Goal: Task Accomplishment & Management: Use online tool/utility

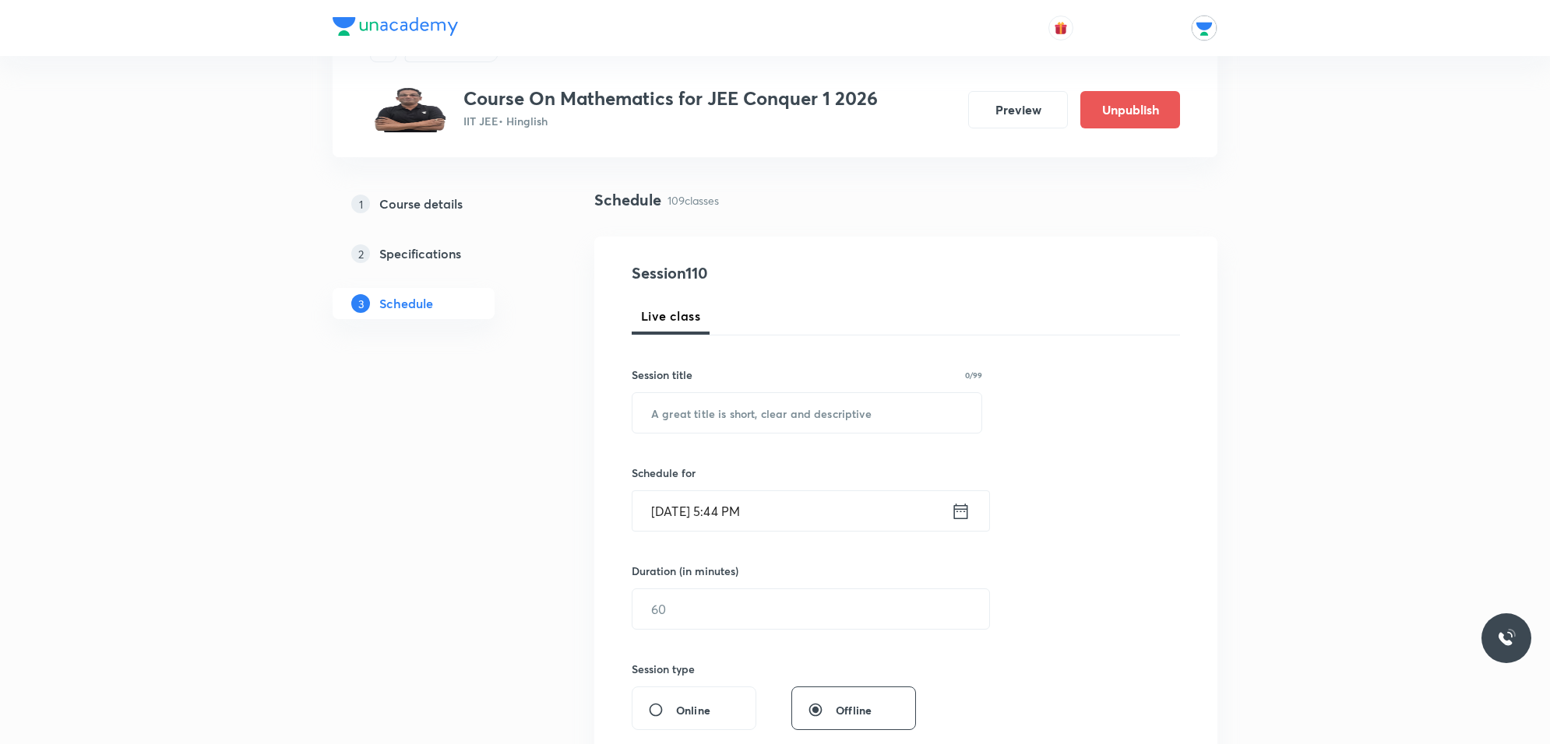
scroll to position [97, 0]
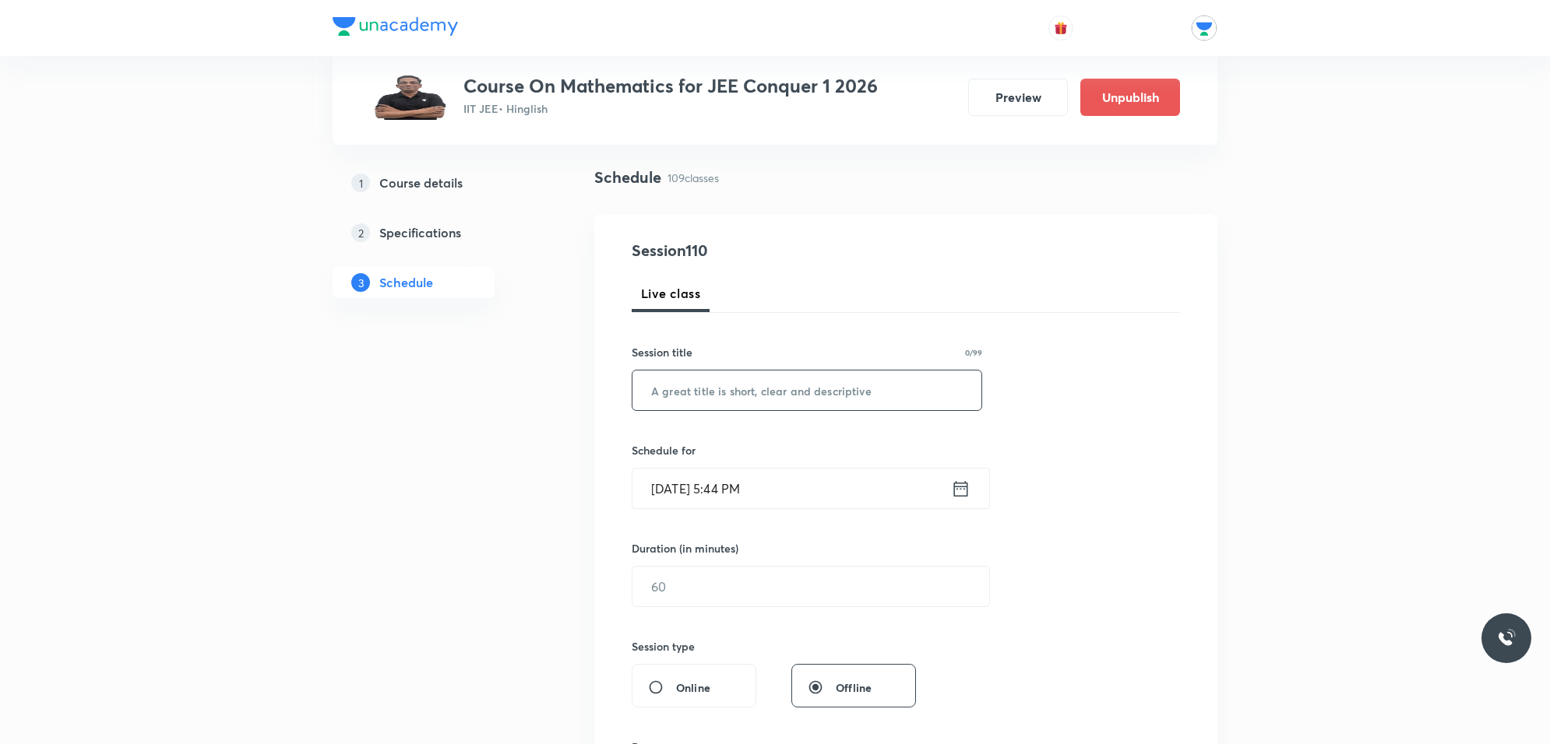
click at [715, 394] on input "text" at bounding box center [806, 391] width 349 height 40
click at [814, 394] on input "inverse triginimetric" at bounding box center [806, 391] width 349 height 40
type input "inverse trigonometric function"
click at [850, 494] on input "Oct 3, 2025, 5:44 PM" at bounding box center [791, 489] width 318 height 40
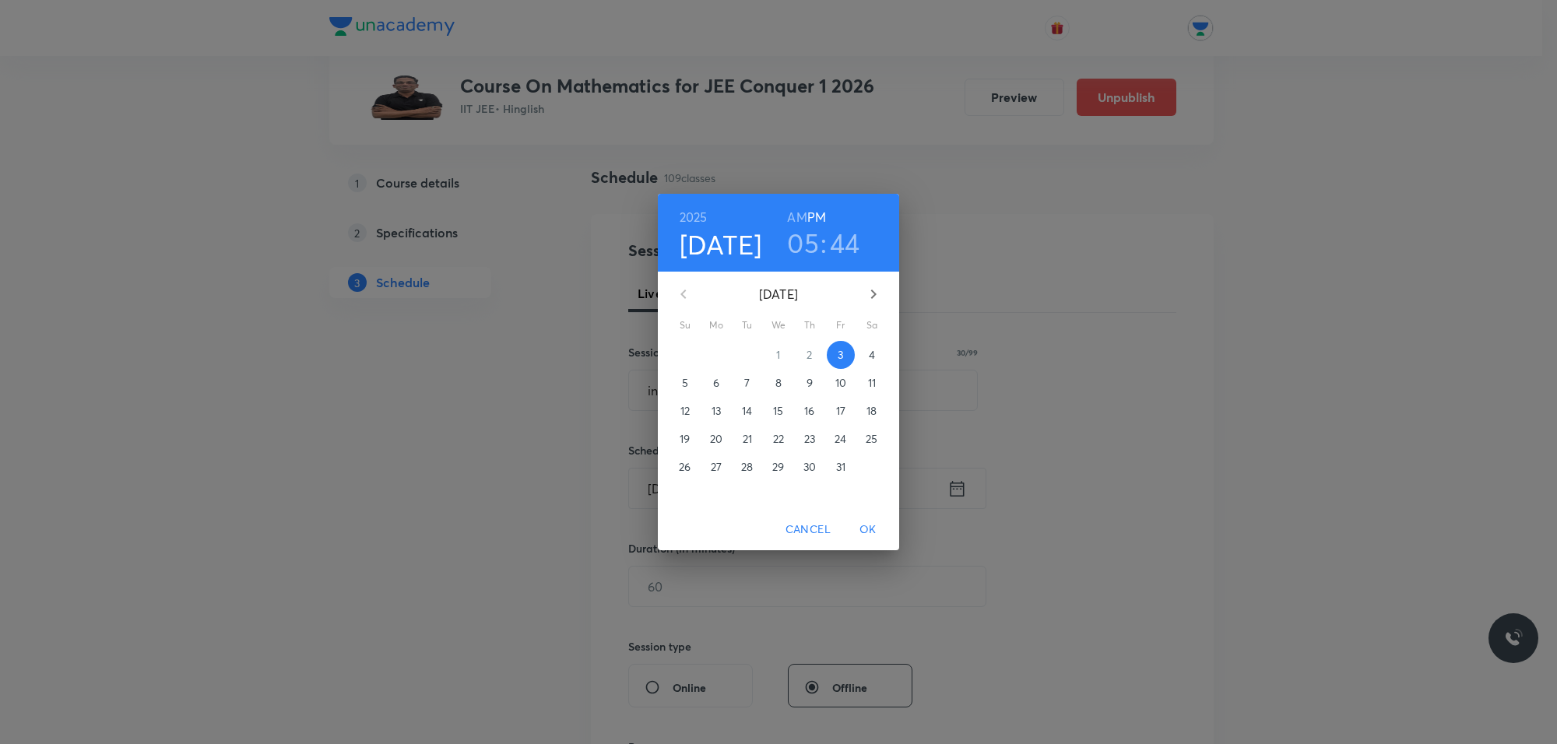
click at [714, 383] on p "6" at bounding box center [716, 383] width 6 height 16
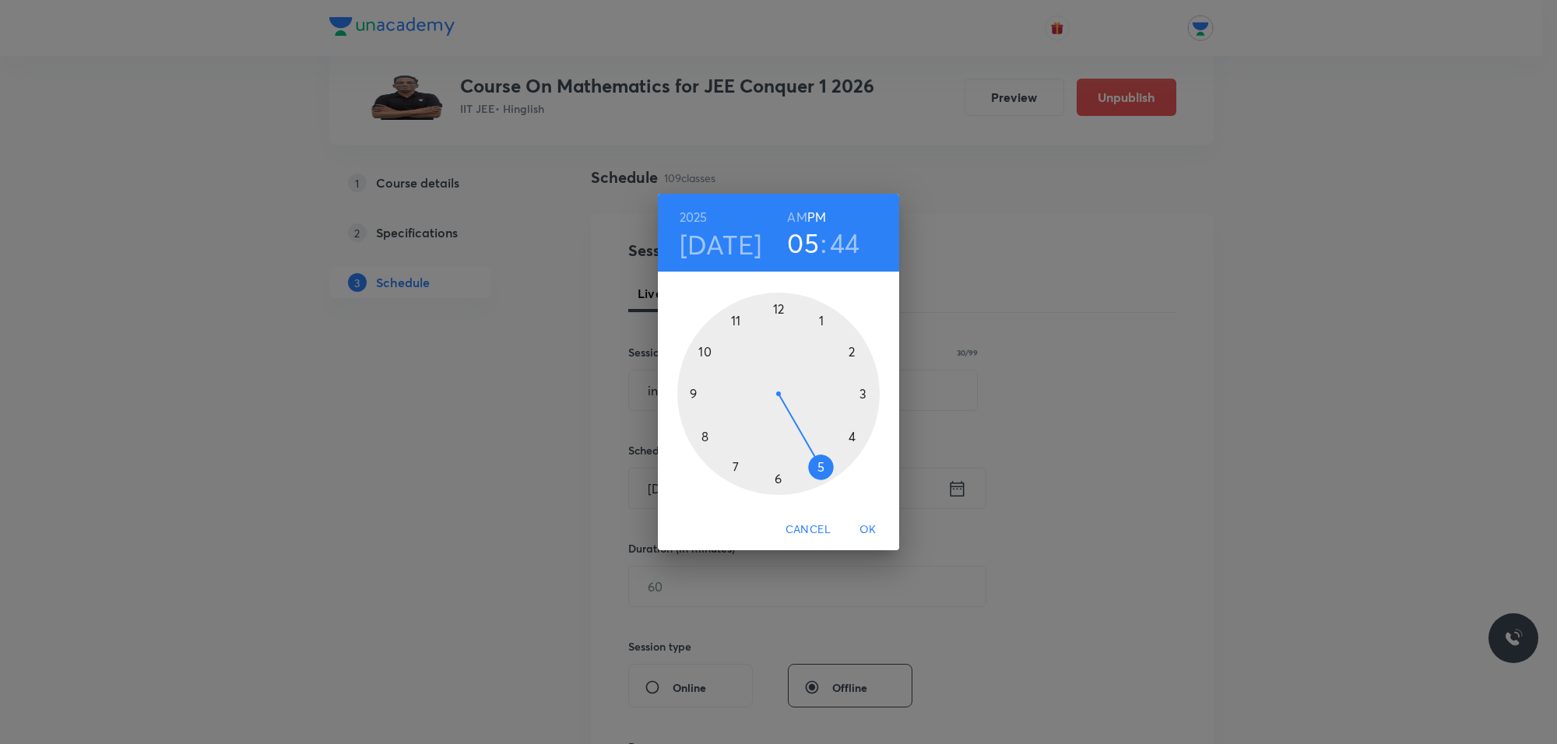
click at [788, 216] on h6 "AM" at bounding box center [796, 217] width 19 height 22
click at [745, 329] on div at bounding box center [778, 394] width 202 height 202
click at [859, 435] on div at bounding box center [778, 394] width 202 height 202
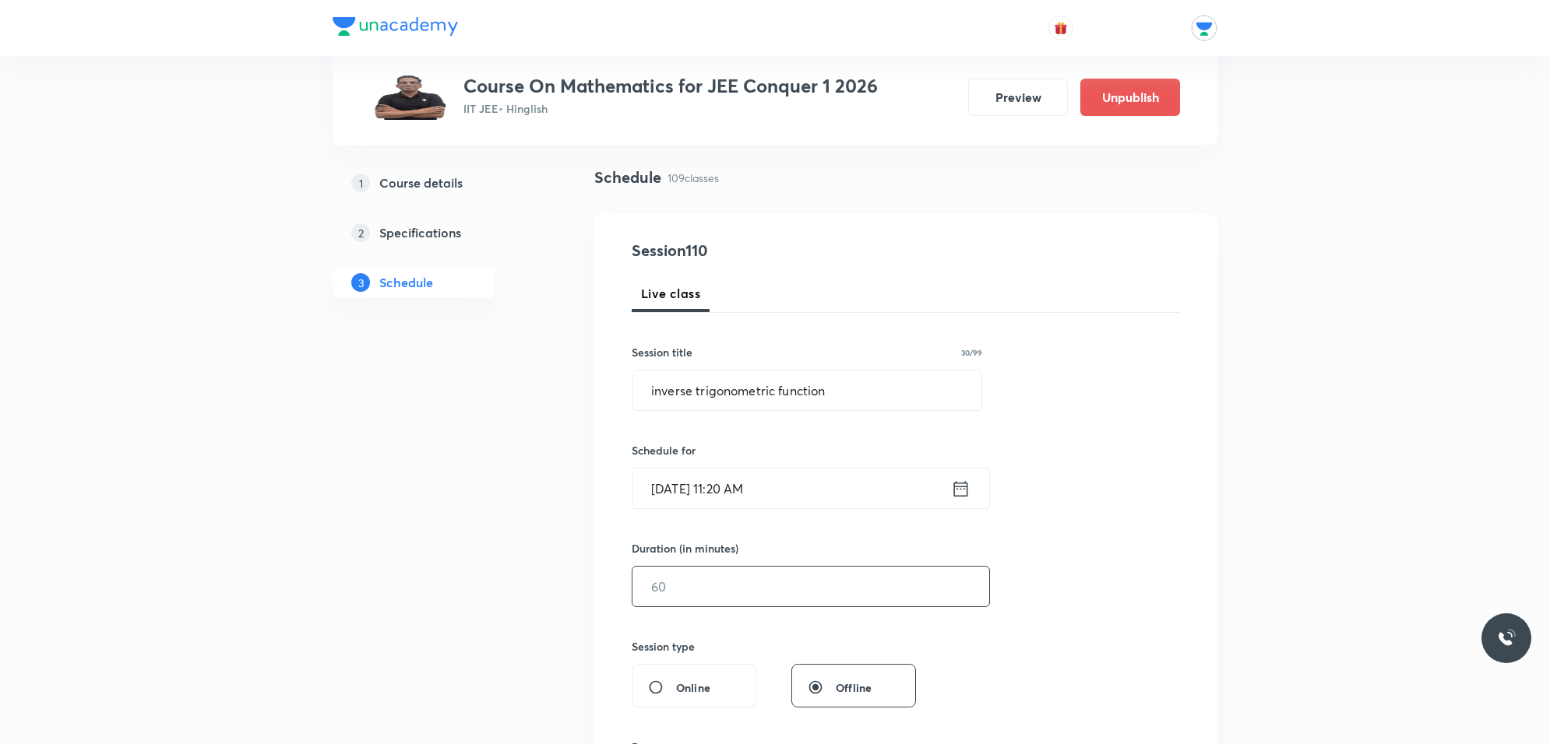
click at [762, 584] on input "text" at bounding box center [810, 587] width 357 height 40
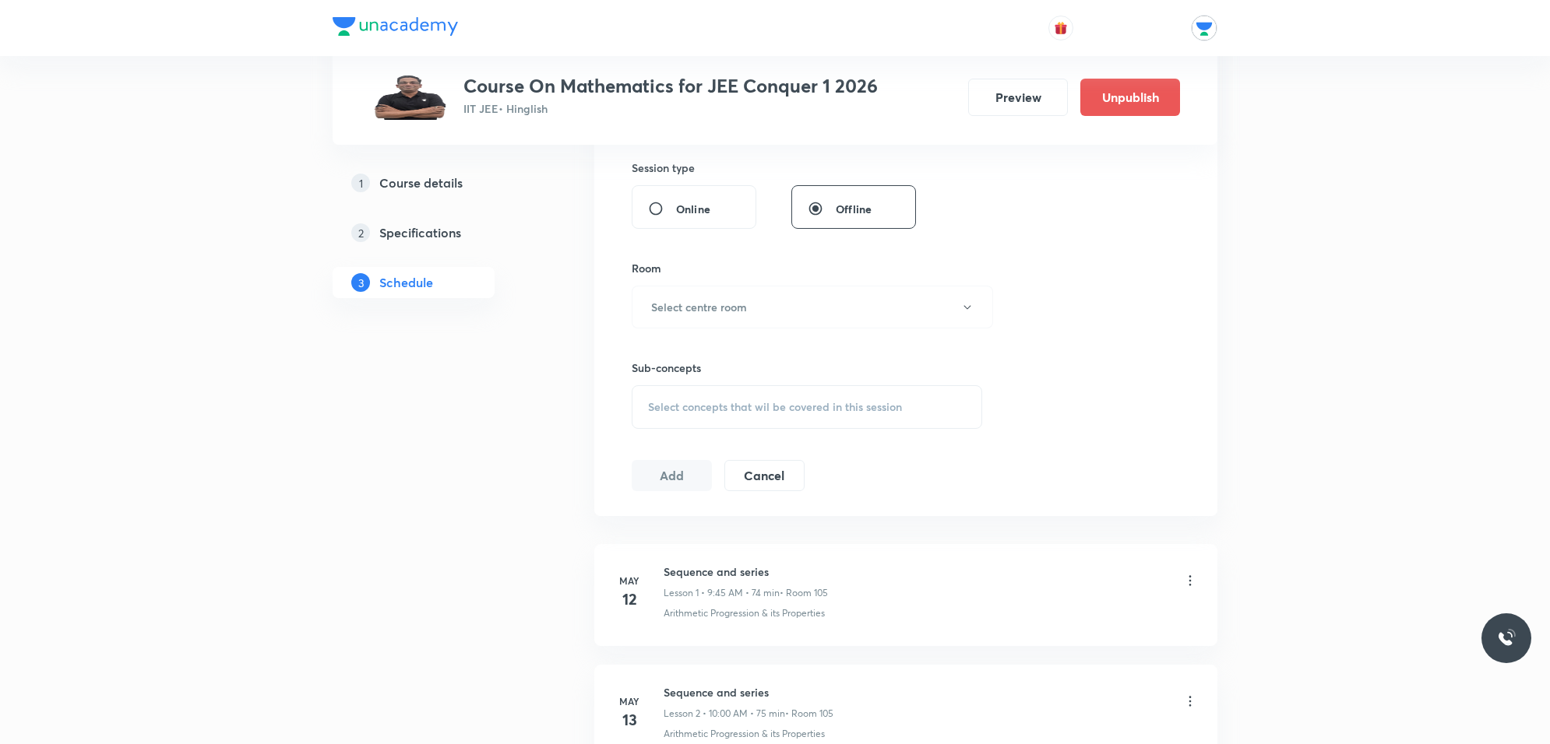
scroll to position [584, 0]
type input "75"
click at [742, 310] on button "Select centre room" at bounding box center [812, 299] width 361 height 43
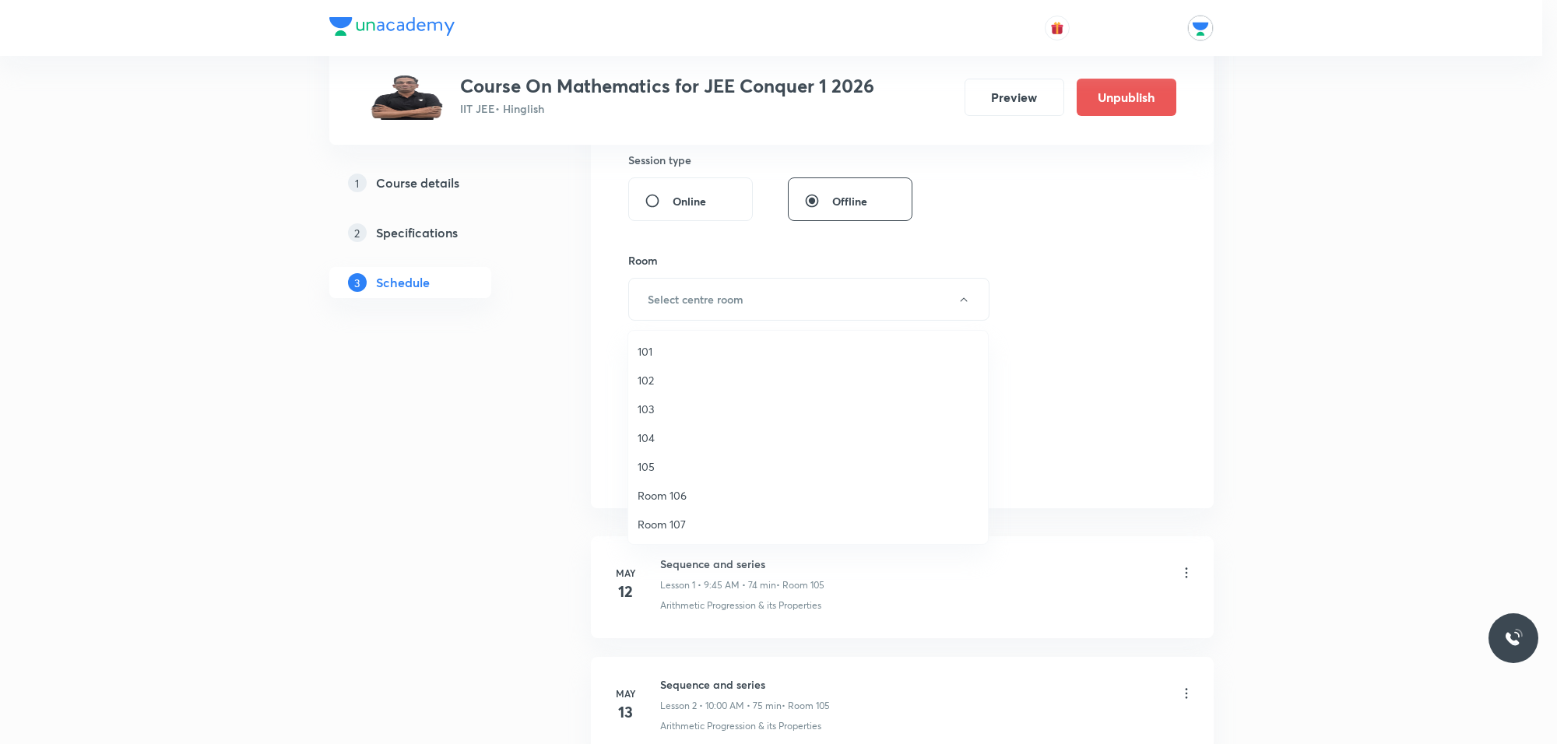
click at [655, 411] on span "103" at bounding box center [808, 409] width 341 height 16
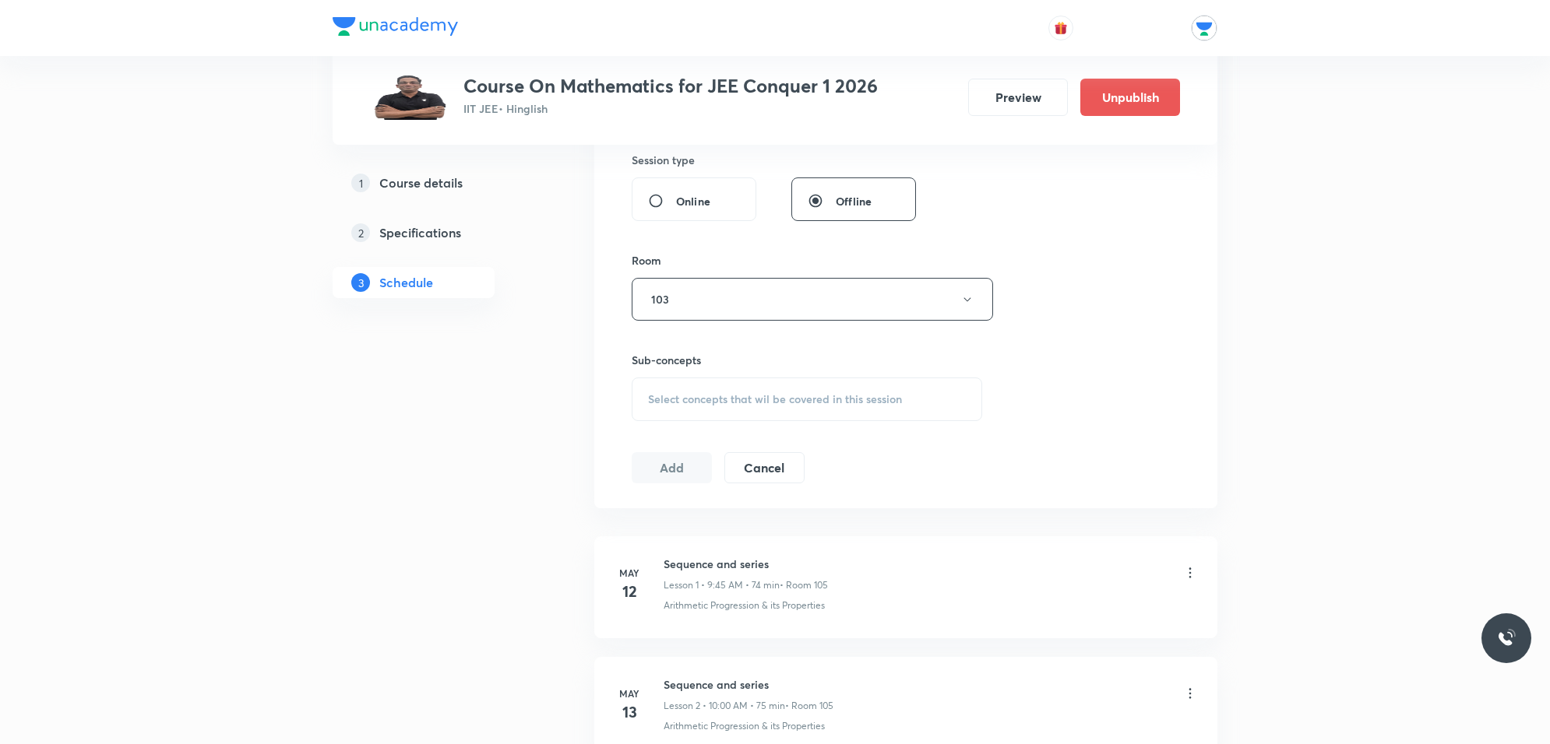
click at [702, 393] on span "Select concepts that wil be covered in this session" at bounding box center [775, 399] width 254 height 12
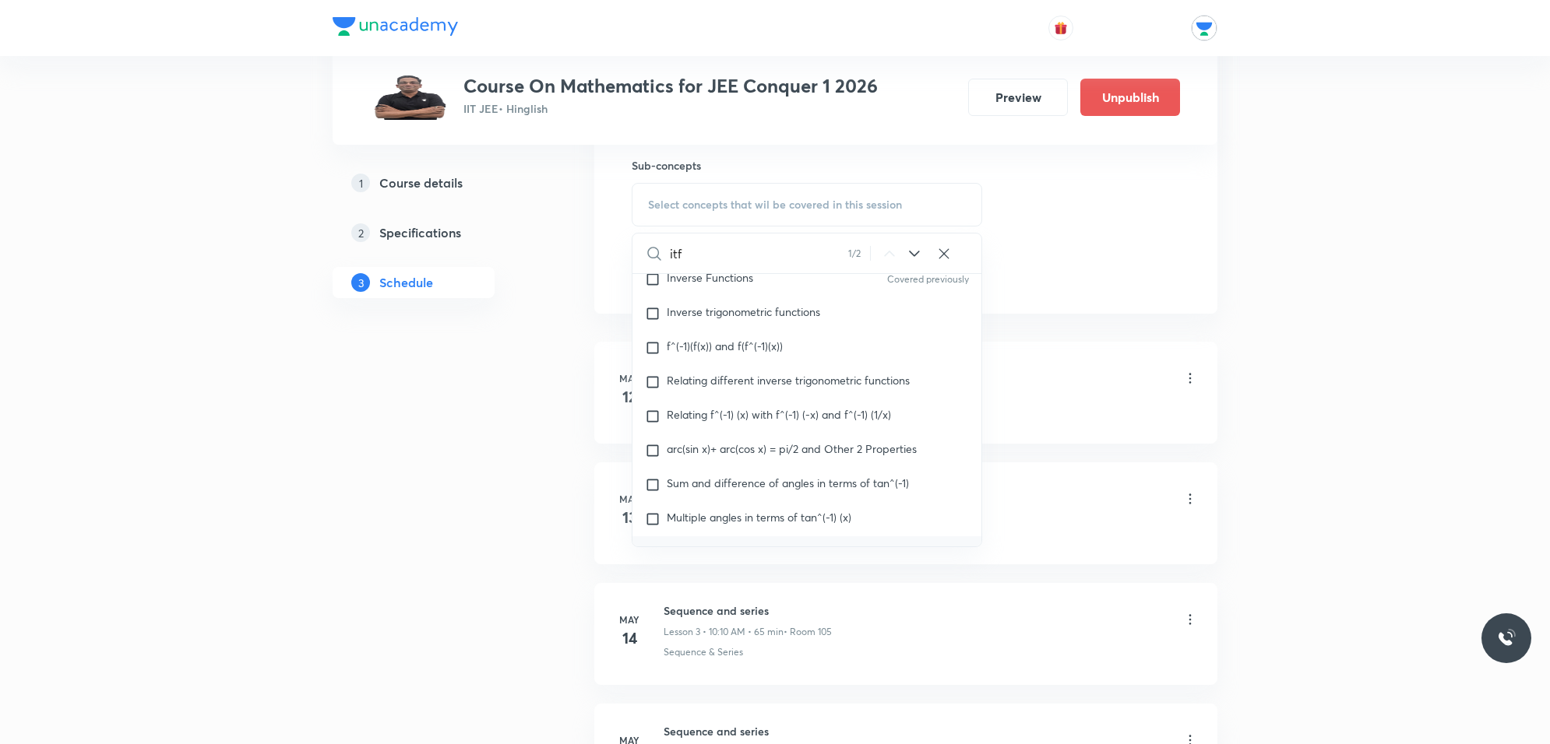
scroll to position [7682, 0]
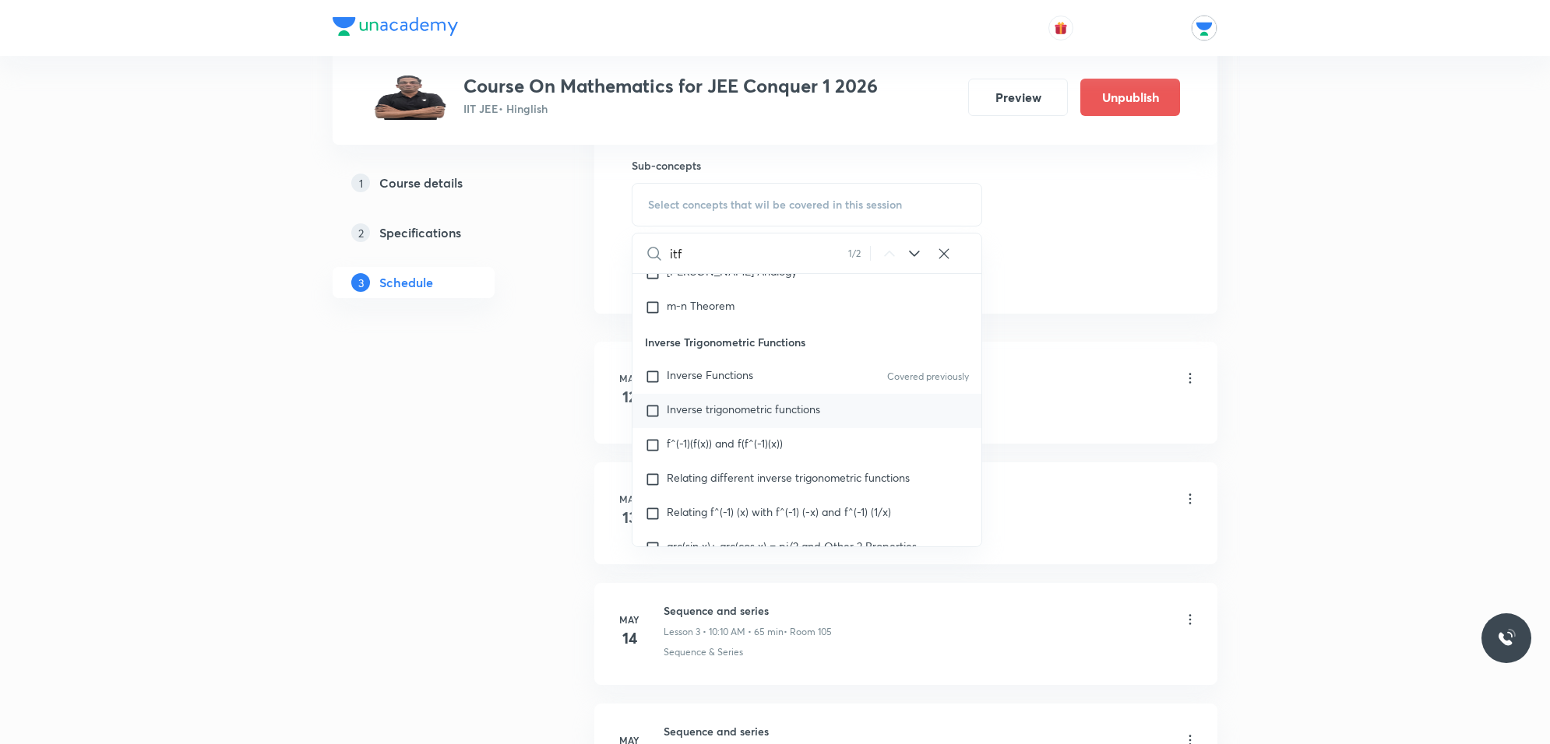
type input "itf"
click at [656, 418] on input "checkbox" at bounding box center [656, 411] width 22 height 16
checkbox input "true"
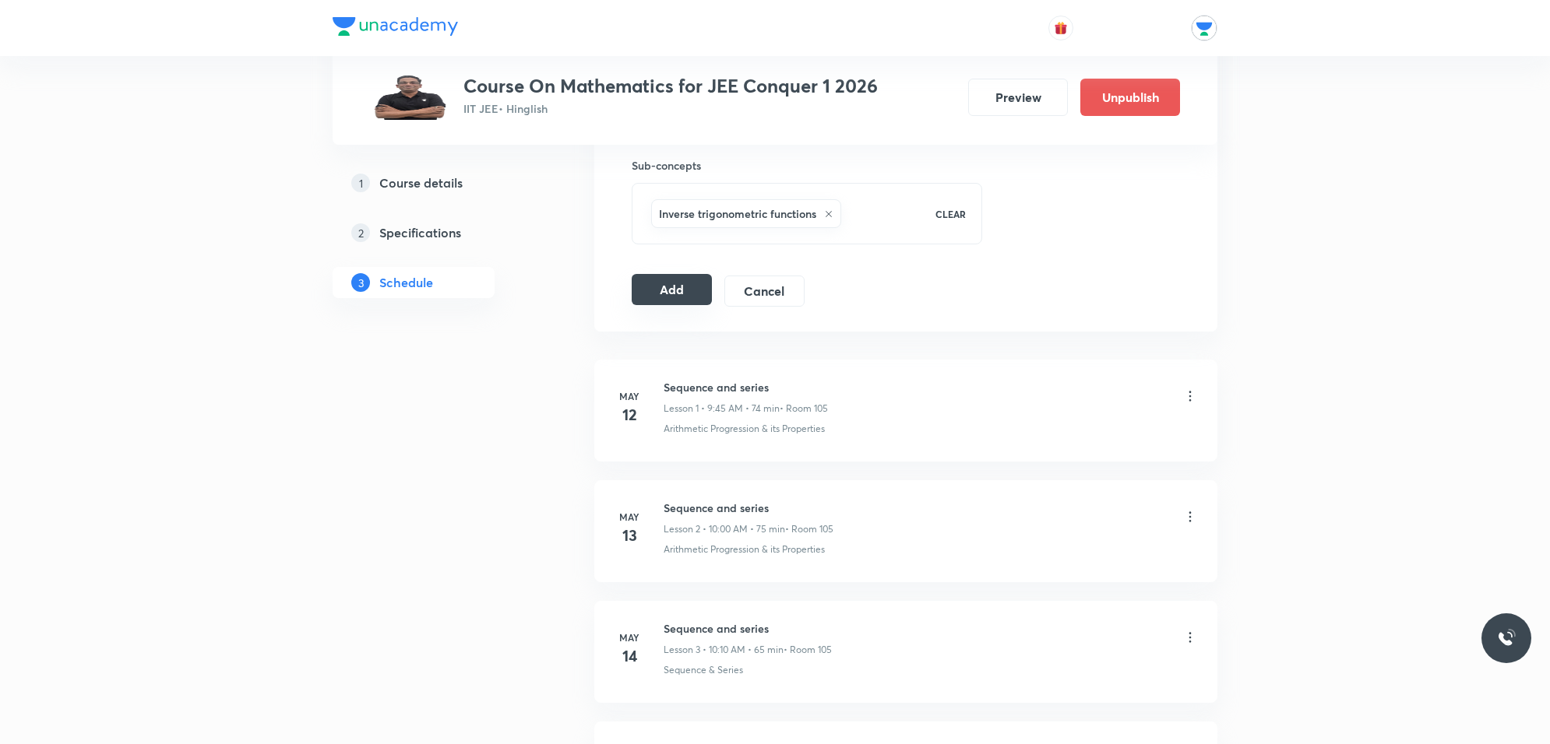
click at [674, 300] on button "Add" at bounding box center [672, 289] width 80 height 31
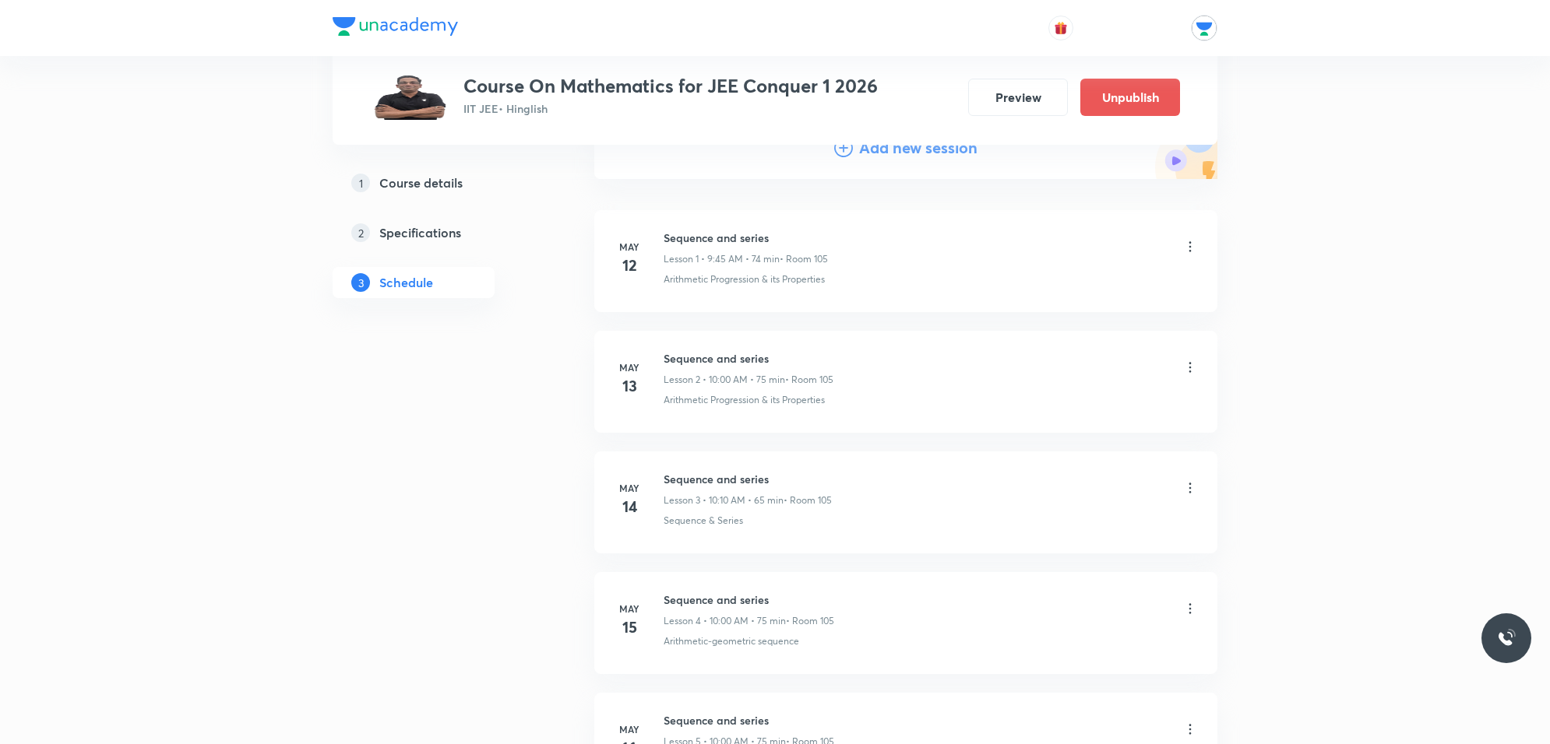
scroll to position [0, 0]
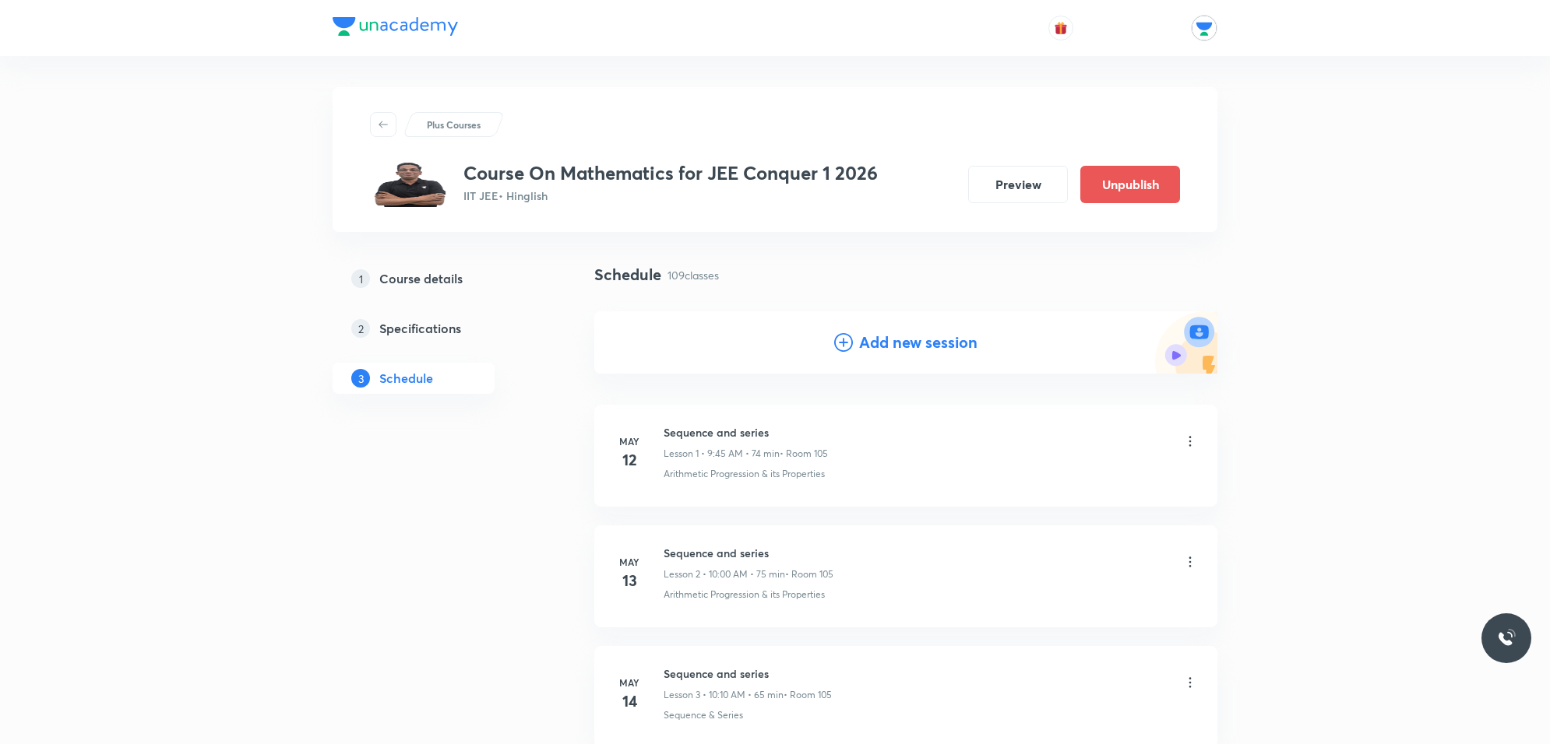
click at [933, 344] on h4 "Add new session" at bounding box center [918, 342] width 118 height 23
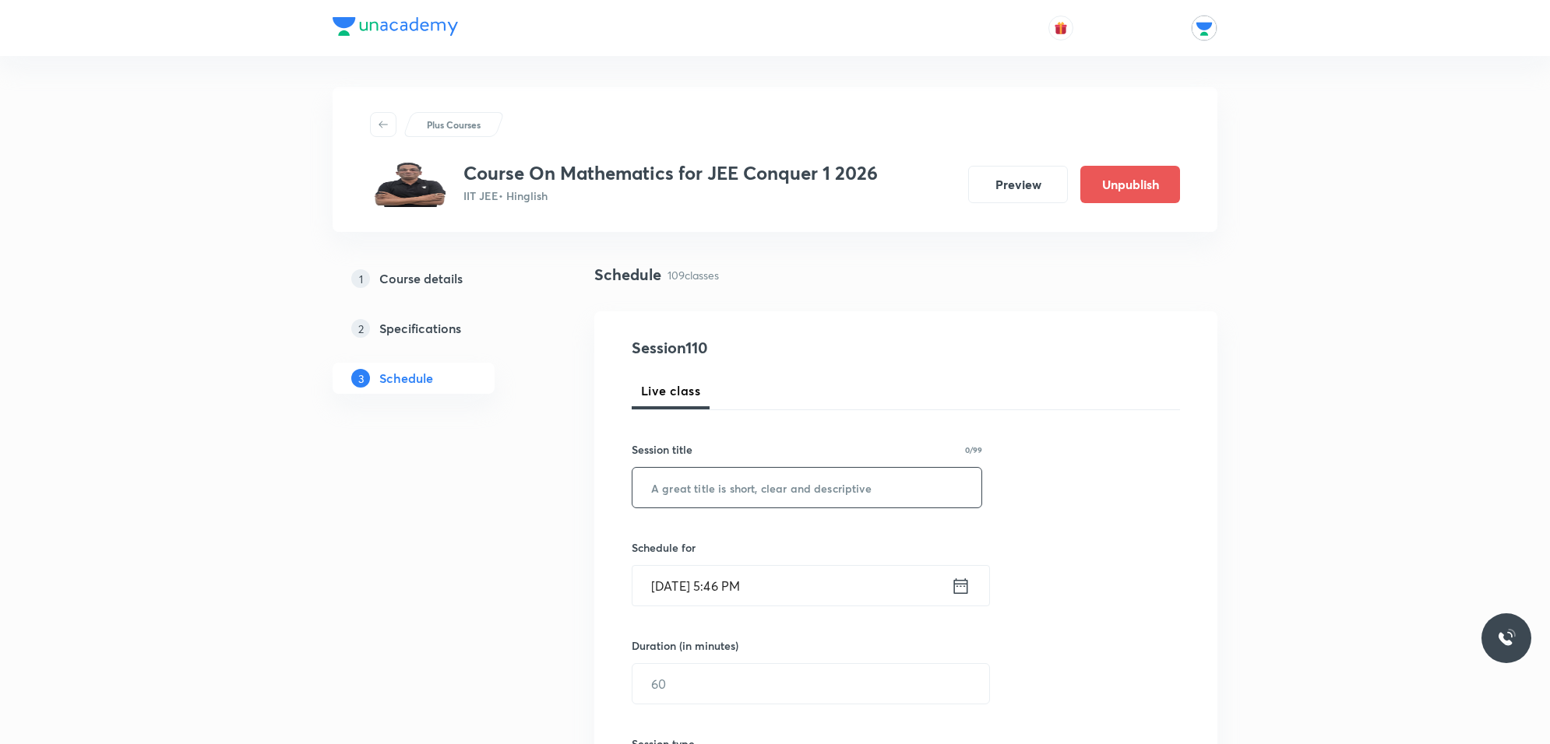
click at [762, 491] on input "text" at bounding box center [806, 488] width 349 height 40
type input "inverse trigonometric function"
click at [773, 582] on input "Oct 3, 2025, 5:46 PM" at bounding box center [791, 586] width 318 height 40
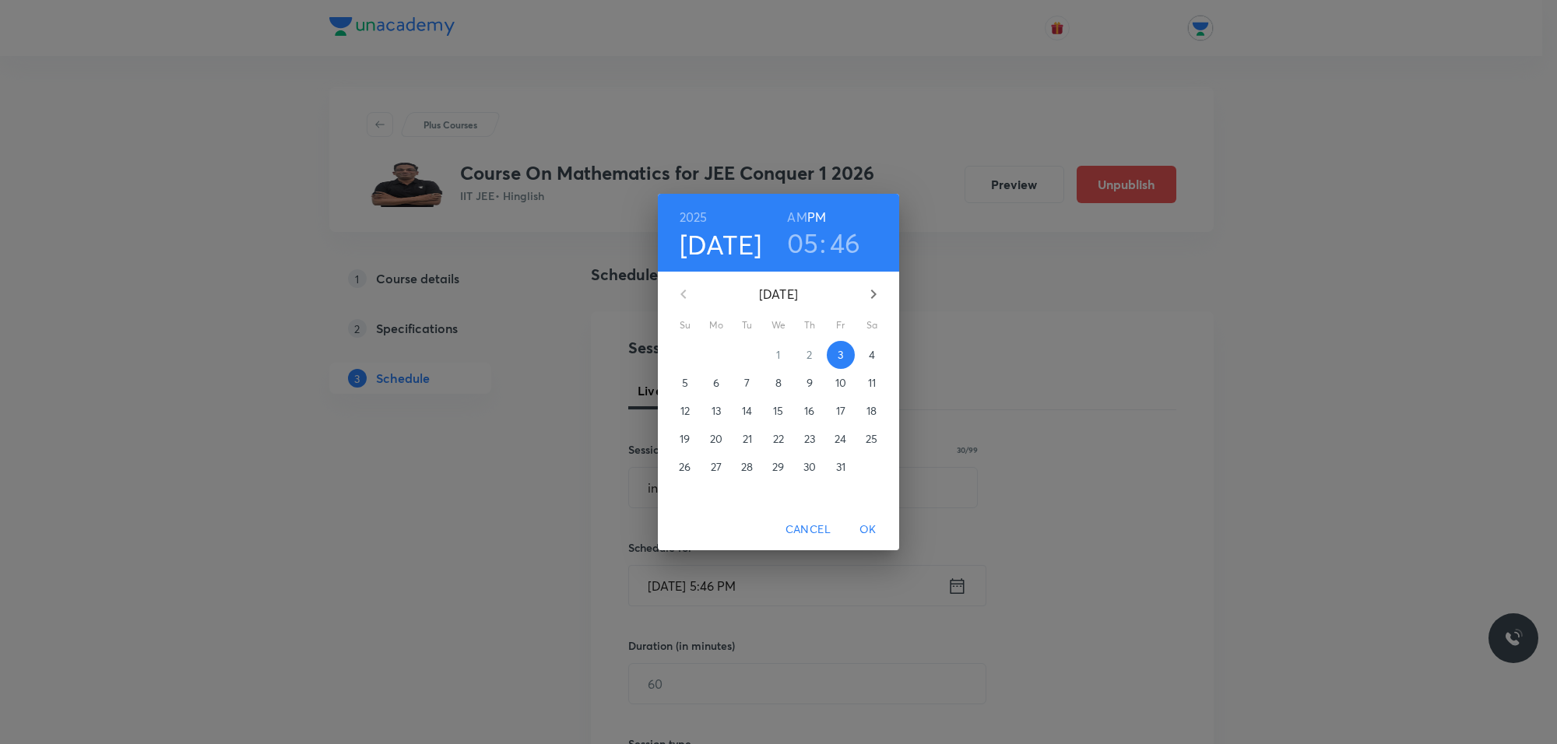
click at [748, 387] on p "7" at bounding box center [746, 383] width 5 height 16
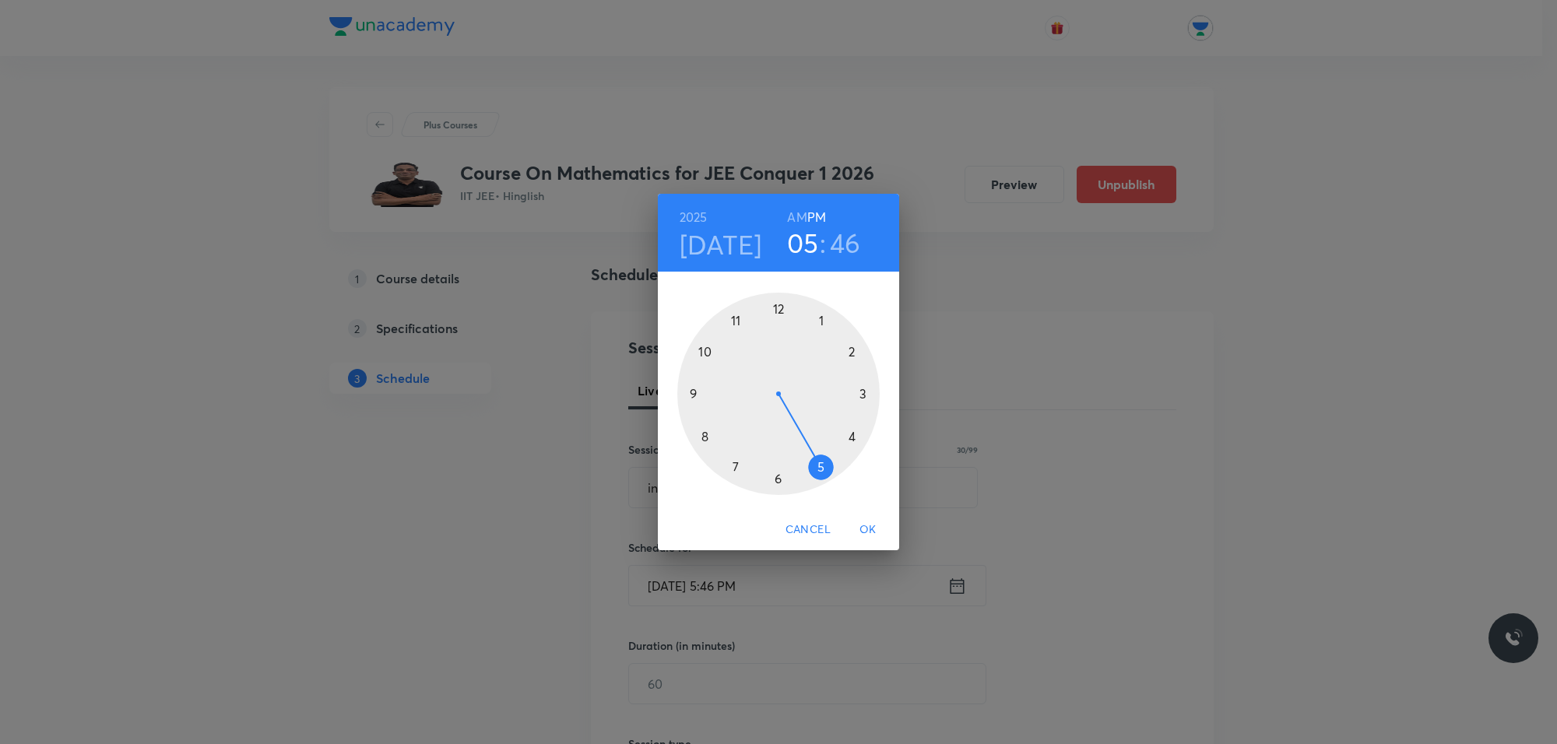
click at [799, 209] on h6 "AM" at bounding box center [796, 217] width 19 height 22
click at [736, 320] on div at bounding box center [778, 394] width 202 height 202
click at [850, 434] on div at bounding box center [778, 394] width 202 height 202
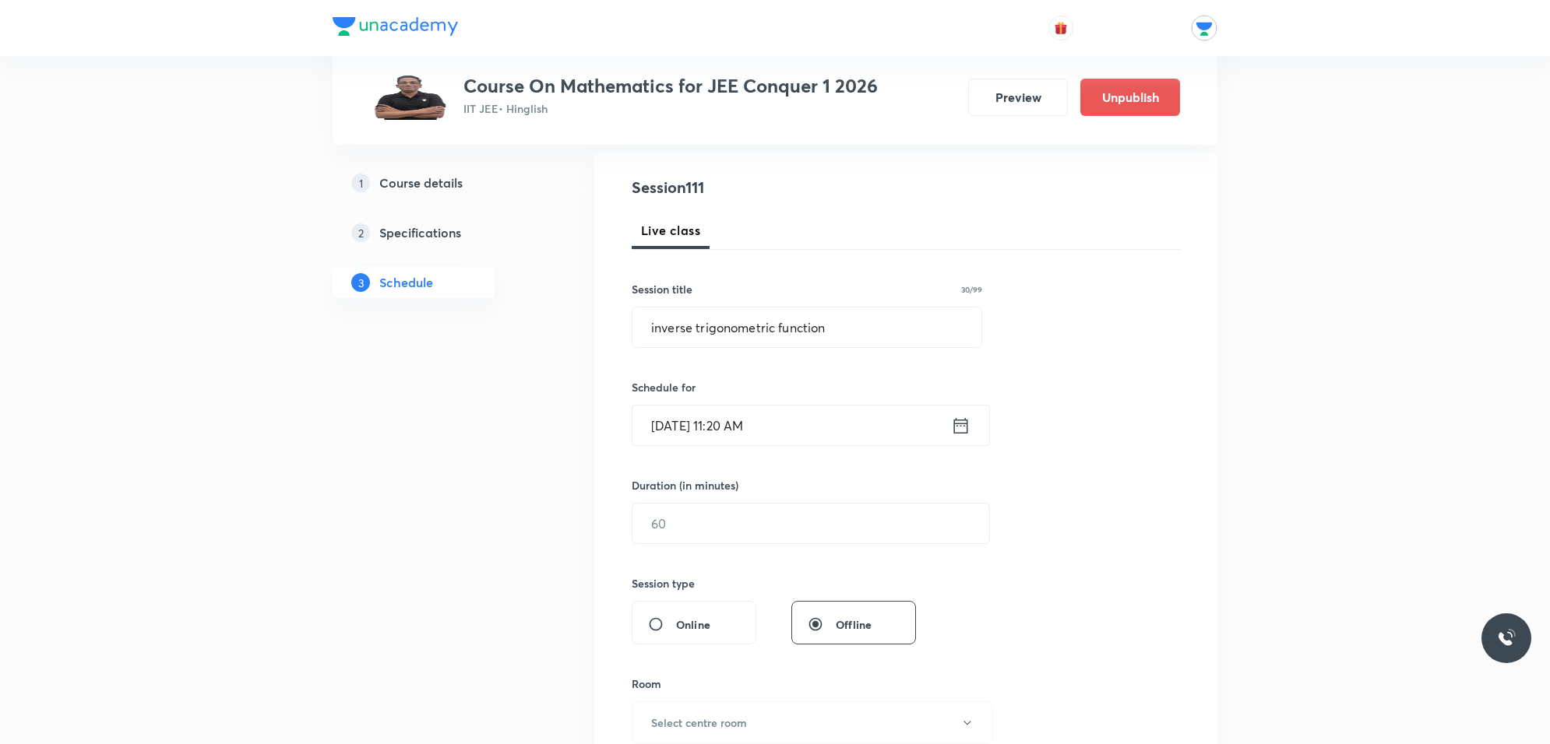
scroll to position [195, 0]
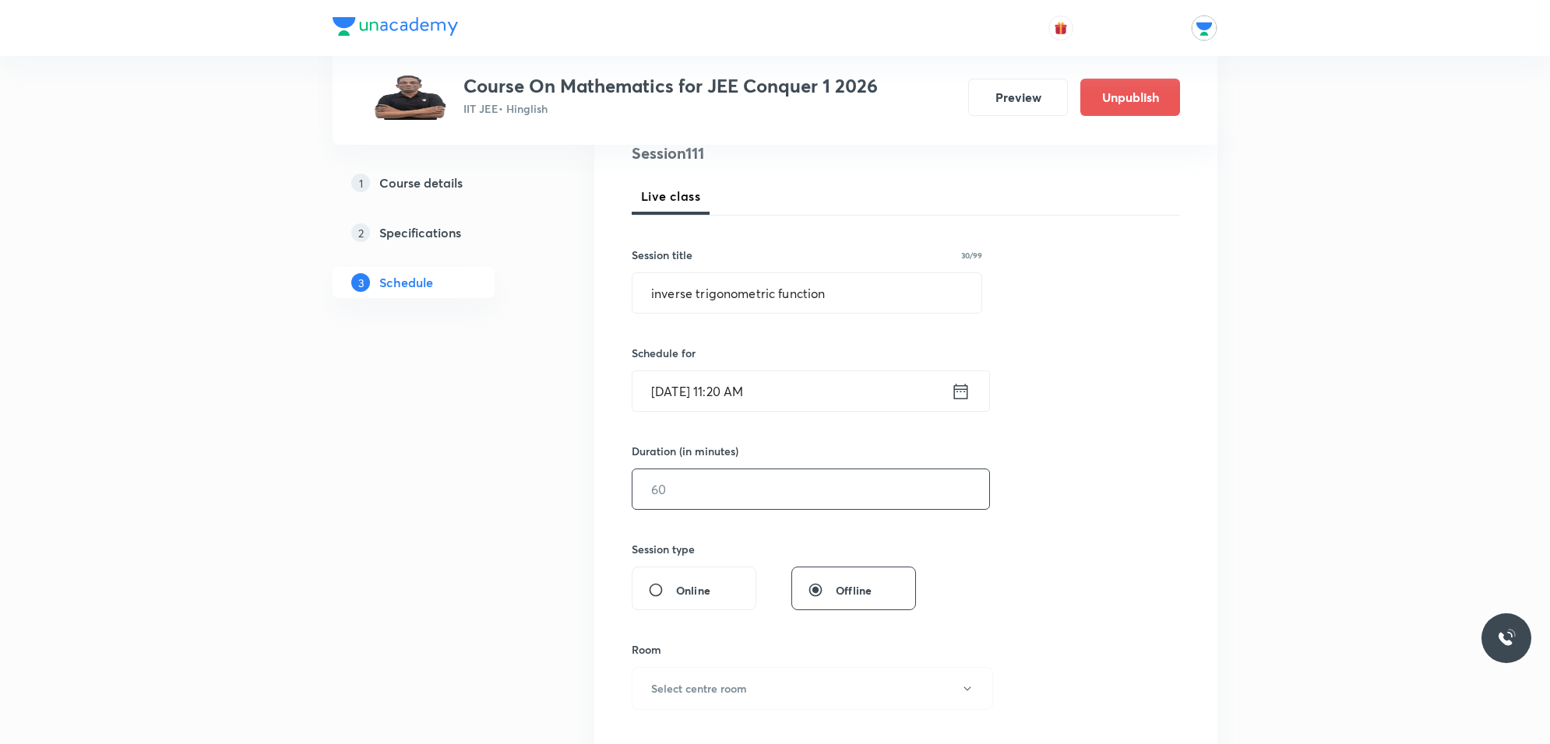
click at [763, 481] on input "text" at bounding box center [810, 490] width 357 height 40
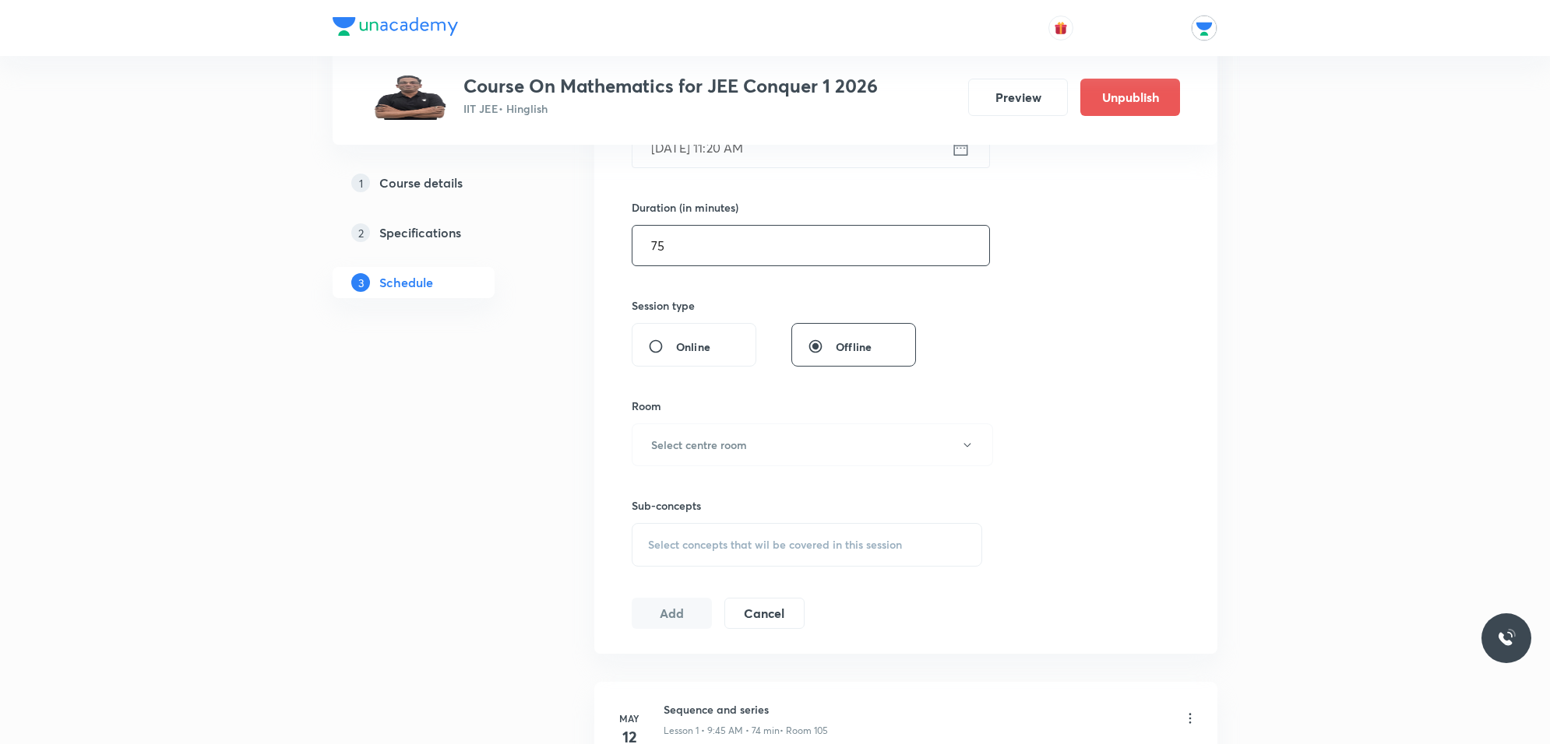
scroll to position [487, 0]
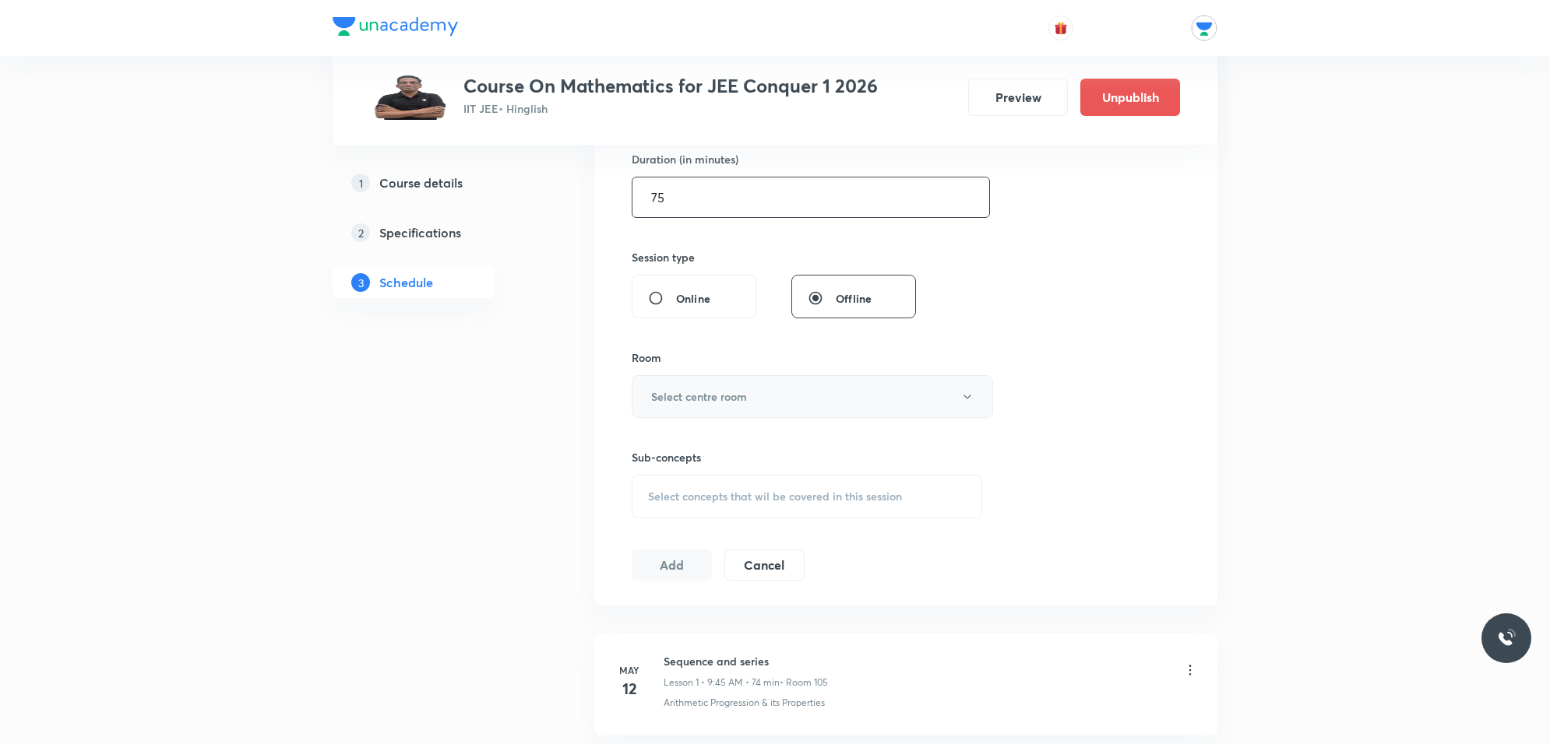
type input "75"
click at [742, 401] on h6 "Select centre room" at bounding box center [699, 397] width 96 height 16
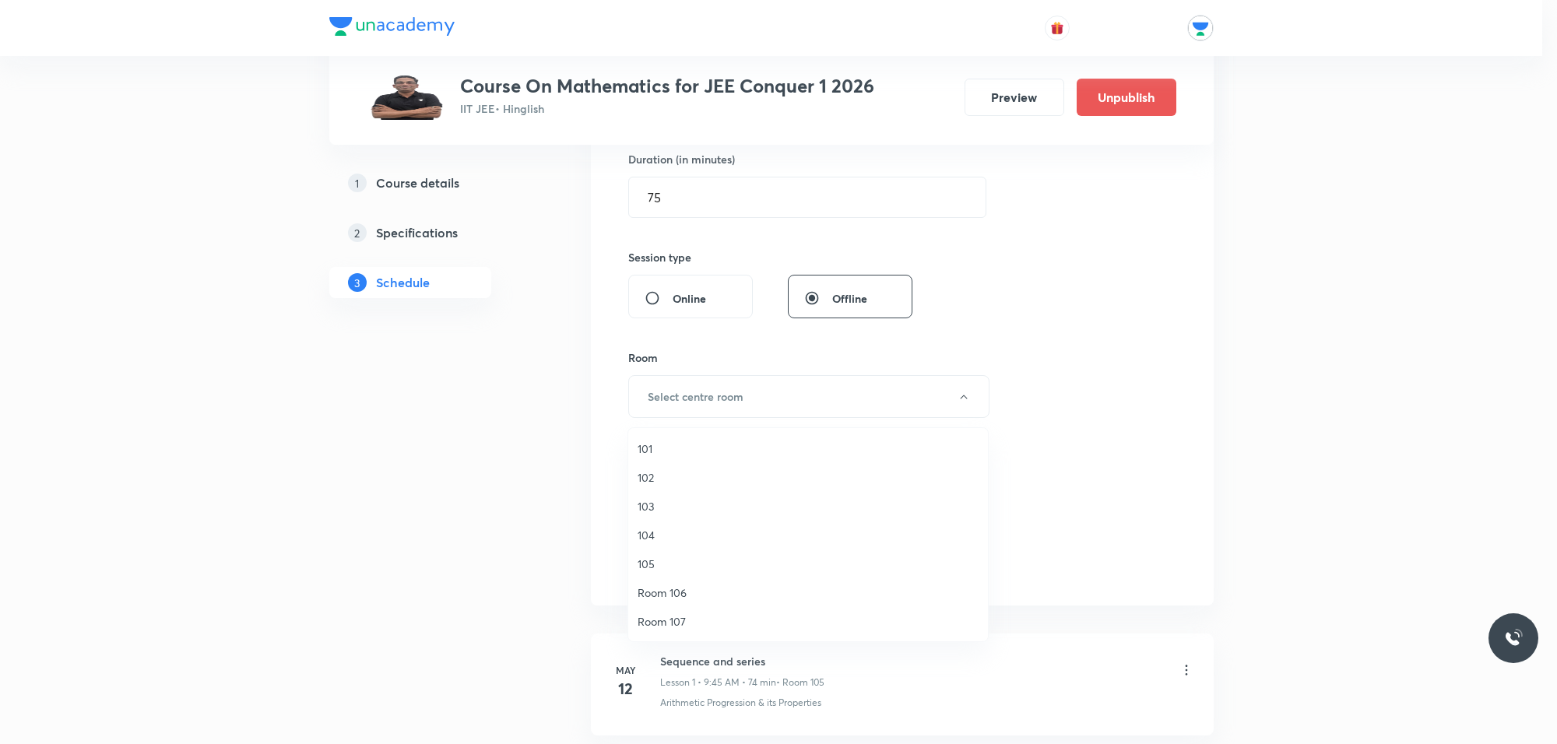
click at [650, 497] on li "103" at bounding box center [808, 506] width 360 height 29
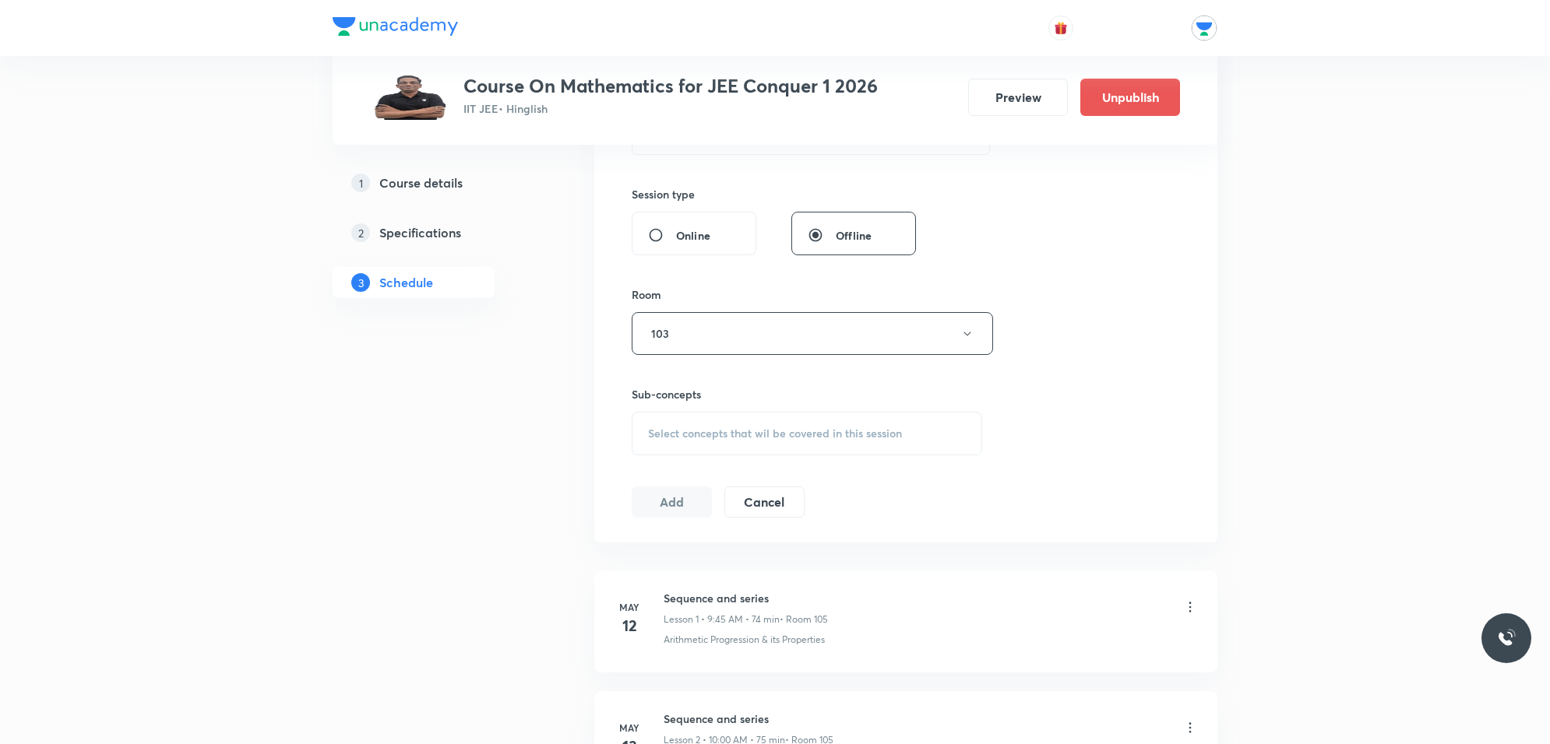
scroll to position [584, 0]
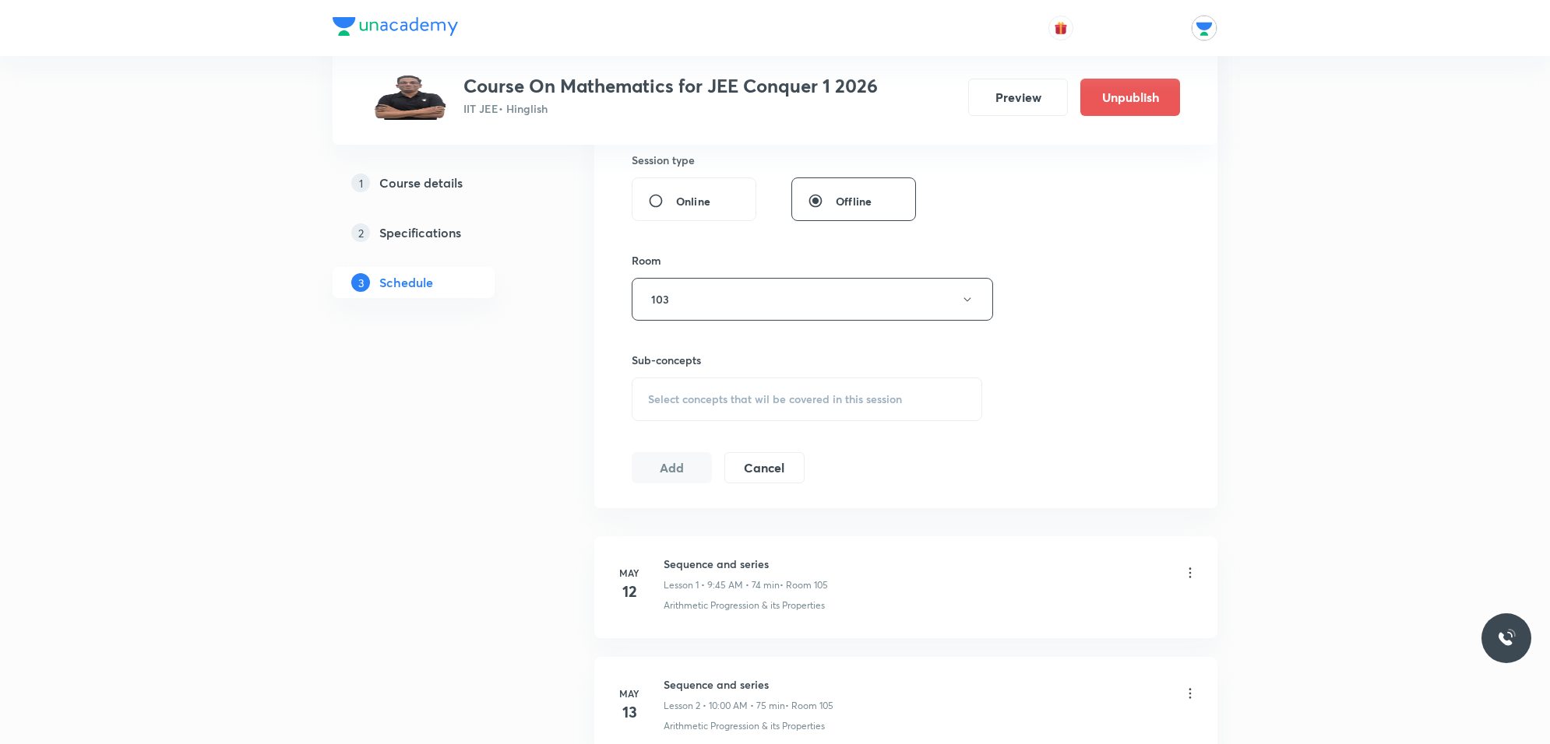
click at [738, 406] on span "Select concepts that wil be covered in this session" at bounding box center [775, 399] width 254 height 12
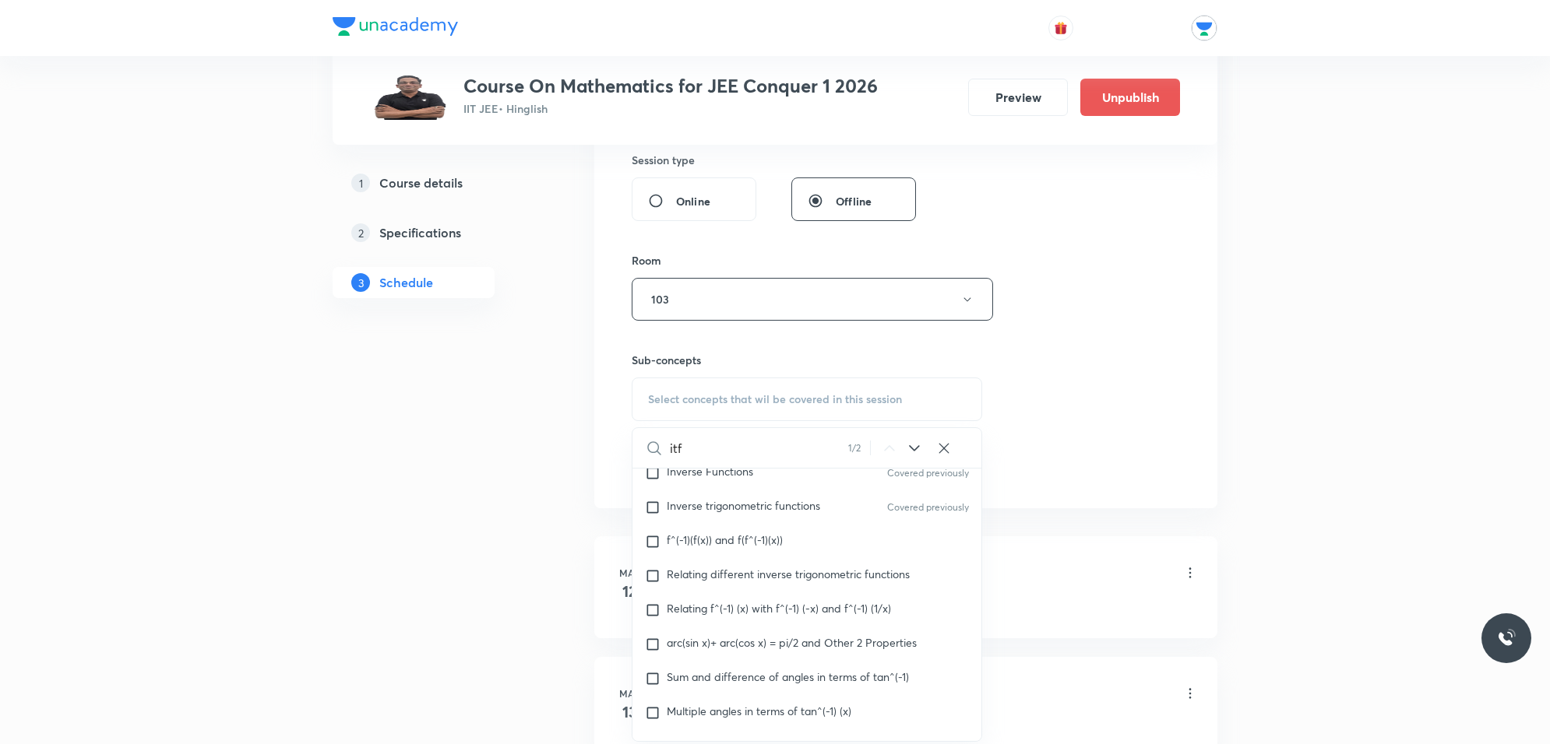
scroll to position [7779, 0]
type input "itf"
click at [655, 549] on input "checkbox" at bounding box center [656, 543] width 22 height 16
checkbox input "true"
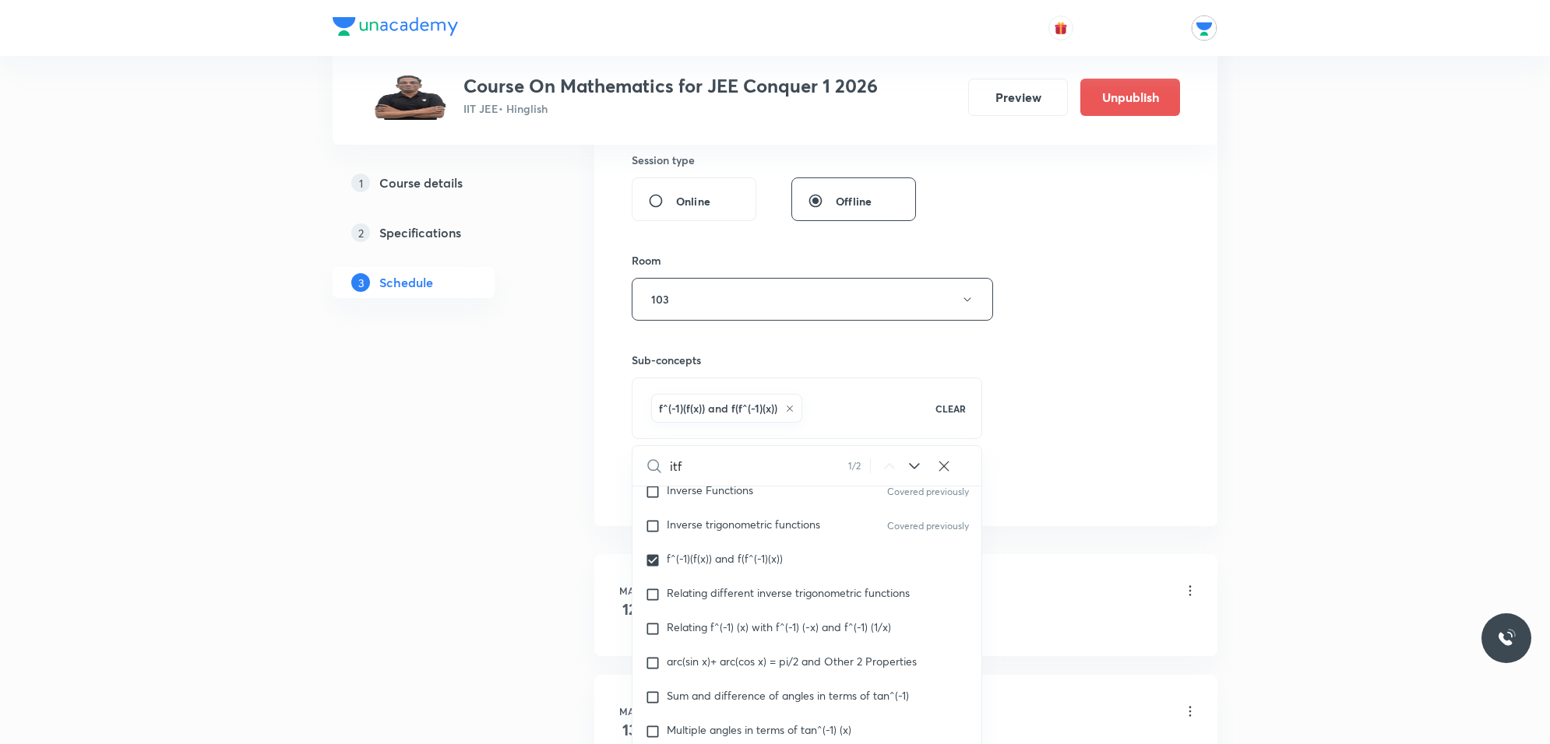
click at [1102, 491] on div "Session 111 Live class Session title 30/99 inverse trigonometric function ​ Sch…" at bounding box center [906, 126] width 548 height 749
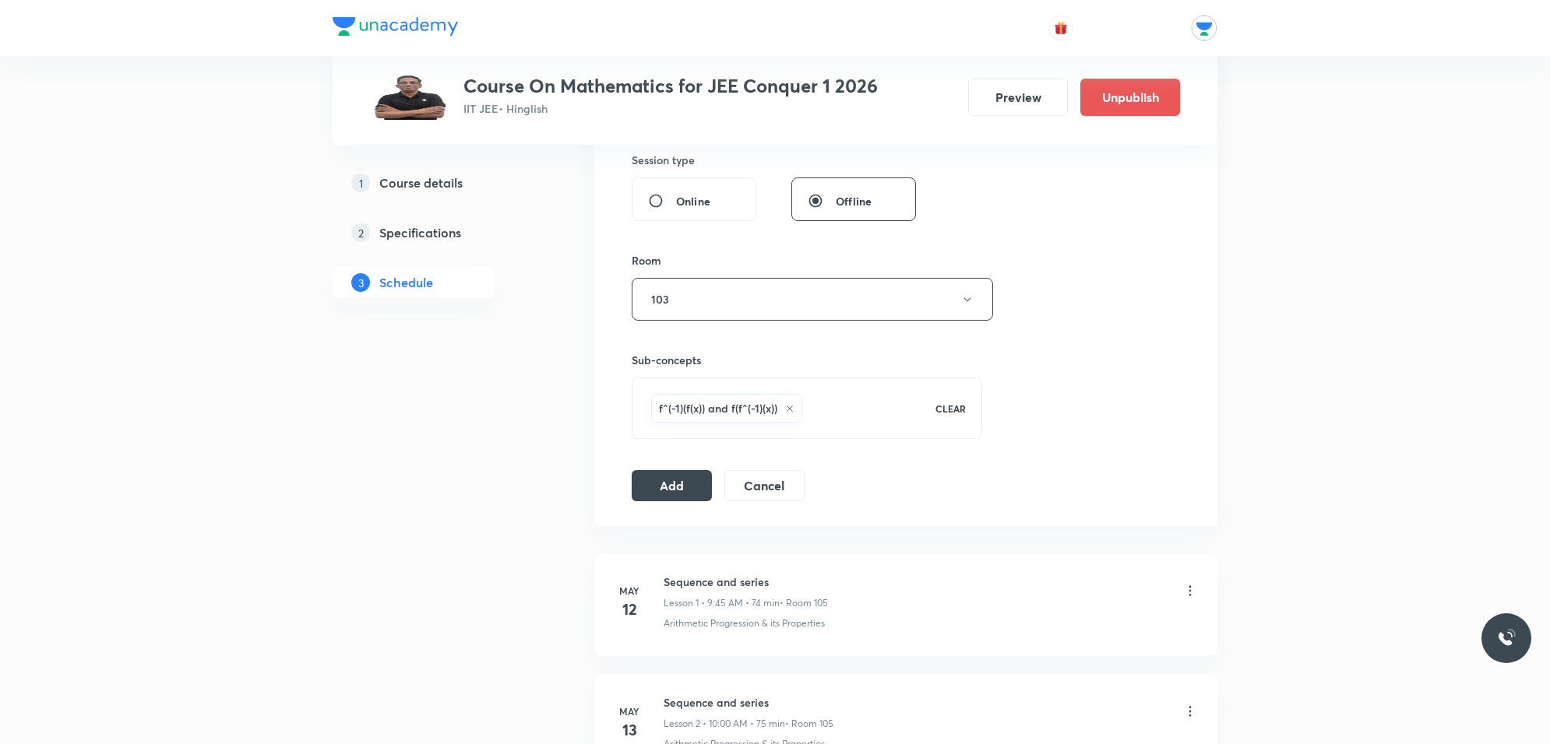
click at [956, 409] on p "CLEAR" at bounding box center [950, 409] width 30 height 14
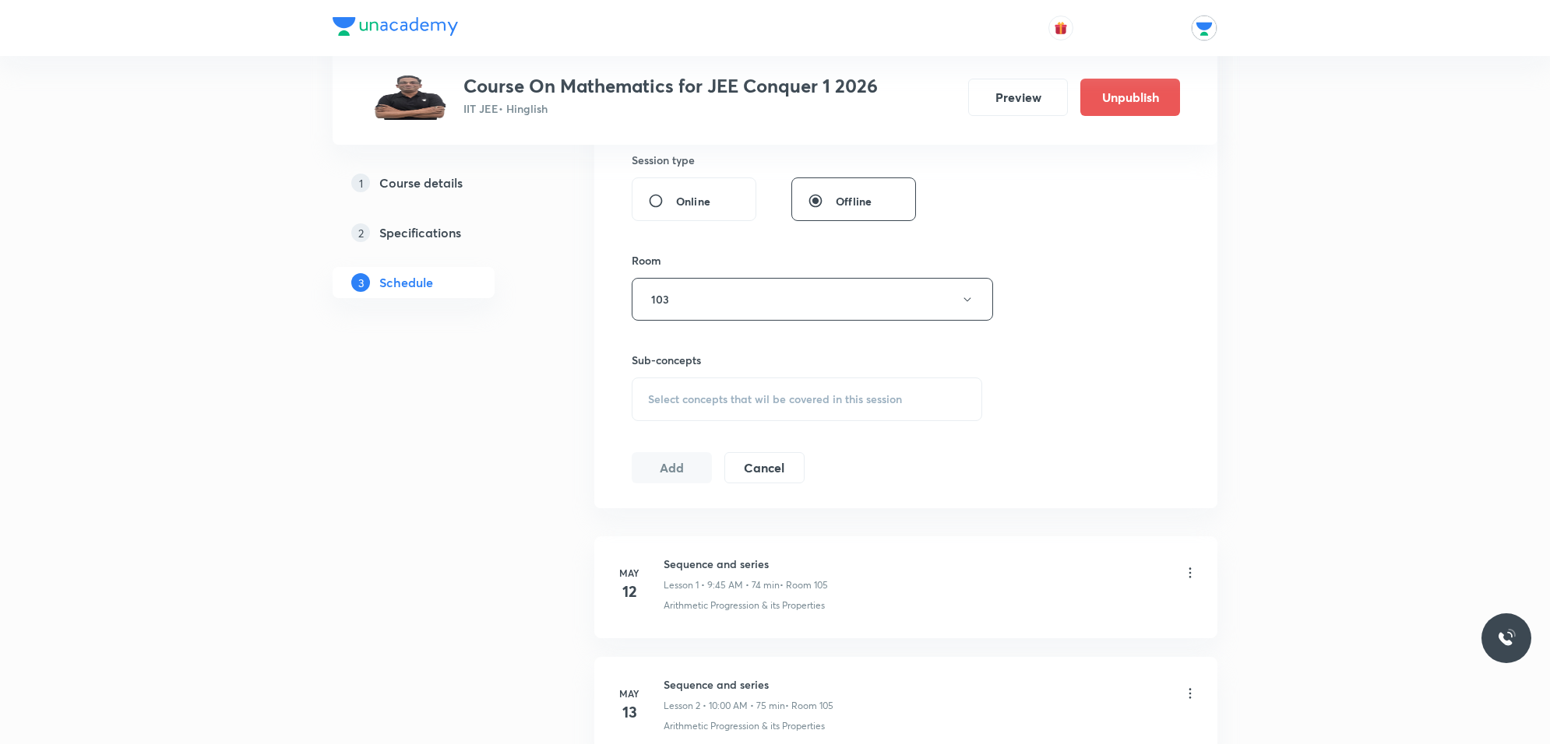
click at [860, 394] on span "Select concepts that wil be covered in this session" at bounding box center [775, 399] width 254 height 12
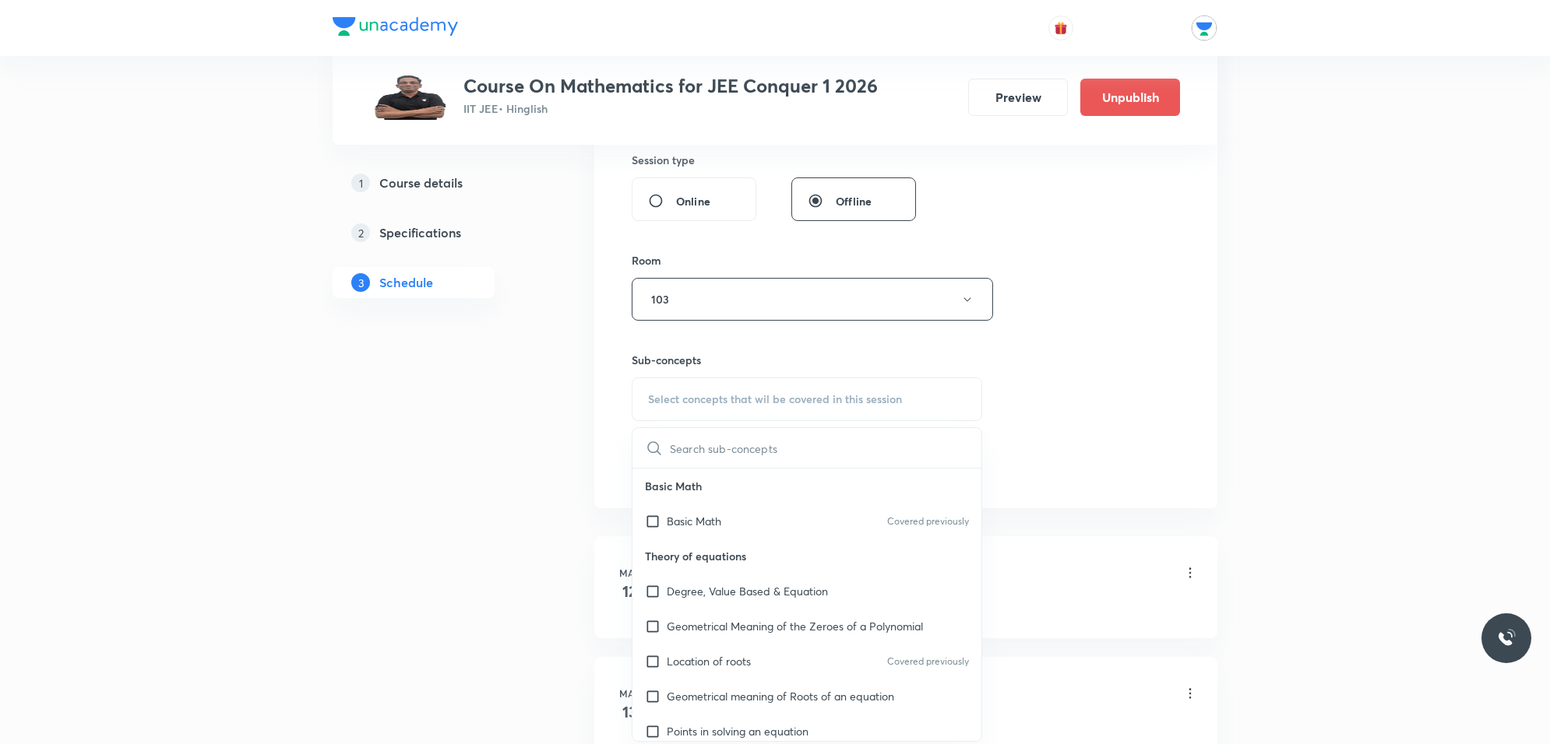
click at [845, 448] on input "text" at bounding box center [825, 448] width 311 height 40
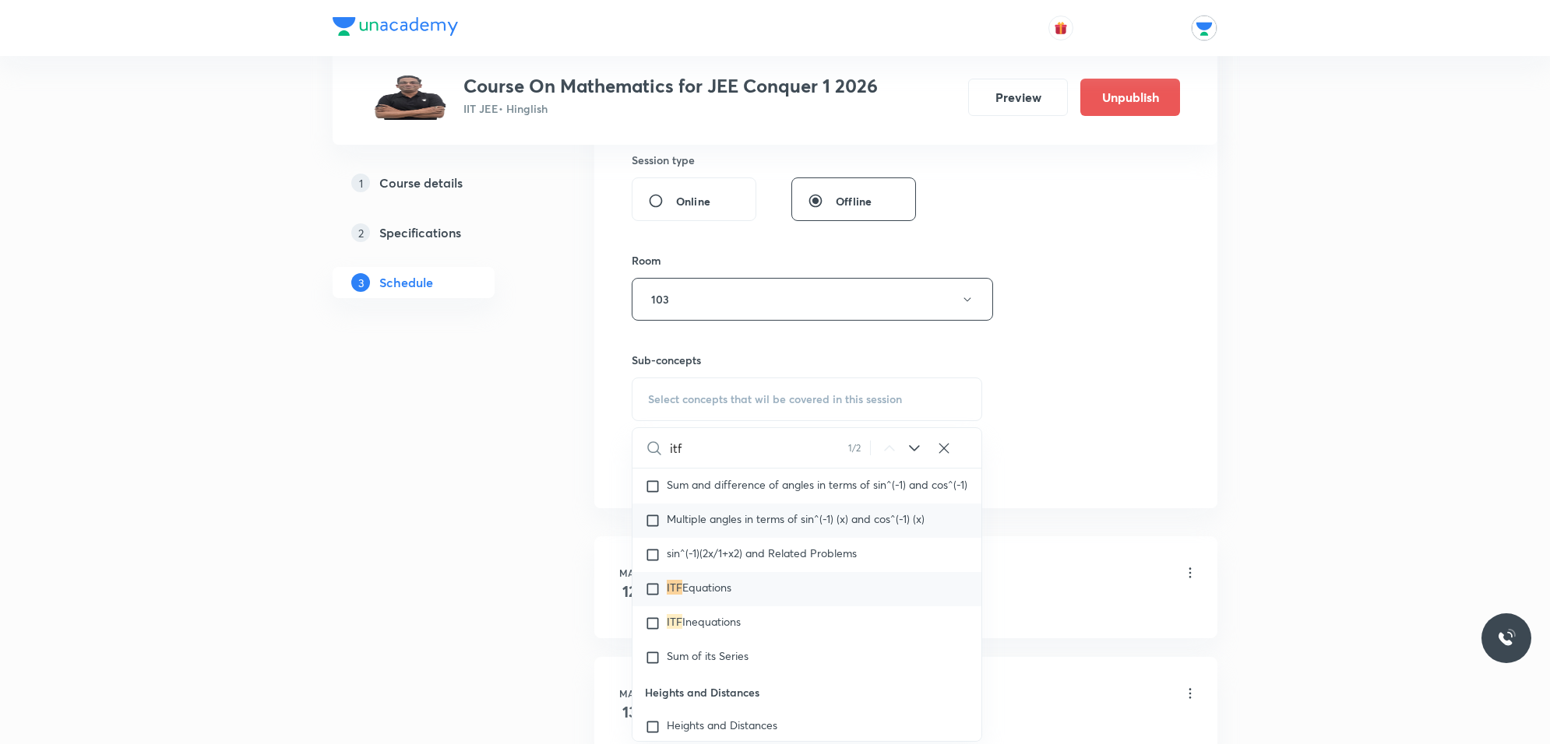
scroll to position [8071, 0]
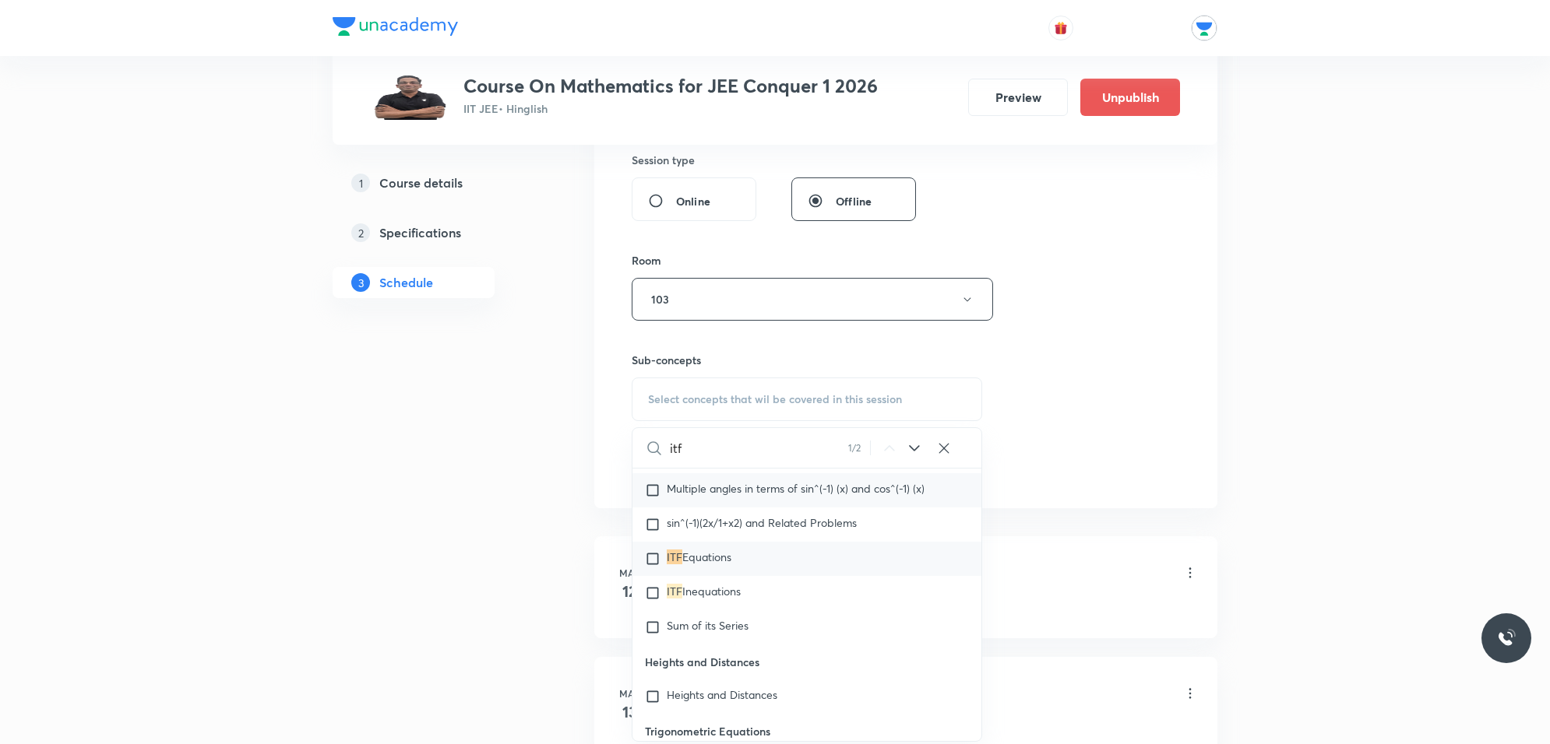
type input "itf"
click at [651, 498] on input "checkbox" at bounding box center [656, 491] width 22 height 16
checkbox input "true"
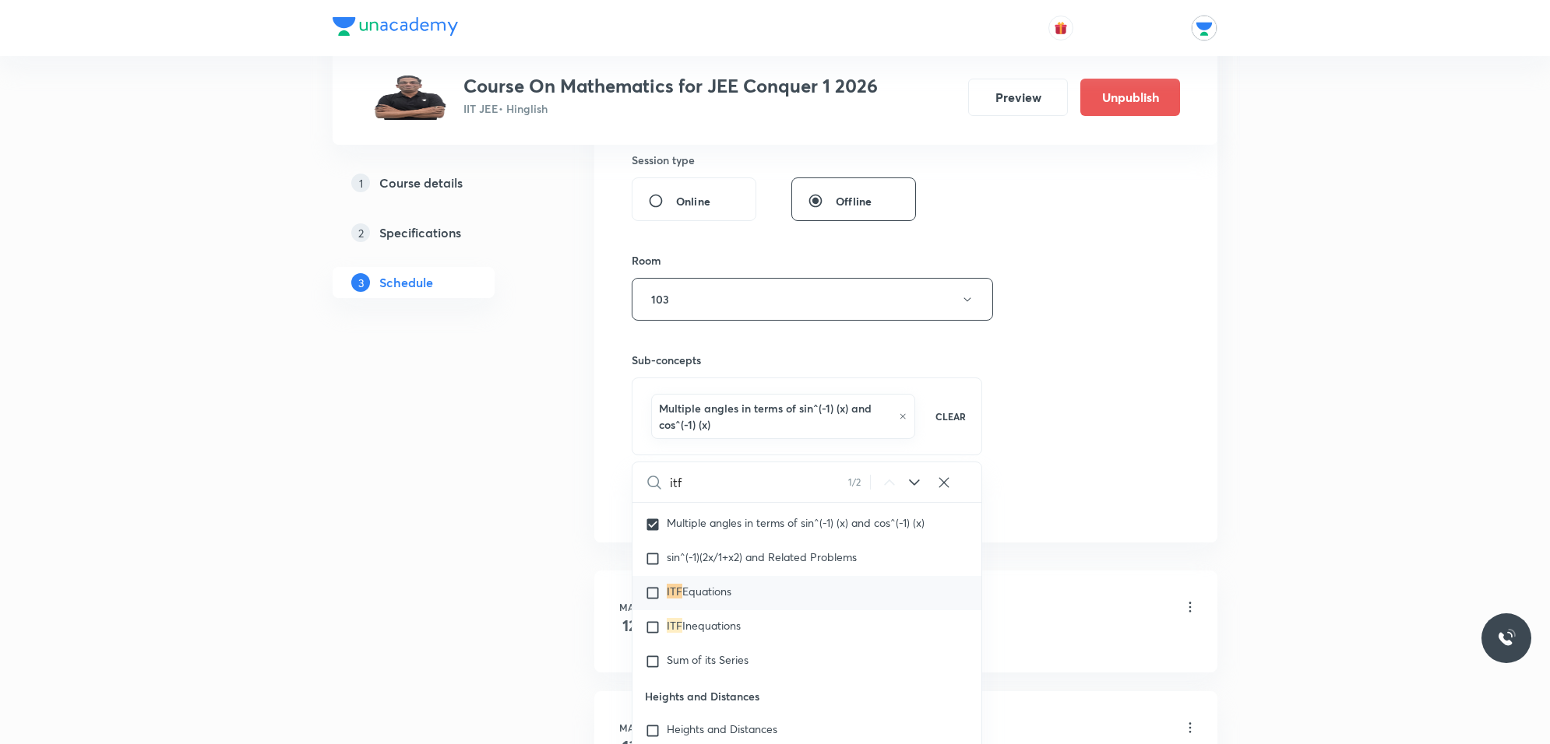
click at [1083, 473] on div "Session 111 Live class Session title 30/99 inverse trigonometric function ​ Sch…" at bounding box center [906, 134] width 548 height 765
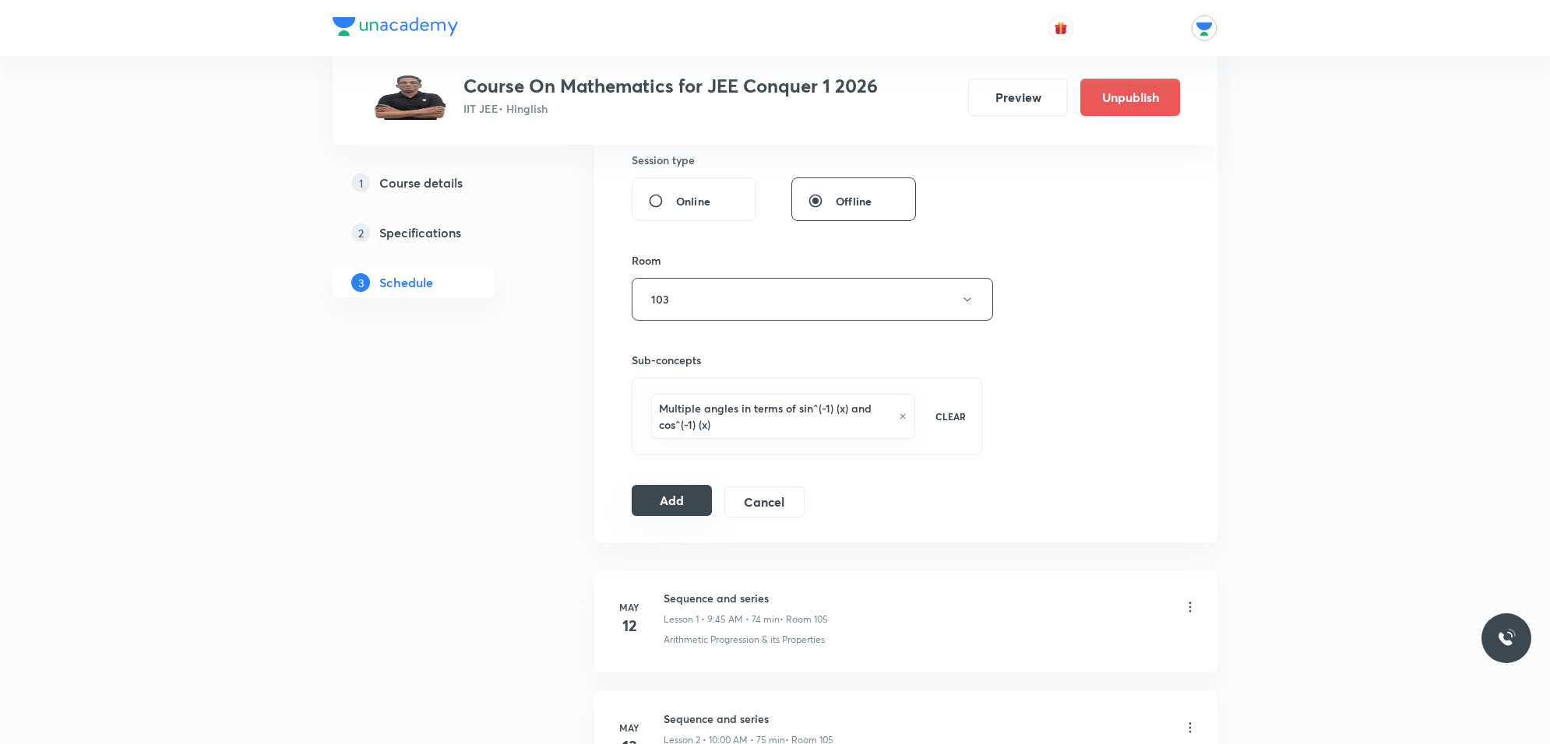
click at [695, 503] on button "Add" at bounding box center [672, 500] width 80 height 31
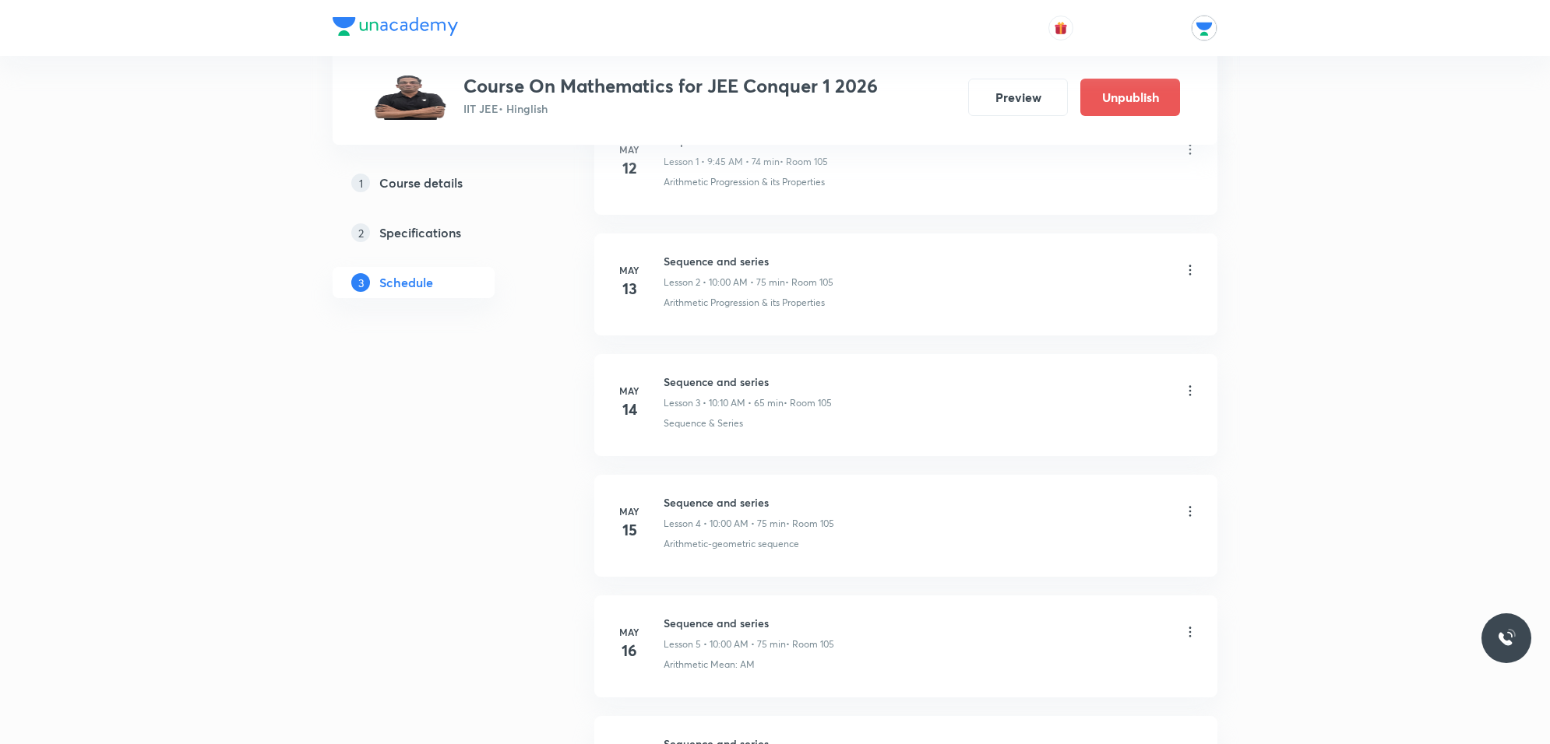
scroll to position [0, 0]
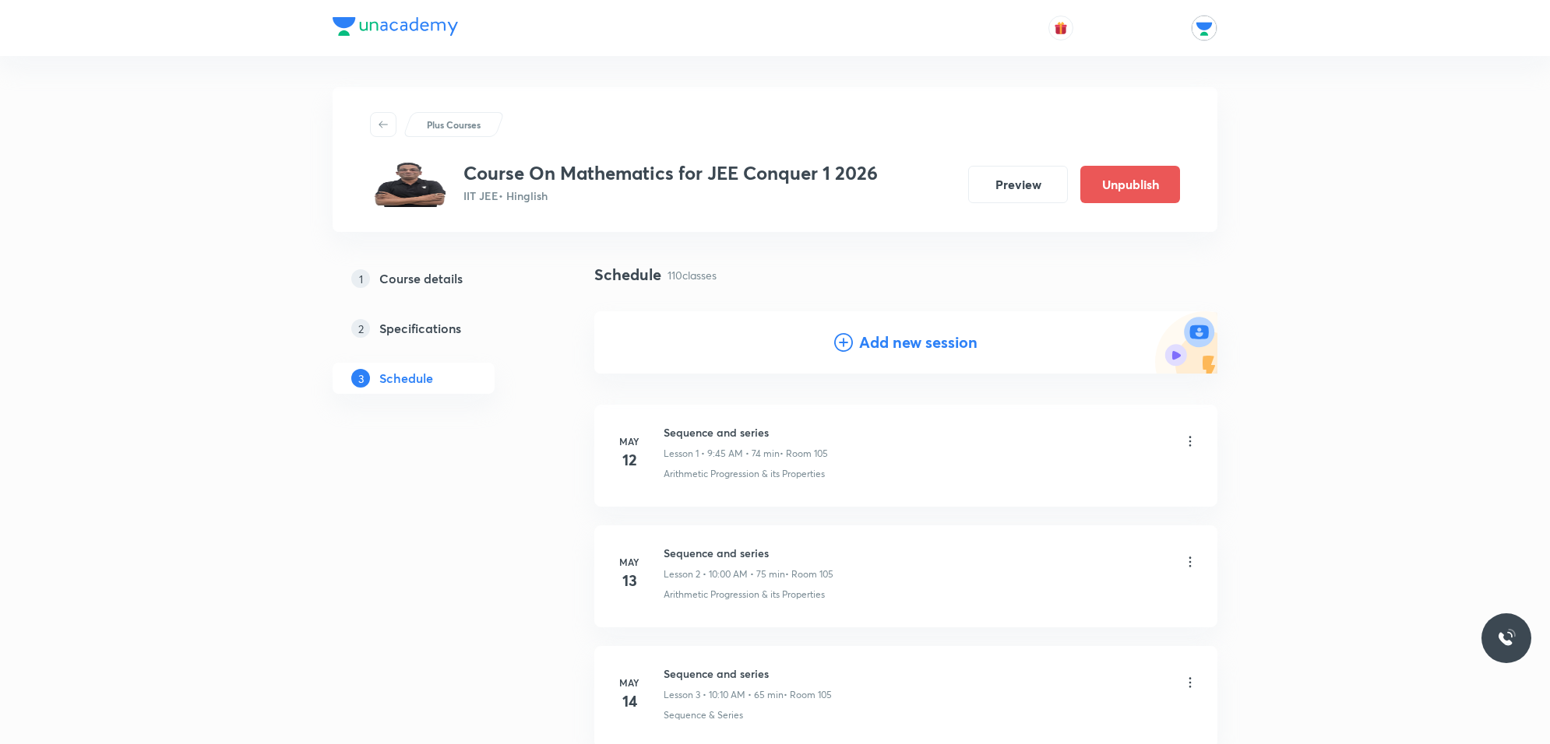
click at [910, 345] on h4 "Add new session" at bounding box center [918, 342] width 118 height 23
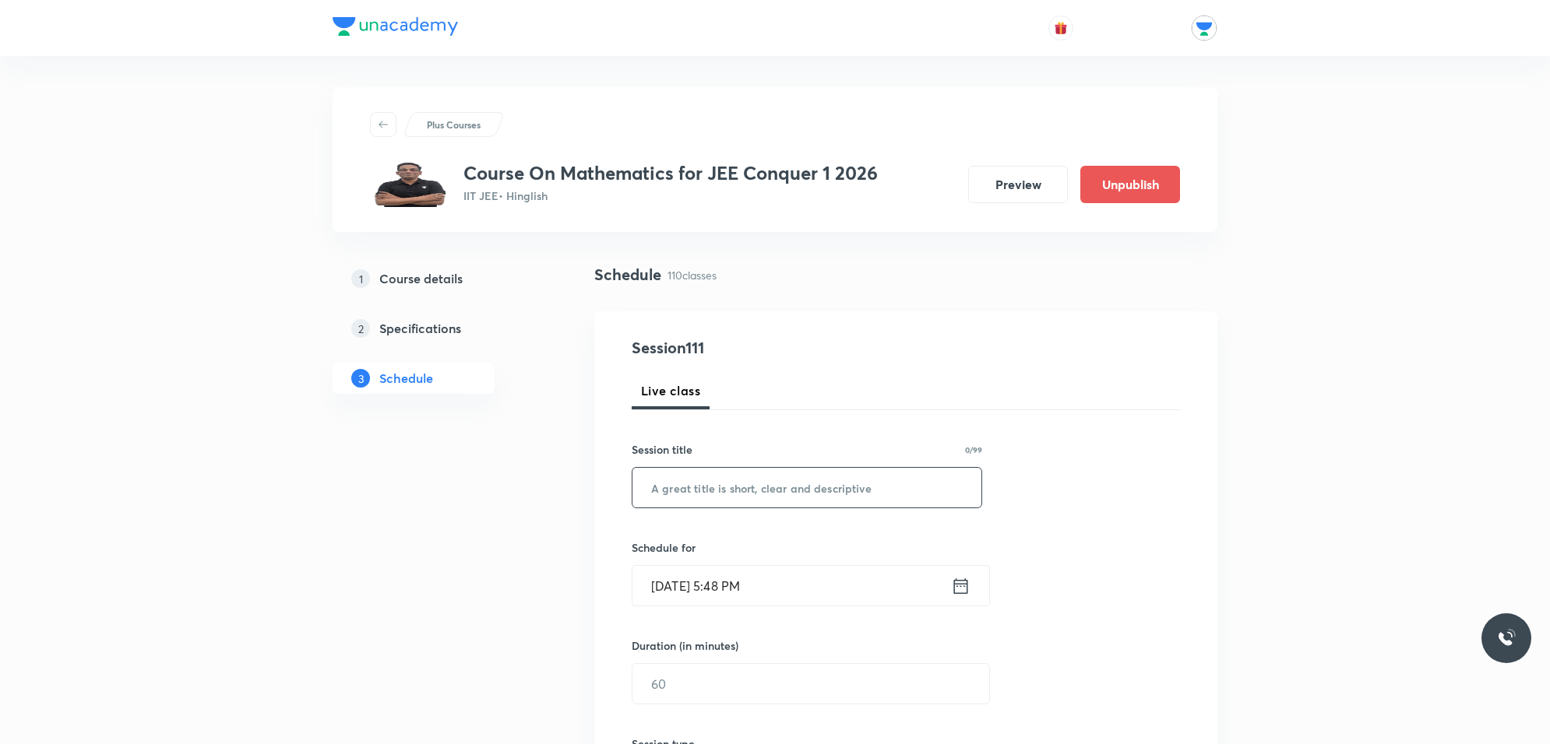
click at [768, 488] on input "text" at bounding box center [806, 488] width 349 height 40
type input "inverse trigonometric function"
click at [742, 589] on input "Oct 3, 2025, 5:48 PM" at bounding box center [791, 586] width 318 height 40
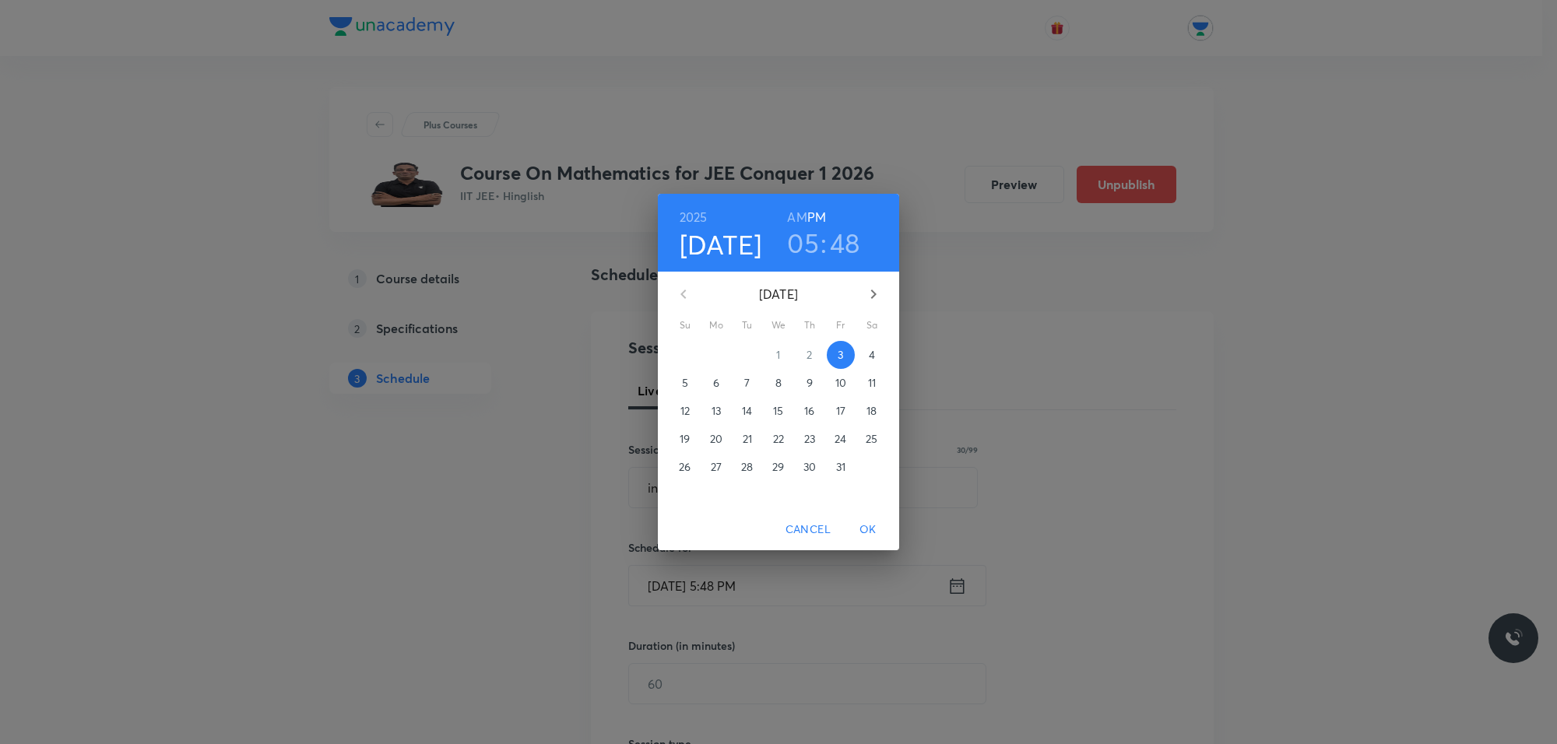
click at [776, 382] on p "8" at bounding box center [779, 383] width 6 height 16
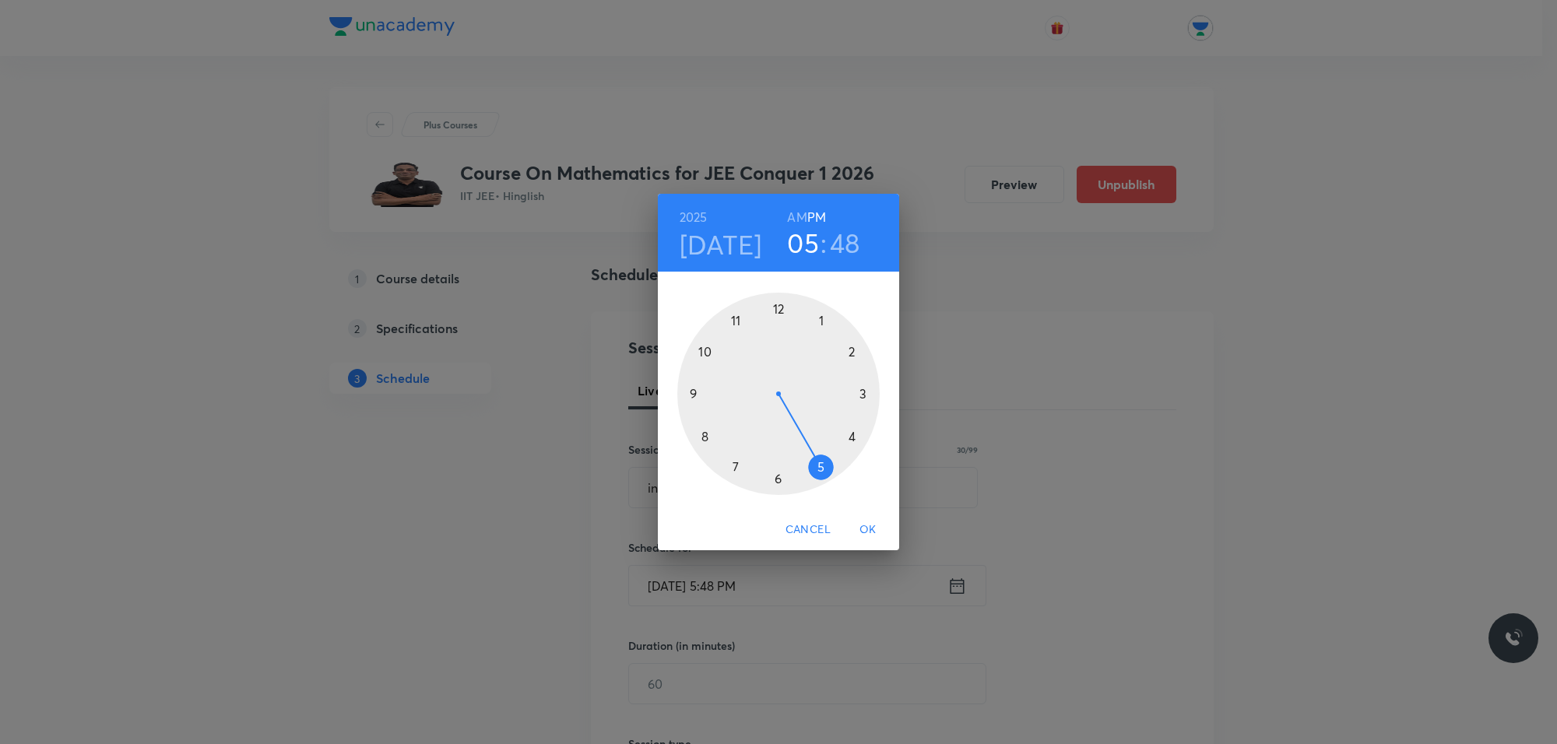
click at [788, 211] on h6 "AM" at bounding box center [796, 217] width 19 height 22
click at [741, 310] on div at bounding box center [778, 394] width 202 height 202
click at [854, 432] on div at bounding box center [778, 394] width 202 height 202
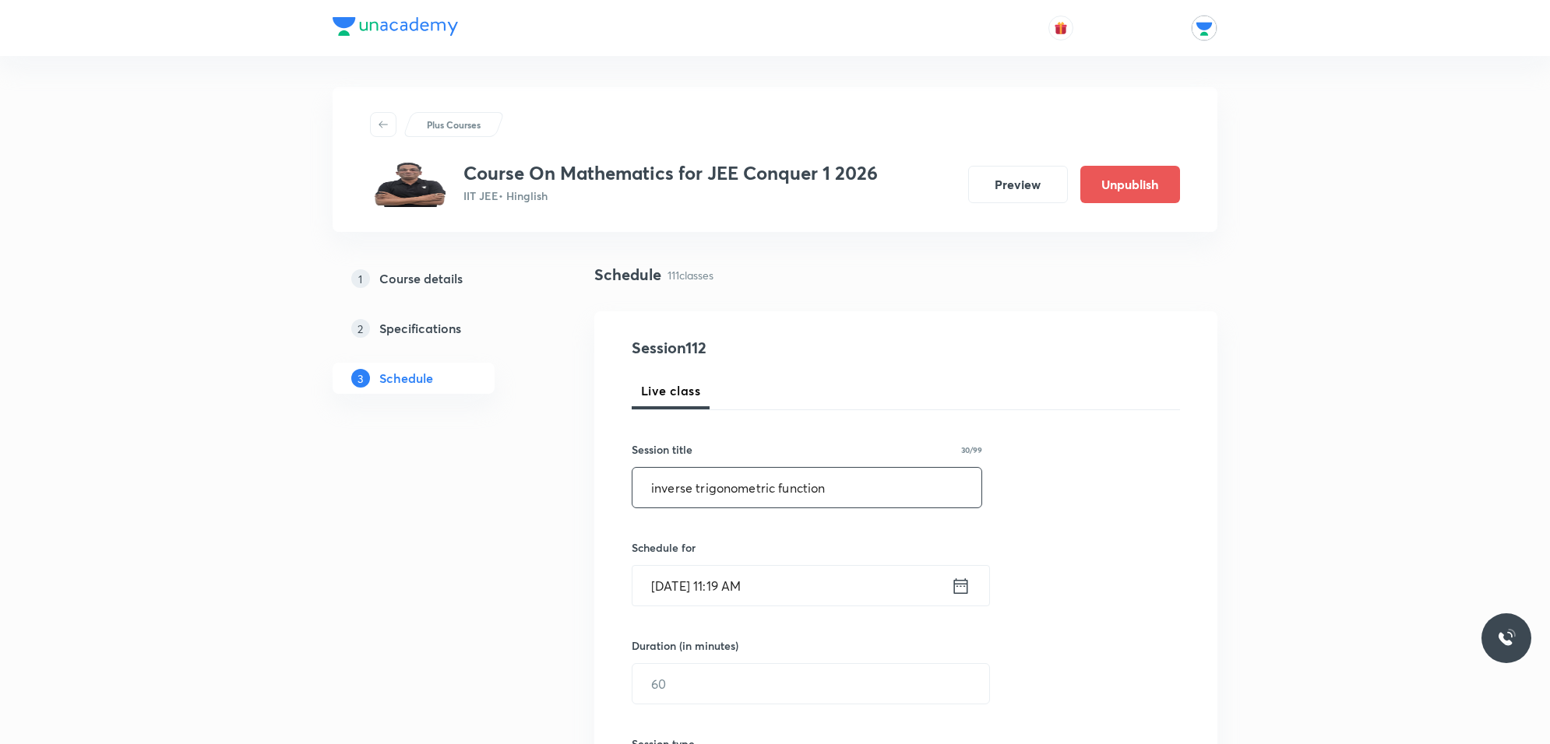
scroll to position [195, 0]
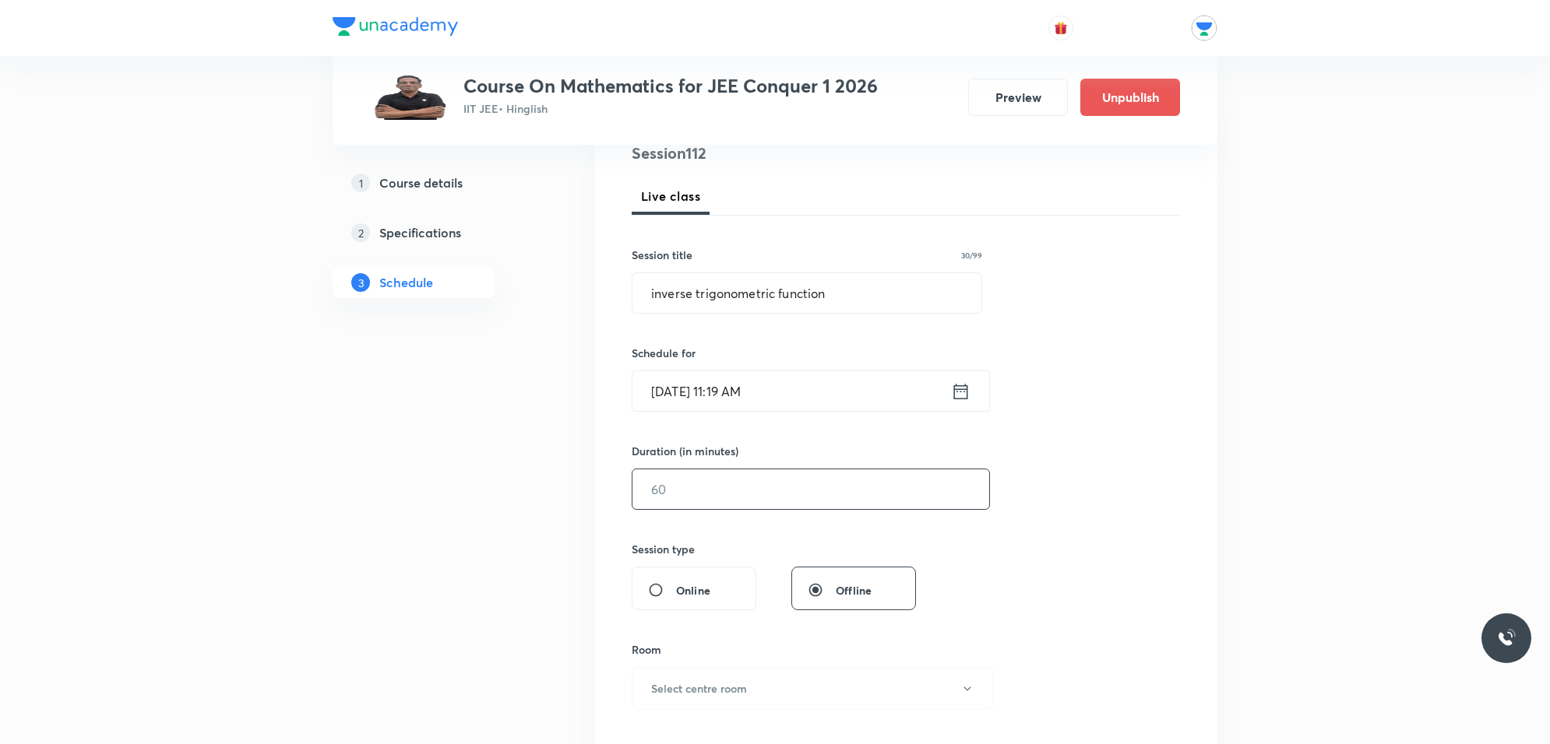
click at [754, 473] on input "text" at bounding box center [810, 490] width 357 height 40
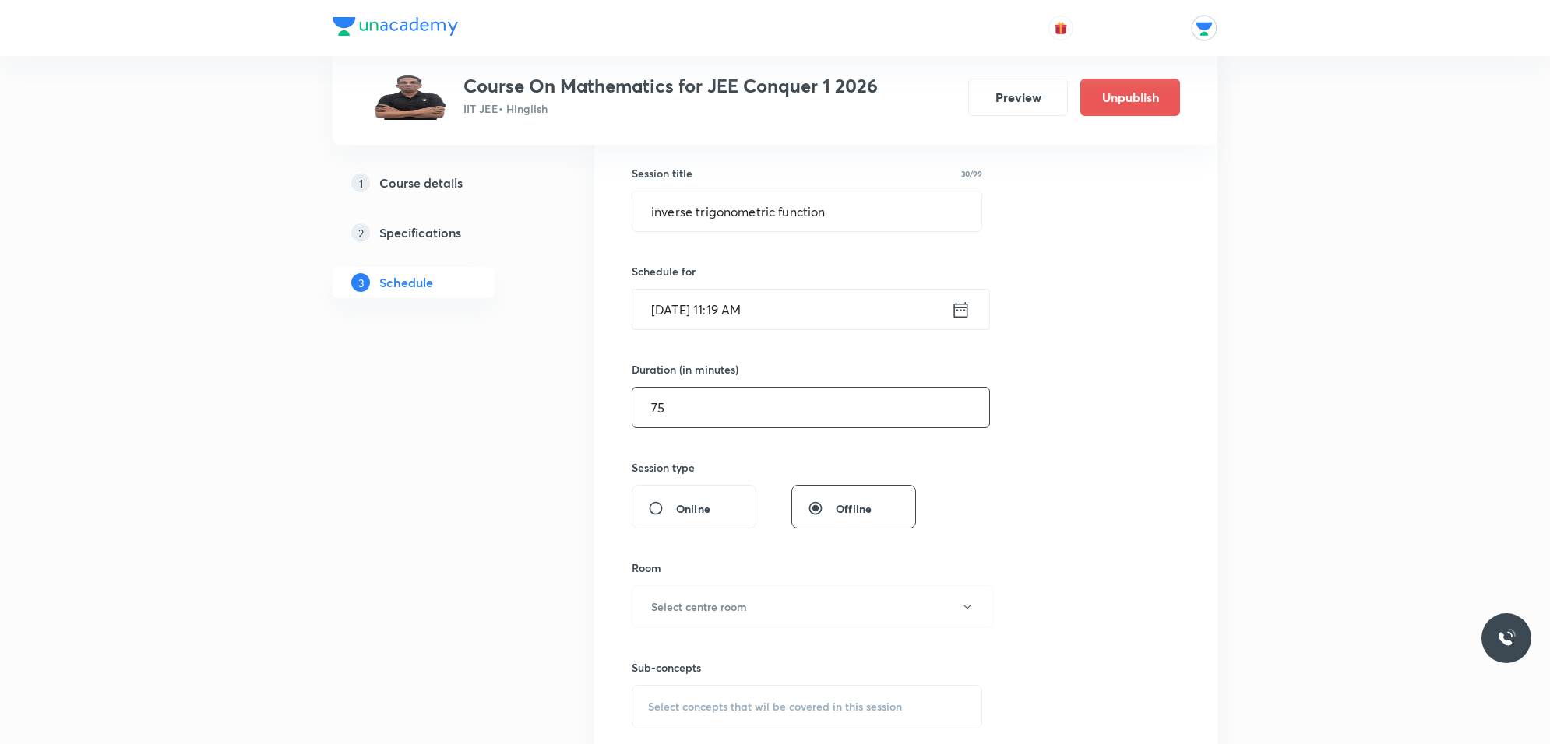
scroll to position [389, 0]
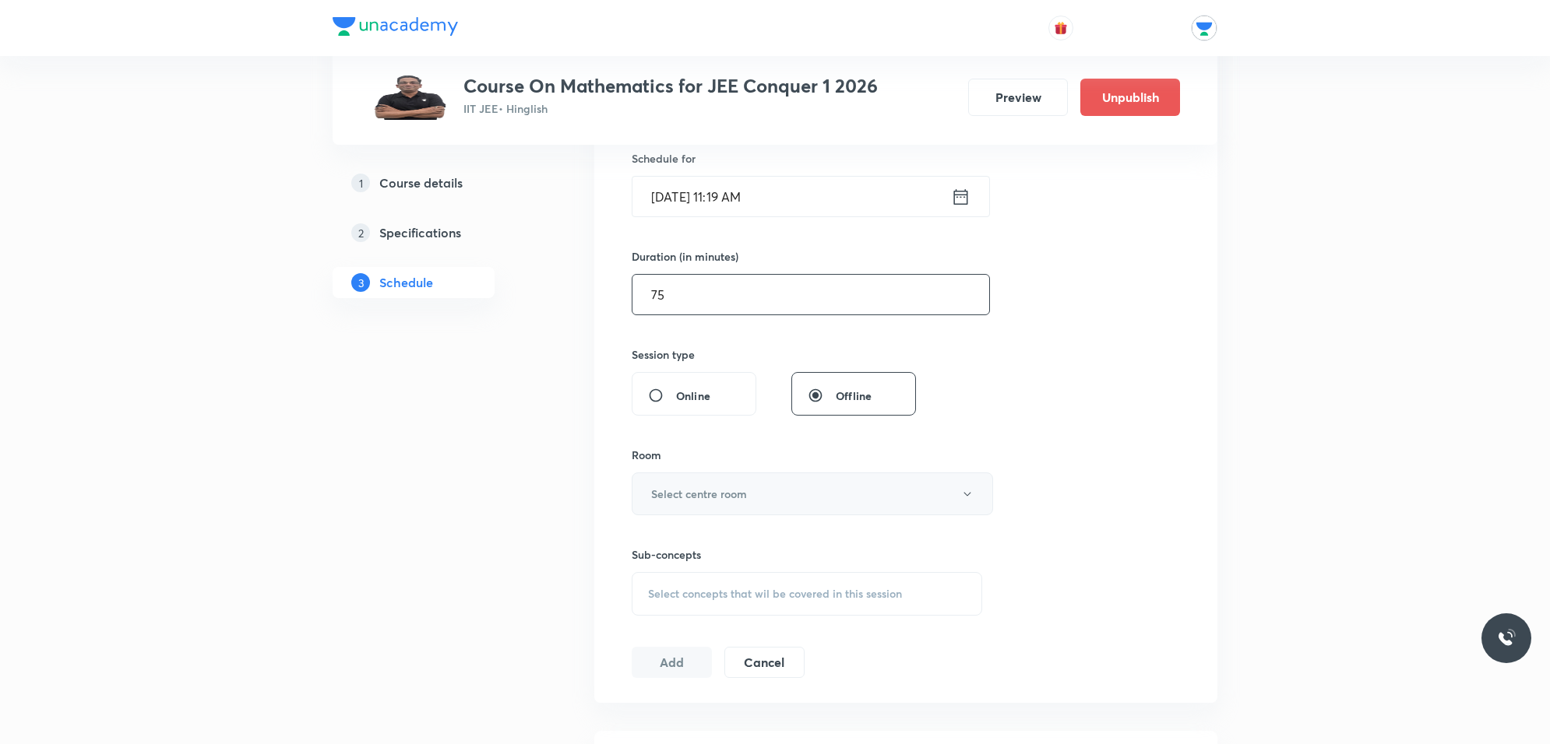
type input "75"
click at [677, 489] on h6 "Select centre room" at bounding box center [699, 494] width 96 height 16
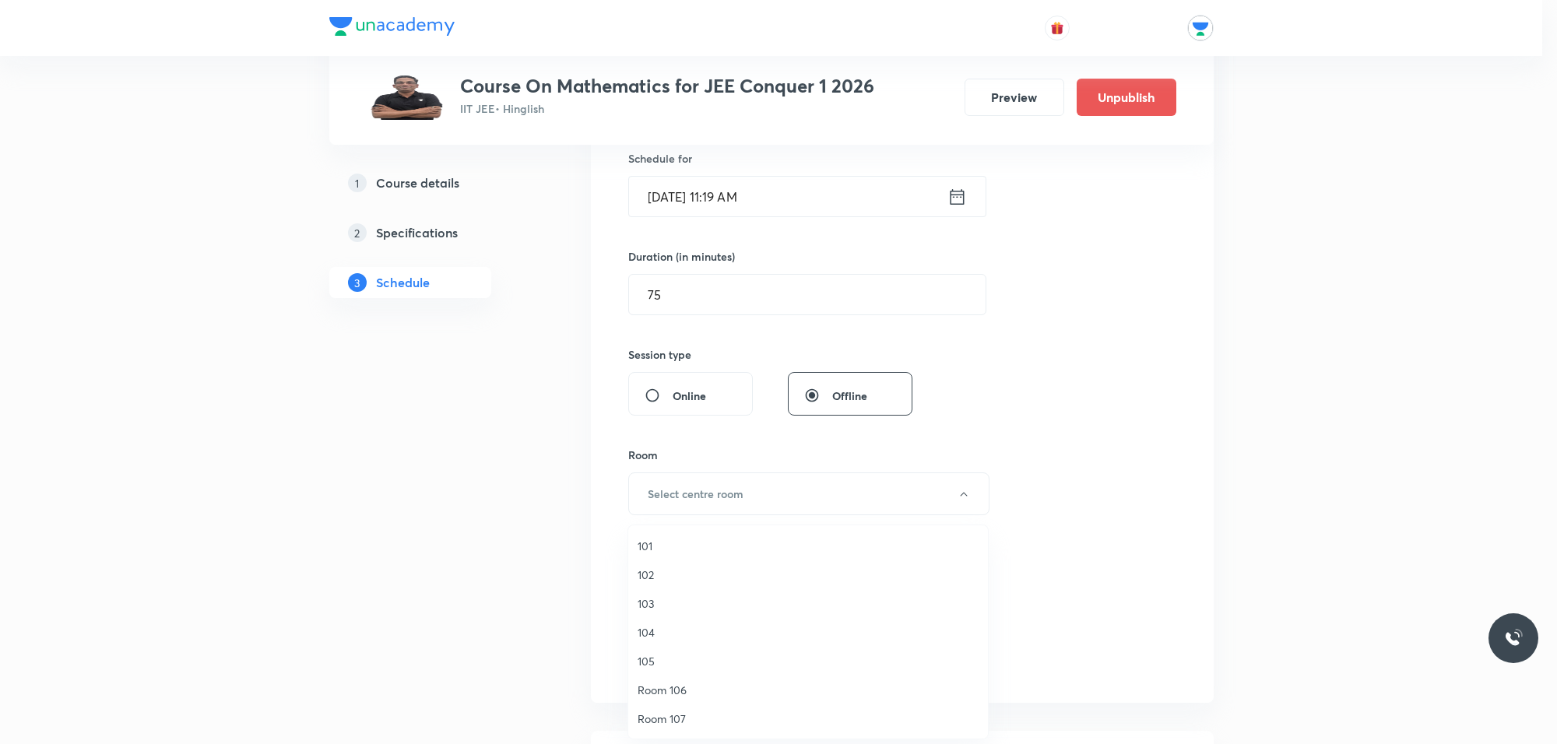
click at [645, 597] on span "103" at bounding box center [808, 604] width 341 height 16
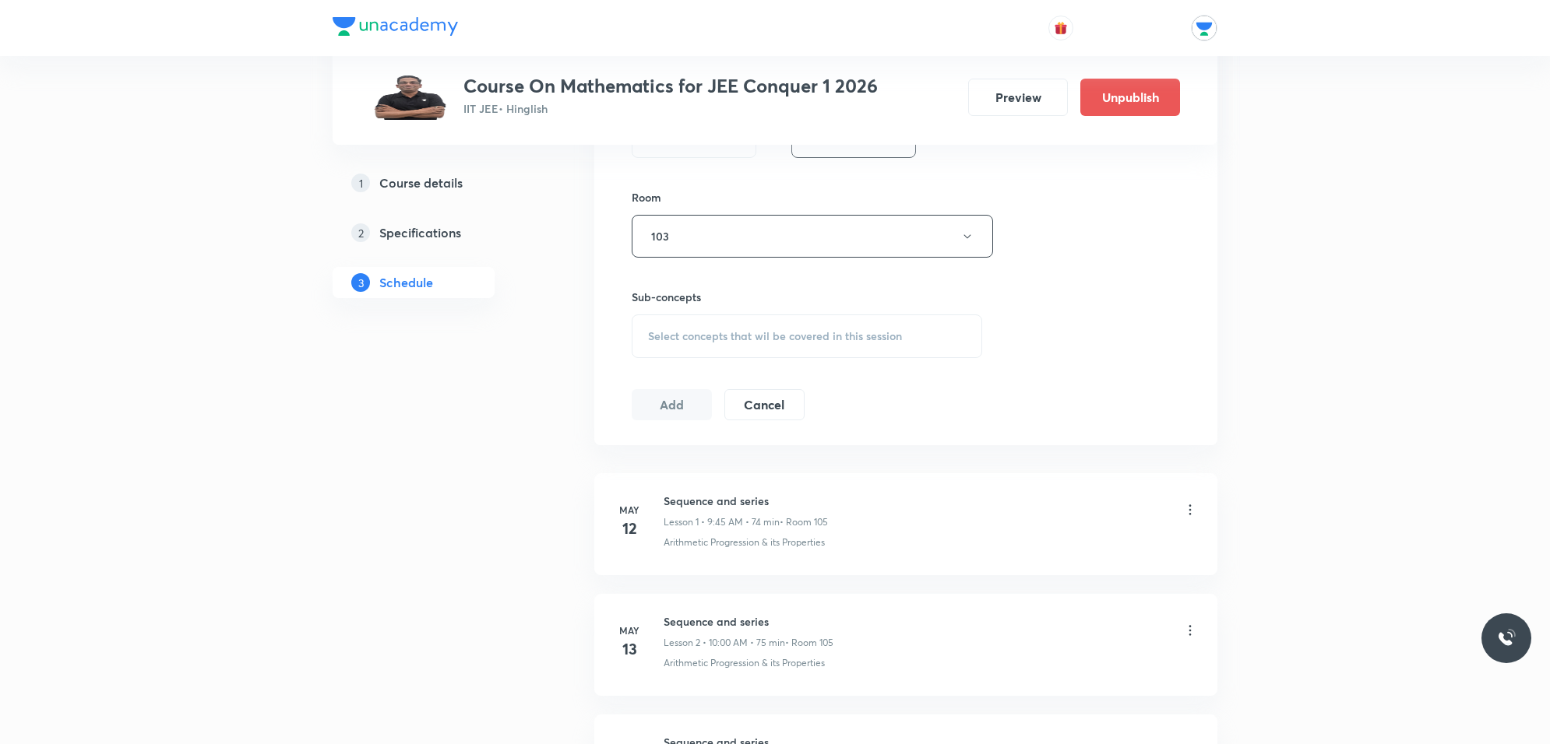
scroll to position [681, 0]
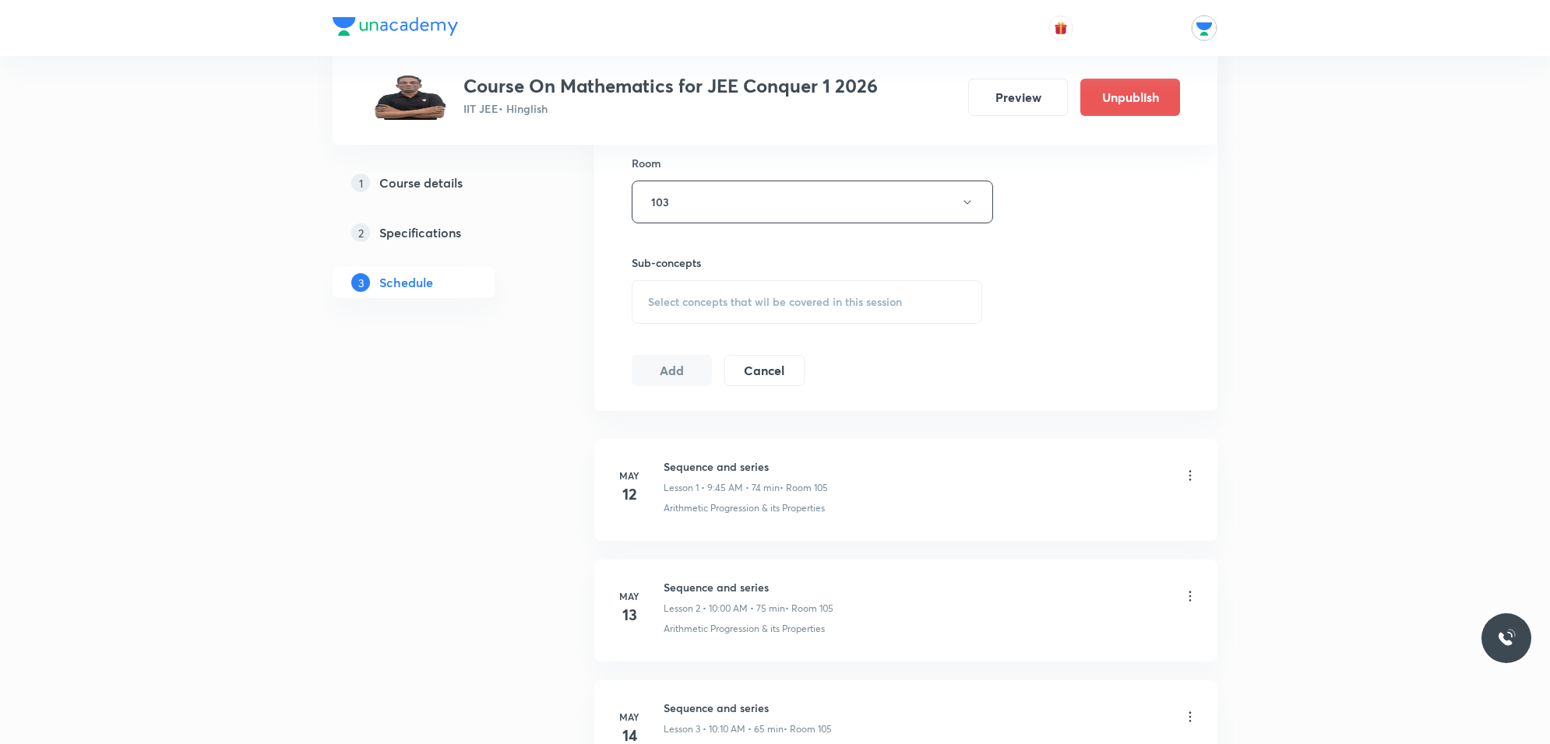
click at [730, 286] on div "Select concepts that wil be covered in this session" at bounding box center [807, 302] width 350 height 44
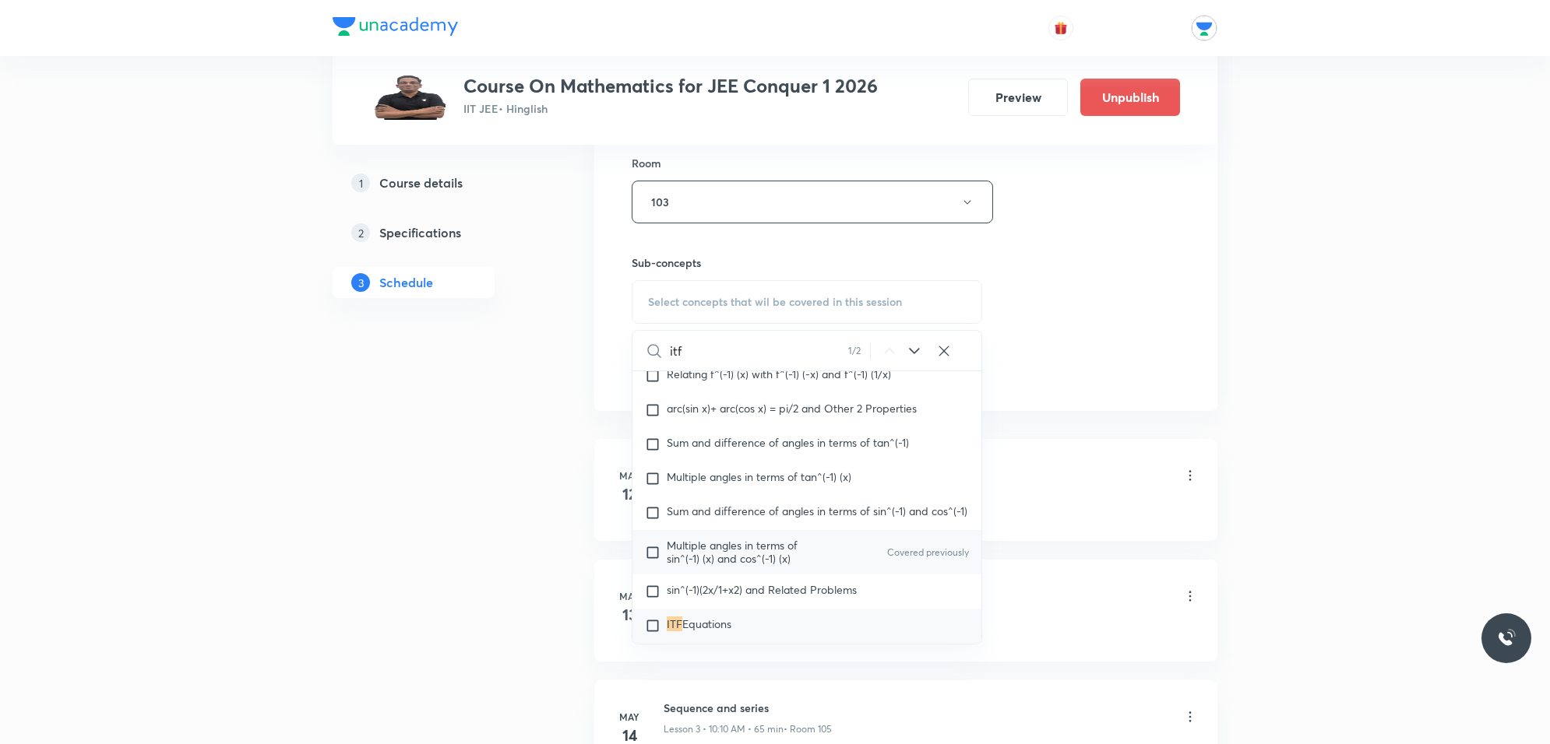
scroll to position [7886, 0]
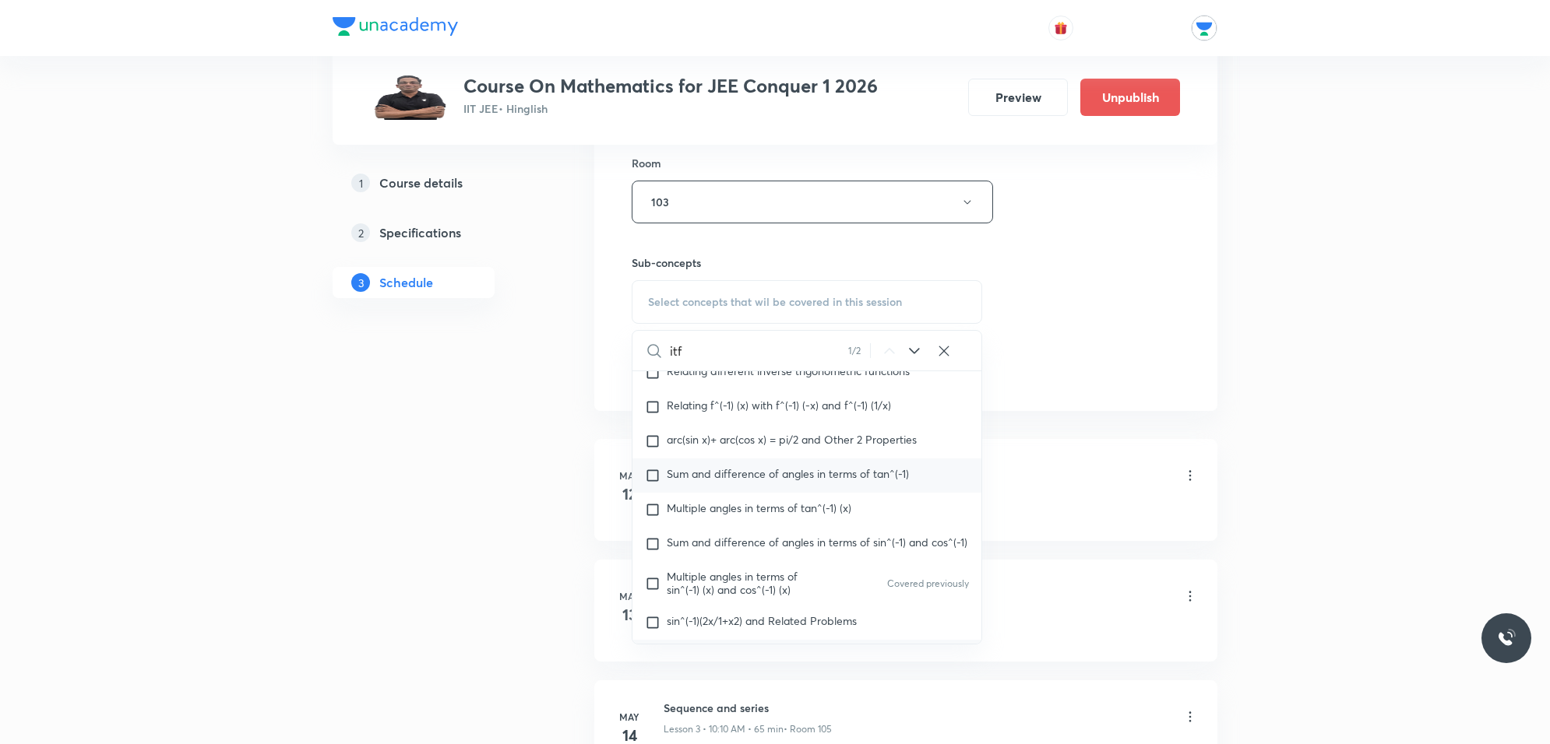
type input "itf"
click at [651, 473] on input "checkbox" at bounding box center [656, 476] width 22 height 16
checkbox input "true"
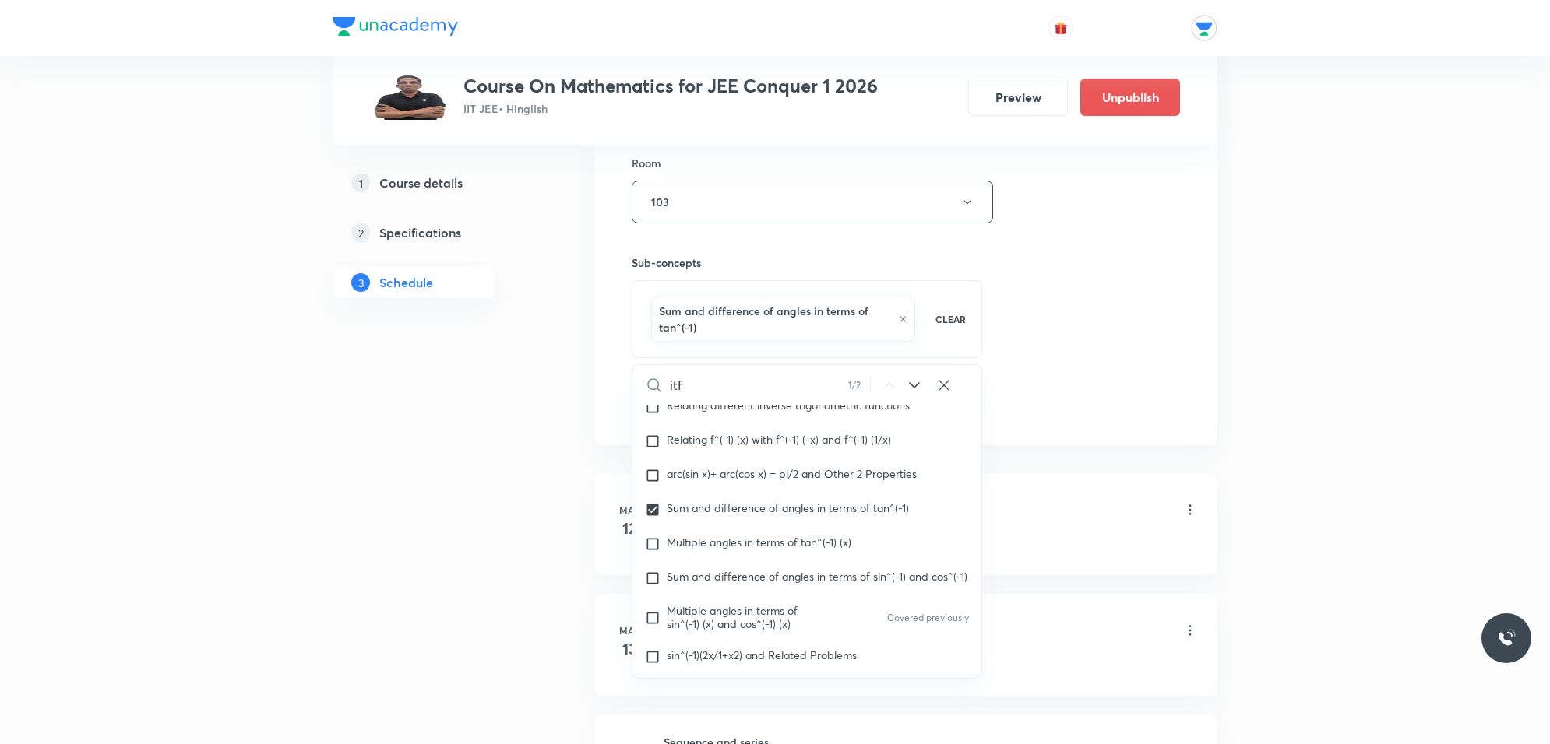
click at [1081, 477] on li "May 12 Sequence and series Lesson 1 • 9:45 AM • 74 min • Room 105 Arithmetic Pr…" at bounding box center [905, 524] width 623 height 102
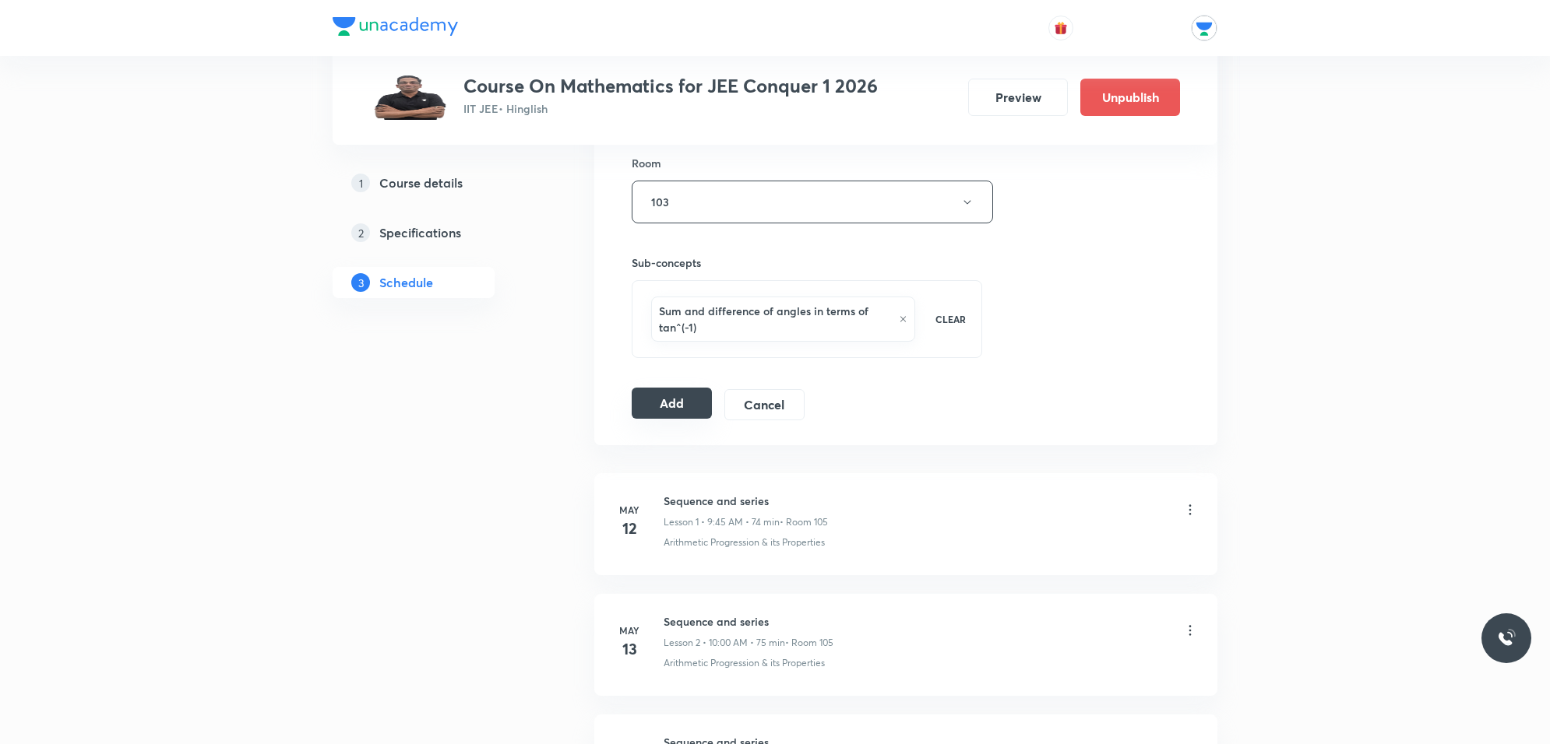
click at [686, 398] on button "Add" at bounding box center [672, 403] width 80 height 31
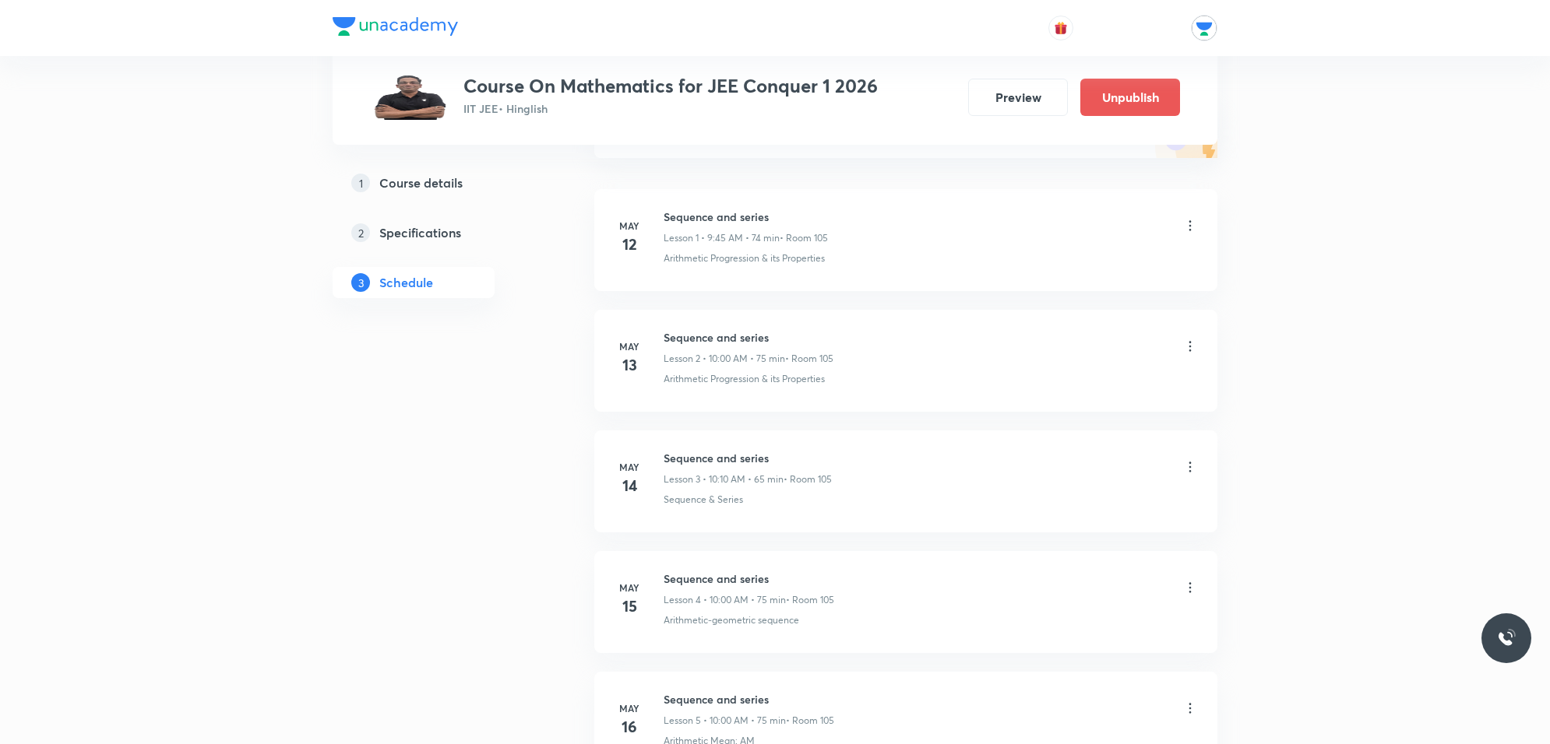
scroll to position [0, 0]
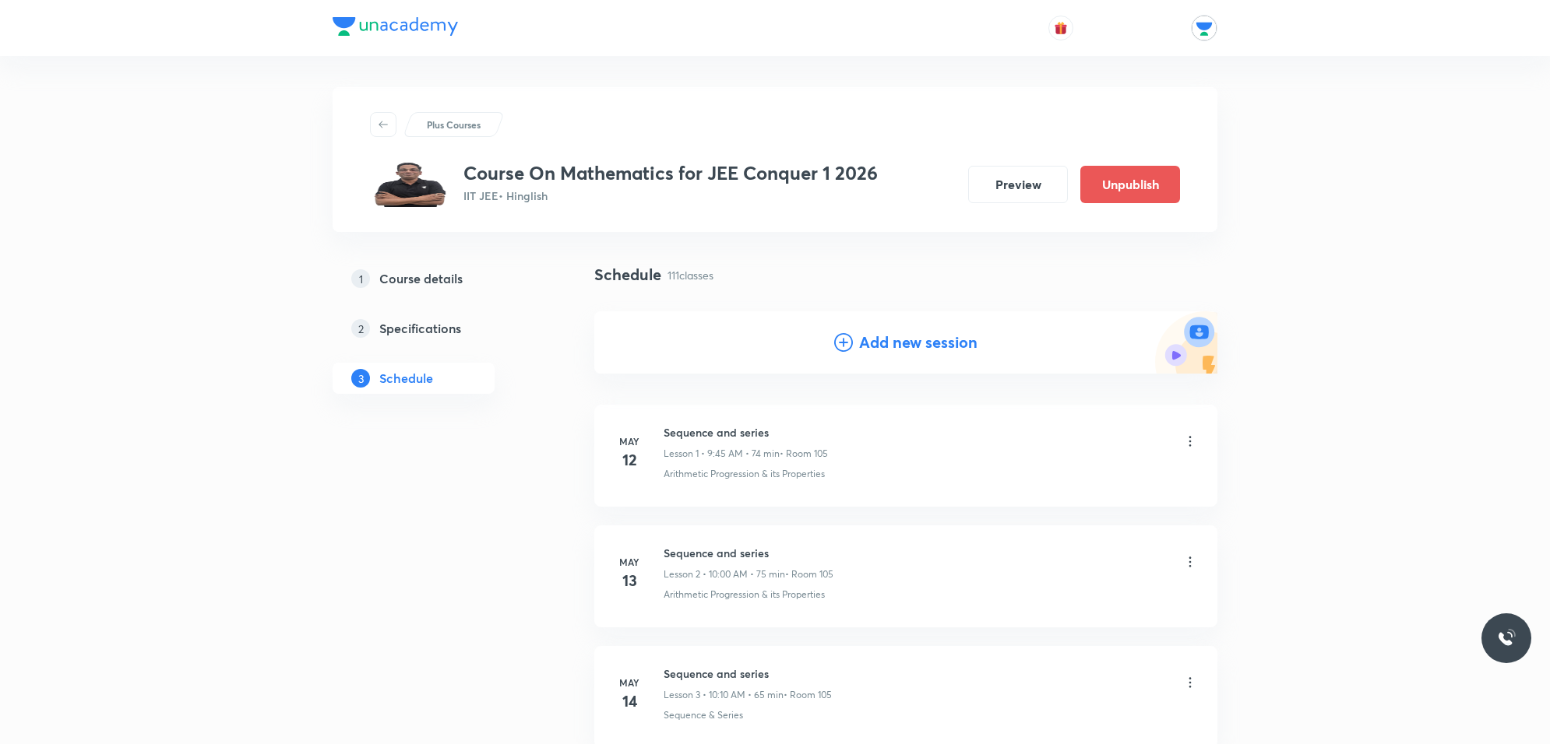
drag, startPoint x: 921, startPoint y: 340, endPoint x: 906, endPoint y: 352, distance: 19.5
click at [921, 341] on h4 "Add new session" at bounding box center [918, 342] width 118 height 23
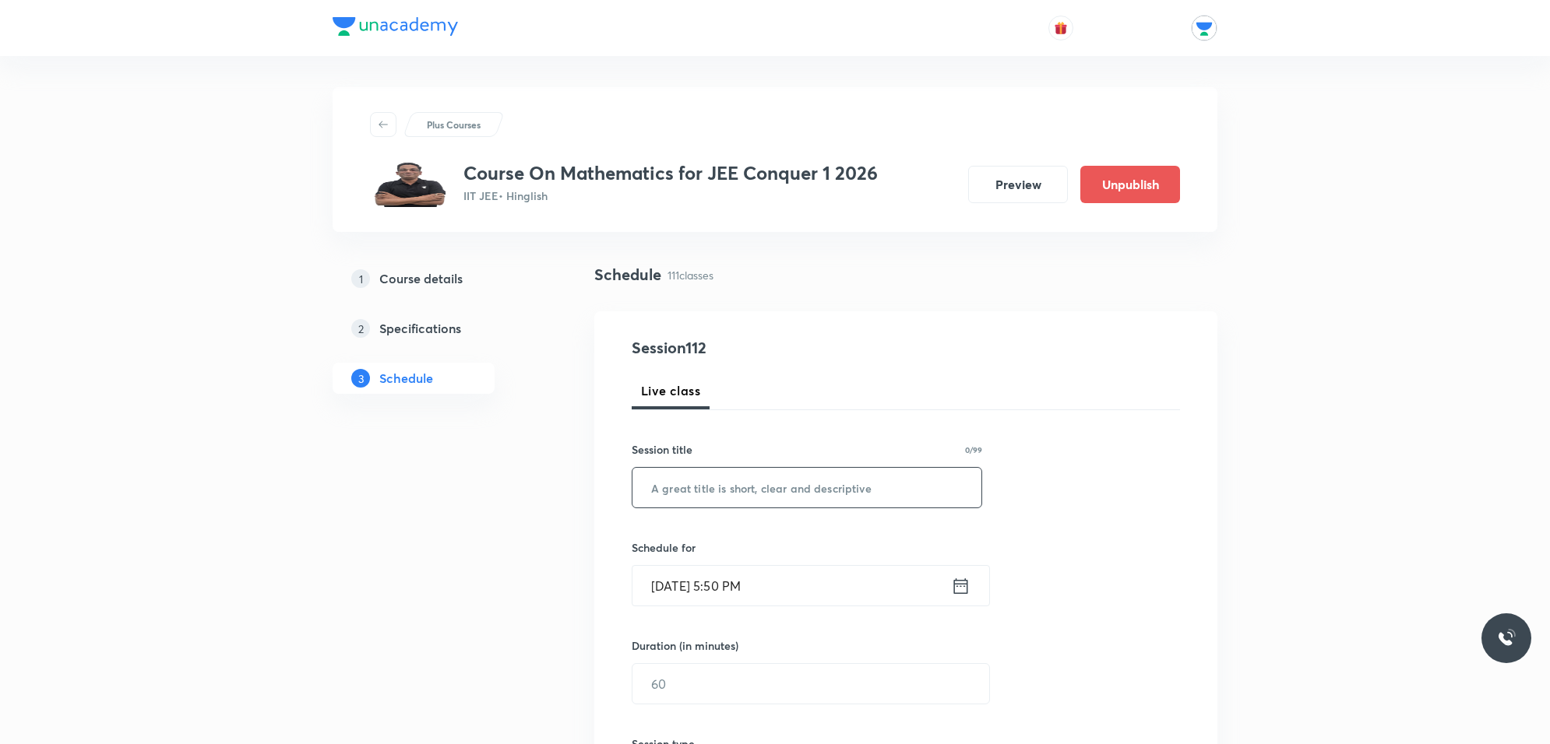
click at [788, 487] on input "text" at bounding box center [806, 488] width 349 height 40
type input "inverse trigonometric function"
click at [804, 593] on input "Oct 3, 2025, 5:50 PM" at bounding box center [791, 586] width 318 height 40
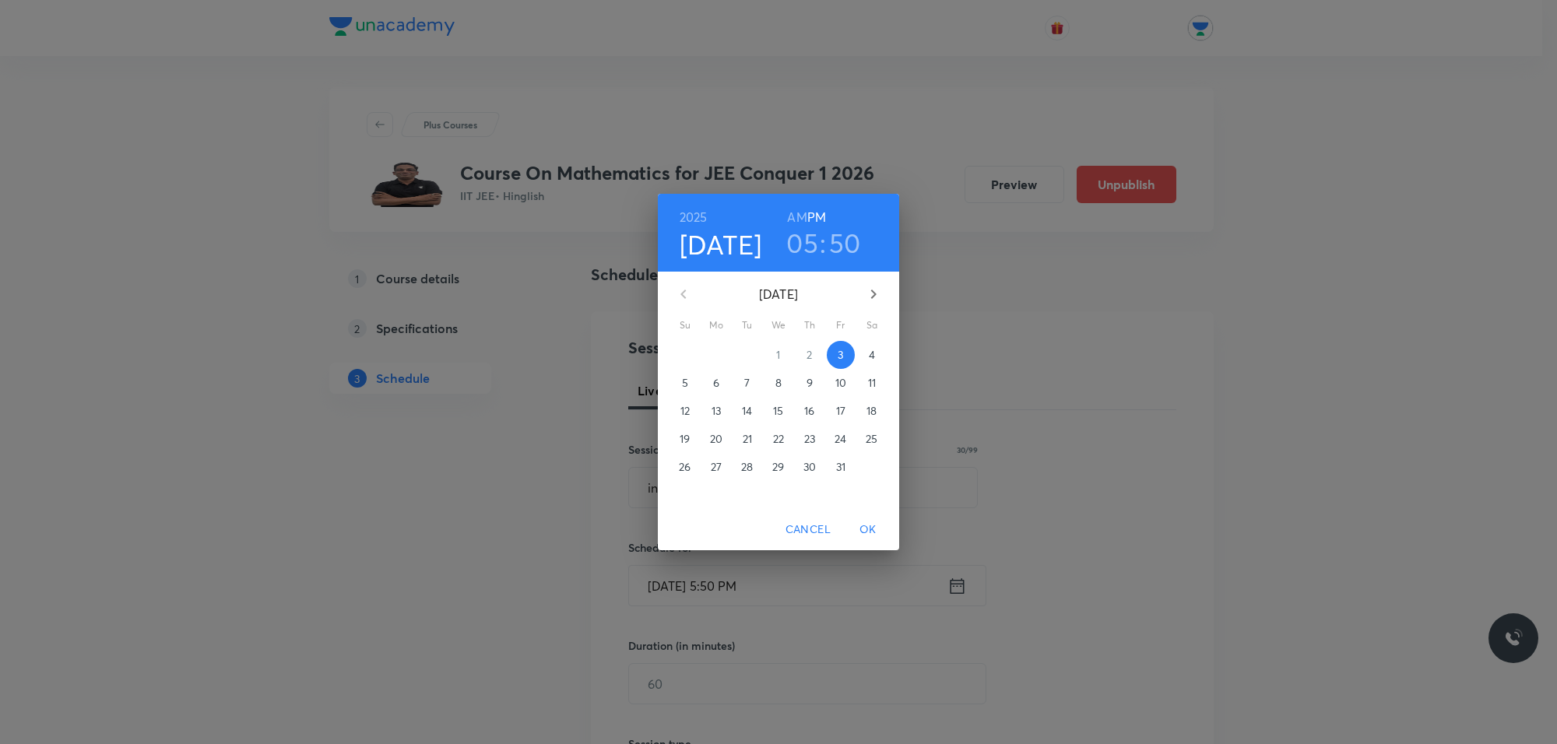
click at [810, 384] on p "9" at bounding box center [810, 383] width 6 height 16
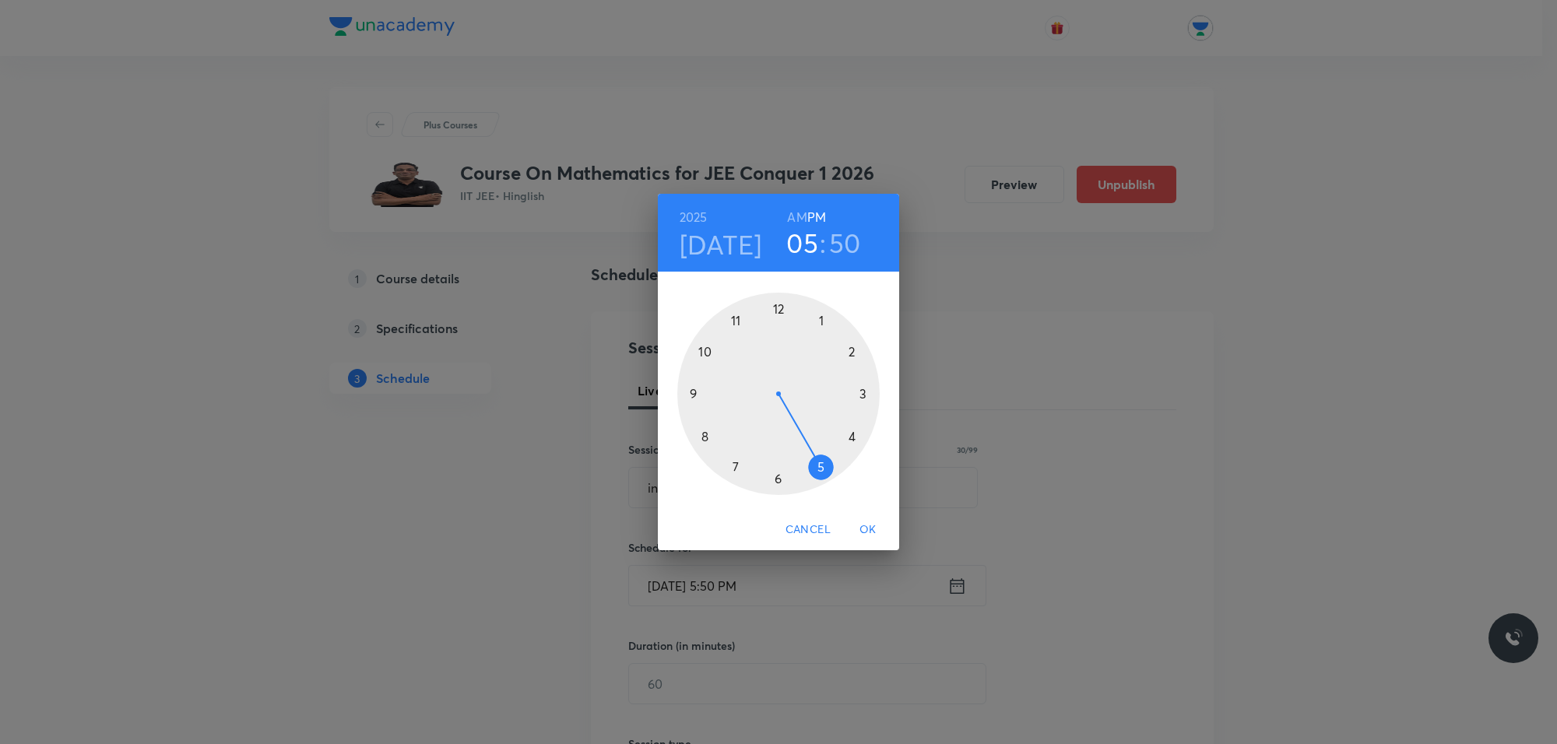
click at [799, 216] on h6 "AM" at bounding box center [796, 217] width 19 height 22
click at [740, 318] on div at bounding box center [778, 394] width 202 height 202
click at [850, 433] on div at bounding box center [778, 394] width 202 height 202
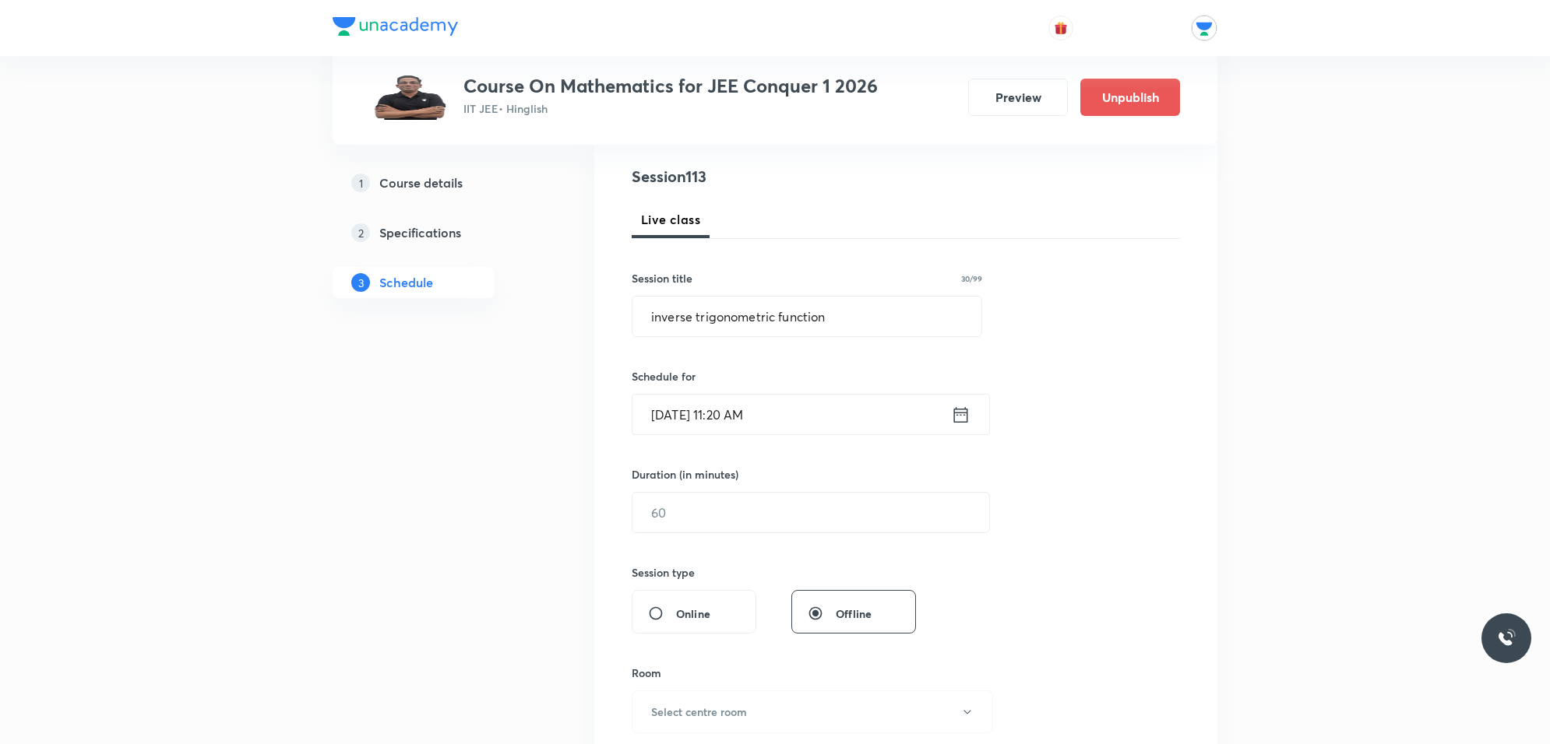
scroll to position [195, 0]
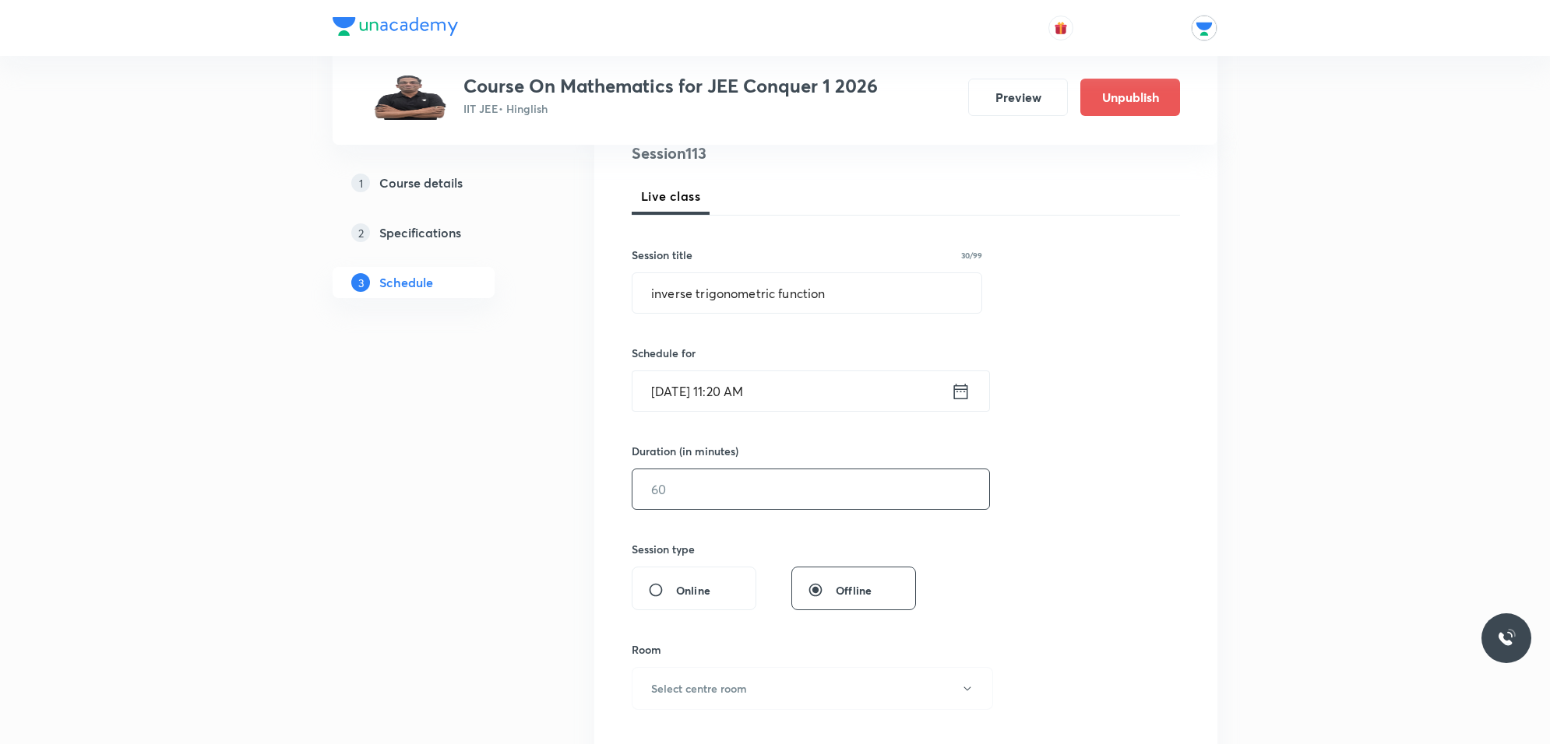
click at [746, 480] on input "text" at bounding box center [810, 490] width 357 height 40
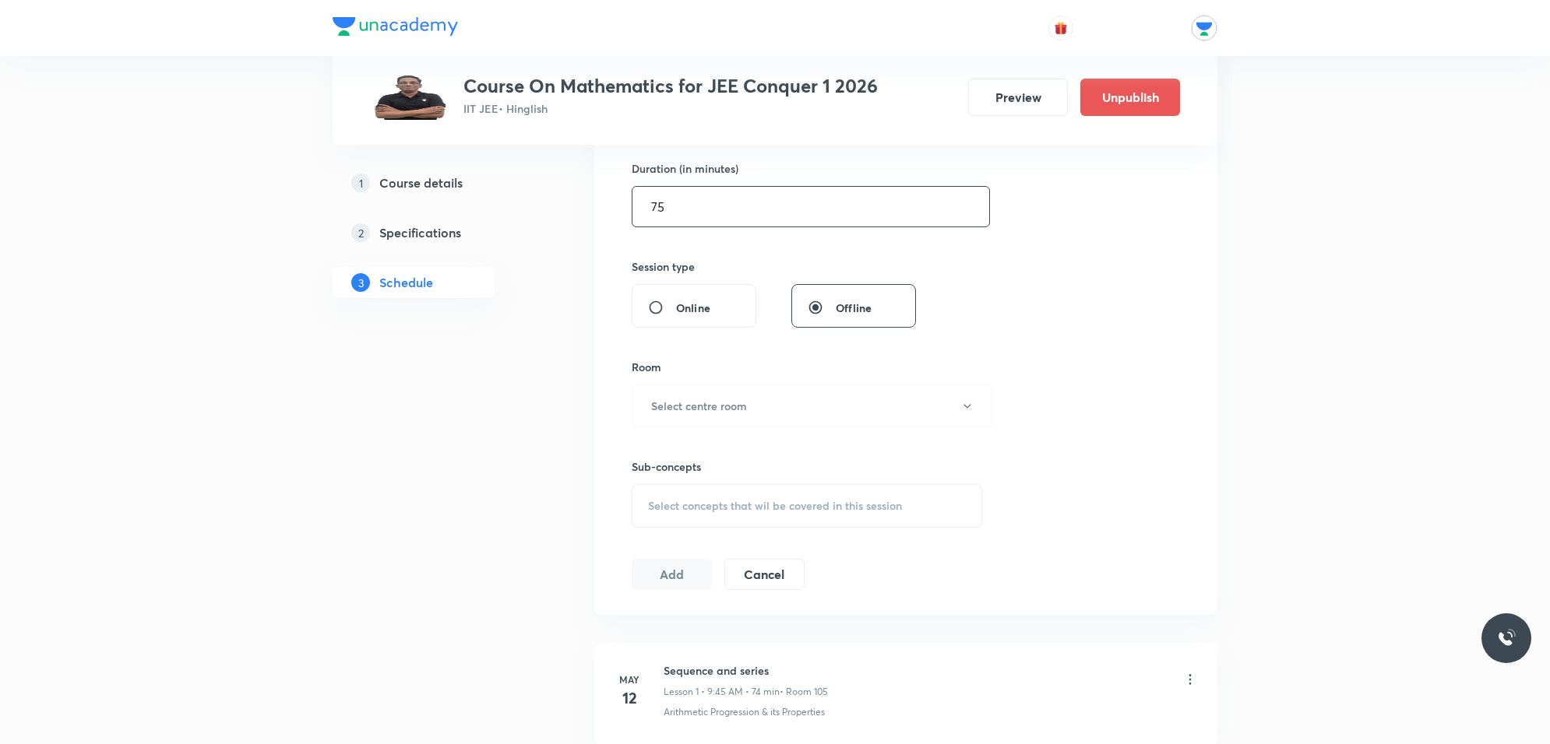
scroll to position [487, 0]
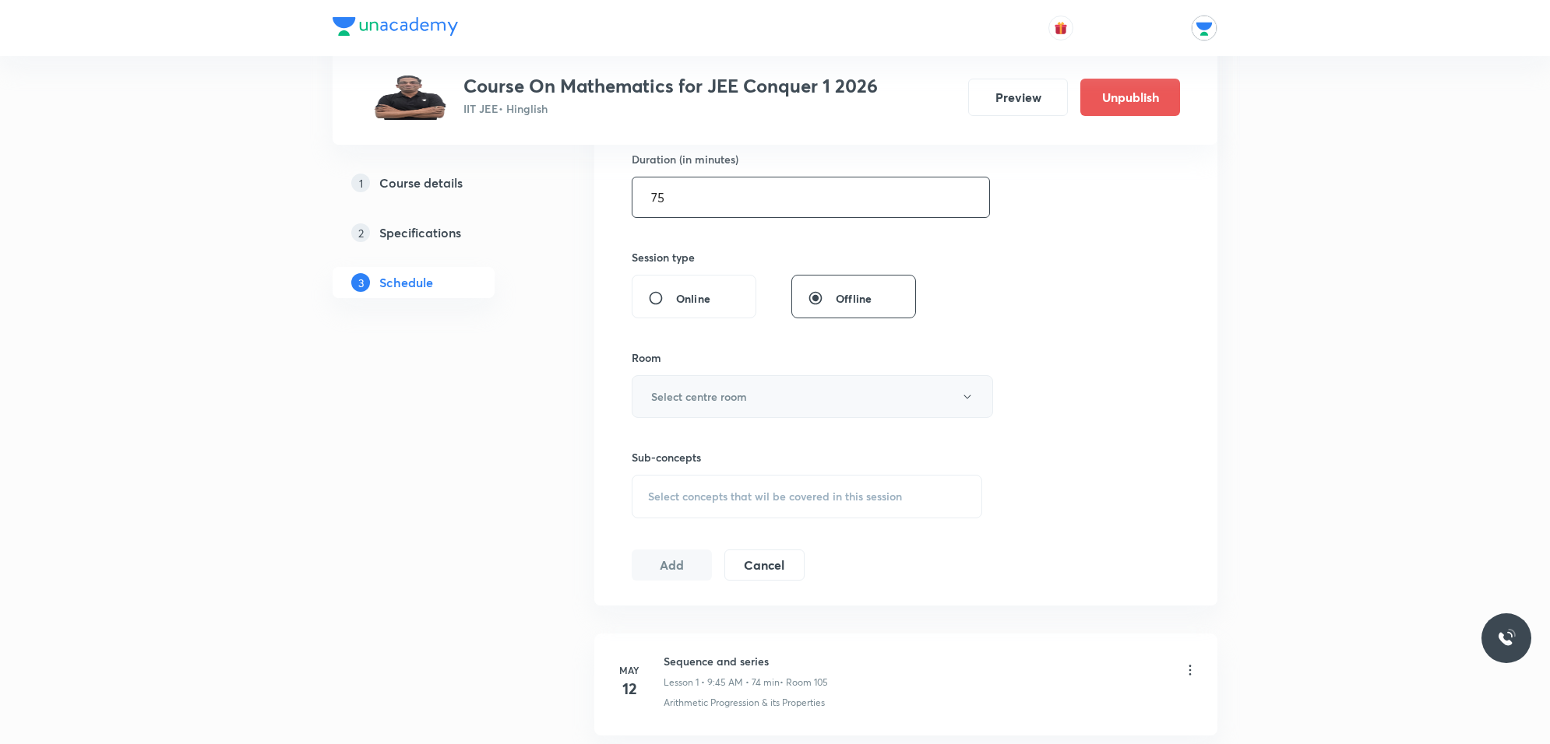
type input "75"
click at [744, 393] on h6 "Select centre room" at bounding box center [699, 397] width 96 height 16
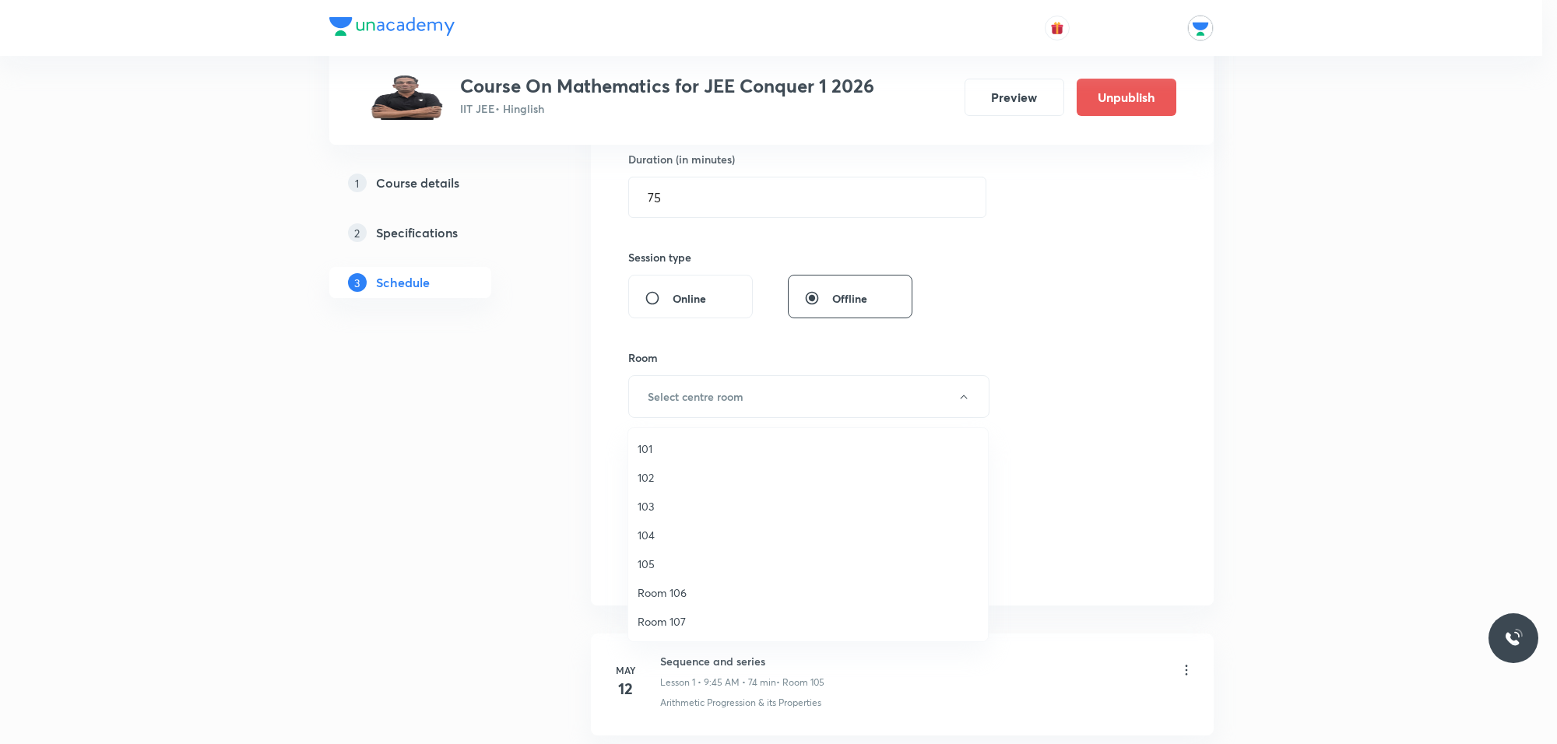
click at [655, 505] on span "103" at bounding box center [808, 506] width 341 height 16
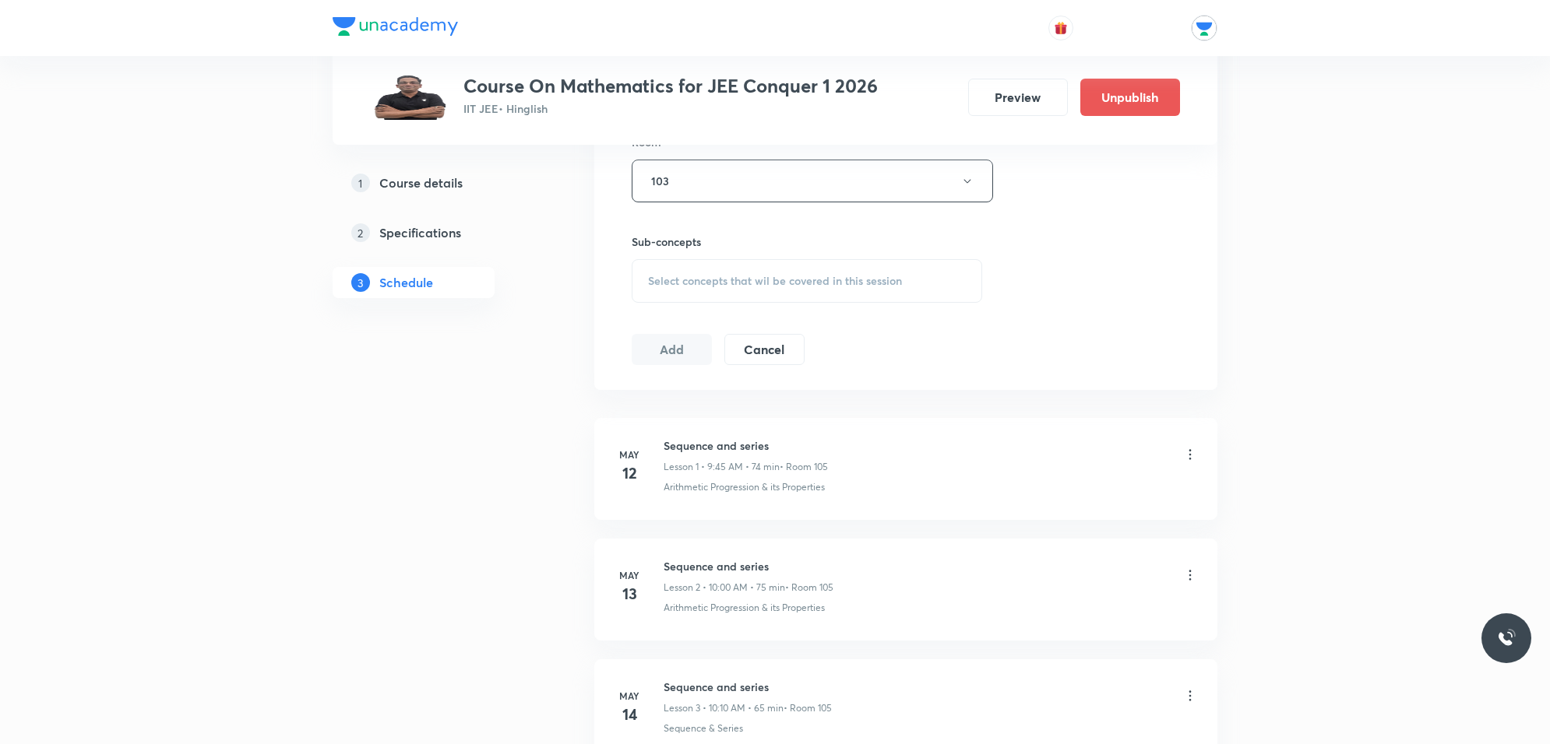
scroll to position [779, 0]
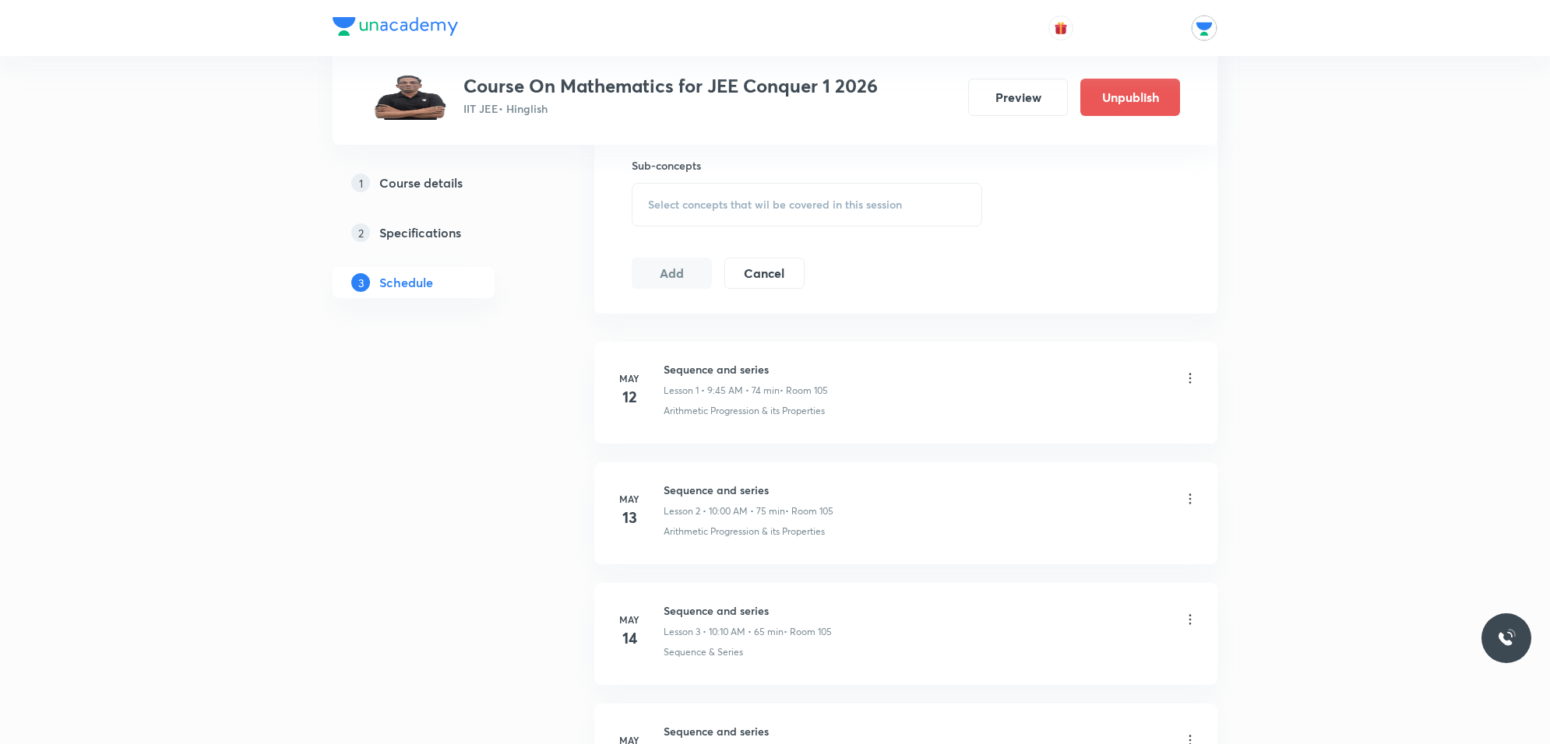
click at [761, 195] on div "Select concepts that wil be covered in this session" at bounding box center [807, 205] width 350 height 44
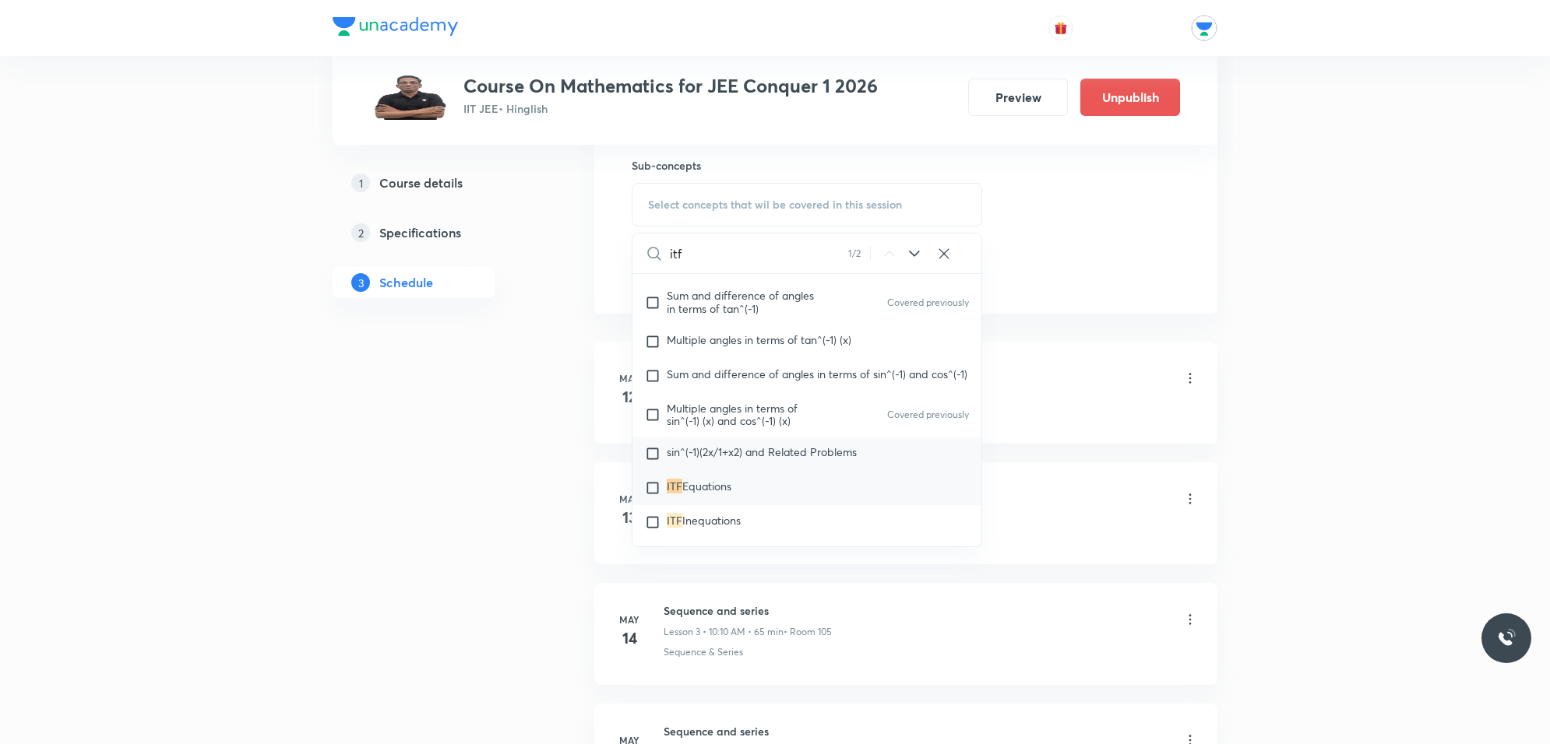
scroll to position [7994, 0]
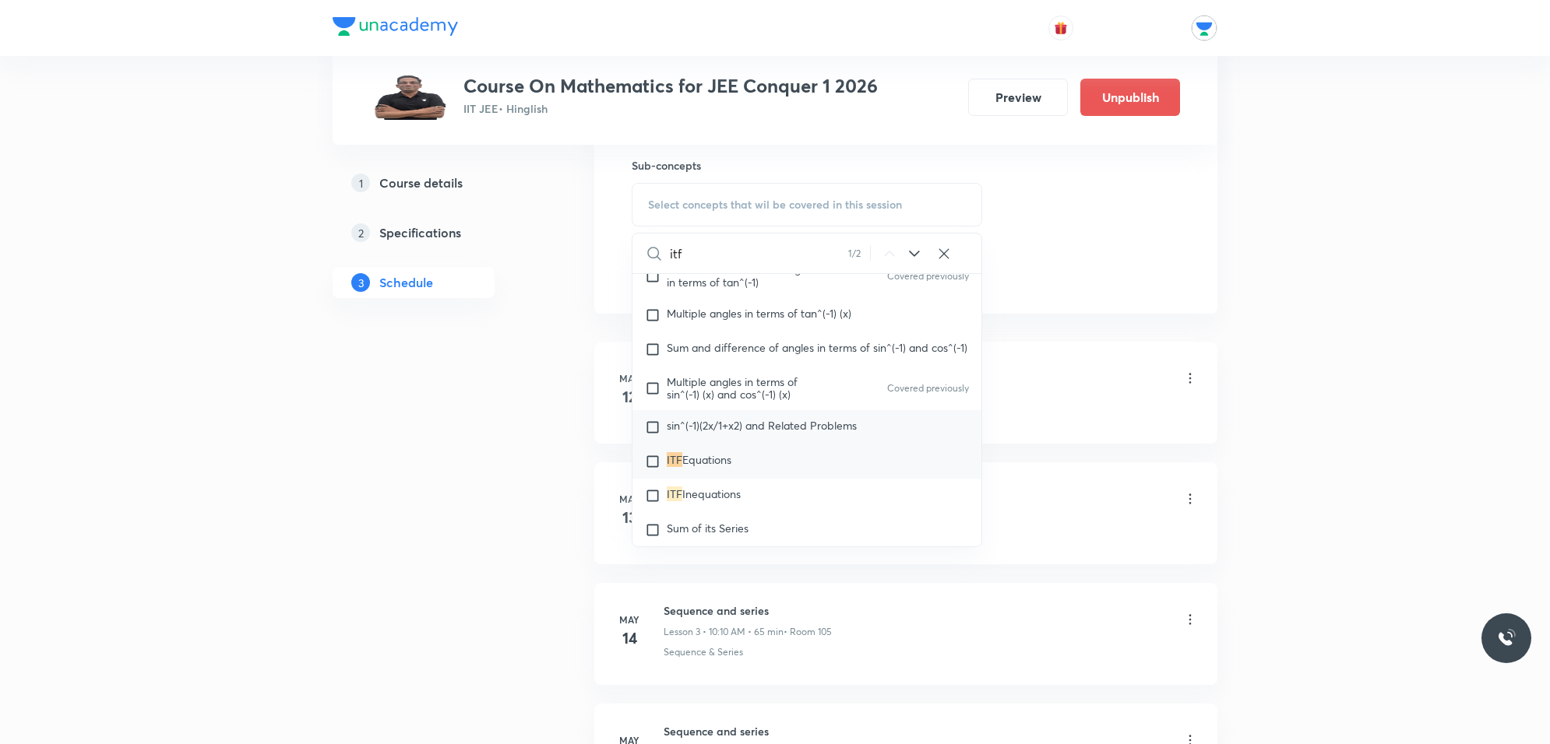
type input "itf"
click at [672, 433] on span "sin^(-1)(2x/1+x2) and Related Problems" at bounding box center [762, 425] width 190 height 15
checkbox input "true"
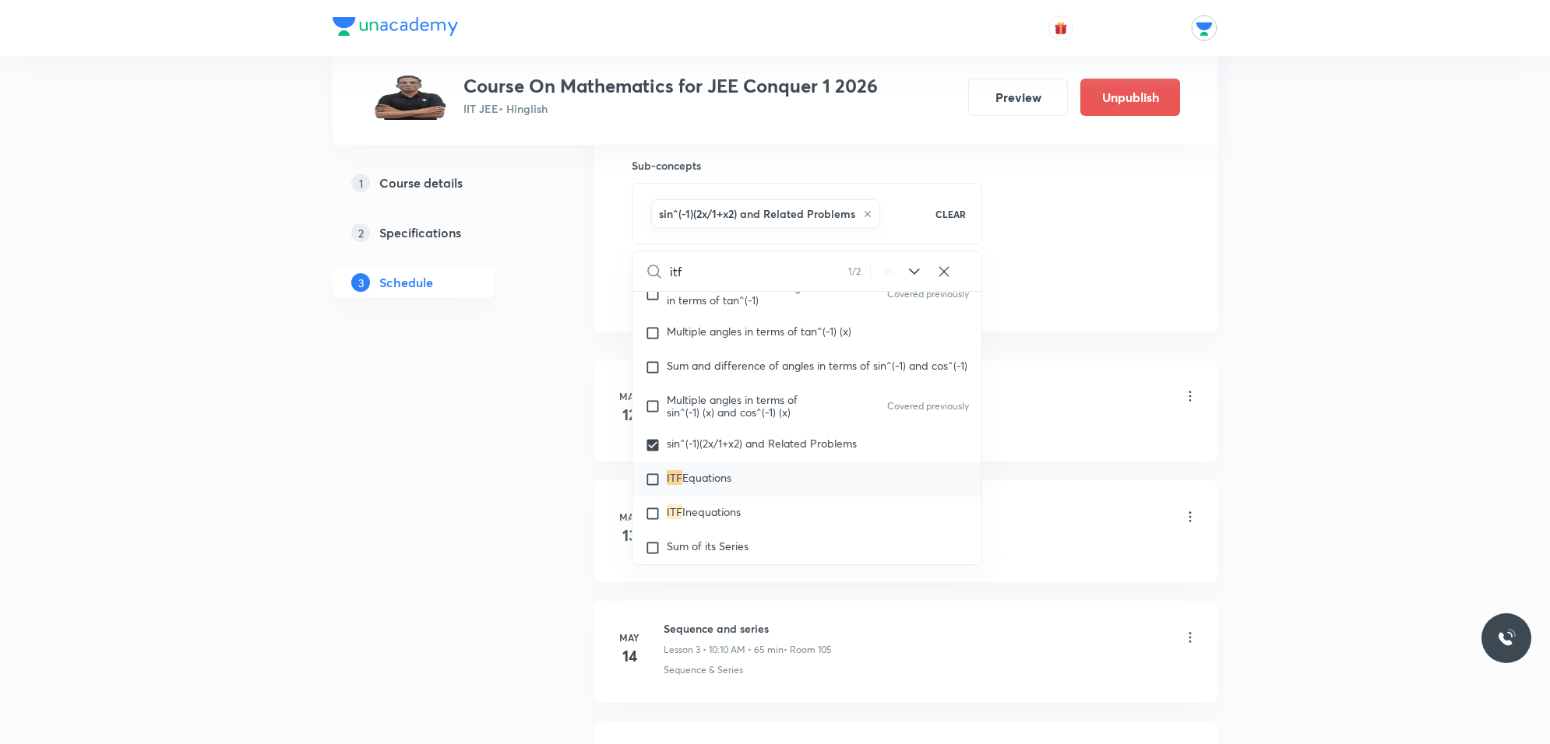
click at [1069, 370] on li "May 12 Sequence and series Lesson 1 • 9:45 AM • 74 min • Room 105 Arithmetic Pr…" at bounding box center [905, 411] width 623 height 102
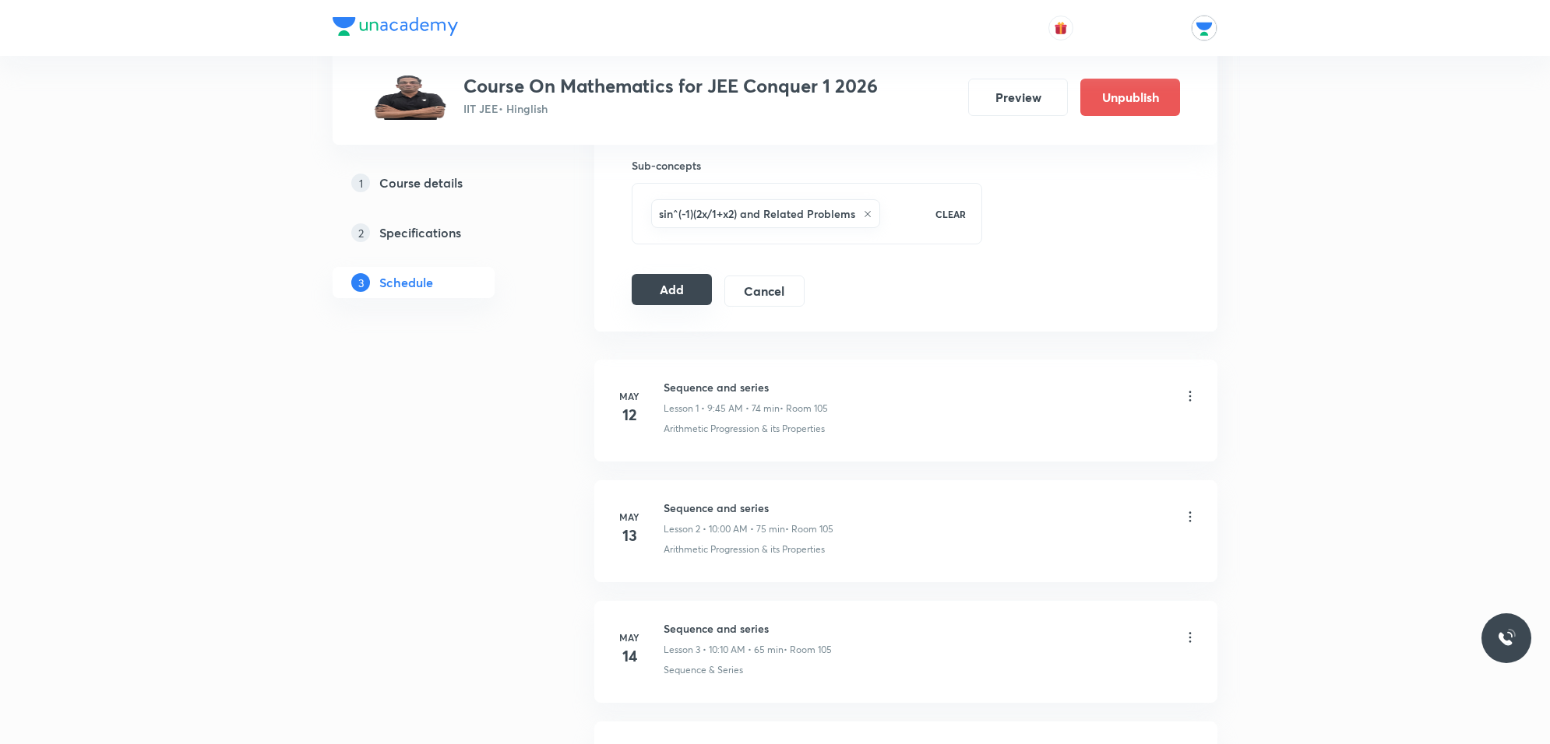
click at [689, 290] on button "Add" at bounding box center [672, 289] width 80 height 31
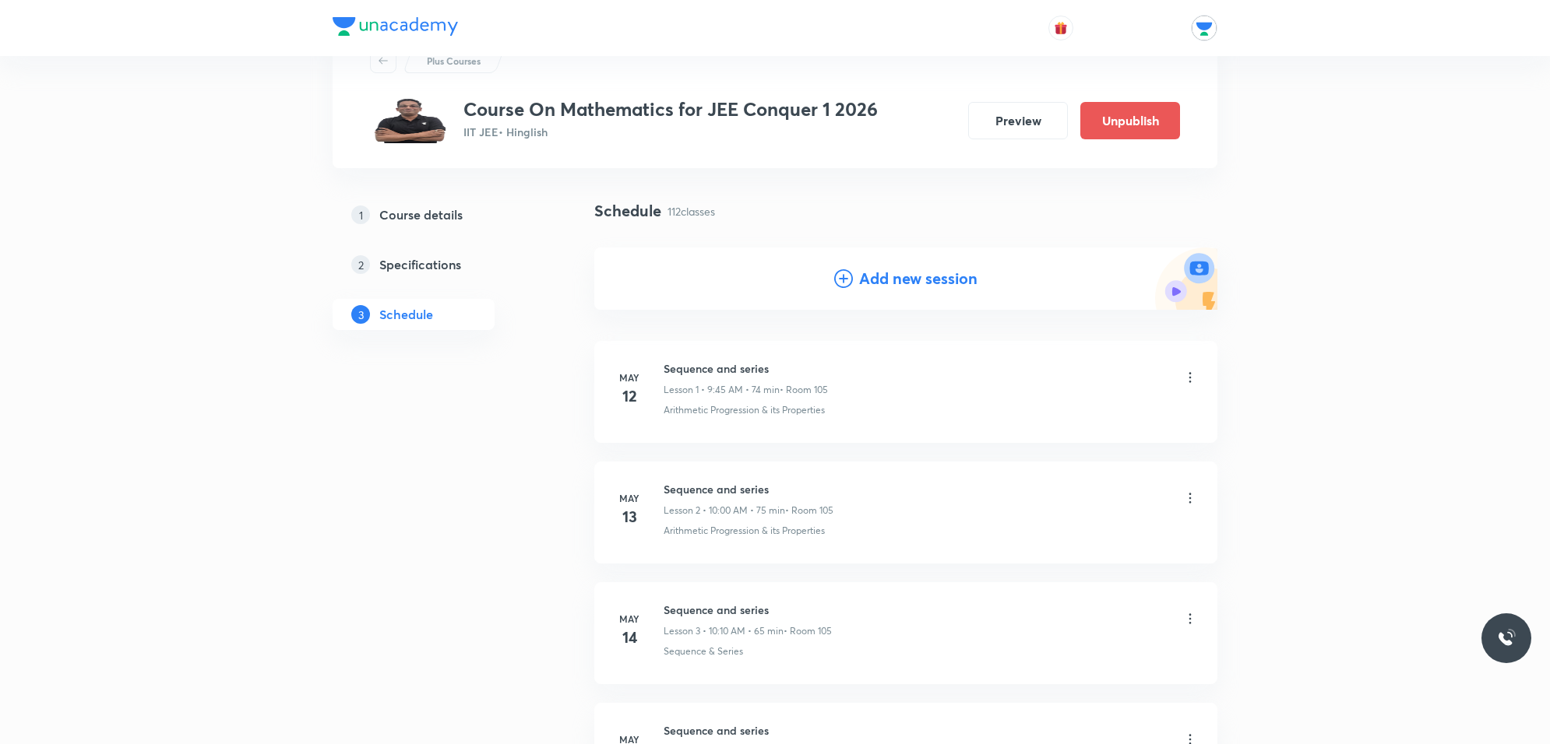
scroll to position [97, 0]
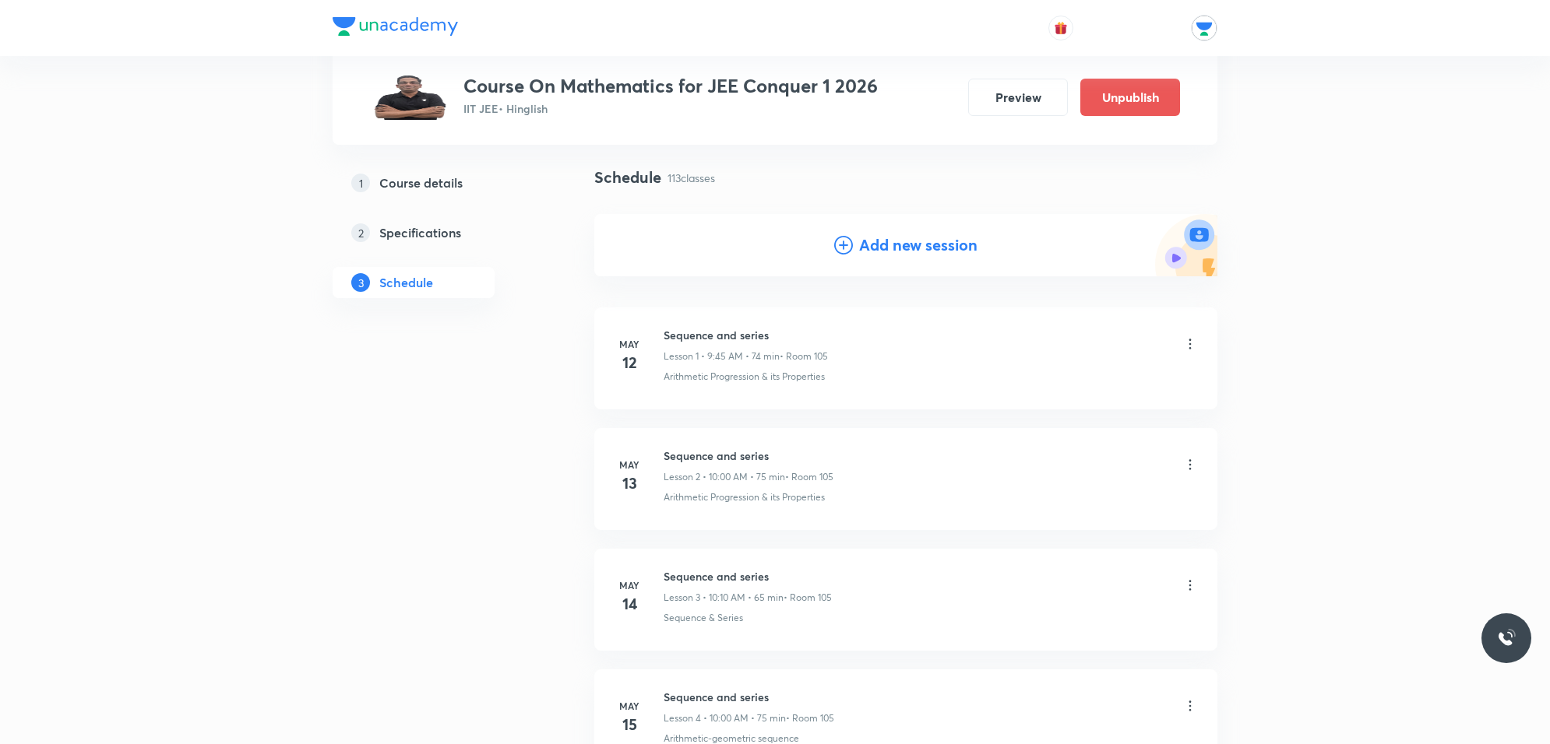
click at [941, 248] on h4 "Add new session" at bounding box center [918, 245] width 118 height 23
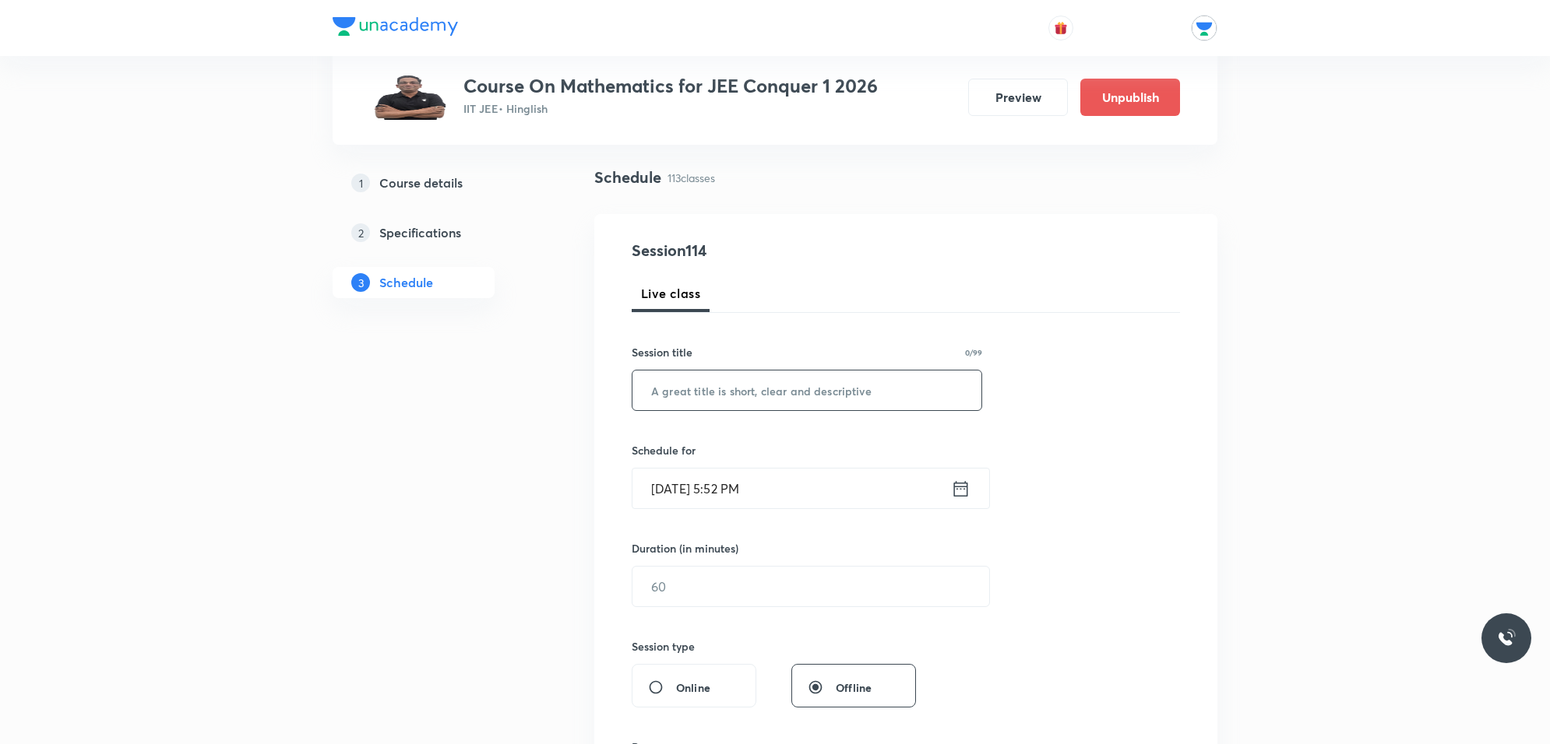
click at [772, 397] on input "text" at bounding box center [806, 391] width 349 height 40
type input "inverse trigonometric function"
click at [713, 491] on input "Oct 3, 2025, 5:52 PM" at bounding box center [791, 489] width 318 height 40
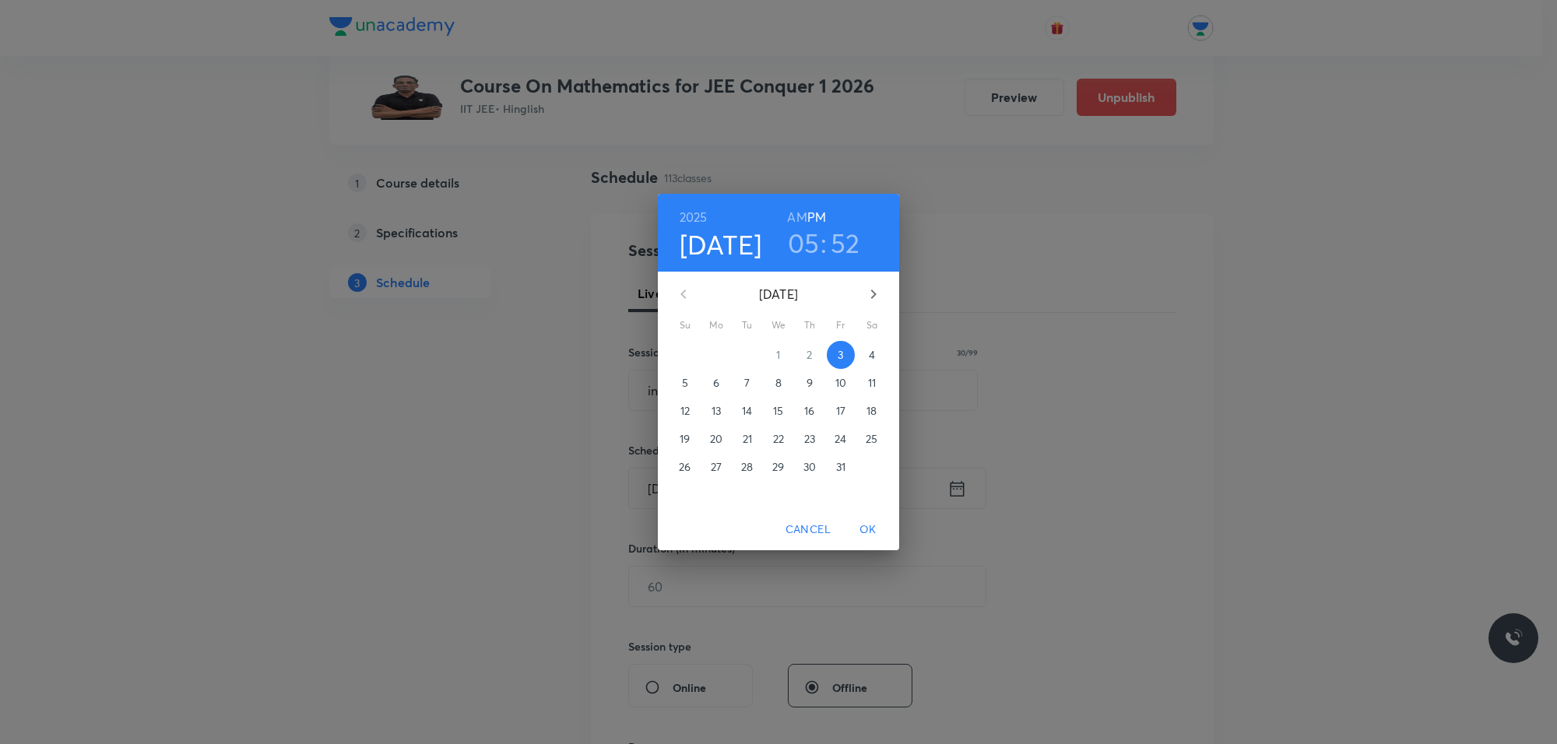
click at [1091, 406] on div "2025 Oct 3 05 : 52 AM PM October 2025 Su Mo Tu We Th Fr Sa 28 29 30 1 2 3 4 5 6…" at bounding box center [778, 372] width 1557 height 744
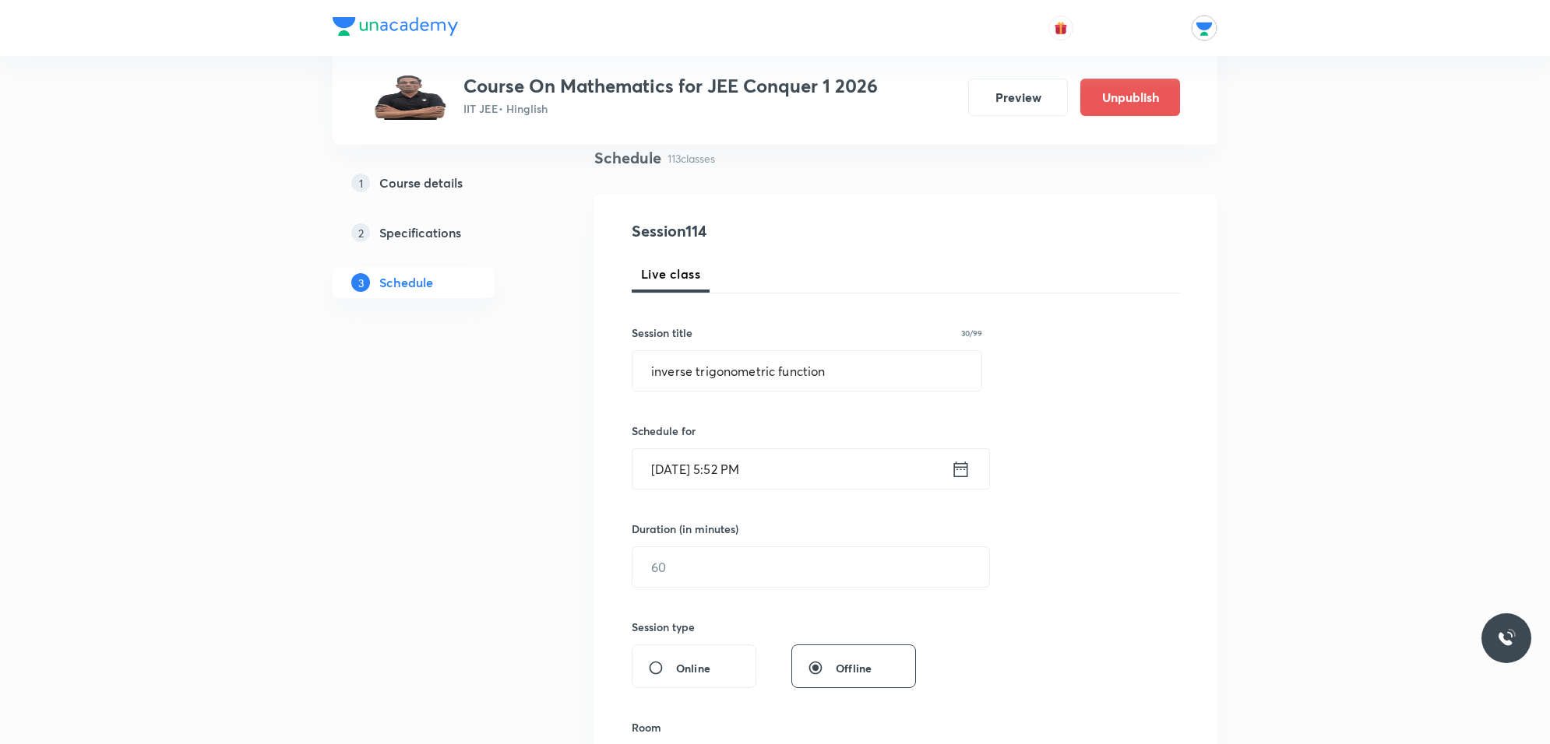
scroll to position [389, 0]
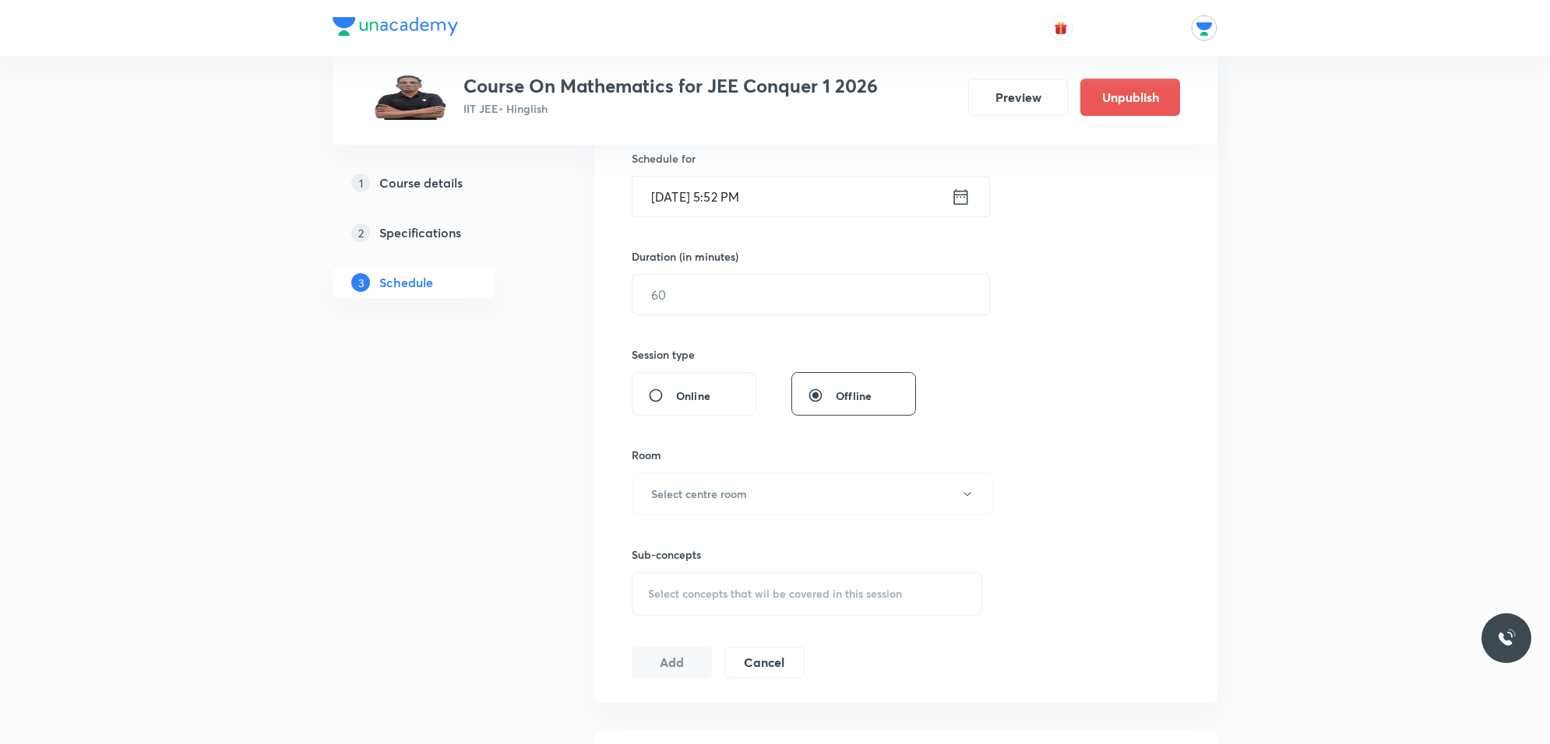
click at [781, 195] on input "Oct 3, 2025, 5:52 PM" at bounding box center [791, 197] width 318 height 40
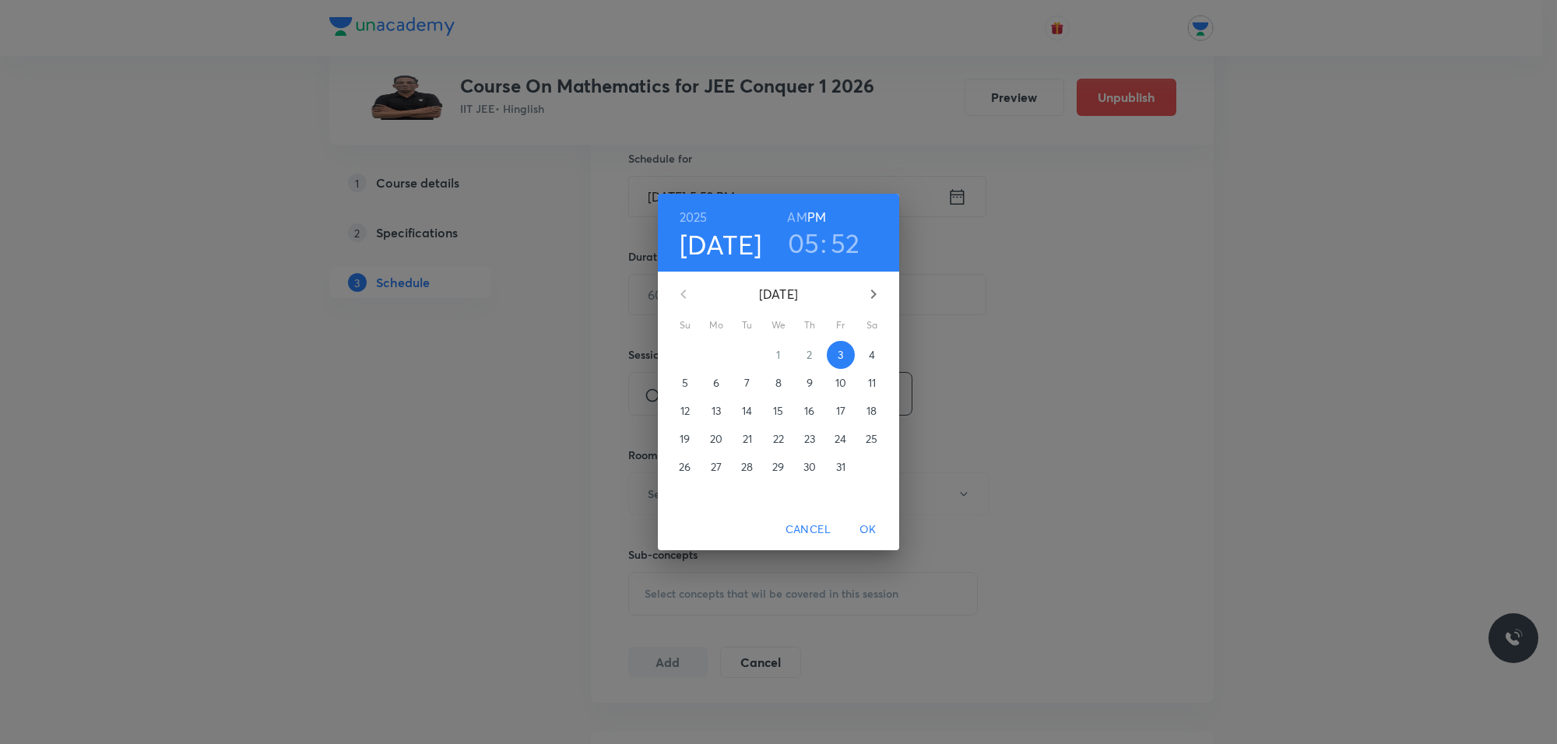
click at [836, 380] on p "10" at bounding box center [841, 383] width 11 height 16
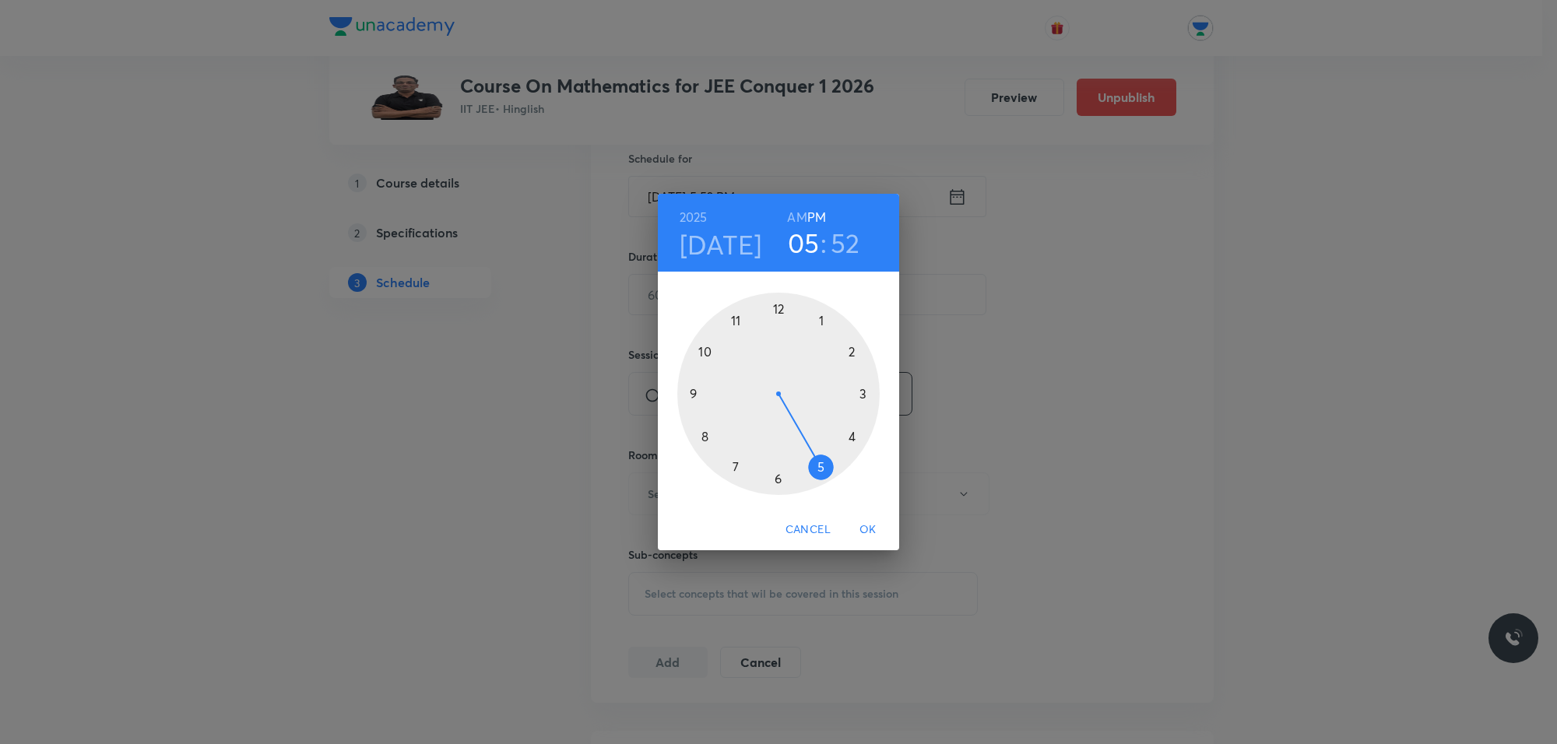
click at [802, 218] on h6 "AM" at bounding box center [796, 217] width 19 height 22
click at [734, 311] on div at bounding box center [778, 394] width 202 height 202
click at [864, 444] on div at bounding box center [778, 394] width 202 height 202
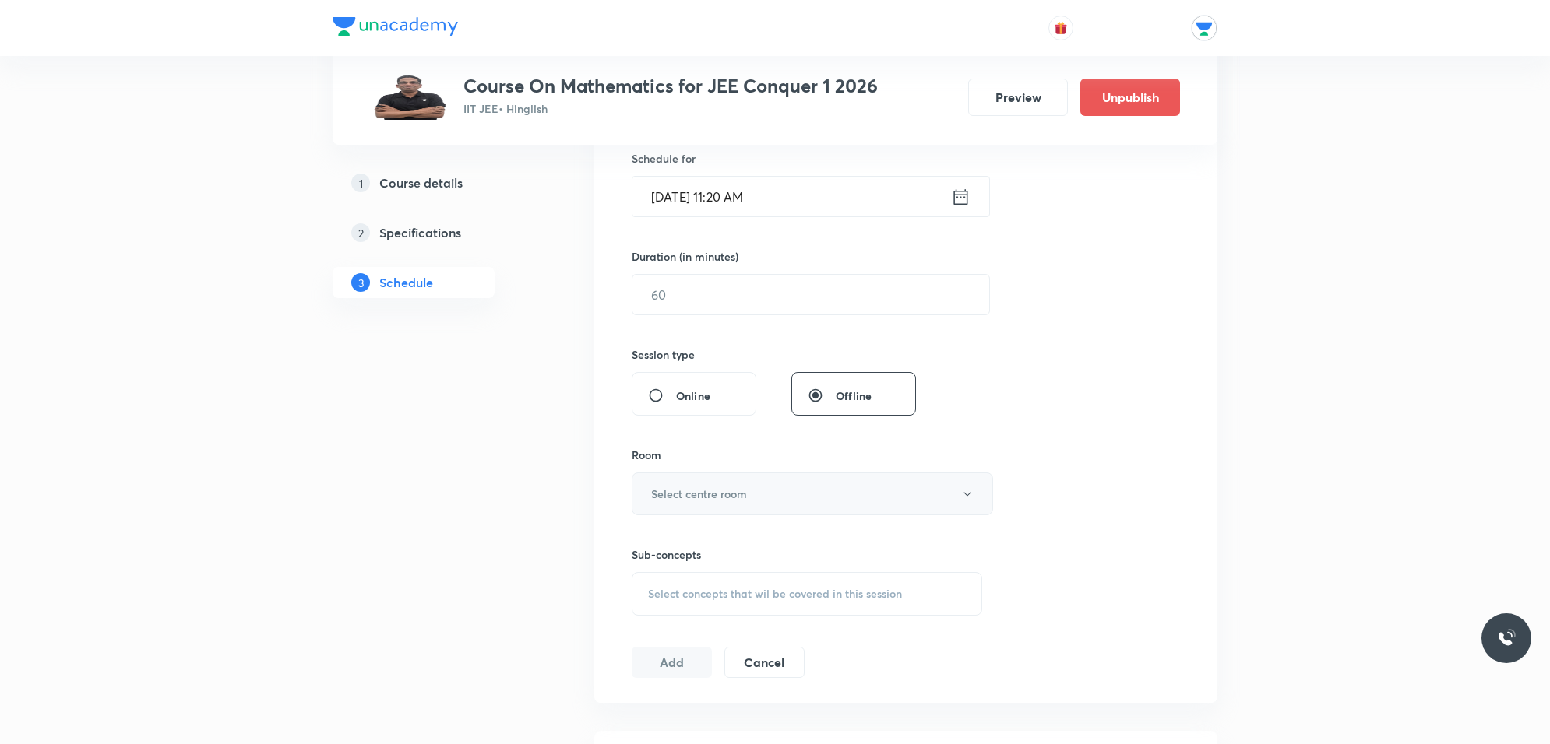
click at [714, 489] on h6 "Select centre room" at bounding box center [699, 494] width 96 height 16
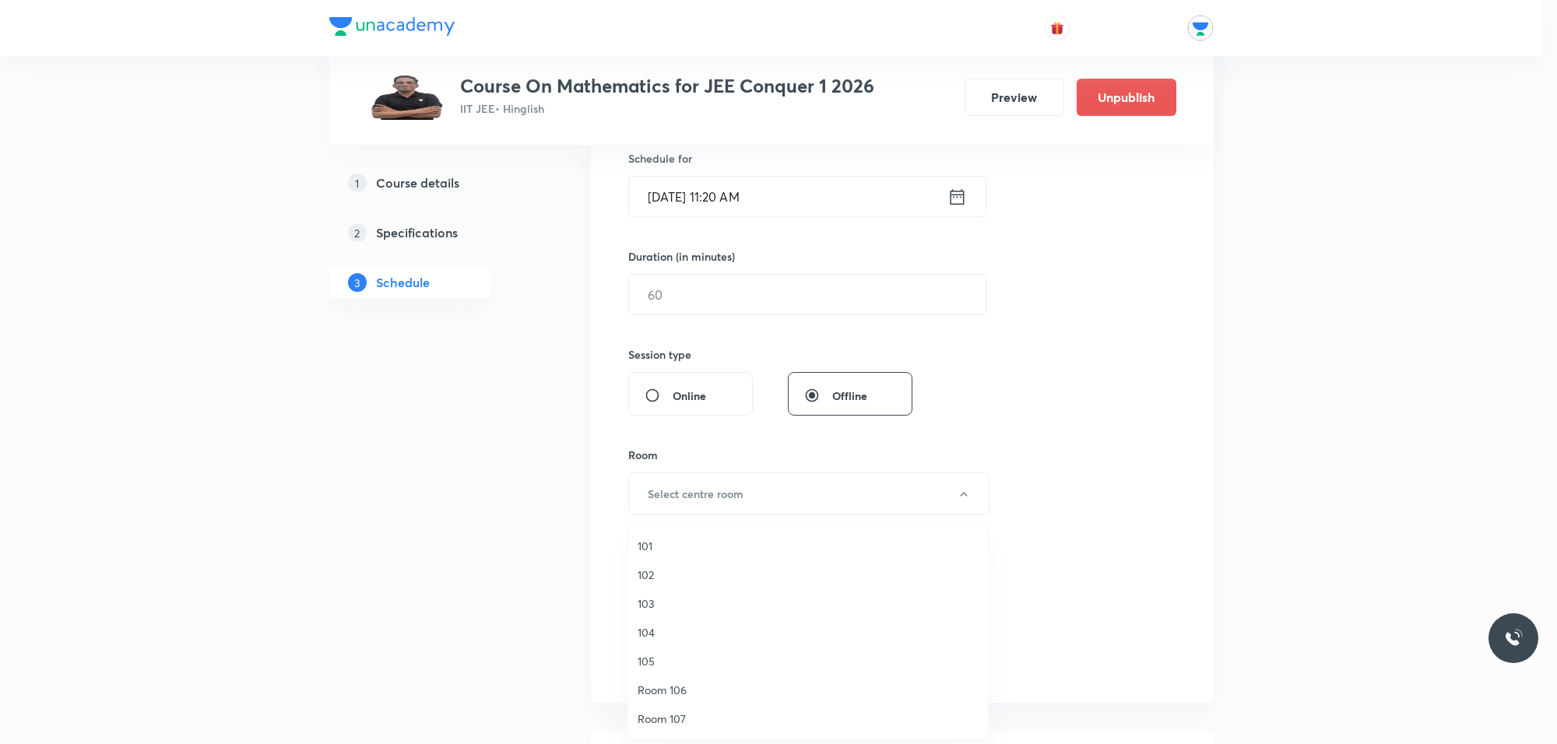
drag, startPoint x: 642, startPoint y: 605, endPoint x: 650, endPoint y: 590, distance: 16.7
click at [644, 604] on span "103" at bounding box center [808, 604] width 341 height 16
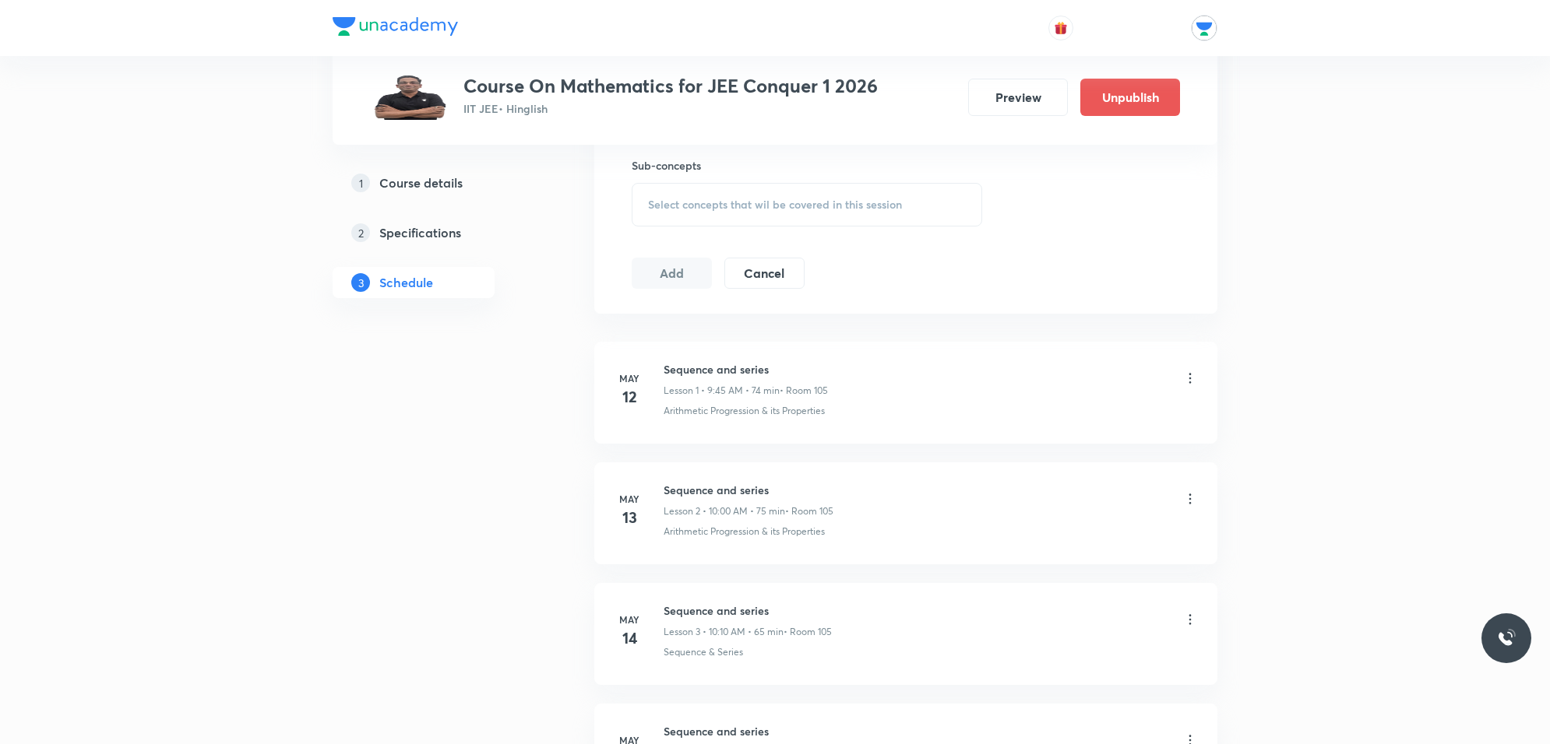
scroll to position [487, 0]
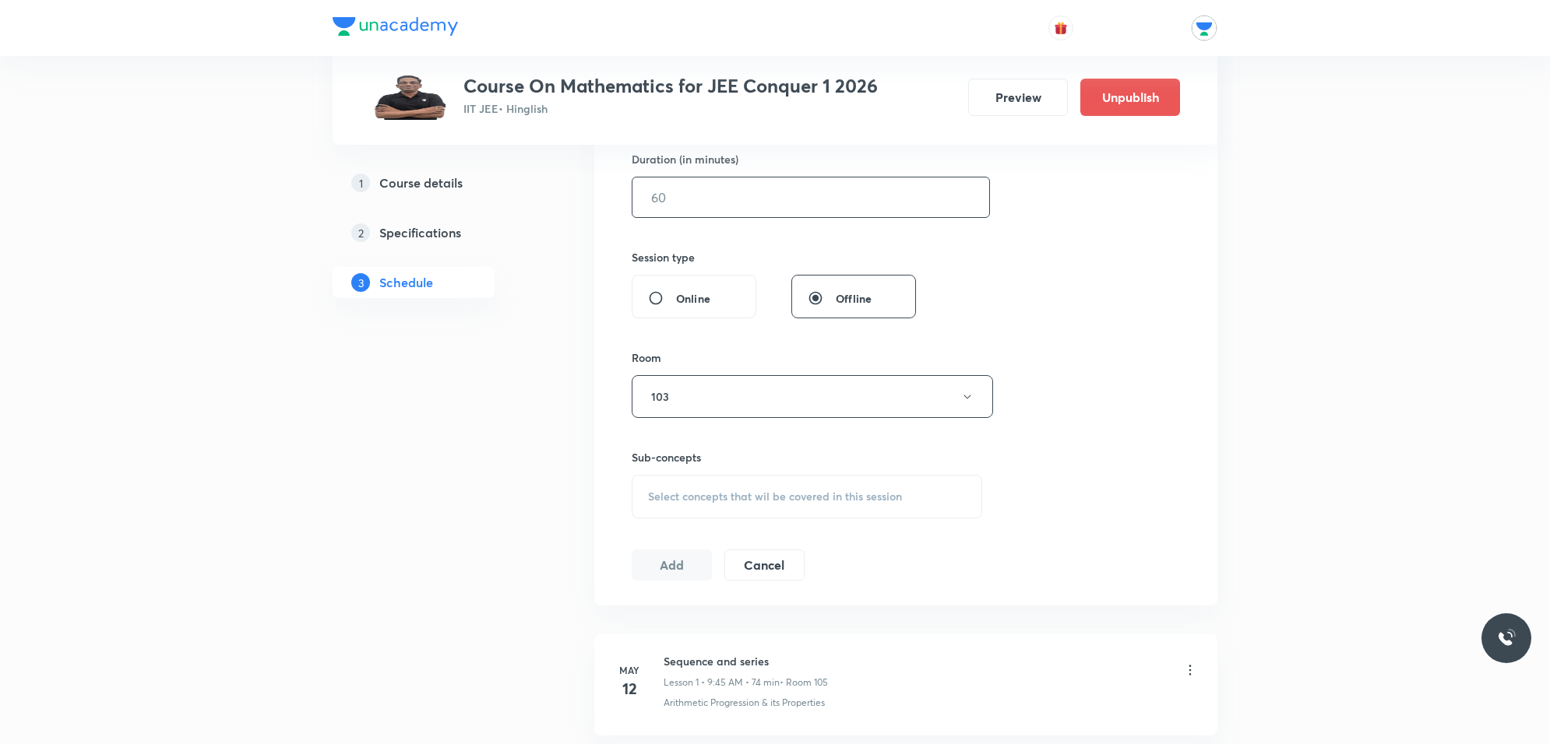
click at [726, 193] on input "text" at bounding box center [810, 198] width 357 height 40
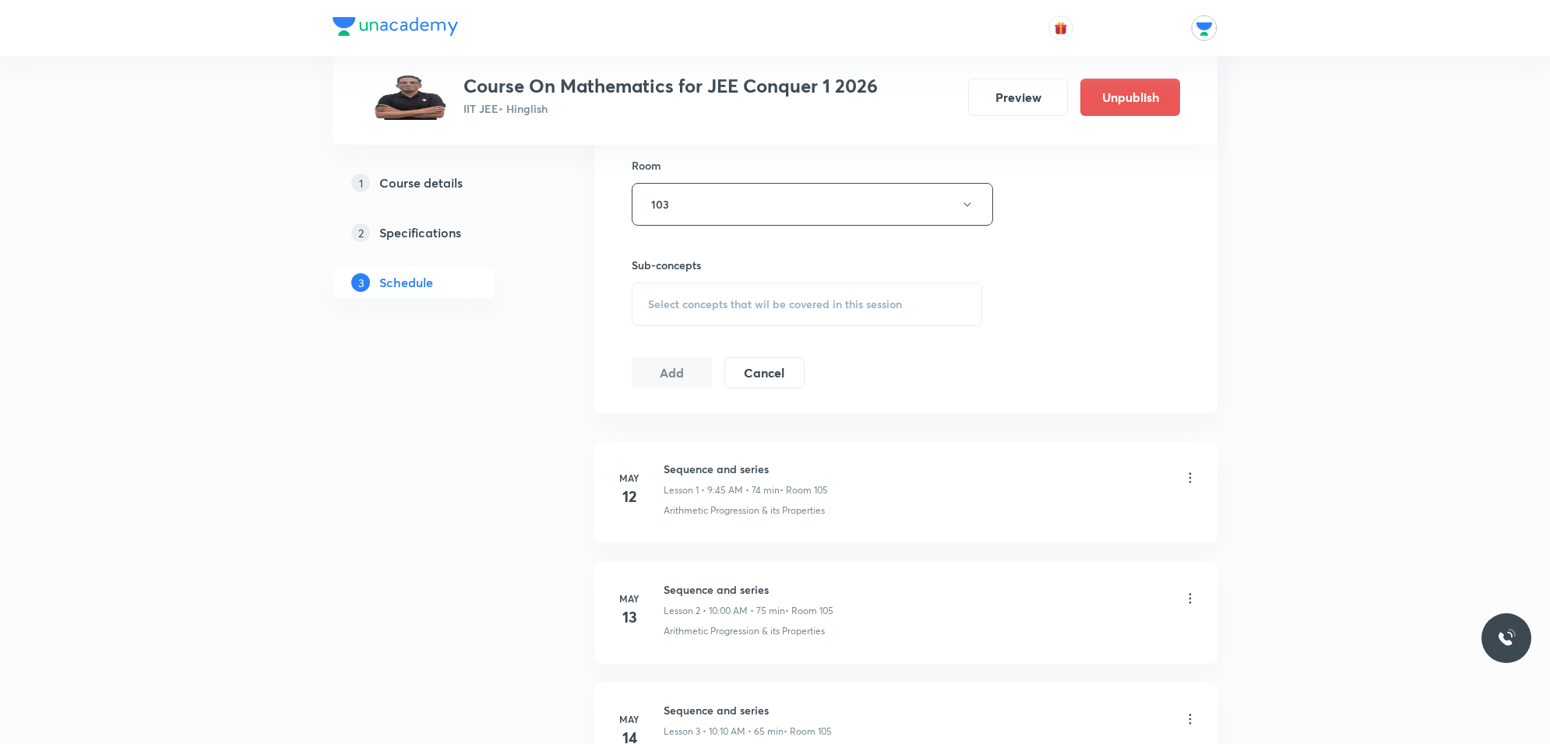
scroll to position [681, 0]
type input "75"
click at [741, 296] on span "Select concepts that wil be covered in this session" at bounding box center [775, 302] width 254 height 12
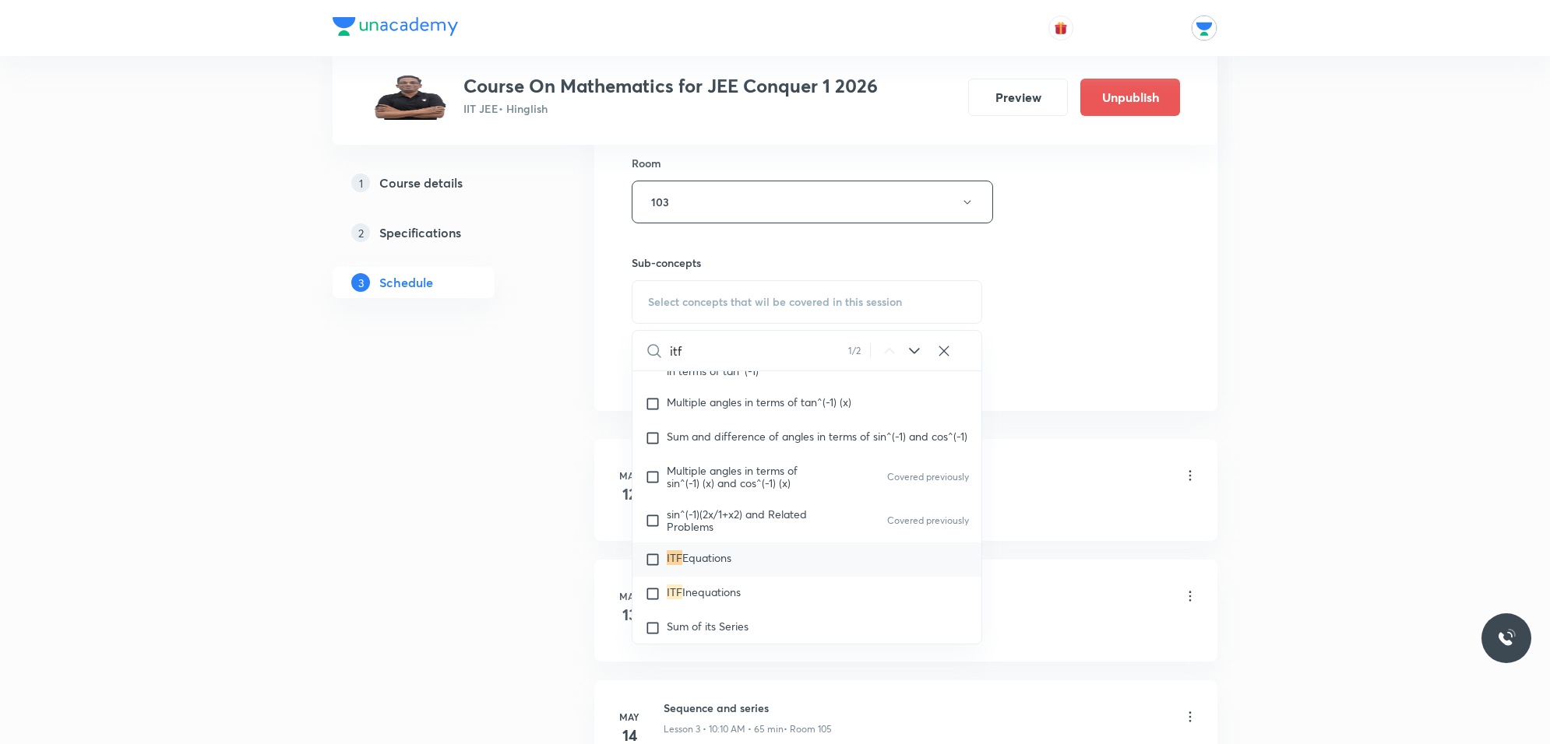
scroll to position [8003, 0]
type input "itf"
click at [912, 349] on icon at bounding box center [914, 351] width 19 height 19
click at [758, 499] on span "sin^(-1)(2x/1+x2) and Related Problems" at bounding box center [737, 485] width 140 height 27
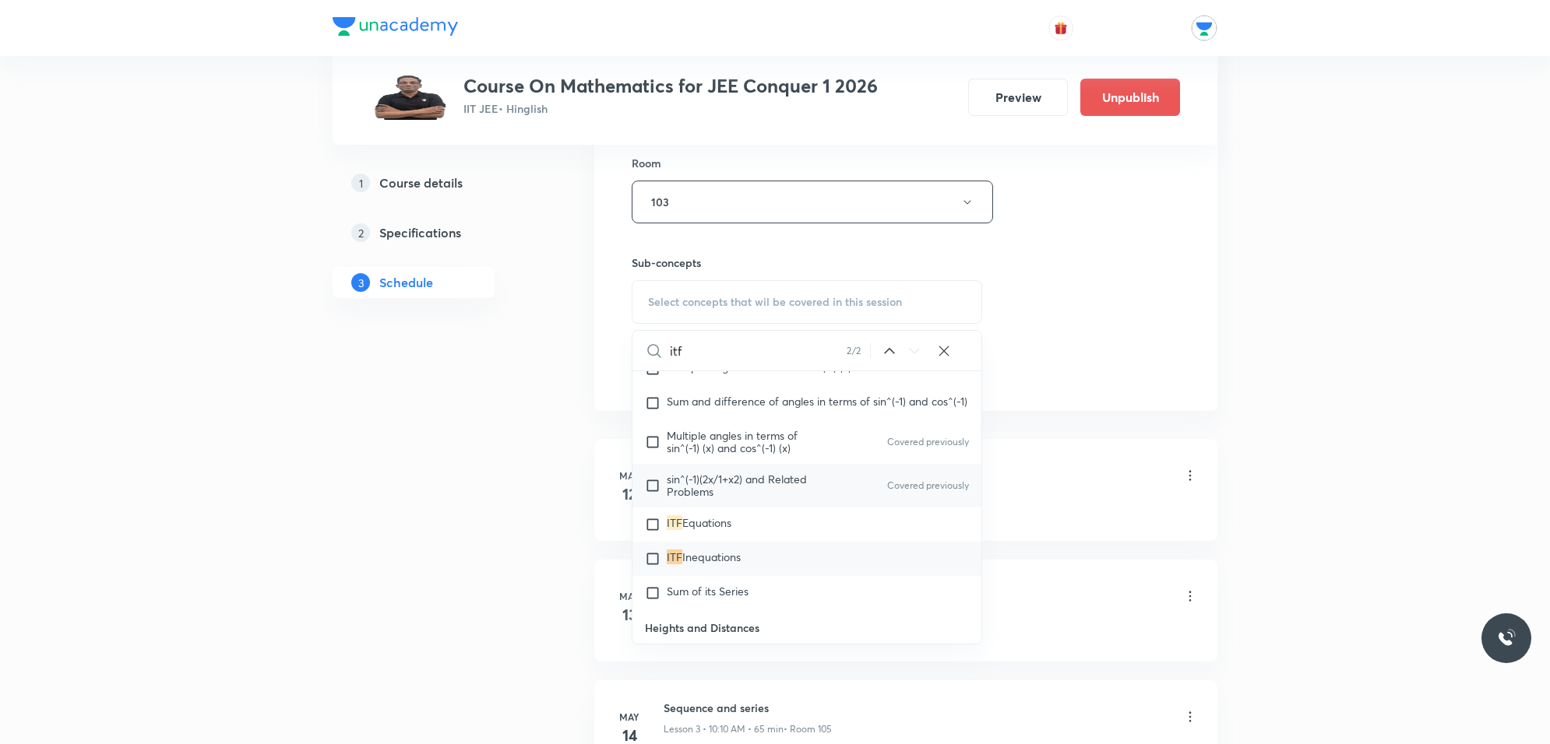
checkbox input "true"
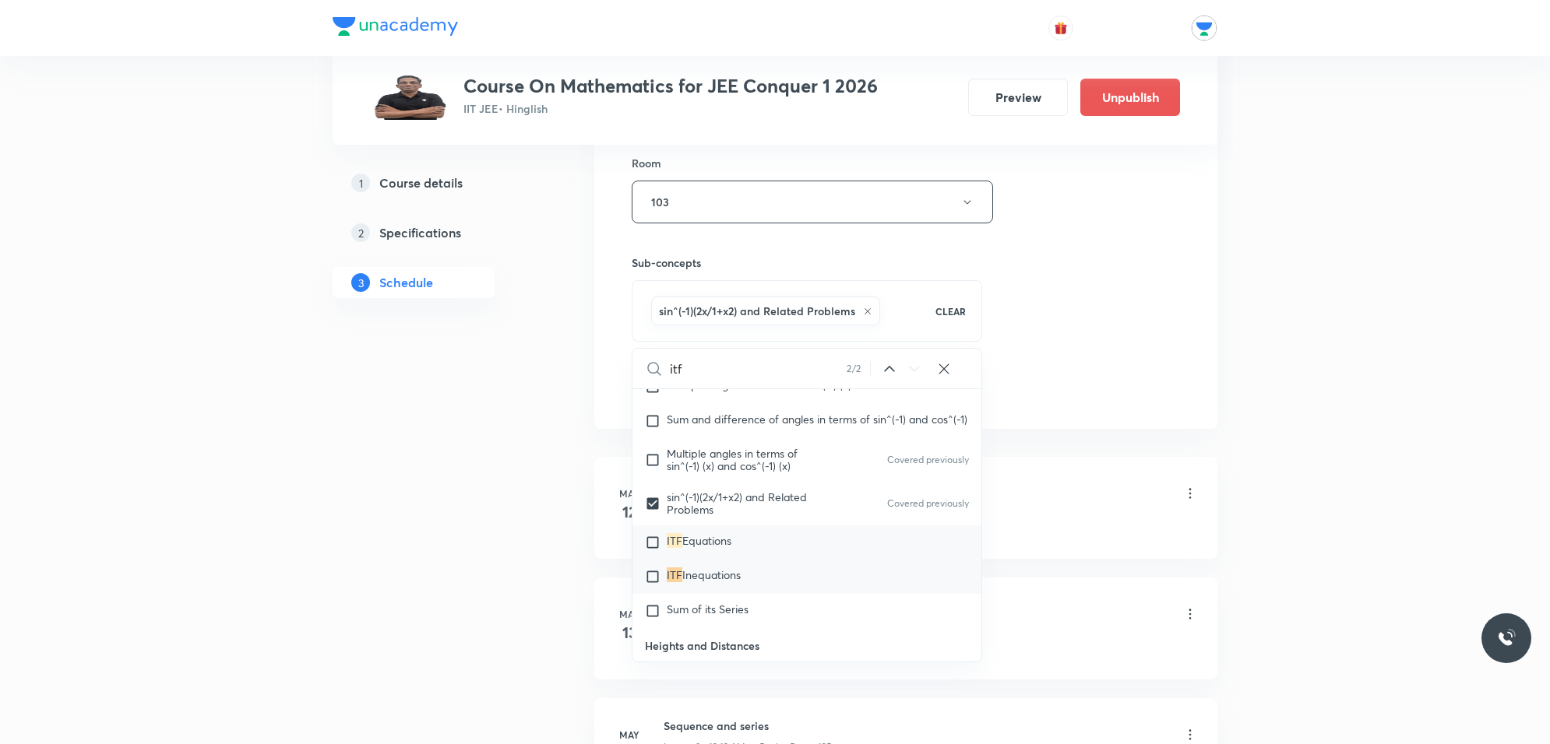
click at [658, 551] on input "checkbox" at bounding box center [656, 543] width 22 height 16
checkbox input "true"
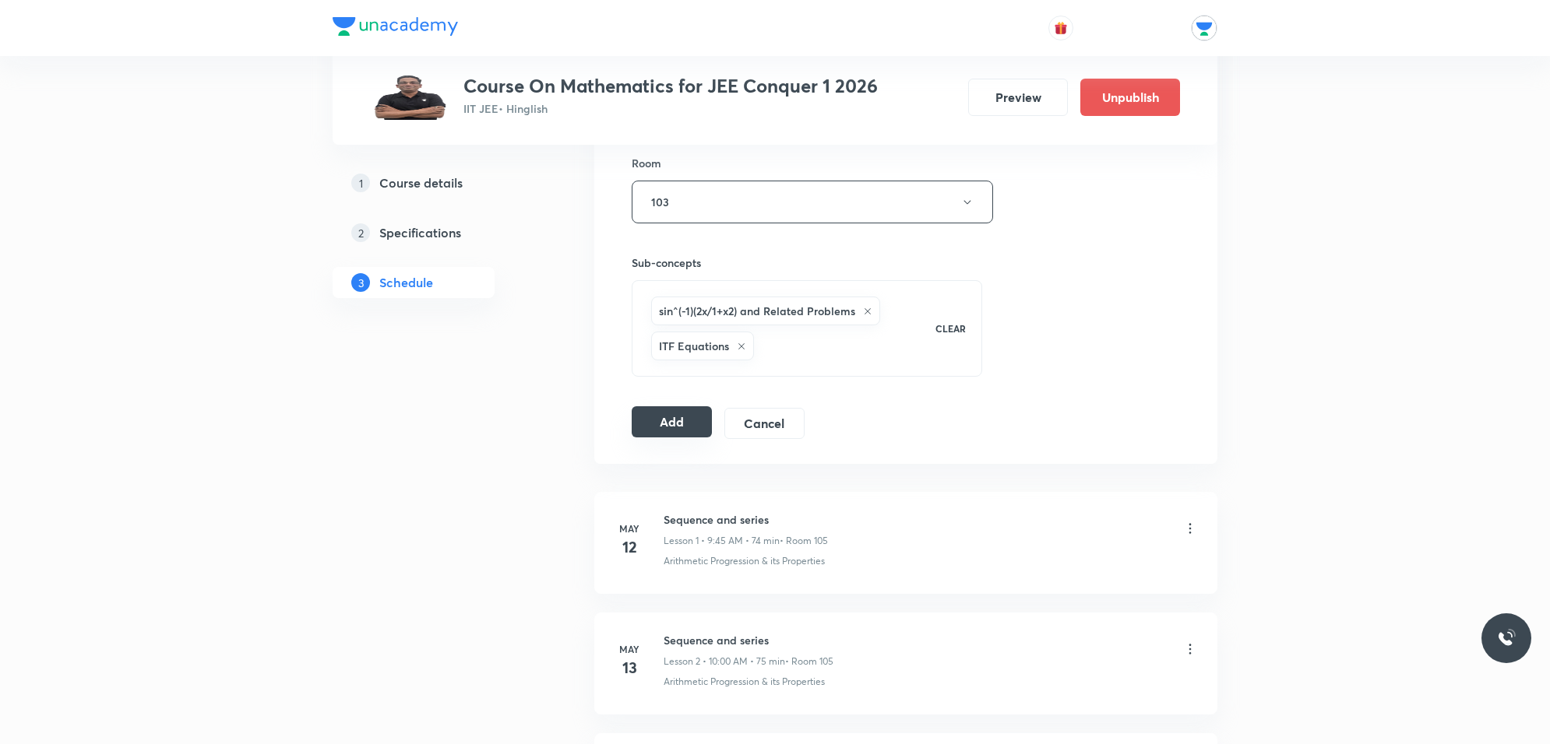
click at [690, 421] on button "Add" at bounding box center [672, 421] width 80 height 31
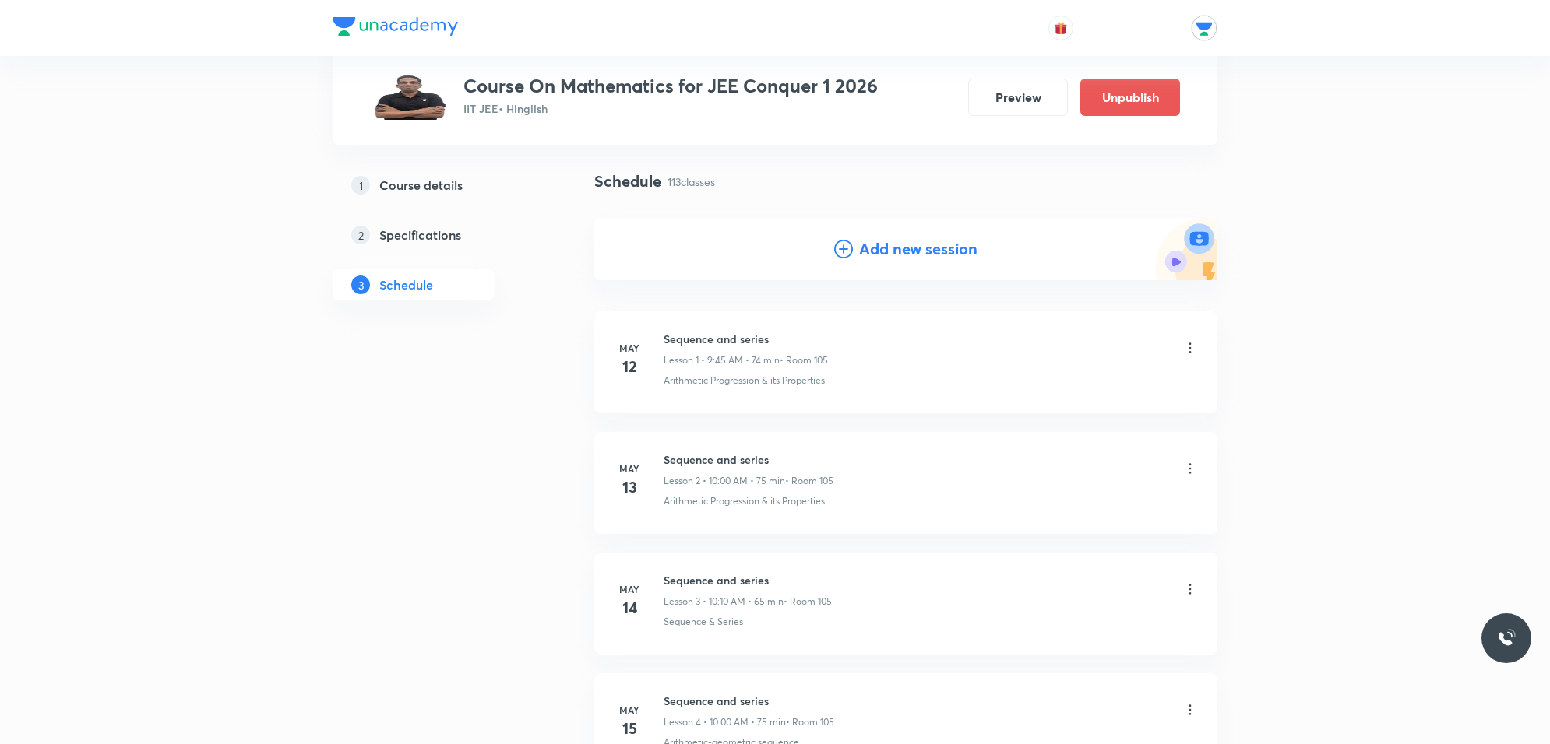
scroll to position [0, 0]
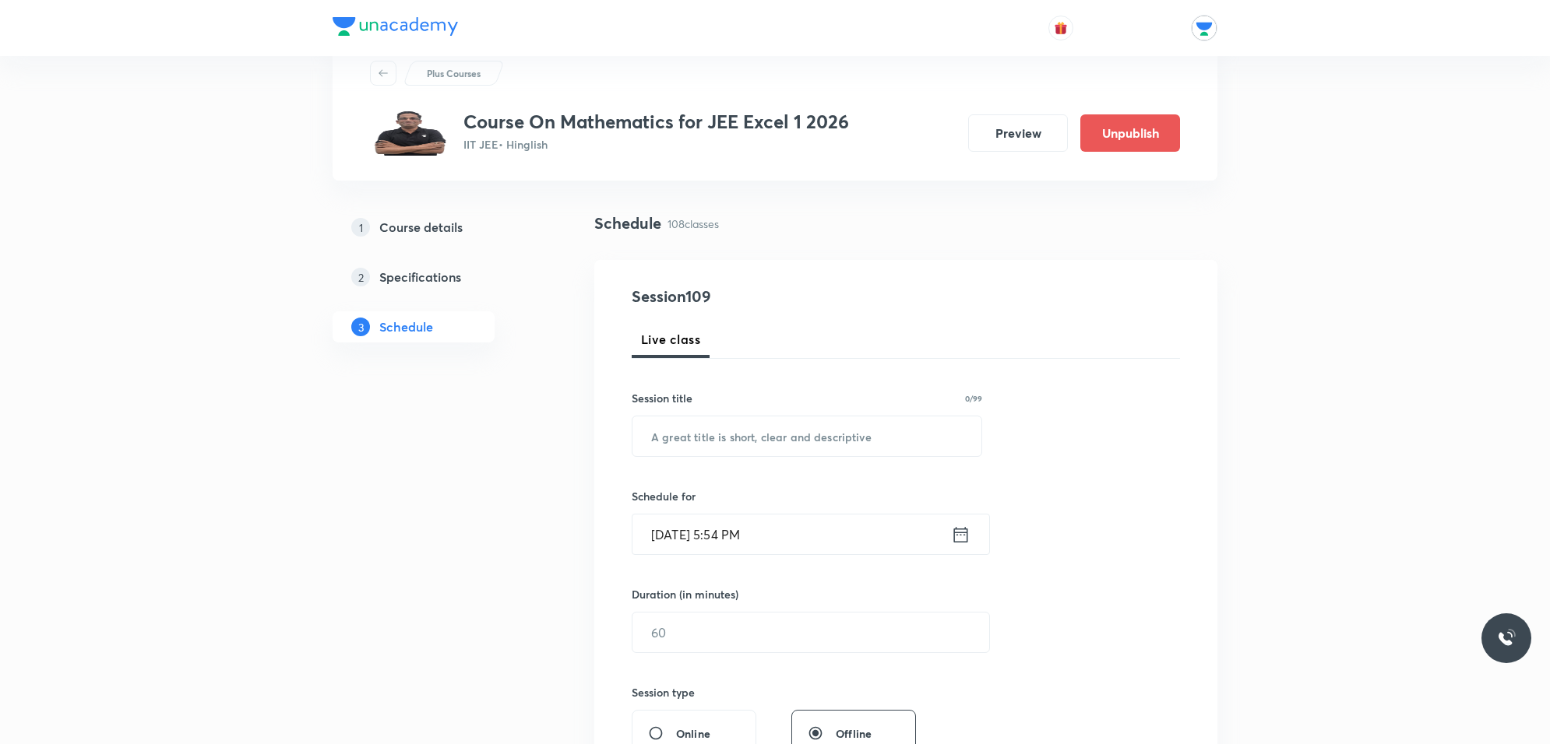
scroll to position [97, 0]
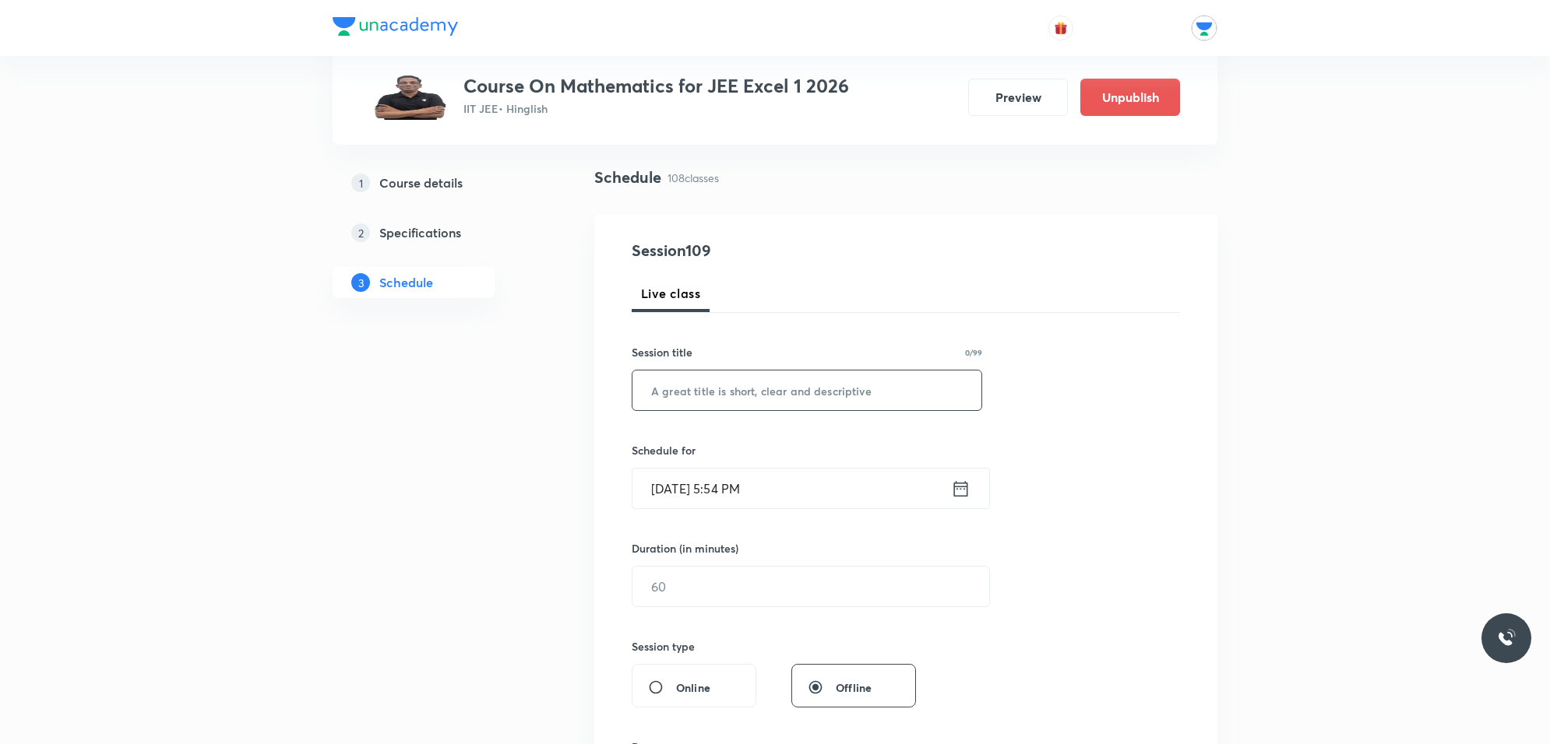
click at [722, 383] on input "text" at bounding box center [806, 391] width 349 height 40
drag, startPoint x: 776, startPoint y: 392, endPoint x: 619, endPoint y: 386, distance: 156.6
click at [619, 386] on div "Session 109 Live class Session title 21/99 differential equation ​ Schedule for…" at bounding box center [905, 604] width 623 height 781
type input "differential equation"
click at [838, 484] on input "Oct 3, 2025, 5:54 PM" at bounding box center [791, 489] width 318 height 40
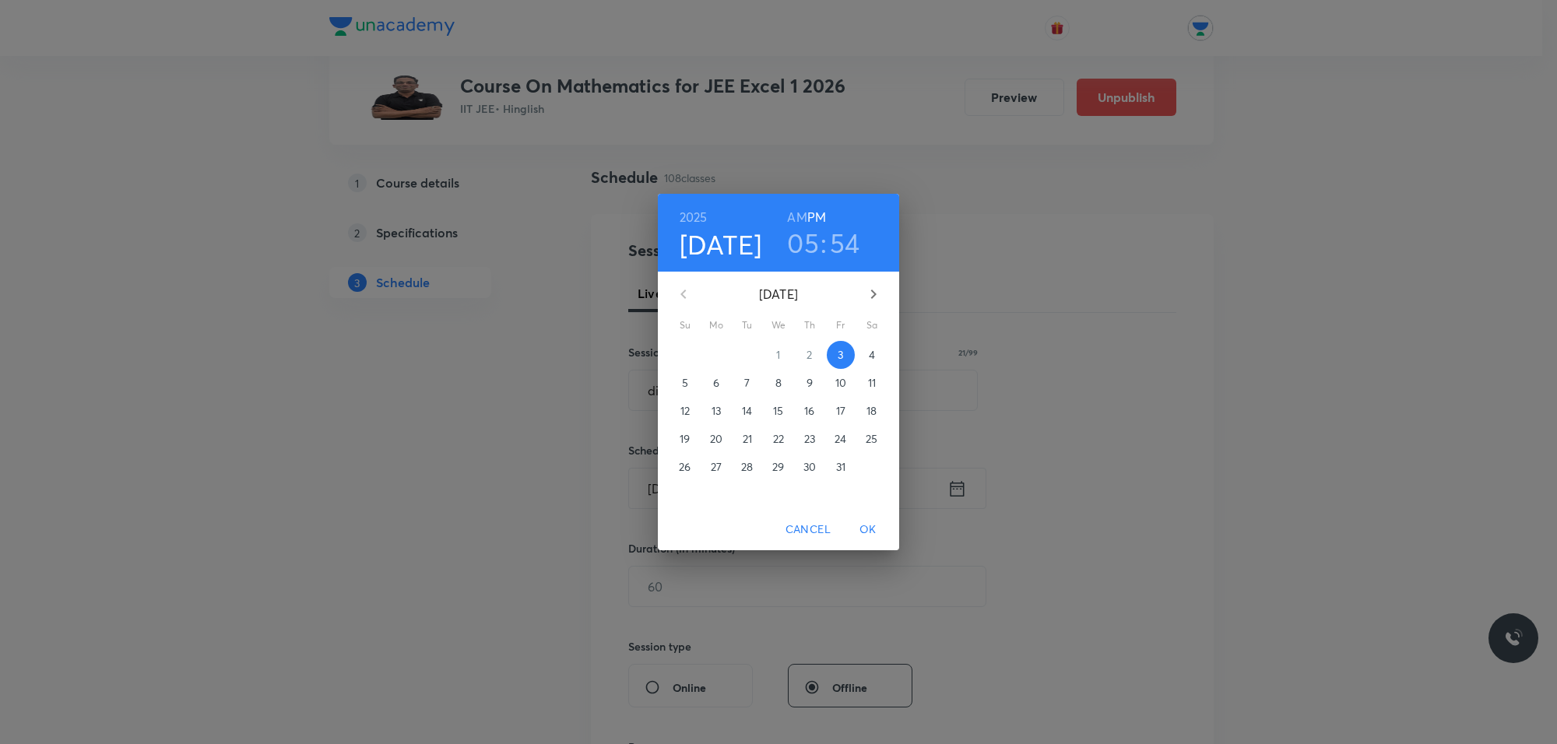
click at [711, 386] on span "6" at bounding box center [716, 383] width 28 height 16
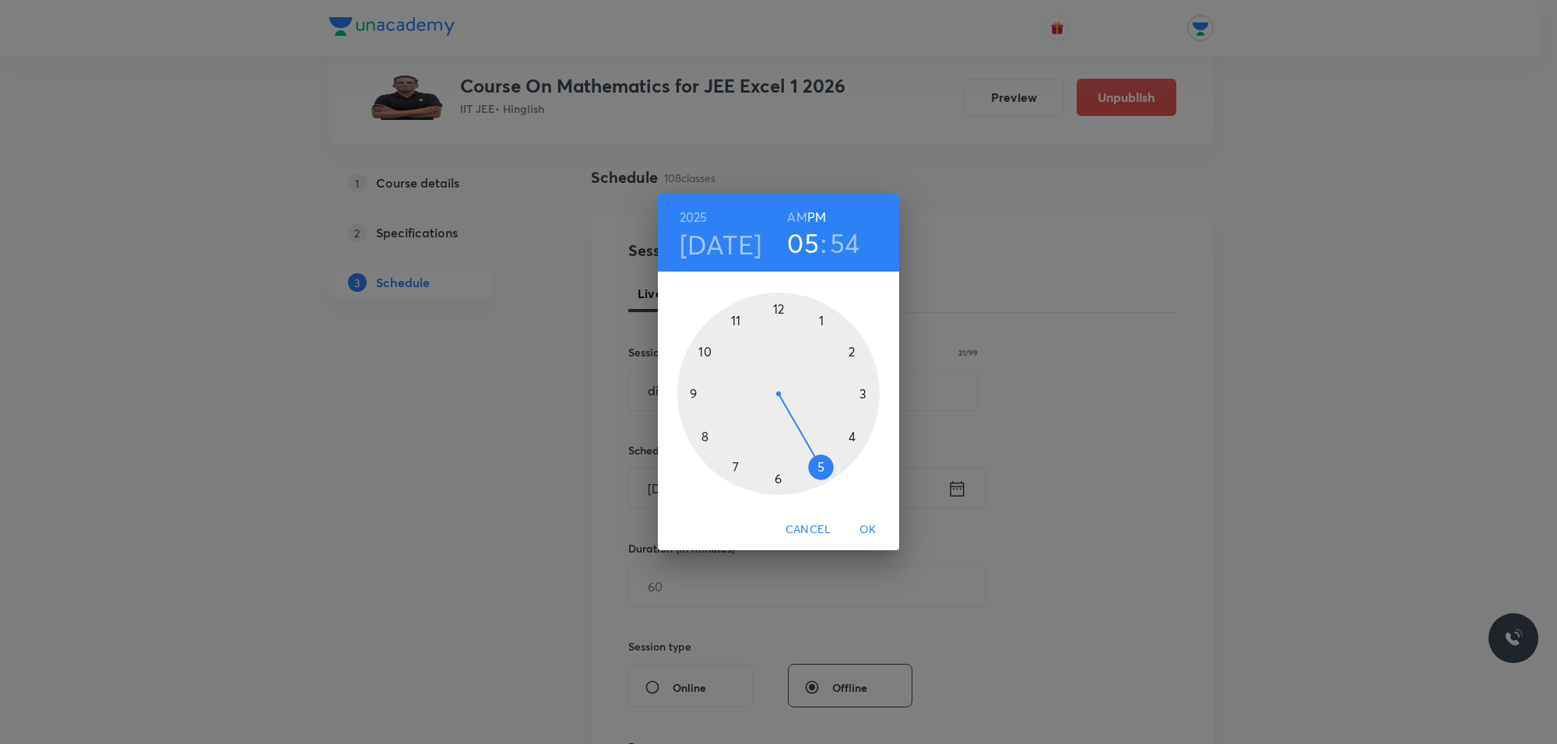
click at [838, 238] on h3 "54" at bounding box center [845, 243] width 30 height 33
click at [816, 316] on div at bounding box center [778, 394] width 202 height 202
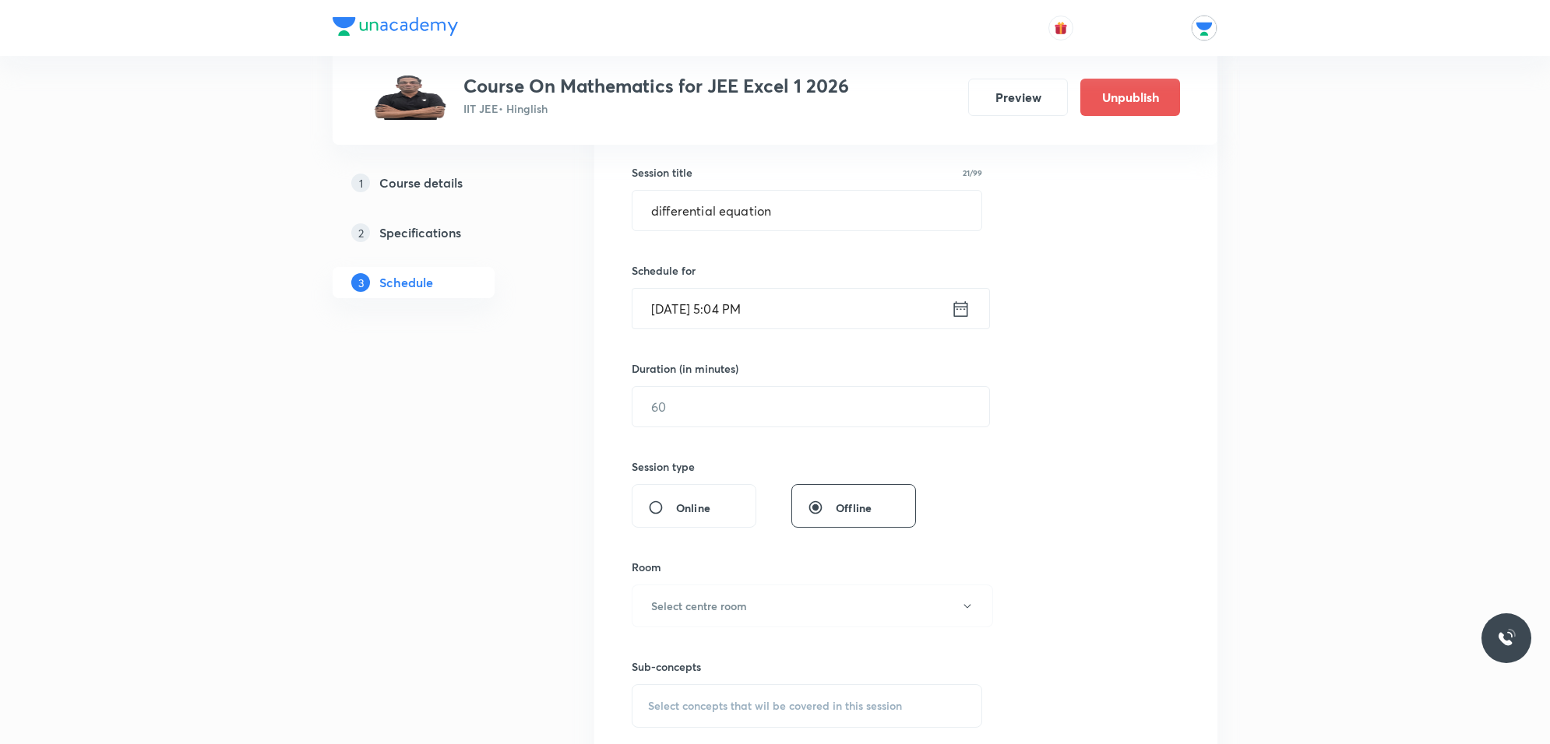
scroll to position [292, 0]
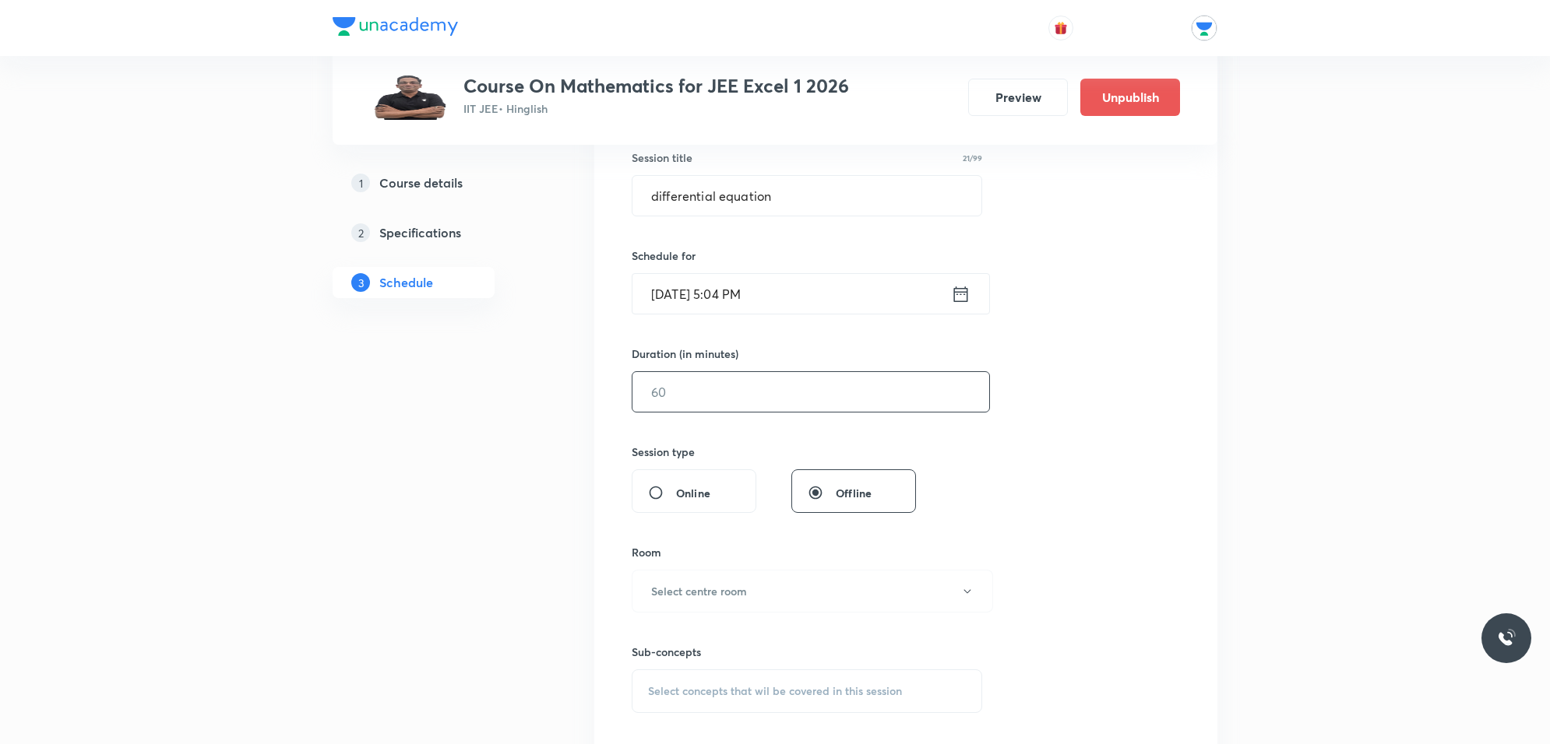
click at [741, 385] on input "text" at bounding box center [810, 392] width 357 height 40
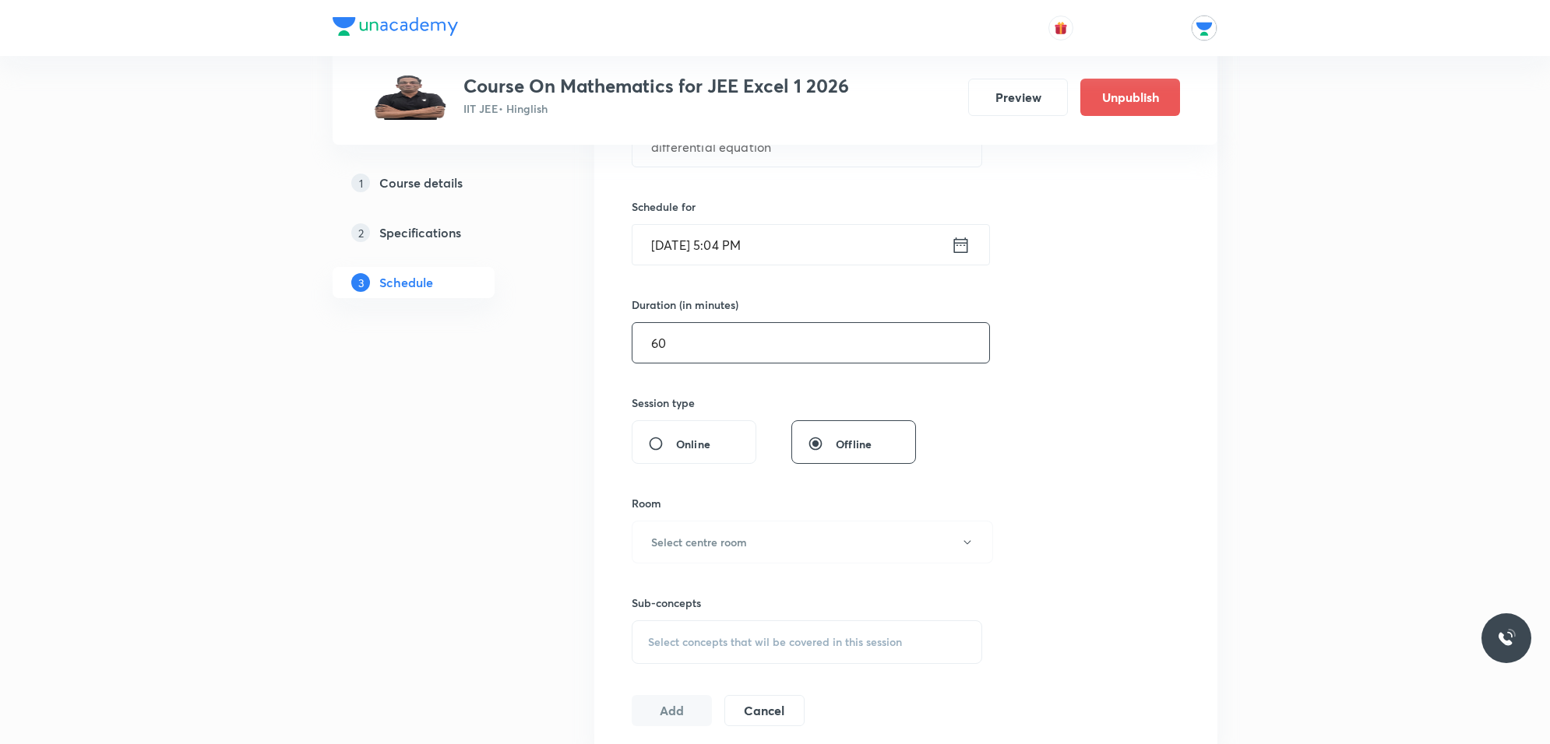
scroll to position [389, 0]
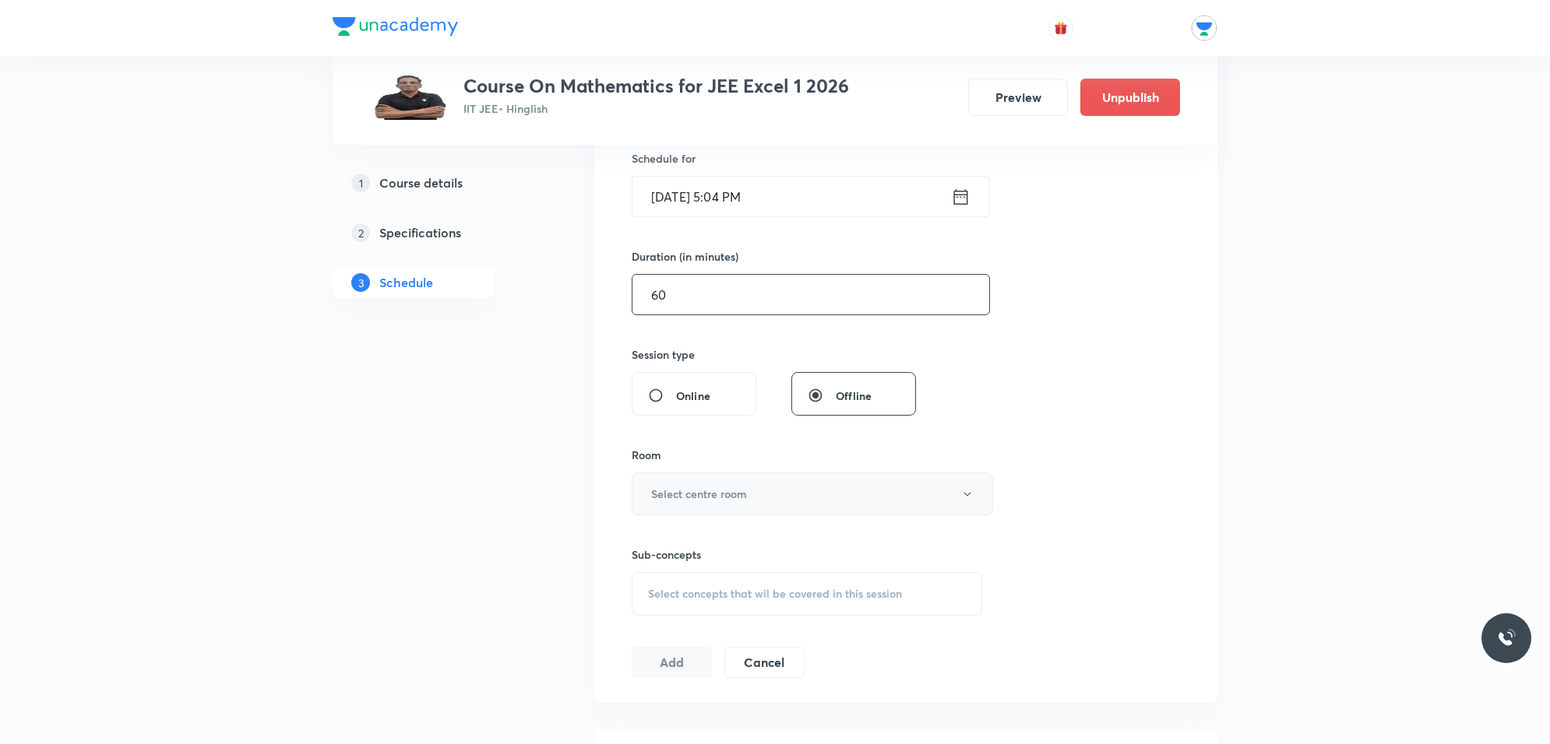
type input "60"
click at [715, 487] on h6 "Select centre room" at bounding box center [699, 494] width 96 height 16
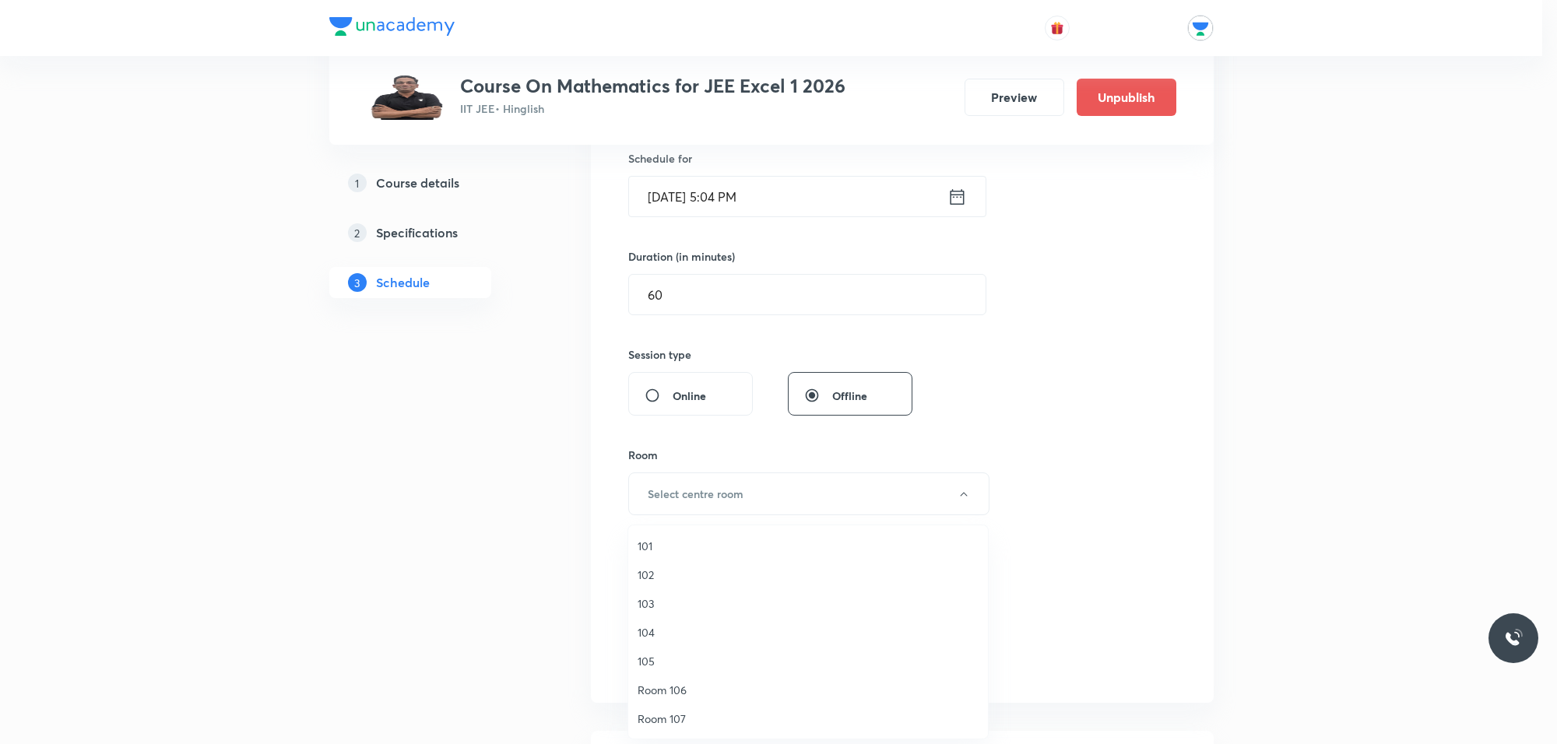
click at [647, 596] on span "103" at bounding box center [808, 604] width 341 height 16
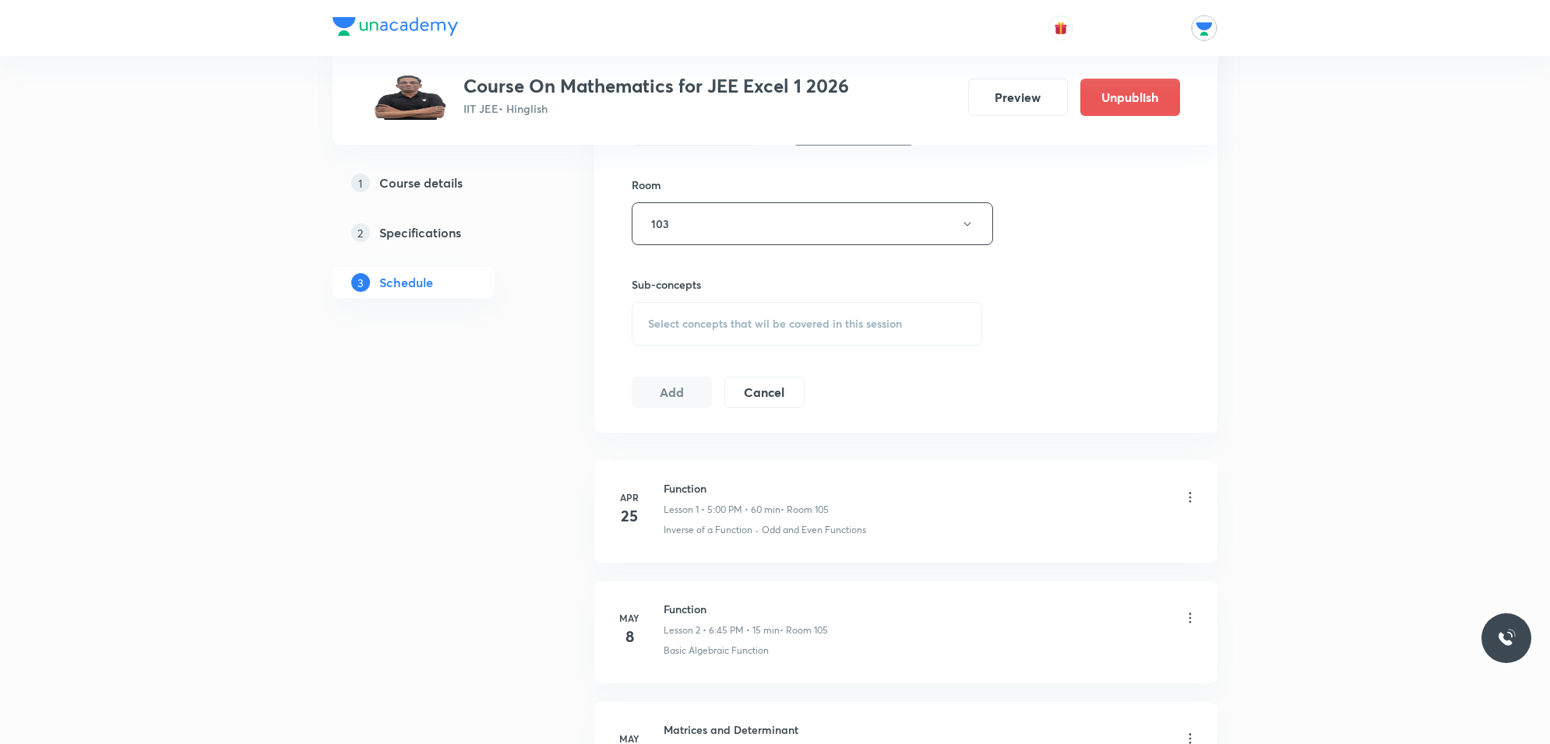
scroll to position [681, 0]
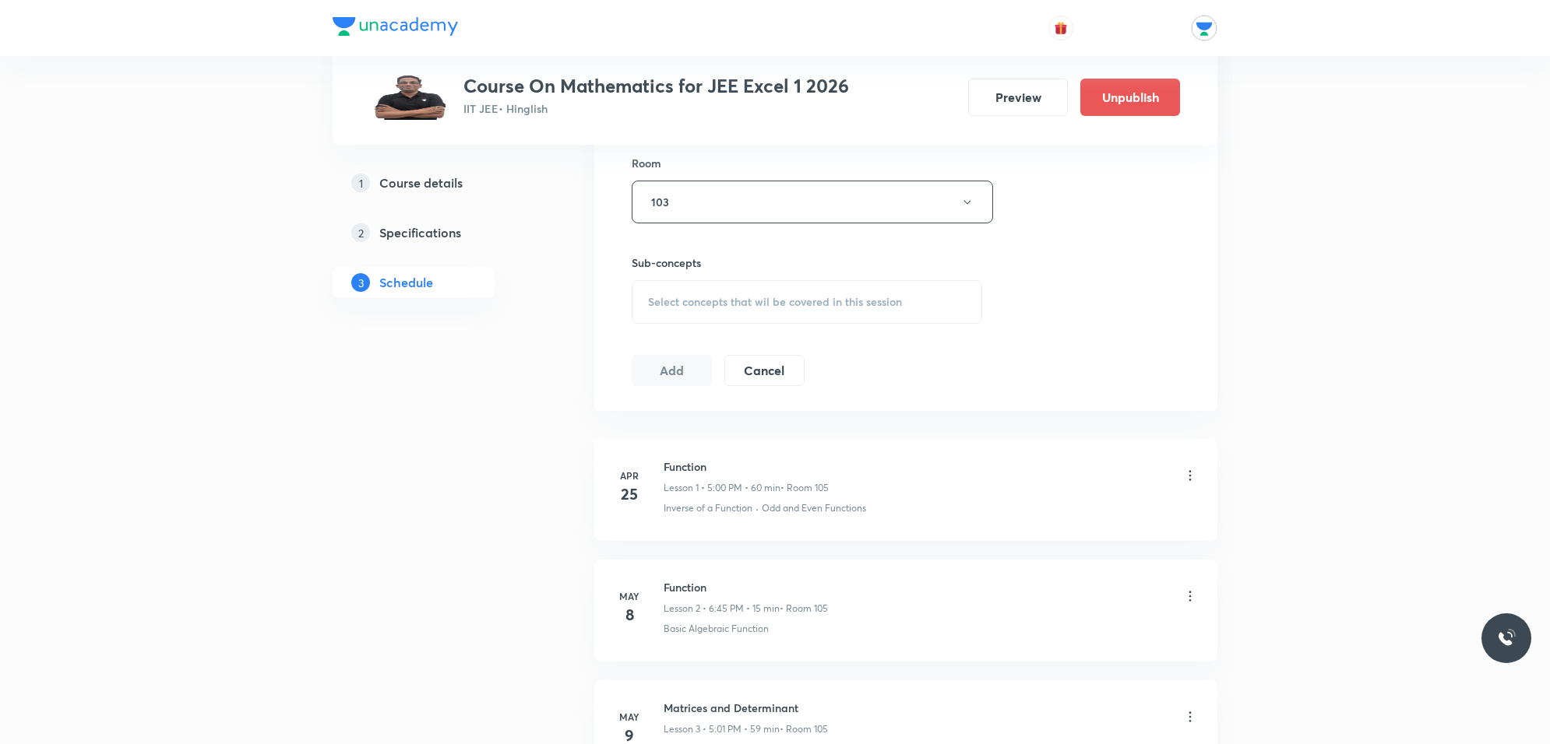
click at [728, 297] on span "Select concepts that wil be covered in this session" at bounding box center [775, 302] width 254 height 12
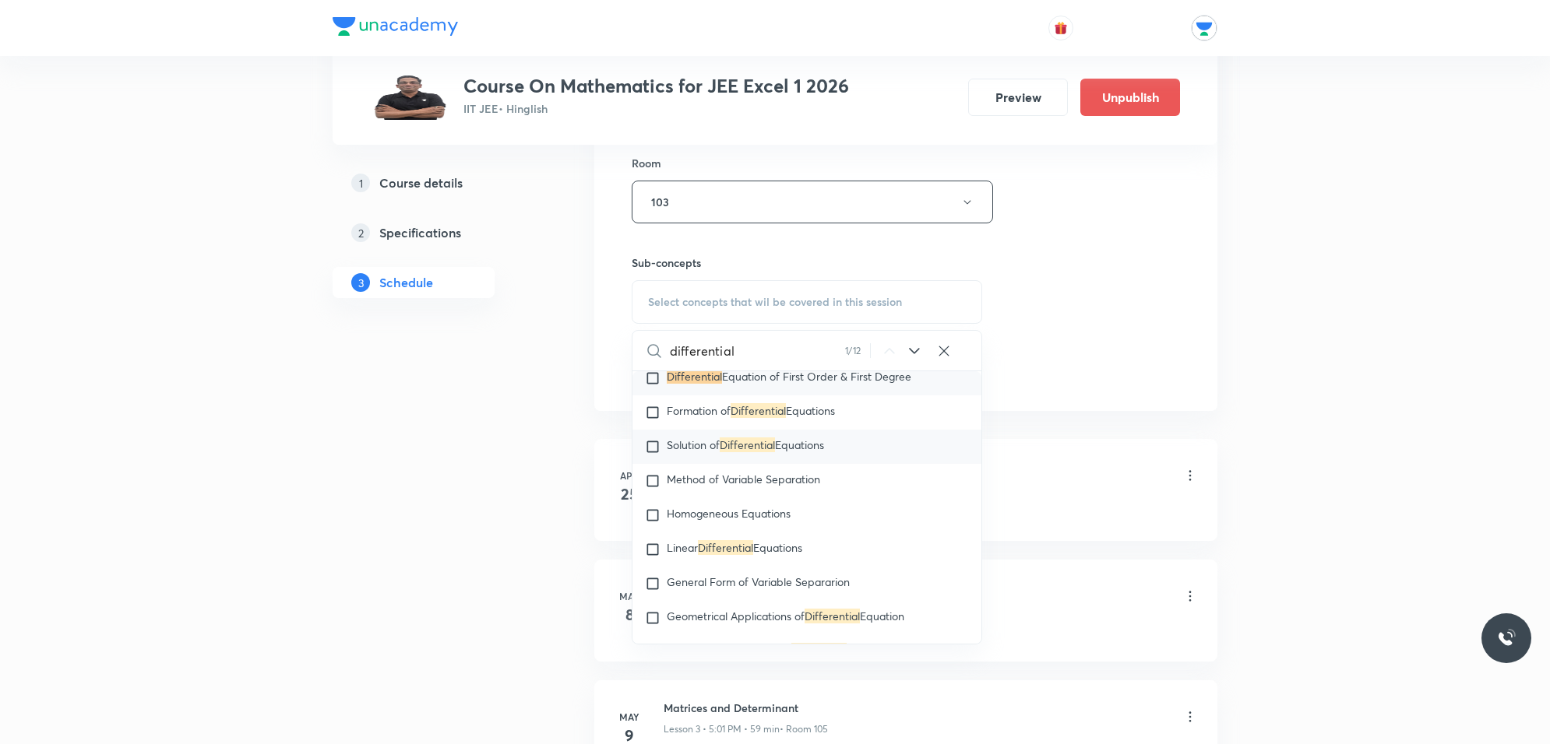
scroll to position [2036, 0]
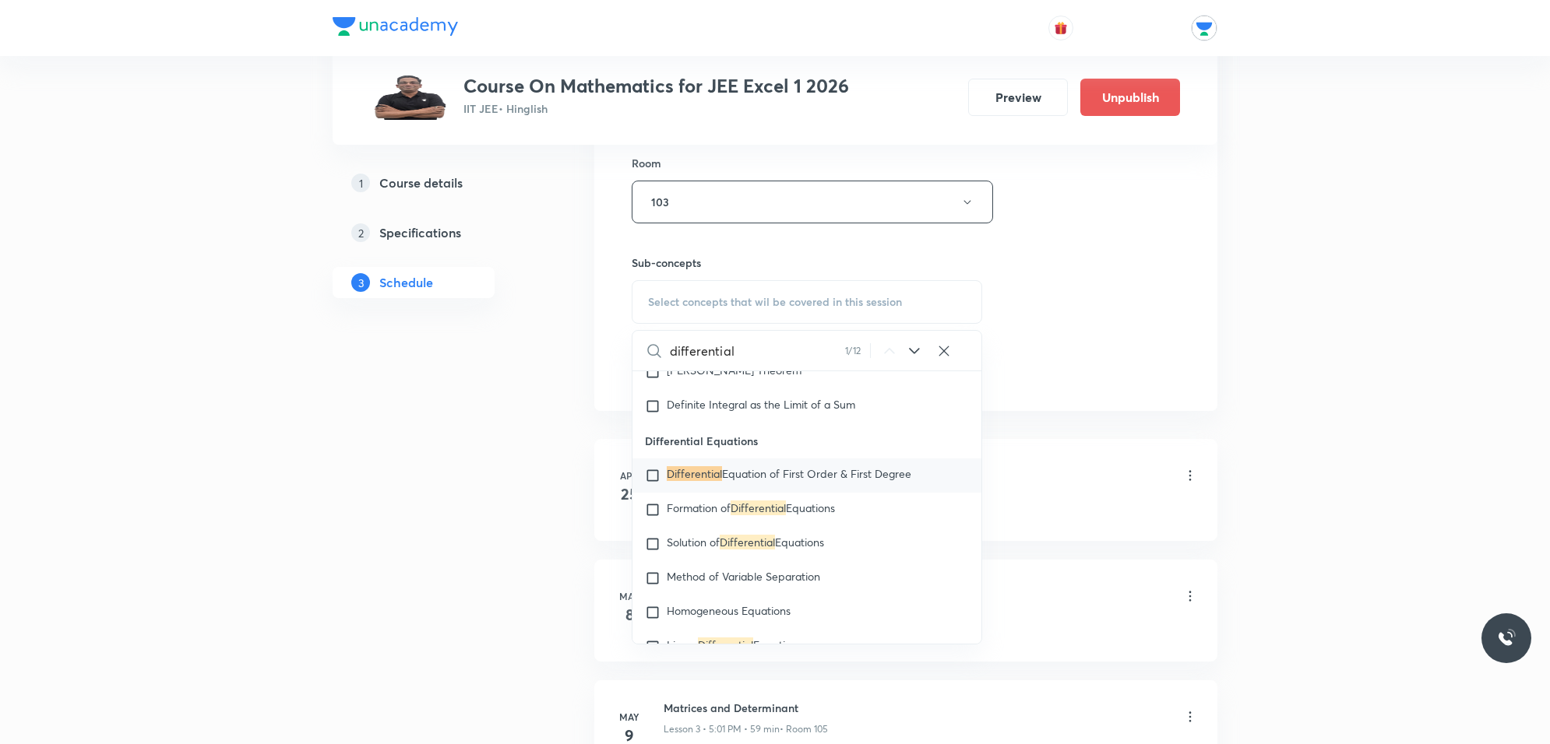
type input "differential"
click at [650, 477] on input "checkbox" at bounding box center [656, 476] width 22 height 16
checkbox input "true"
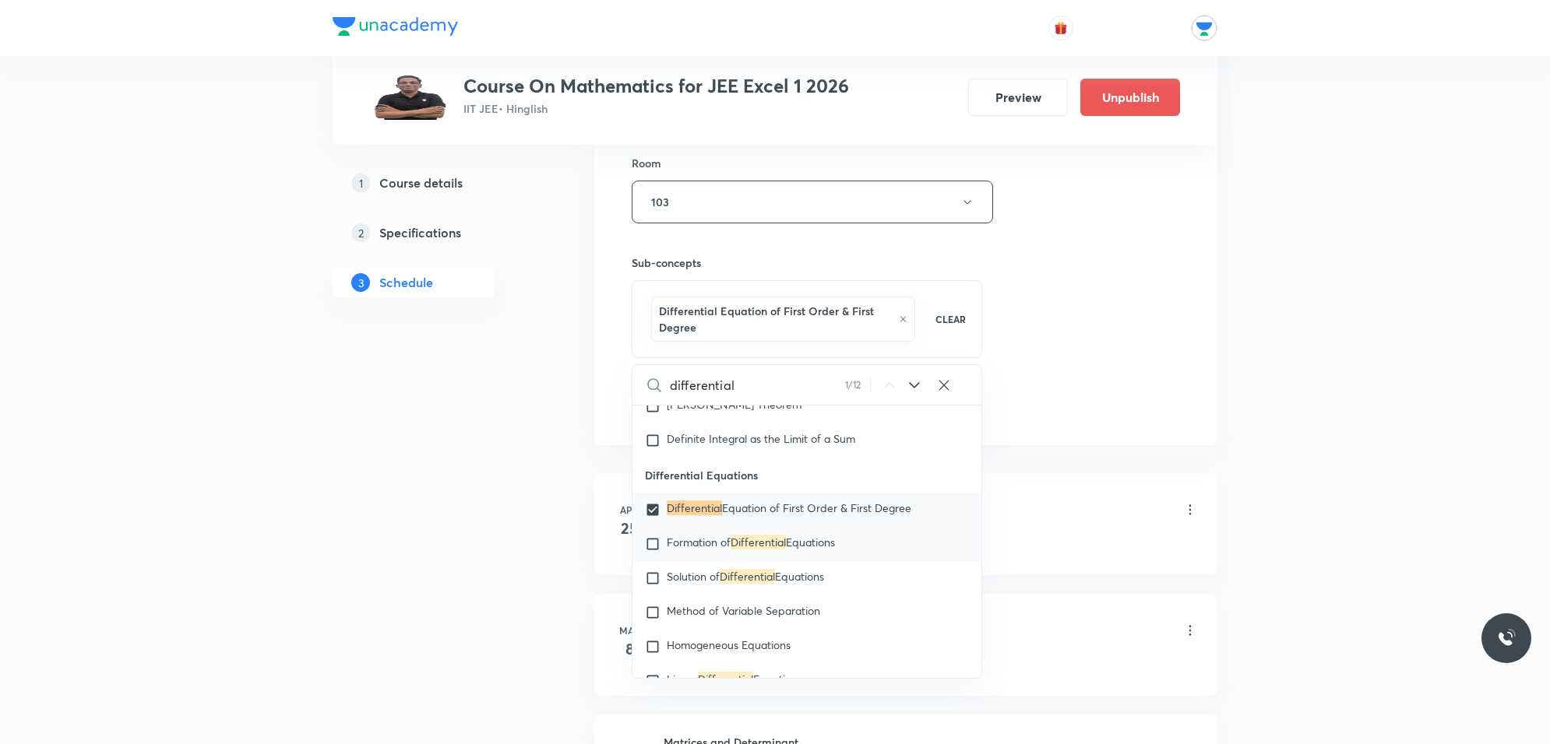
click at [653, 547] on input "checkbox" at bounding box center [656, 545] width 22 height 16
checkbox input "true"
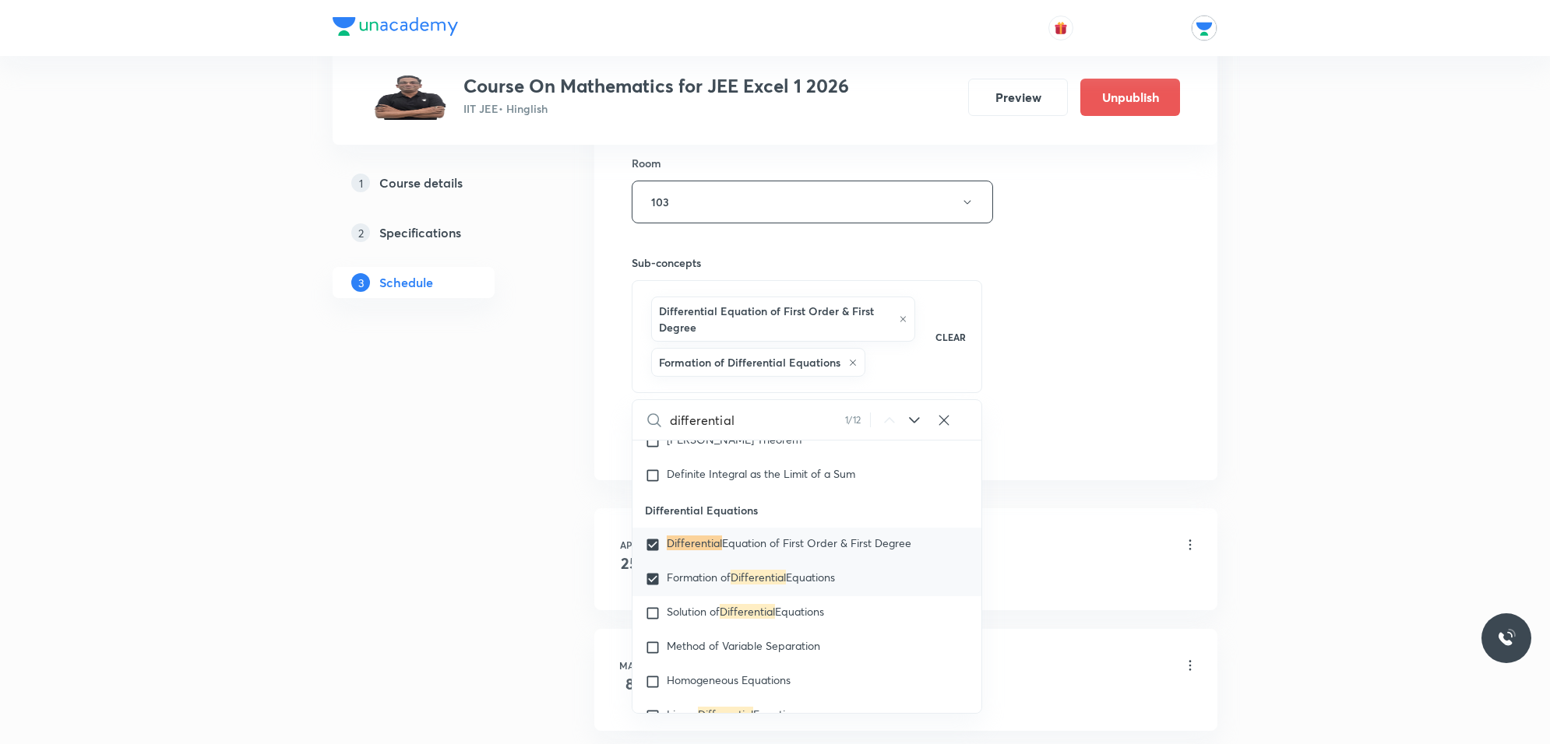
click at [650, 581] on input "checkbox" at bounding box center [656, 580] width 22 height 16
checkbox input "false"
checkbox input "true"
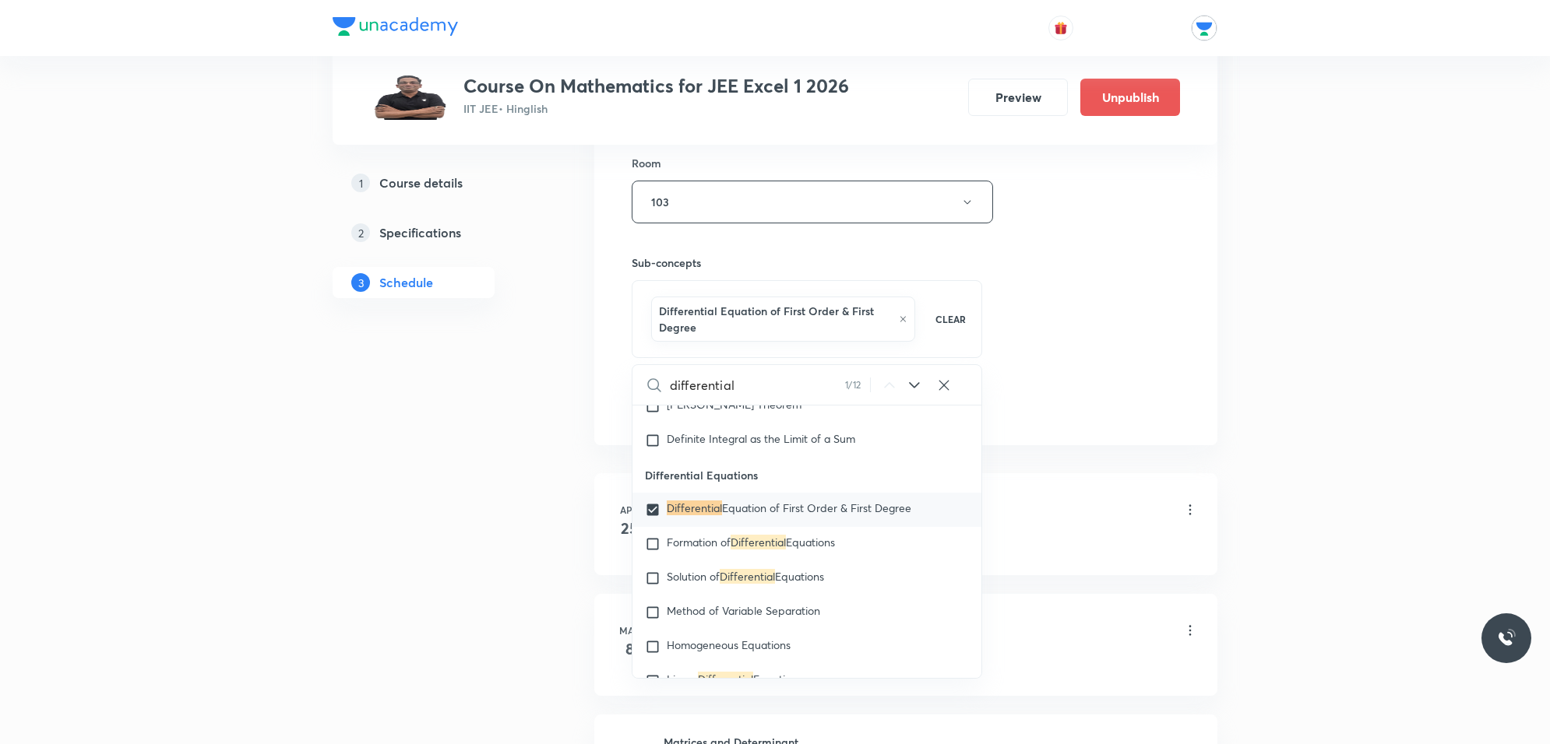
click at [1014, 353] on div "Session 109 Live class Session title 21/99 differential equation ​ Schedule for…" at bounding box center [906, 37] width 548 height 765
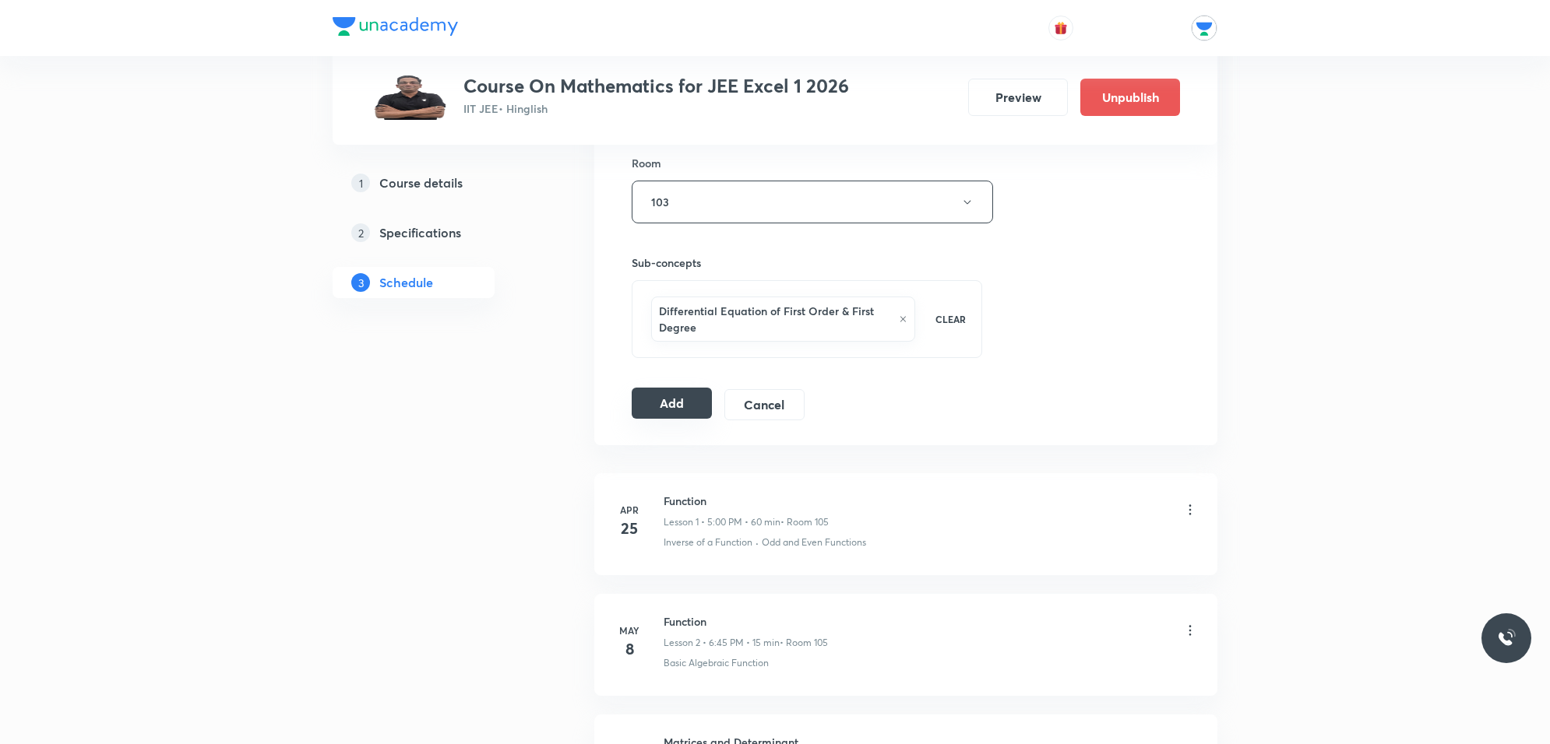
click at [691, 403] on button "Add" at bounding box center [672, 403] width 80 height 31
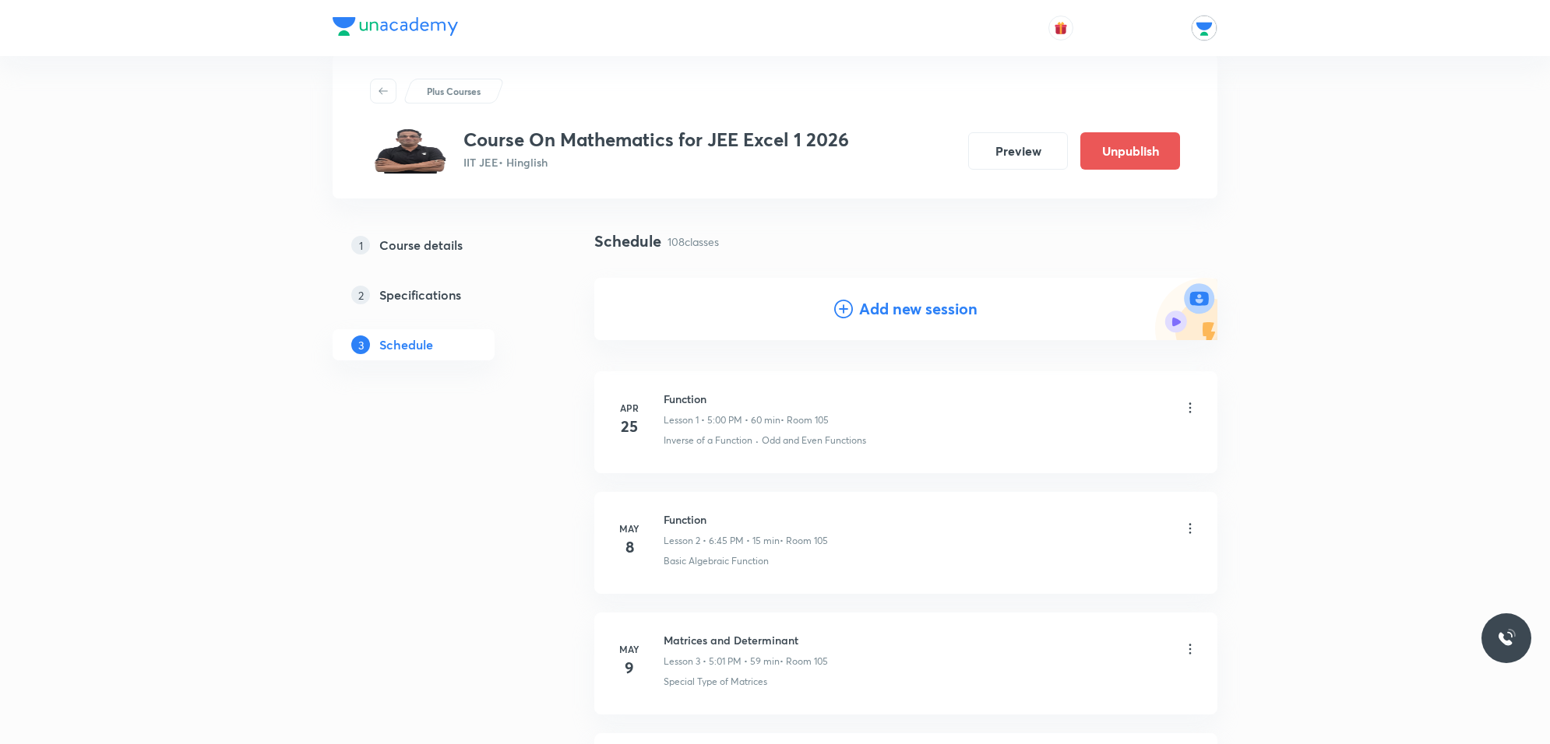
scroll to position [0, 0]
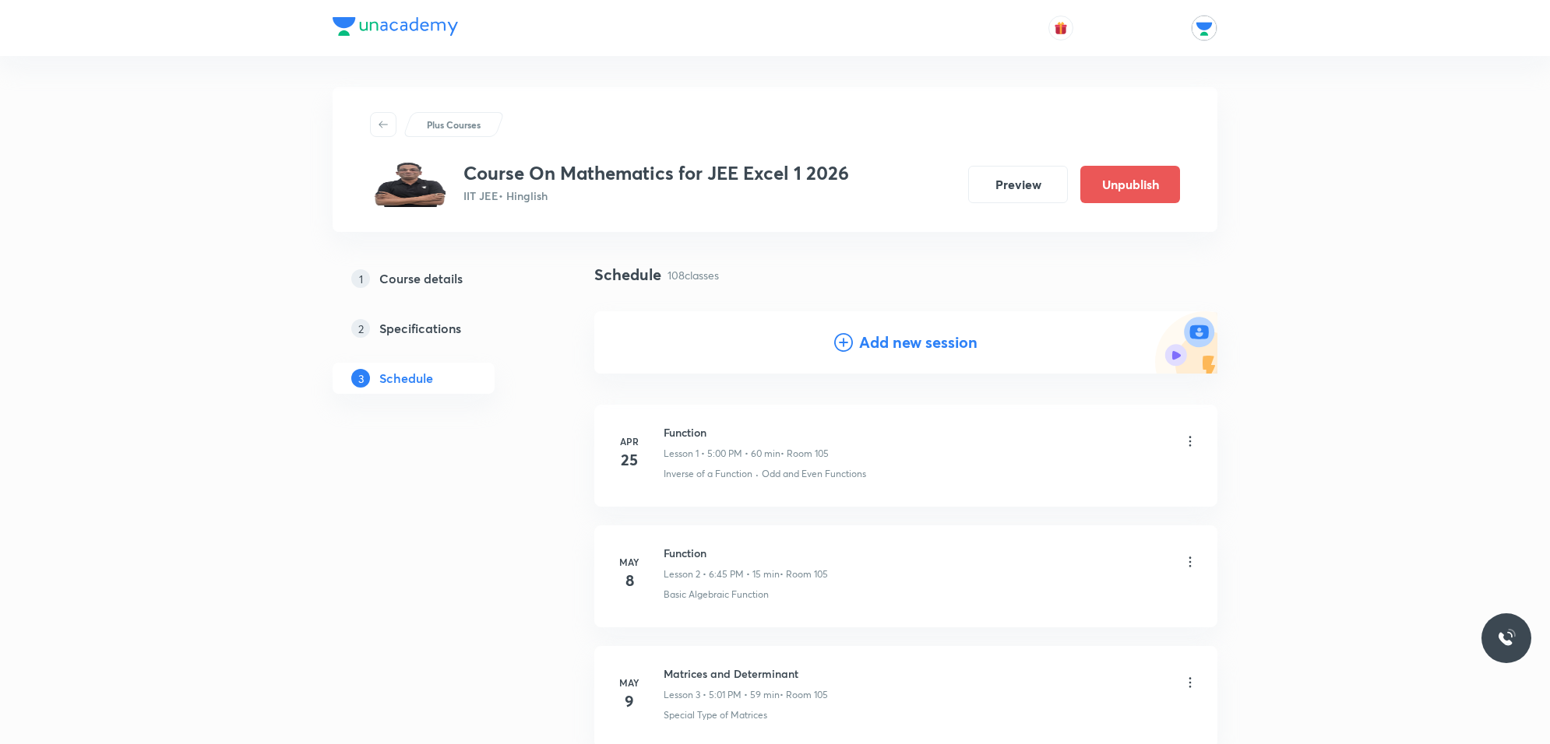
click at [889, 337] on h4 "Add new session" at bounding box center [918, 342] width 118 height 23
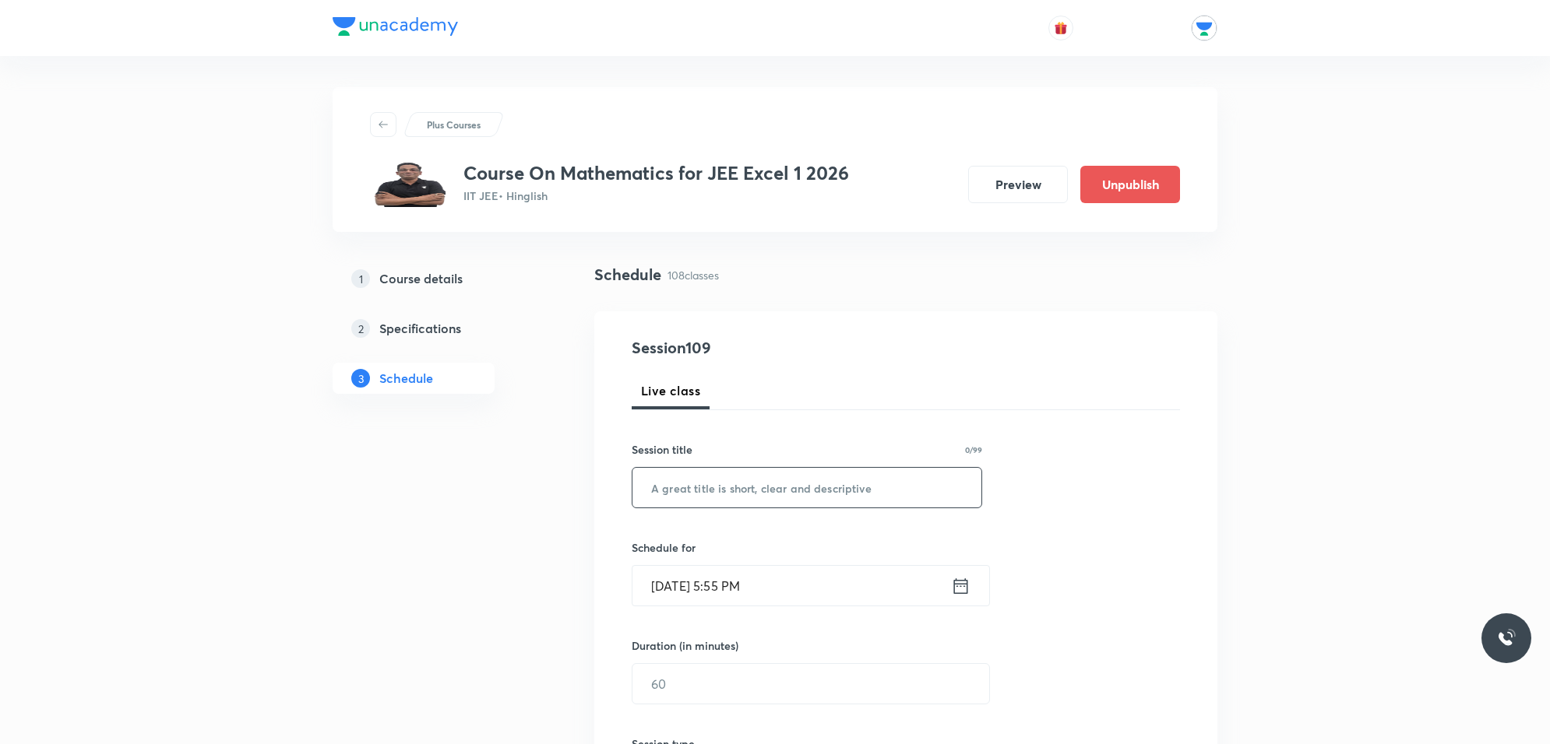
click at [753, 484] on input "text" at bounding box center [806, 488] width 349 height 40
paste input "differential equation"
type input "differential equation"
click at [781, 581] on input "Oct 3, 2025, 5:55 PM" at bounding box center [791, 586] width 318 height 40
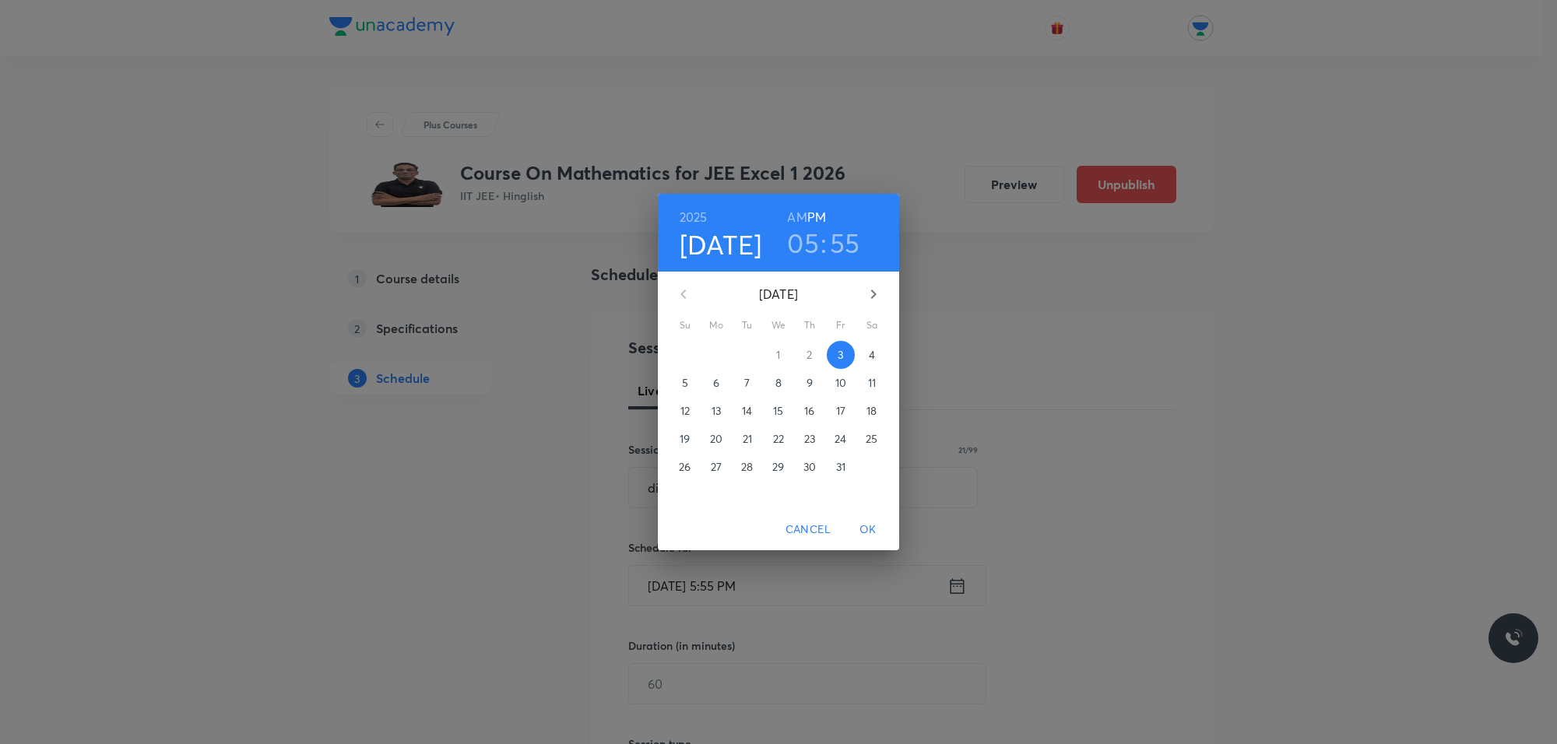
click at [753, 384] on span "7" at bounding box center [748, 383] width 28 height 16
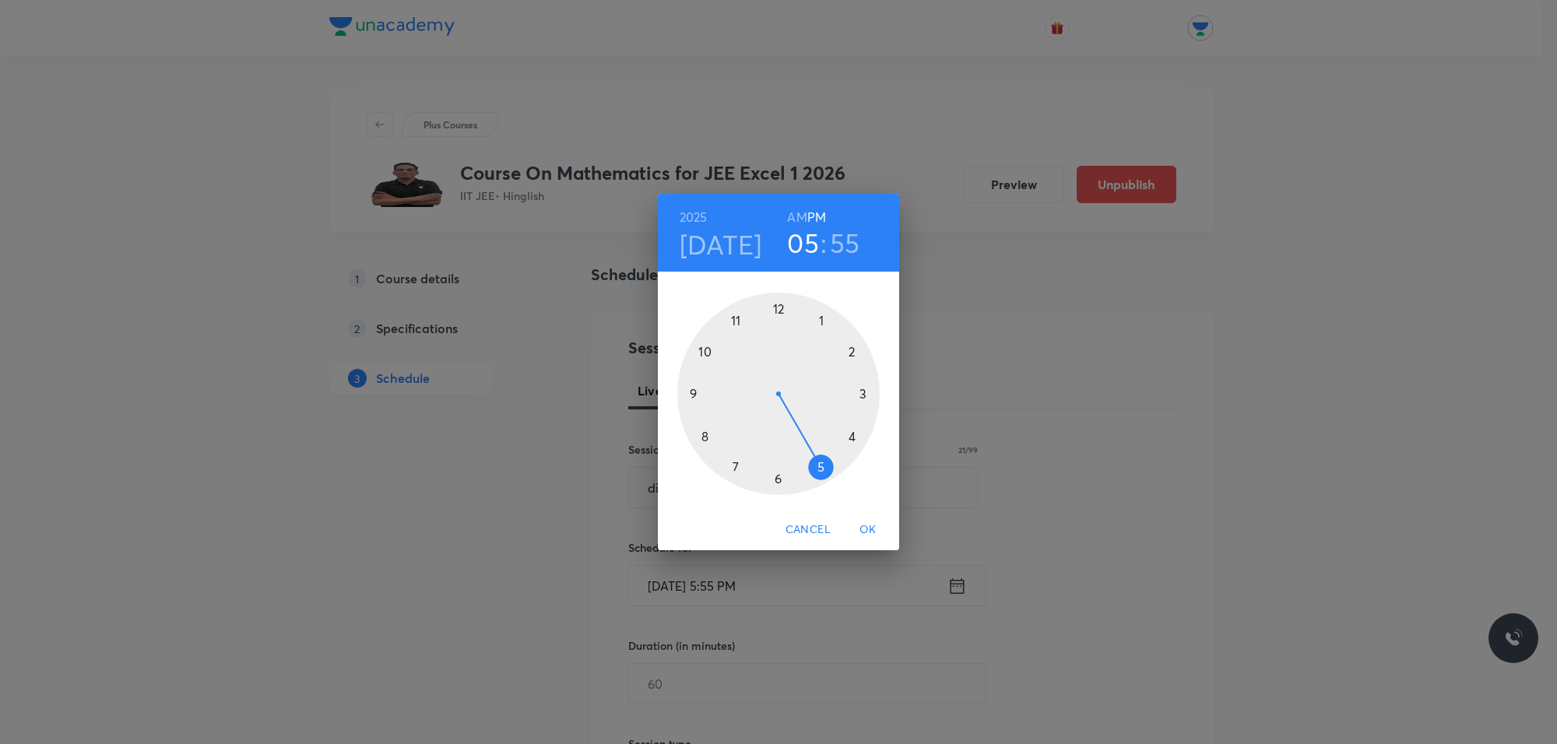
click at [818, 313] on div at bounding box center [778, 394] width 202 height 202
drag, startPoint x: 733, startPoint y: 314, endPoint x: 824, endPoint y: 319, distance: 91.3
click at [824, 319] on div at bounding box center [778, 394] width 202 height 202
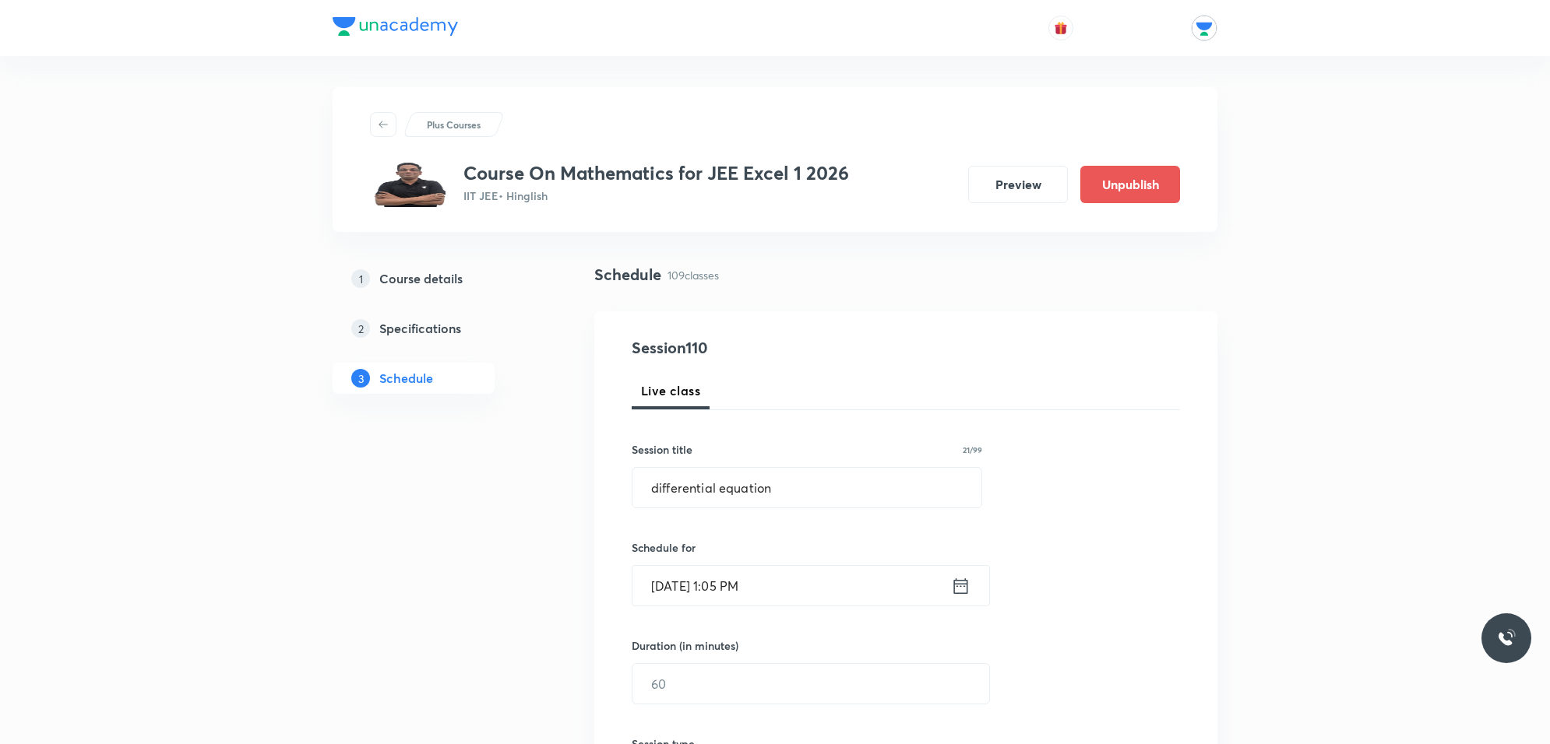
click at [780, 589] on input "Oct 7, 2025, 1:05 PM" at bounding box center [791, 586] width 318 height 40
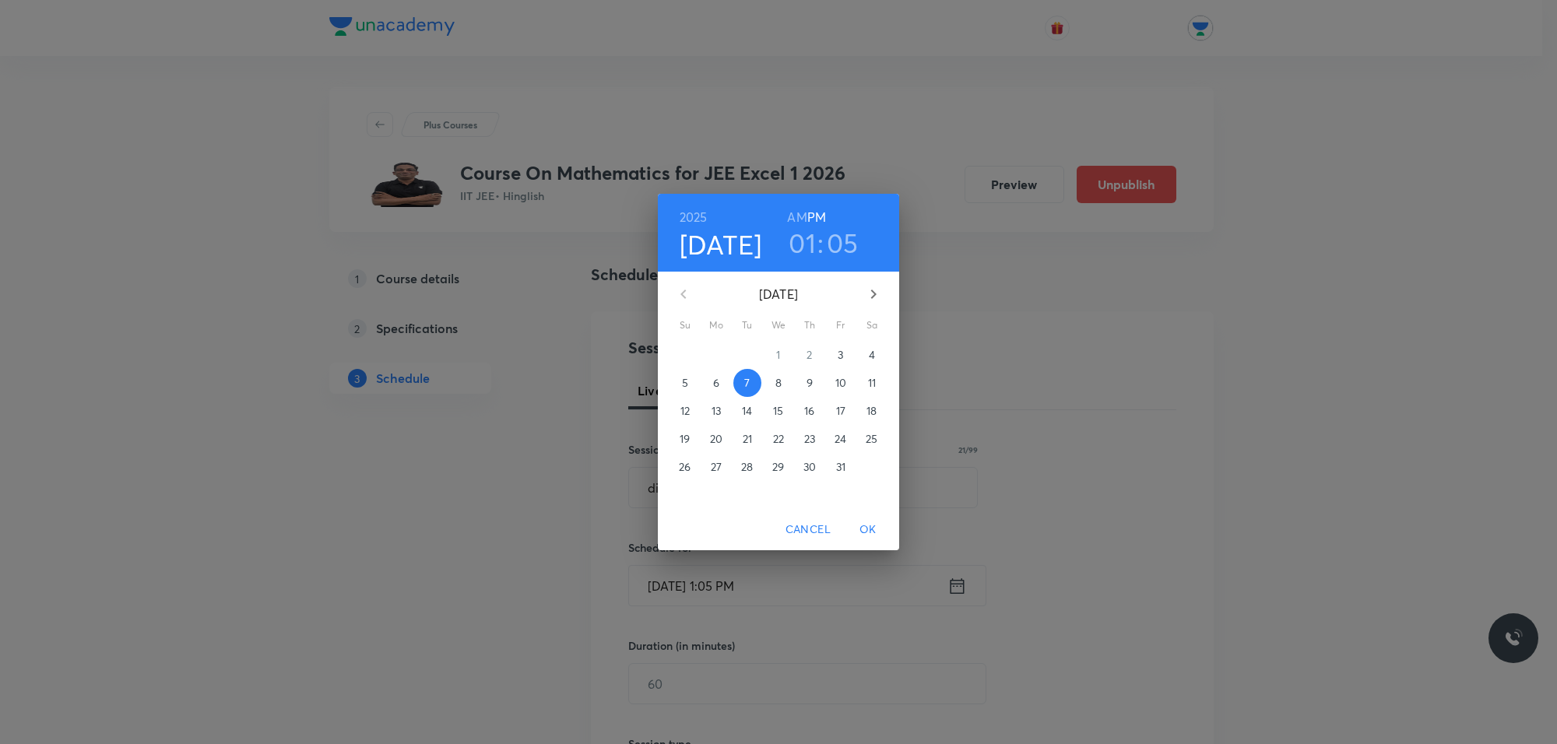
click at [793, 244] on h3 "01" at bounding box center [802, 243] width 27 height 33
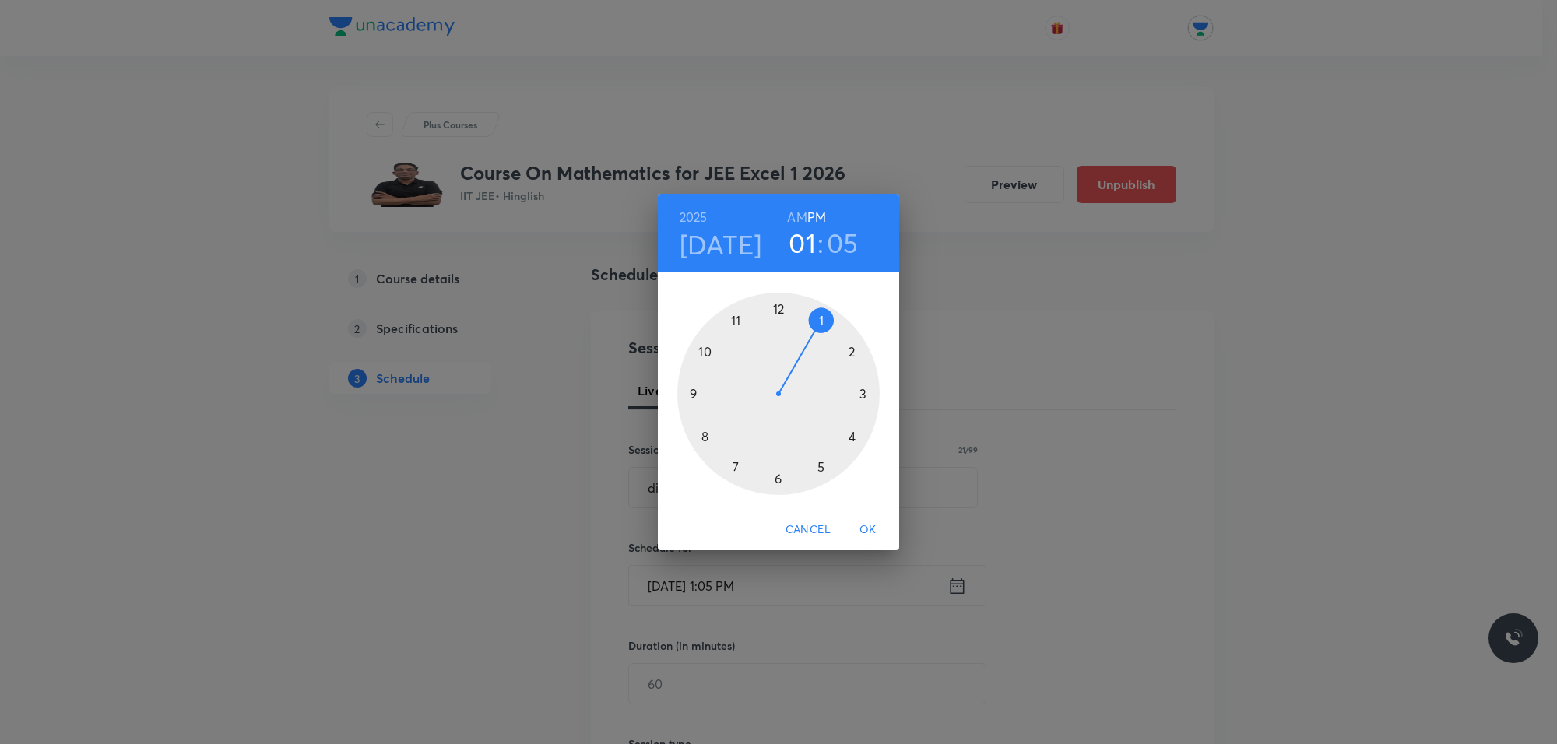
click at [820, 470] on div at bounding box center [778, 394] width 202 height 202
click at [877, 530] on span "OK" at bounding box center [868, 529] width 37 height 19
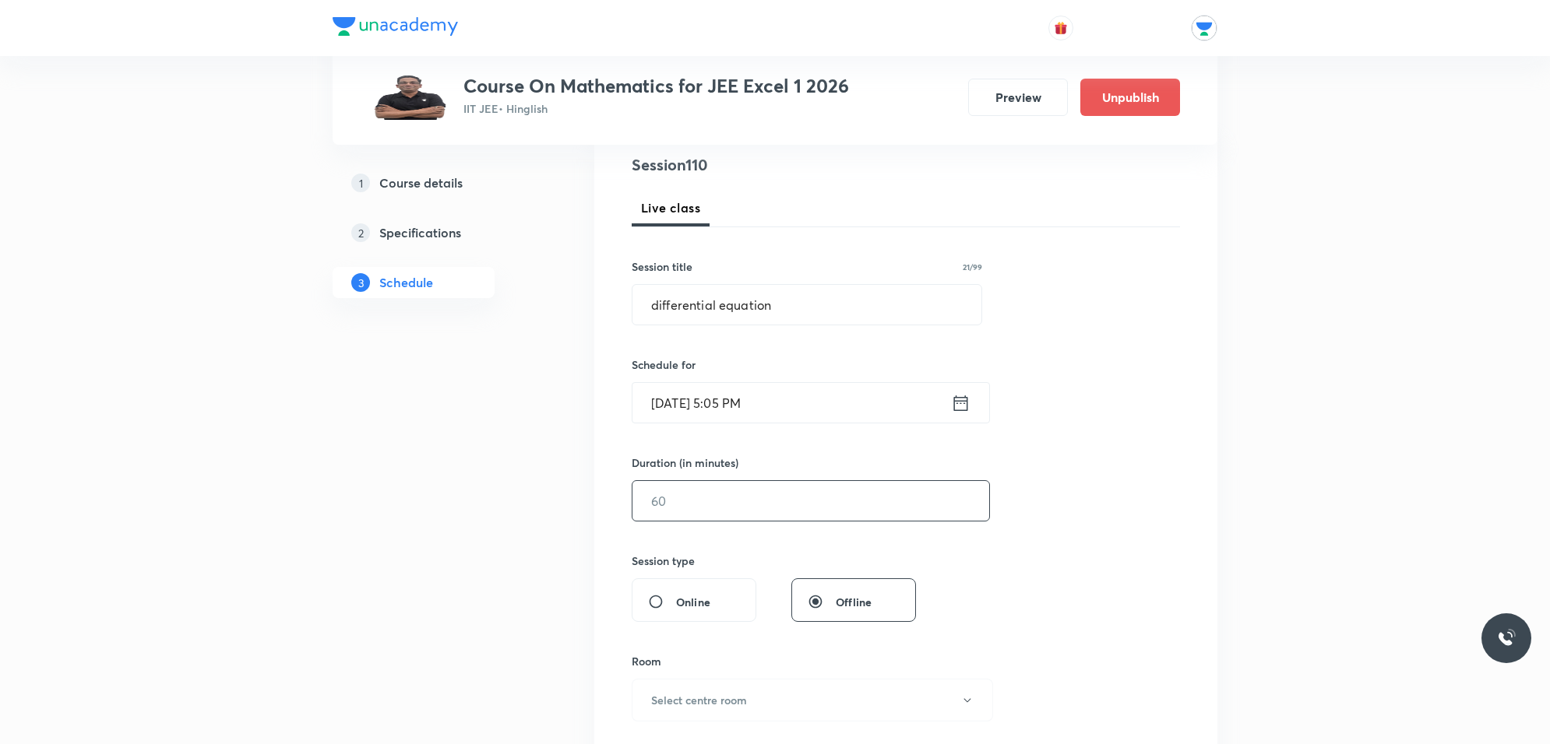
scroll to position [195, 0]
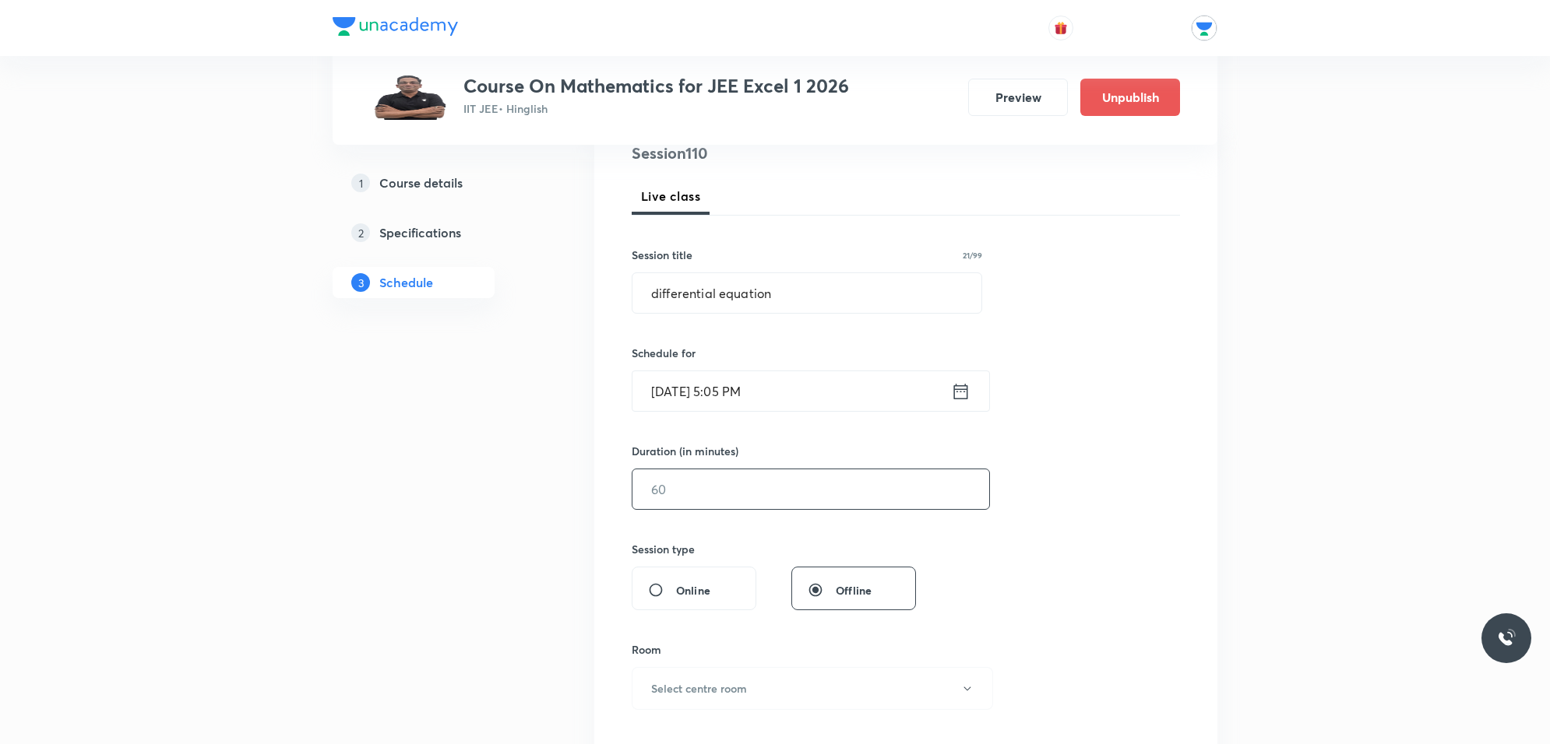
click at [740, 485] on input "text" at bounding box center [810, 490] width 357 height 40
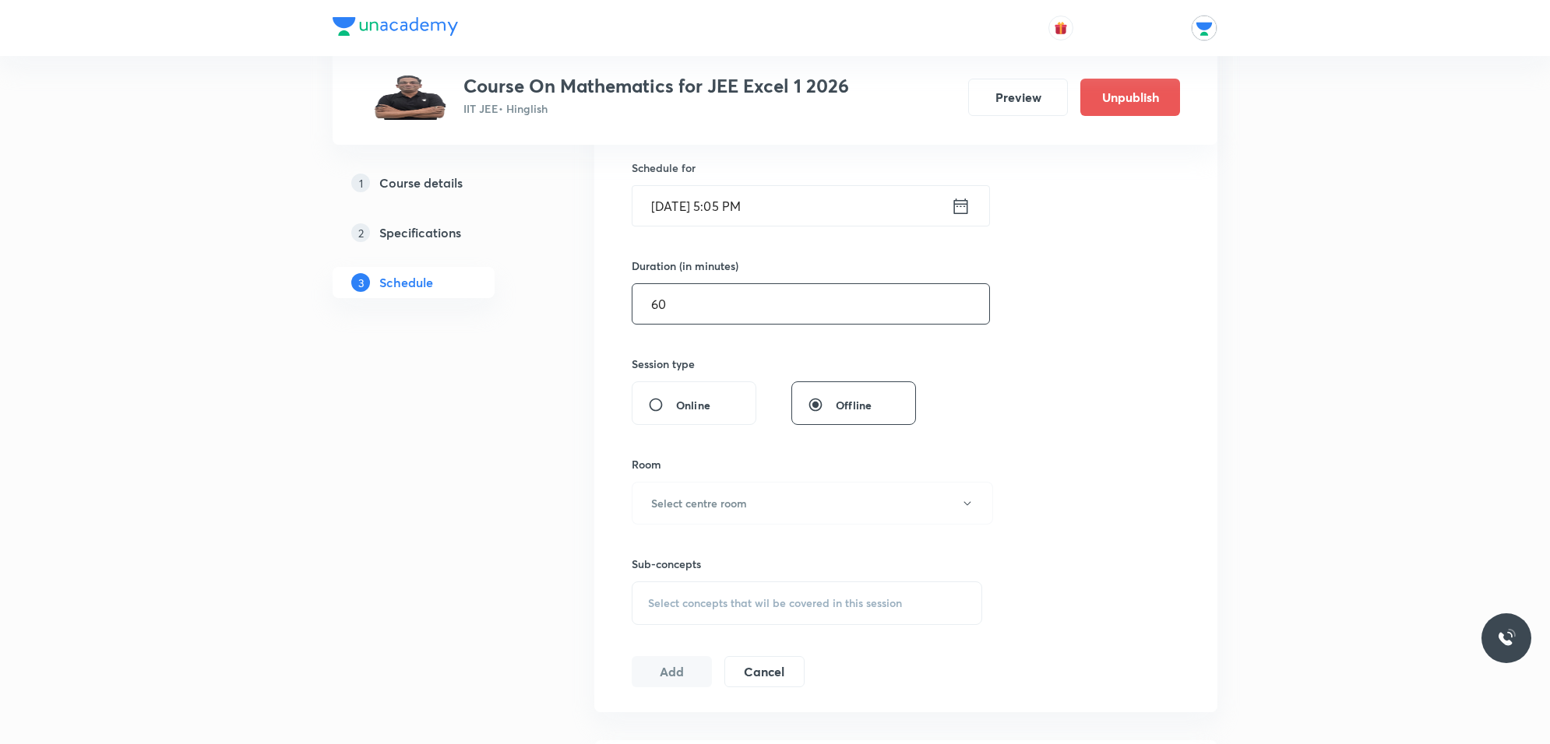
scroll to position [389, 0]
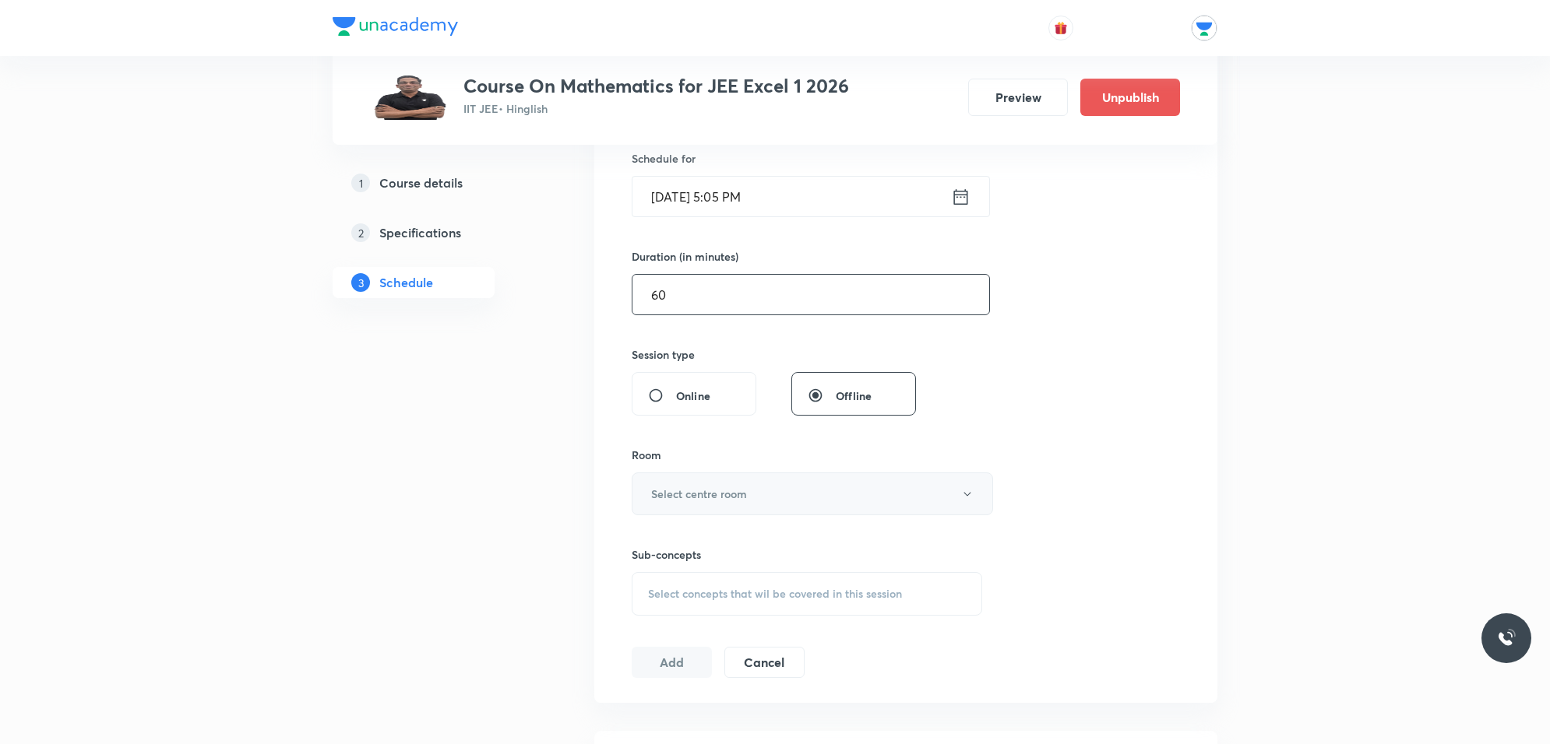
type input "60"
click at [709, 493] on h6 "Select centre room" at bounding box center [699, 494] width 96 height 16
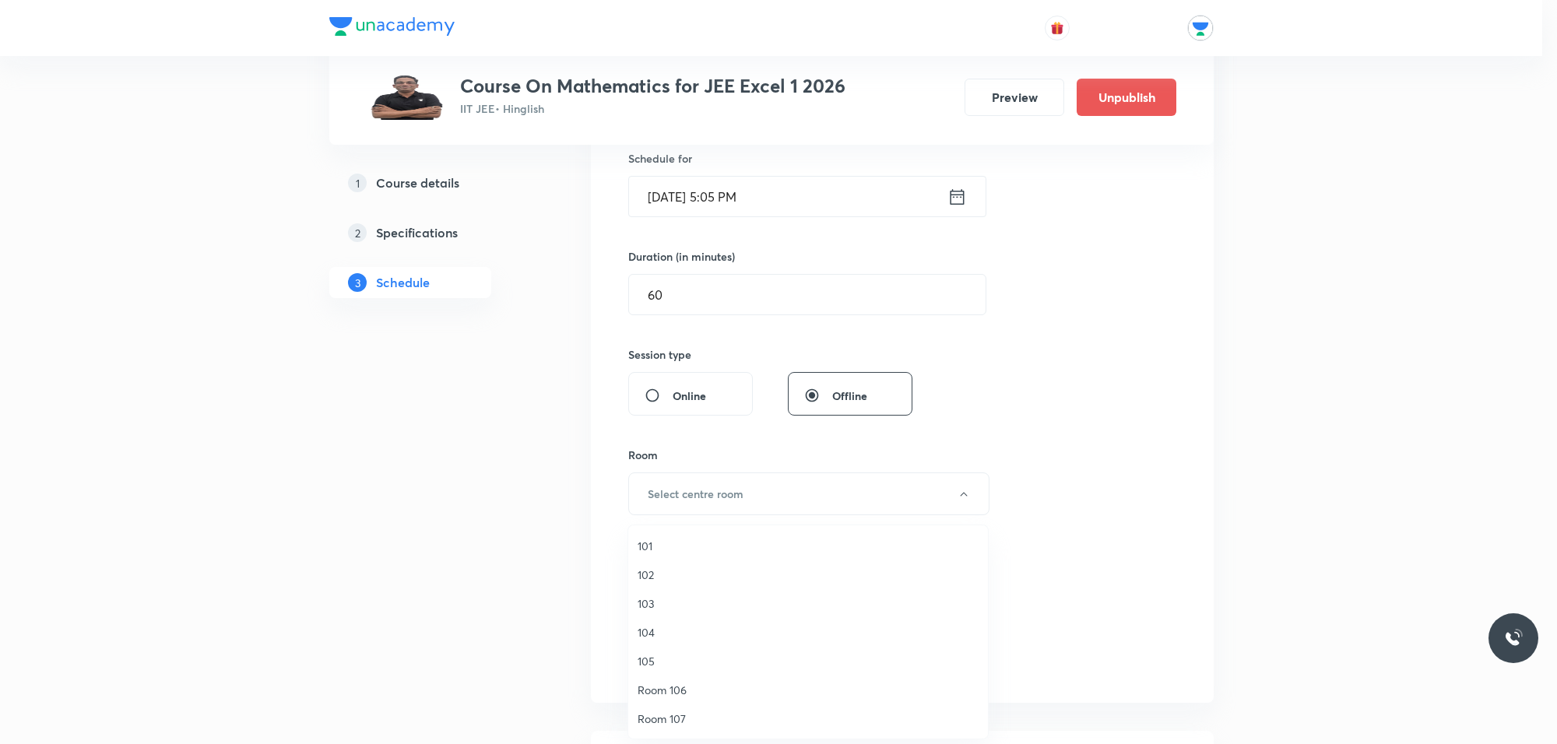
click at [658, 600] on span "103" at bounding box center [808, 604] width 341 height 16
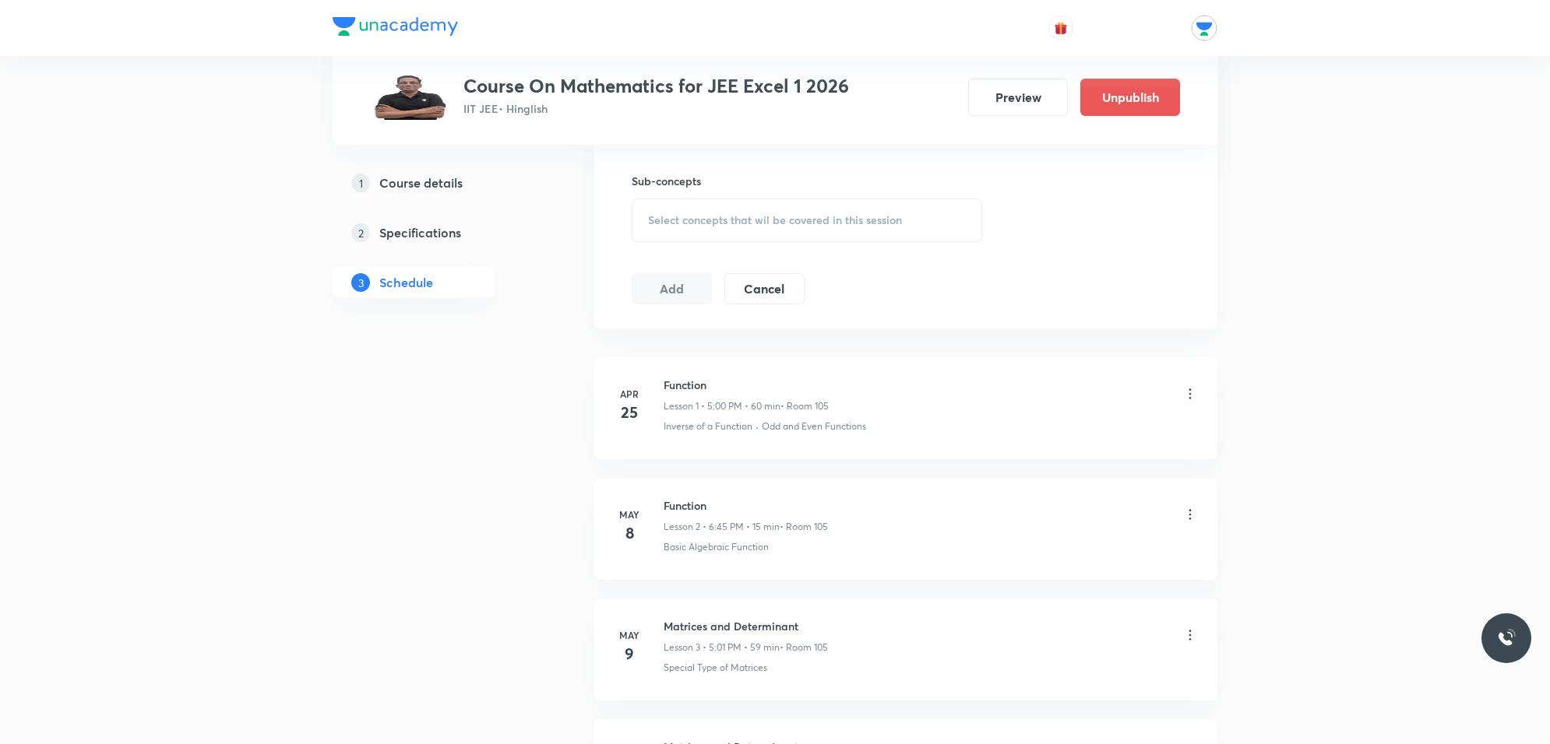
scroll to position [779, 0]
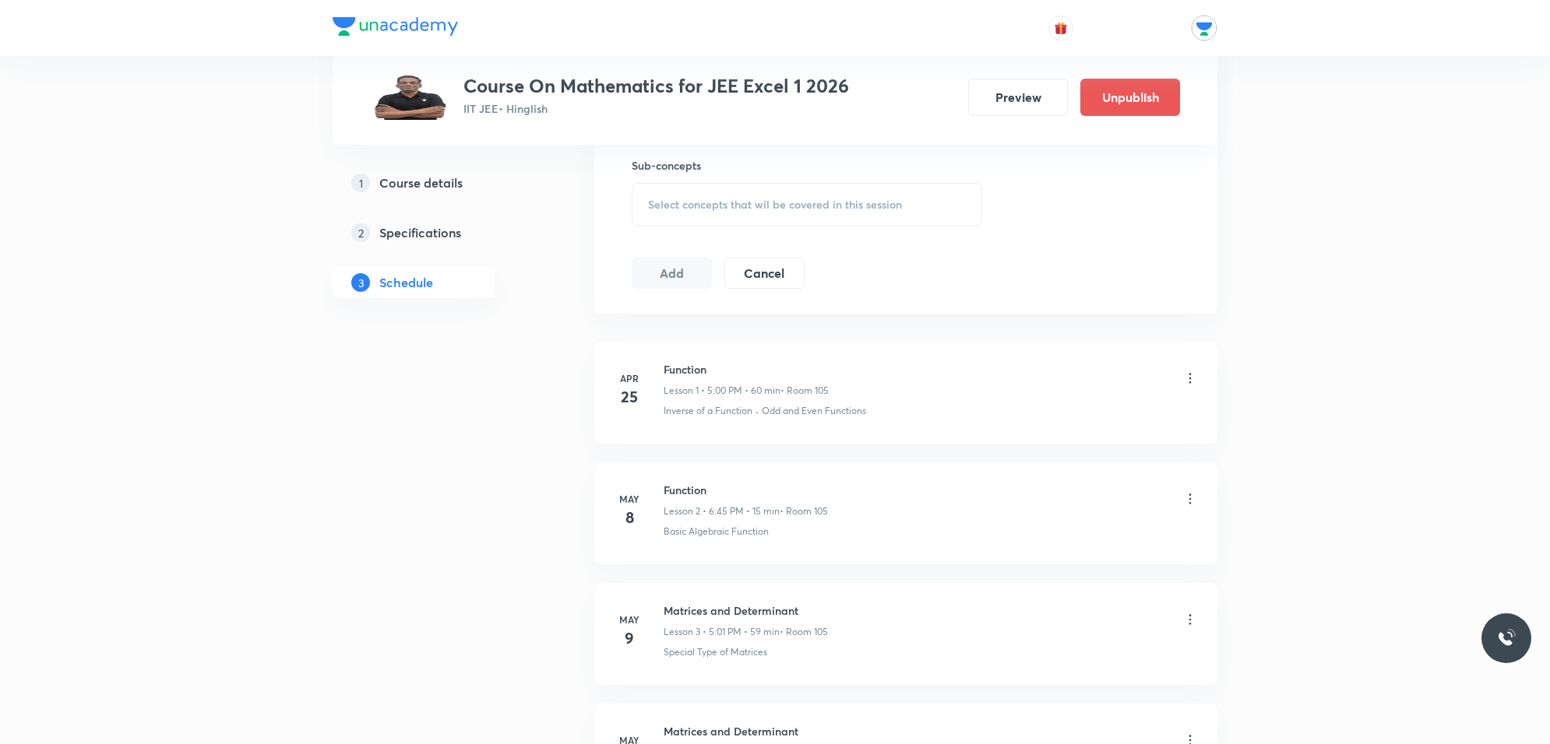
click at [706, 195] on div "Select concepts that wil be covered in this session" at bounding box center [807, 205] width 350 height 44
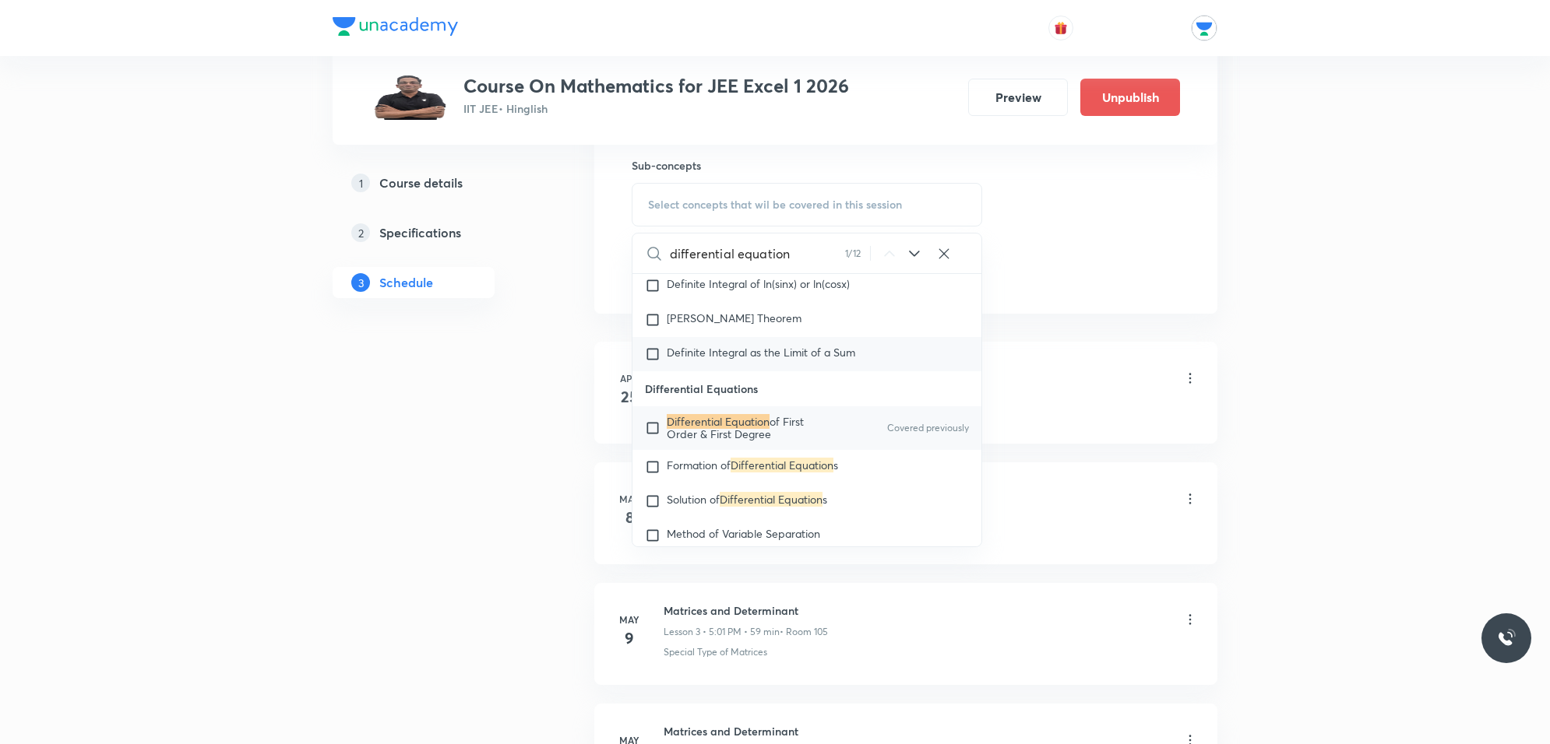
scroll to position [2036, 0]
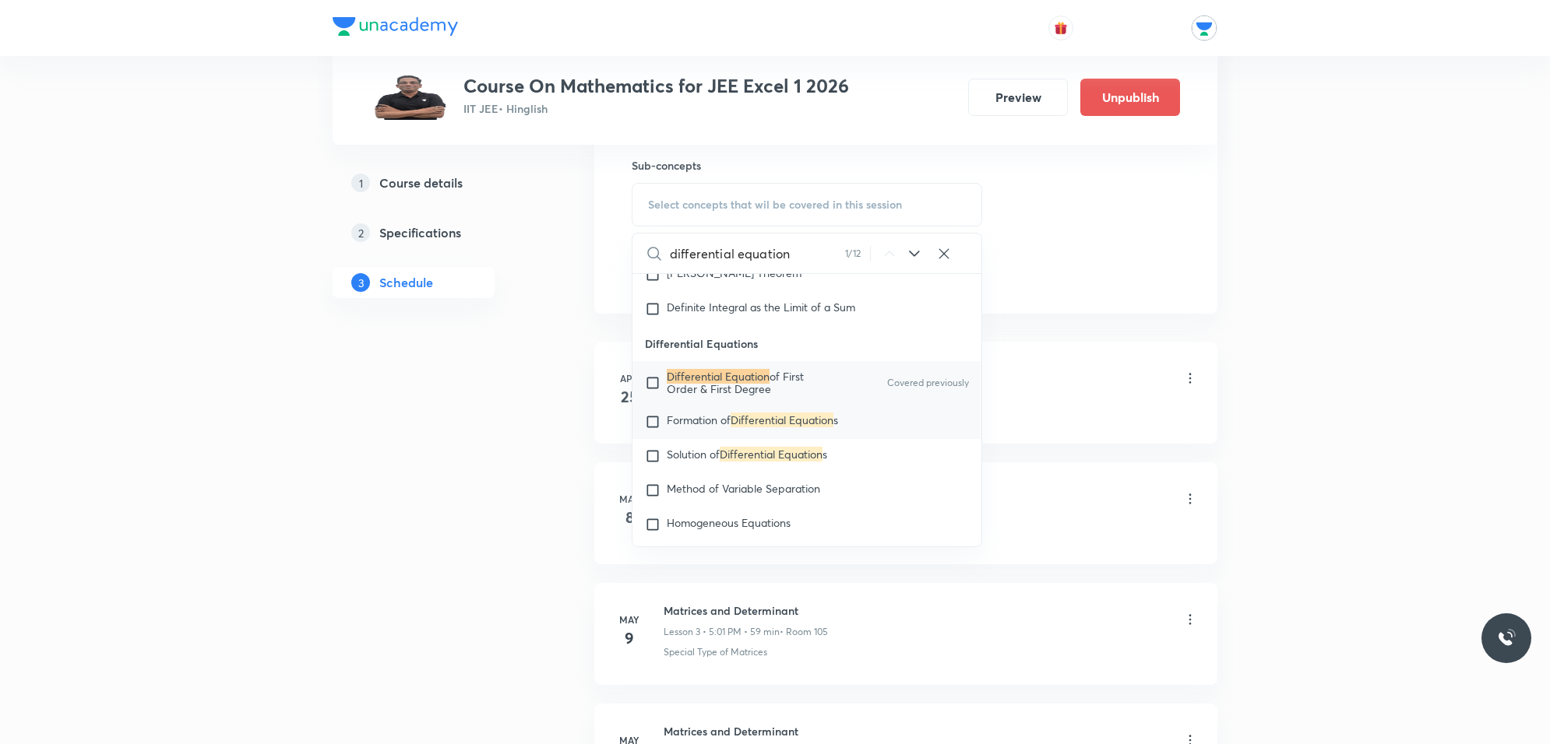
type input "differential equation"
click at [647, 423] on input "checkbox" at bounding box center [656, 422] width 22 height 16
checkbox input "true"
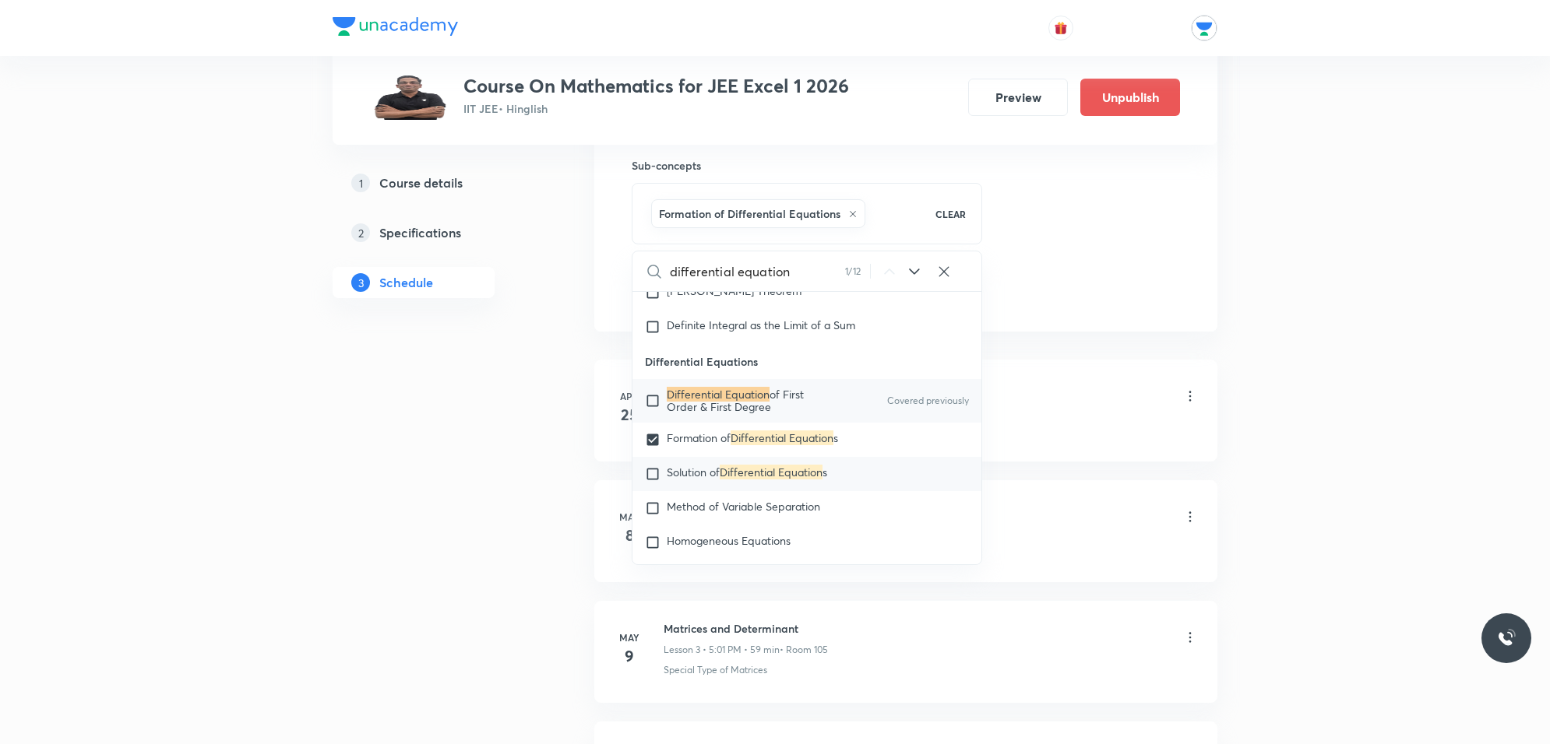
click at [655, 470] on input "checkbox" at bounding box center [656, 474] width 22 height 16
checkbox input "true"
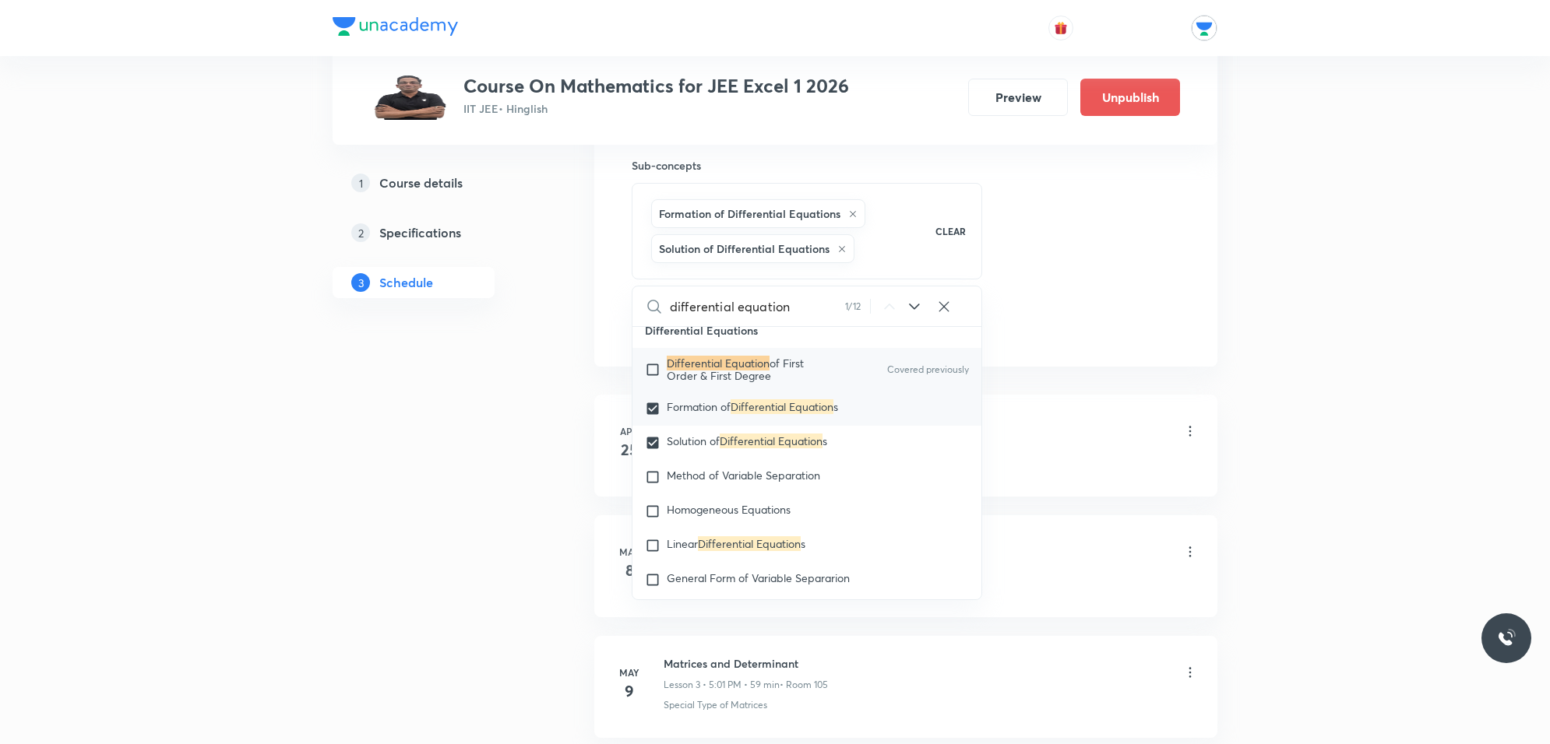
scroll to position [2134, 0]
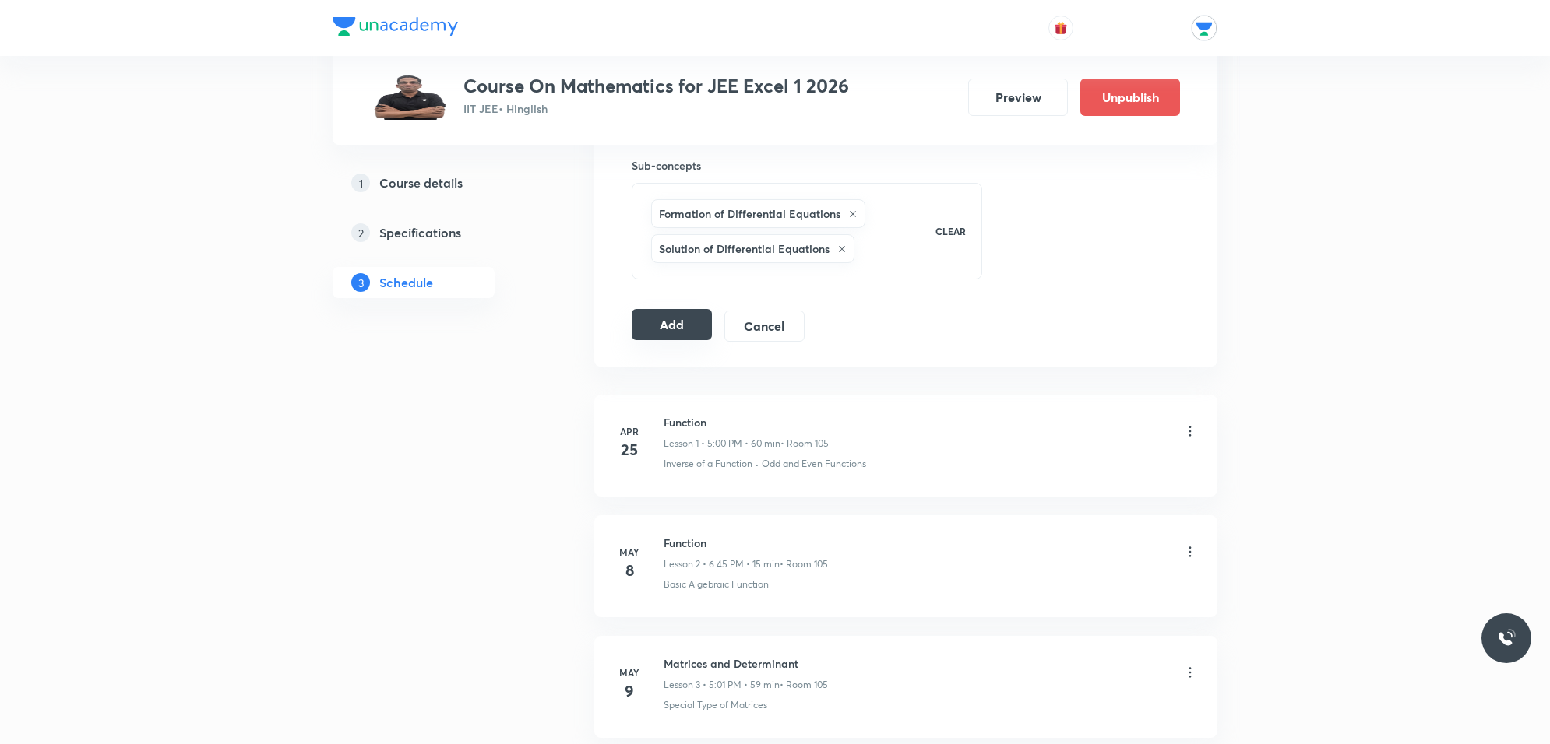
click at [660, 336] on button "Add" at bounding box center [672, 324] width 80 height 31
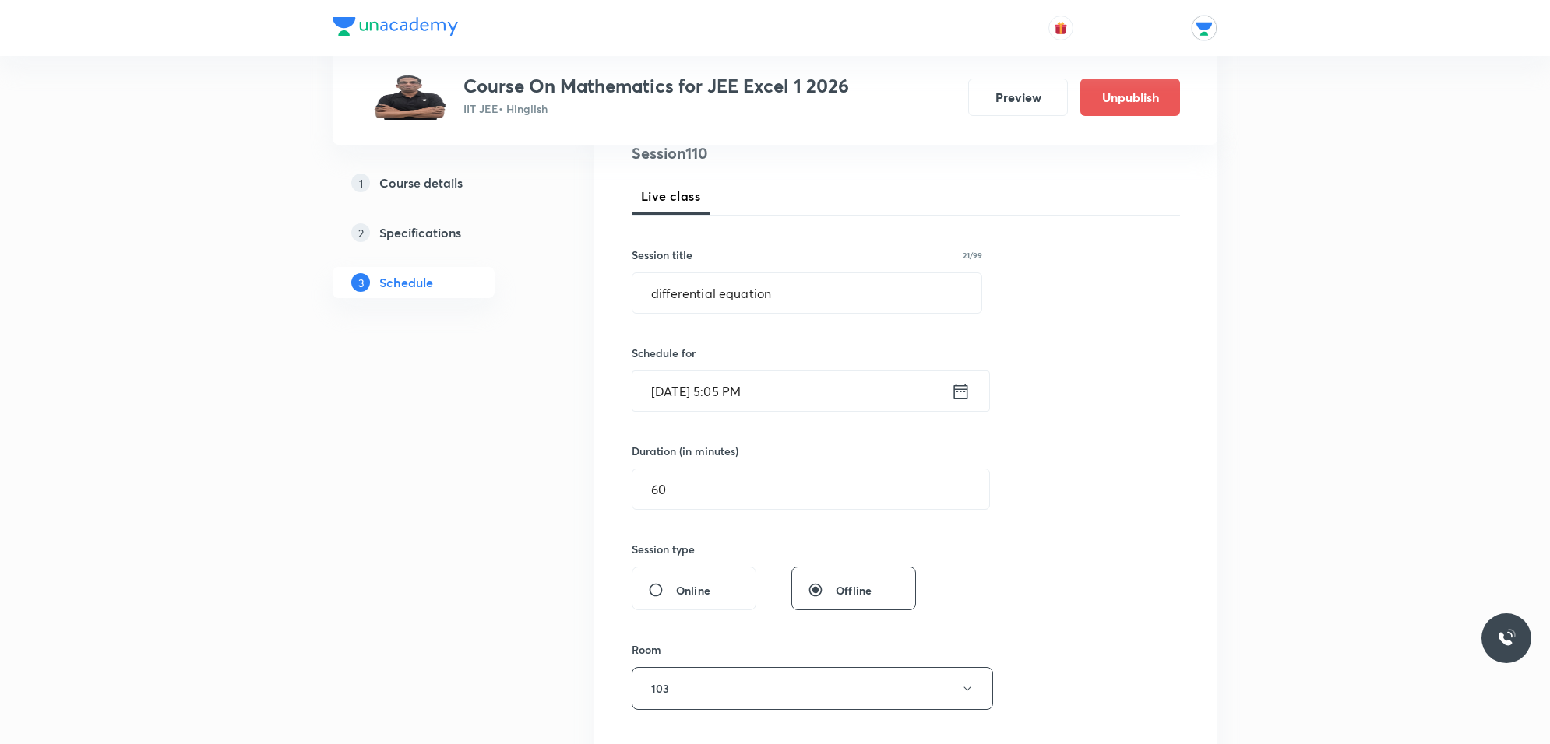
scroll to position [0, 0]
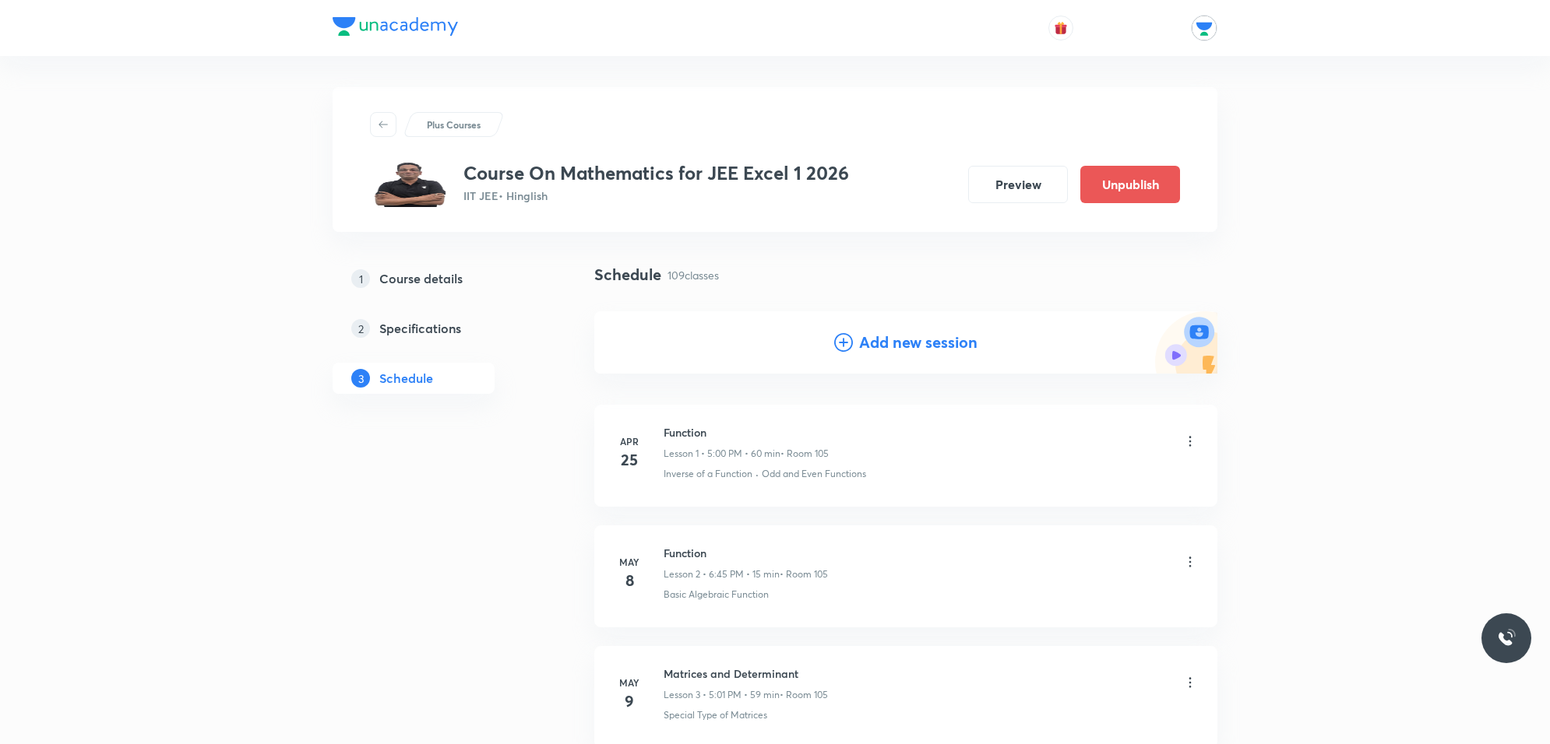
click at [901, 345] on h4 "Add new session" at bounding box center [918, 342] width 118 height 23
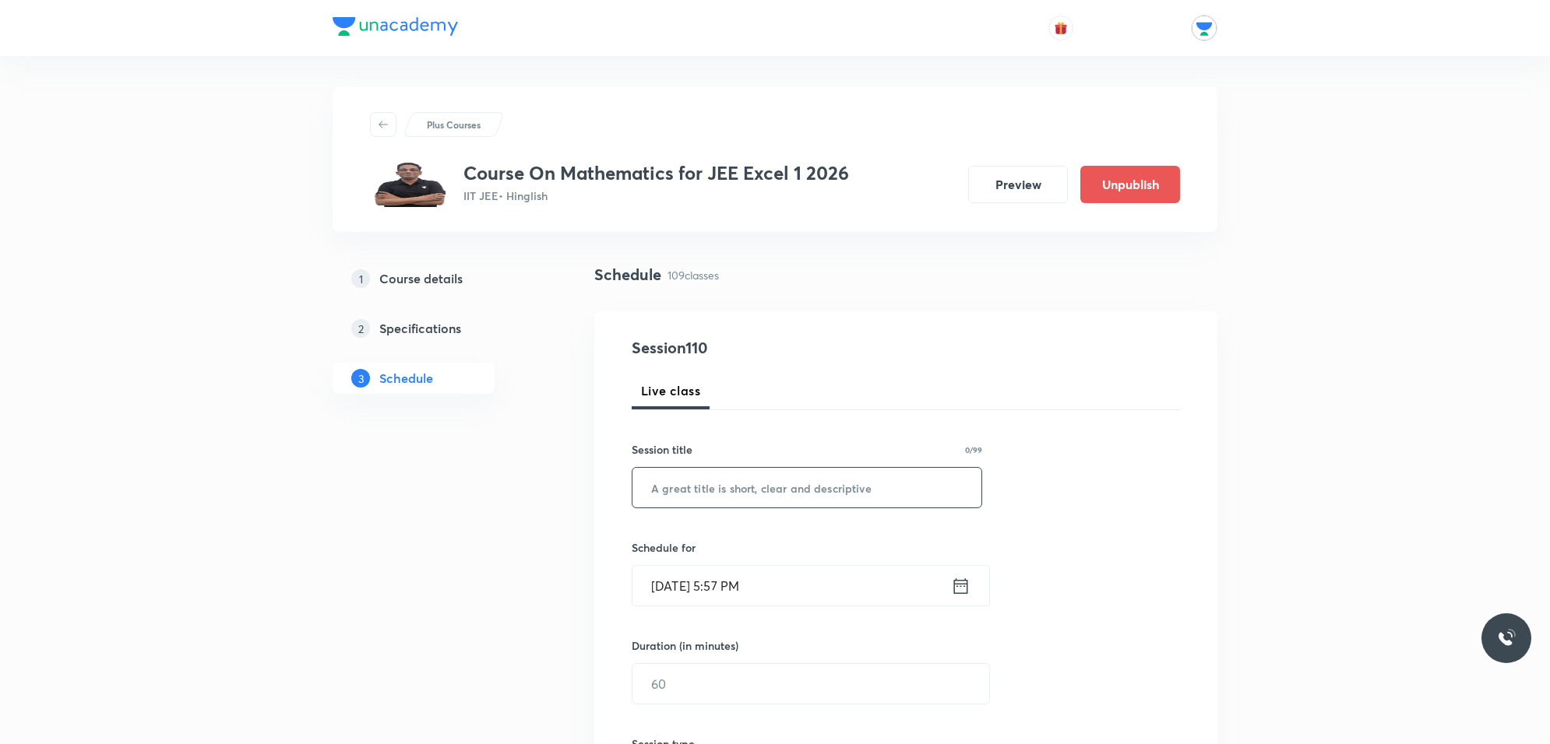
click at [769, 492] on input "text" at bounding box center [806, 488] width 349 height 40
paste input "differential equation"
type input "differential equation"
click at [715, 600] on input "Oct 3, 2025, 5:57 PM" at bounding box center [791, 586] width 318 height 40
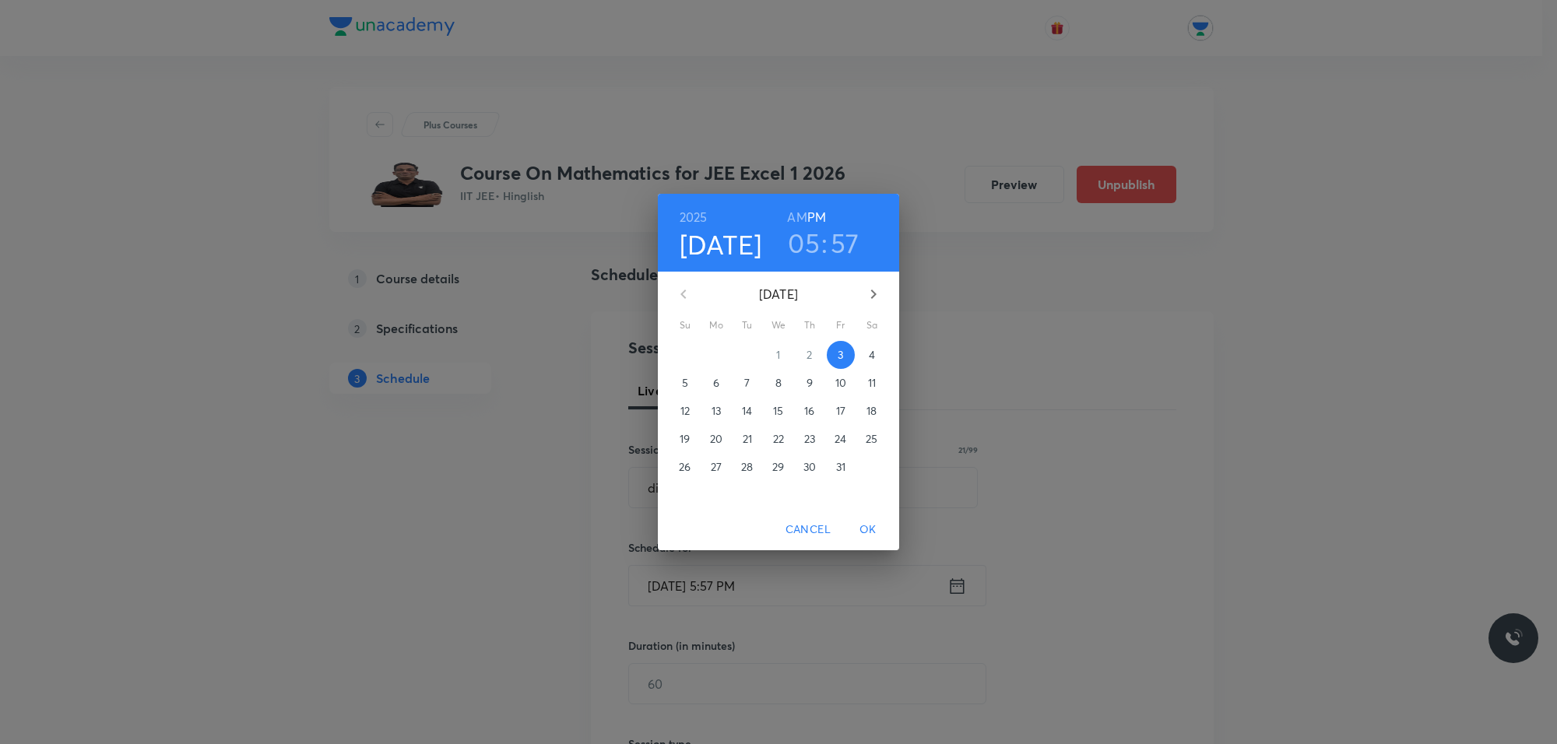
click at [788, 383] on span "8" at bounding box center [779, 383] width 28 height 16
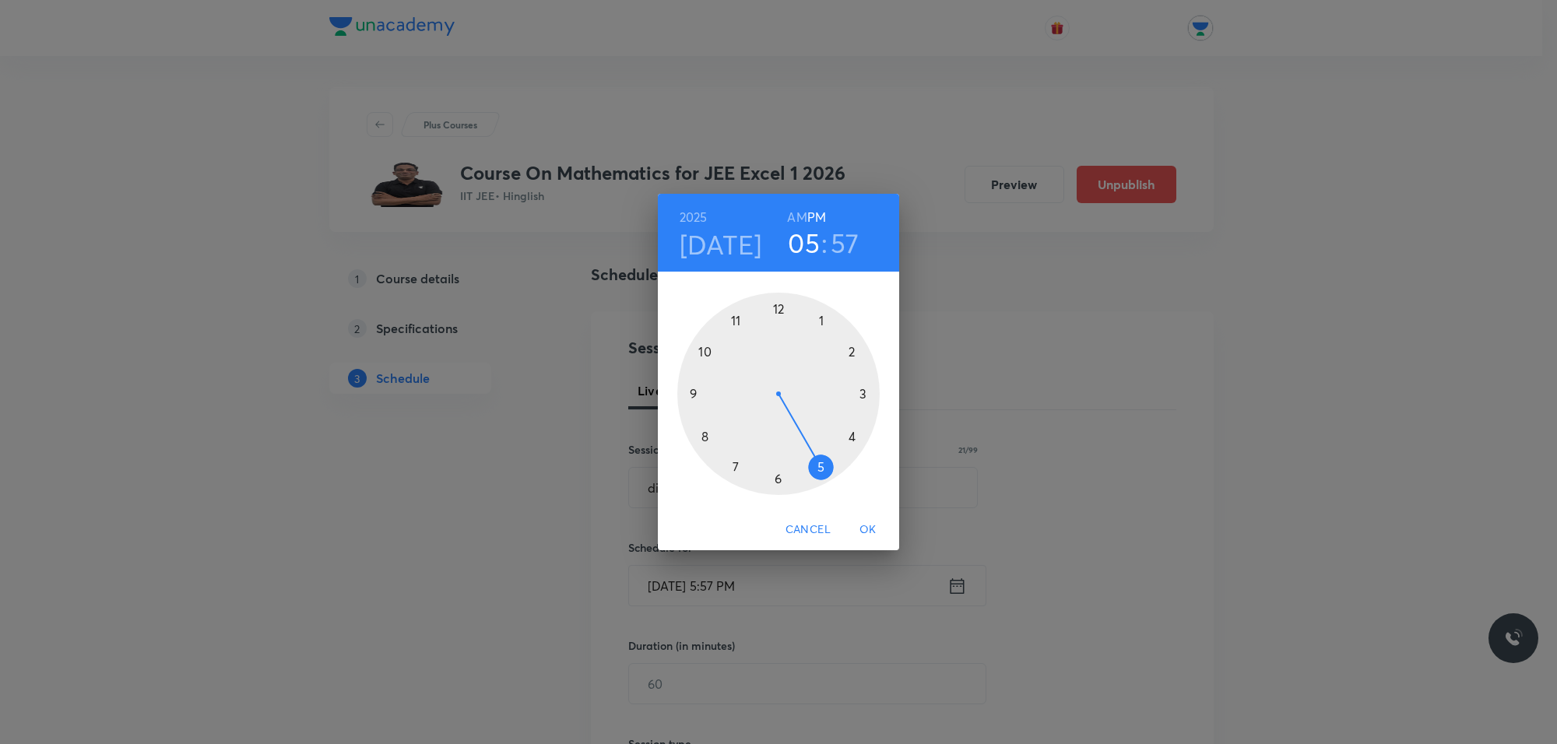
click at [801, 238] on h3 "05" at bounding box center [804, 243] width 32 height 33
click at [815, 317] on div at bounding box center [778, 394] width 202 height 202
click at [797, 238] on h3 "01" at bounding box center [803, 243] width 27 height 33
click at [826, 475] on div at bounding box center [778, 394] width 202 height 202
click at [820, 319] on div at bounding box center [778, 394] width 202 height 202
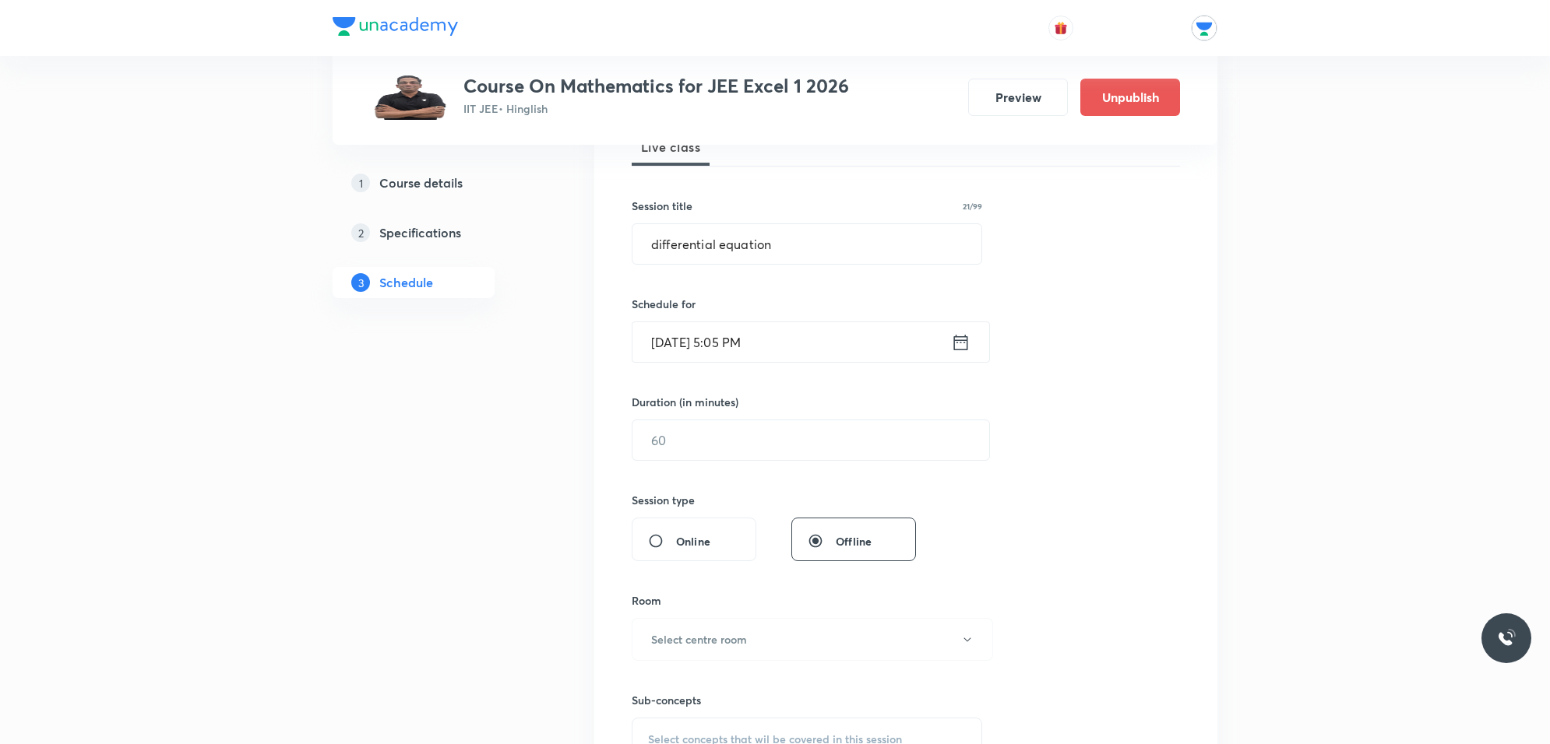
scroll to position [292, 0]
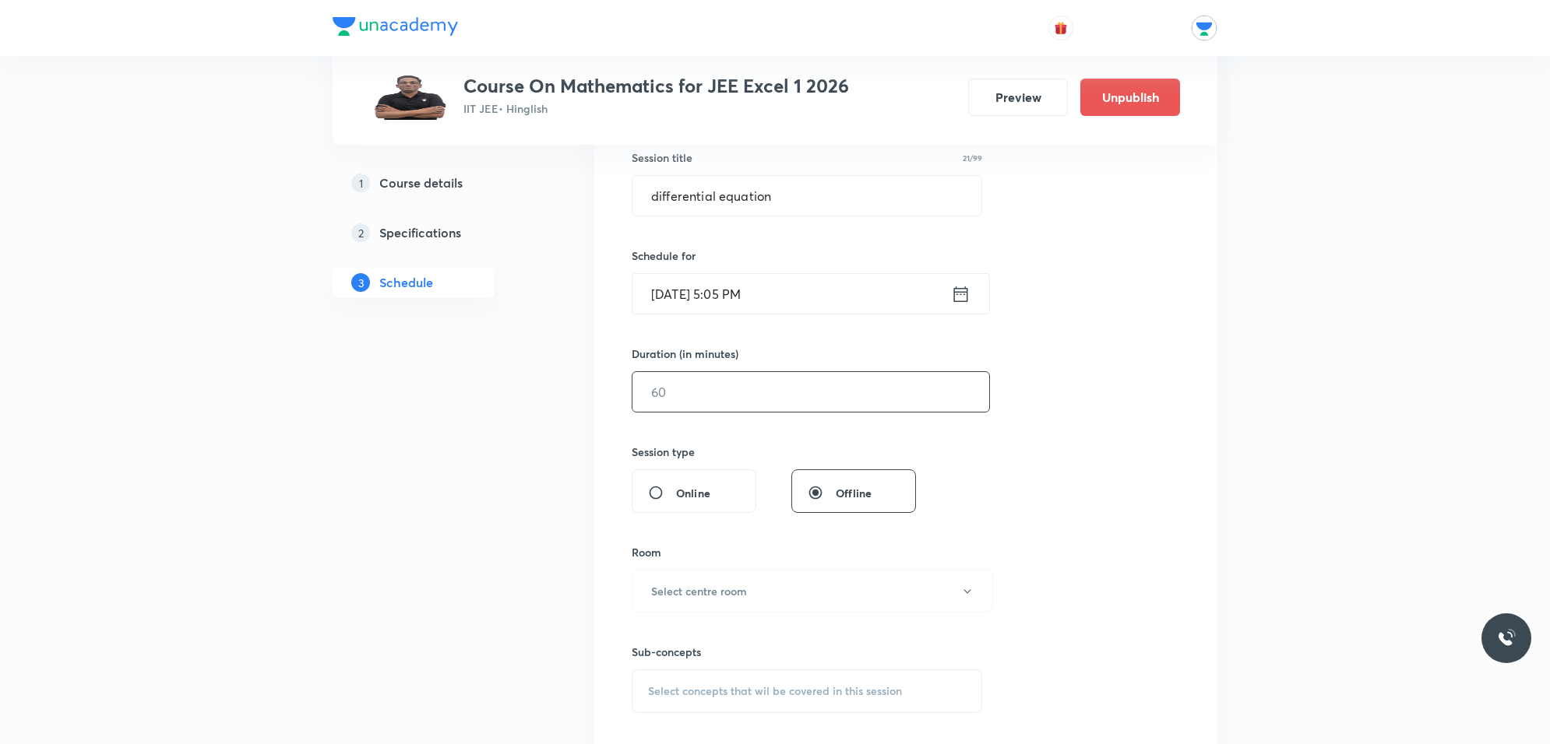
click at [686, 376] on input "text" at bounding box center [810, 392] width 357 height 40
type input "60"
click at [780, 600] on button "Select centre room" at bounding box center [812, 591] width 361 height 43
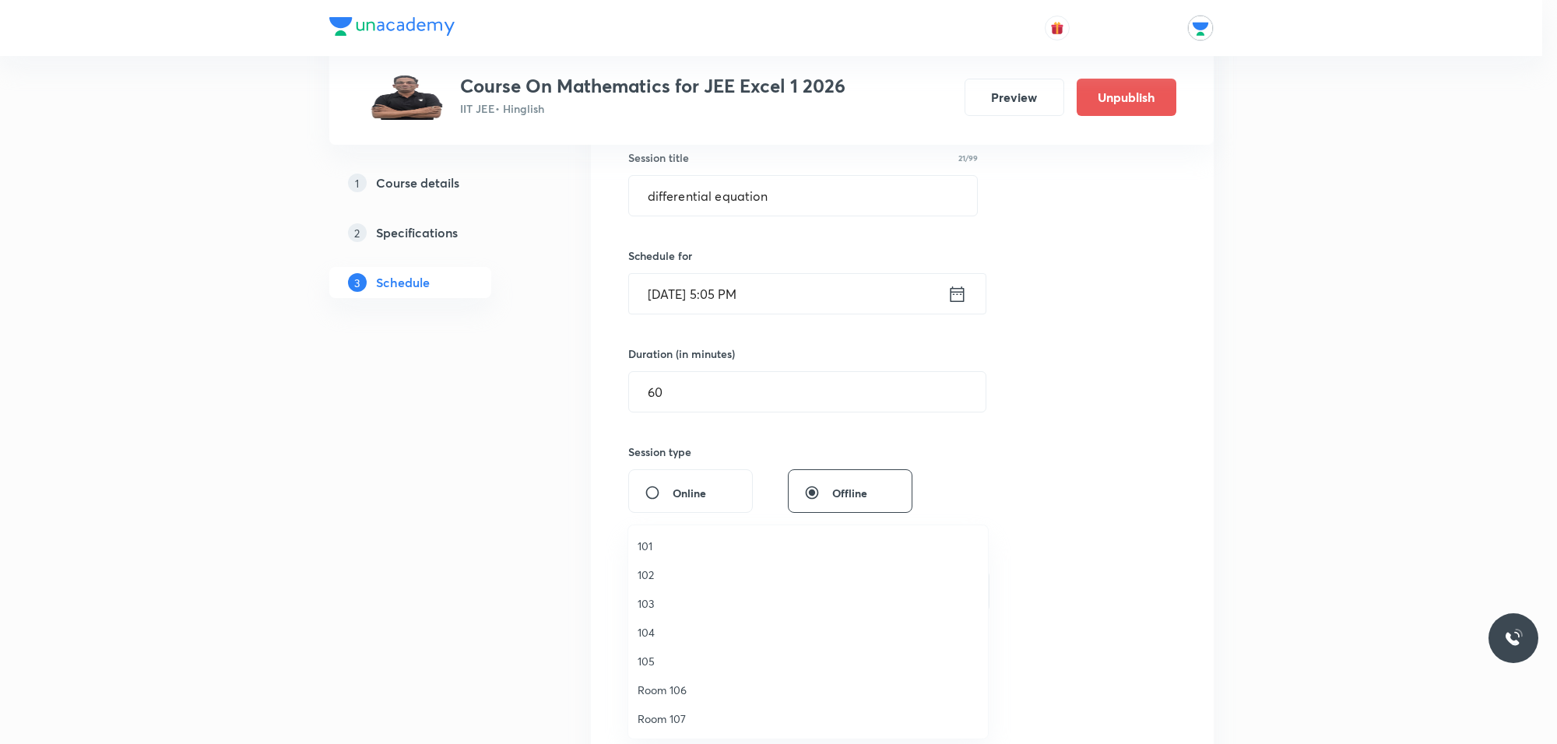
click at [648, 601] on span "103" at bounding box center [808, 604] width 341 height 16
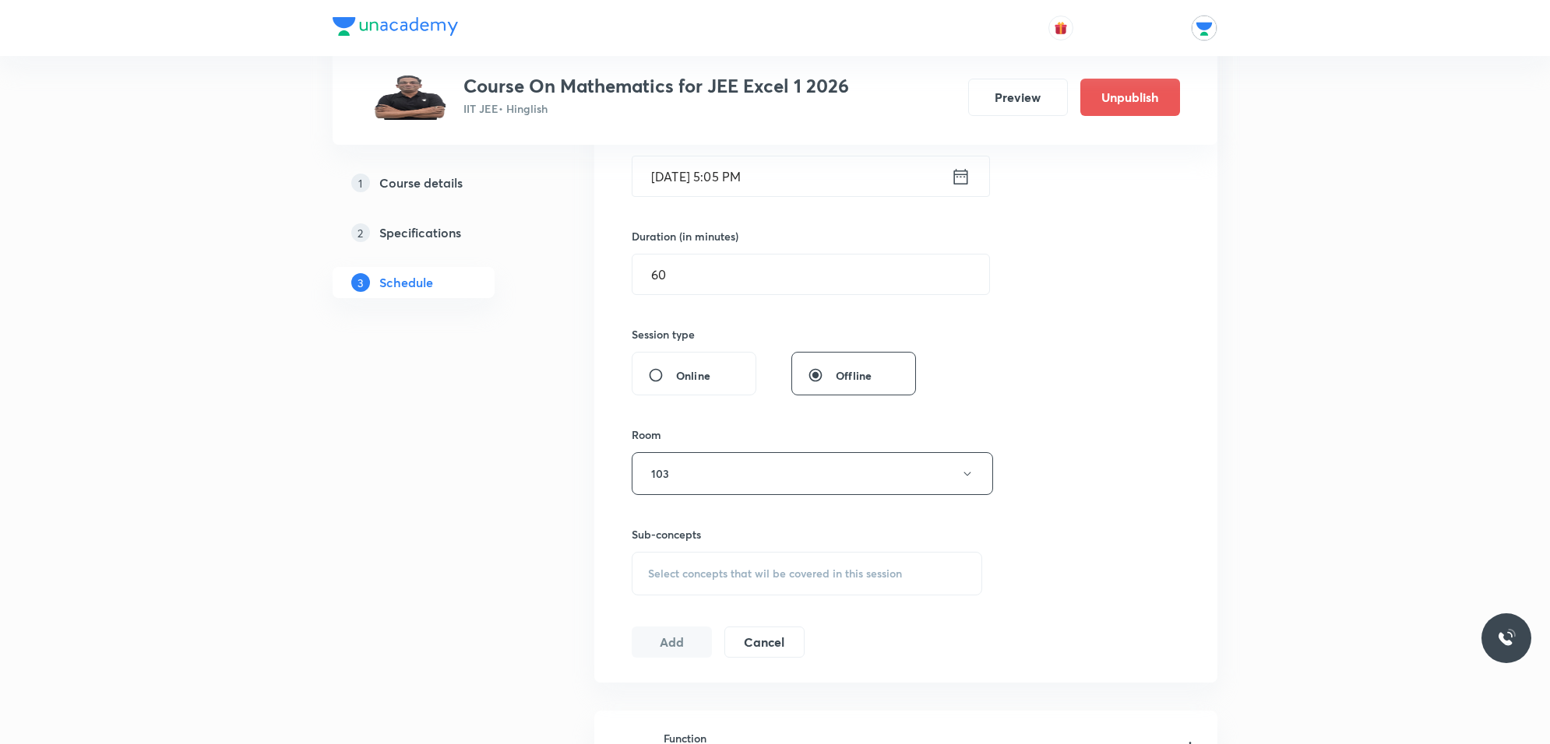
scroll to position [779, 0]
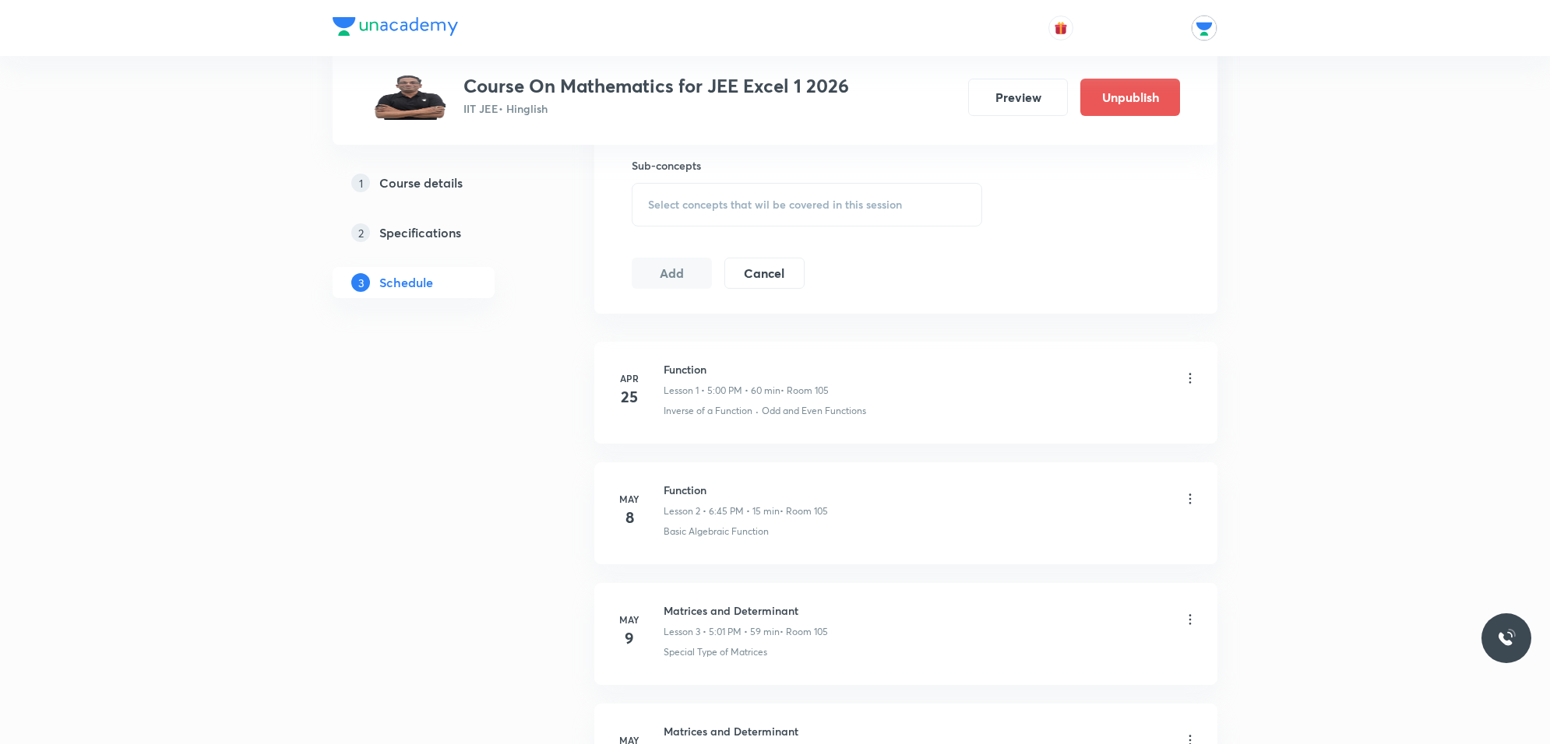
click at [723, 209] on span "Select concepts that wil be covered in this session" at bounding box center [775, 205] width 254 height 12
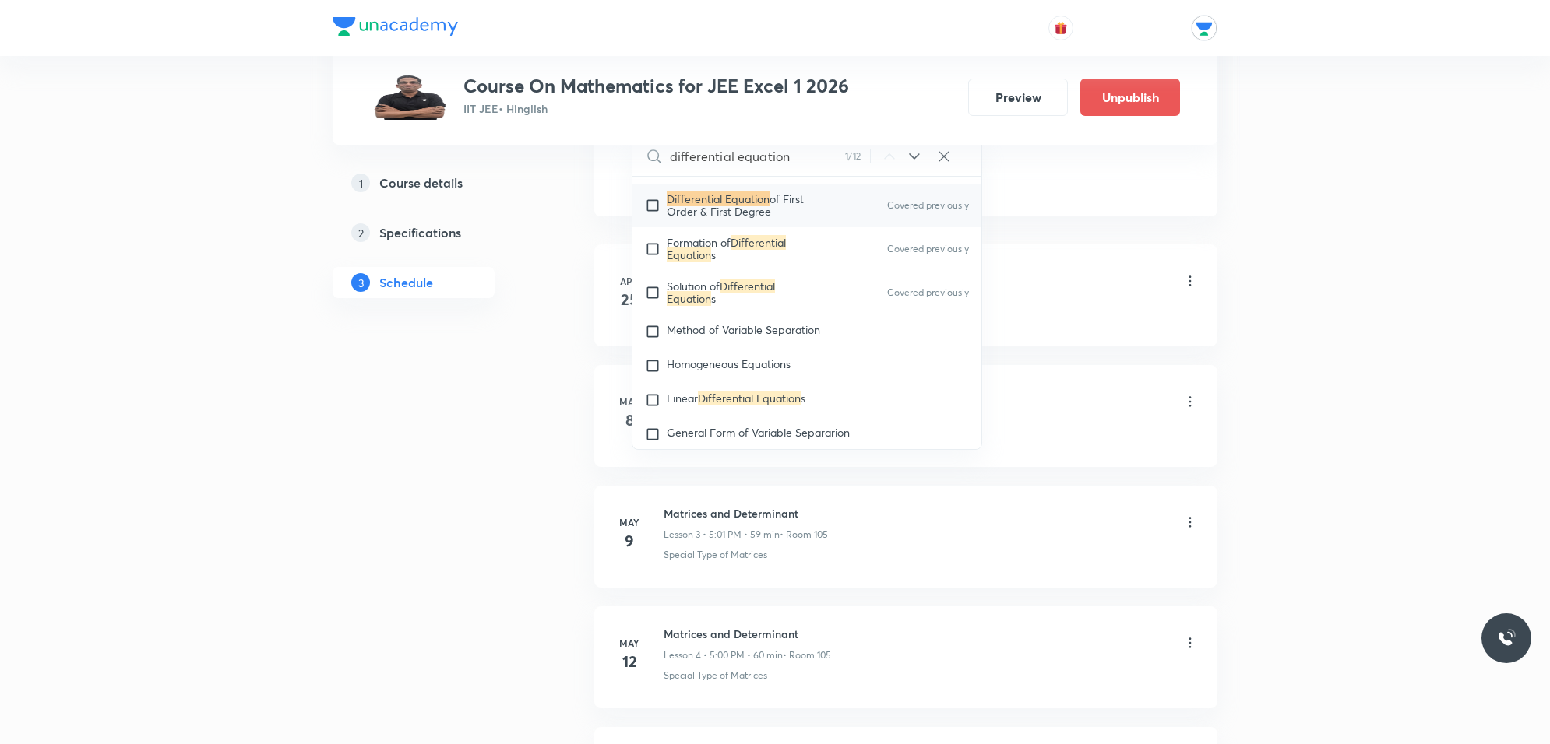
scroll to position [2134, 0]
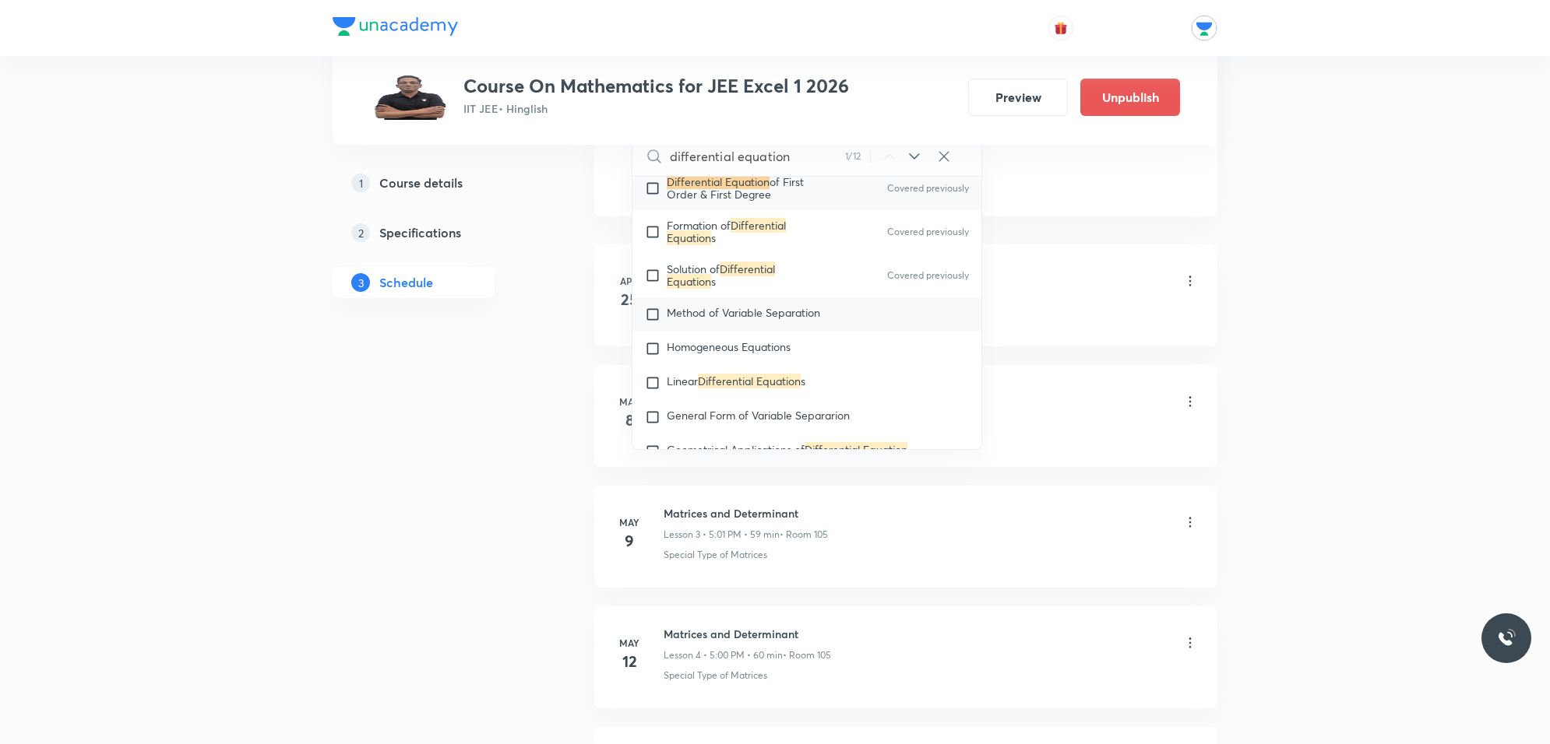
type input "differential equation"
click at [645, 309] on input "checkbox" at bounding box center [656, 315] width 22 height 16
checkbox input "true"
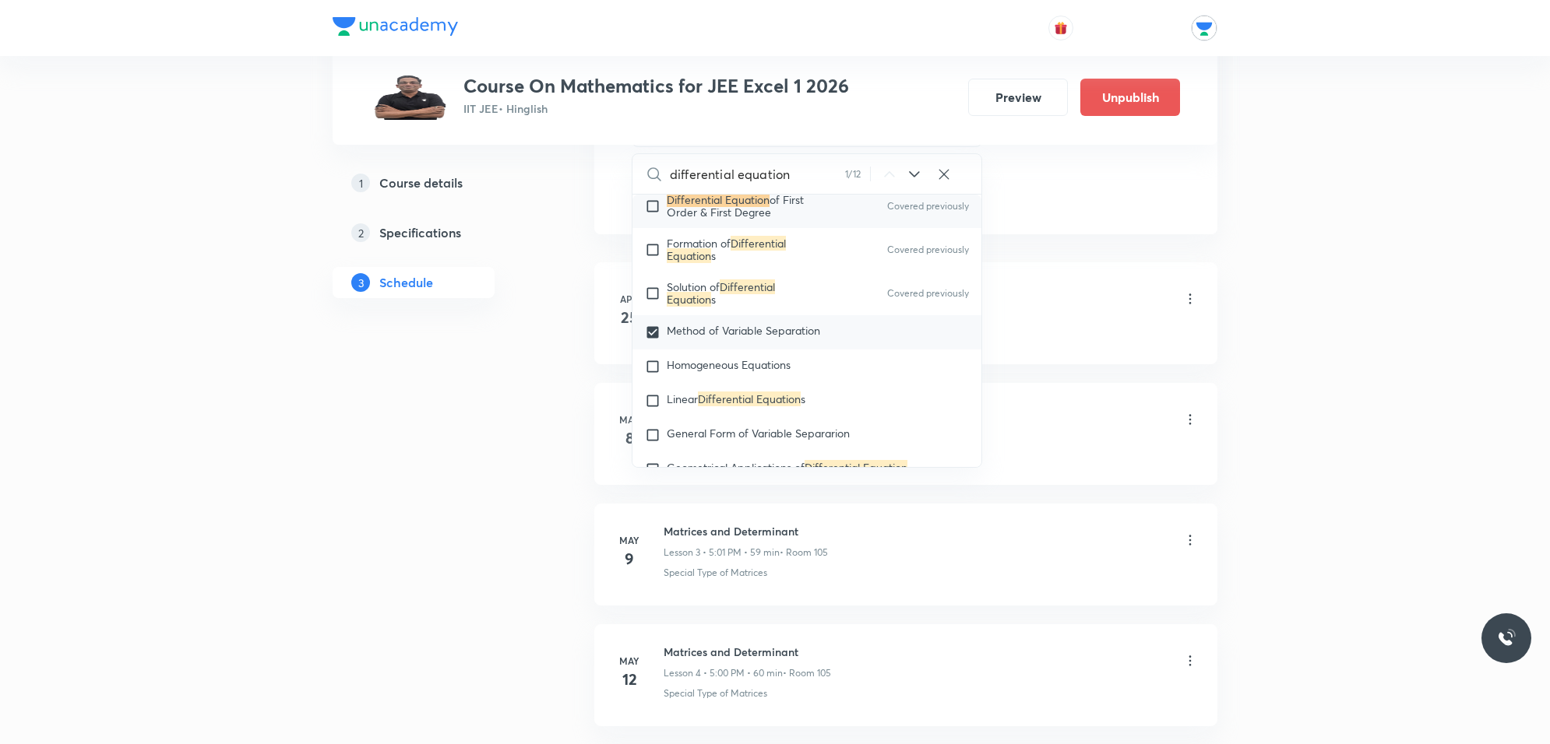
click at [650, 370] on input "checkbox" at bounding box center [656, 367] width 22 height 16
checkbox input "true"
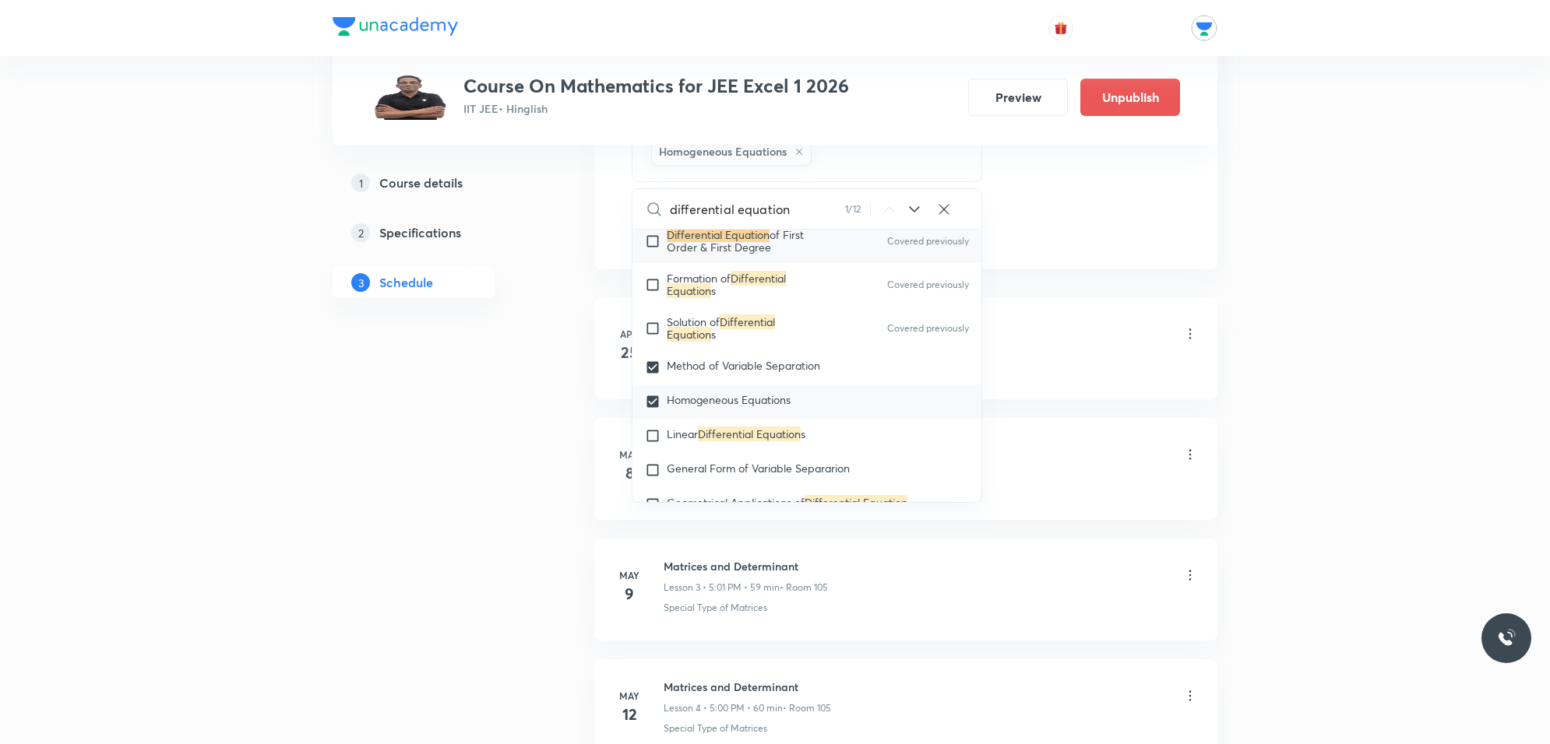
click at [683, 397] on span "Homogeneous Equations" at bounding box center [729, 399] width 124 height 15
checkbox input "true"
checkbox input "false"
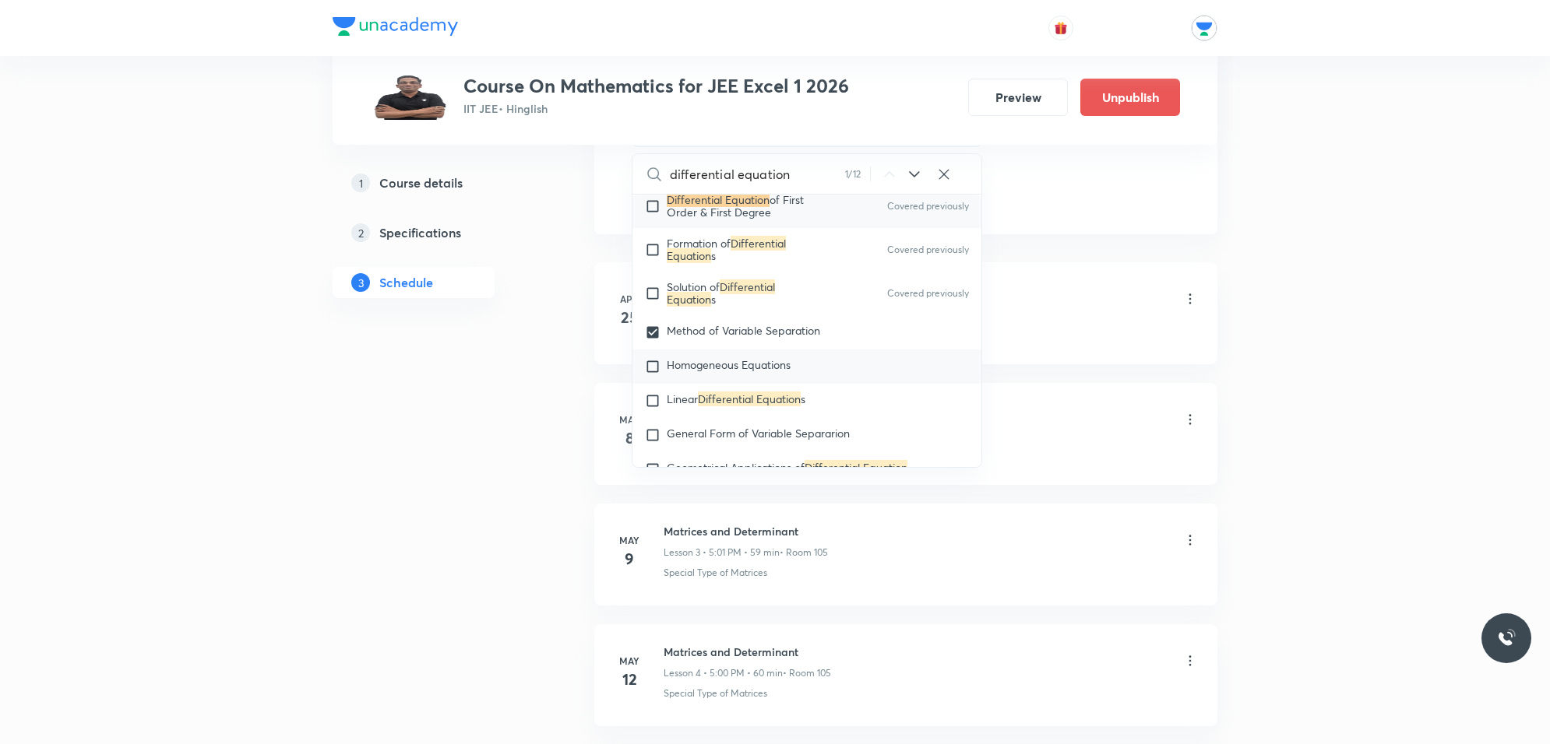
click at [960, 379] on div "Homogeneous Equations" at bounding box center [806, 367] width 349 height 34
checkbox input "true"
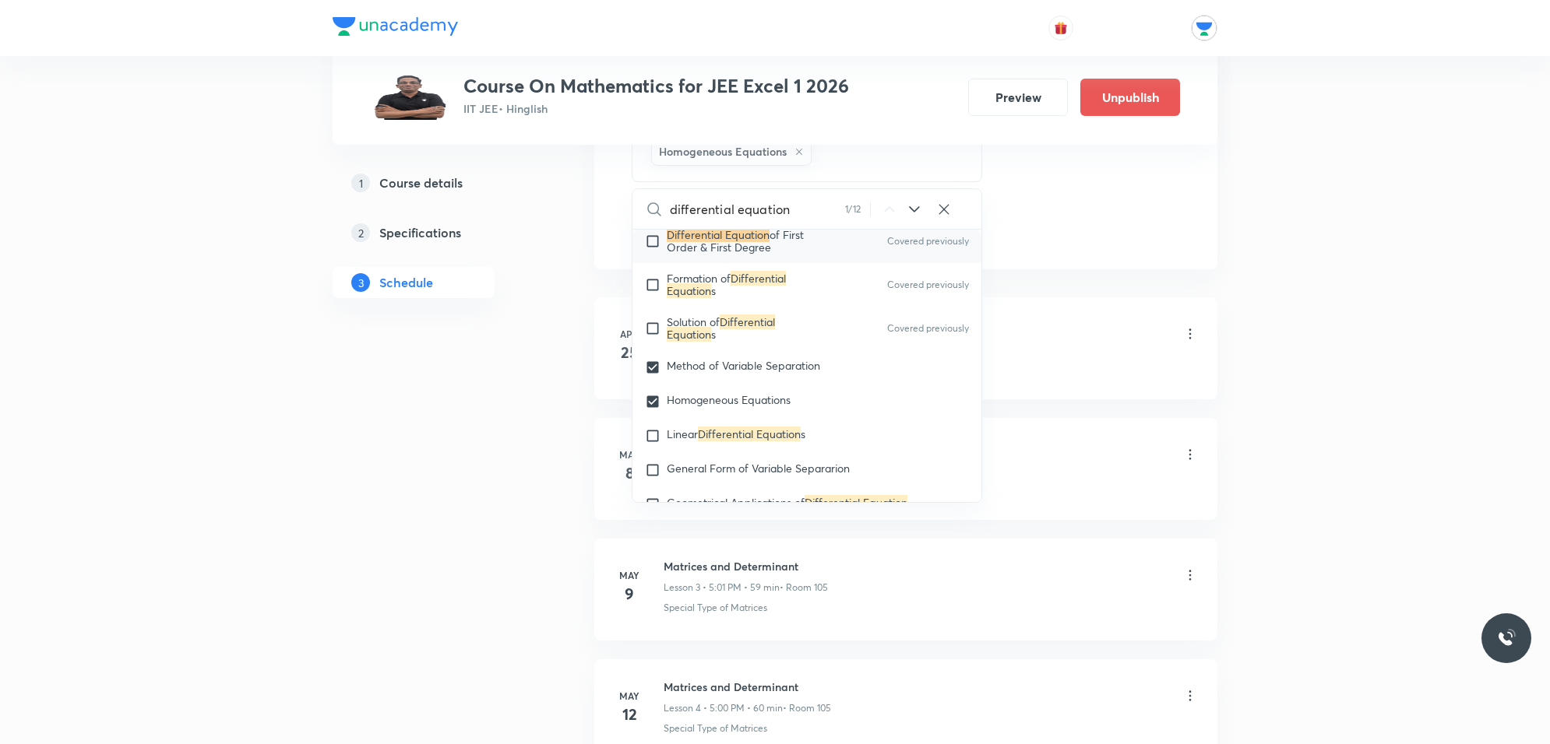
click at [1033, 371] on div "Inverse of a Function · Odd and Even Functions" at bounding box center [930, 367] width 534 height 14
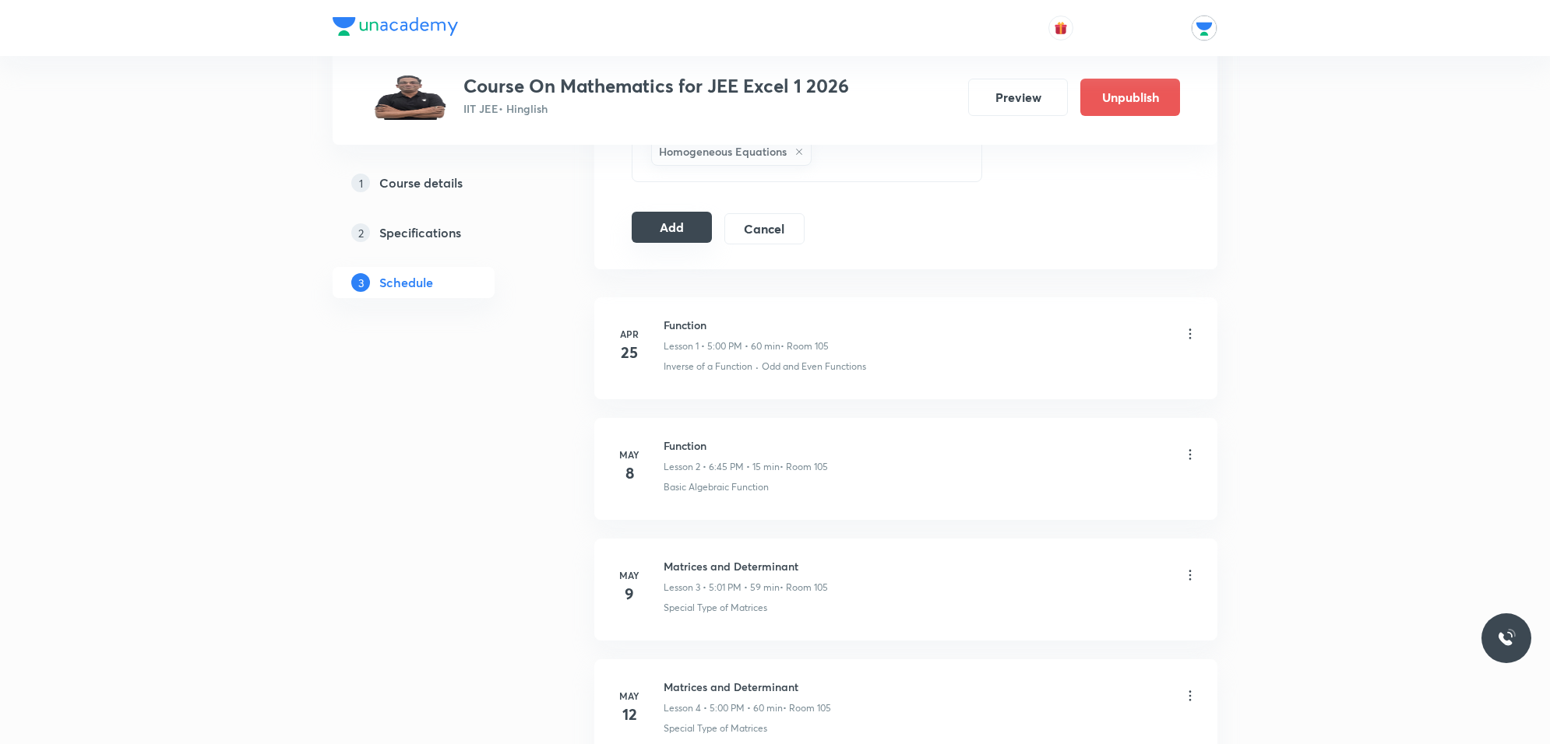
click at [675, 219] on button "Add" at bounding box center [672, 227] width 80 height 31
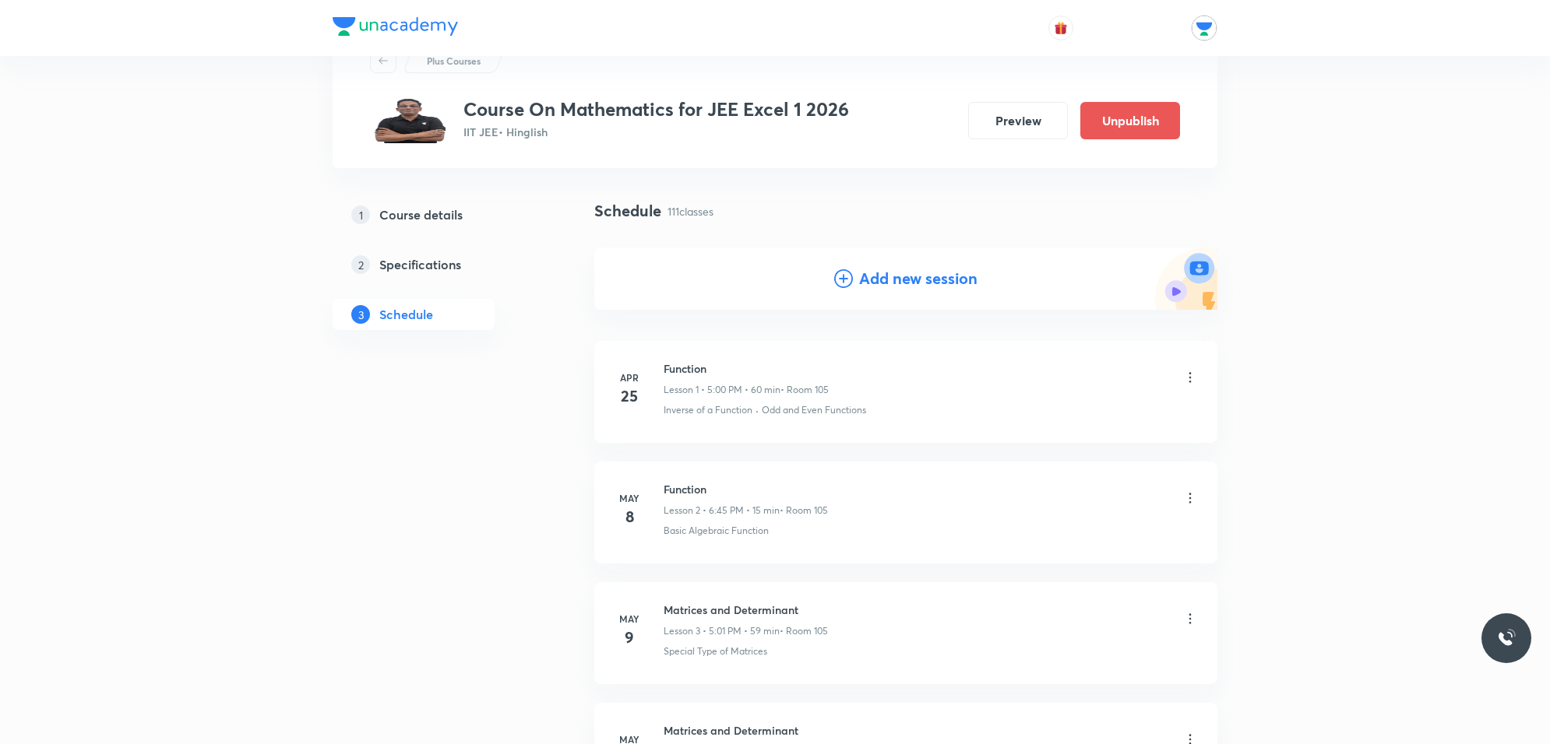
scroll to position [0, 0]
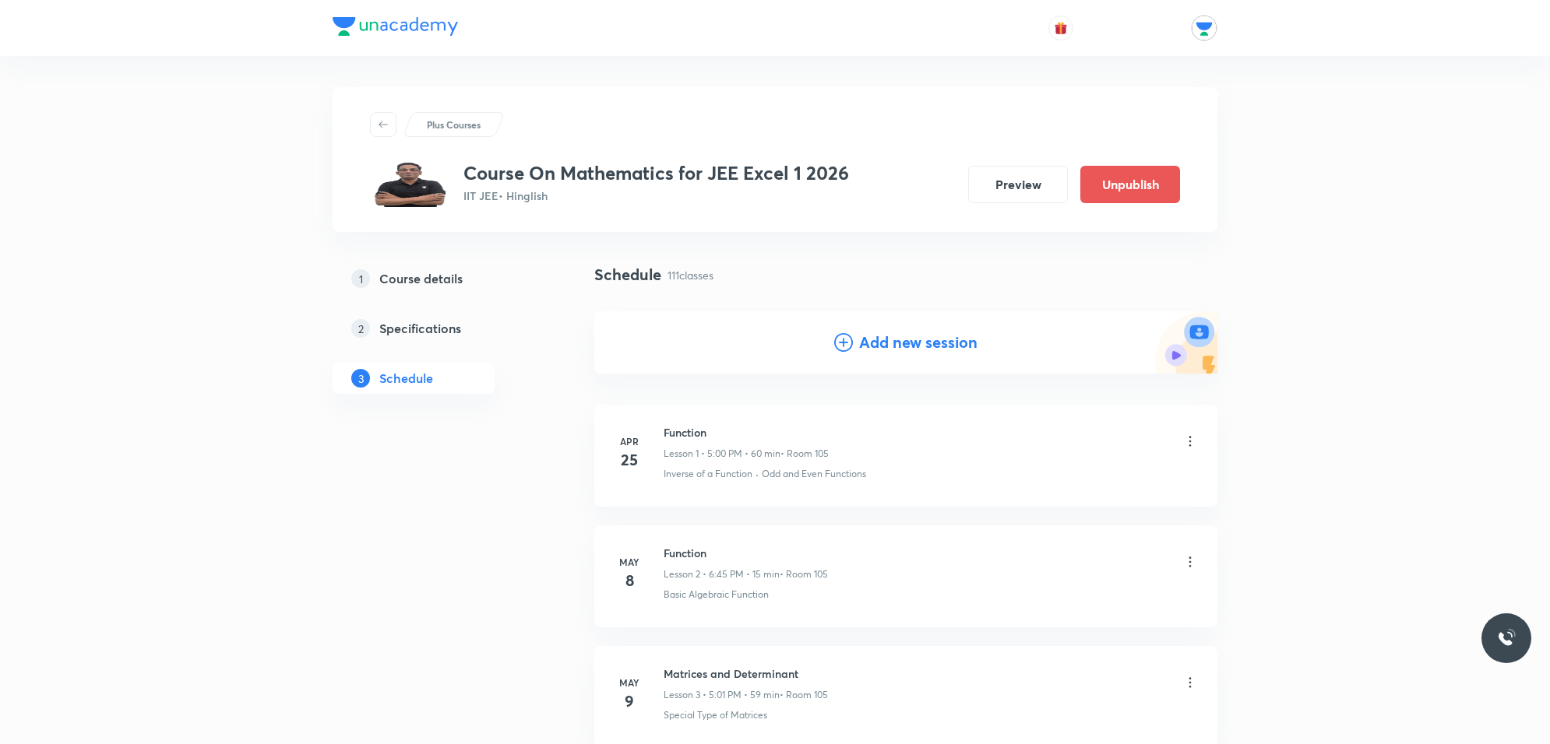
click at [890, 345] on h4 "Add new session" at bounding box center [918, 342] width 118 height 23
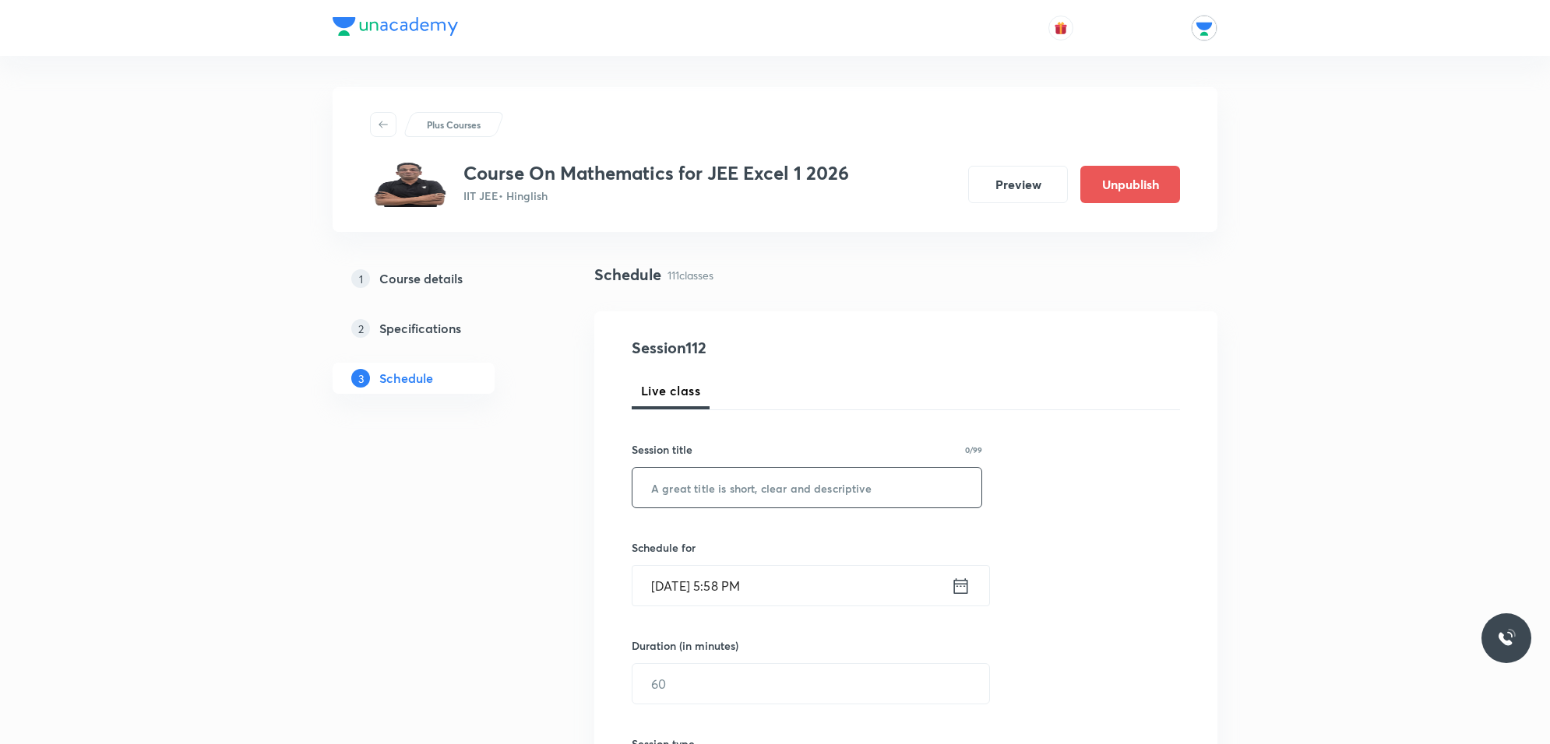
click at [729, 480] on input "text" at bounding box center [806, 488] width 349 height 40
paste input "differential equation"
type input "differential equation"
click at [765, 590] on input "Oct 3, 2025, 5:58 PM" at bounding box center [791, 586] width 318 height 40
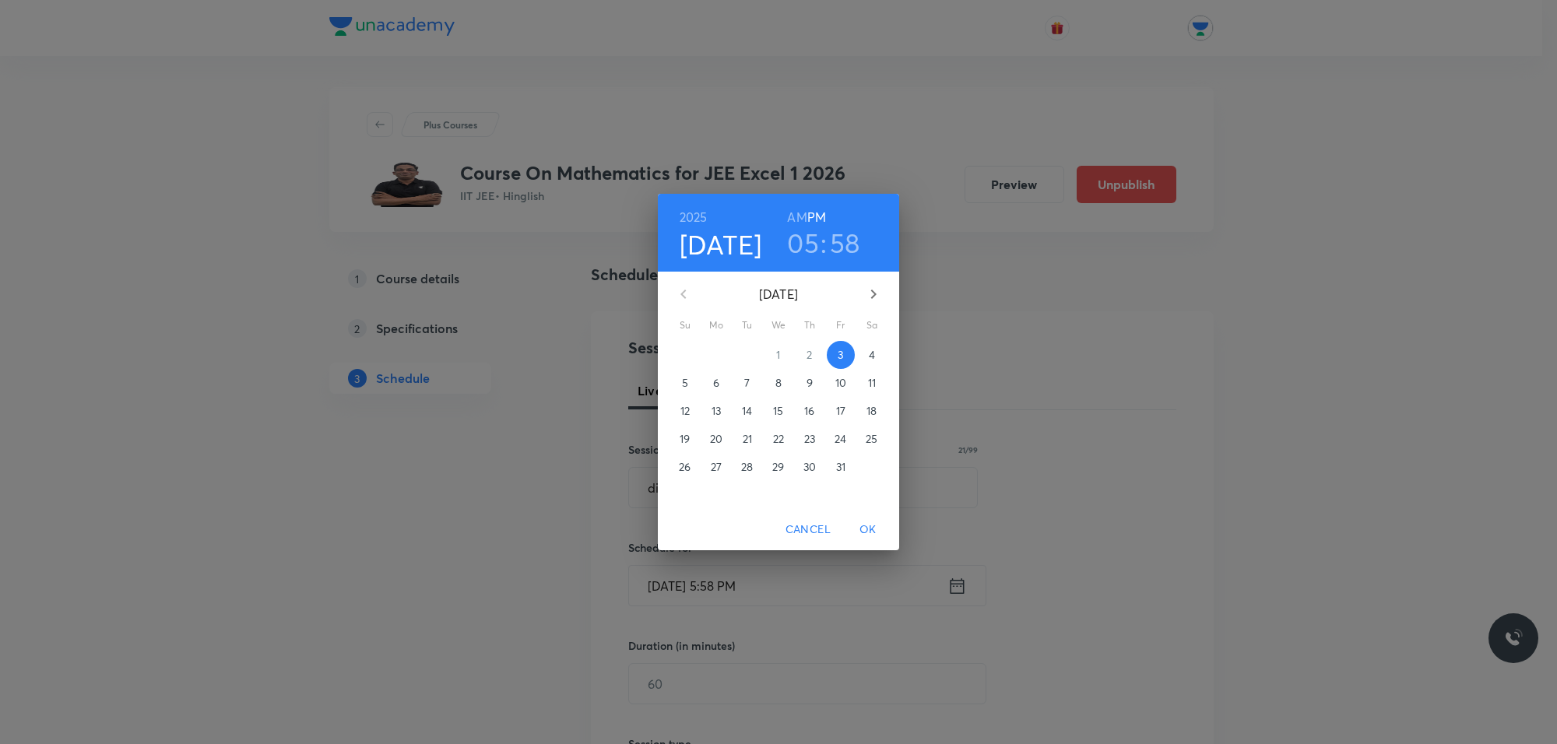
click at [804, 384] on span "9" at bounding box center [810, 383] width 28 height 16
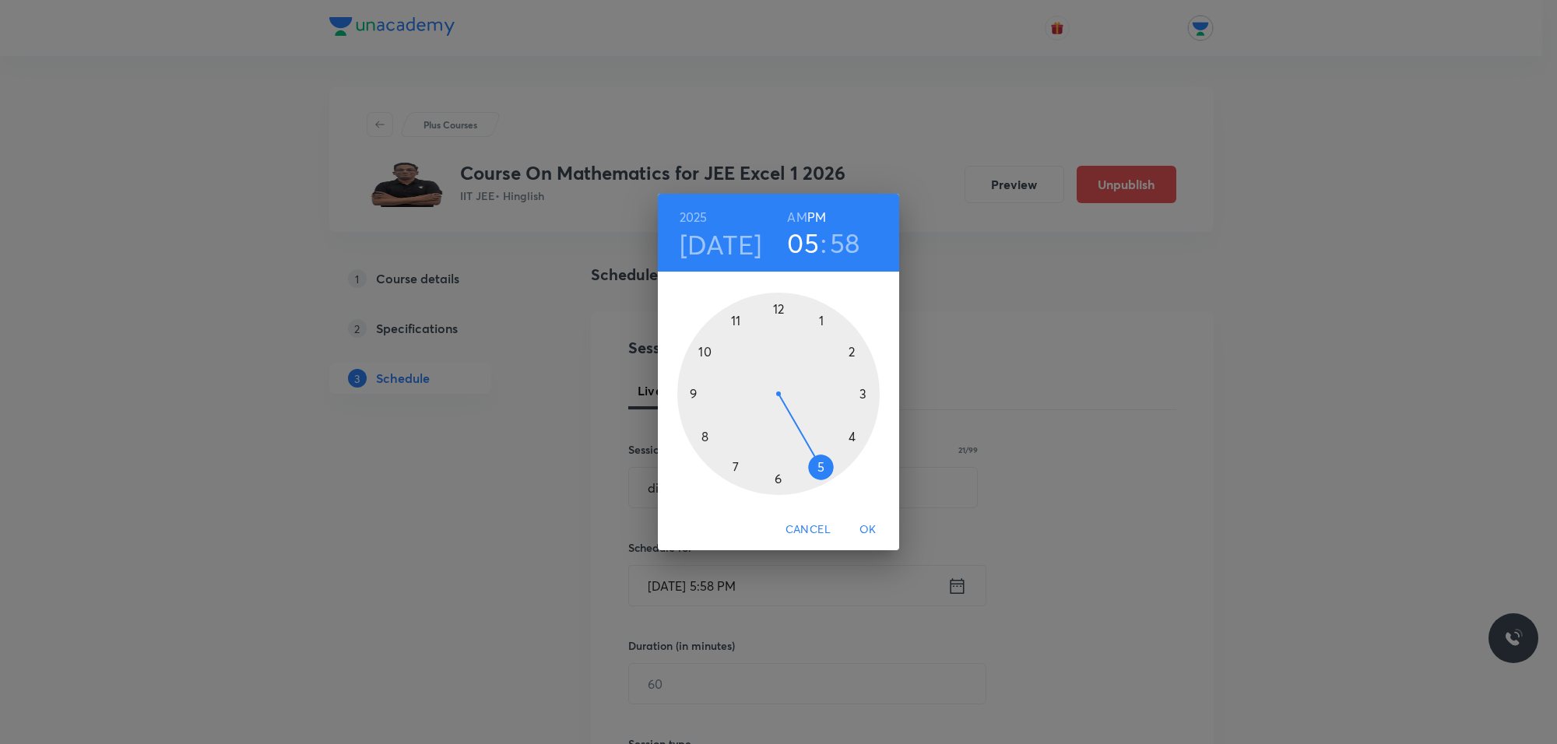
click at [822, 469] on div at bounding box center [778, 394] width 202 height 202
click at [825, 310] on div at bounding box center [778, 394] width 202 height 202
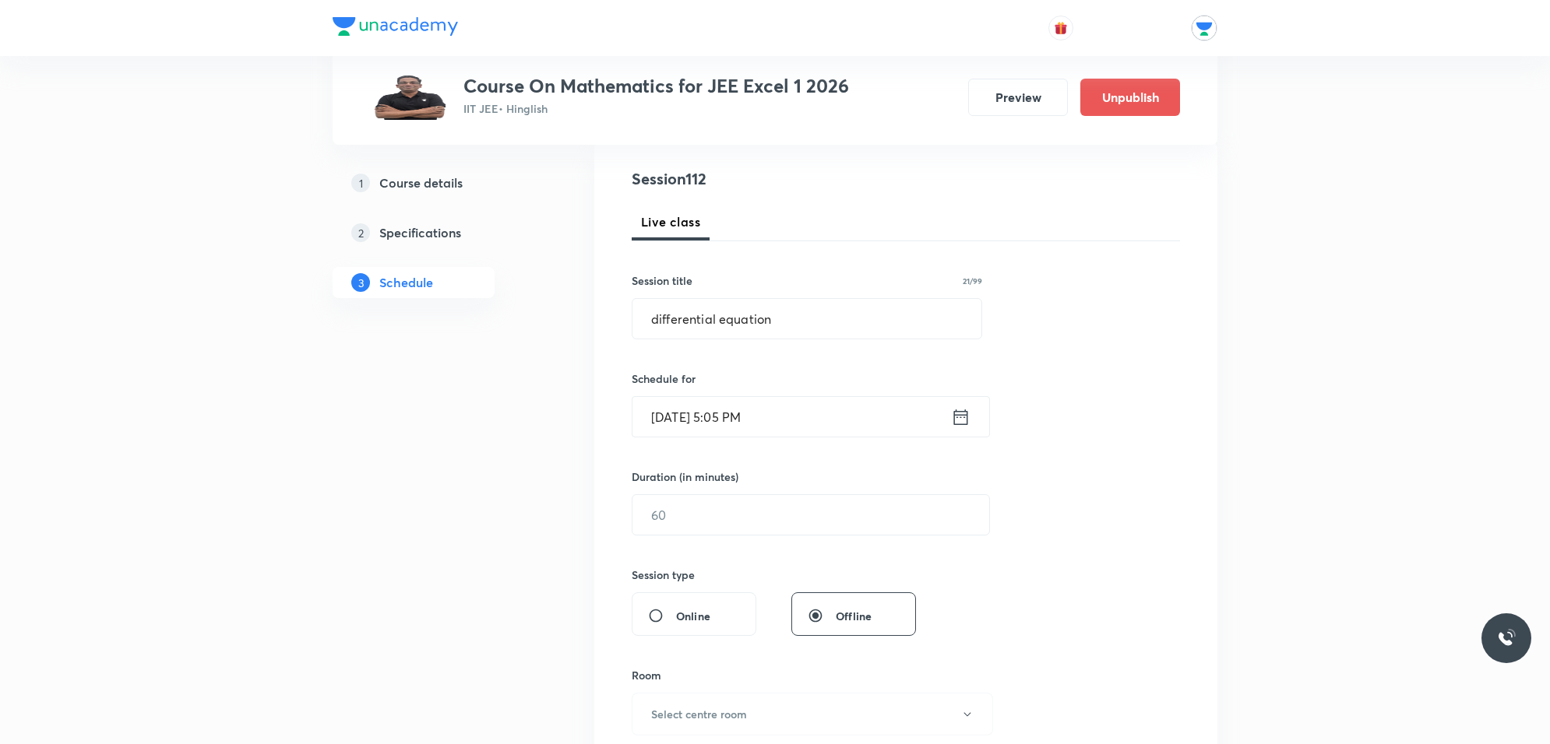
scroll to position [195, 0]
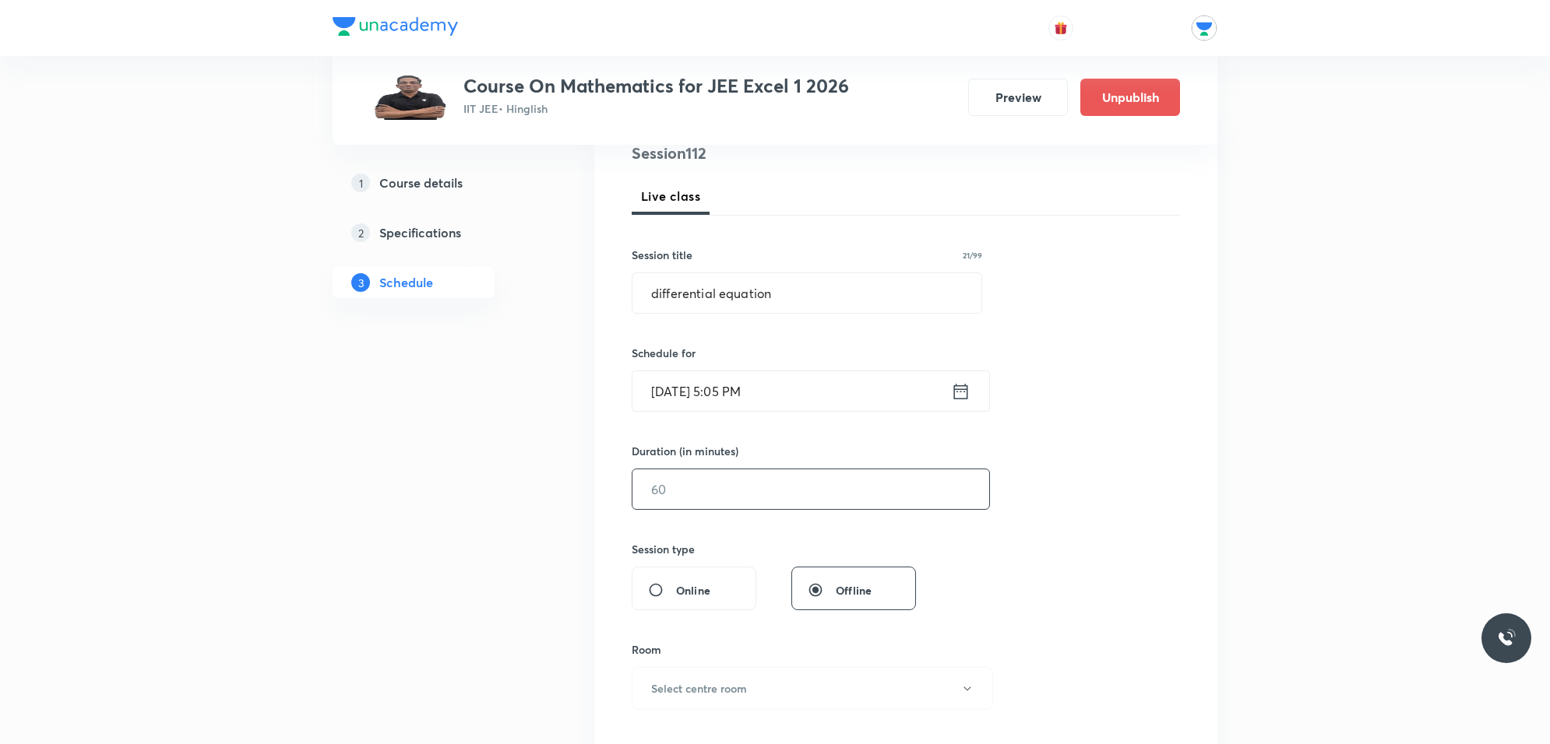
click at [732, 501] on input "text" at bounding box center [810, 490] width 357 height 40
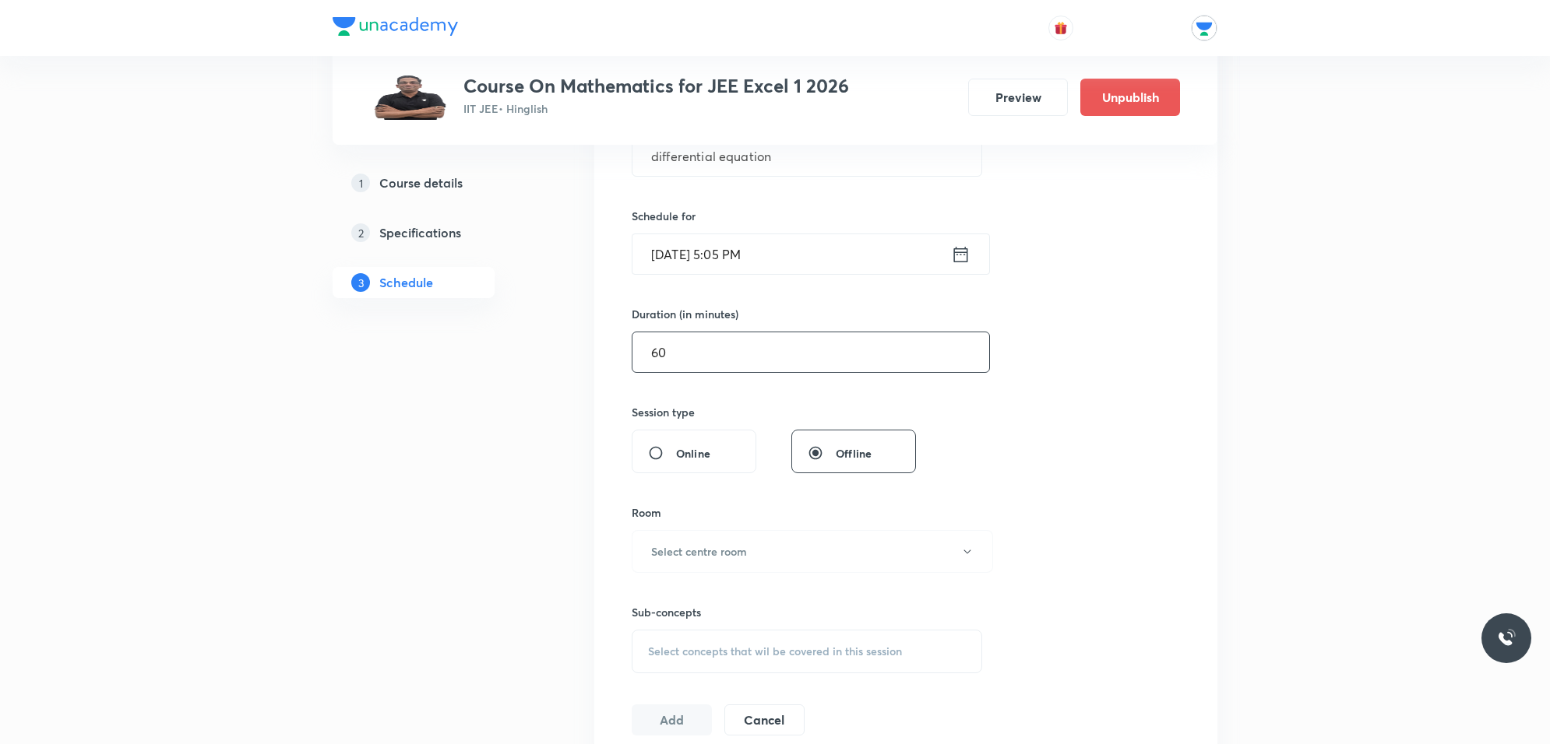
scroll to position [584, 0]
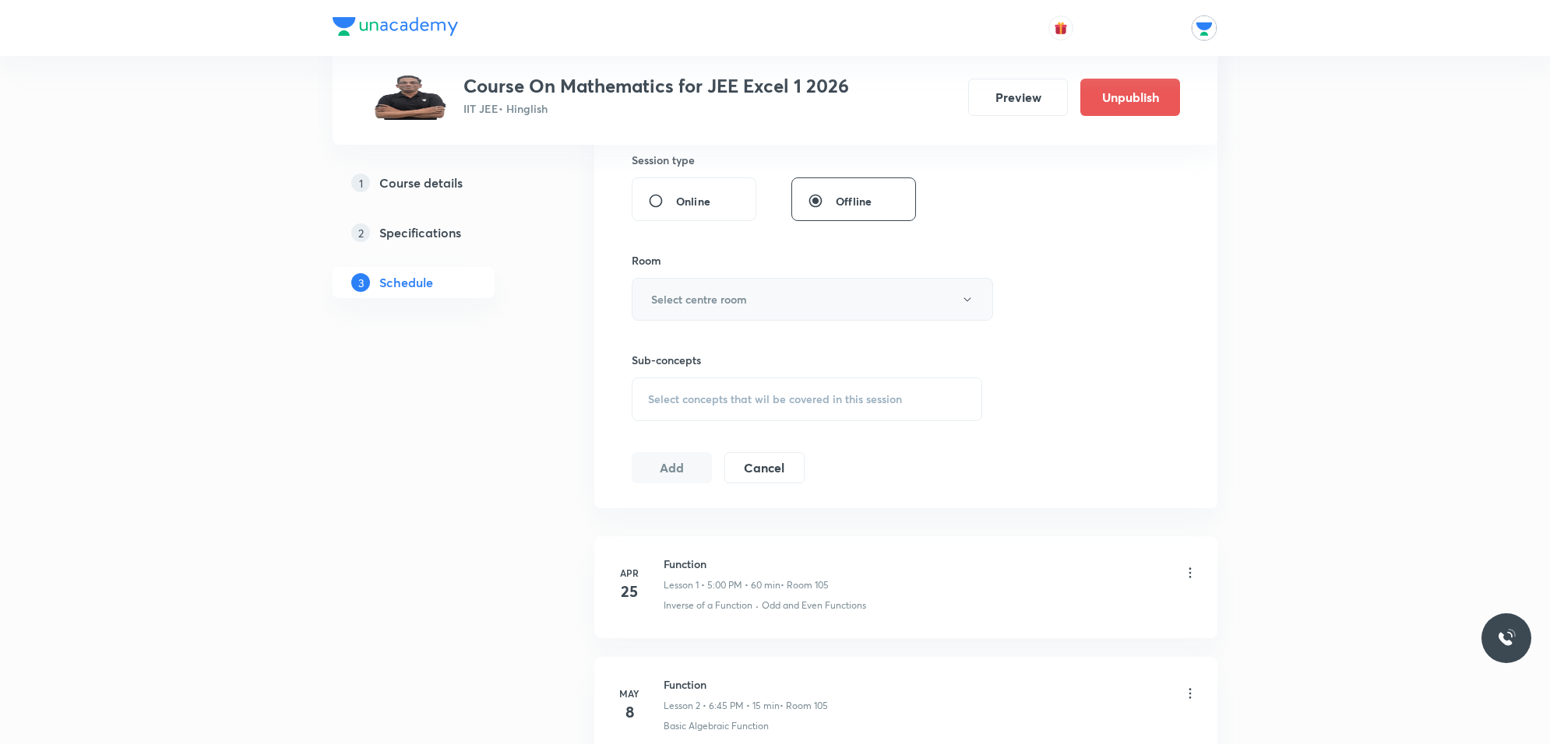
type input "60"
click at [671, 314] on button "Select centre room" at bounding box center [812, 299] width 361 height 43
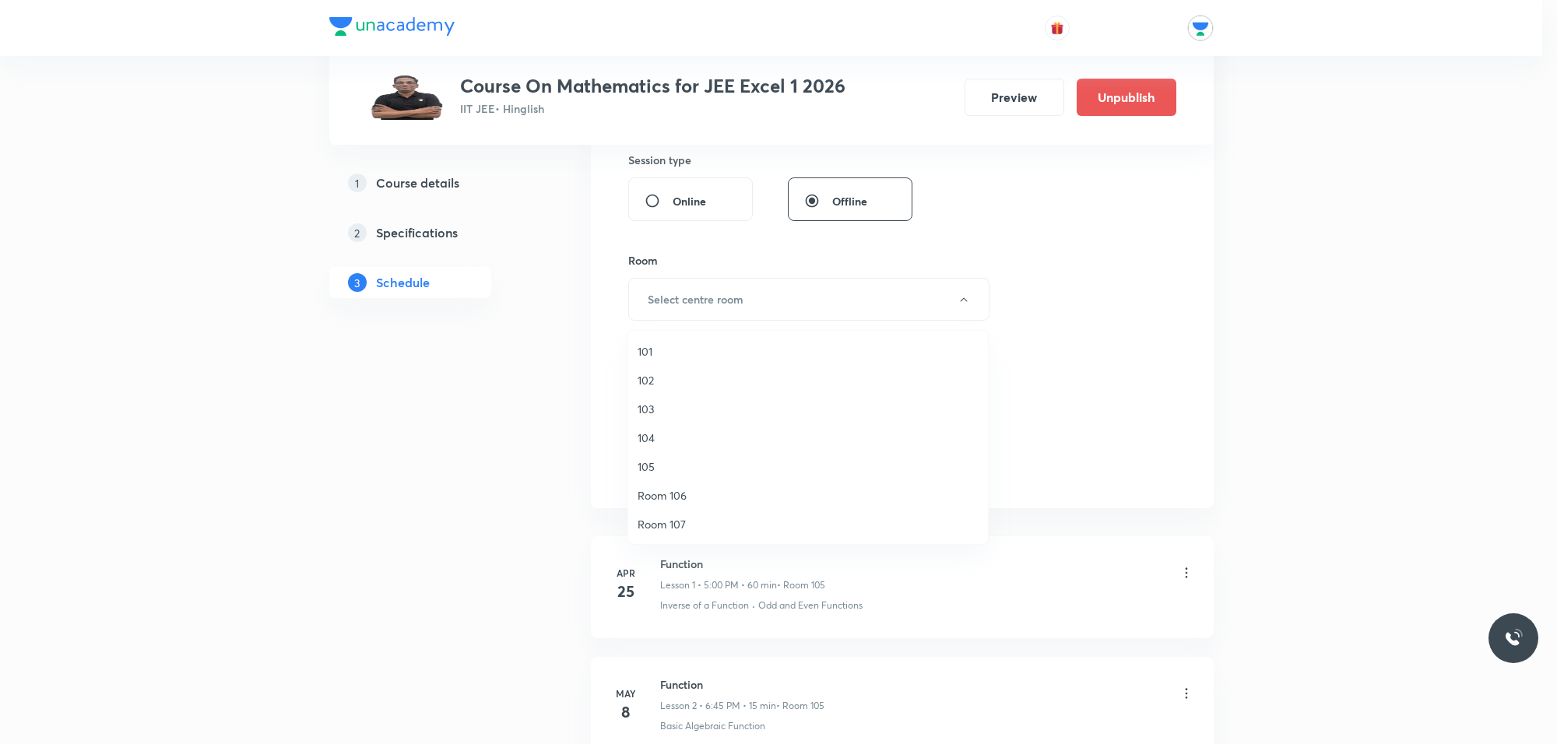
click at [652, 407] on span "103" at bounding box center [808, 409] width 341 height 16
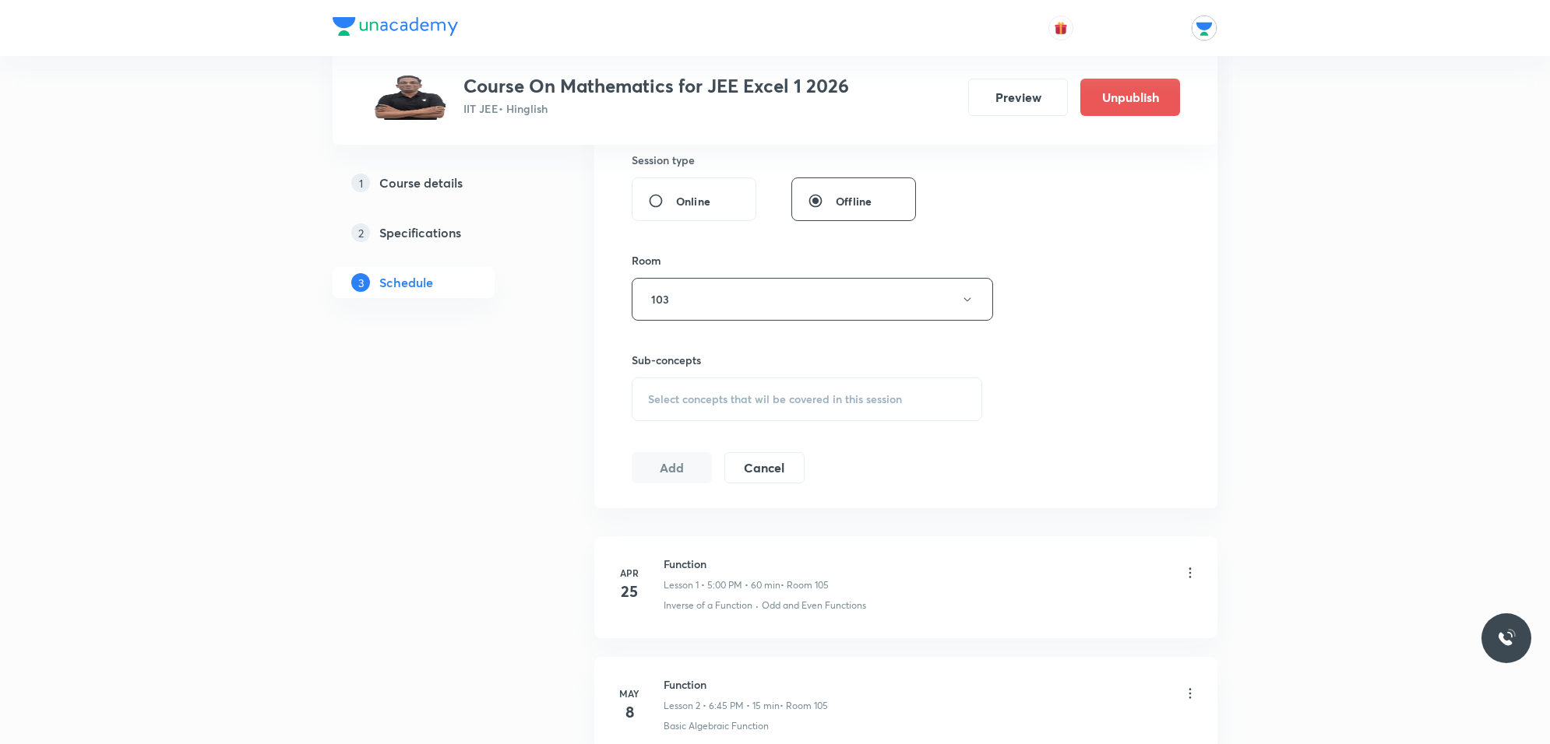
click at [711, 396] on span "Select concepts that wil be covered in this session" at bounding box center [775, 399] width 254 height 12
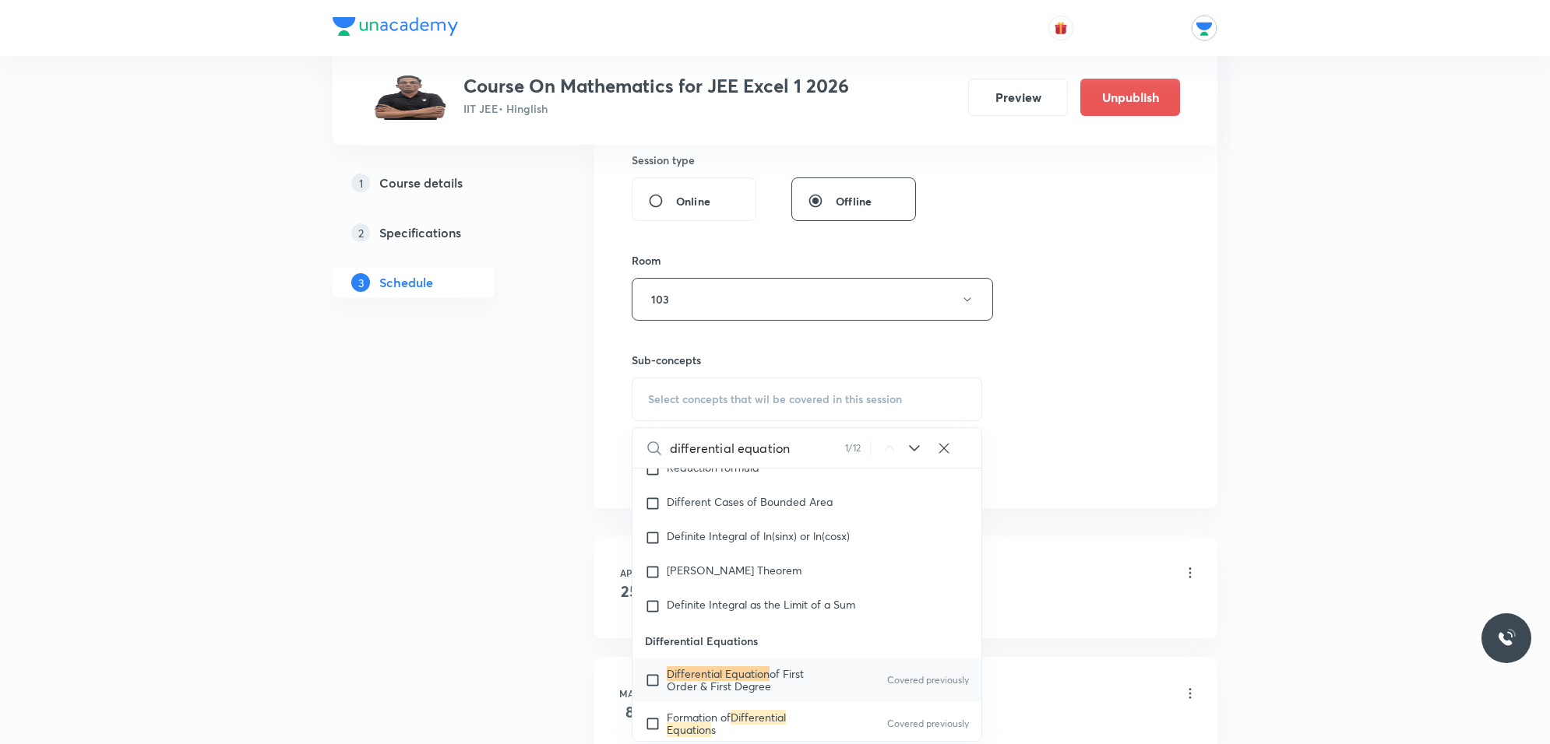
scroll to position [1939, 0]
type input "differential equation"
click at [913, 456] on icon at bounding box center [914, 448] width 19 height 19
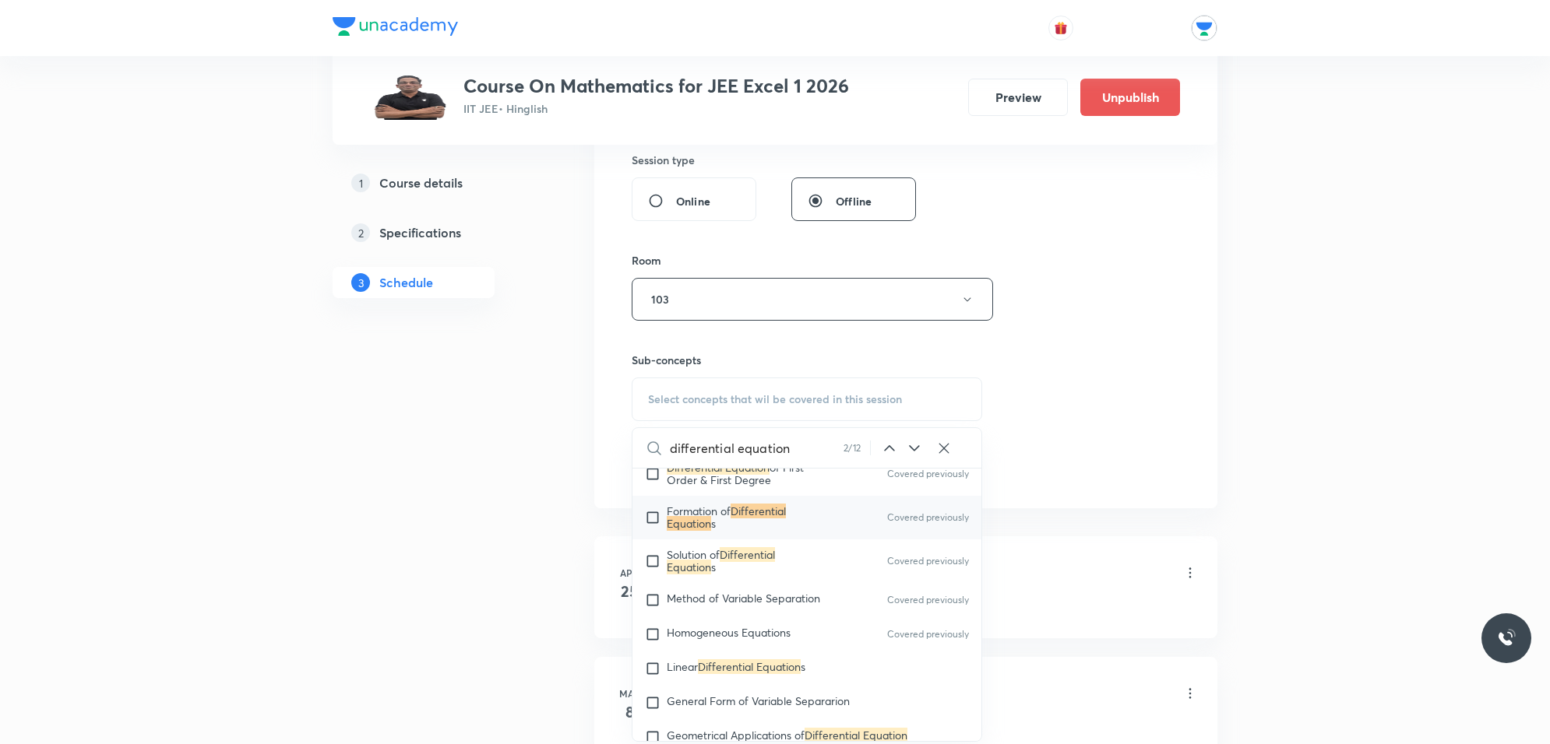
scroll to position [2177, 0]
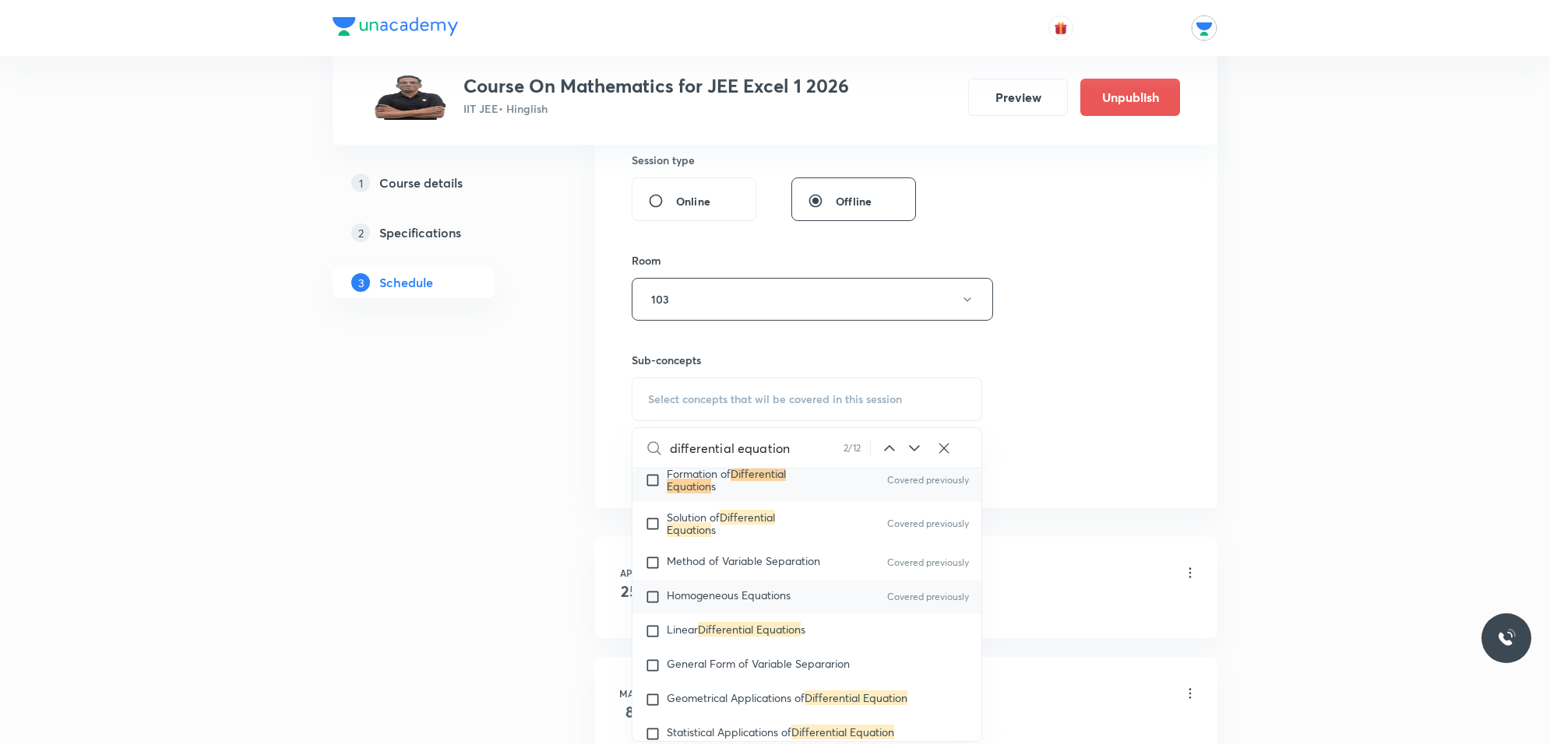
click at [647, 594] on input "checkbox" at bounding box center [656, 597] width 22 height 16
checkbox input "true"
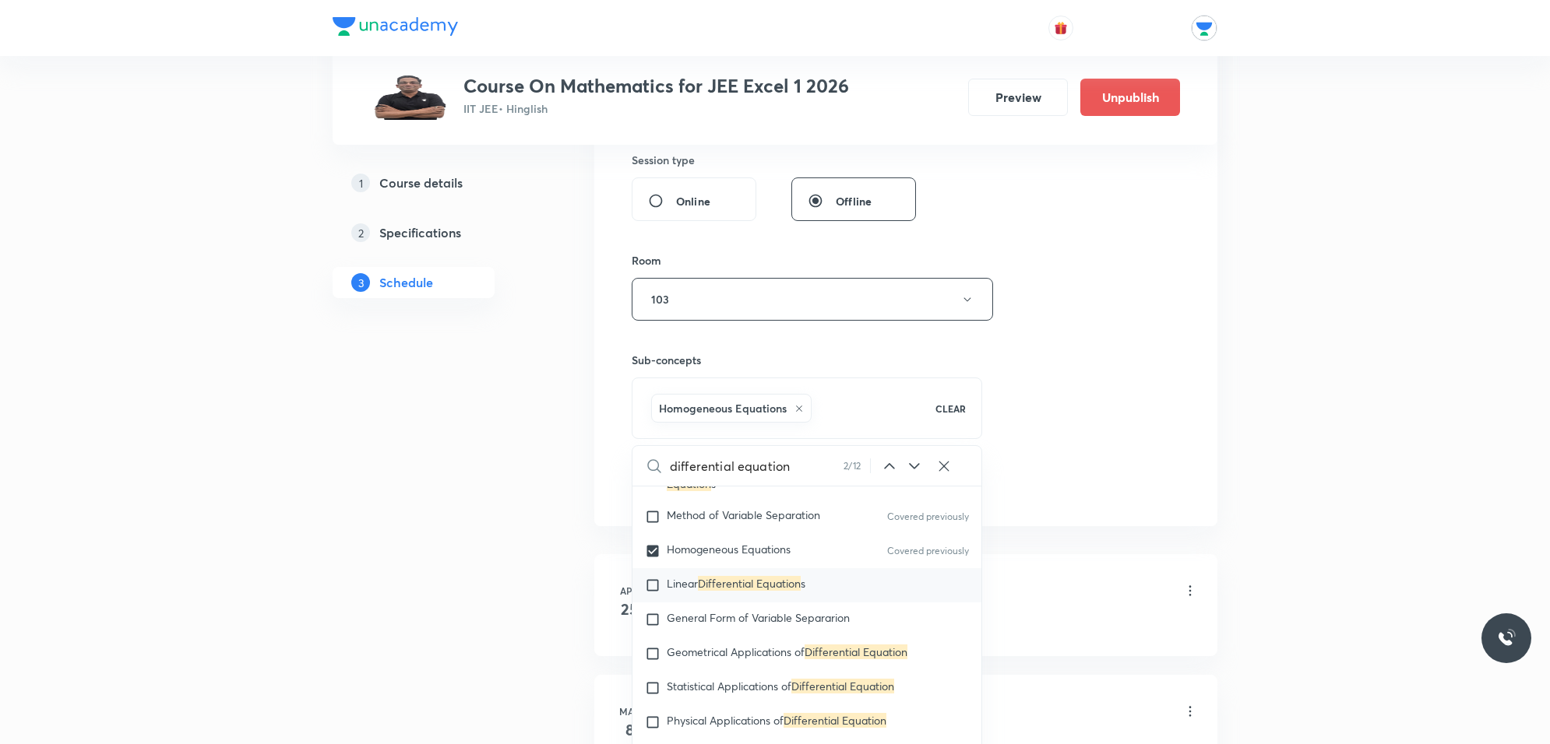
scroll to position [2275, 0]
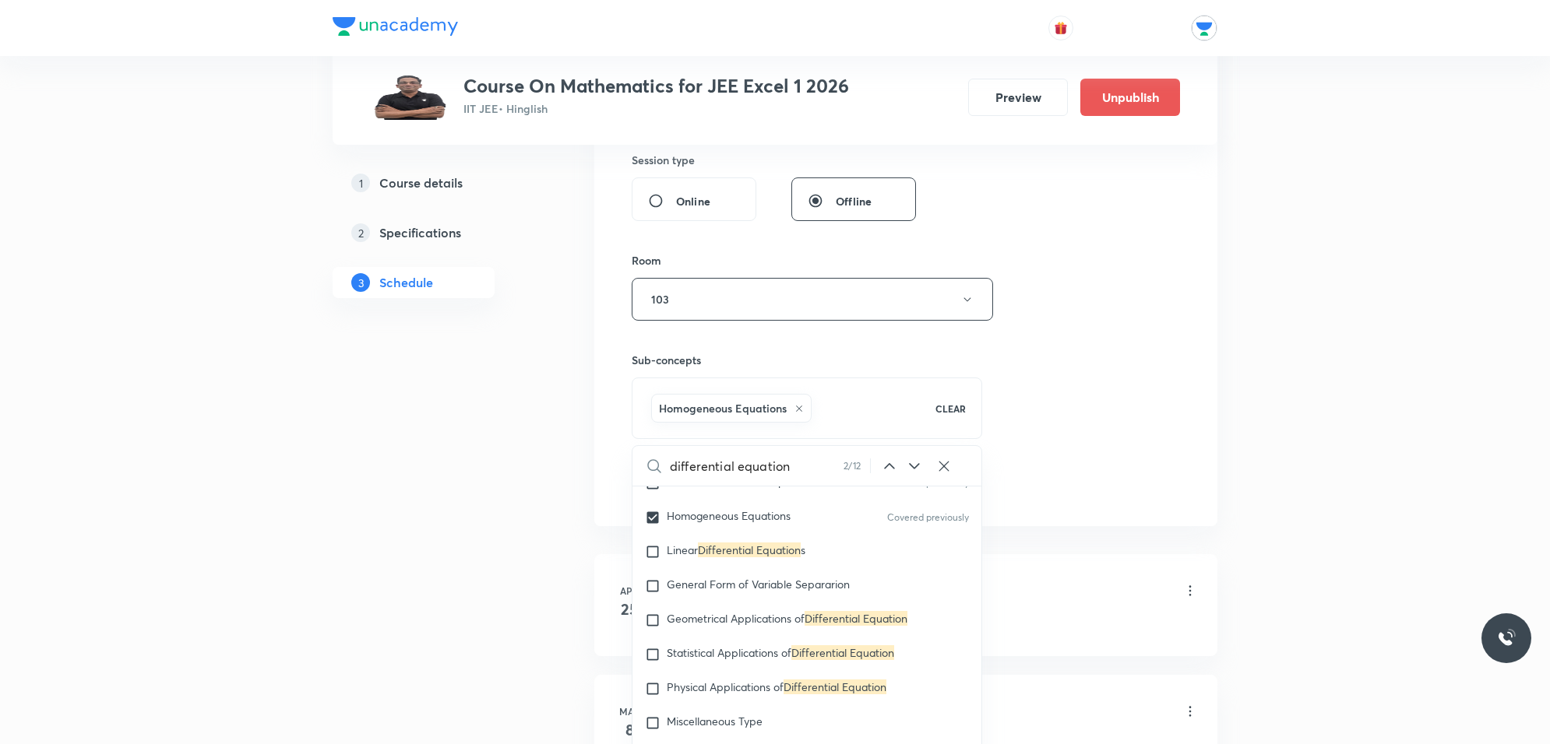
click at [1006, 444] on div "Session 112 Live class Session title 21/99 differential equation ​ Schedule for…" at bounding box center [906, 126] width 548 height 749
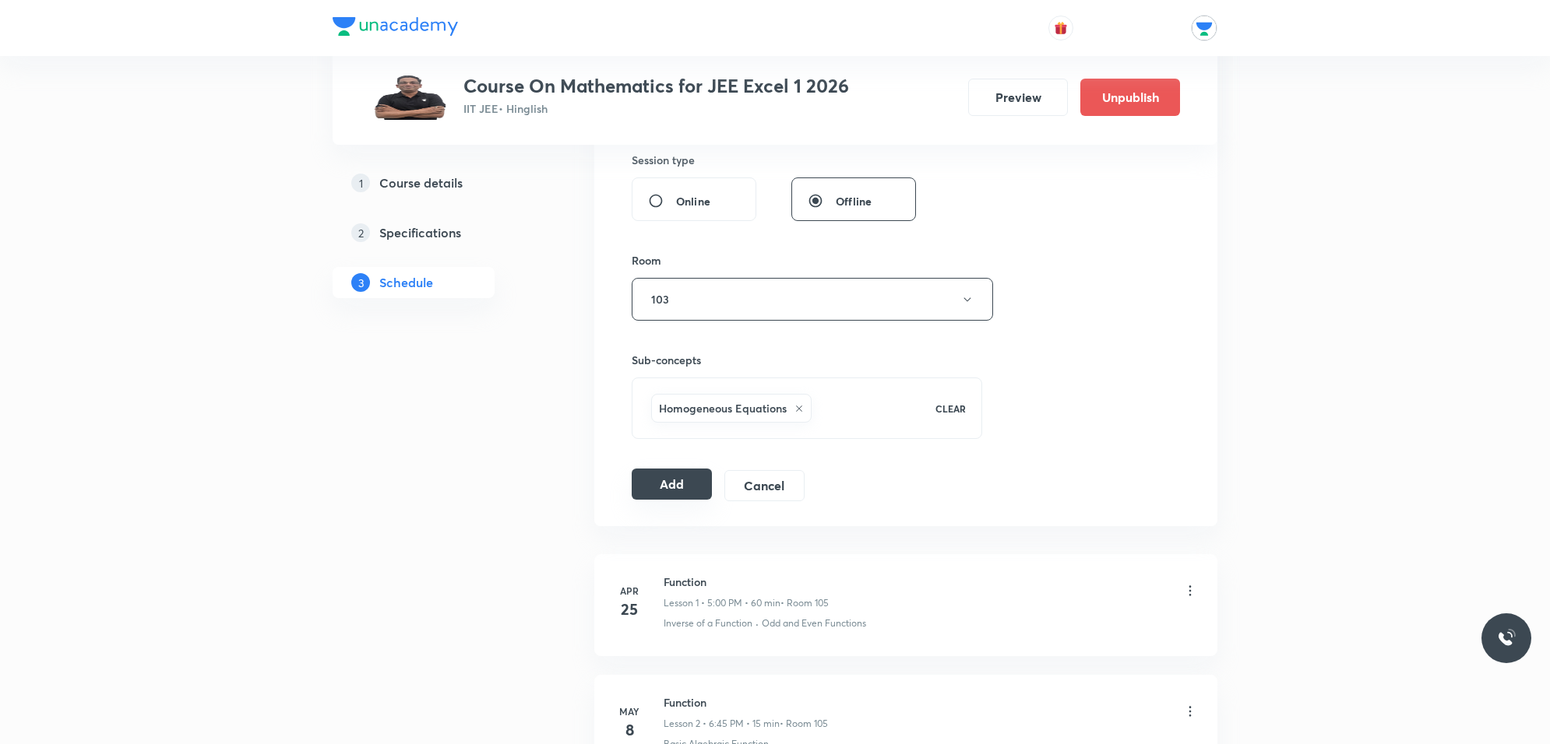
click at [693, 484] on button "Add" at bounding box center [672, 484] width 80 height 31
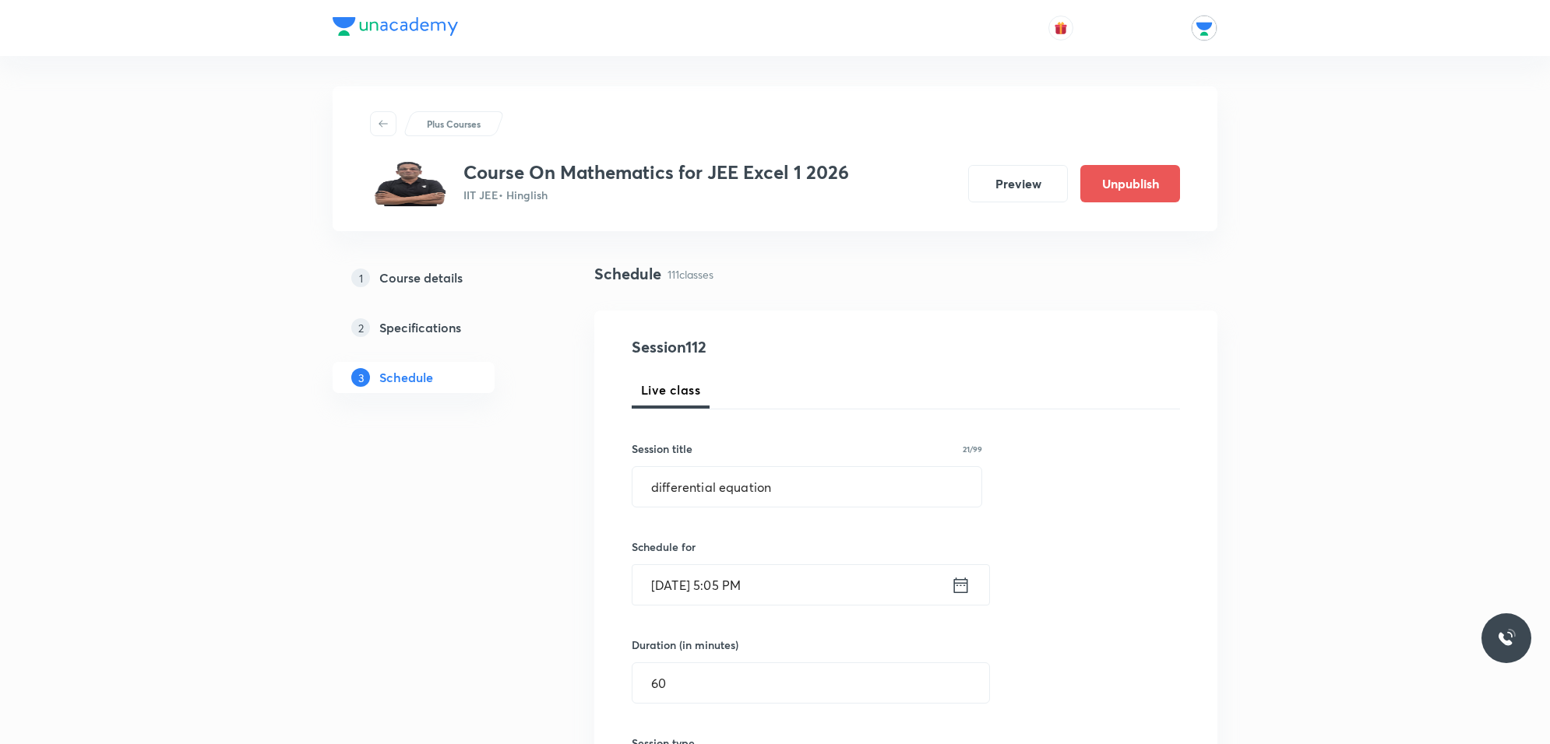
scroll to position [0, 0]
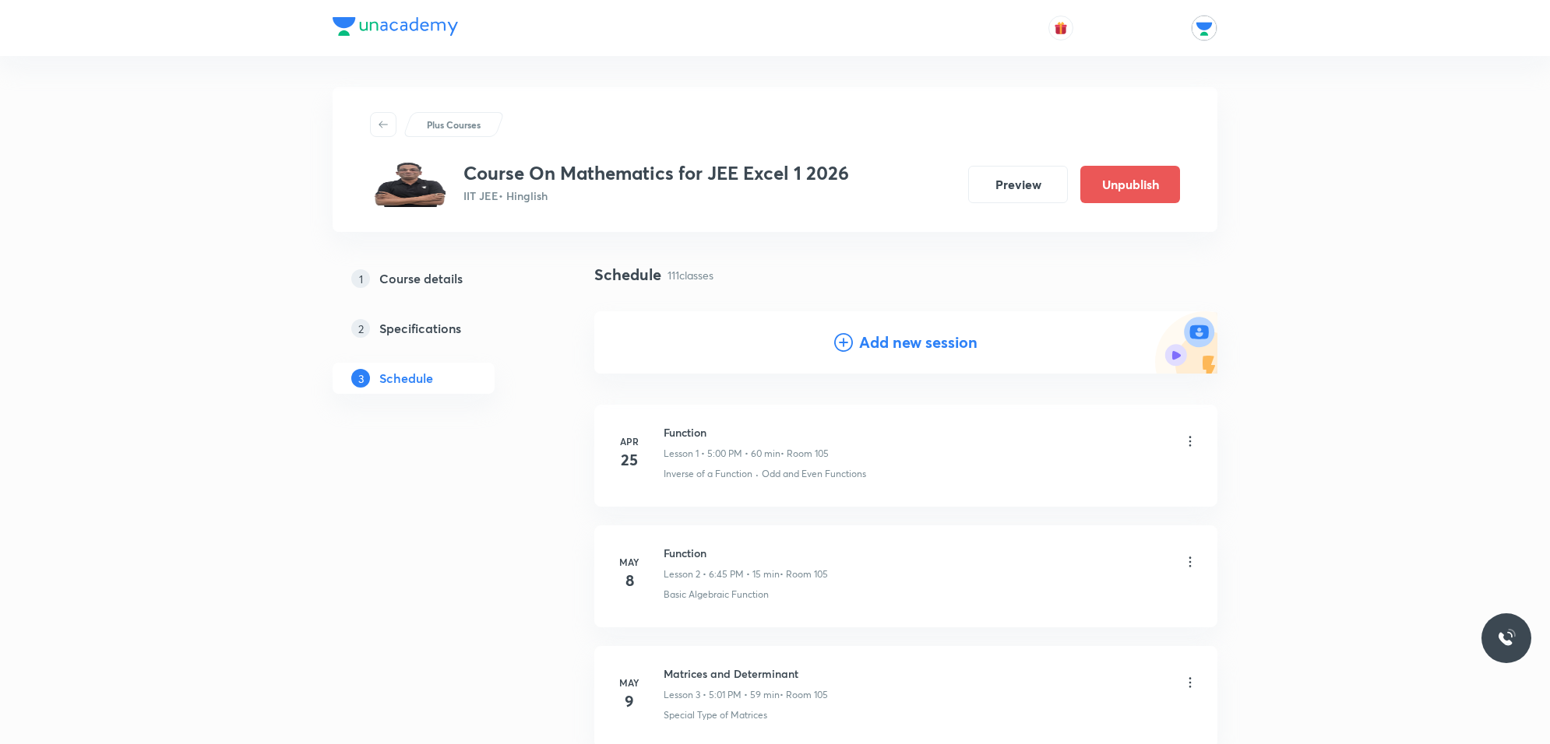
click at [902, 341] on h4 "Add new session" at bounding box center [918, 342] width 118 height 23
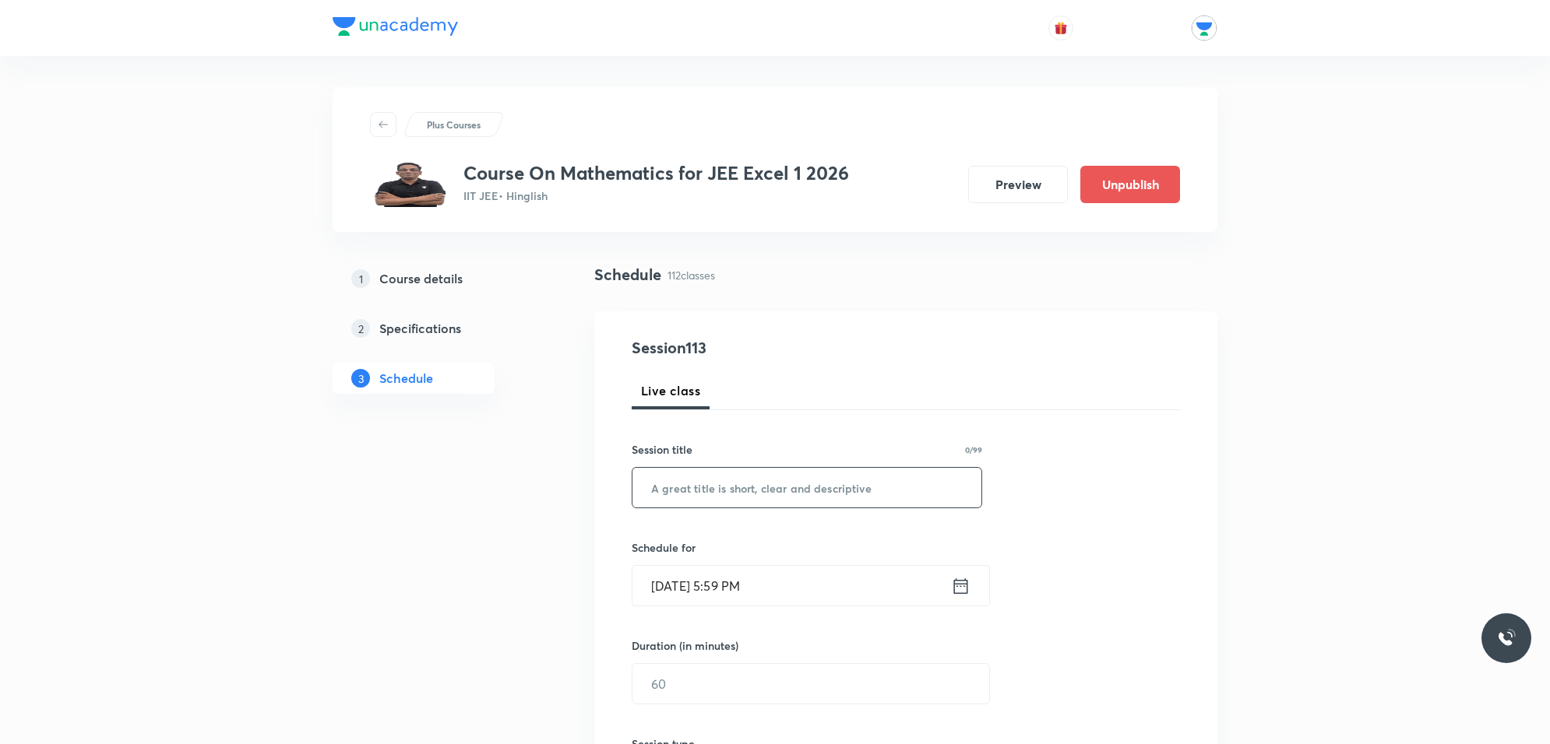
click at [744, 483] on input "text" at bounding box center [806, 488] width 349 height 40
paste input "differential equation"
type input "differential equation"
click at [772, 570] on input "Oct 3, 2025, 5:59 PM" at bounding box center [791, 586] width 318 height 40
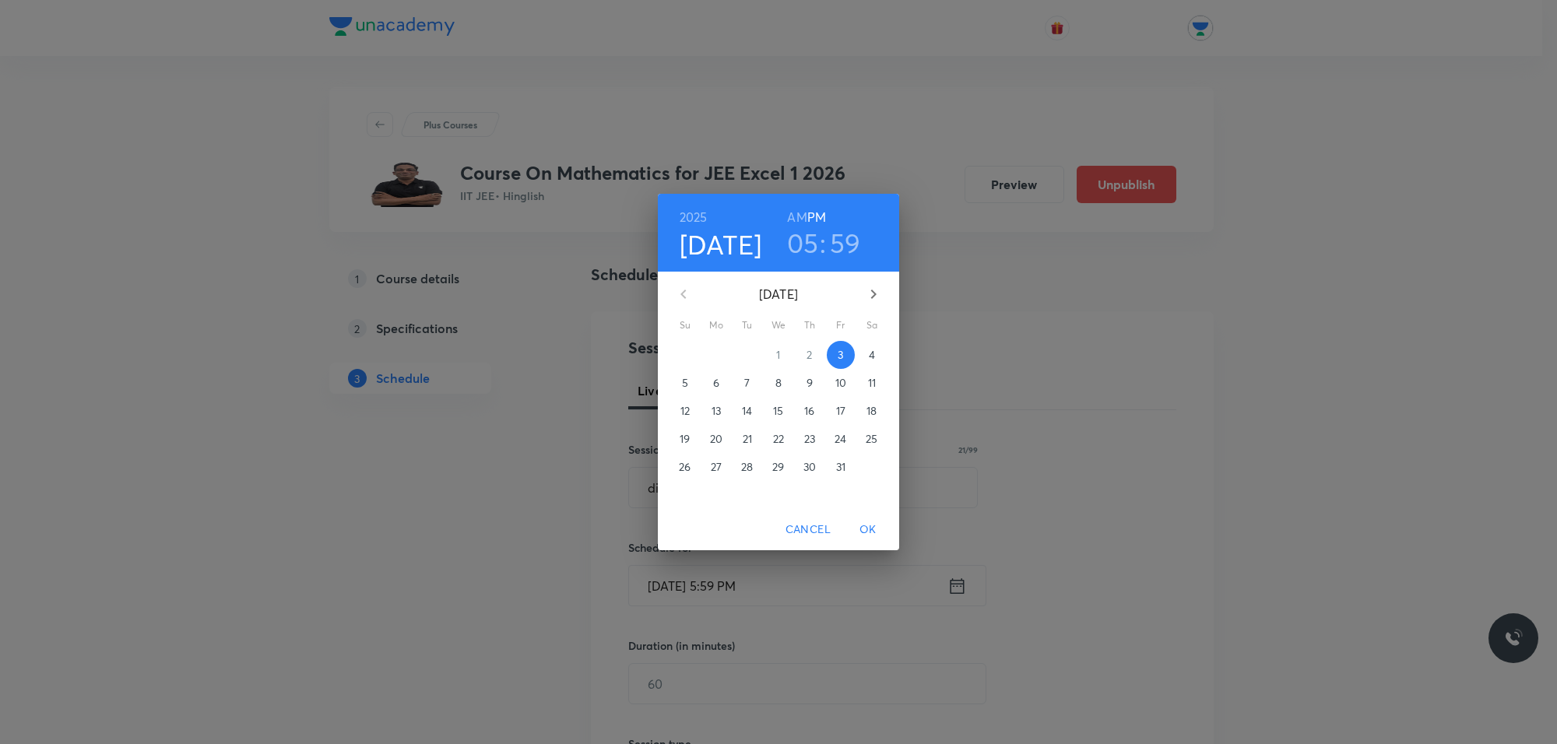
click at [795, 212] on h6 "AM" at bounding box center [796, 217] width 19 height 22
click at [837, 382] on p "10" at bounding box center [841, 383] width 11 height 16
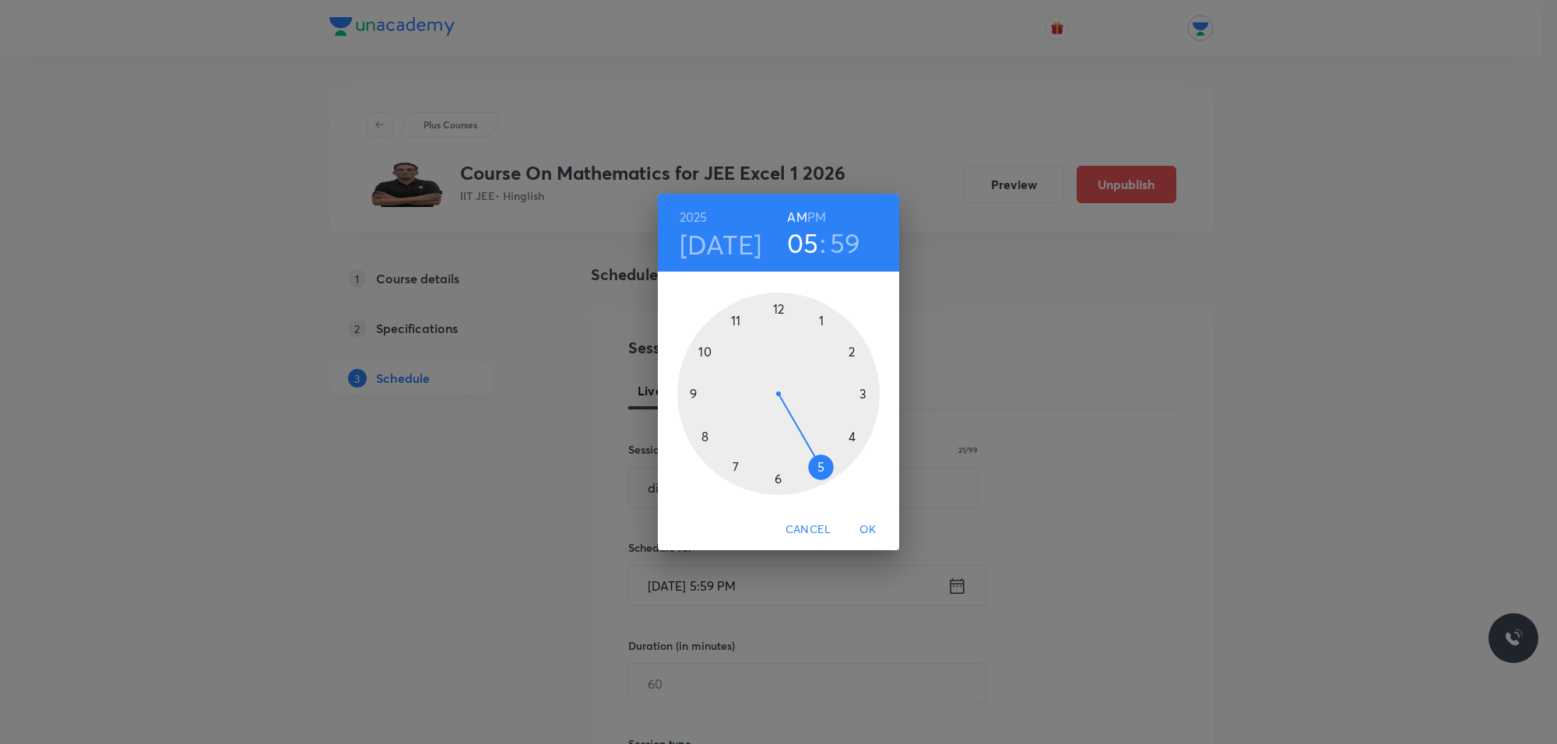
click at [824, 476] on div at bounding box center [778, 394] width 202 height 202
click at [822, 304] on div at bounding box center [778, 394] width 202 height 202
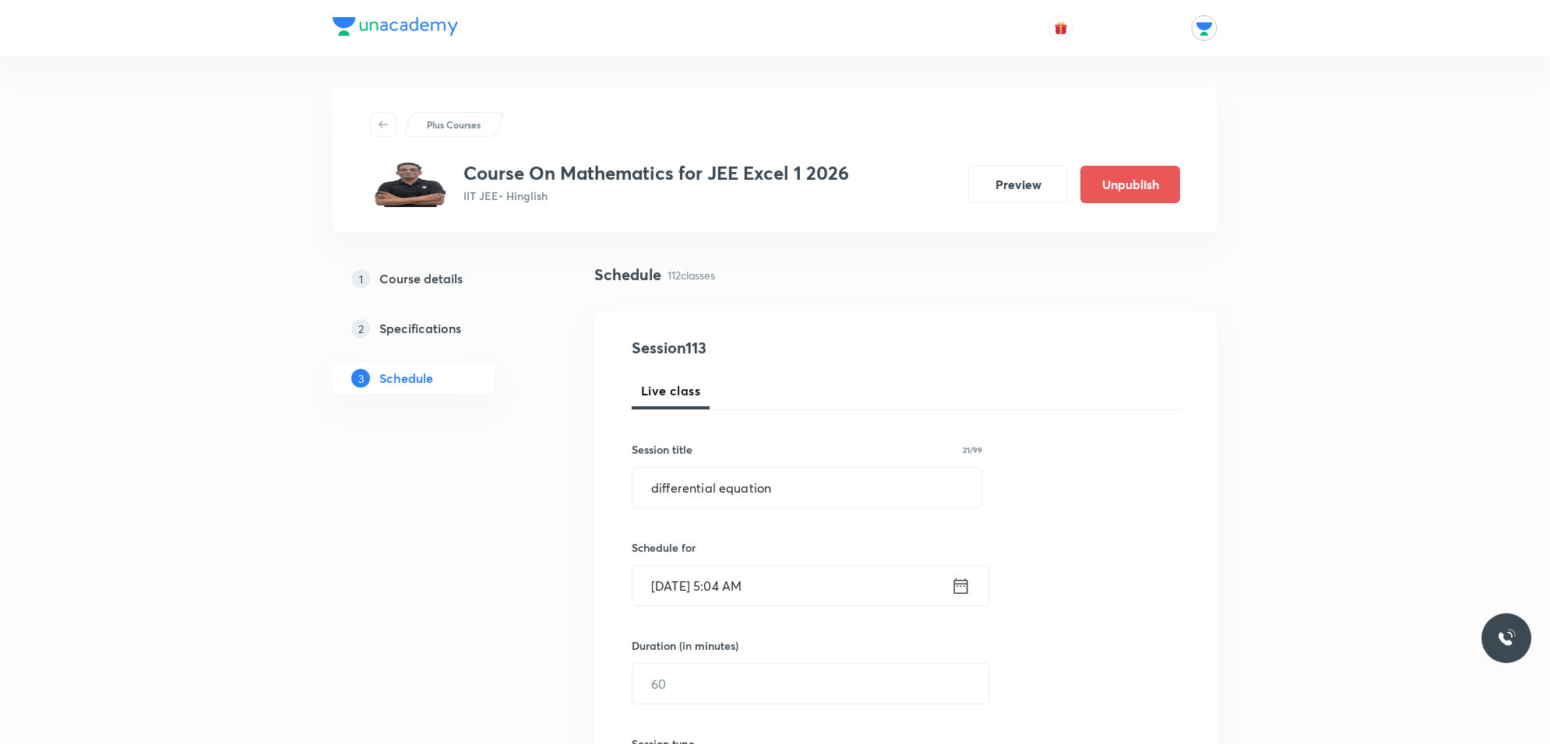
click at [797, 582] on input "Oct 10, 2025, 5:04 AM" at bounding box center [791, 586] width 318 height 40
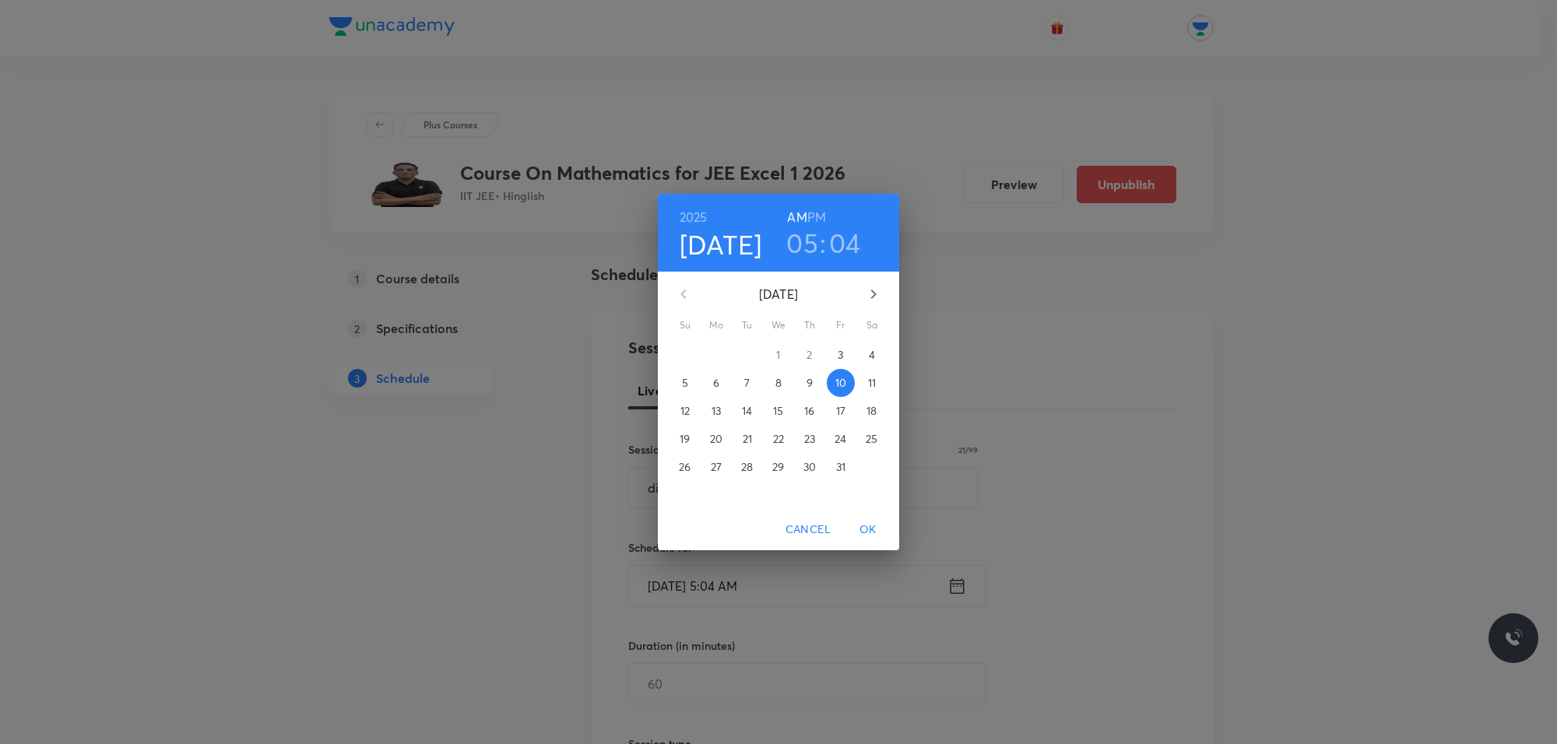
click at [826, 209] on div "2025 Oct 10 05 : 04 AM PM" at bounding box center [778, 232] width 216 height 53
click at [820, 215] on h6 "PM" at bounding box center [817, 217] width 19 height 22
click at [829, 580] on div "2025 Oct 10 05 : 04 AM PM October 2025 Su Mo Tu We Th Fr Sa 28 29 30 1 2 3 4 5 …" at bounding box center [778, 372] width 1557 height 744
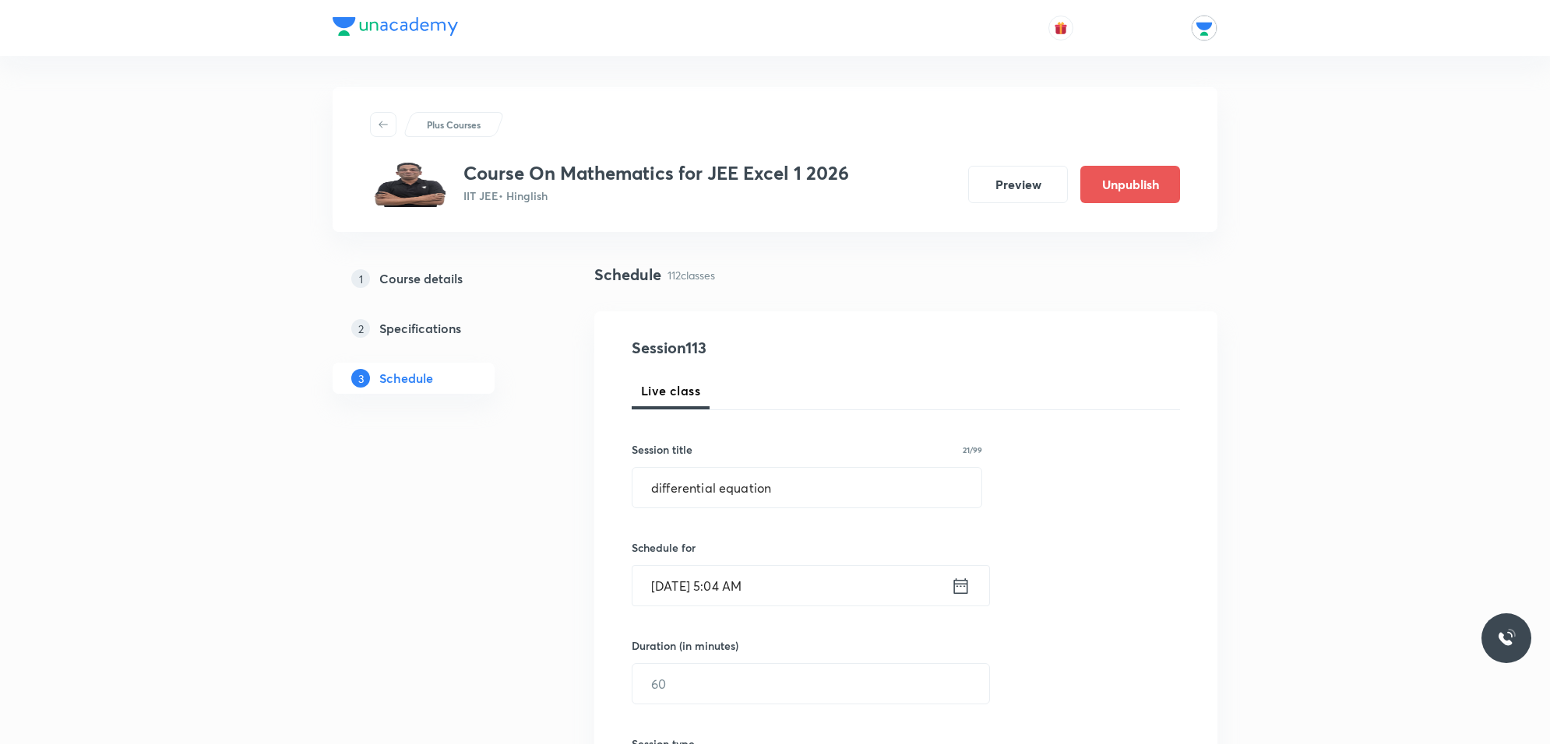
click at [806, 588] on input "Oct 10, 2025, 5:04 AM" at bounding box center [791, 586] width 318 height 40
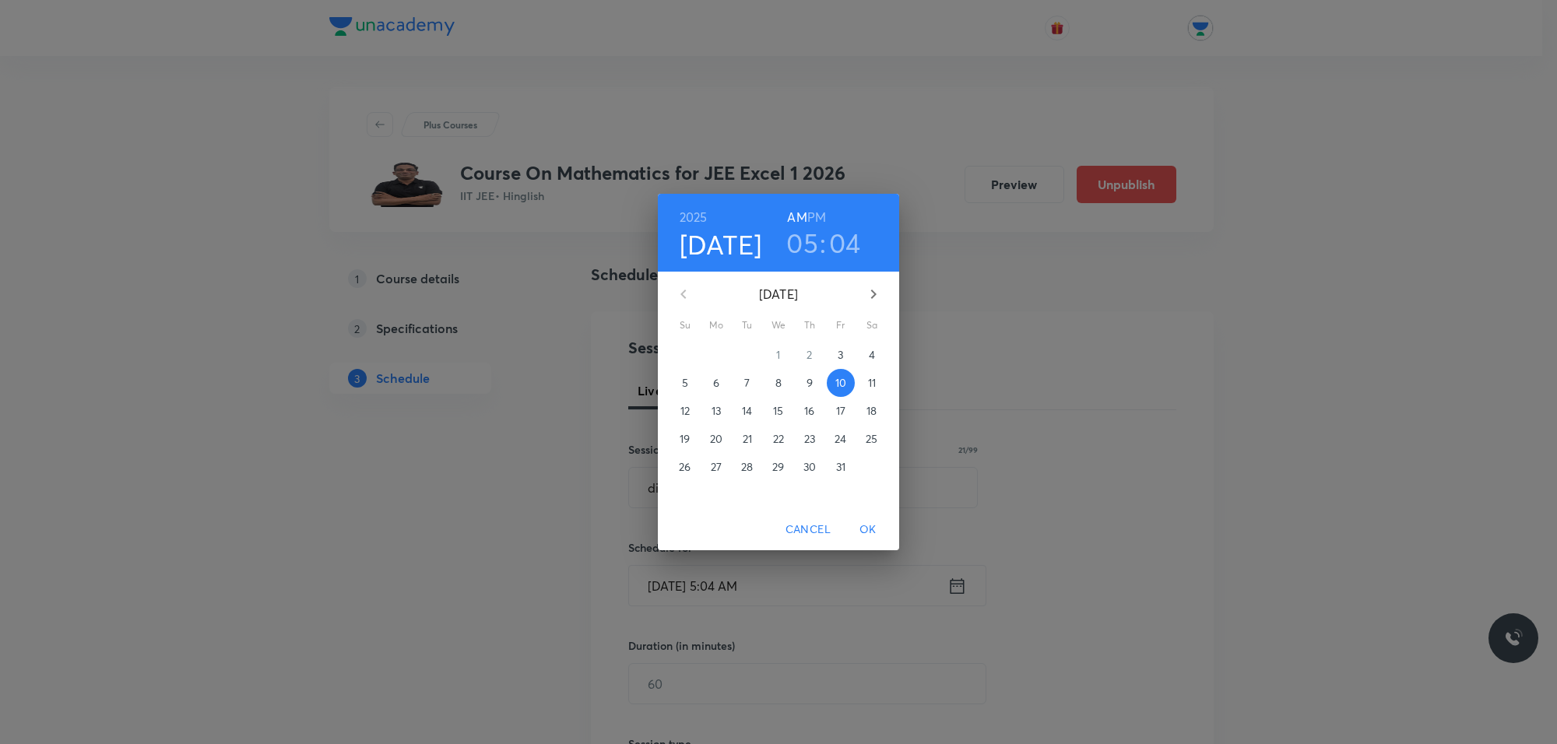
click at [814, 214] on h6 "PM" at bounding box center [817, 217] width 19 height 22
click at [804, 242] on h3 "05" at bounding box center [803, 243] width 32 height 33
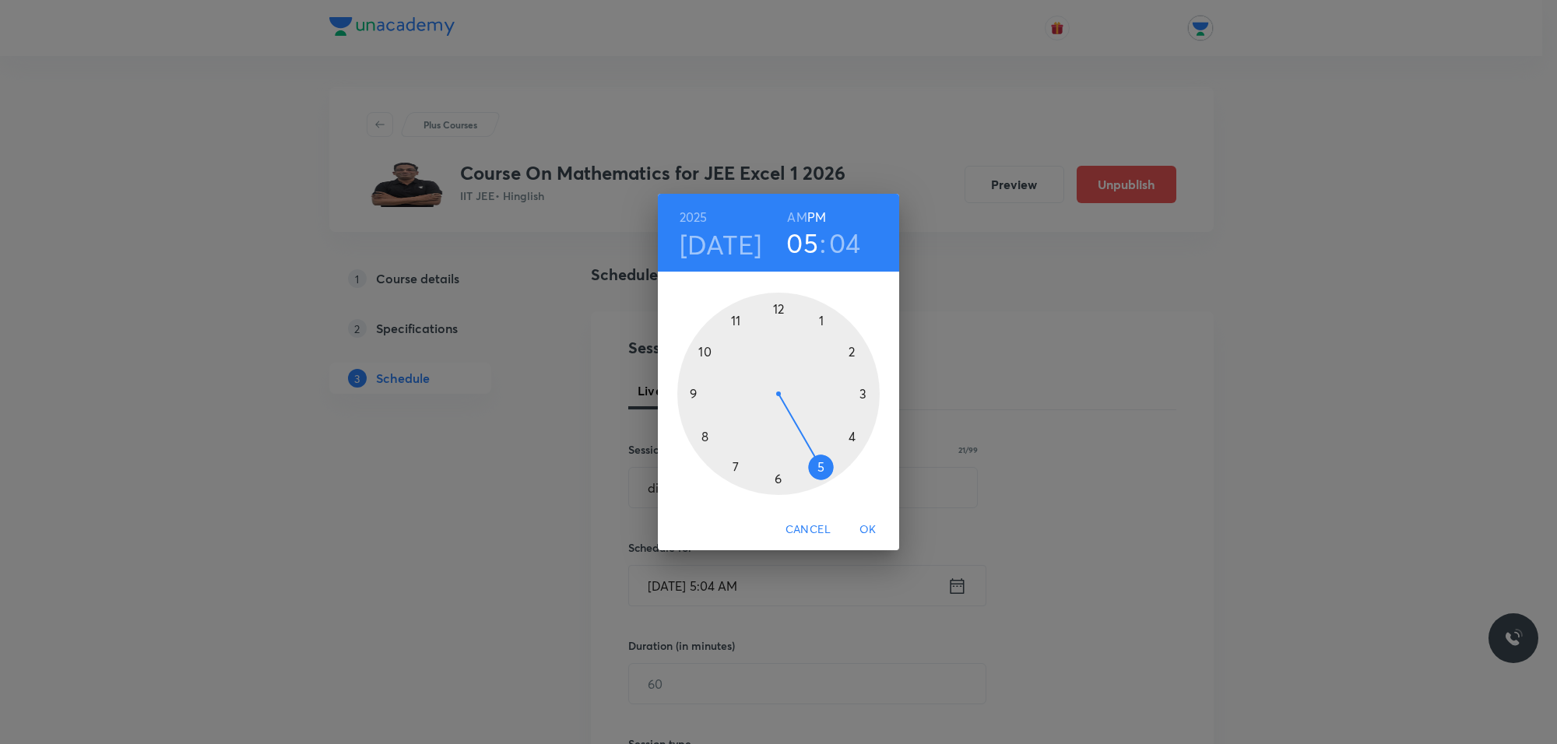
click at [812, 456] on div at bounding box center [778, 394] width 202 height 202
click at [815, 302] on div at bounding box center [778, 394] width 202 height 202
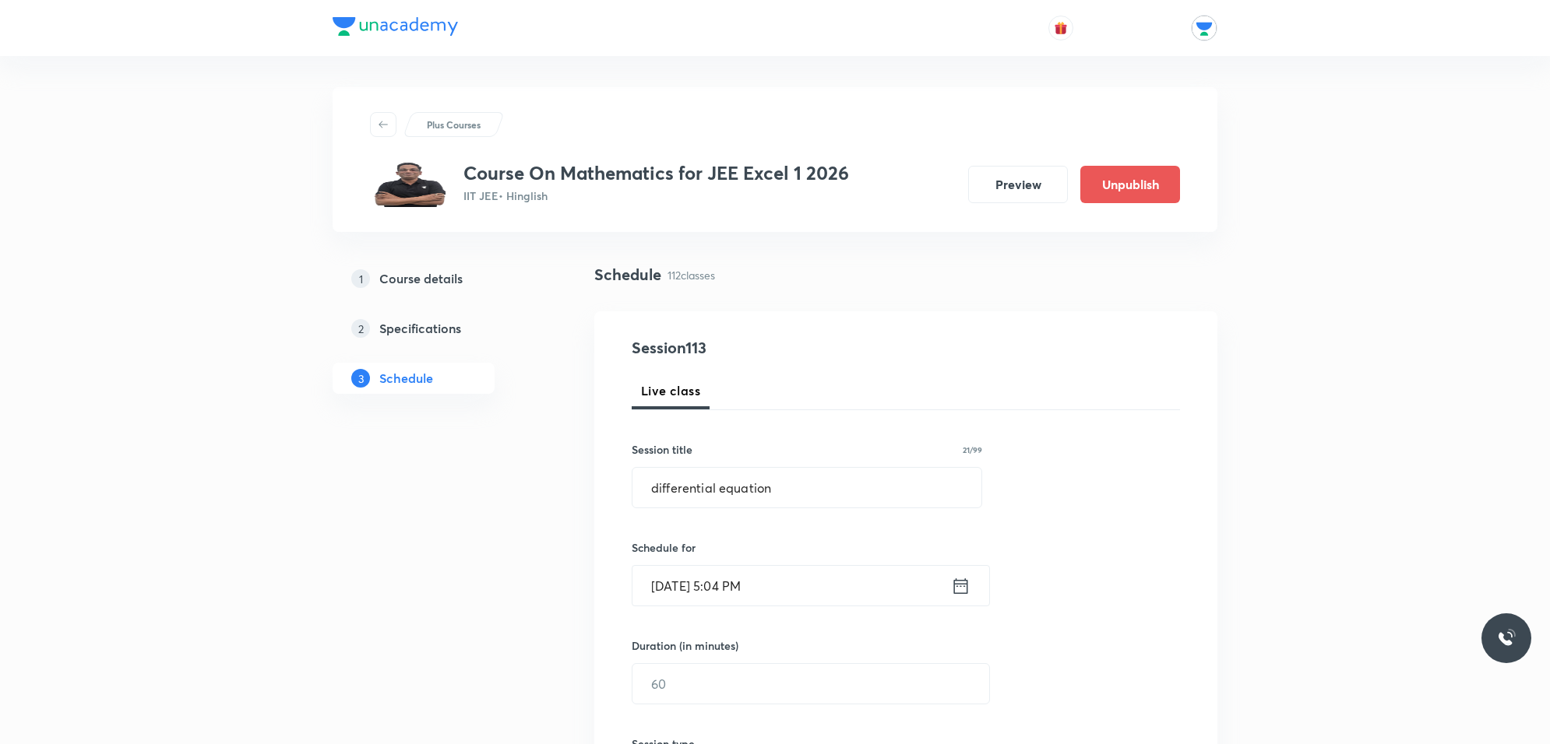
scroll to position [97, 0]
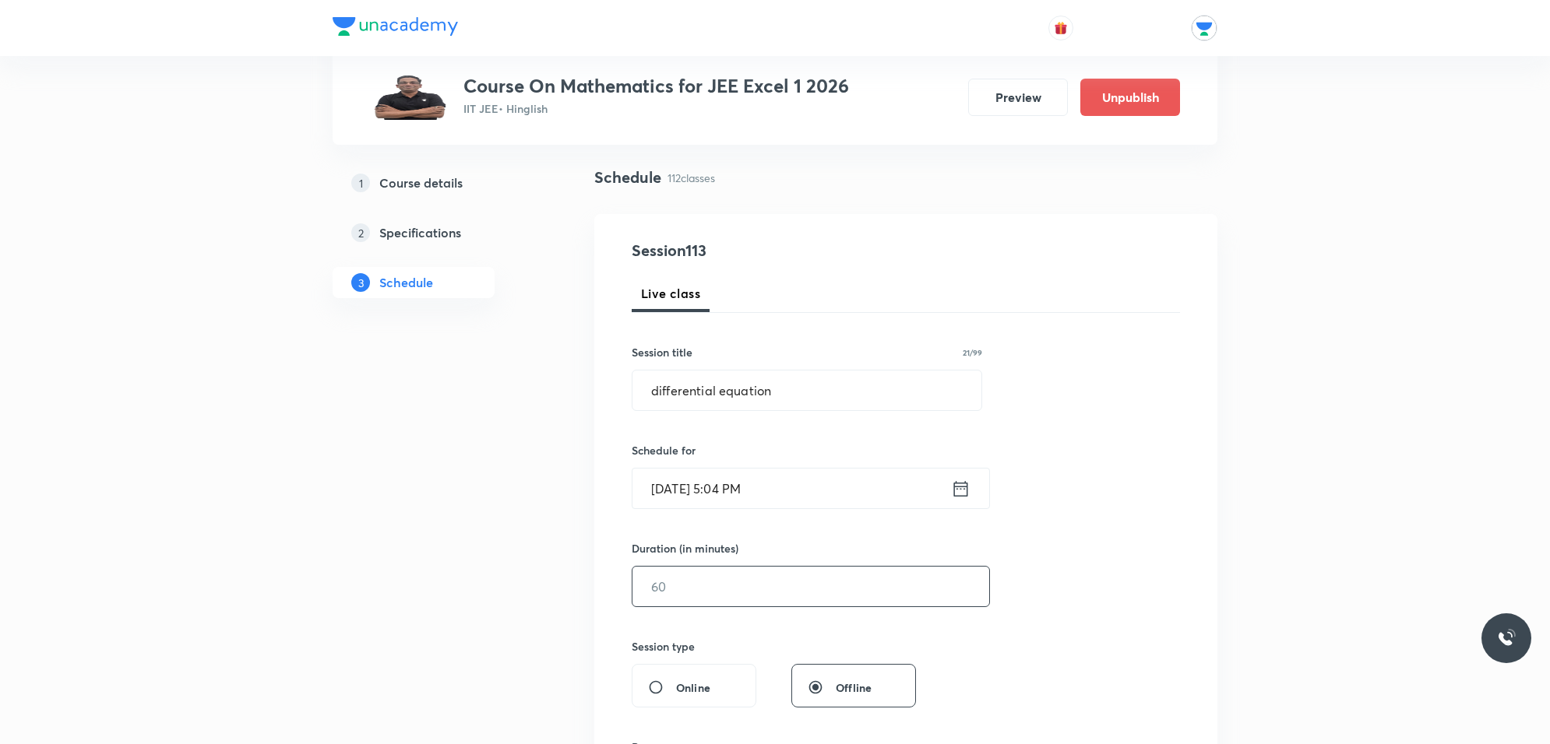
click at [746, 576] on input "text" at bounding box center [810, 587] width 357 height 40
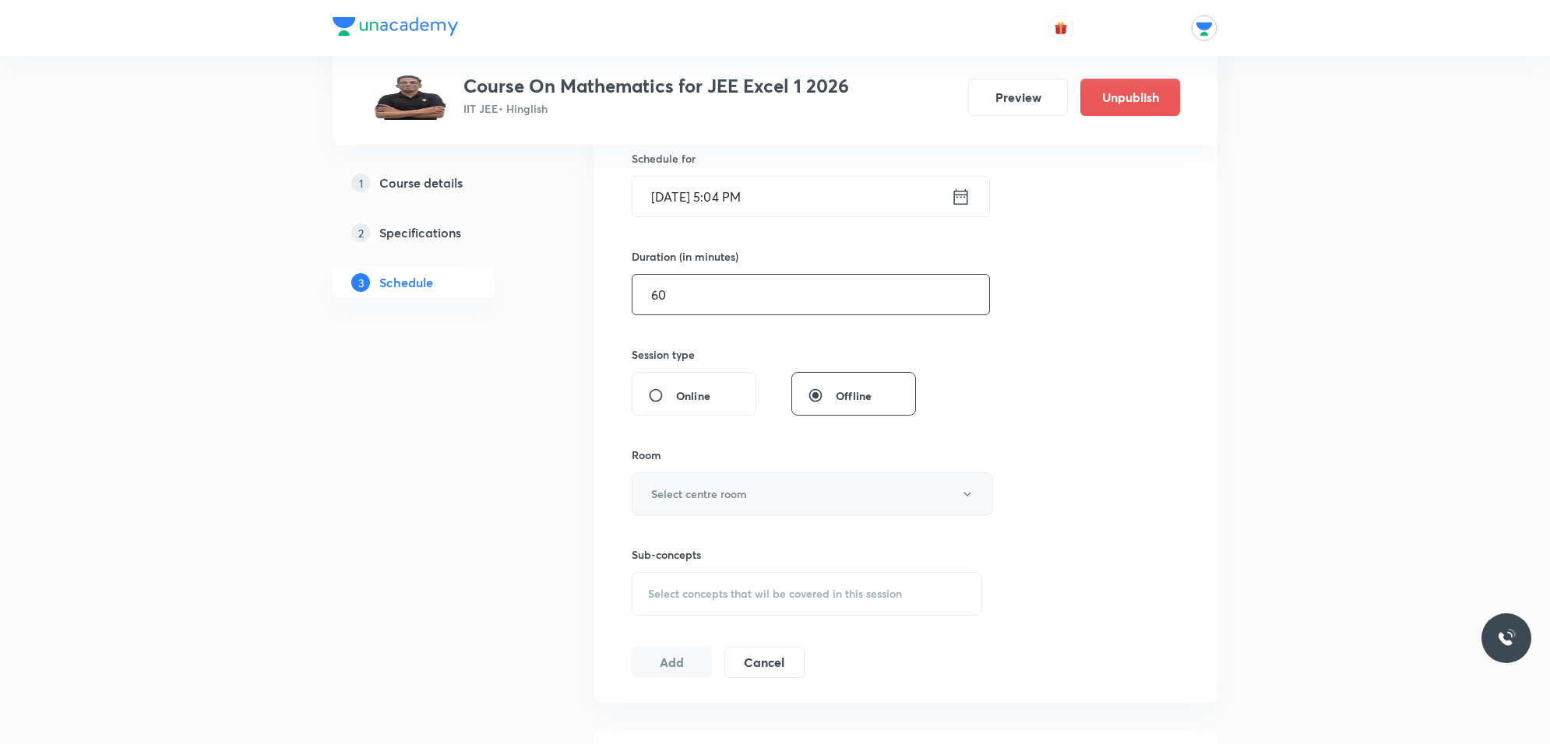
type input "60"
click at [697, 489] on h6 "Select centre room" at bounding box center [699, 494] width 96 height 16
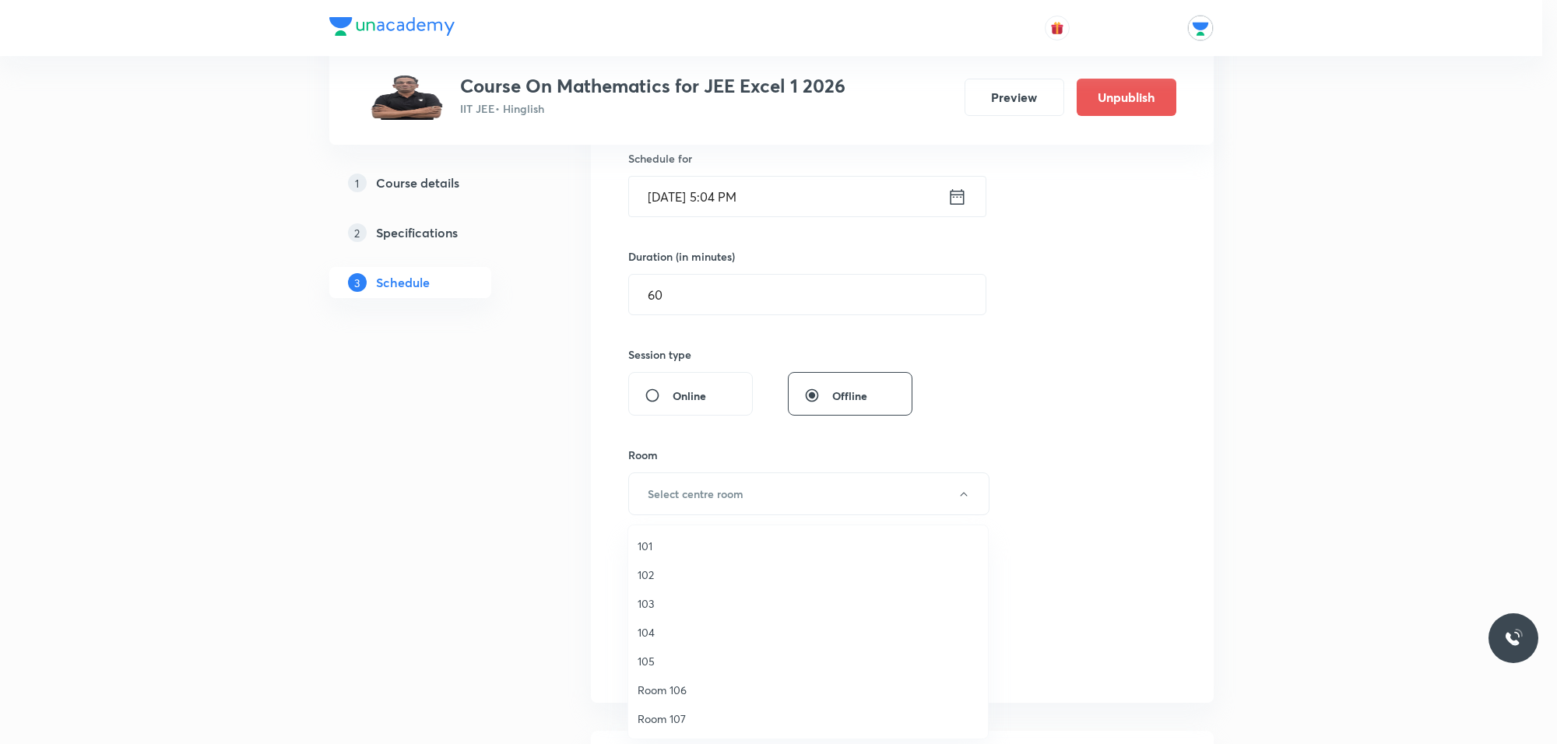
click at [663, 608] on span "103" at bounding box center [808, 604] width 341 height 16
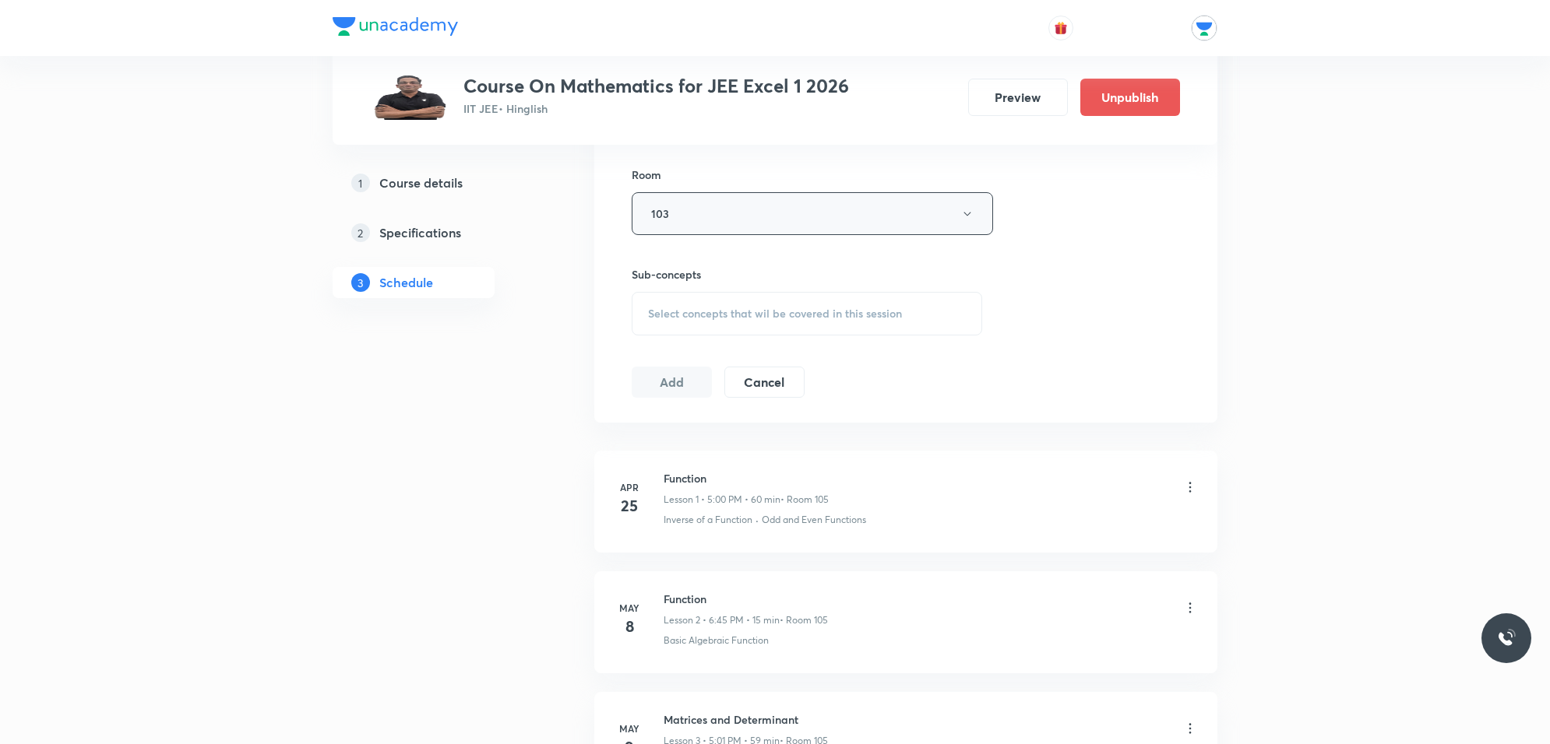
scroll to position [681, 0]
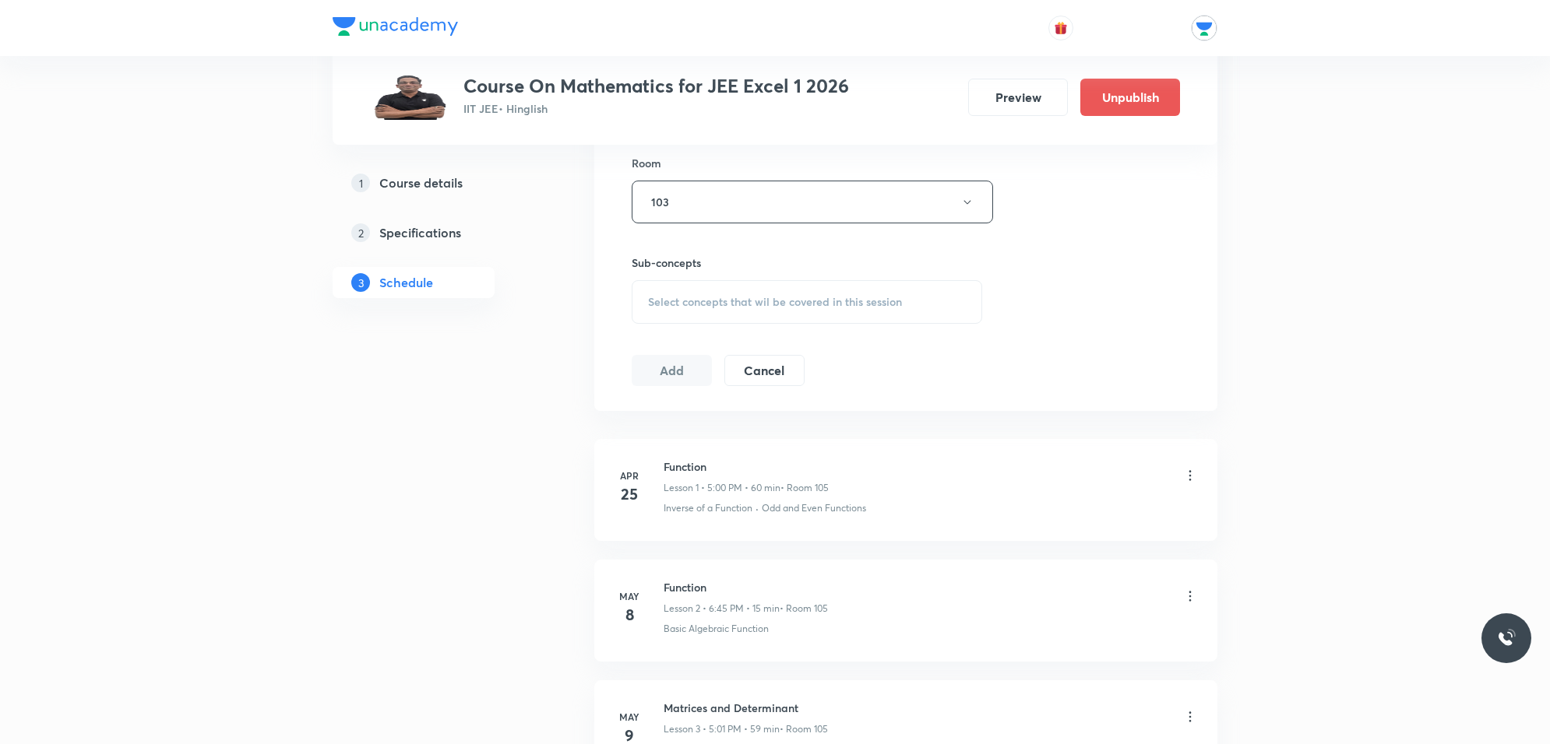
click at [717, 306] on span "Select concepts that wil be covered in this session" at bounding box center [775, 302] width 254 height 12
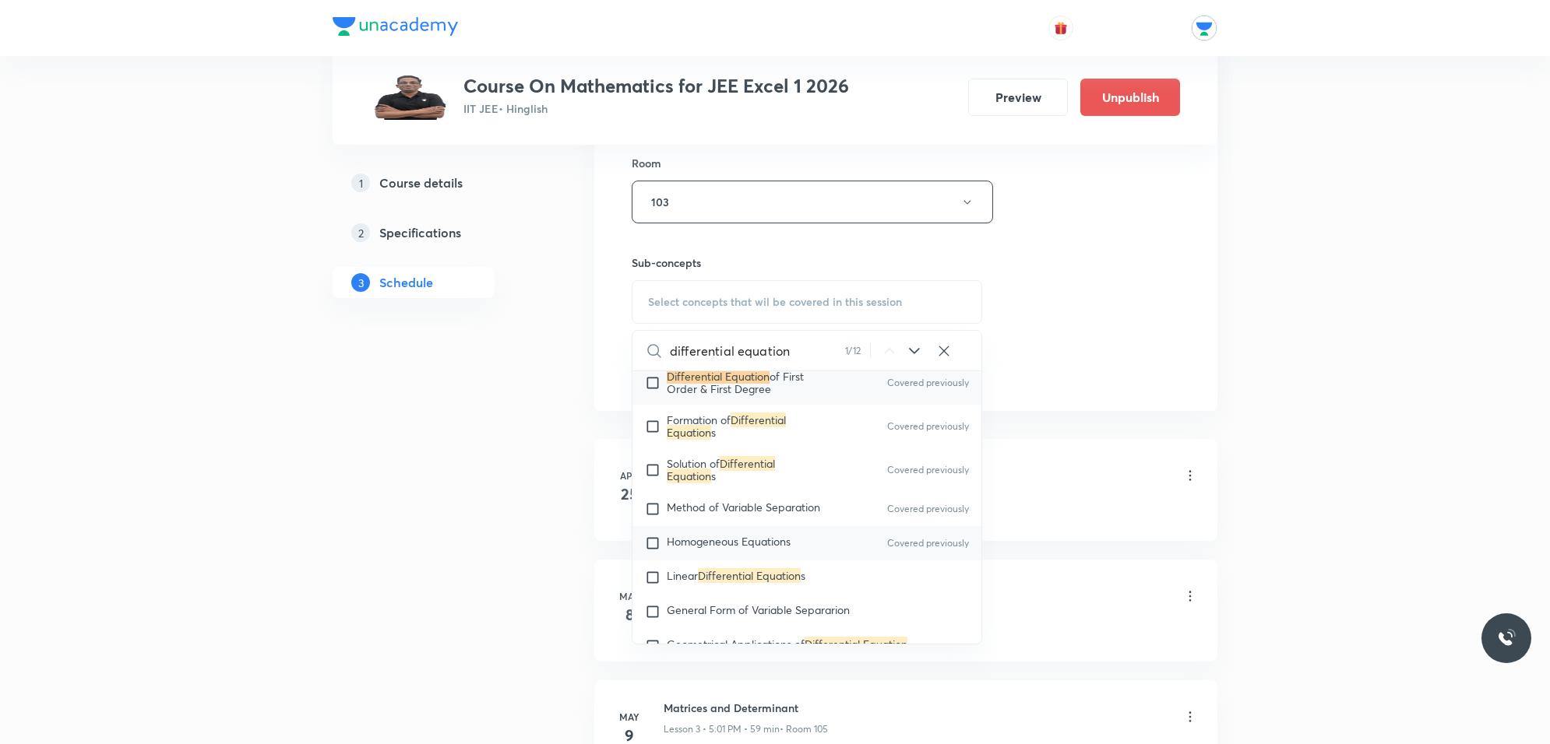
scroll to position [2231, 0]
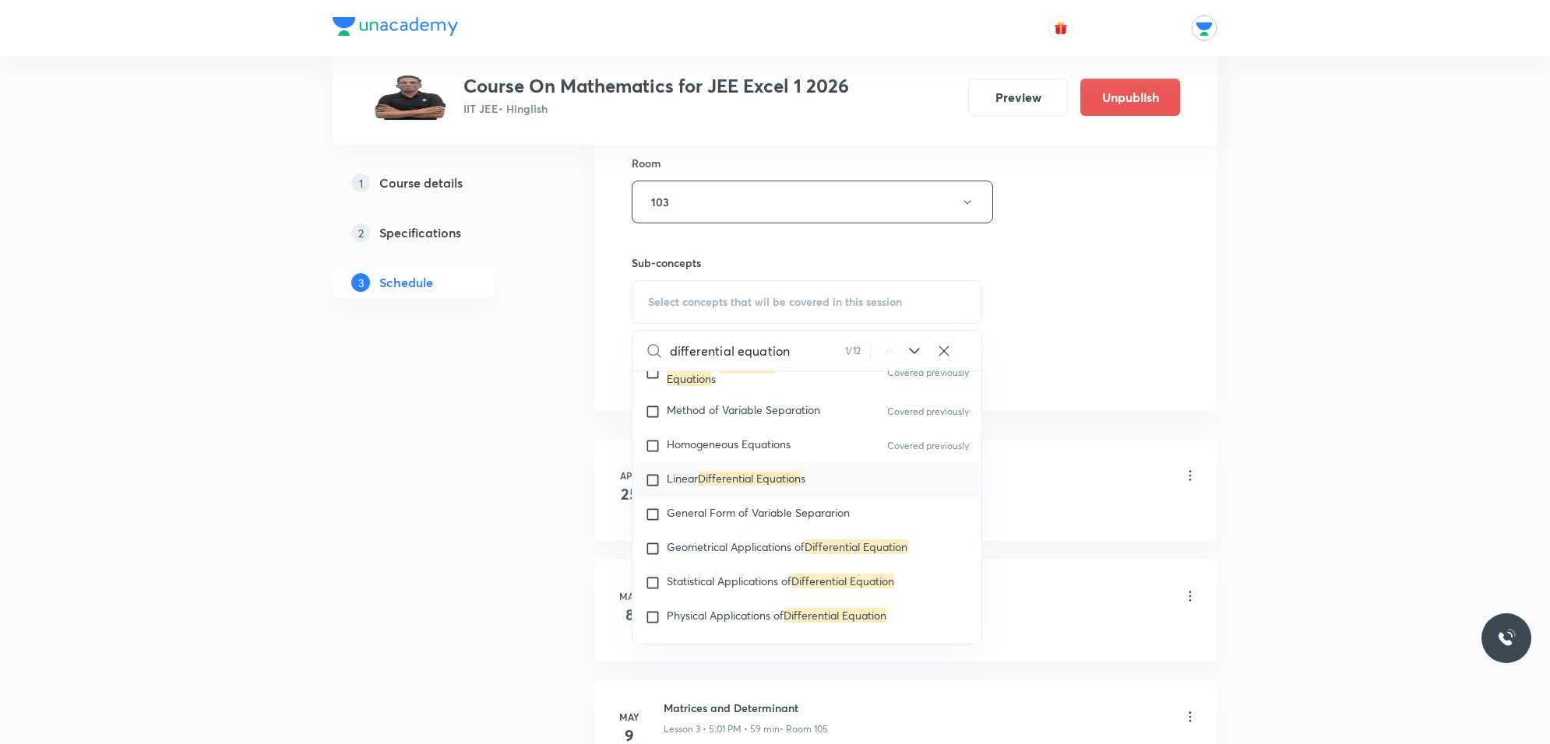
type input "differential equation"
click at [648, 479] on input "checkbox" at bounding box center [656, 481] width 22 height 16
checkbox input "true"
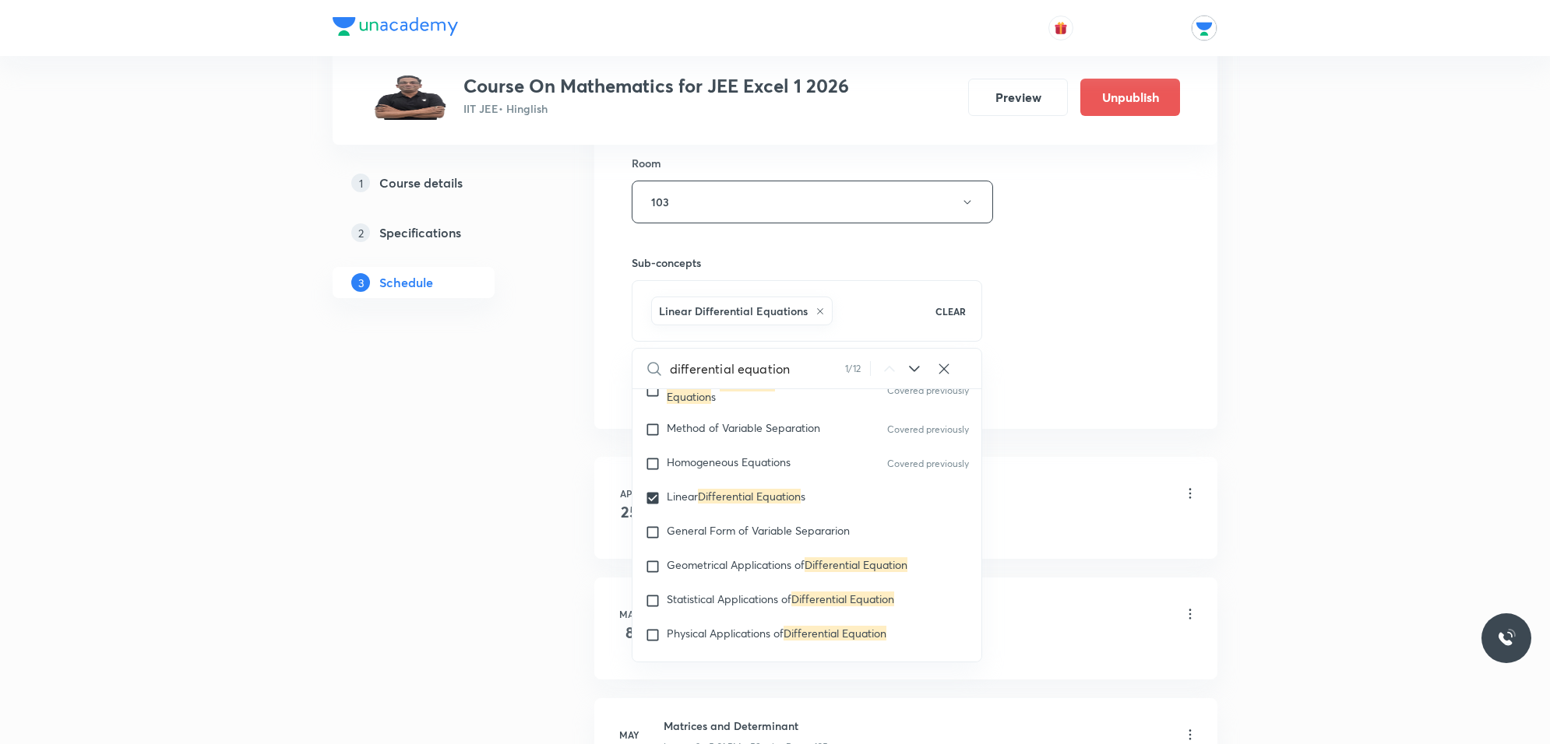
click at [1057, 508] on div "Function Lesson 1 • 5:00 PM • 60 min • Room 105" at bounding box center [930, 495] width 534 height 37
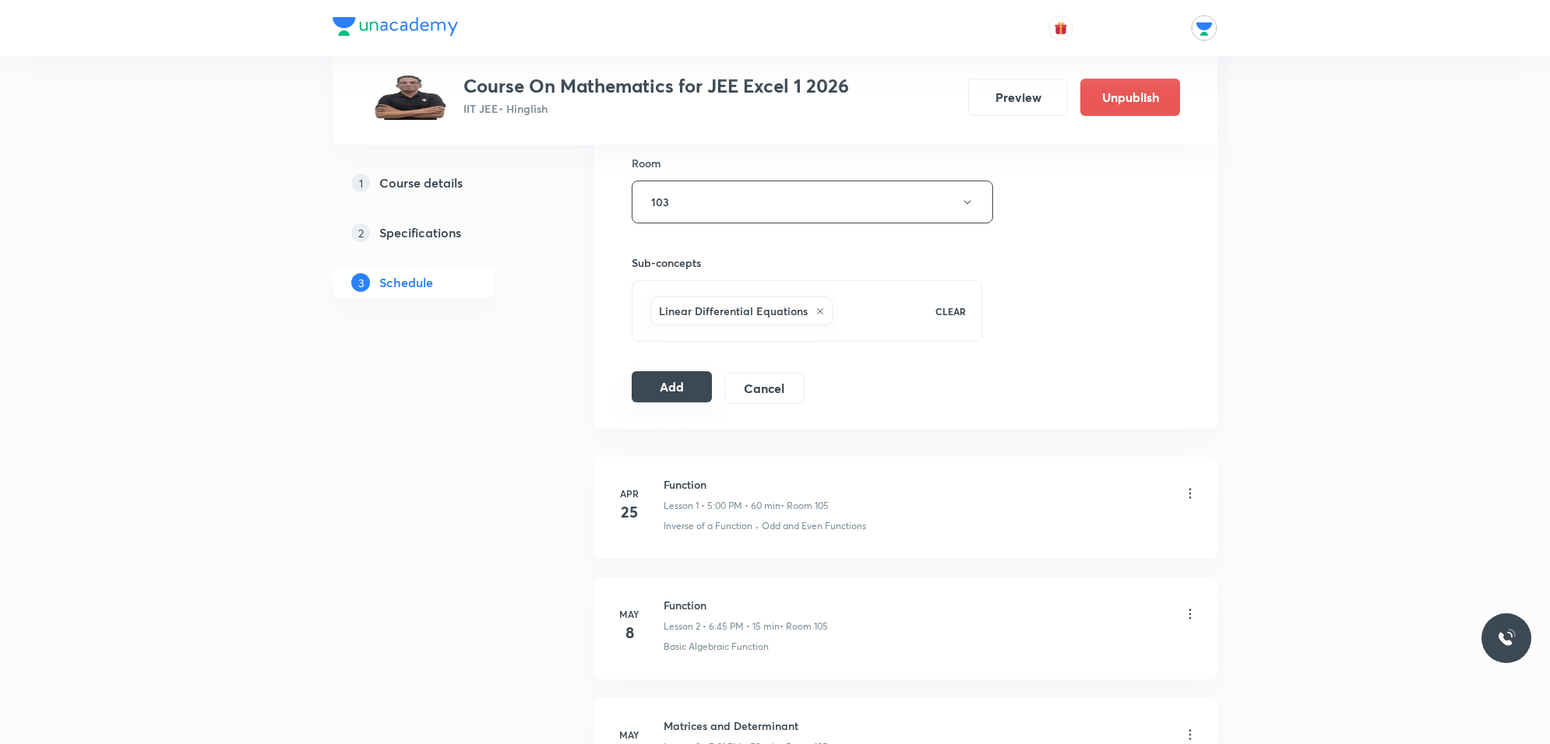
click at [667, 390] on button "Add" at bounding box center [672, 386] width 80 height 31
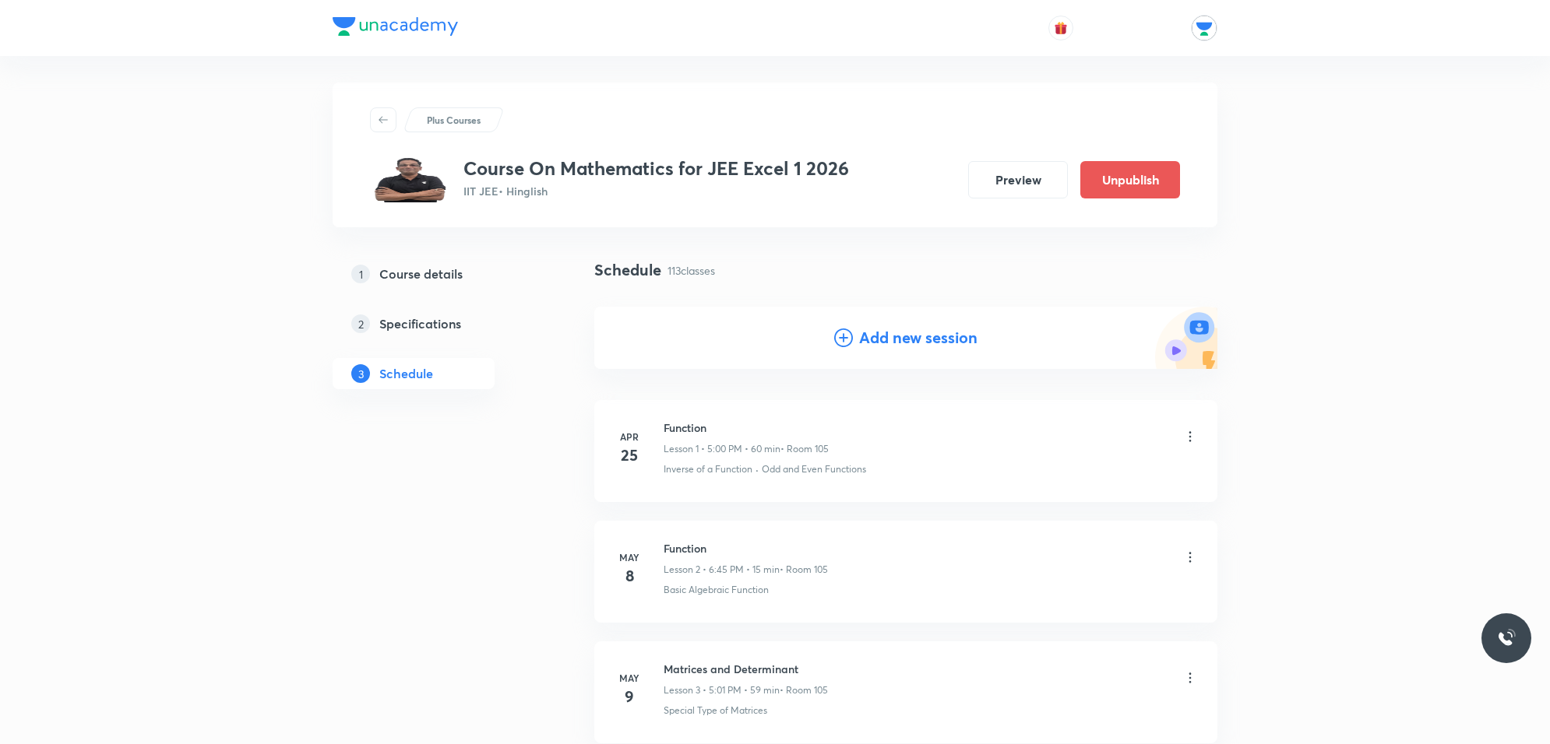
scroll to position [0, 0]
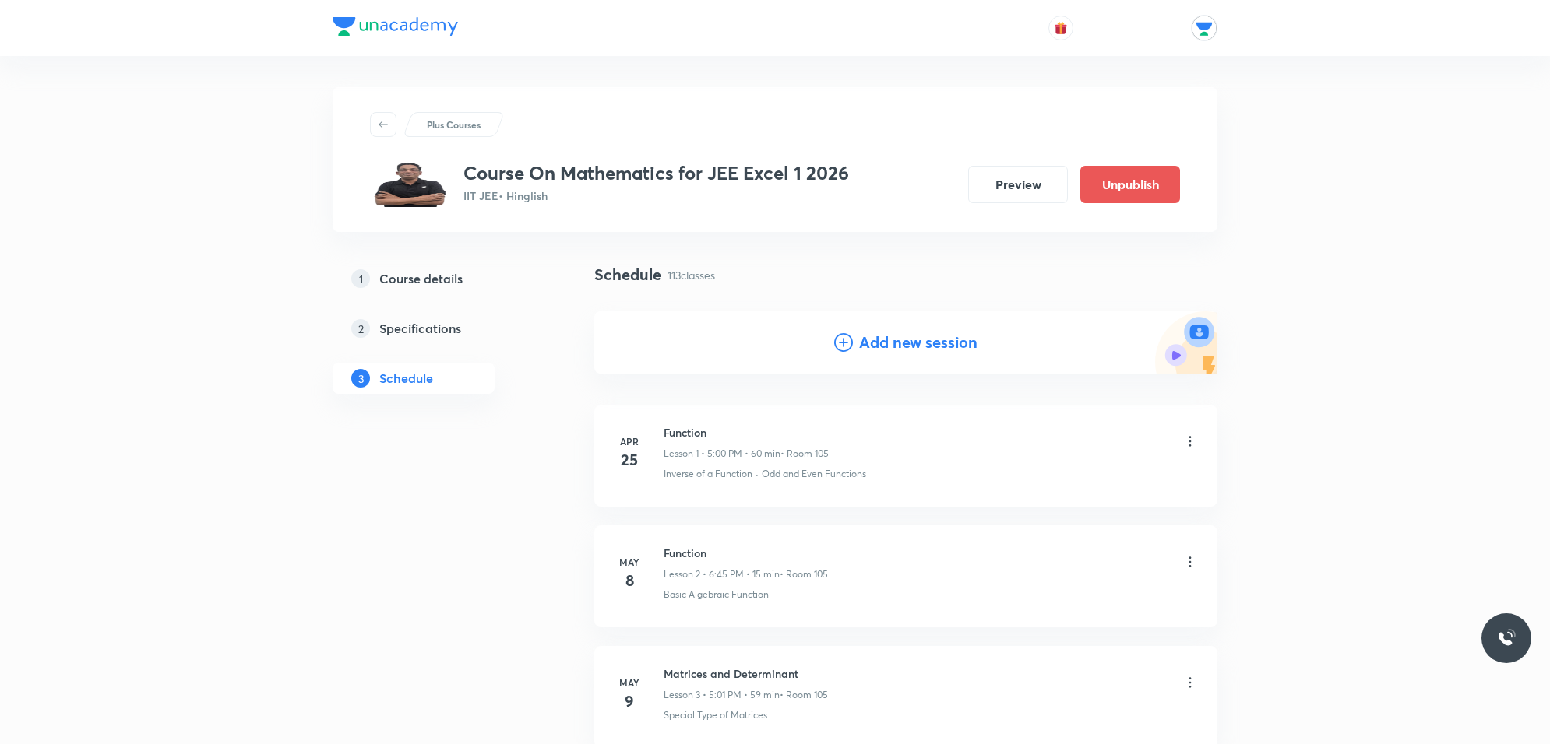
click at [920, 347] on h4 "Add new session" at bounding box center [918, 342] width 118 height 23
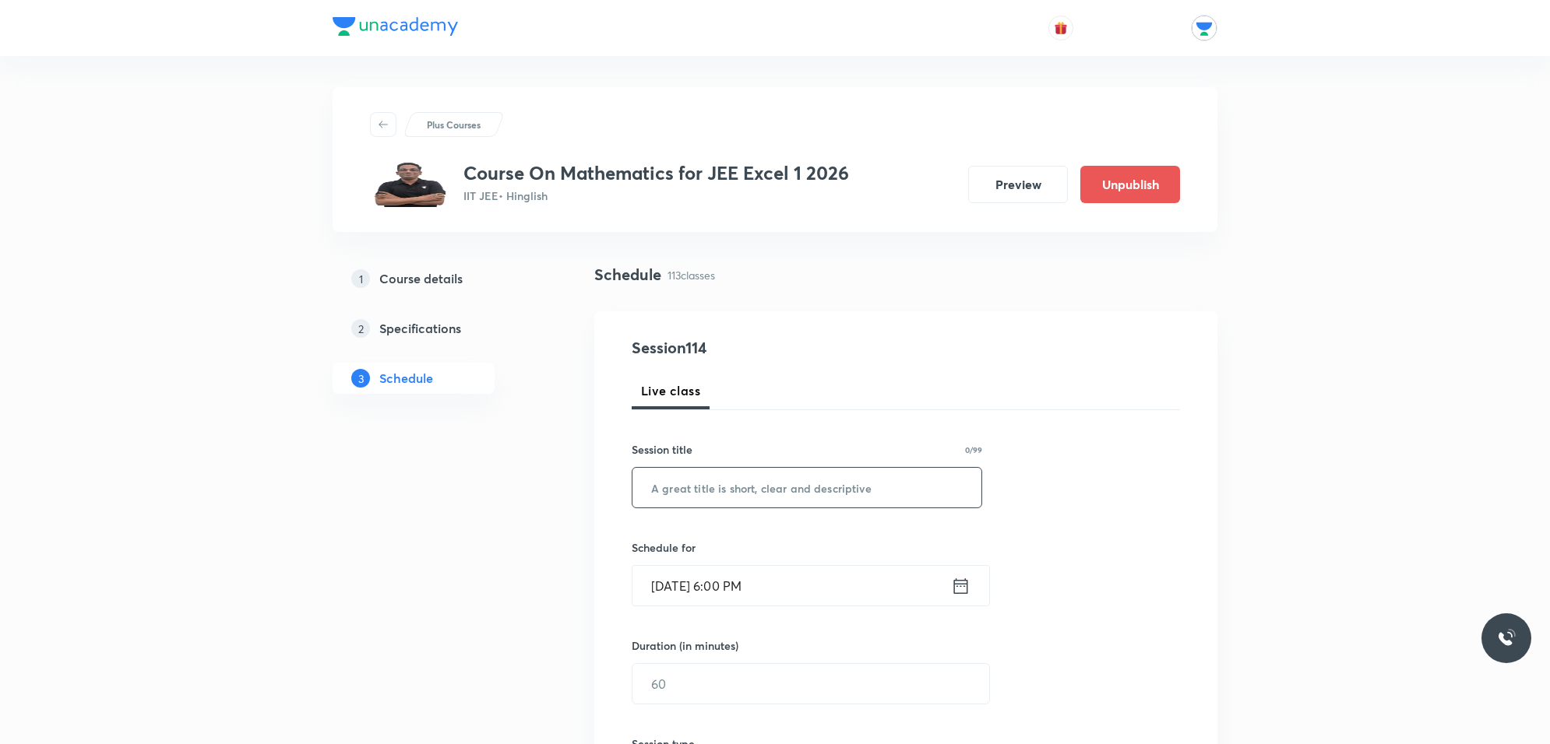
click at [709, 491] on input "text" at bounding box center [806, 488] width 349 height 40
paste input "differential equation"
type input "differential equation"
click at [745, 582] on input "Oct 3, 2025, 6:00 PM" at bounding box center [791, 586] width 318 height 40
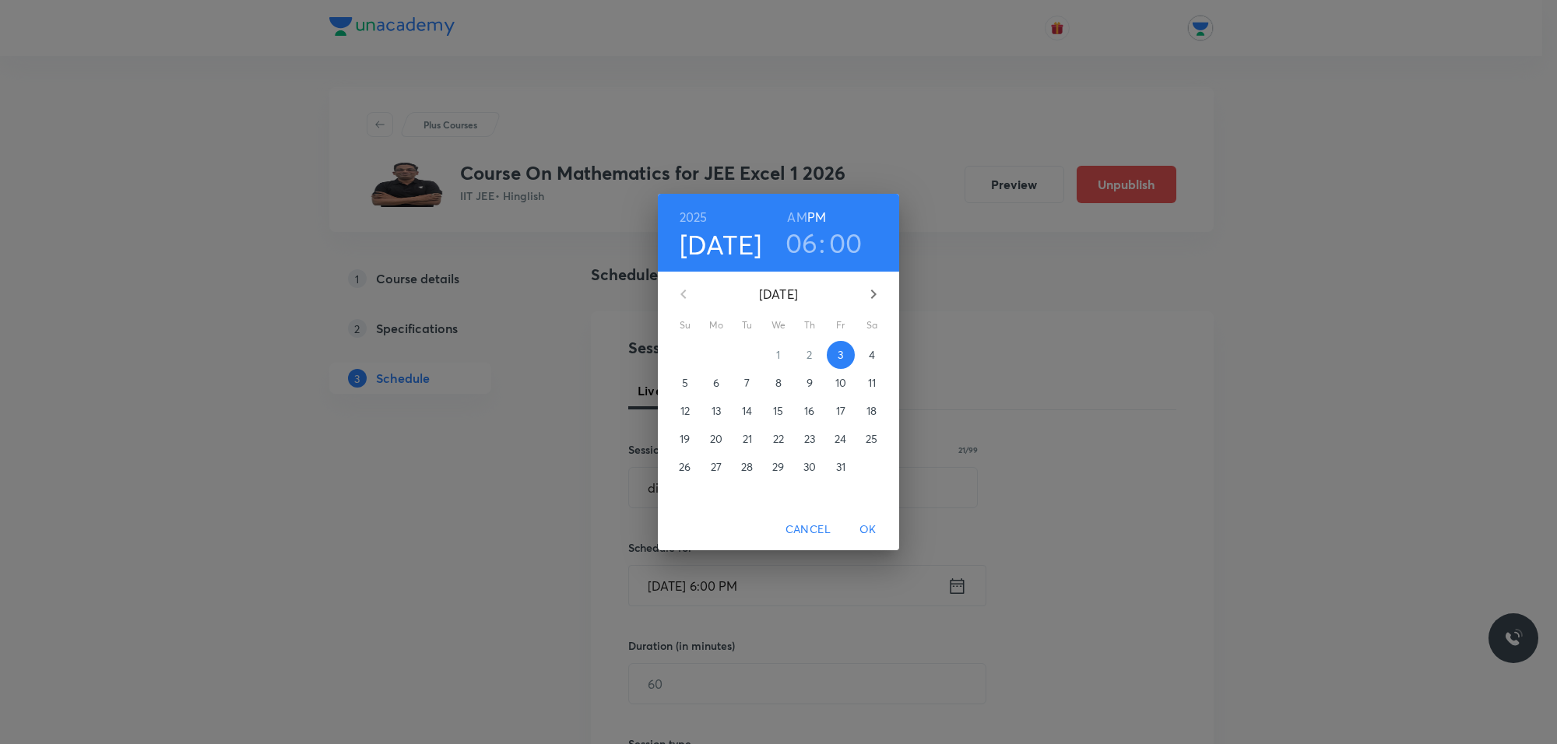
click at [869, 382] on p "11" at bounding box center [872, 383] width 8 height 16
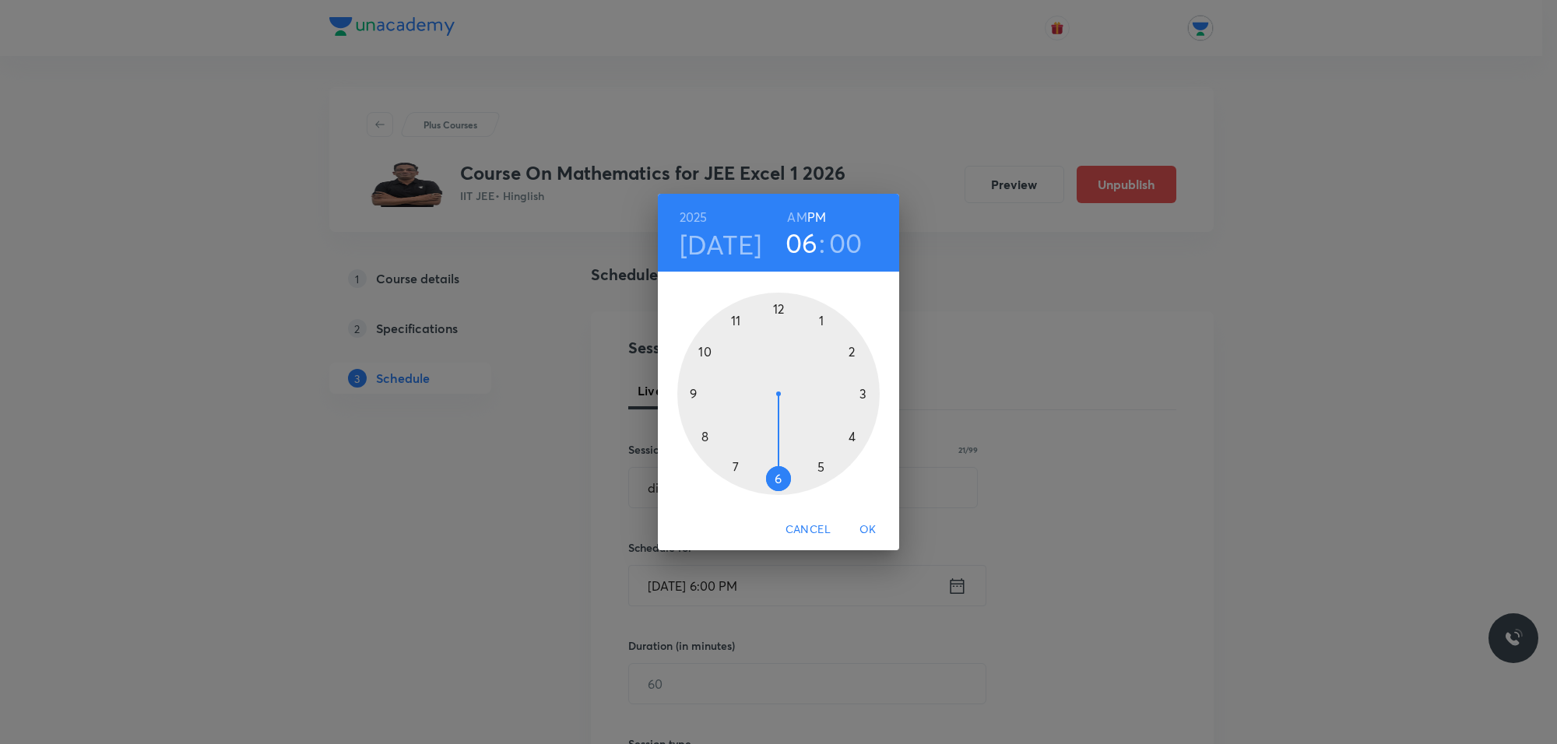
click at [827, 473] on div at bounding box center [778, 394] width 202 height 202
click at [815, 315] on div at bounding box center [778, 394] width 202 height 202
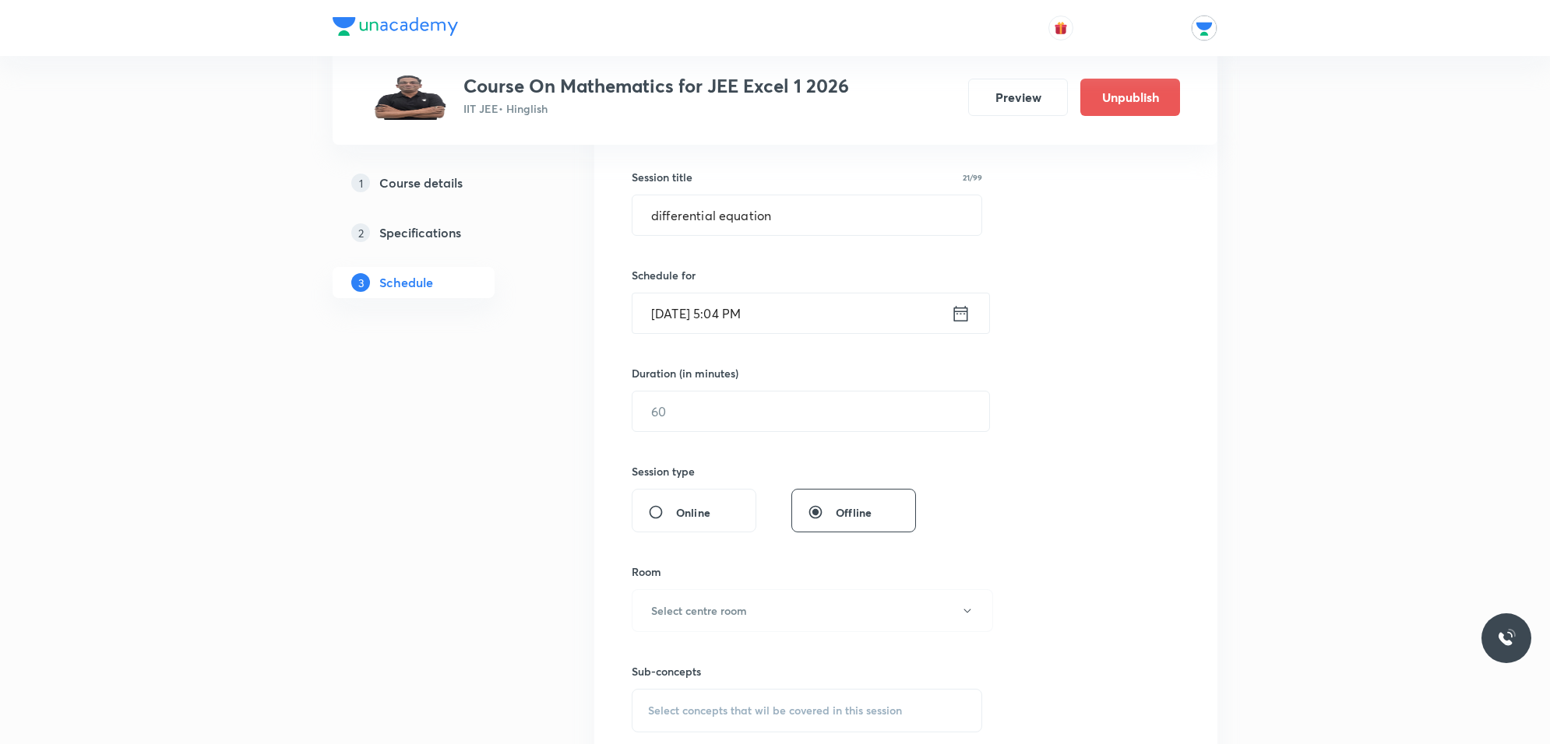
scroll to position [292, 0]
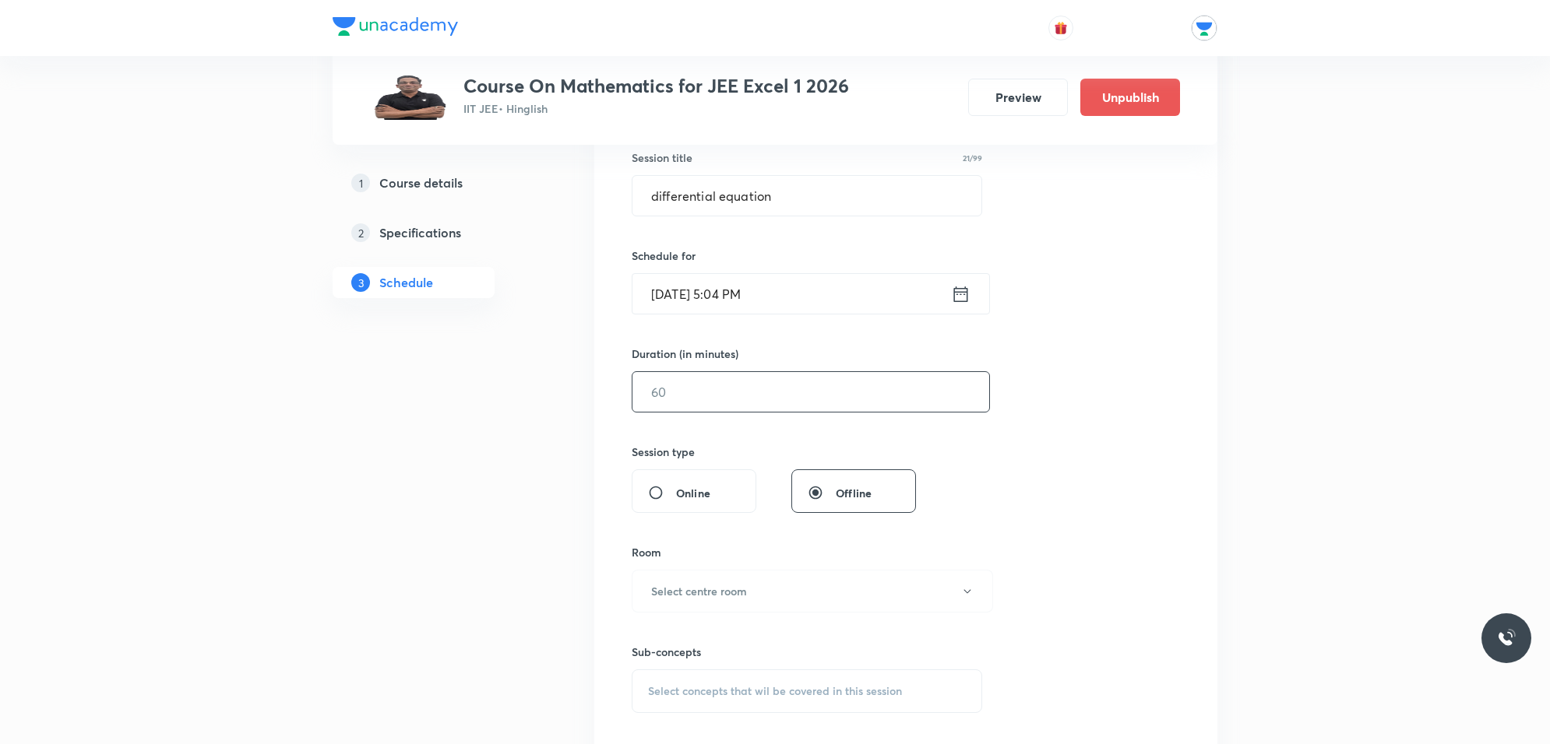
click at [740, 383] on input "text" at bounding box center [810, 392] width 357 height 40
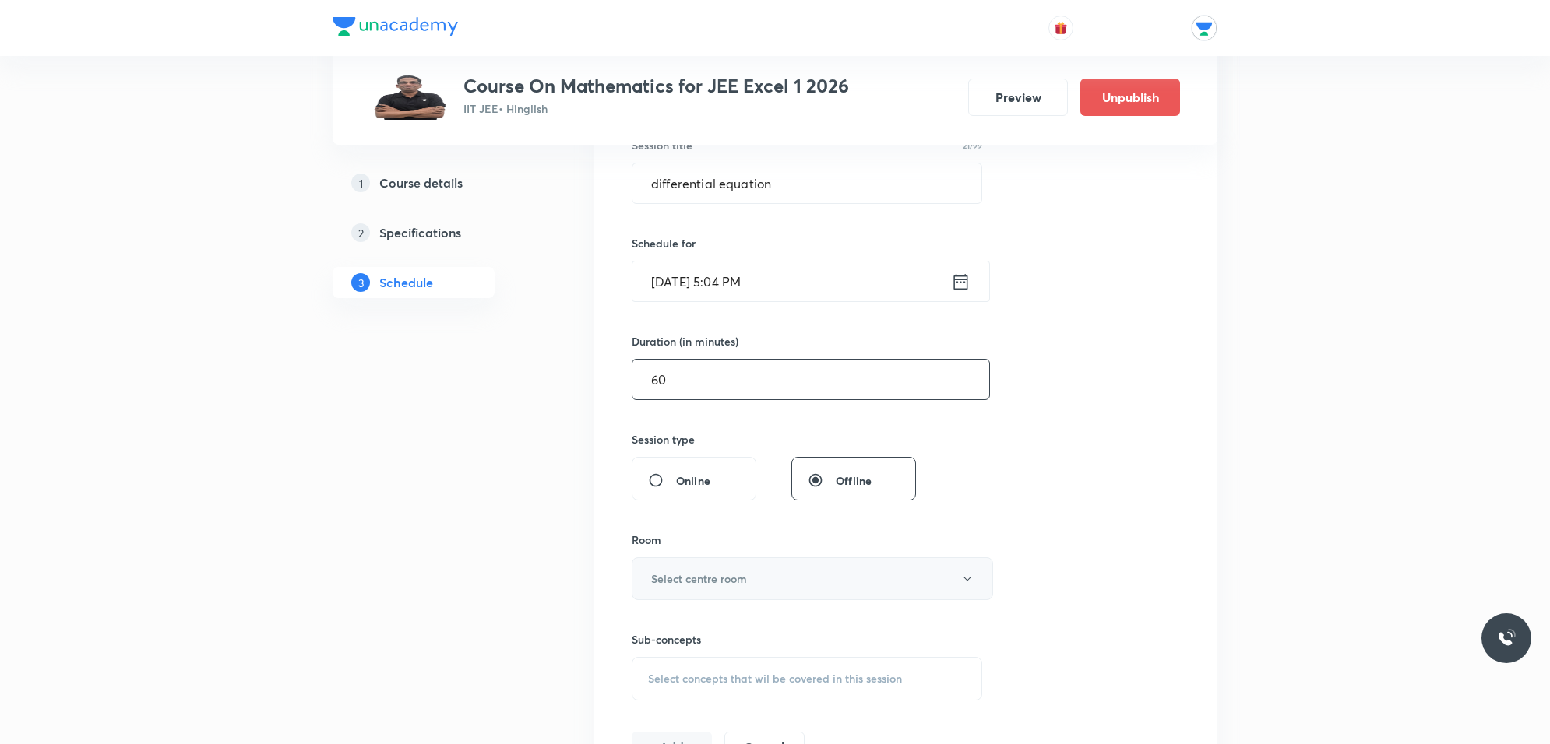
scroll to position [389, 0]
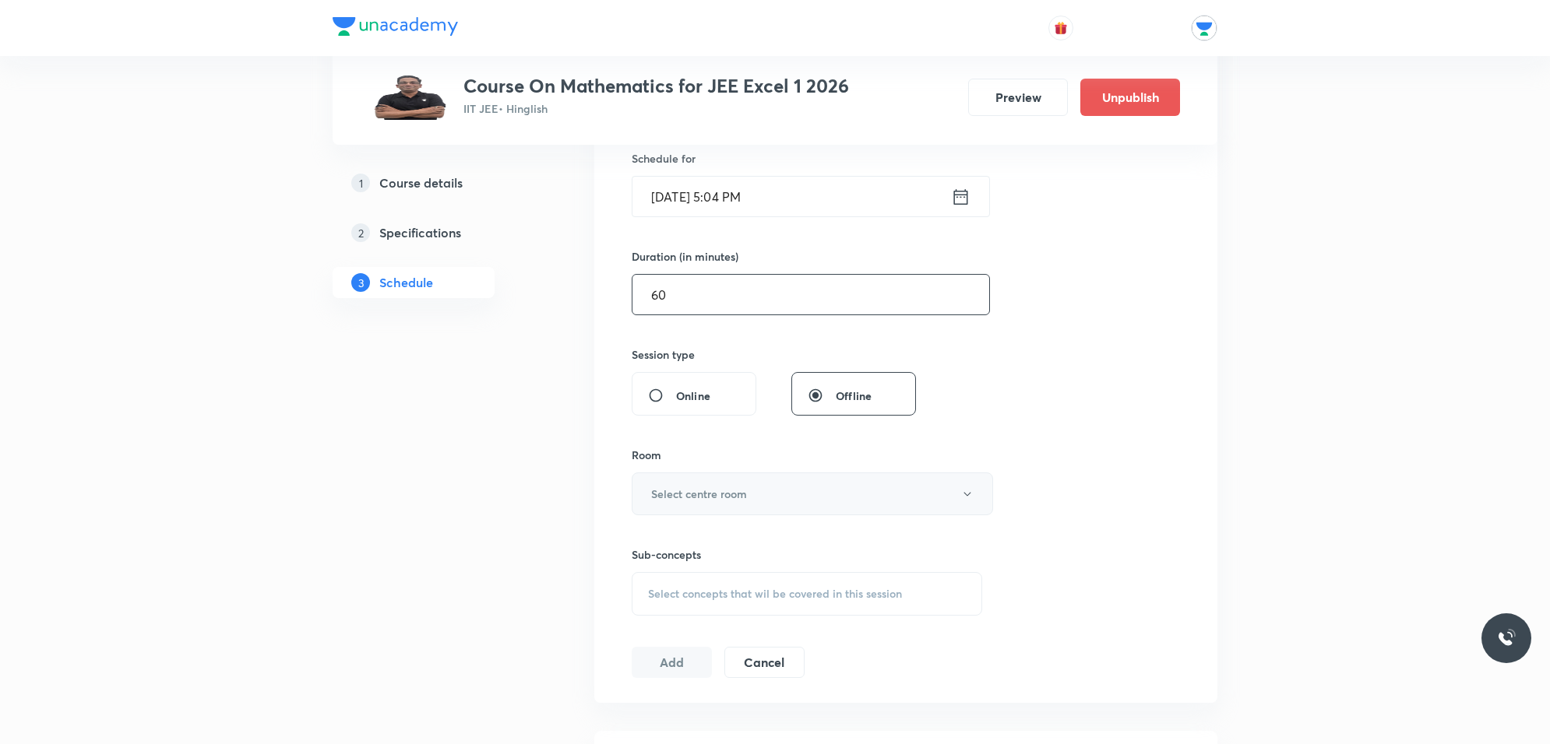
type input "60"
click at [691, 492] on h6 "Select centre room" at bounding box center [699, 494] width 96 height 16
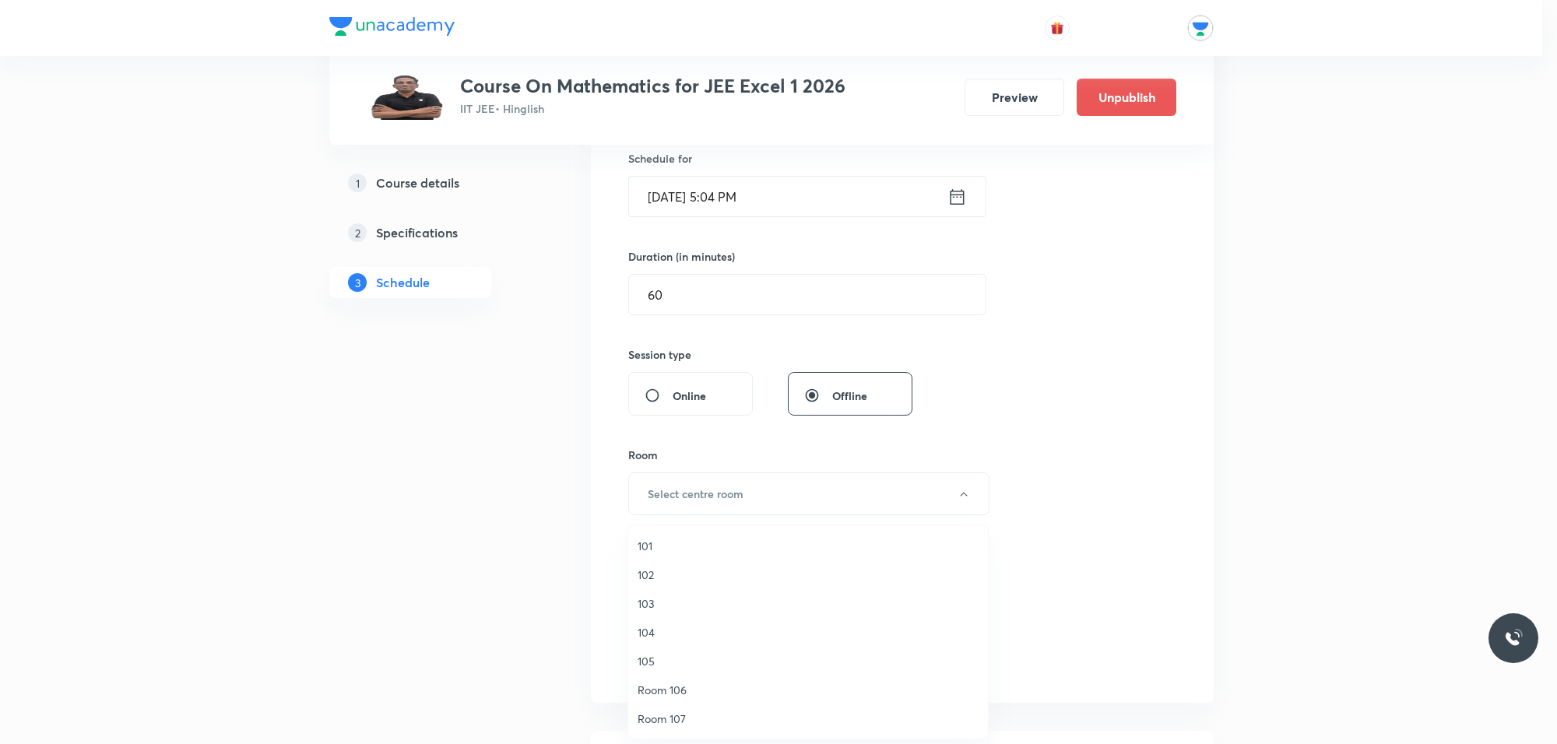
click at [652, 607] on span "103" at bounding box center [808, 604] width 341 height 16
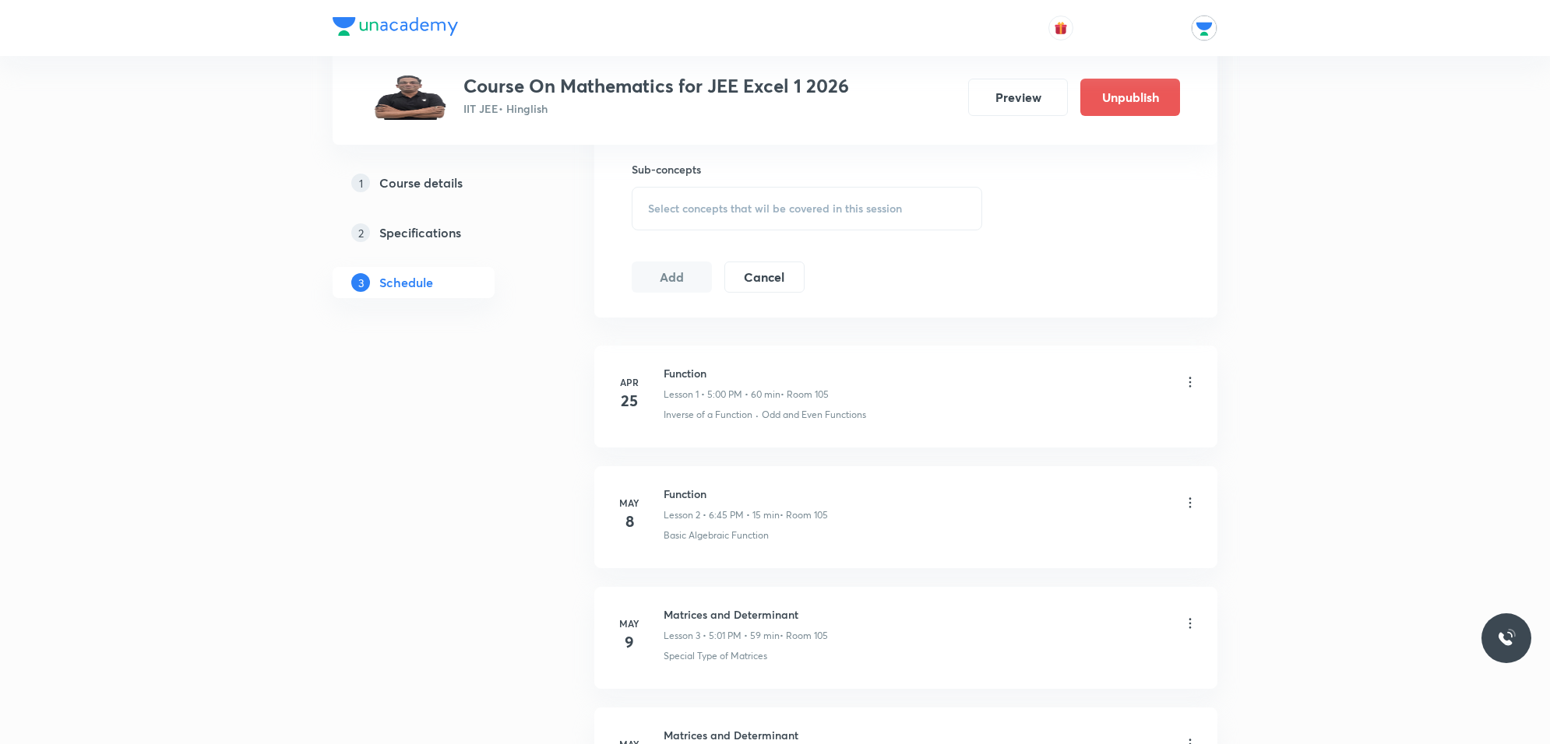
scroll to position [779, 0]
click at [744, 200] on span "Select concepts that wil be covered in this session" at bounding box center [775, 205] width 254 height 12
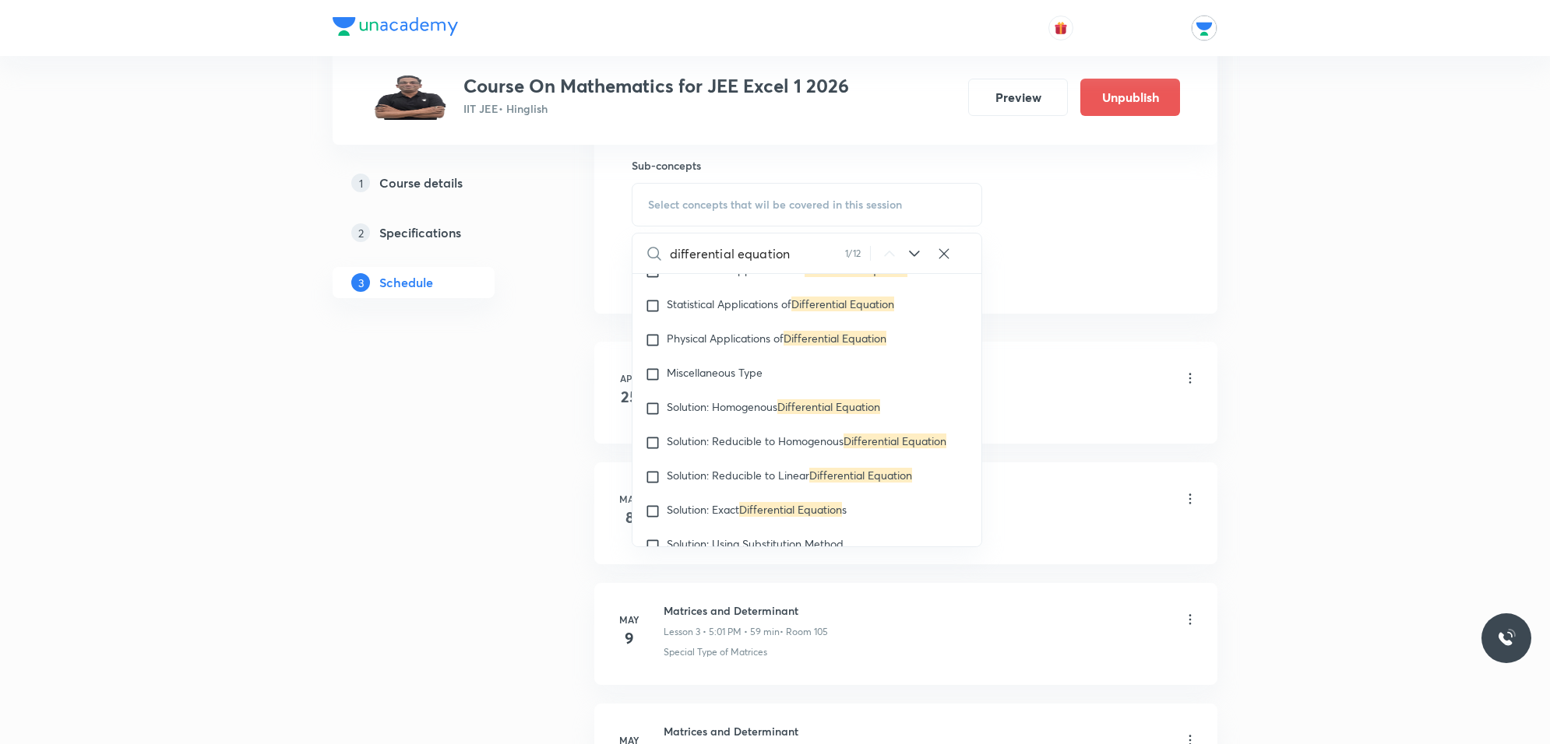
scroll to position [2523, 0]
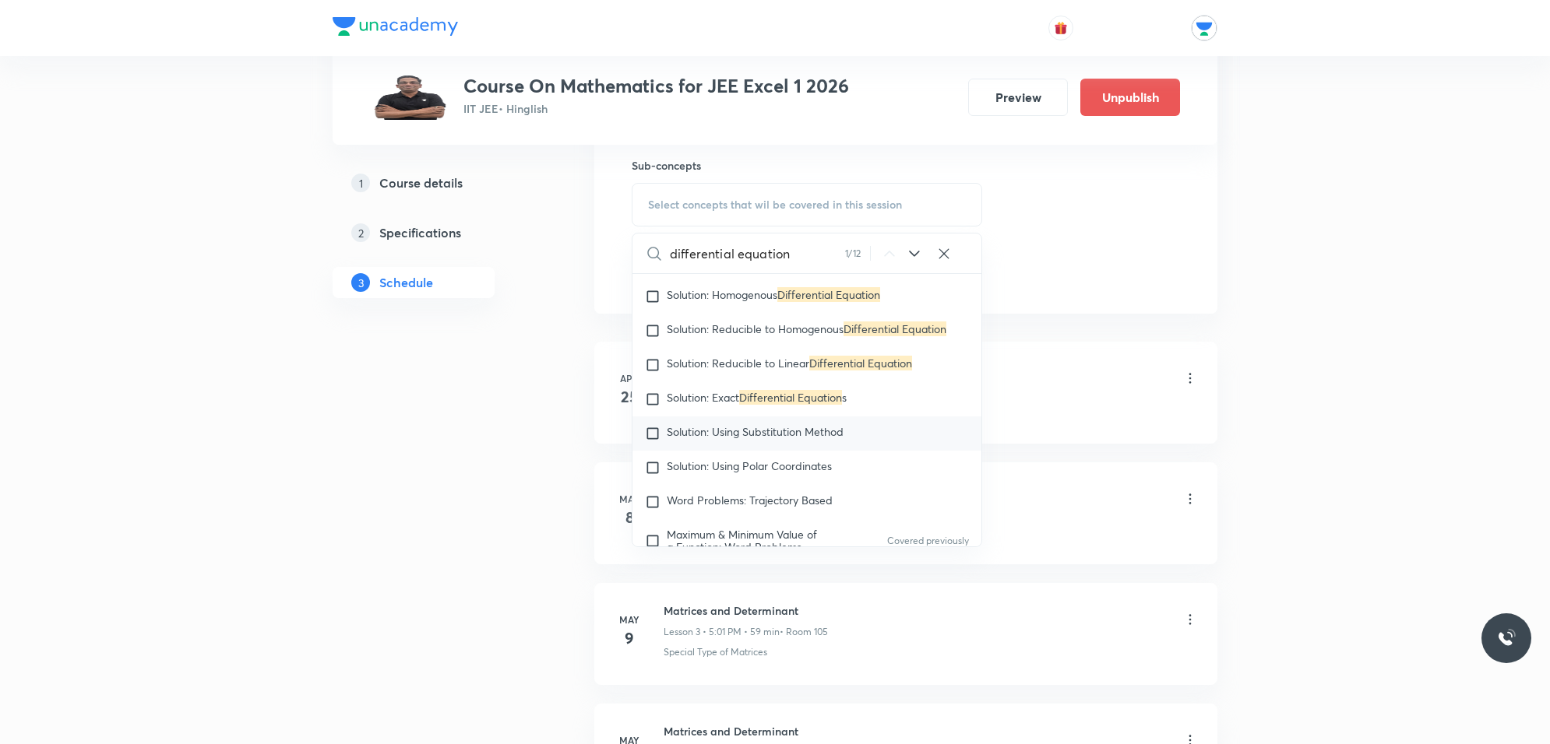
type input "differential equation"
click at [656, 433] on input "checkbox" at bounding box center [656, 434] width 22 height 16
checkbox input "true"
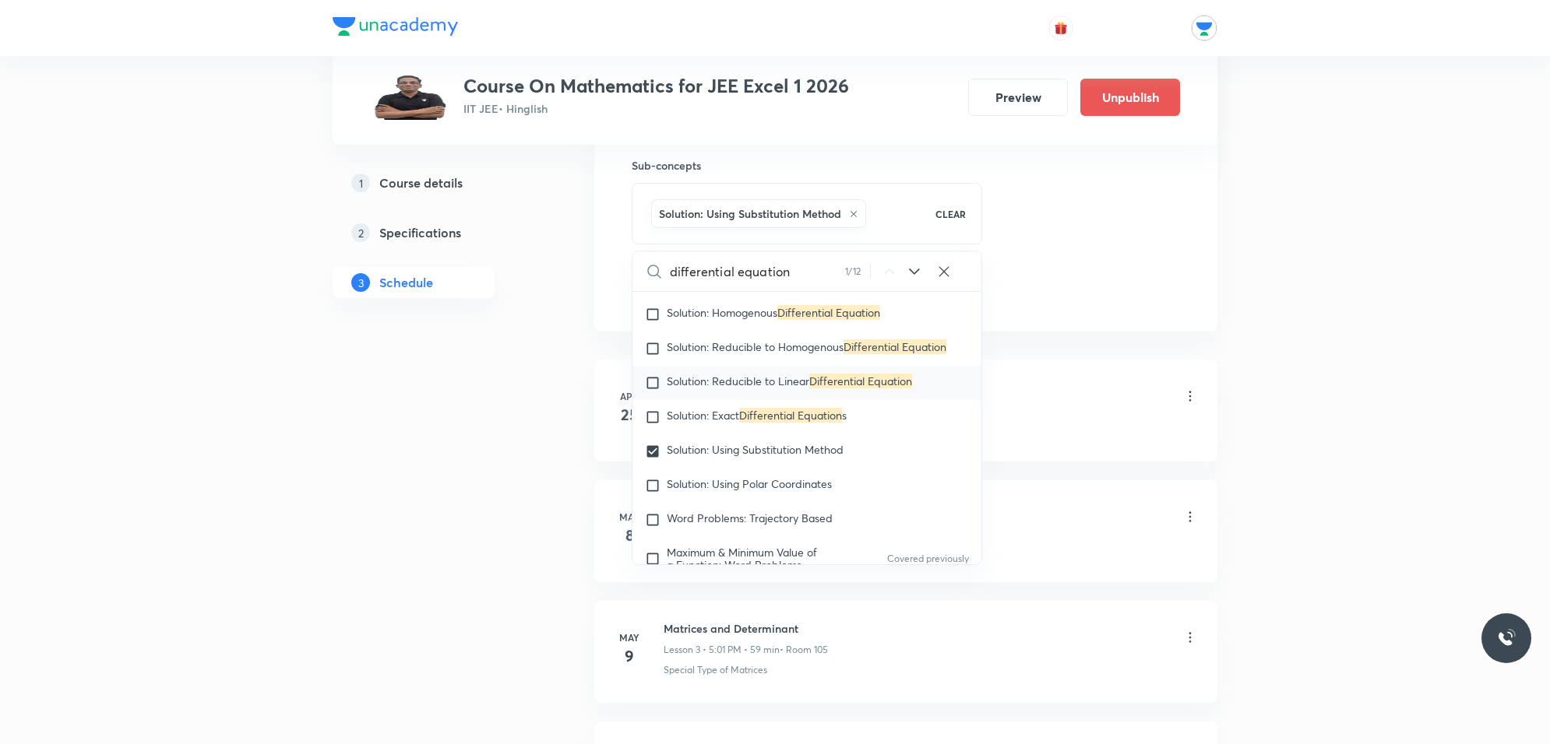
click at [651, 387] on input "checkbox" at bounding box center [656, 383] width 22 height 16
checkbox input "true"
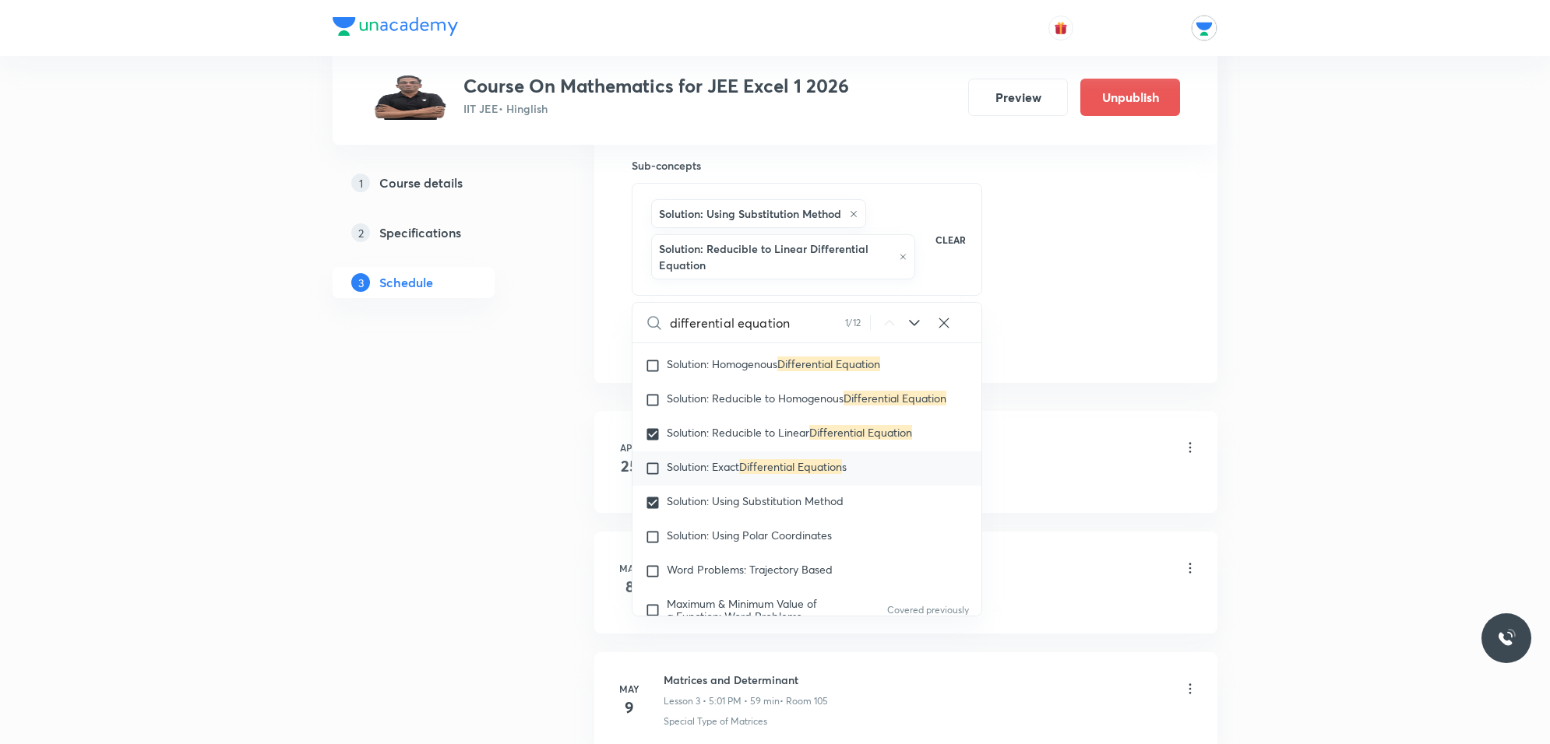
click at [942, 461] on div "Solution: Exact Differential Equation s" at bounding box center [806, 469] width 349 height 34
checkbox input "true"
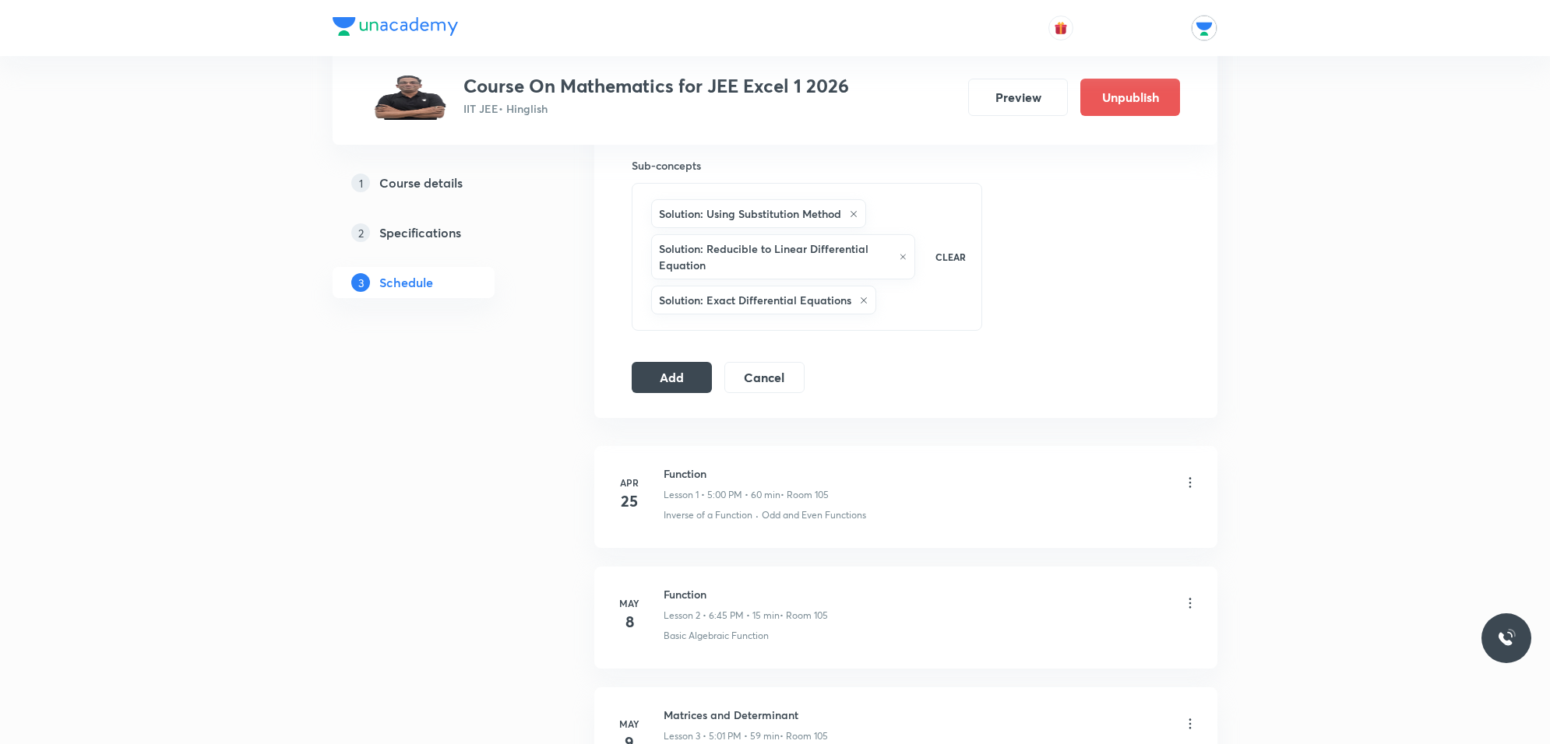
click at [861, 298] on icon at bounding box center [863, 300] width 9 height 9
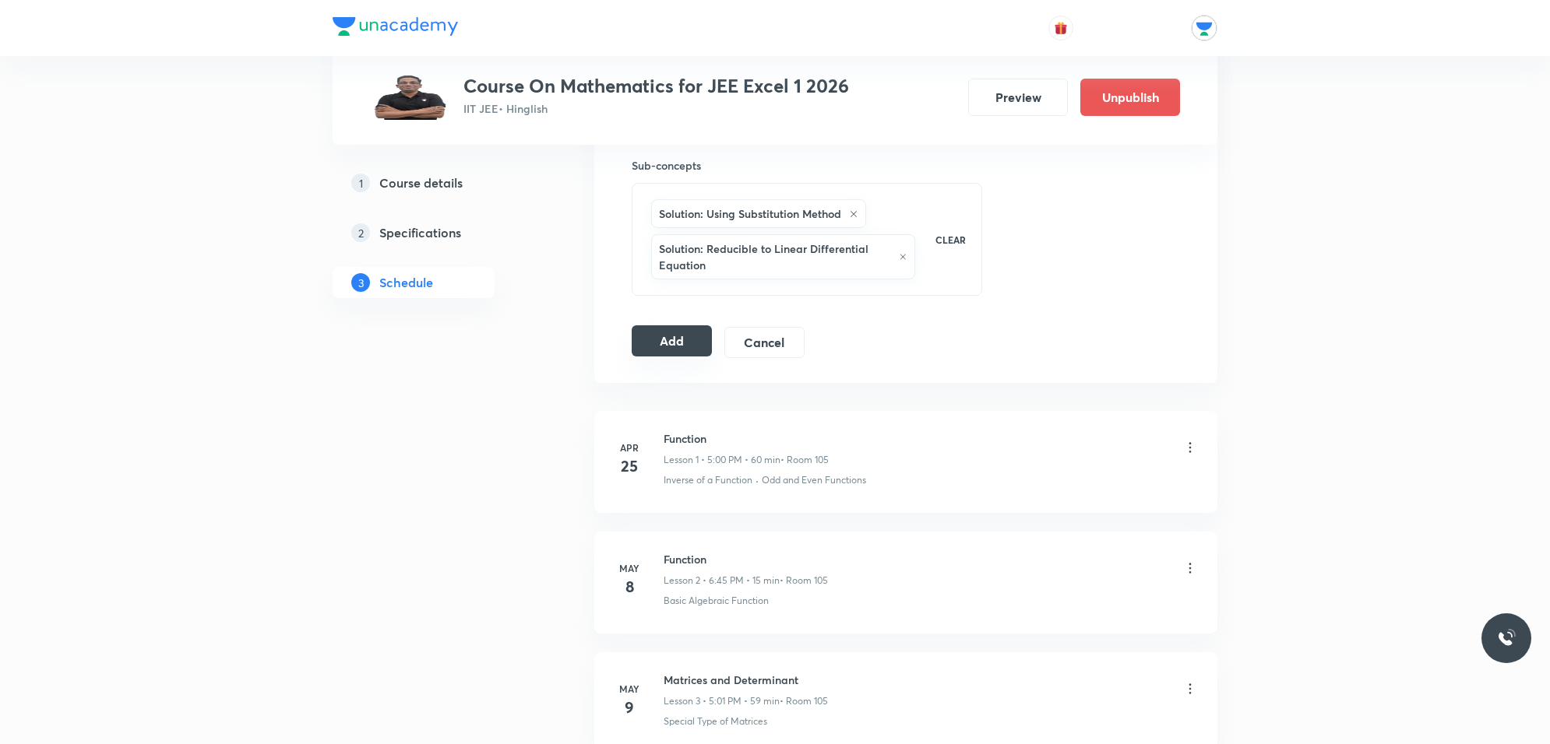
click at [676, 340] on button "Add" at bounding box center [672, 341] width 80 height 31
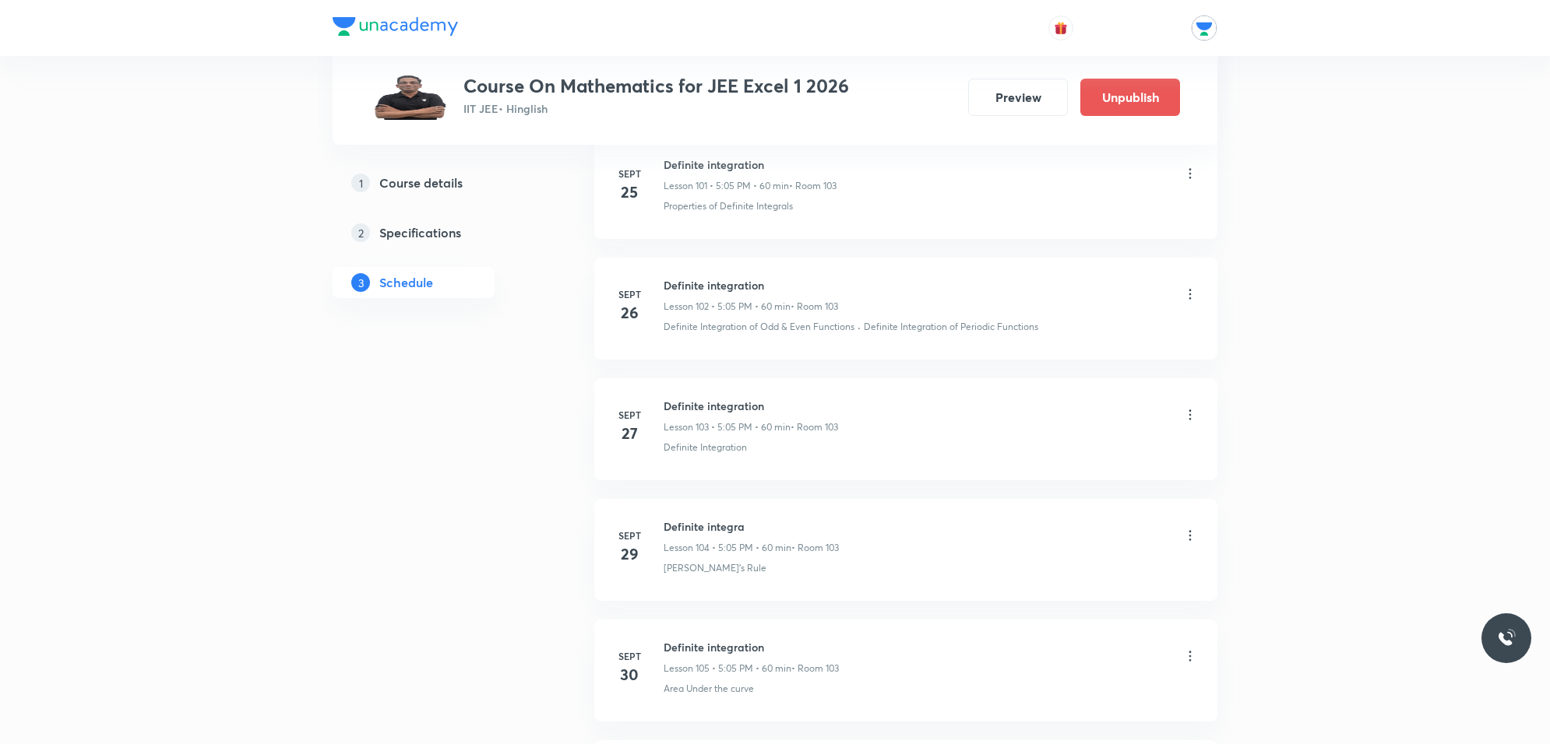
scroll to position [12035, 0]
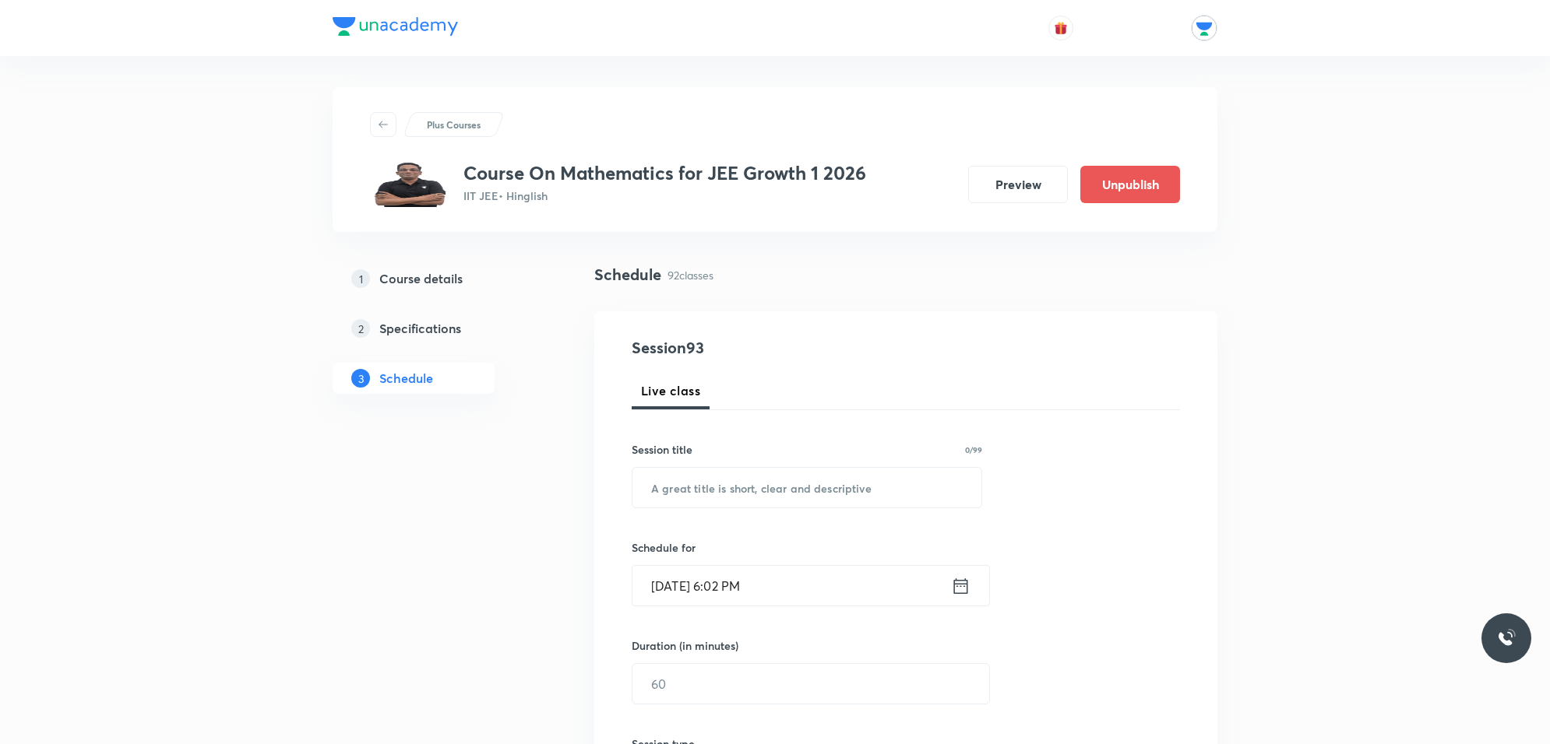
scroll to position [97, 0]
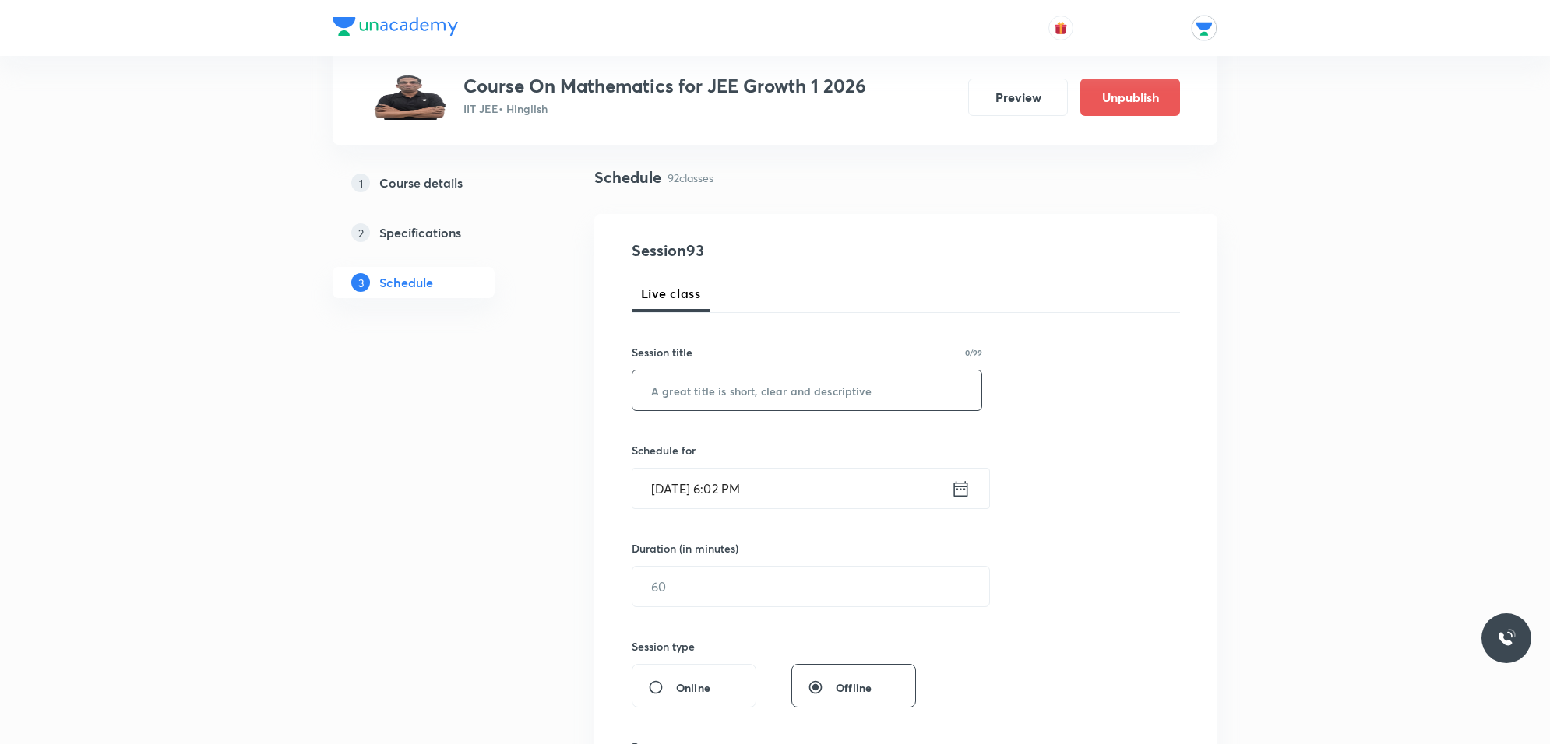
click at [744, 387] on input "text" at bounding box center [806, 391] width 349 height 40
click at [734, 391] on input "text" at bounding box center [806, 391] width 349 height 40
type input "straight line"
click at [763, 491] on input "[DATE] 6:02 PM" at bounding box center [791, 489] width 318 height 40
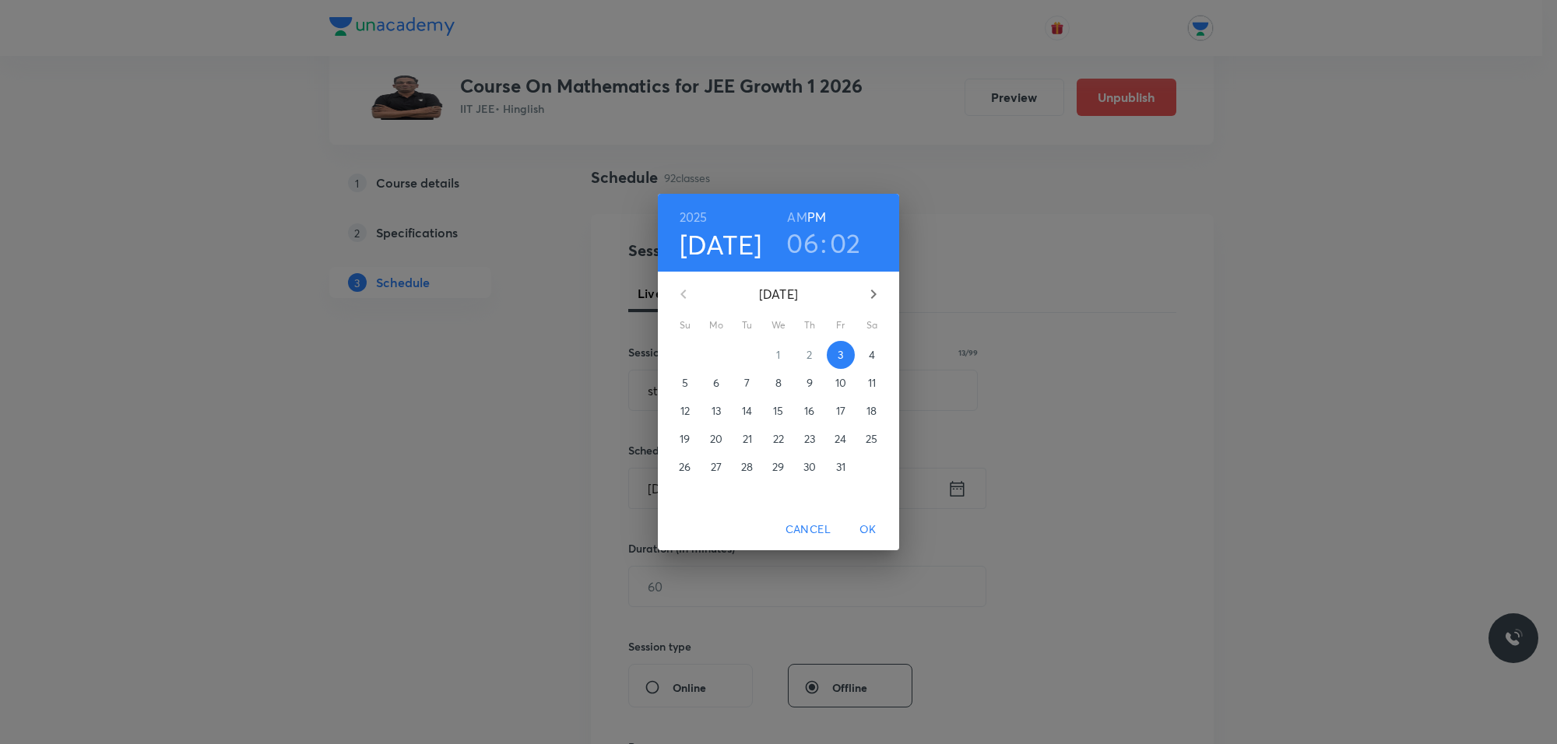
click at [713, 388] on p "6" at bounding box center [716, 383] width 6 height 16
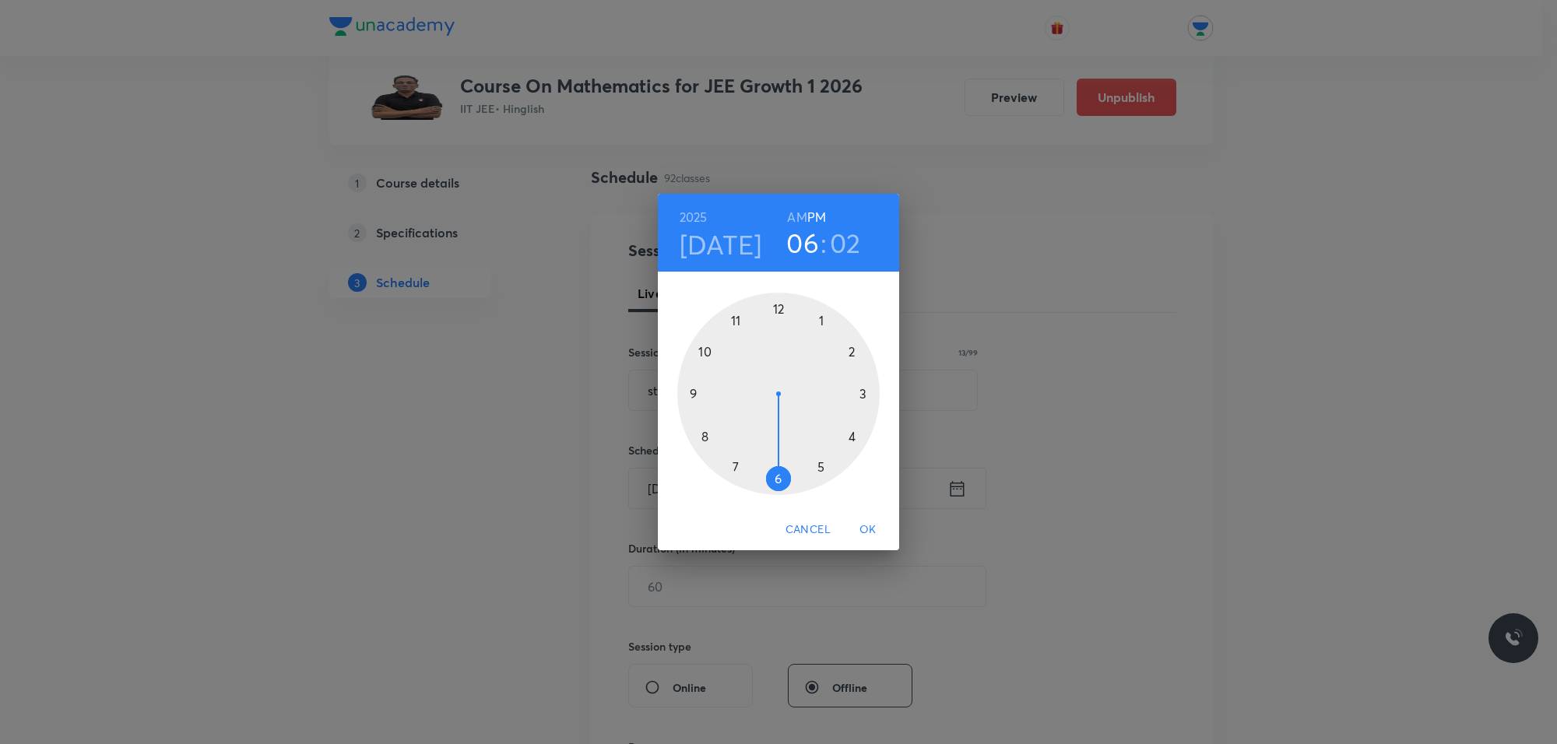
click at [776, 471] on div at bounding box center [778, 394] width 202 height 202
click at [850, 321] on div at bounding box center [778, 394] width 202 height 202
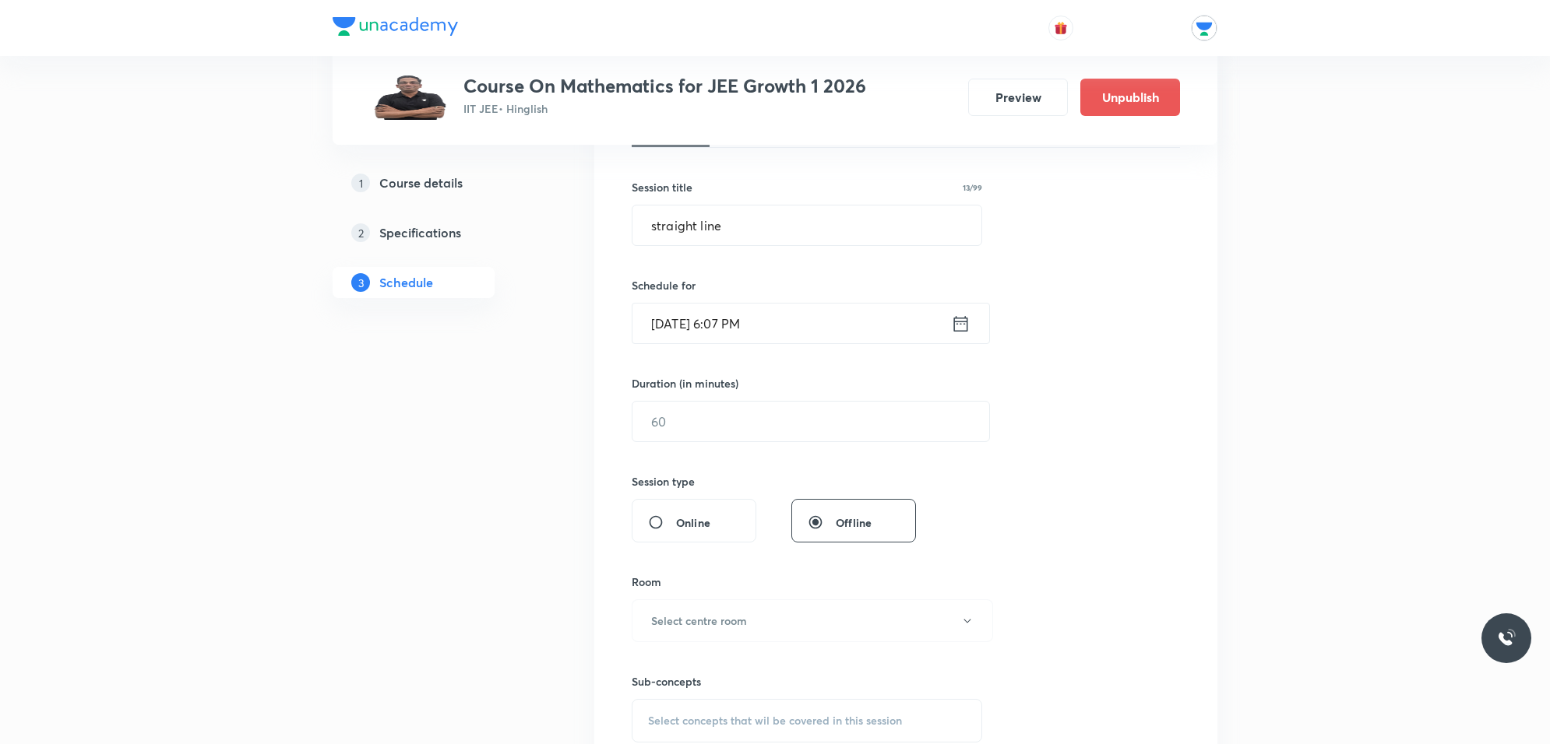
scroll to position [292, 0]
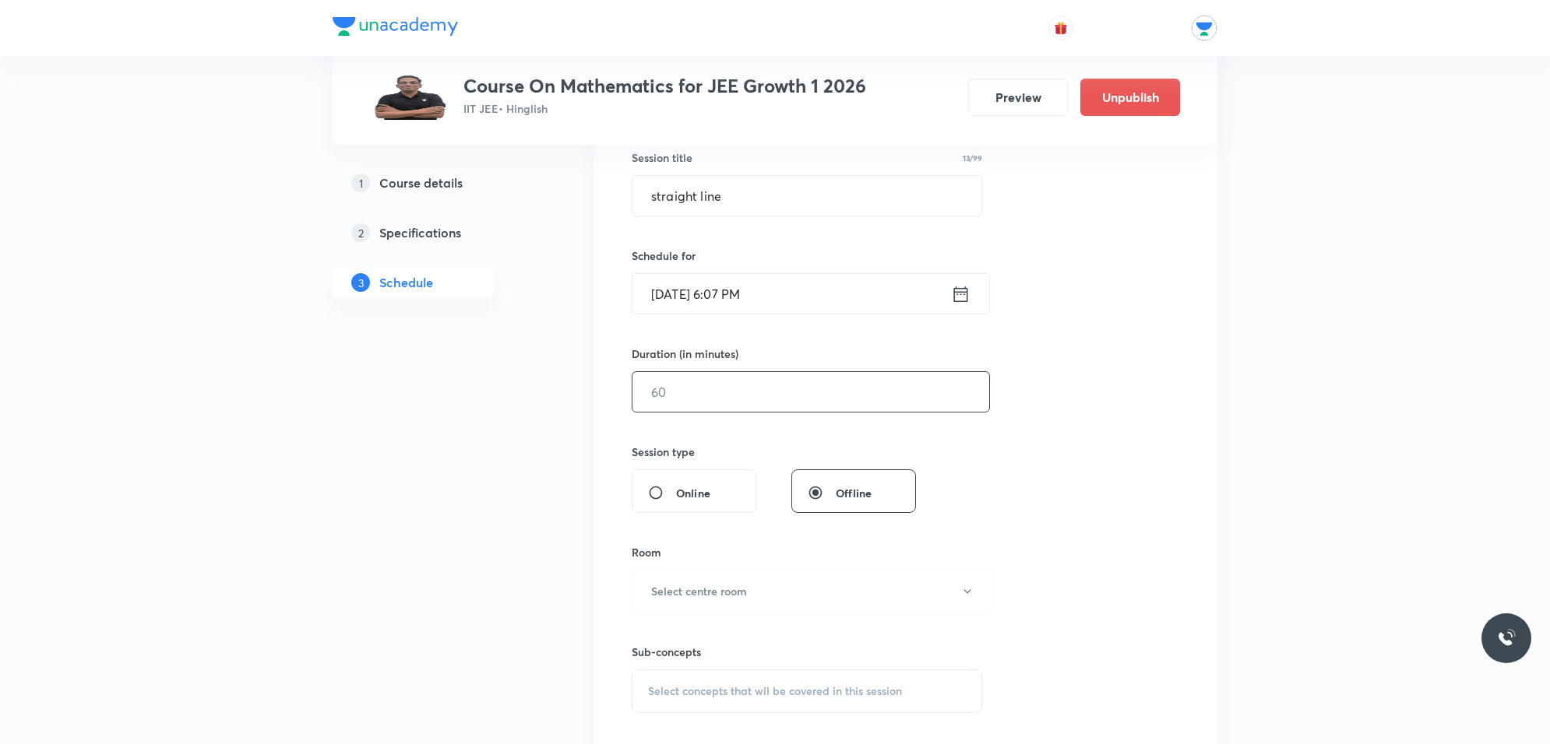
click at [718, 392] on input "text" at bounding box center [810, 392] width 357 height 40
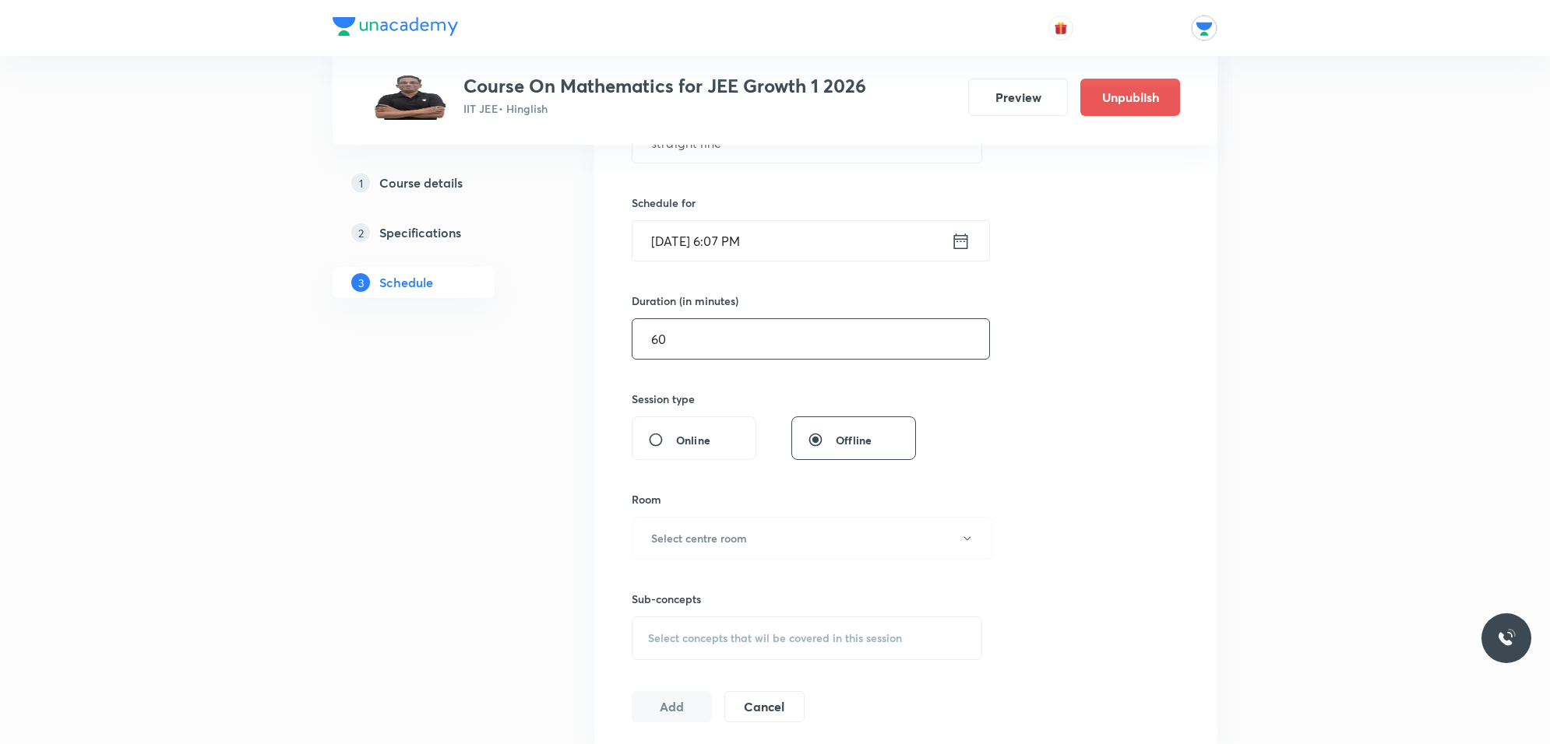
scroll to position [389, 0]
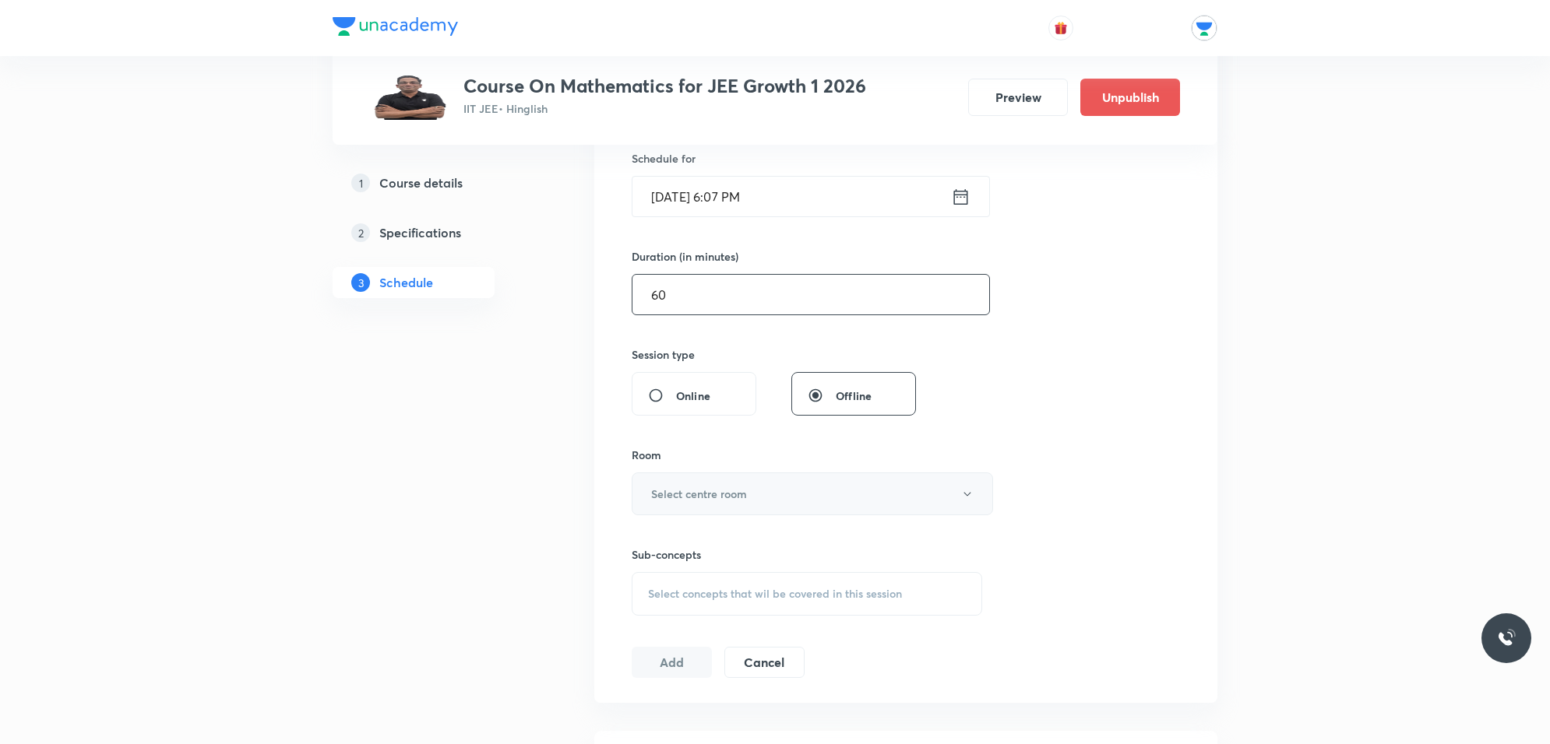
type input "60"
click at [730, 496] on h6 "Select centre room" at bounding box center [699, 494] width 96 height 16
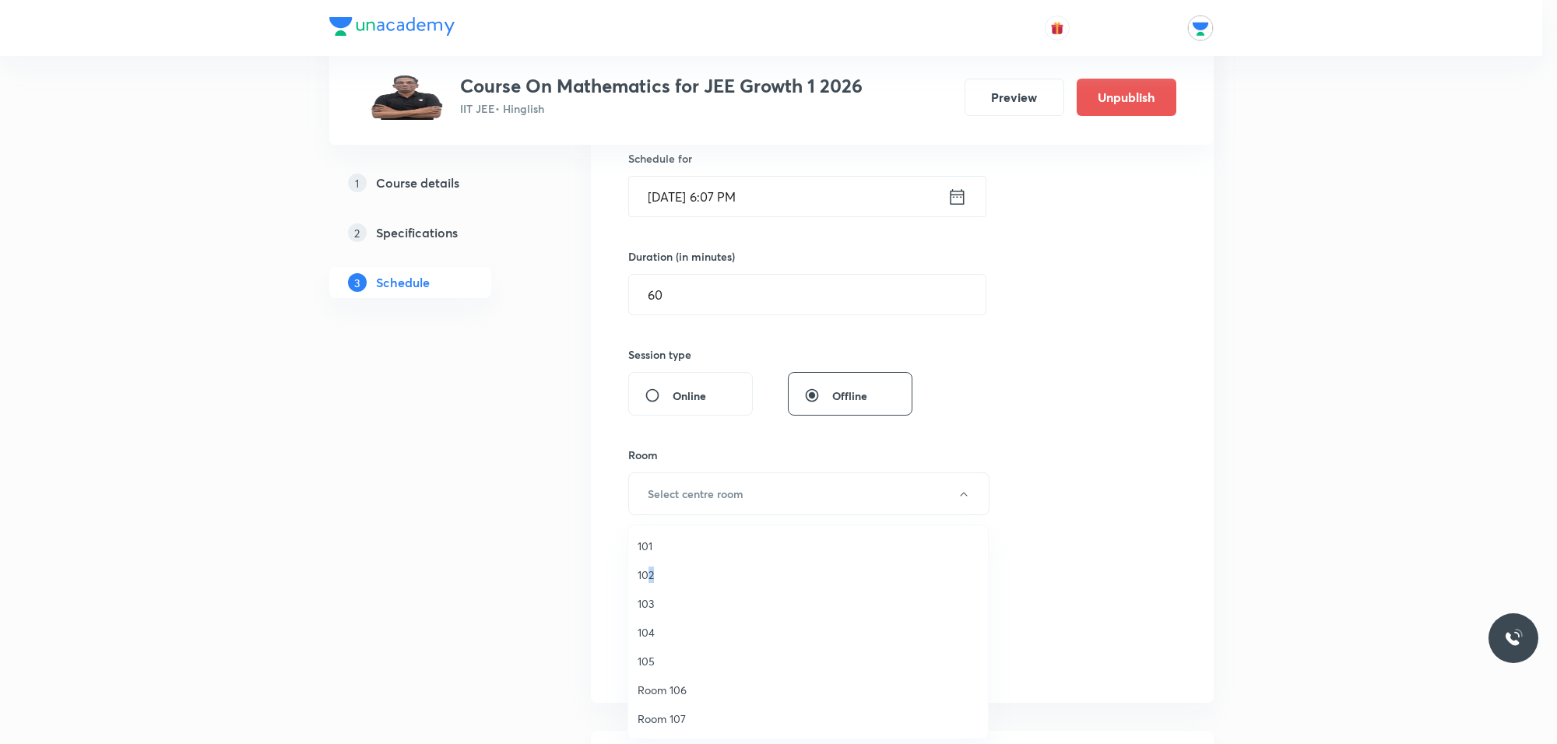
click at [652, 578] on span "102" at bounding box center [808, 575] width 341 height 16
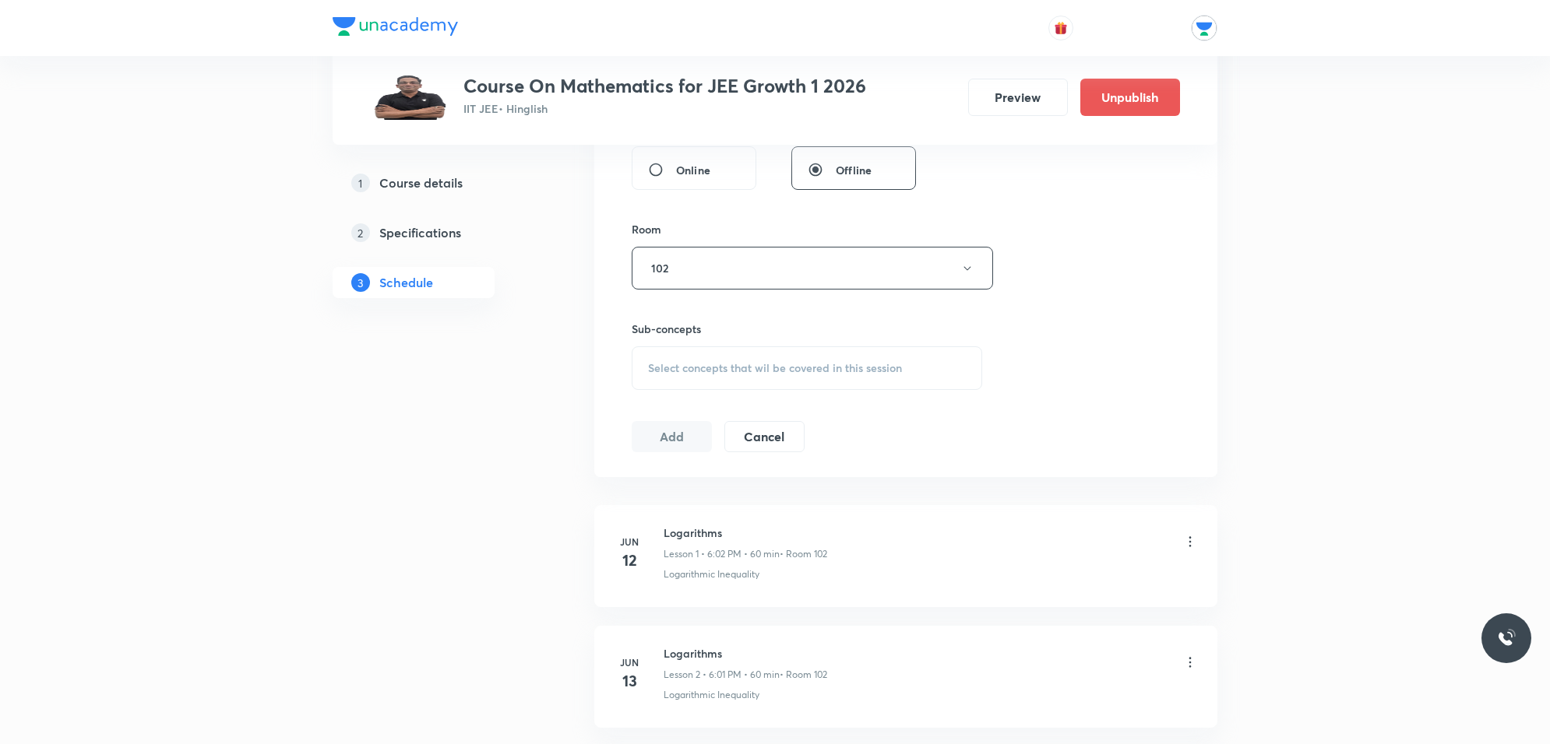
scroll to position [681, 0]
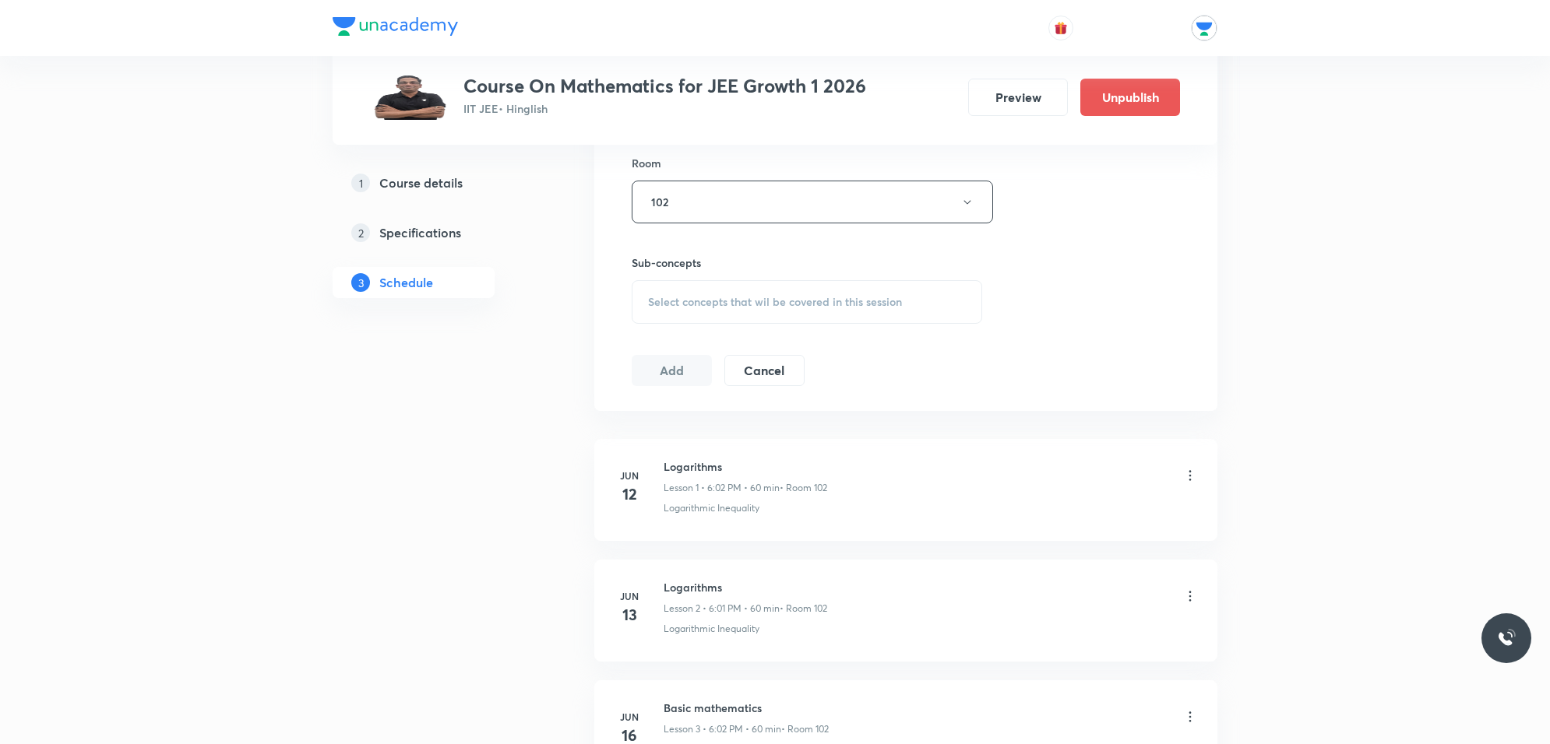
click at [701, 300] on span "Select concepts that wil be covered in this session" at bounding box center [775, 302] width 254 height 12
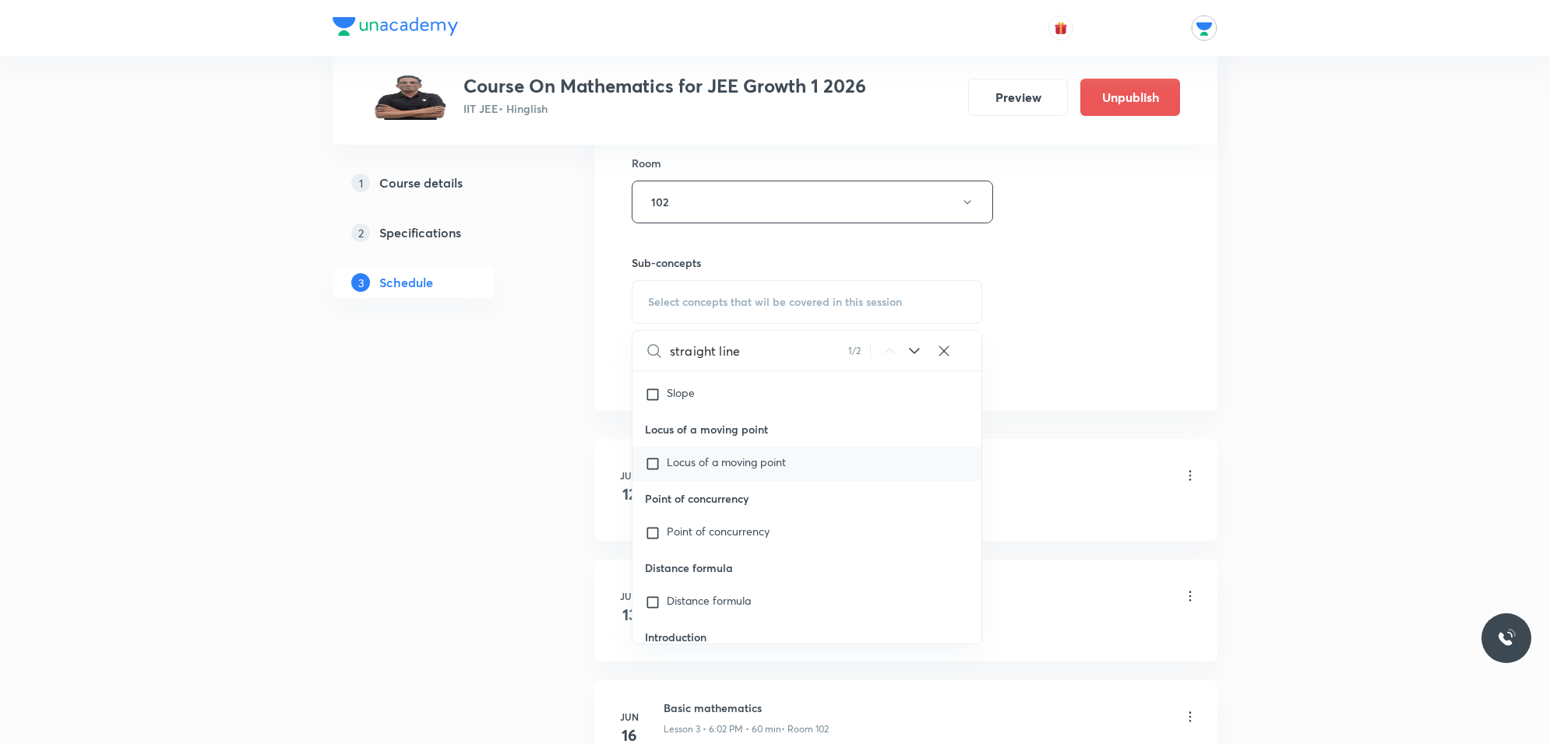
scroll to position [3596, 0]
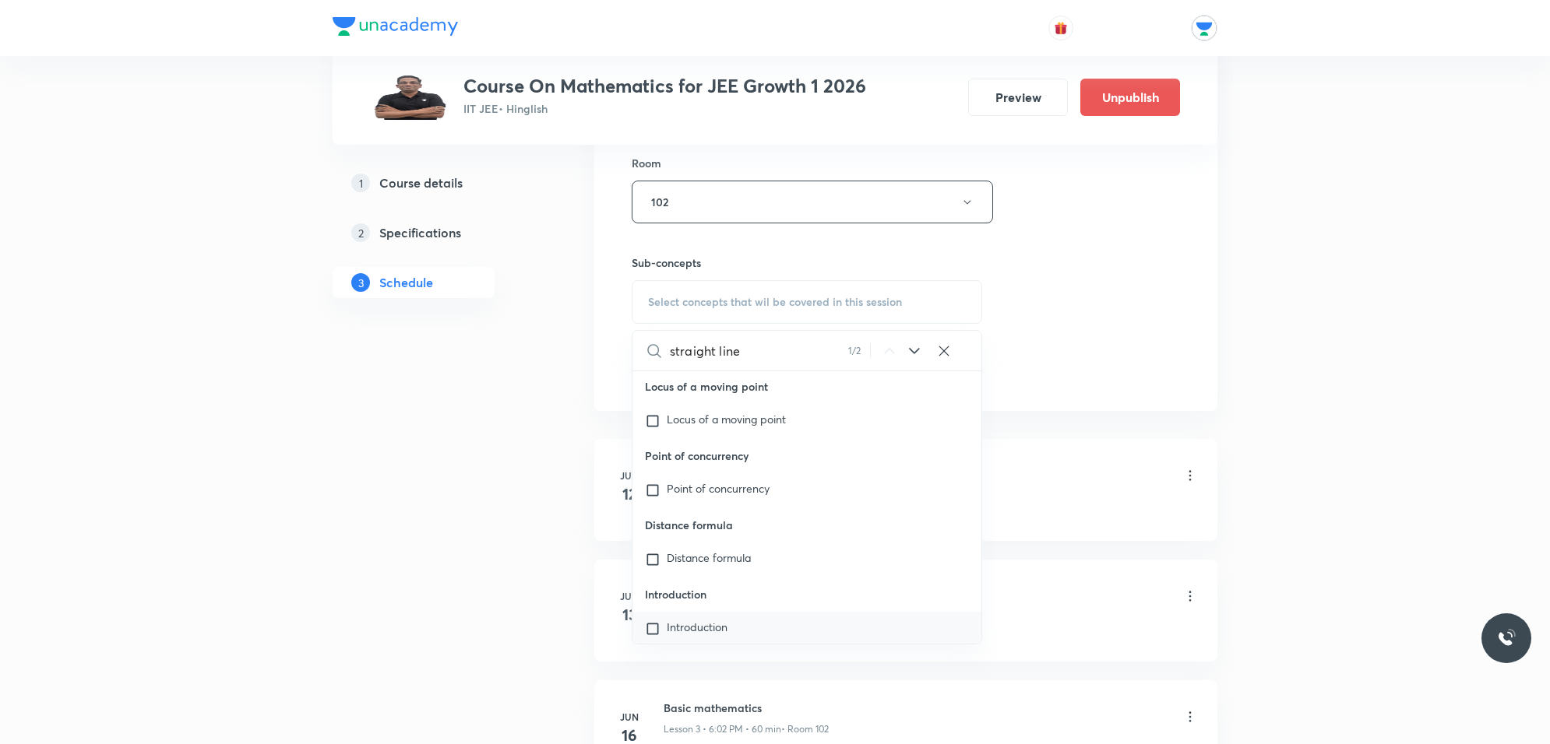
type input "straight line"
click at [648, 629] on input "checkbox" at bounding box center [656, 629] width 22 height 16
checkbox input "true"
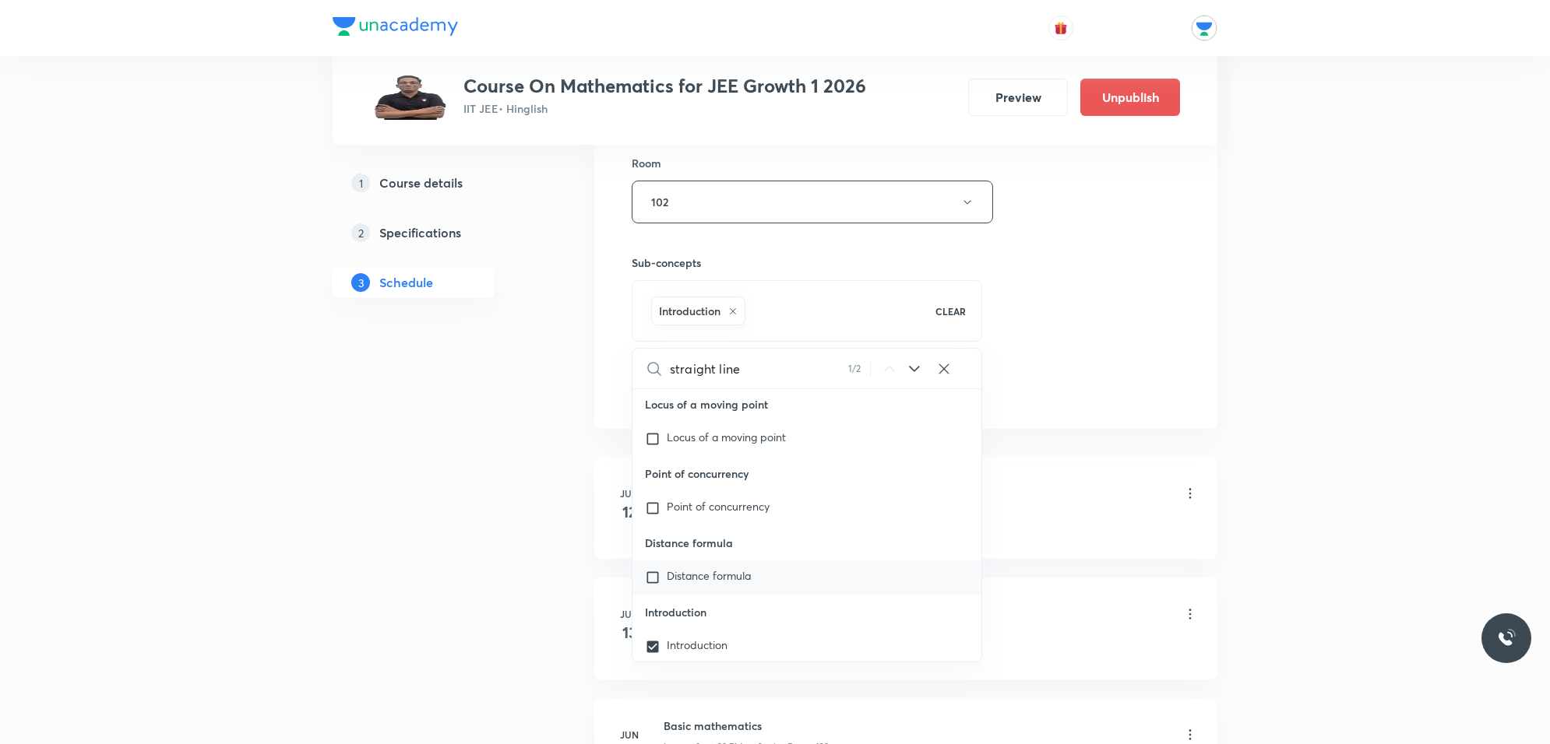
click at [652, 573] on input "checkbox" at bounding box center [656, 578] width 22 height 16
checkbox input "true"
click at [1030, 390] on div "Session 93 Live class Session title 13/99 straight line ​ Schedule for [DATE] 6…" at bounding box center [906, 29] width 548 height 749
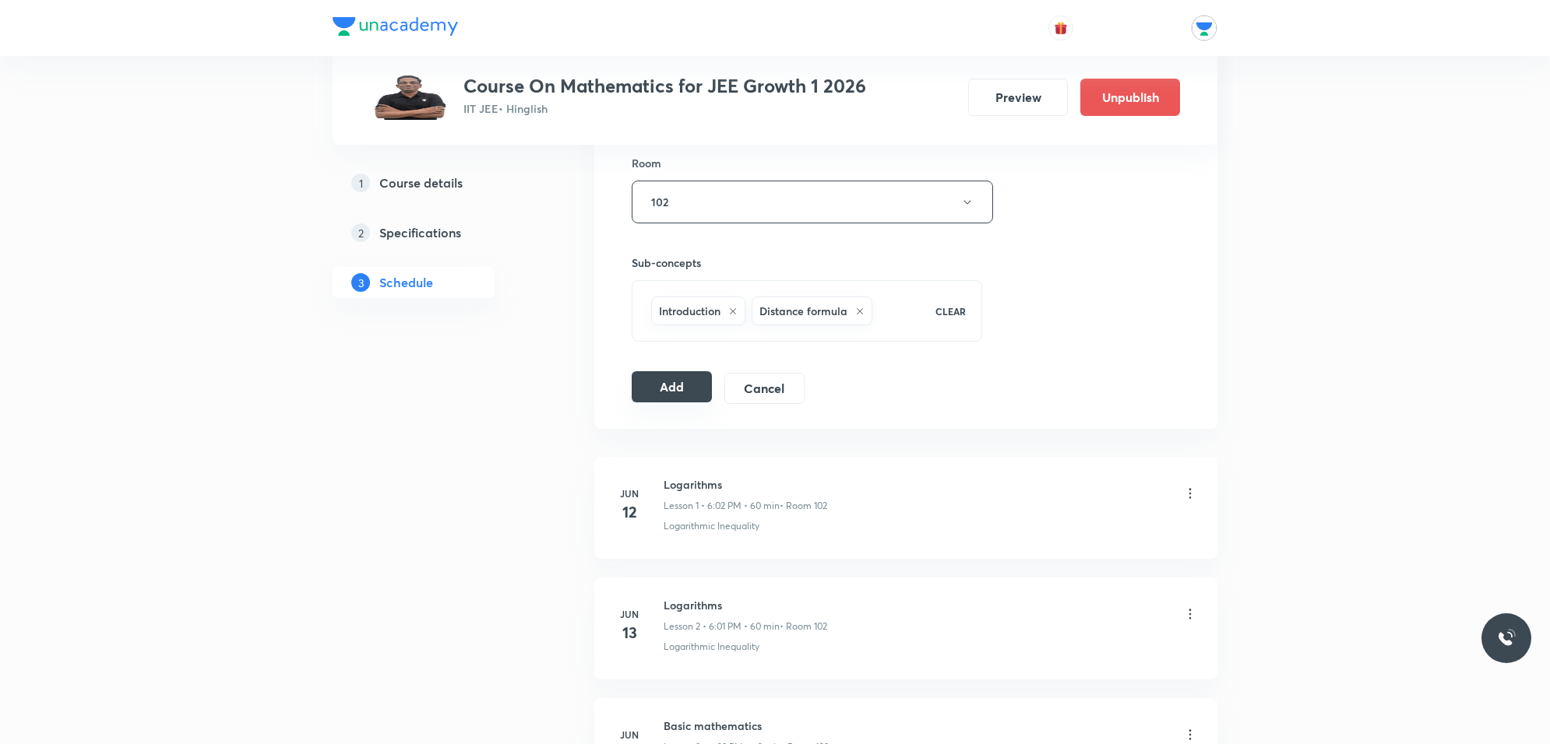
click at [691, 379] on button "Add" at bounding box center [672, 386] width 80 height 31
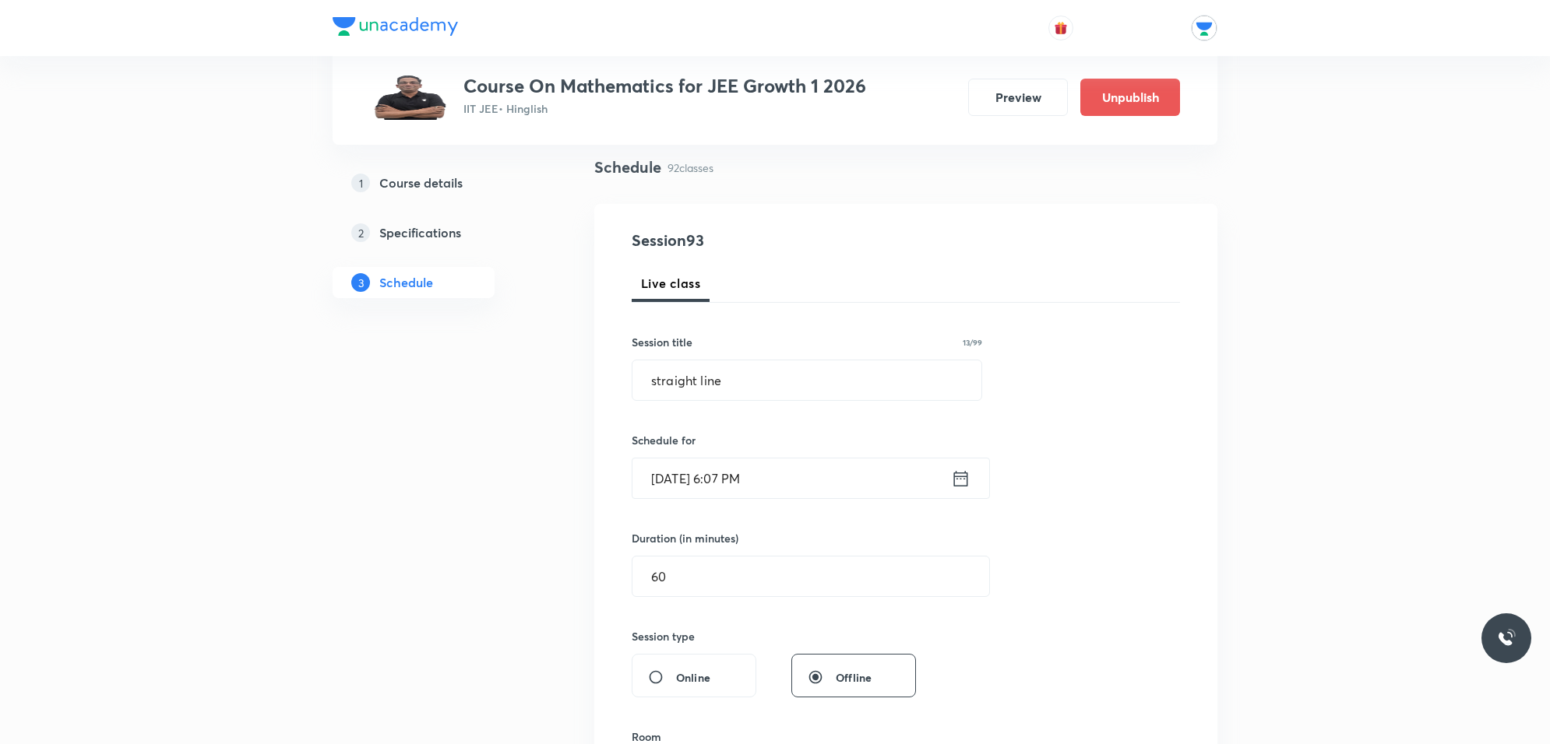
scroll to position [0, 0]
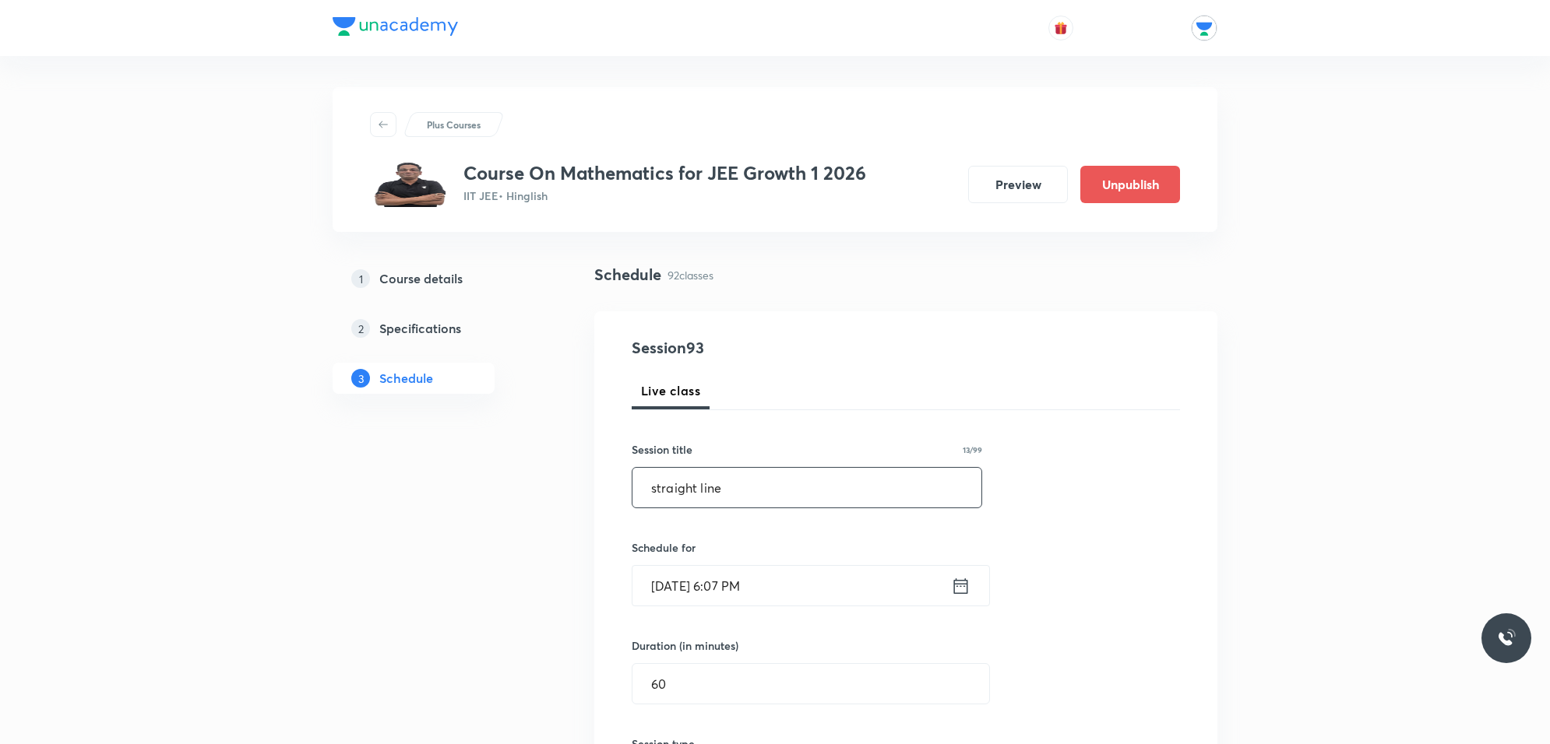
click at [734, 484] on input "straight line" at bounding box center [806, 488] width 349 height 40
drag, startPoint x: 640, startPoint y: 487, endPoint x: 807, endPoint y: 532, distance: 172.7
click at [773, 505] on input "straight line" at bounding box center [806, 488] width 349 height 40
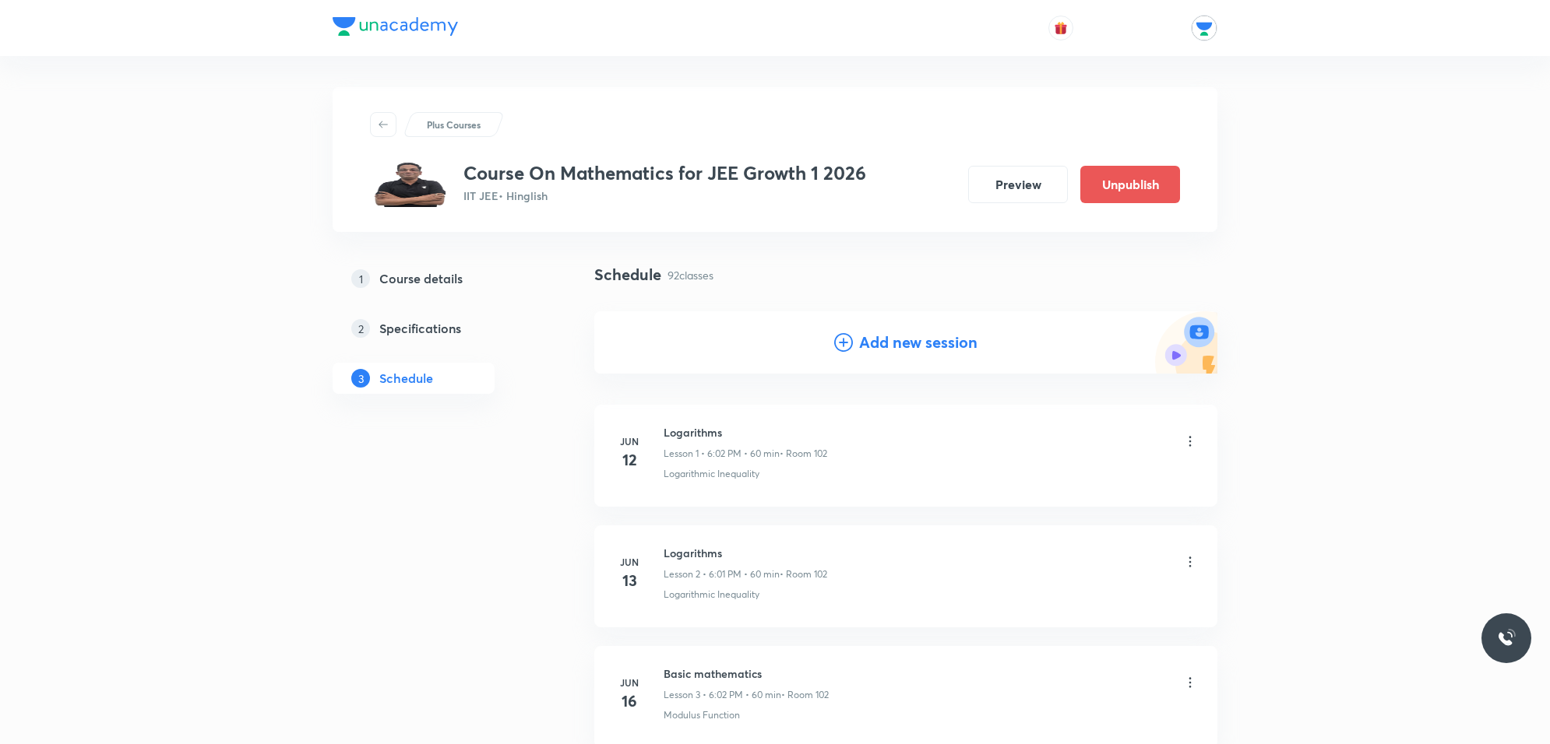
click at [904, 343] on h4 "Add new session" at bounding box center [918, 342] width 118 height 23
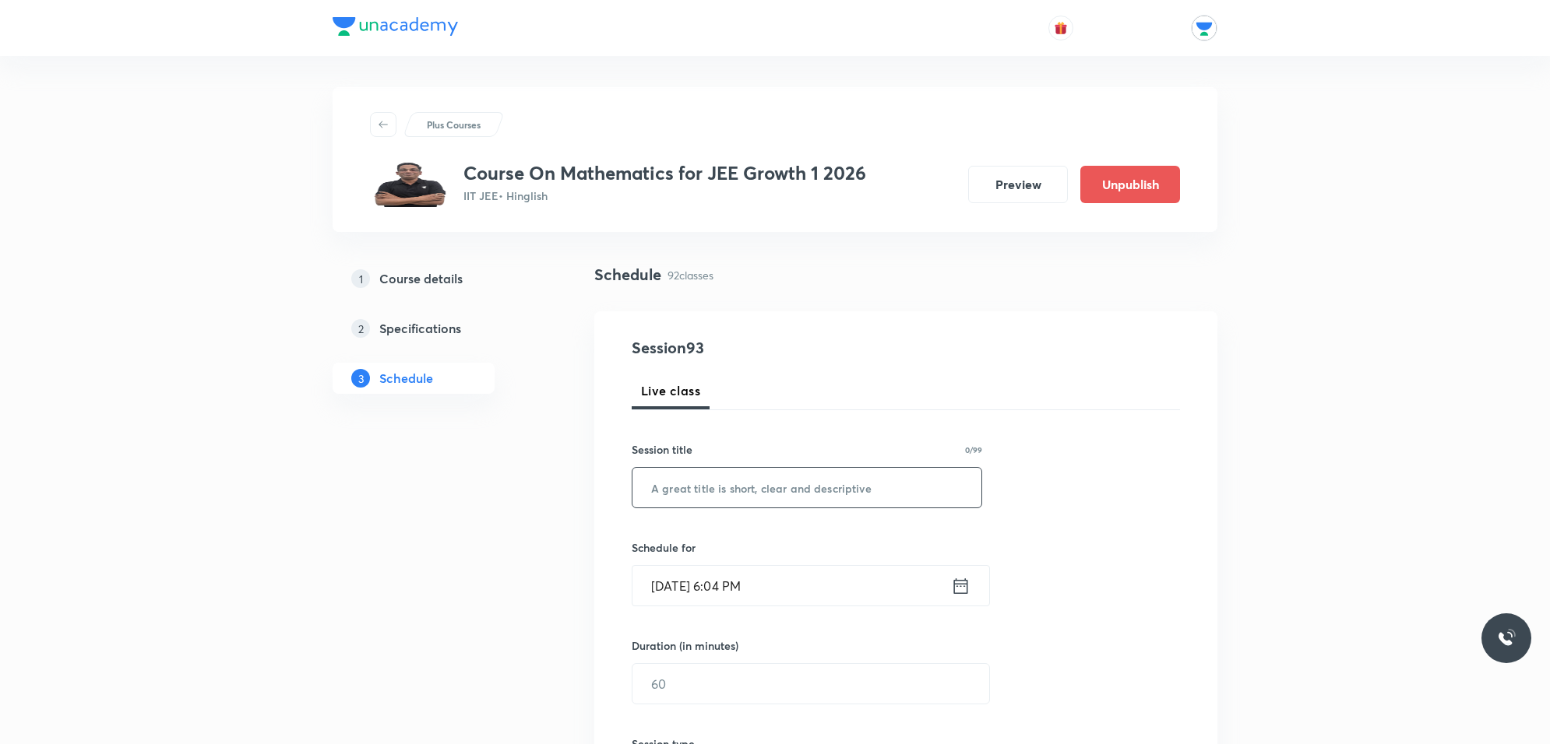
click at [713, 488] on input "text" at bounding box center [806, 488] width 349 height 40
paste input "[URL][DOMAIN_NAME]"
type input "[URL][DOMAIN_NAME]"
drag, startPoint x: 970, startPoint y: 484, endPoint x: 650, endPoint y: 487, distance: 319.3
click at [650, 487] on input "[URL][DOMAIN_NAME]" at bounding box center [806, 488] width 349 height 40
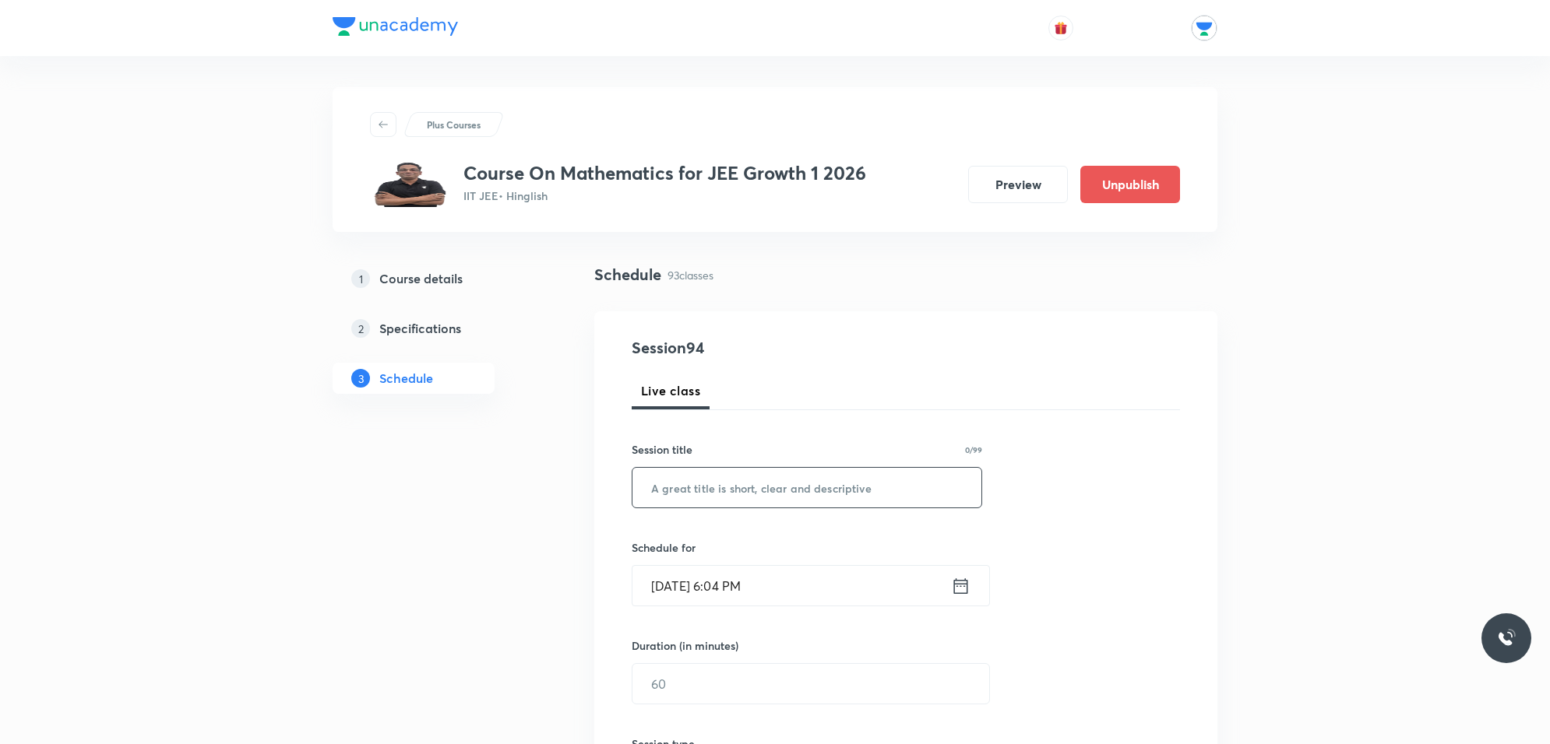
click at [723, 487] on input "text" at bounding box center [806, 488] width 349 height 40
type input "straght line"
click at [693, 582] on input "[DATE] 6:04 PM" at bounding box center [791, 586] width 318 height 40
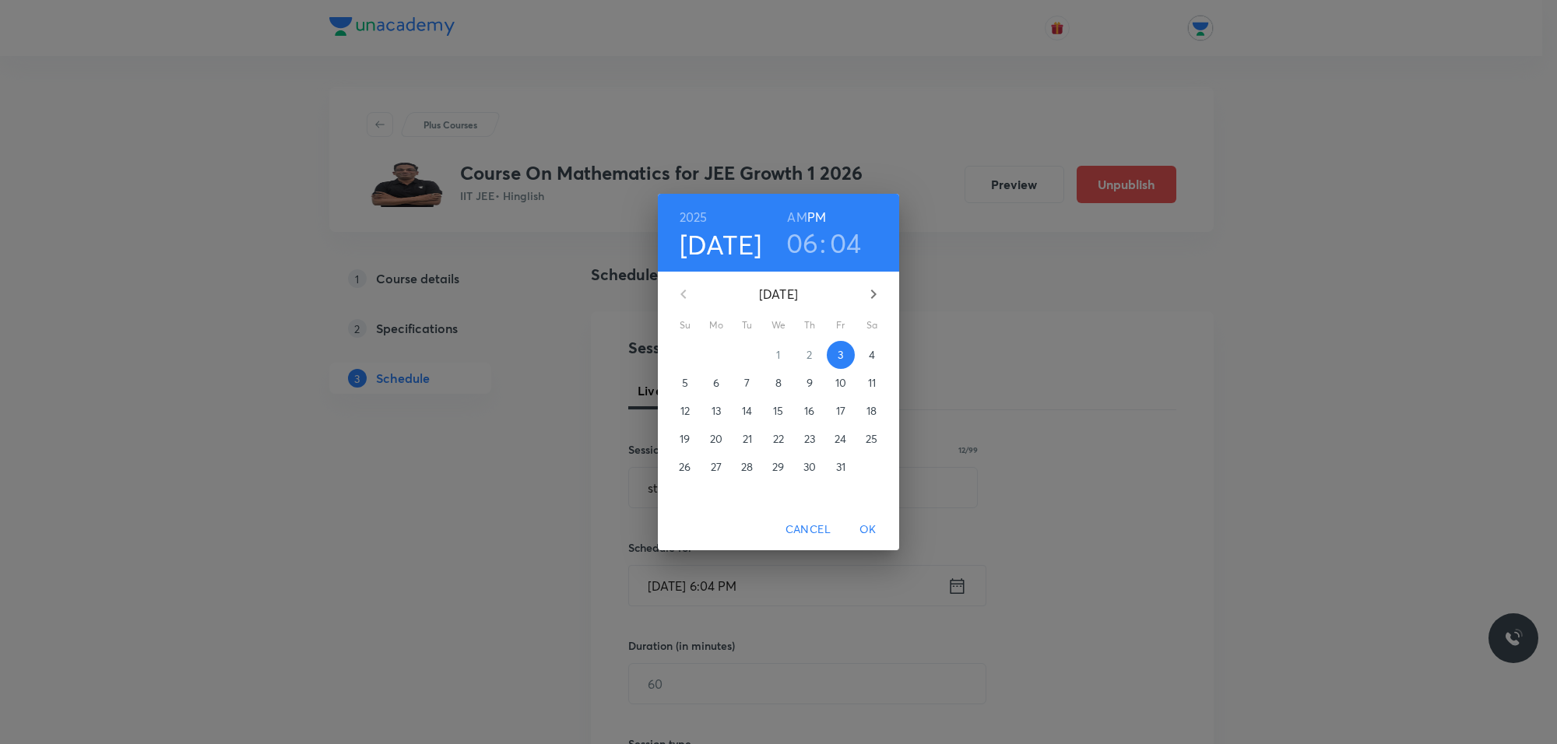
click at [748, 382] on p "7" at bounding box center [746, 383] width 5 height 16
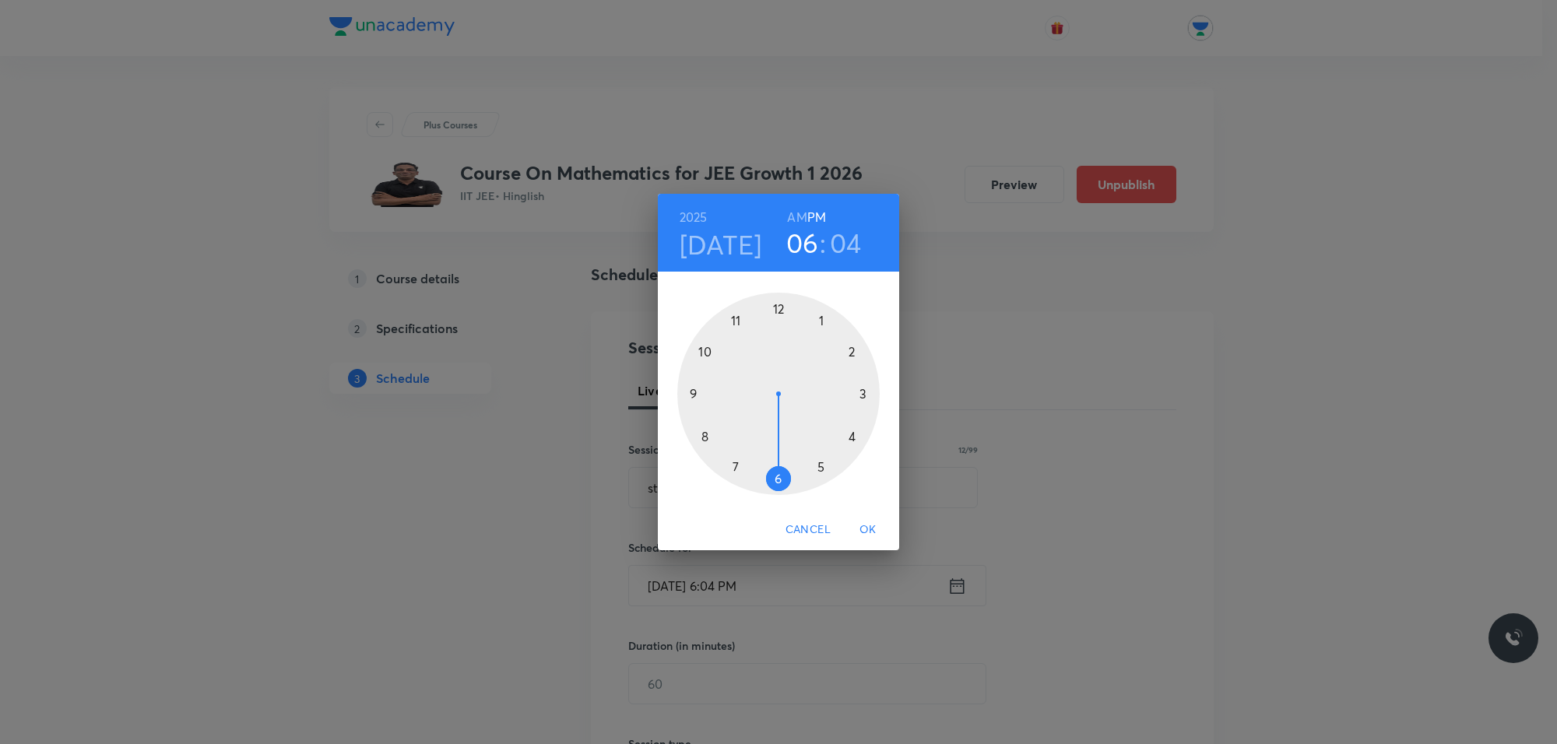
drag, startPoint x: 771, startPoint y: 477, endPoint x: 772, endPoint y: 453, distance: 24.2
click at [772, 477] on div at bounding box center [778, 394] width 202 height 202
click at [837, 319] on div at bounding box center [778, 394] width 202 height 202
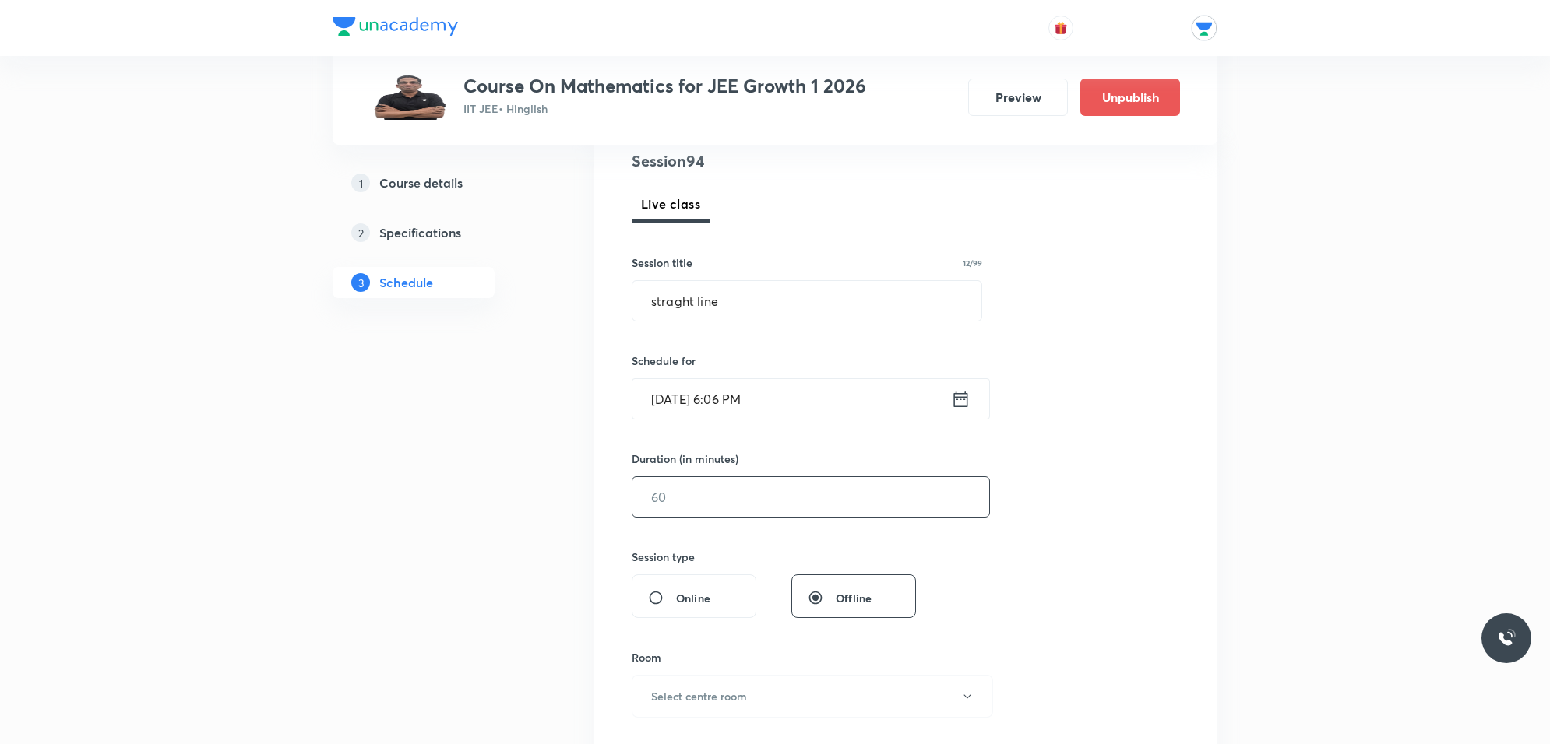
scroll to position [195, 0]
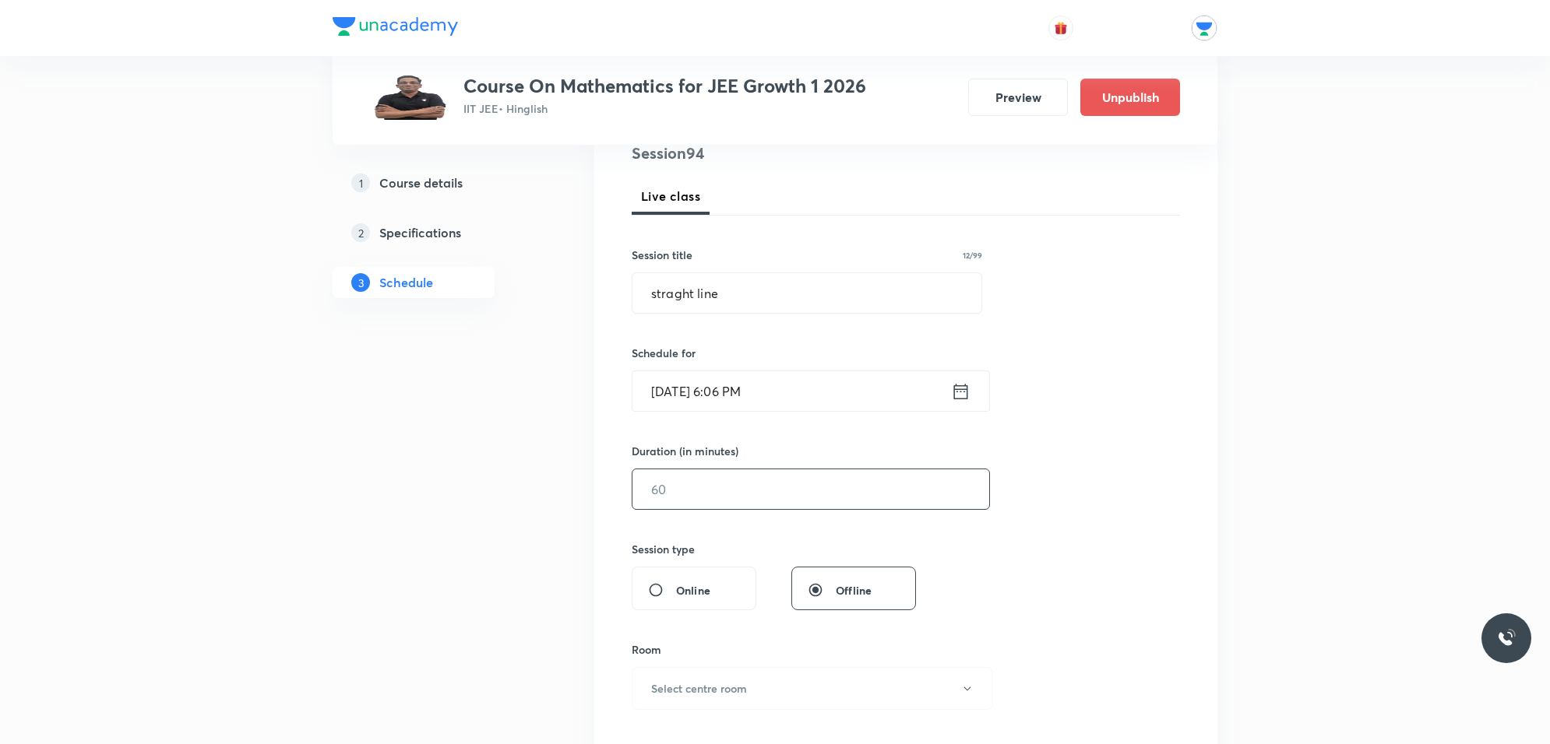
click at [701, 499] on input "text" at bounding box center [810, 490] width 357 height 40
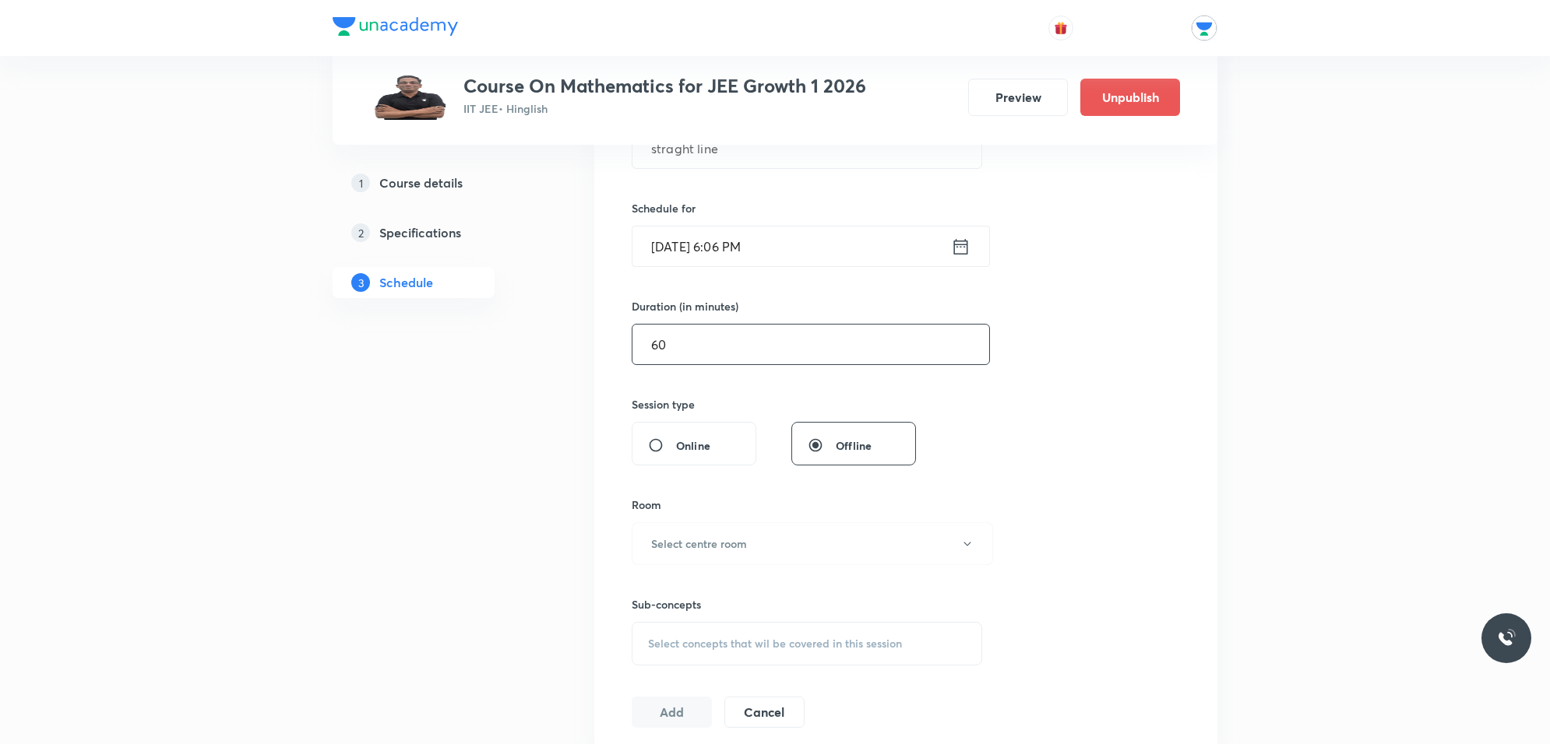
scroll to position [389, 0]
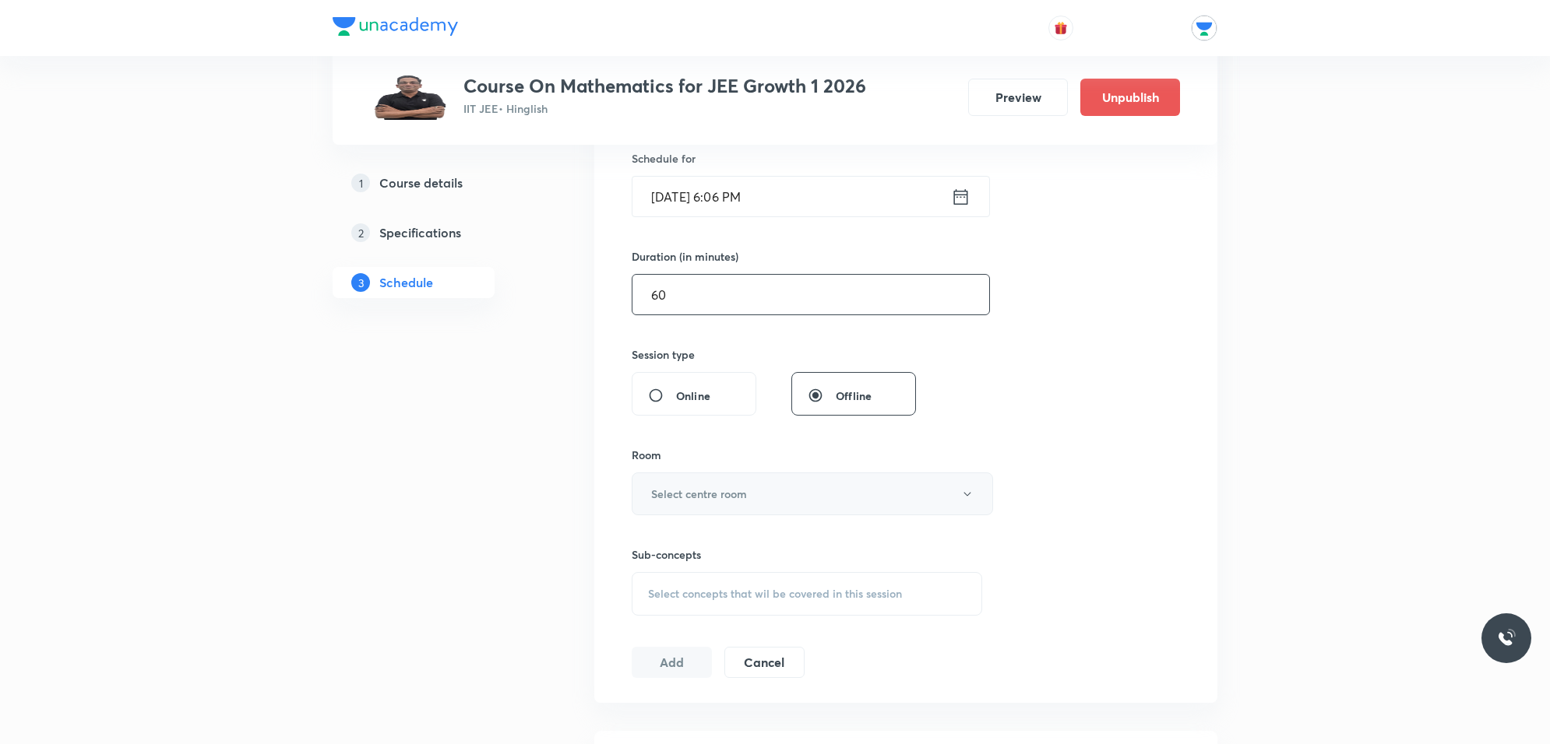
type input "60"
click at [716, 502] on h6 "Select centre room" at bounding box center [699, 494] width 96 height 16
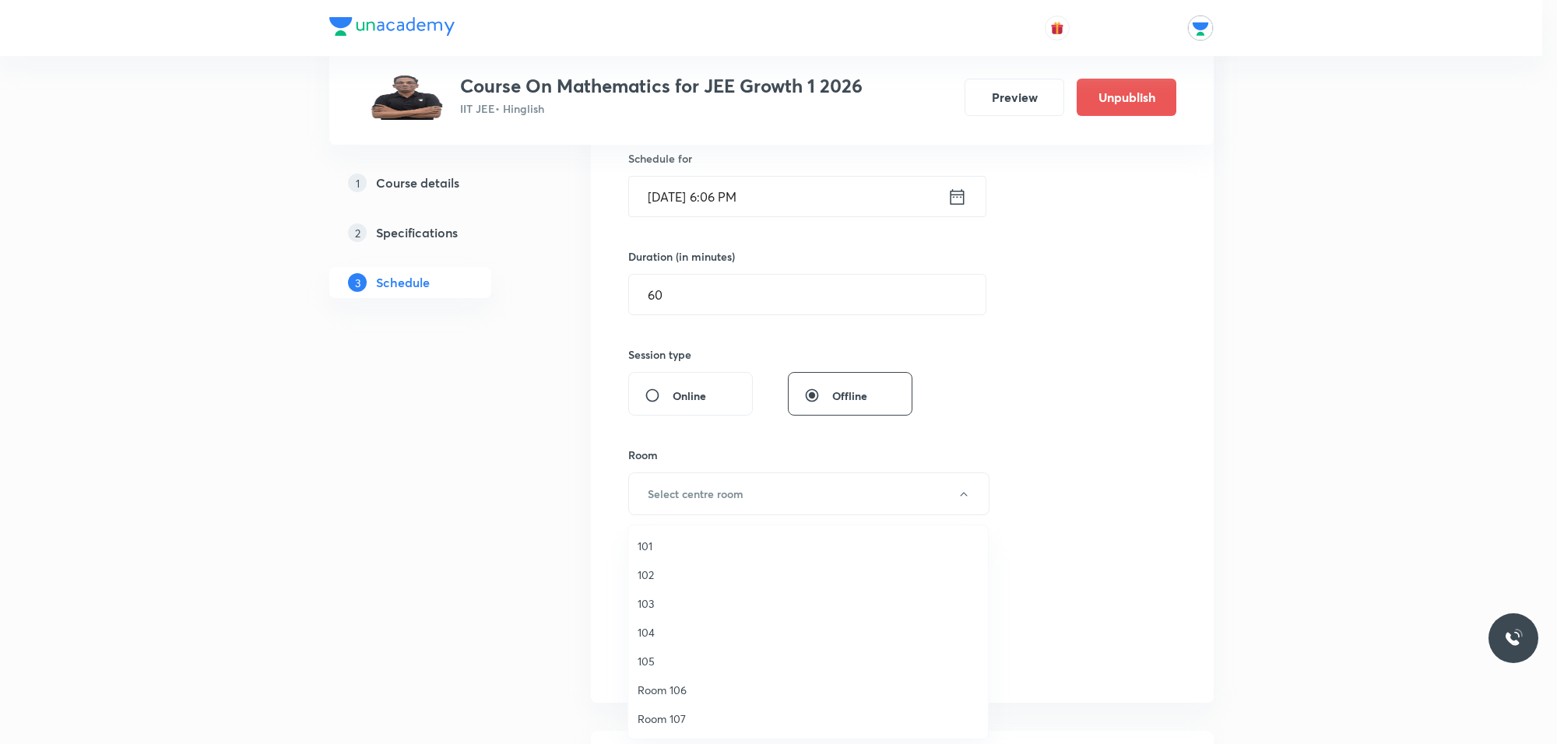
click at [642, 573] on span "102" at bounding box center [808, 575] width 341 height 16
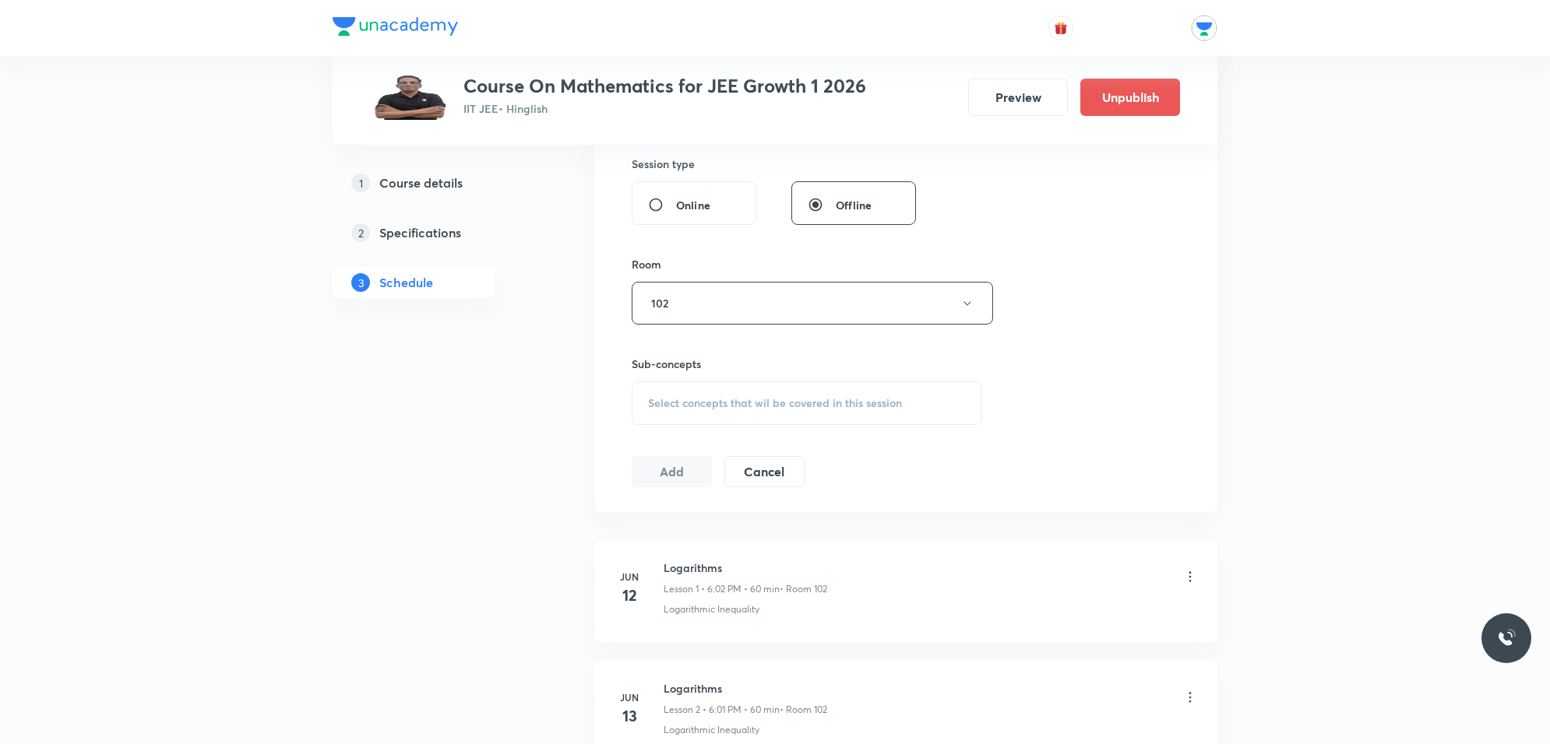
scroll to position [584, 0]
click at [714, 398] on span "Select concepts that wil be covered in this session" at bounding box center [775, 399] width 254 height 12
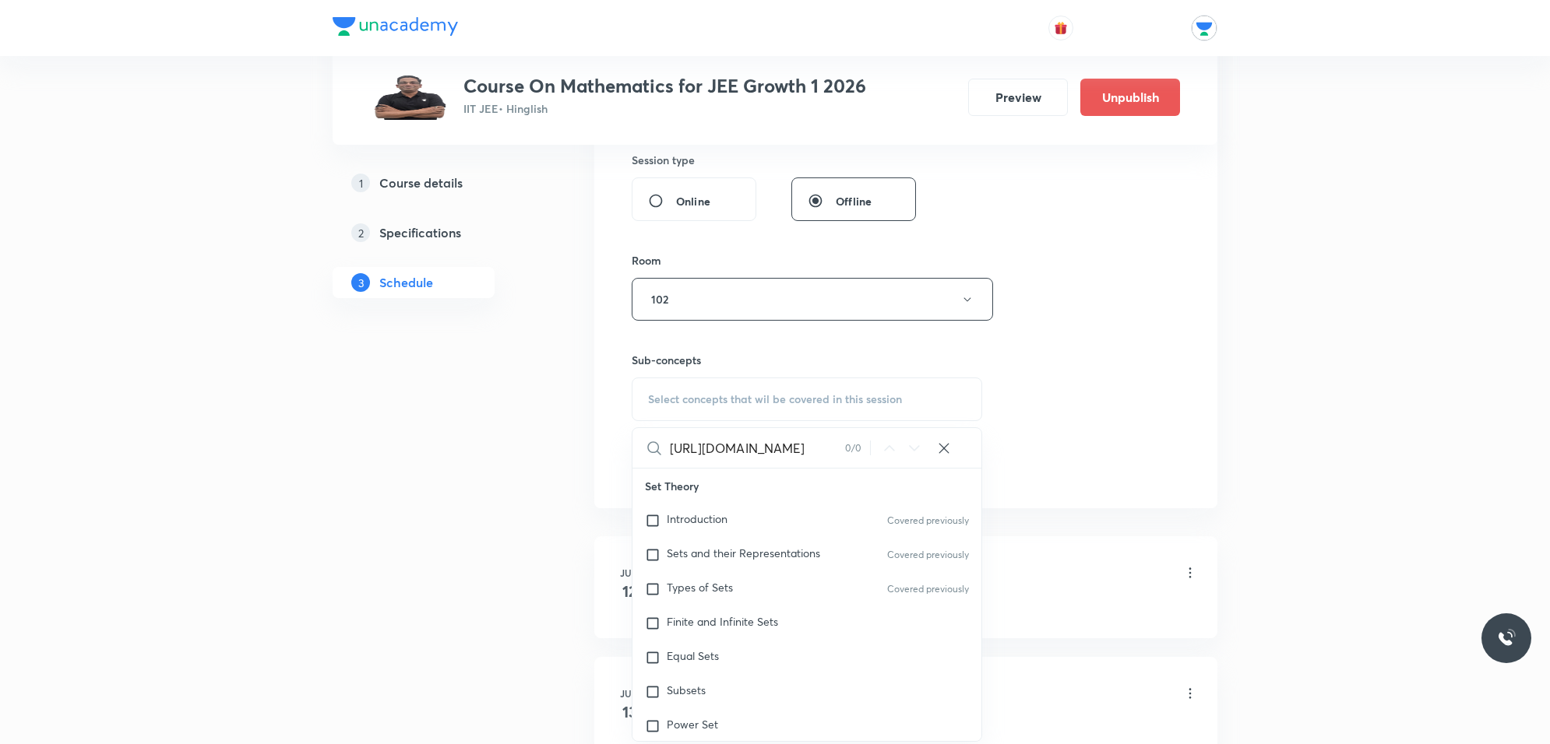
scroll to position [0, 240]
type input "[URL][DOMAIN_NAME]"
click at [948, 442] on icon at bounding box center [944, 449] width 16 height 16
click at [808, 448] on input "text" at bounding box center [825, 448] width 311 height 40
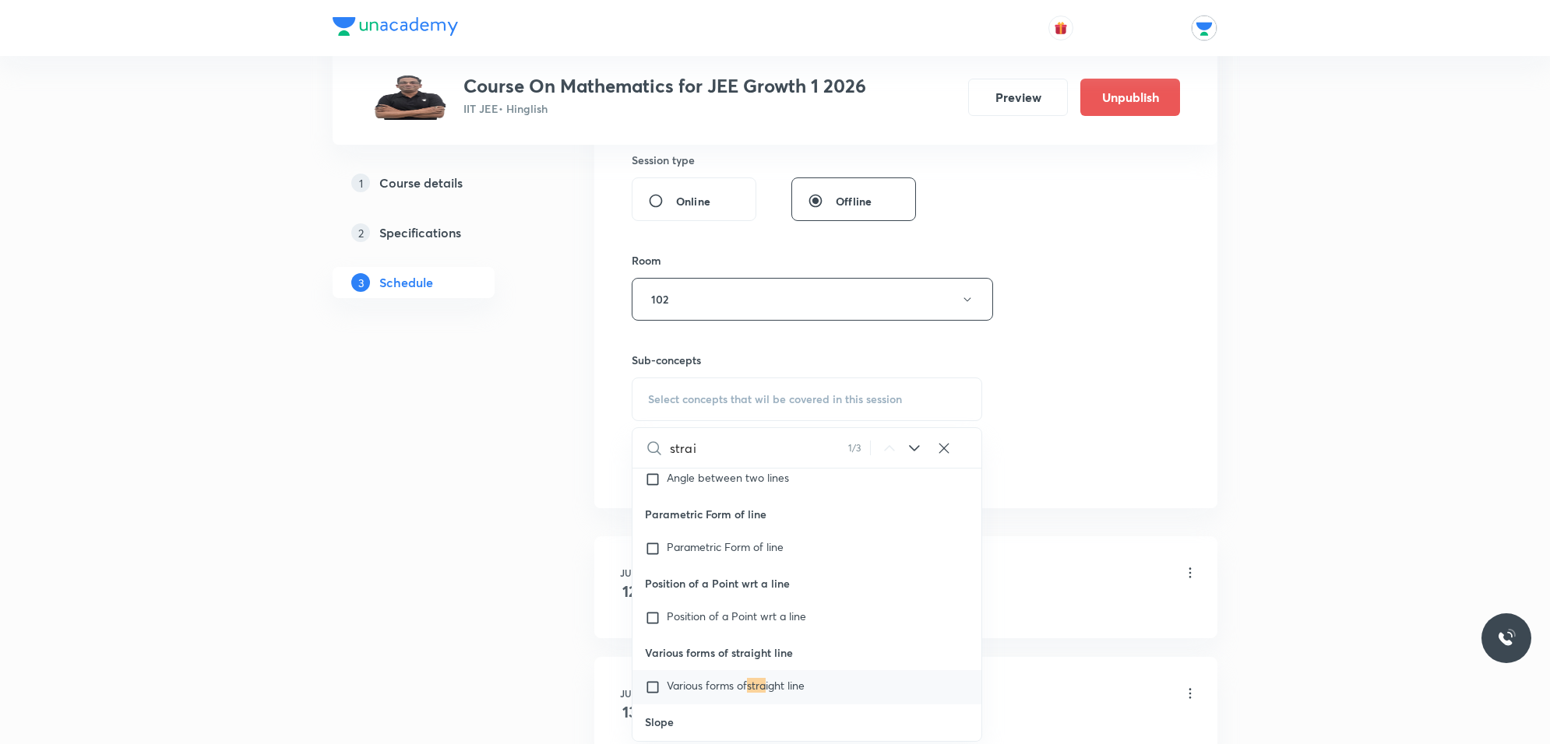
scroll to position [3304, 0]
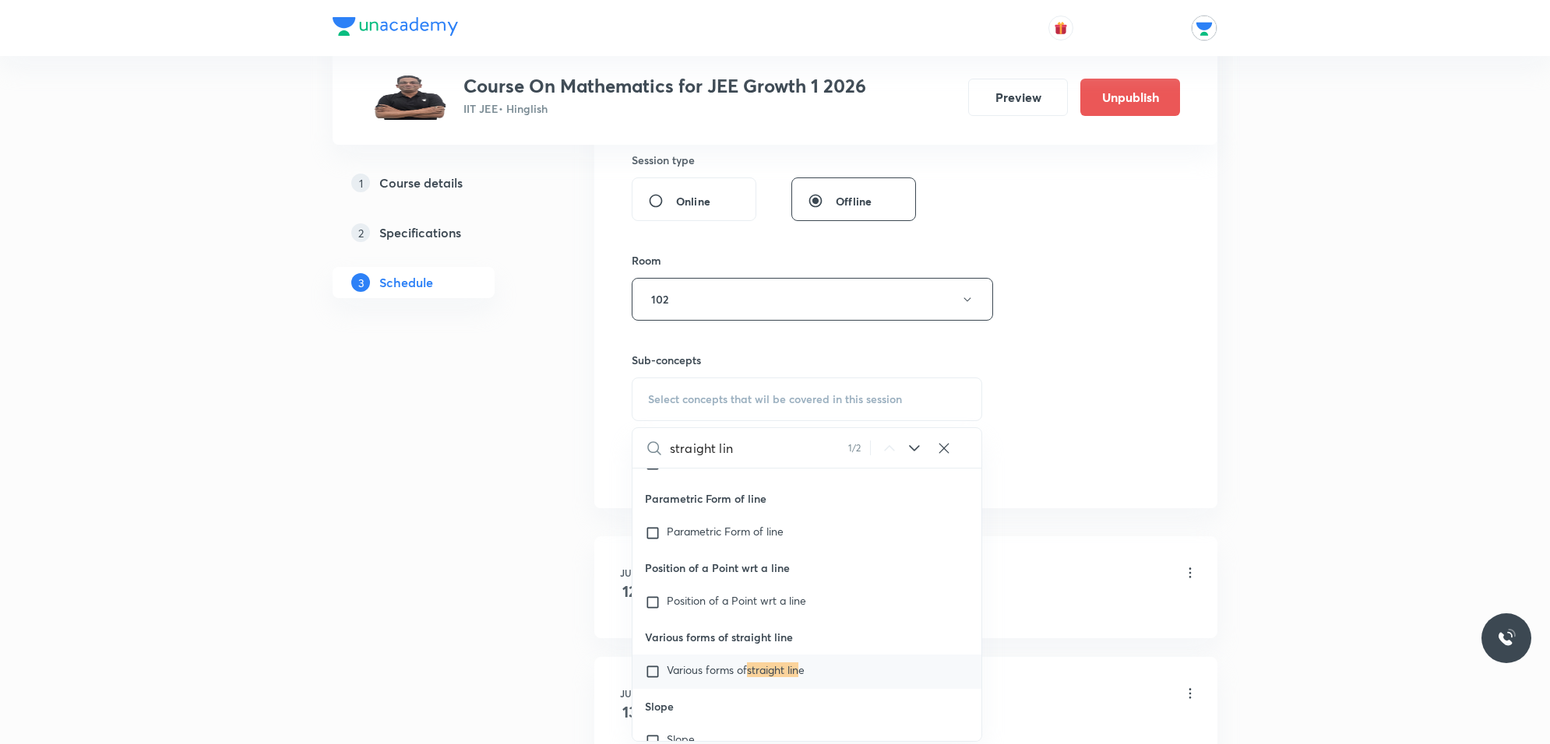
type input "straight line"
drag, startPoint x: 769, startPoint y: 449, endPoint x: 614, endPoint y: 441, distance: 155.2
click at [614, 441] on div "Session 94 Live class Session title 12/99 straght line ​ Schedule for [DATE] 6:…" at bounding box center [905, 117] width 623 height 781
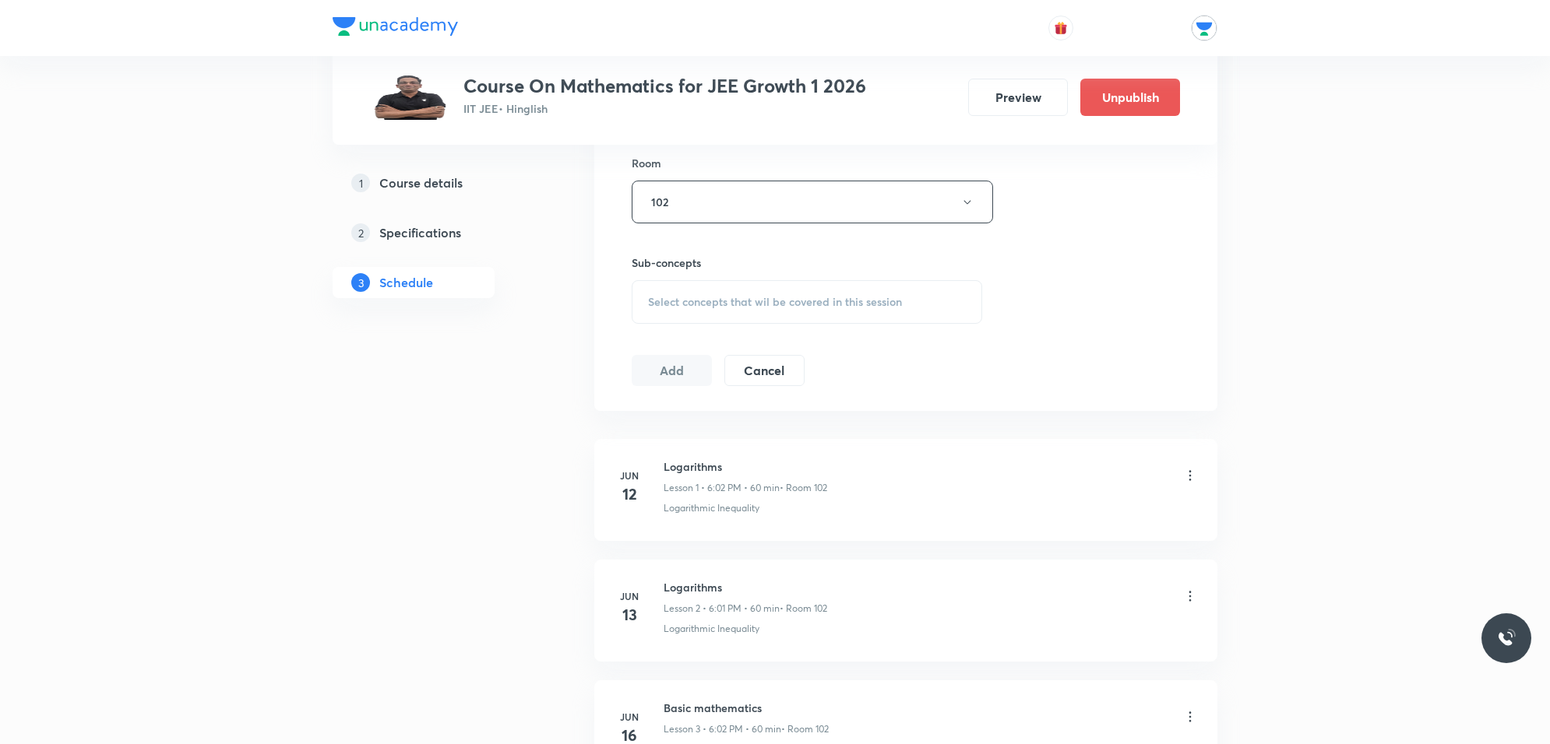
scroll to position [584, 0]
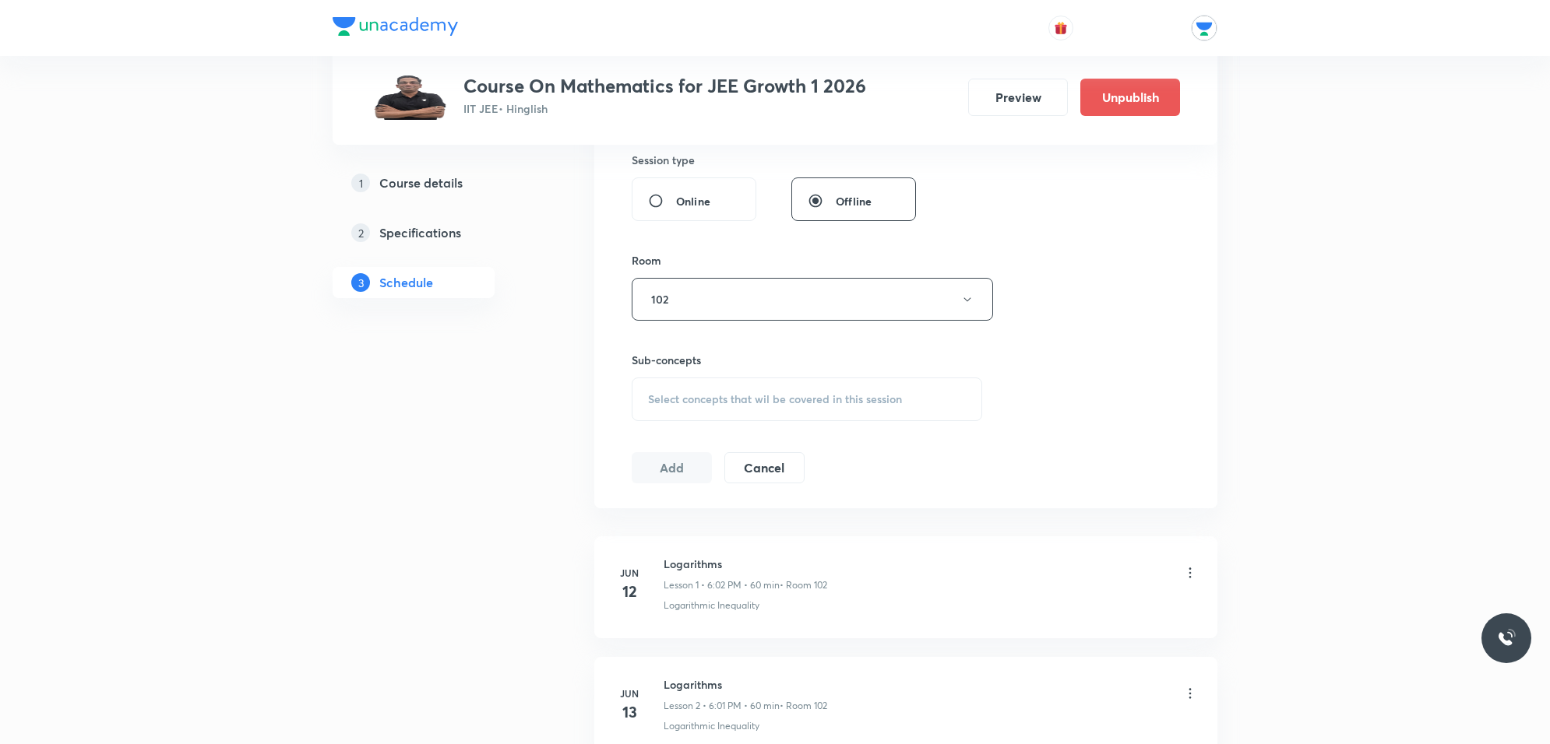
click at [815, 391] on div "Select concepts that wil be covered in this session" at bounding box center [807, 400] width 350 height 44
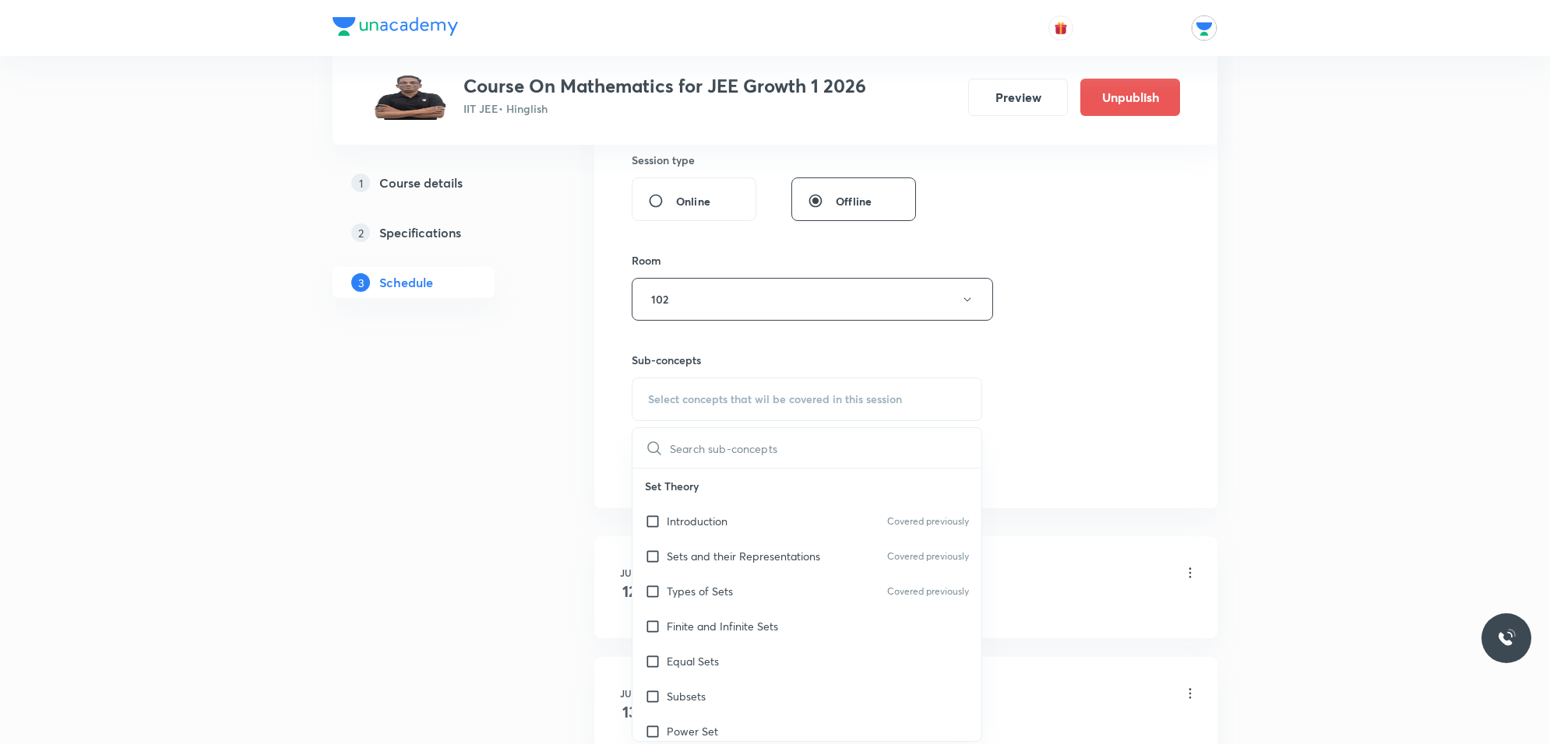
click at [762, 452] on input "text" at bounding box center [825, 448] width 311 height 40
type input "[URL][DOMAIN_NAME]"
click at [945, 449] on icon at bounding box center [943, 448] width 10 height 10
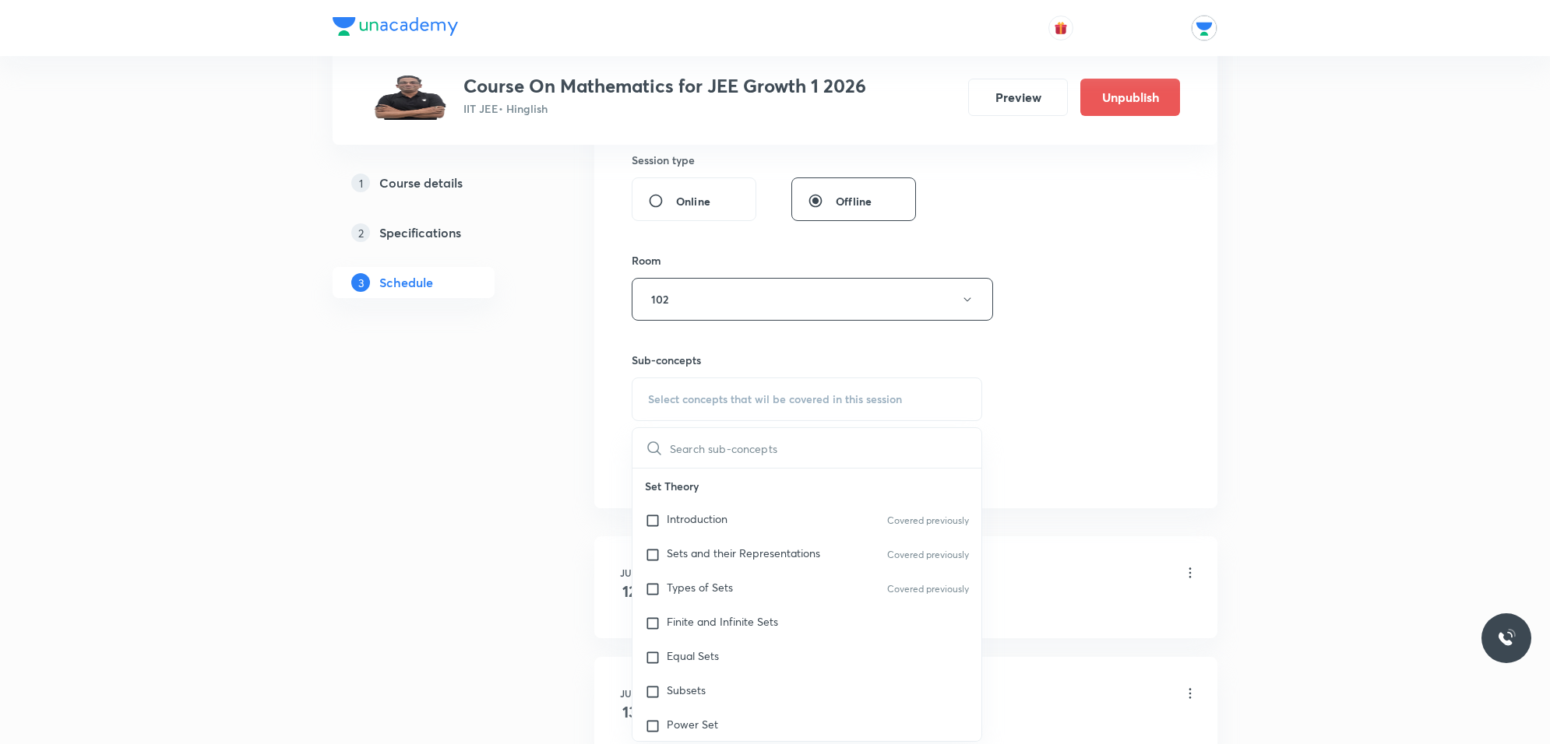
click at [869, 449] on input "text" at bounding box center [825, 448] width 311 height 40
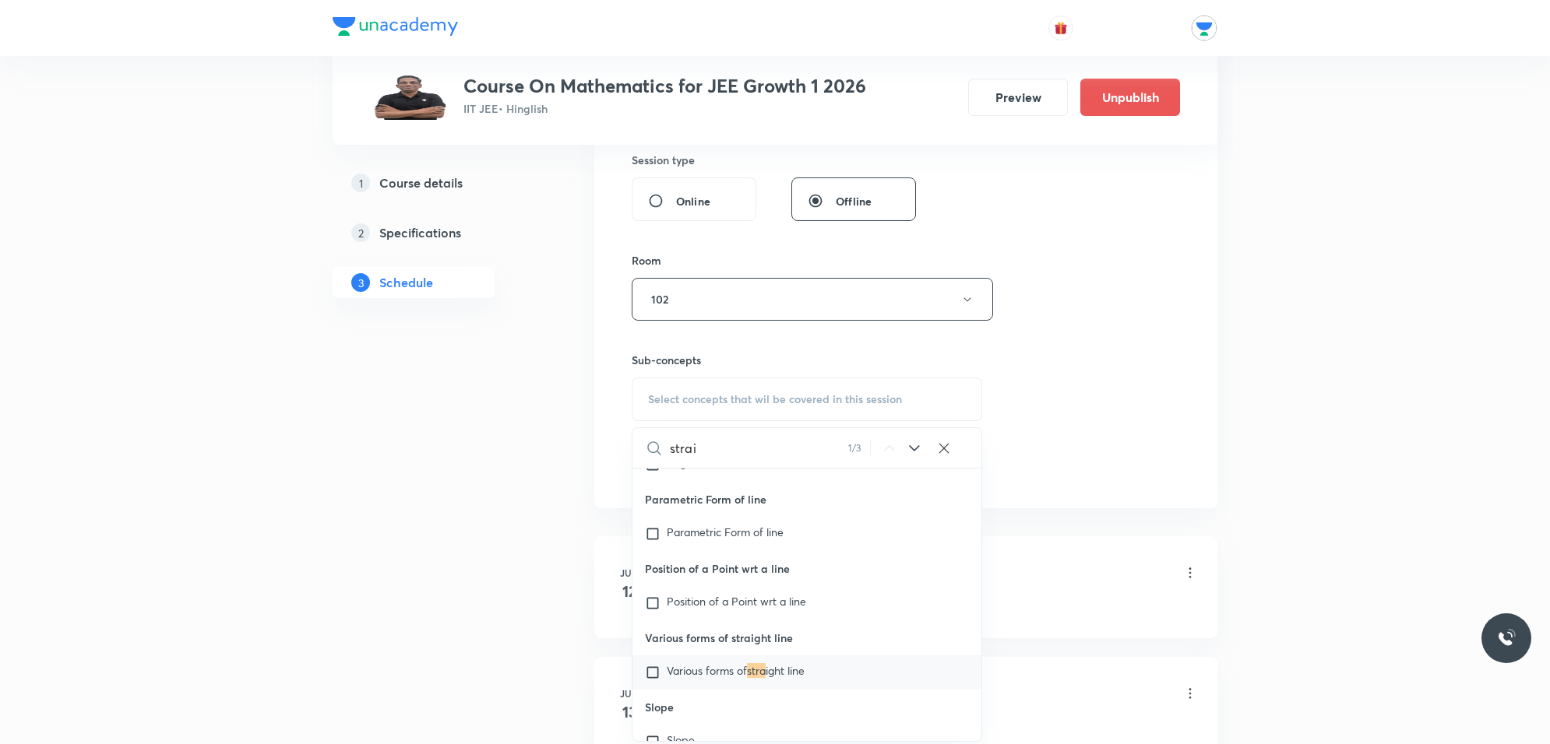
scroll to position [3304, 0]
click at [912, 452] on icon at bounding box center [914, 448] width 19 height 19
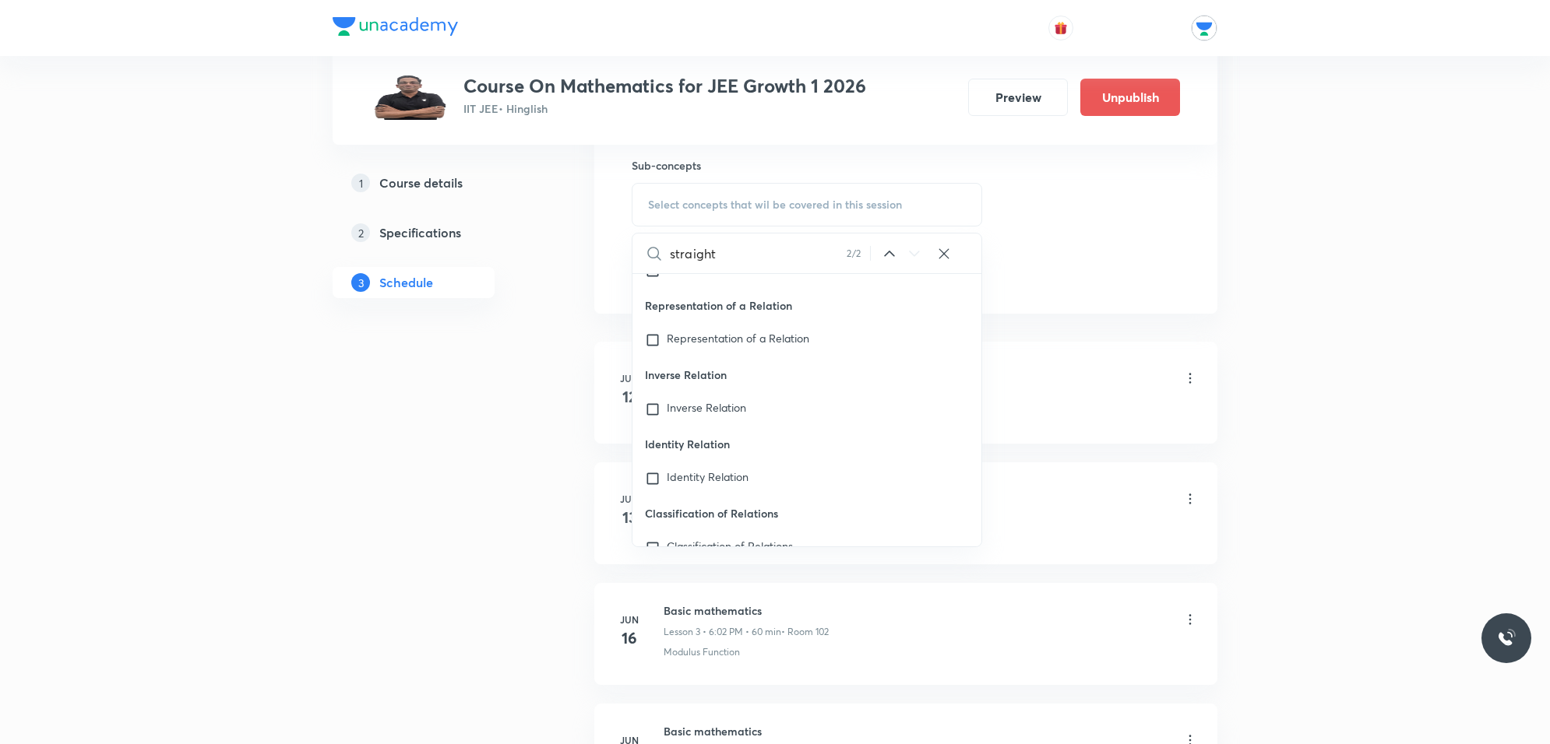
scroll to position [10798, 0]
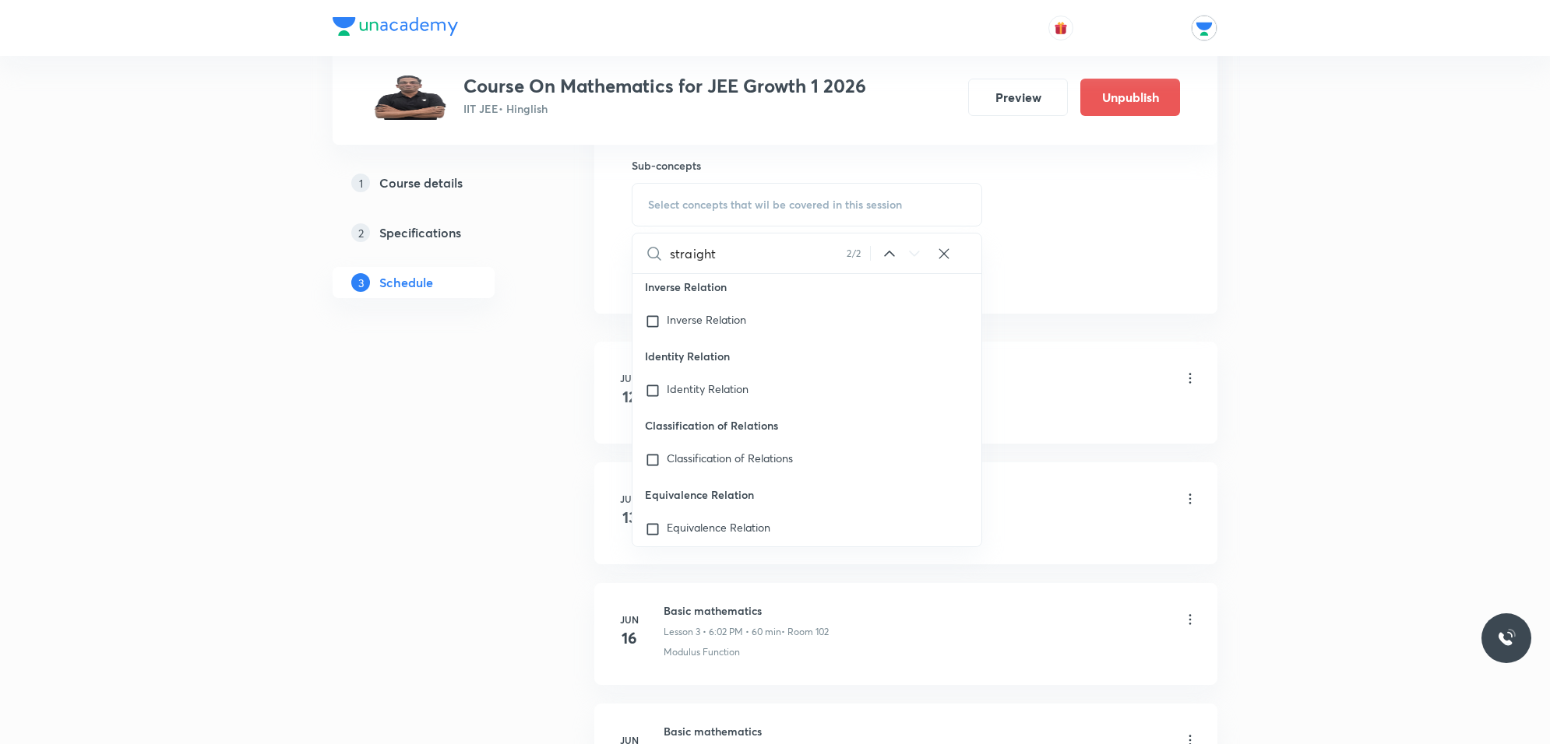
click at [806, 255] on input "straight" at bounding box center [758, 254] width 177 height 40
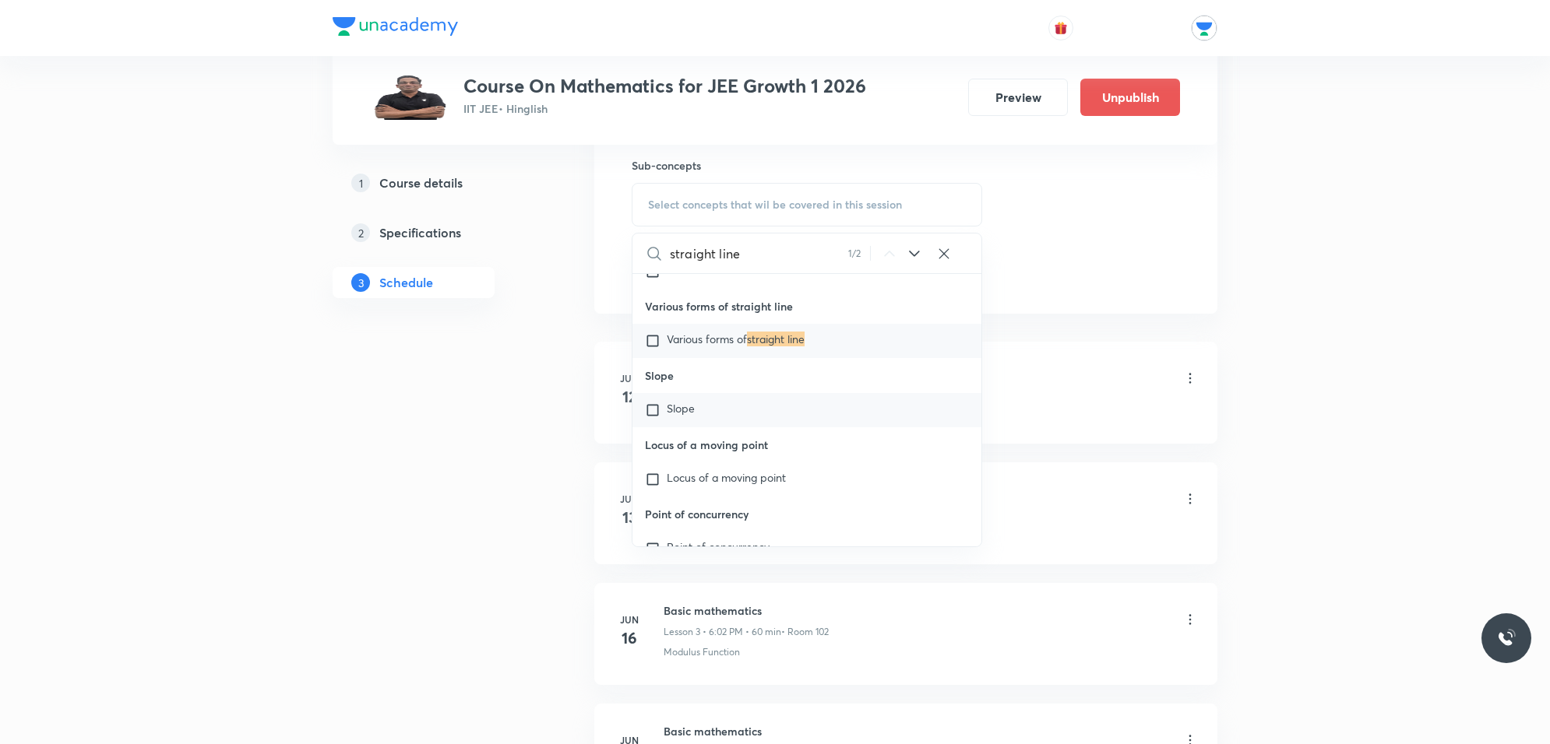
scroll to position [3499, 0]
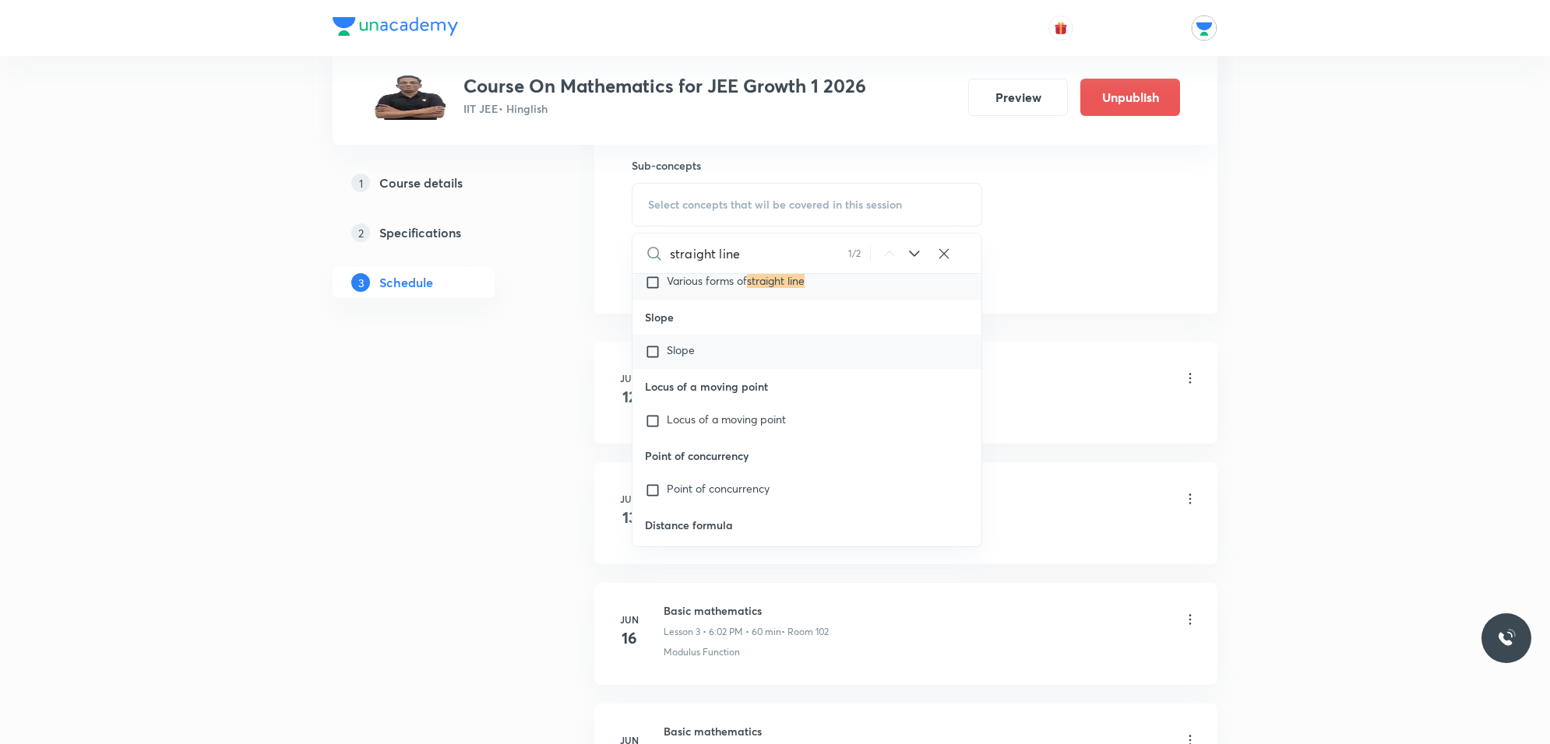
type input "straight line"
click at [663, 352] on input "checkbox" at bounding box center [656, 352] width 22 height 16
checkbox input "true"
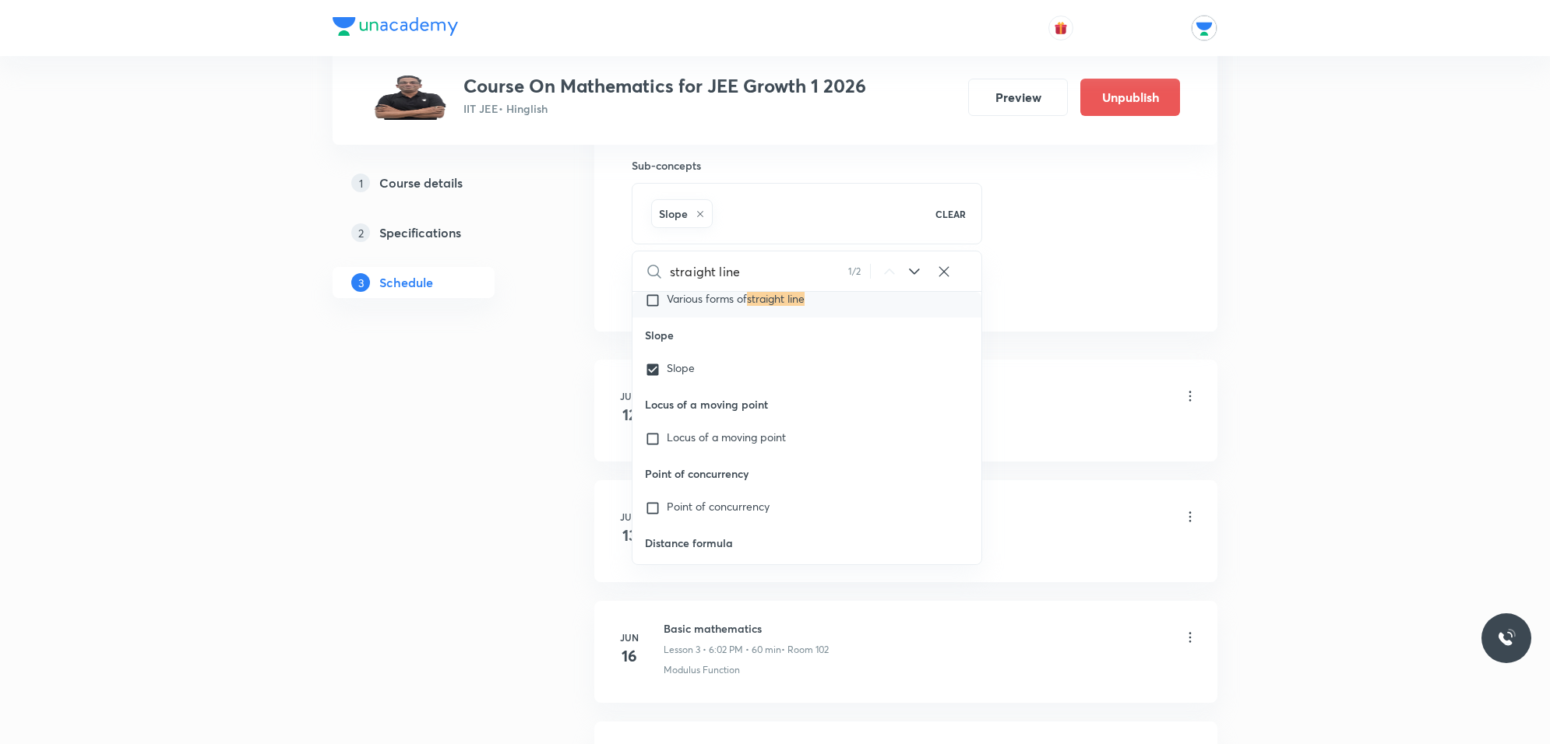
click at [1117, 372] on li "[DATE] Logarithms Lesson 1 • 6:02 PM • 60 min • Room 102 Logarithmic Inequality" at bounding box center [905, 411] width 623 height 102
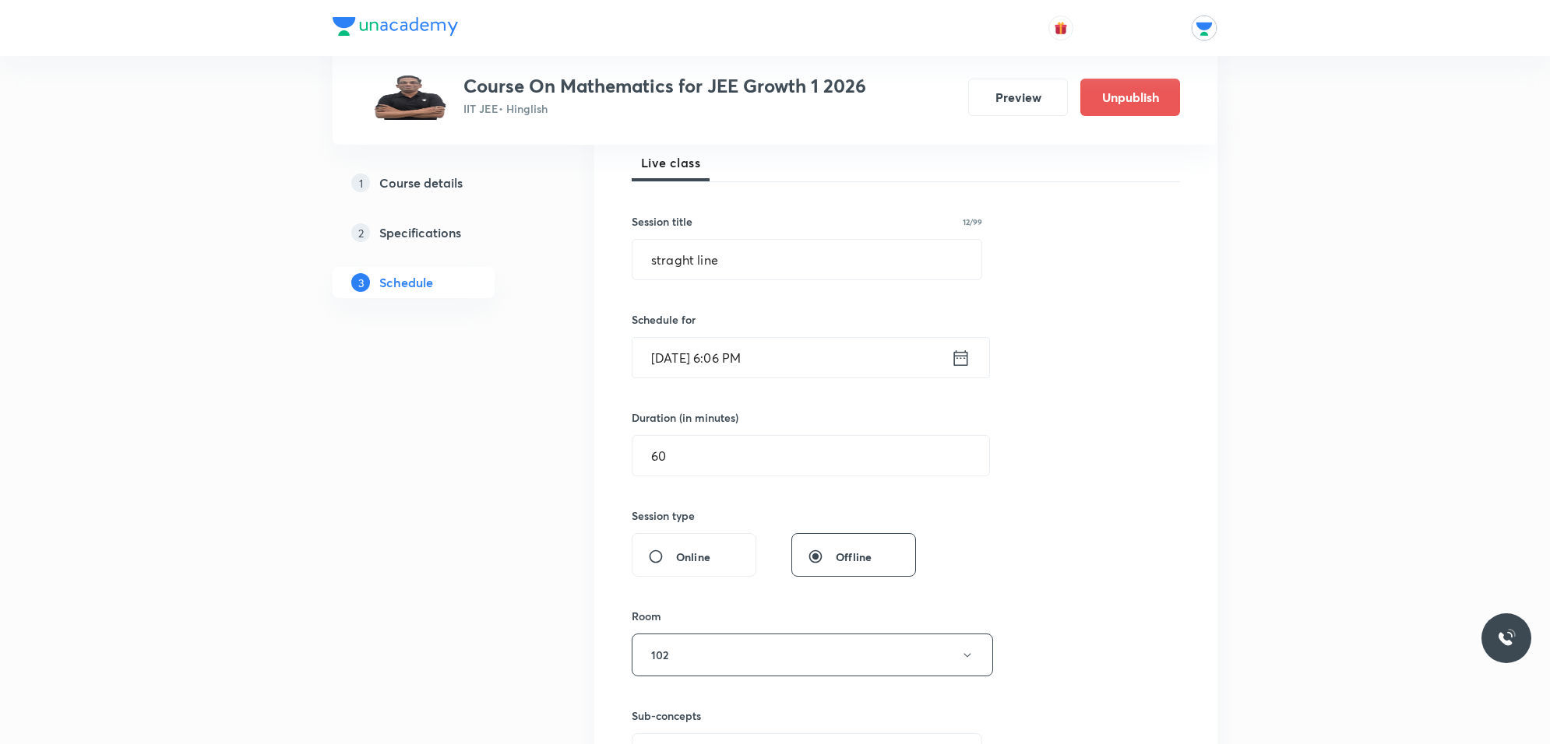
scroll to position [195, 0]
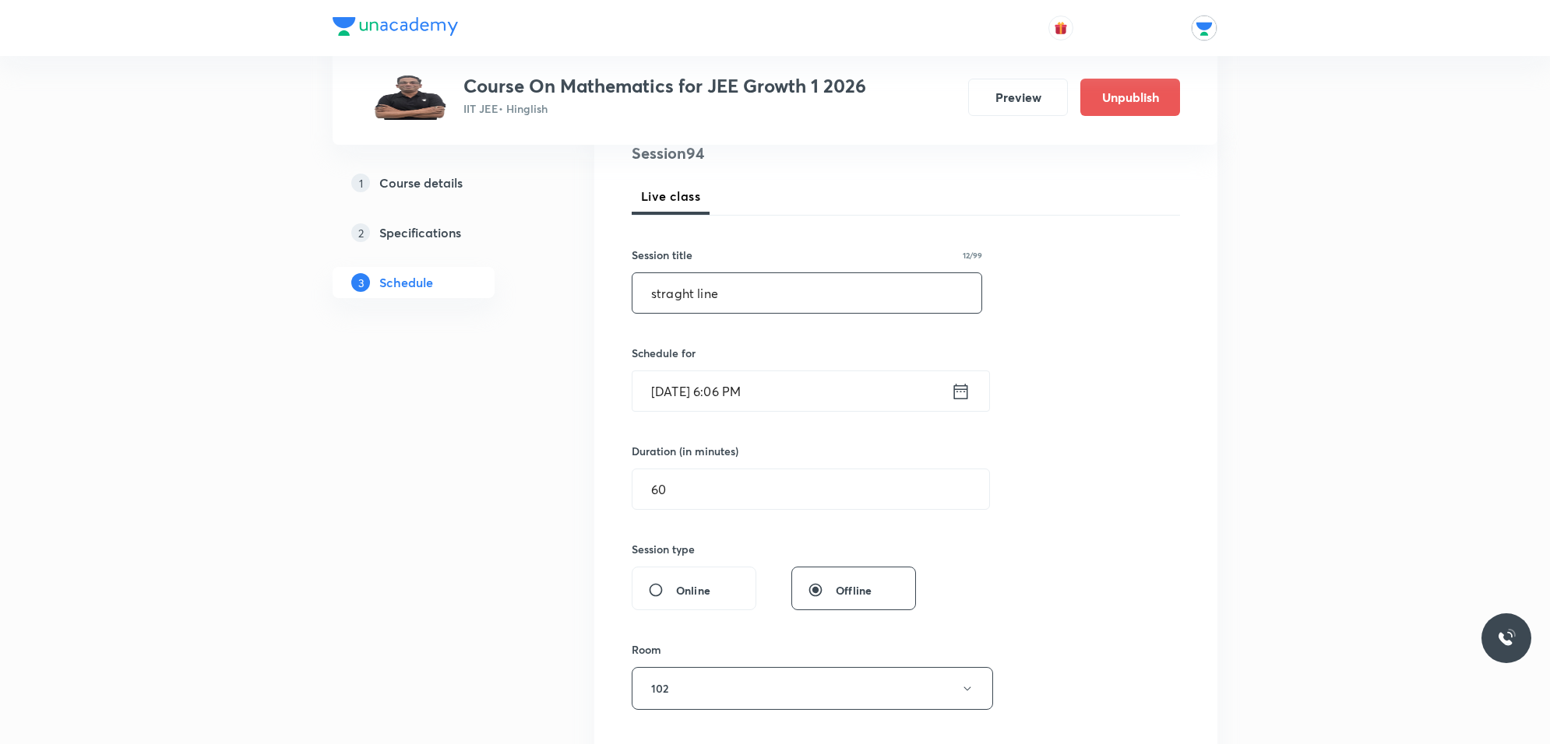
drag, startPoint x: 645, startPoint y: 293, endPoint x: 732, endPoint y: 300, distance: 87.5
click at [732, 300] on input "straght line" at bounding box center [806, 293] width 349 height 40
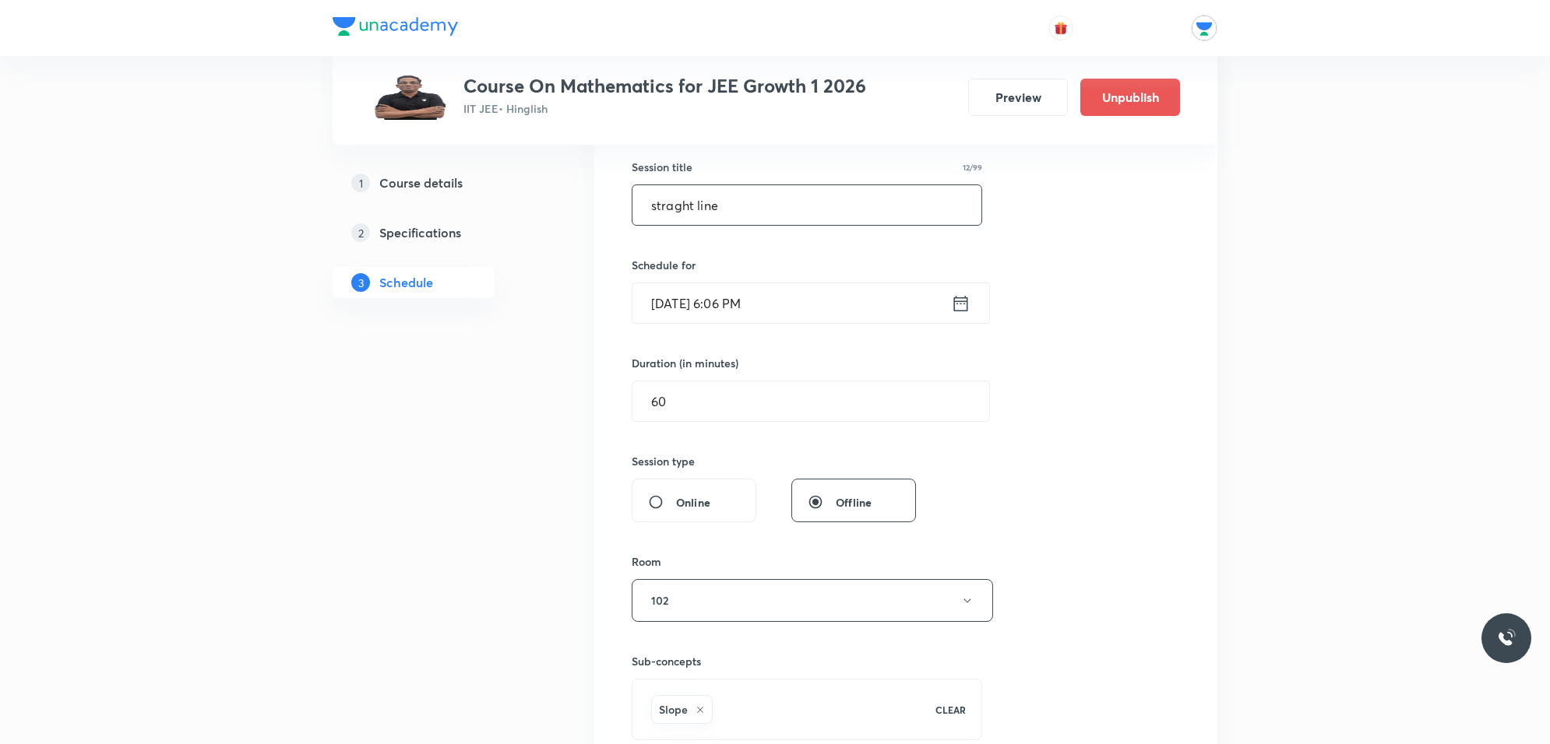
scroll to position [389, 0]
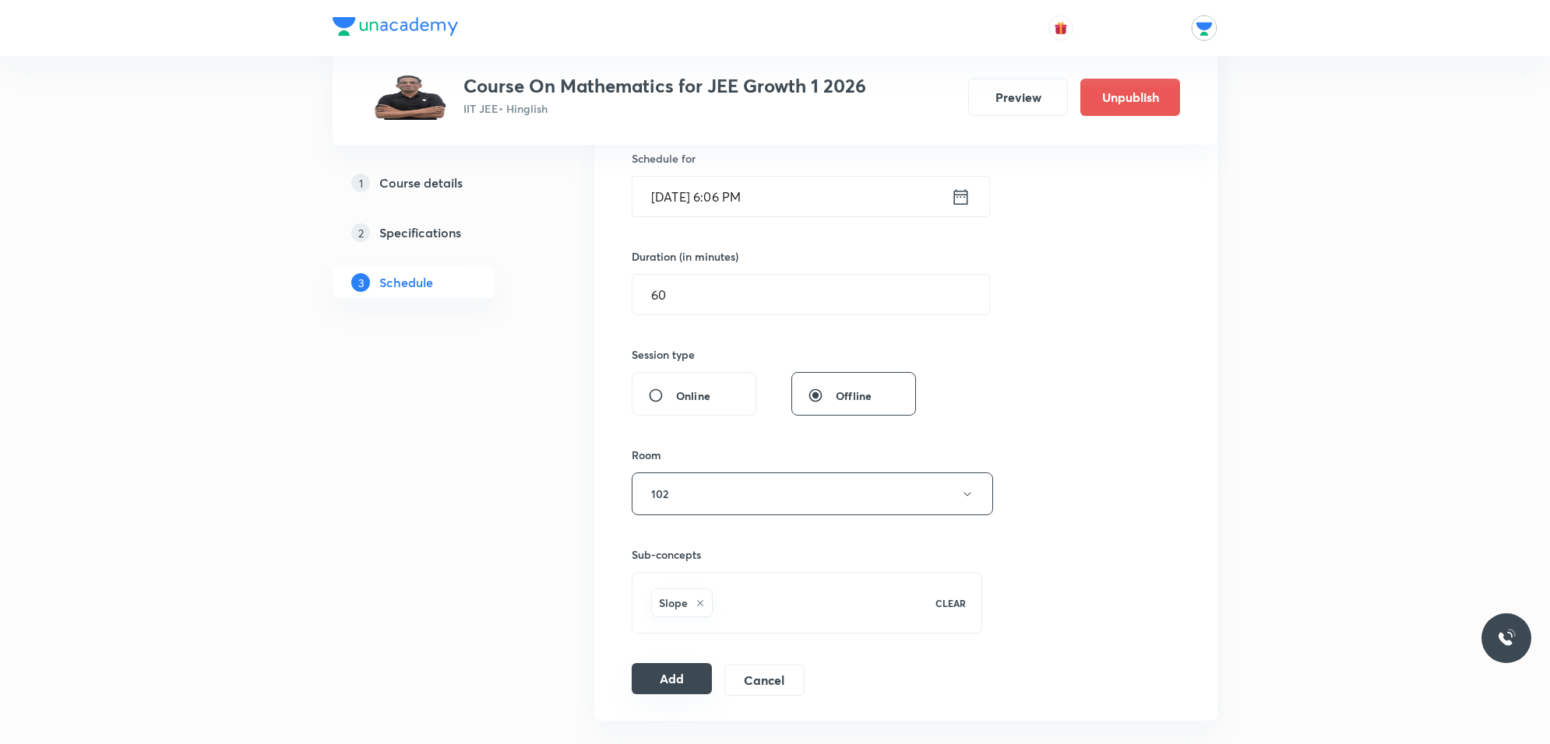
click at [674, 671] on button "Add" at bounding box center [672, 678] width 80 height 31
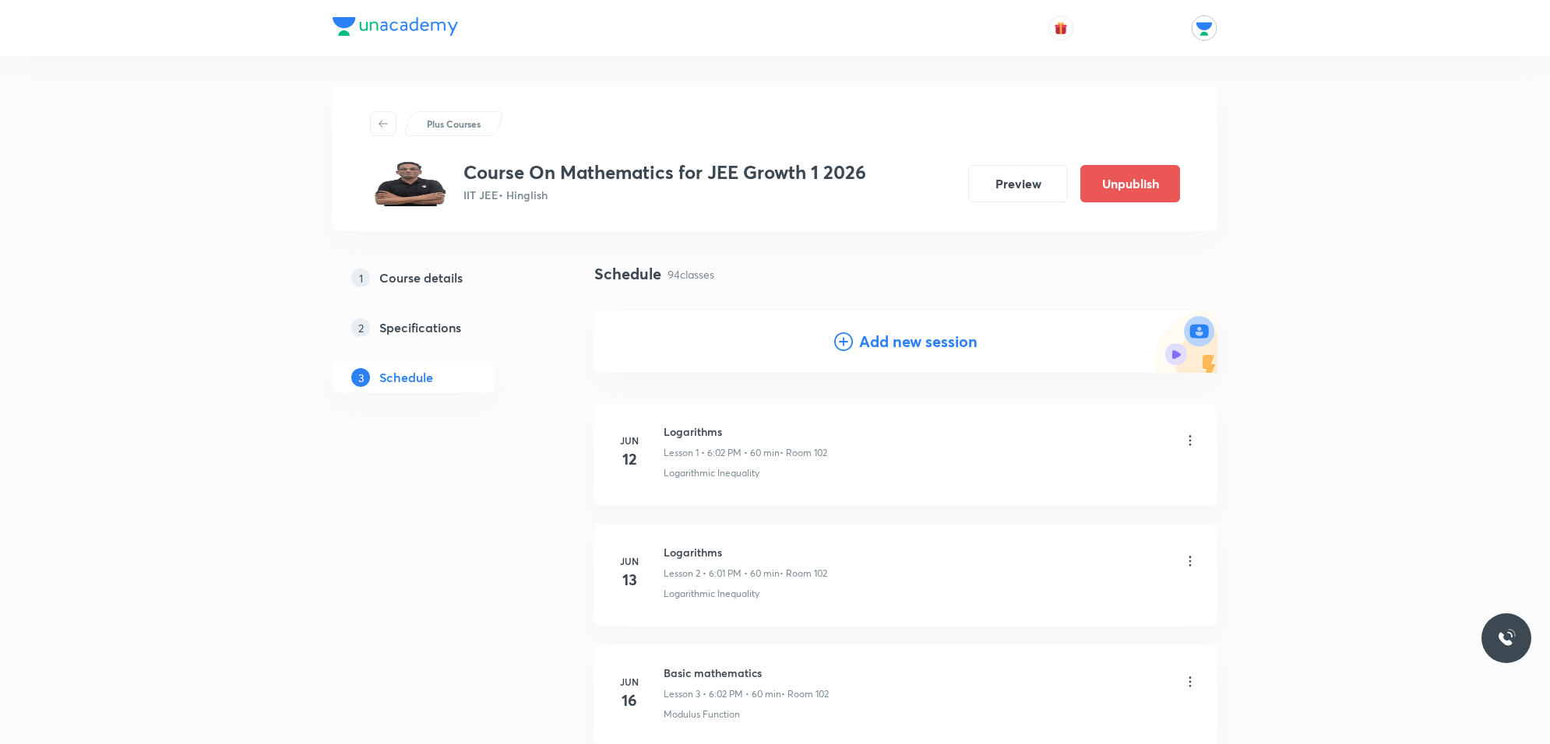
scroll to position [0, 0]
click at [913, 348] on h4 "Add new session" at bounding box center [918, 342] width 118 height 23
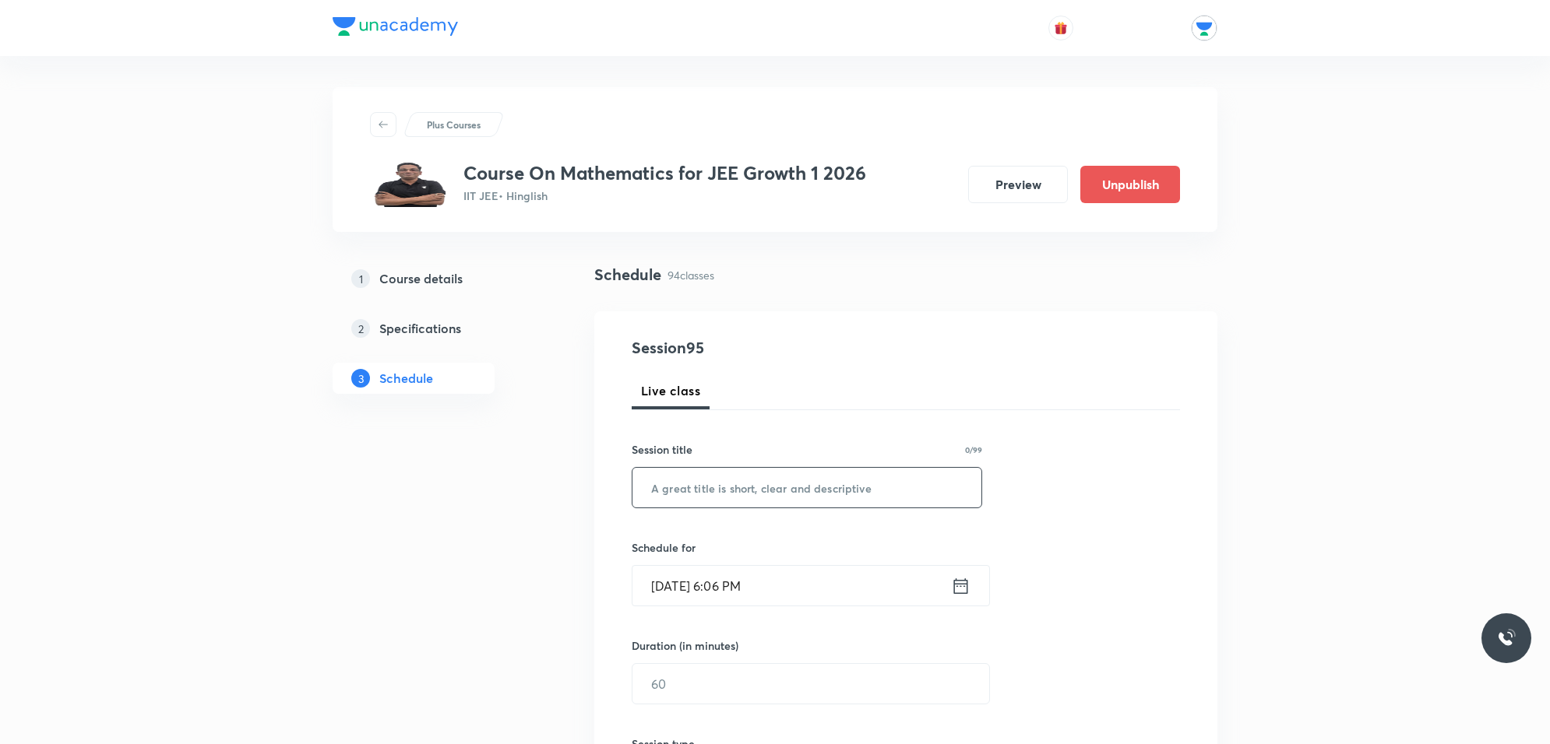
click at [724, 484] on input "text" at bounding box center [806, 488] width 349 height 40
paste input "straght line"
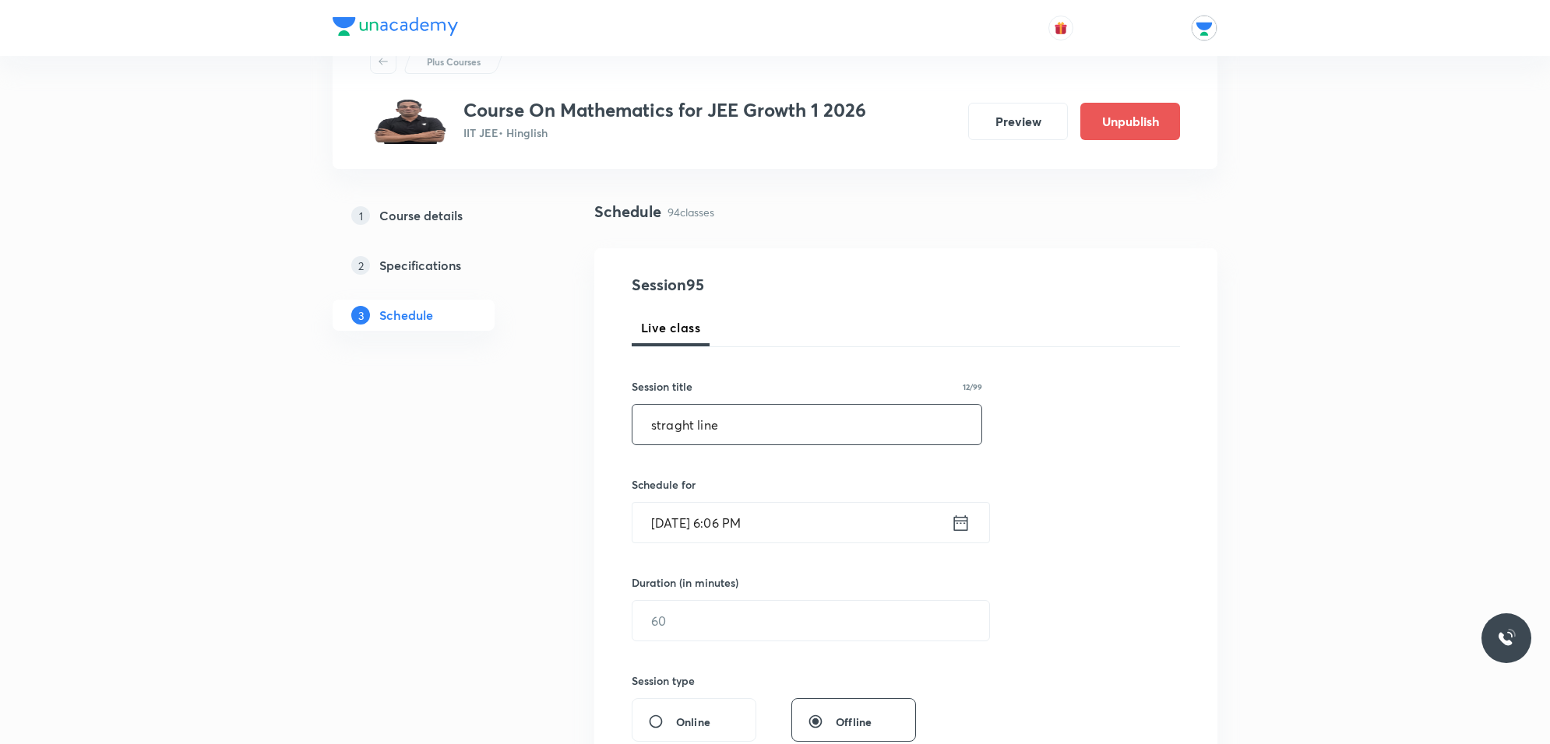
scroll to position [97, 0]
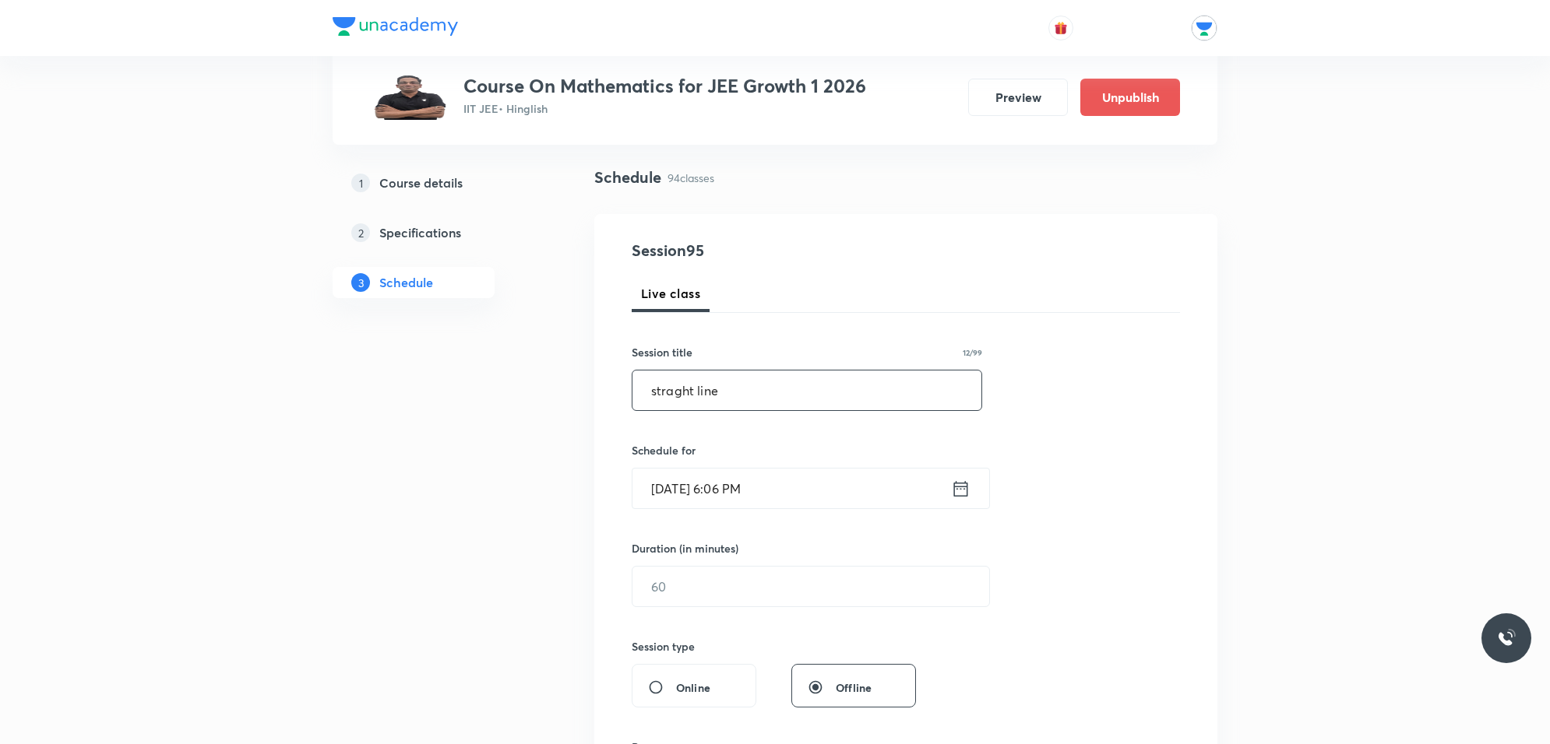
type input "straght line"
click at [765, 491] on input "[DATE] 6:06 PM" at bounding box center [791, 489] width 318 height 40
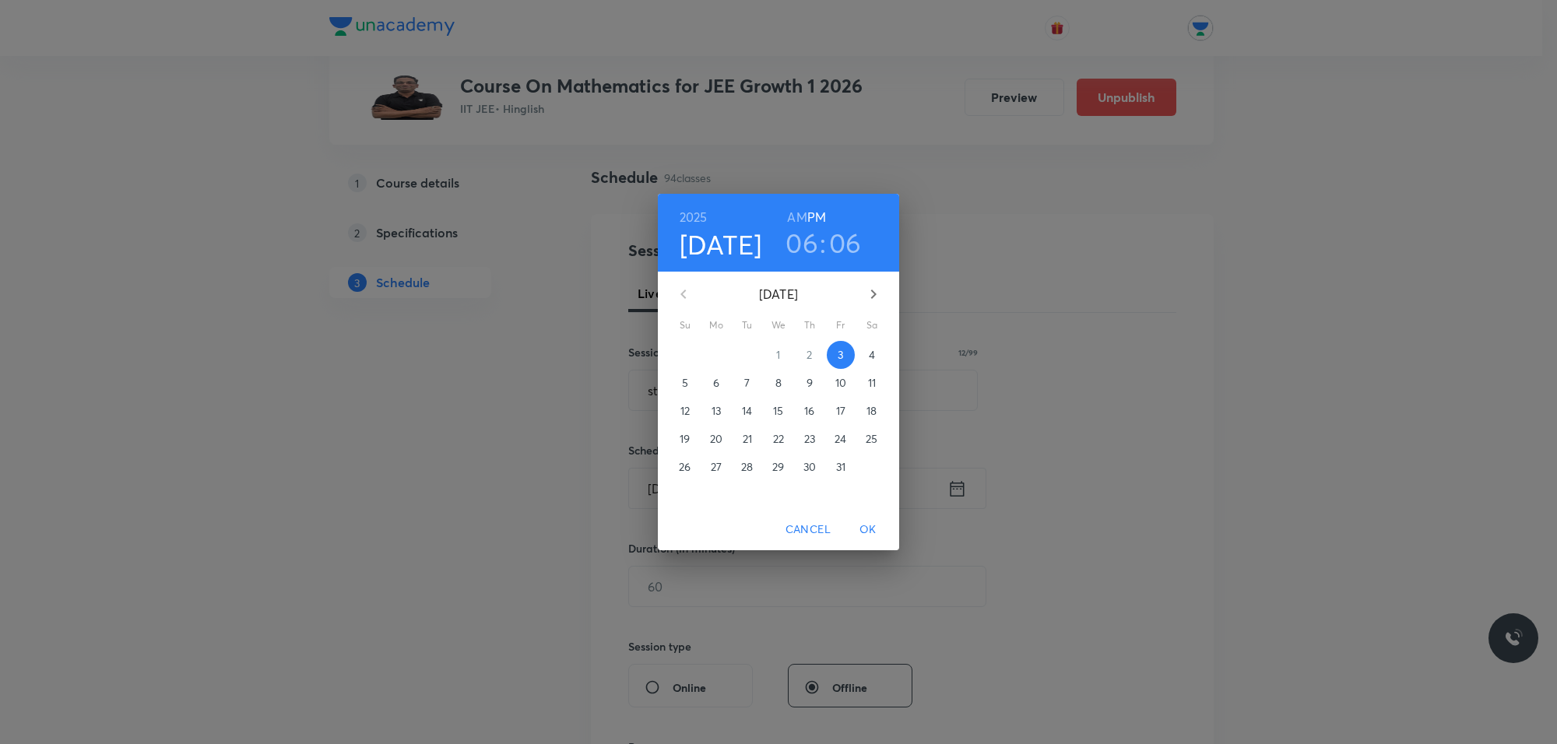
click at [776, 383] on p "8" at bounding box center [779, 383] width 6 height 16
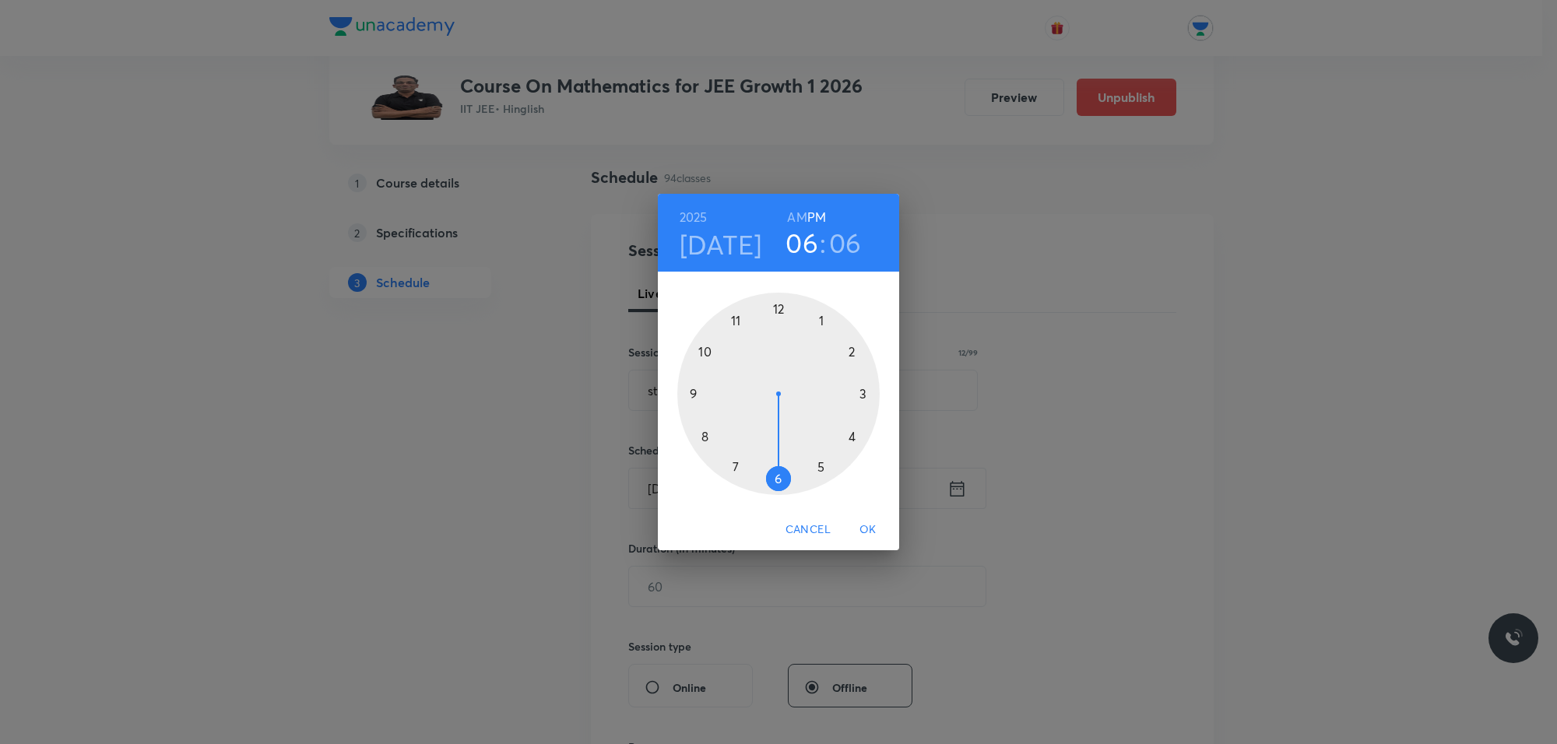
click at [780, 462] on div at bounding box center [778, 394] width 202 height 202
click at [843, 332] on div at bounding box center [778, 394] width 202 height 202
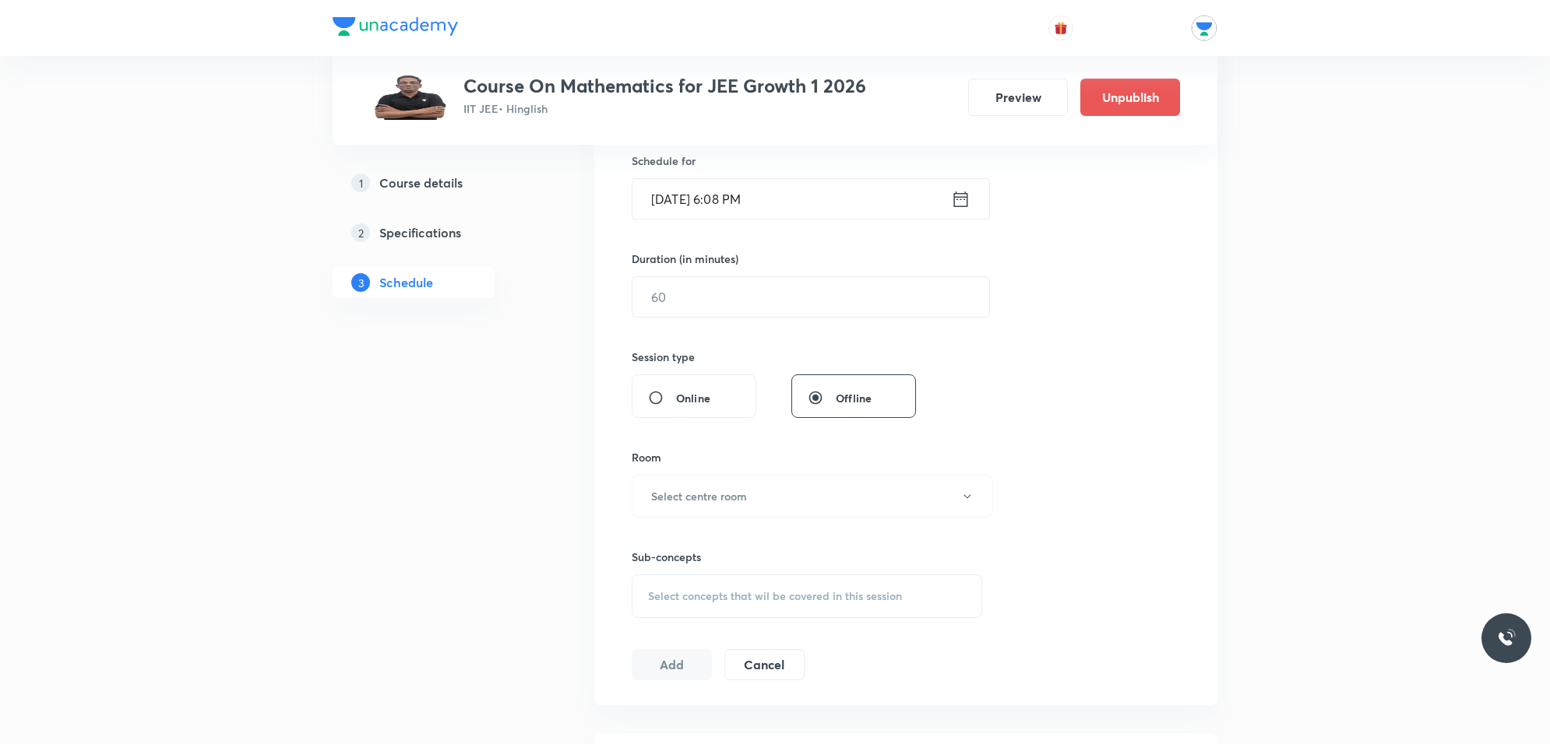
scroll to position [389, 0]
click at [703, 300] on input "text" at bounding box center [810, 295] width 357 height 40
type input "60"
click at [737, 500] on h6 "Select centre room" at bounding box center [699, 494] width 96 height 16
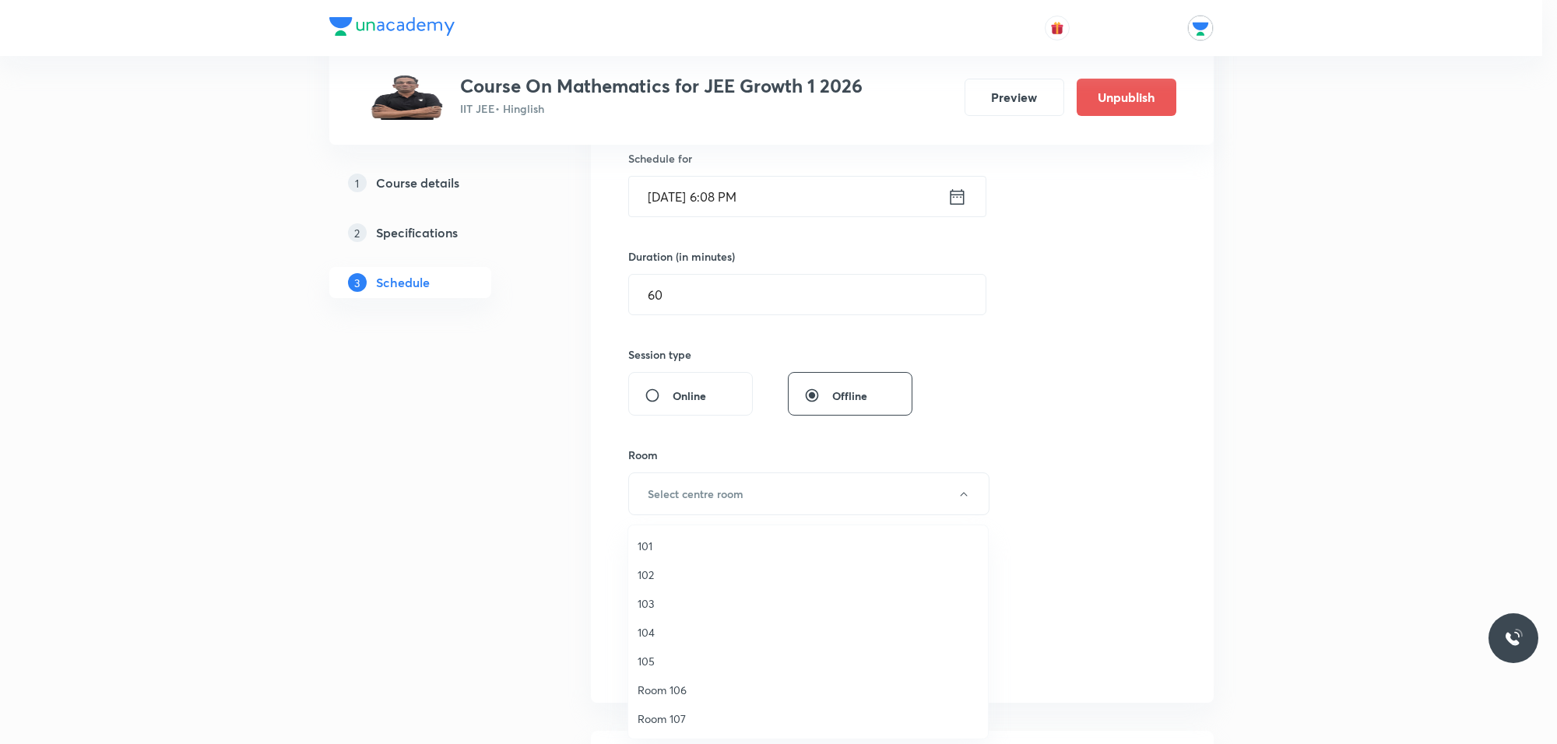
click at [666, 575] on span "102" at bounding box center [808, 575] width 341 height 16
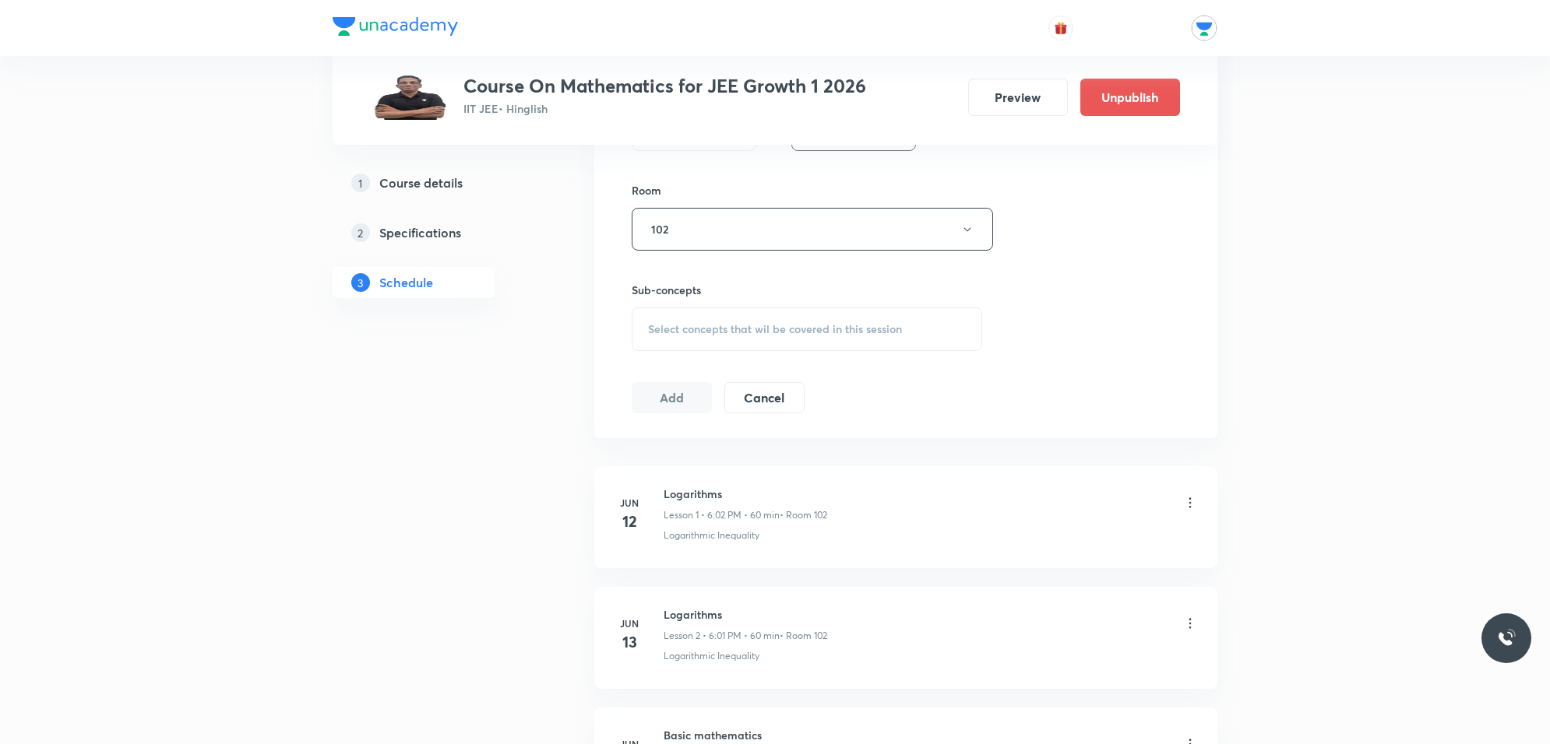
scroll to position [681, 0]
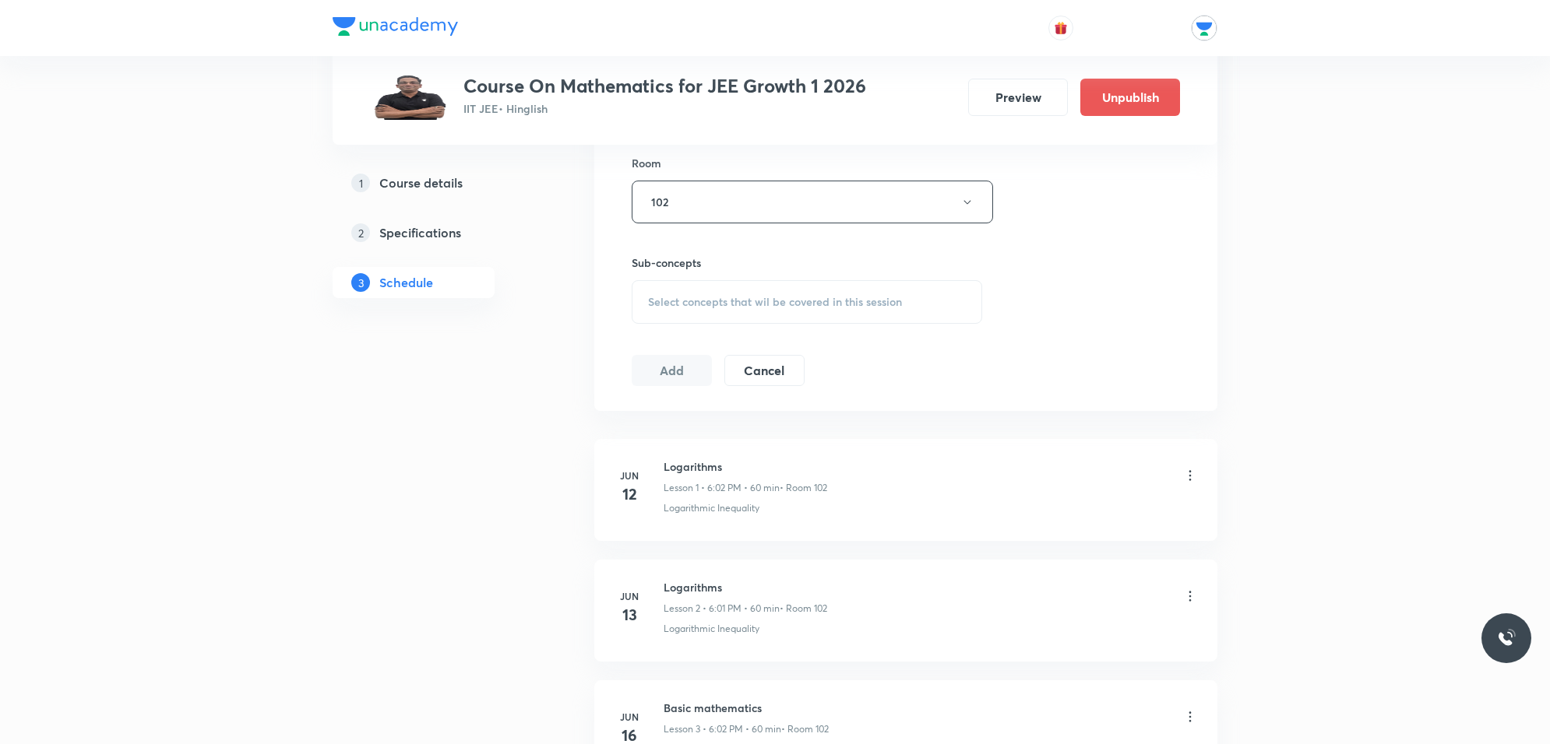
click at [772, 301] on span "Select concepts that wil be covered in this session" at bounding box center [775, 302] width 254 height 12
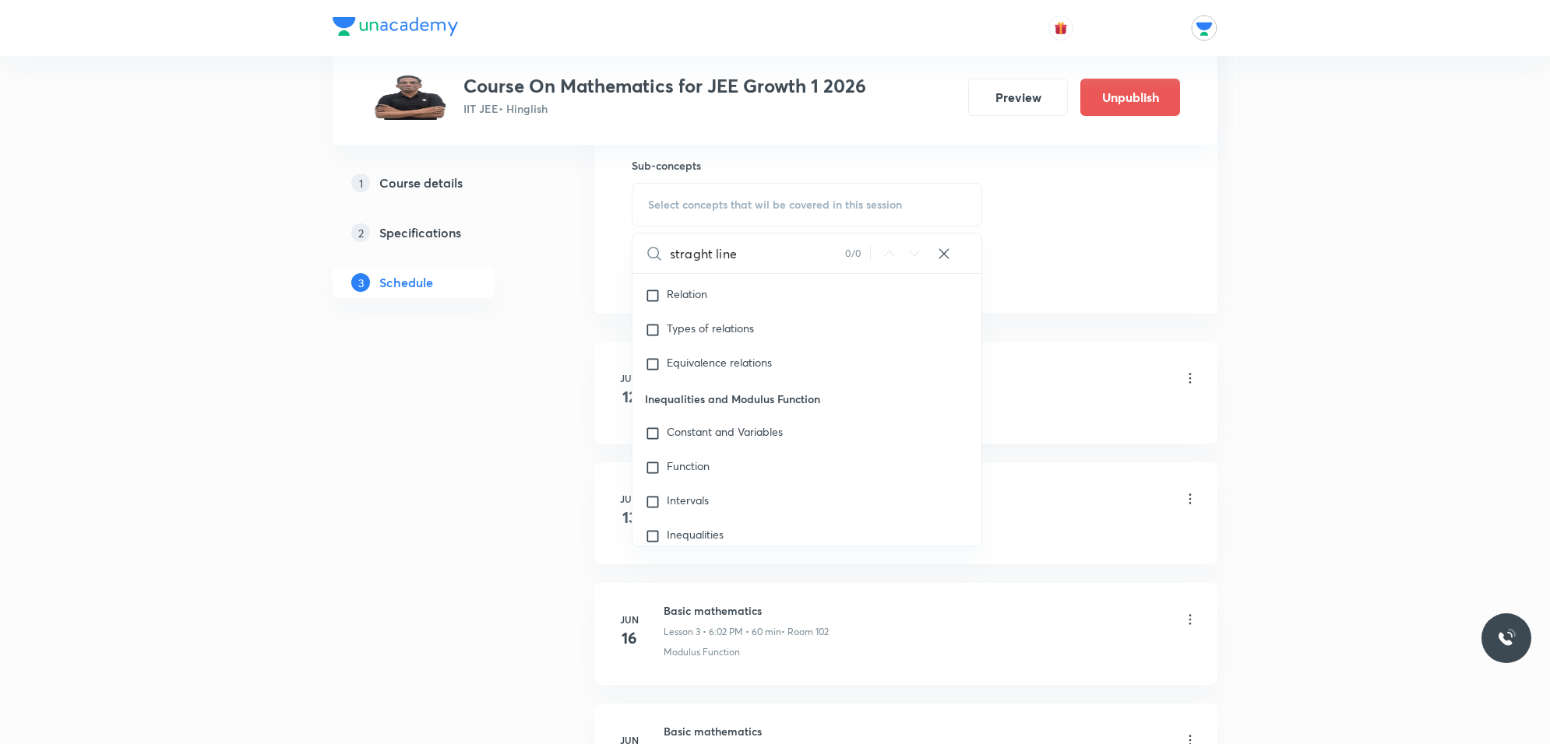
scroll to position [487, 0]
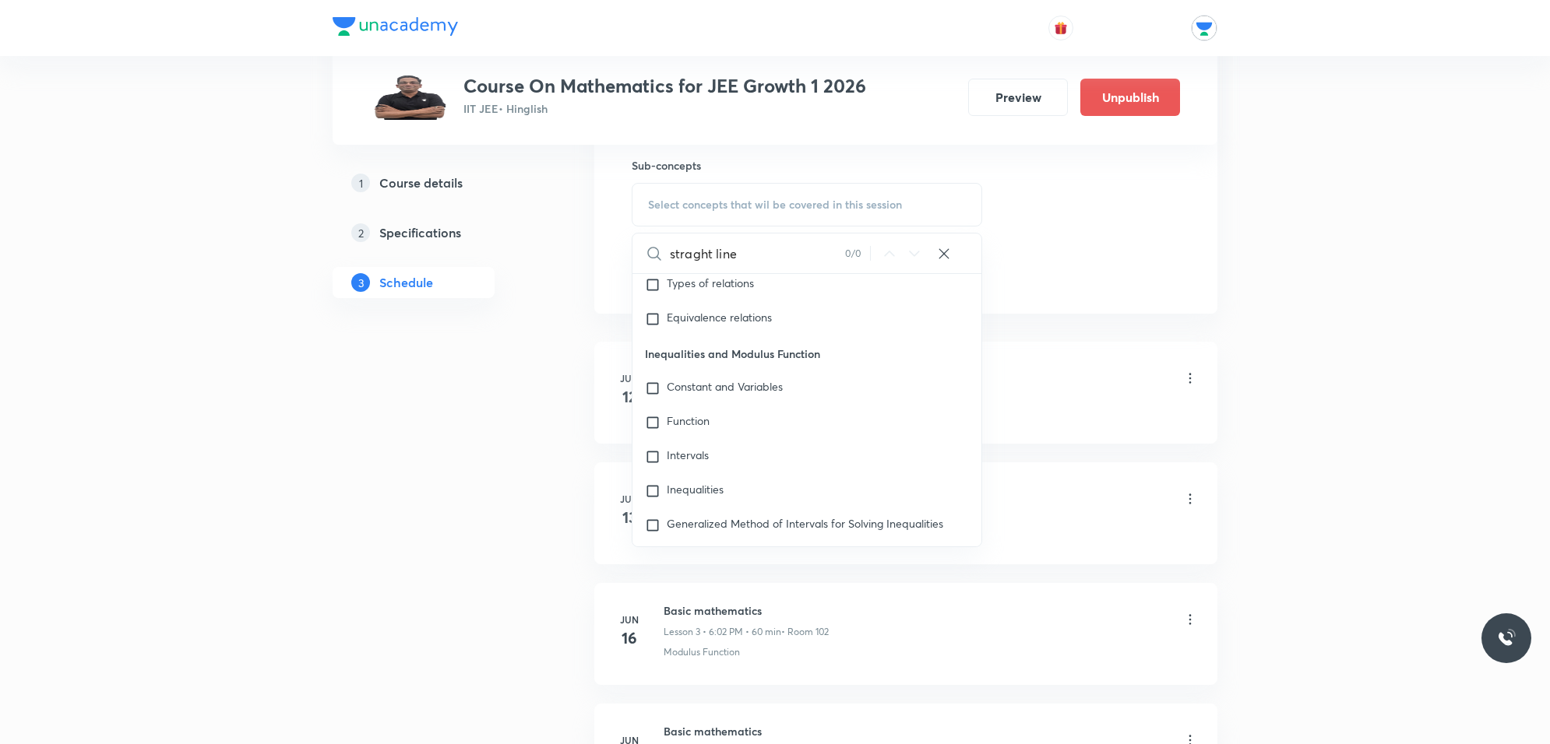
click at [797, 262] on input "straght line" at bounding box center [757, 254] width 175 height 40
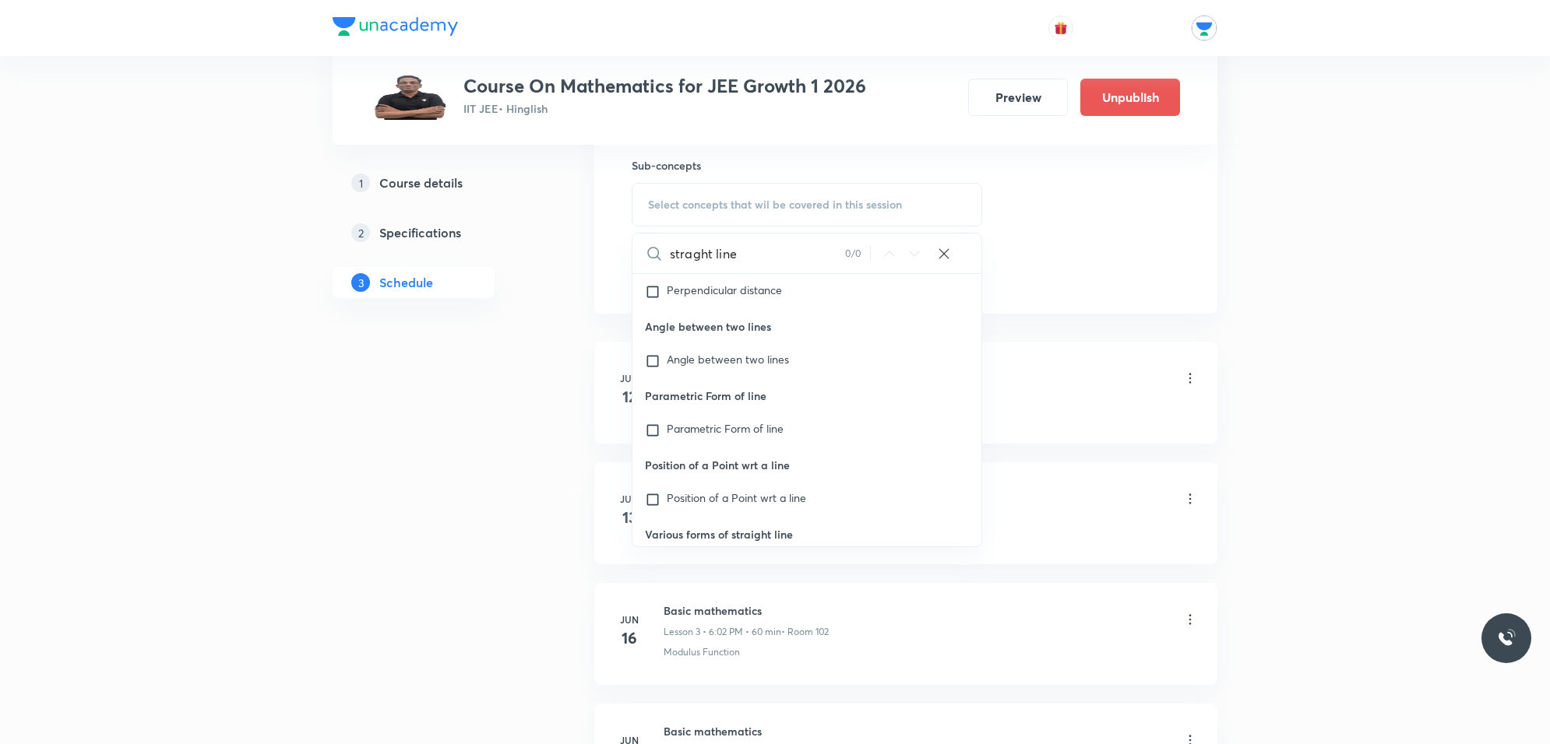
scroll to position [3310, 0]
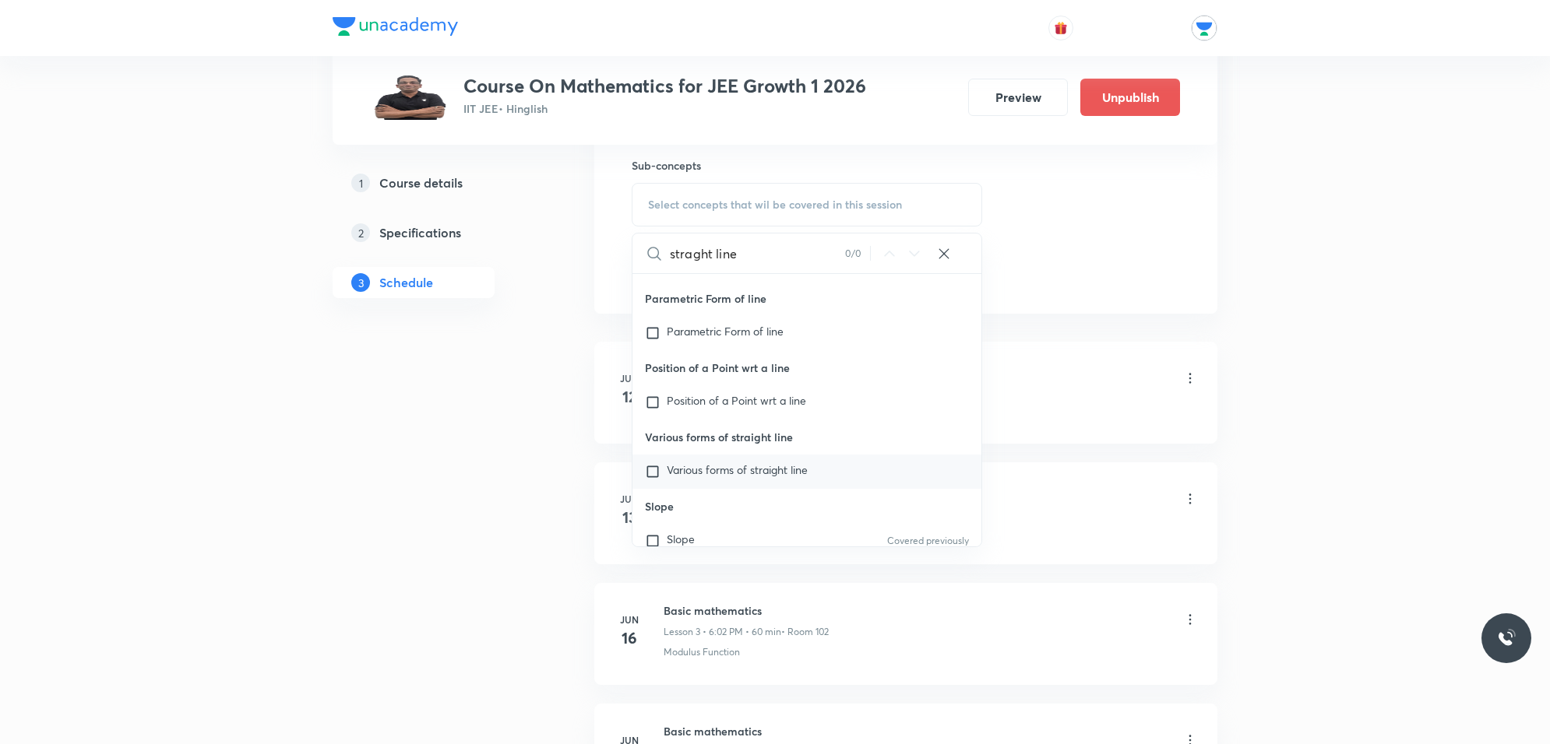
type input "straght line"
click at [659, 469] on input "checkbox" at bounding box center [656, 472] width 22 height 16
checkbox input "true"
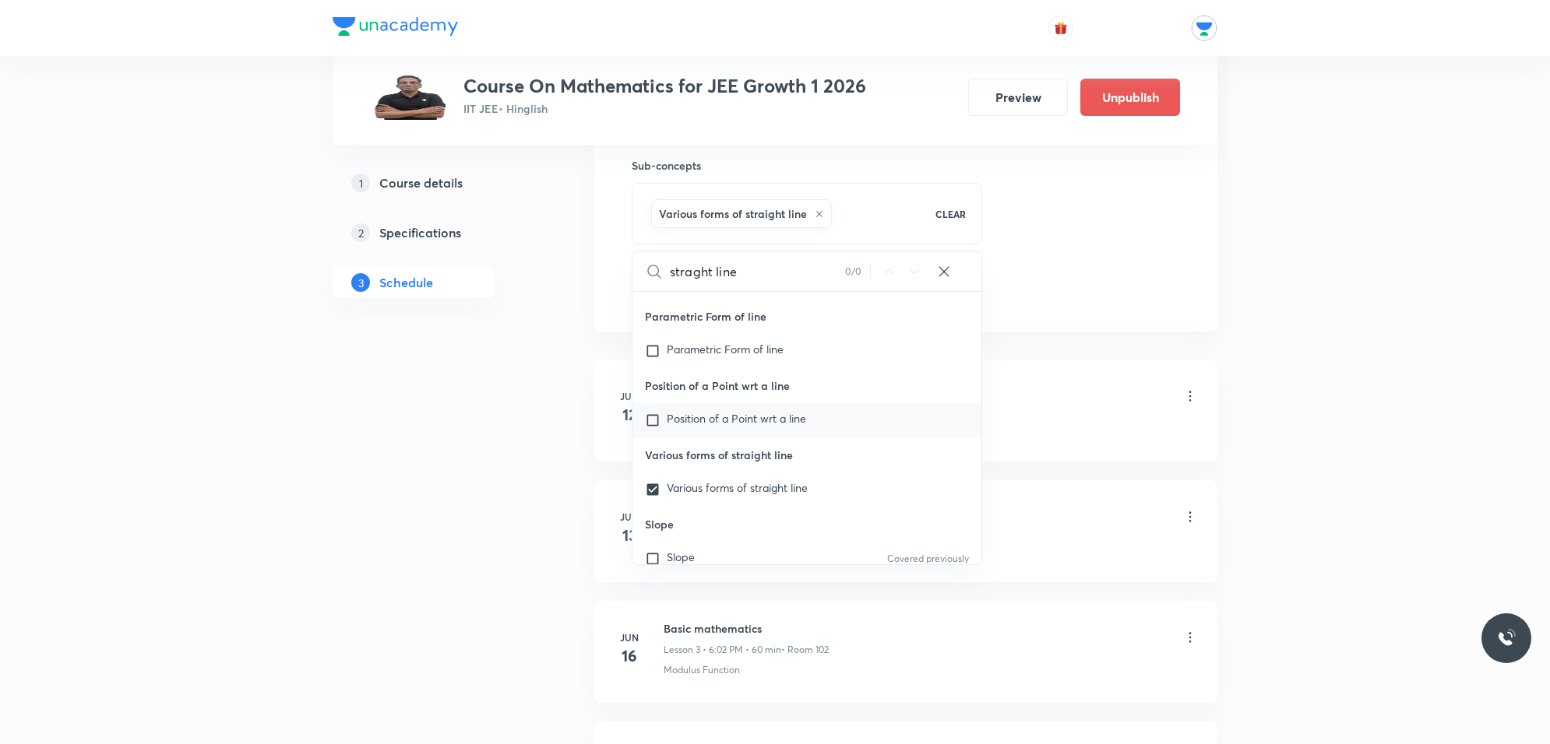
click at [886, 409] on div "Position of a Point wrt a line" at bounding box center [806, 420] width 349 height 34
checkbox input "true"
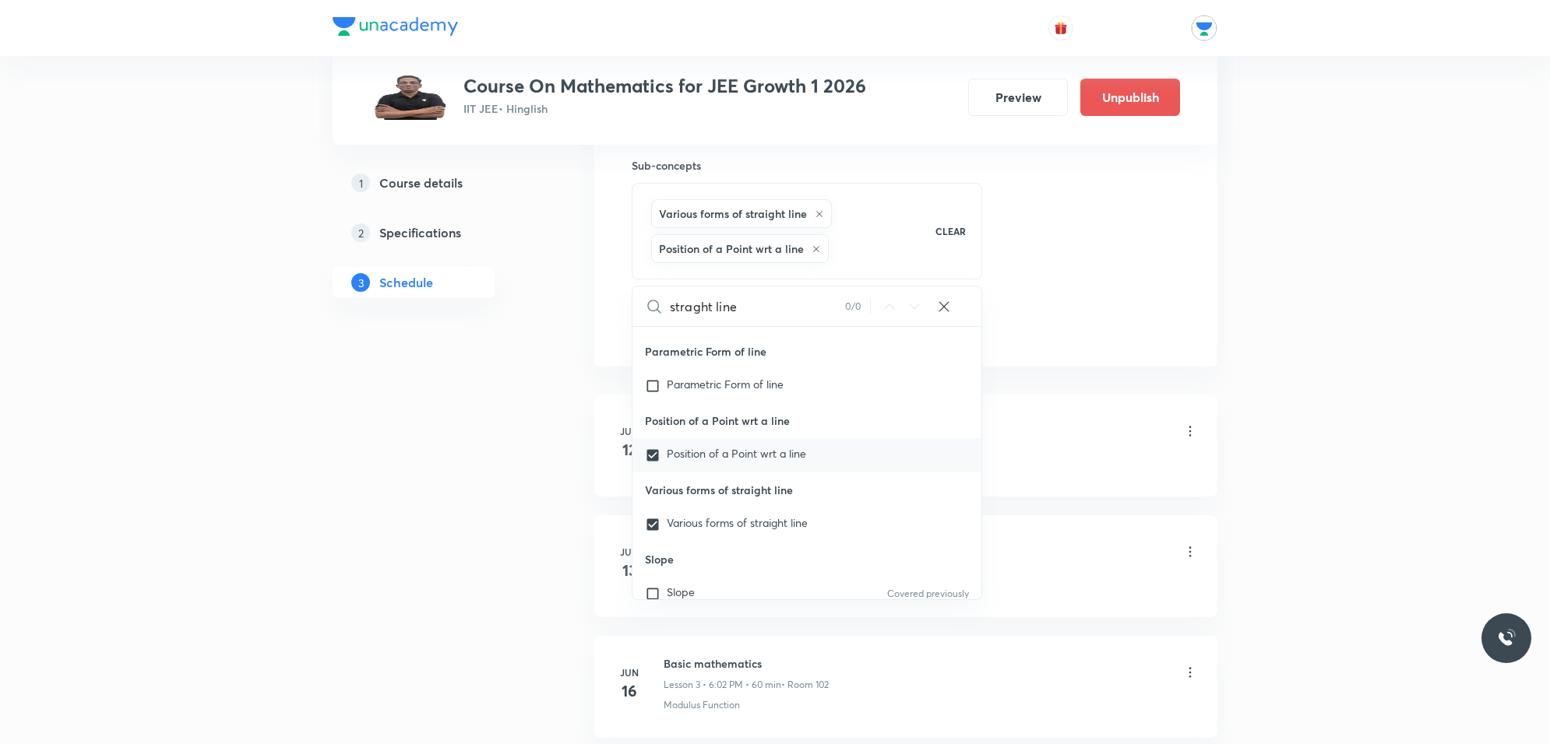
click at [751, 453] on span "Position of a Point wrt a line" at bounding box center [736, 453] width 139 height 15
checkbox input "false"
checkbox input "true"
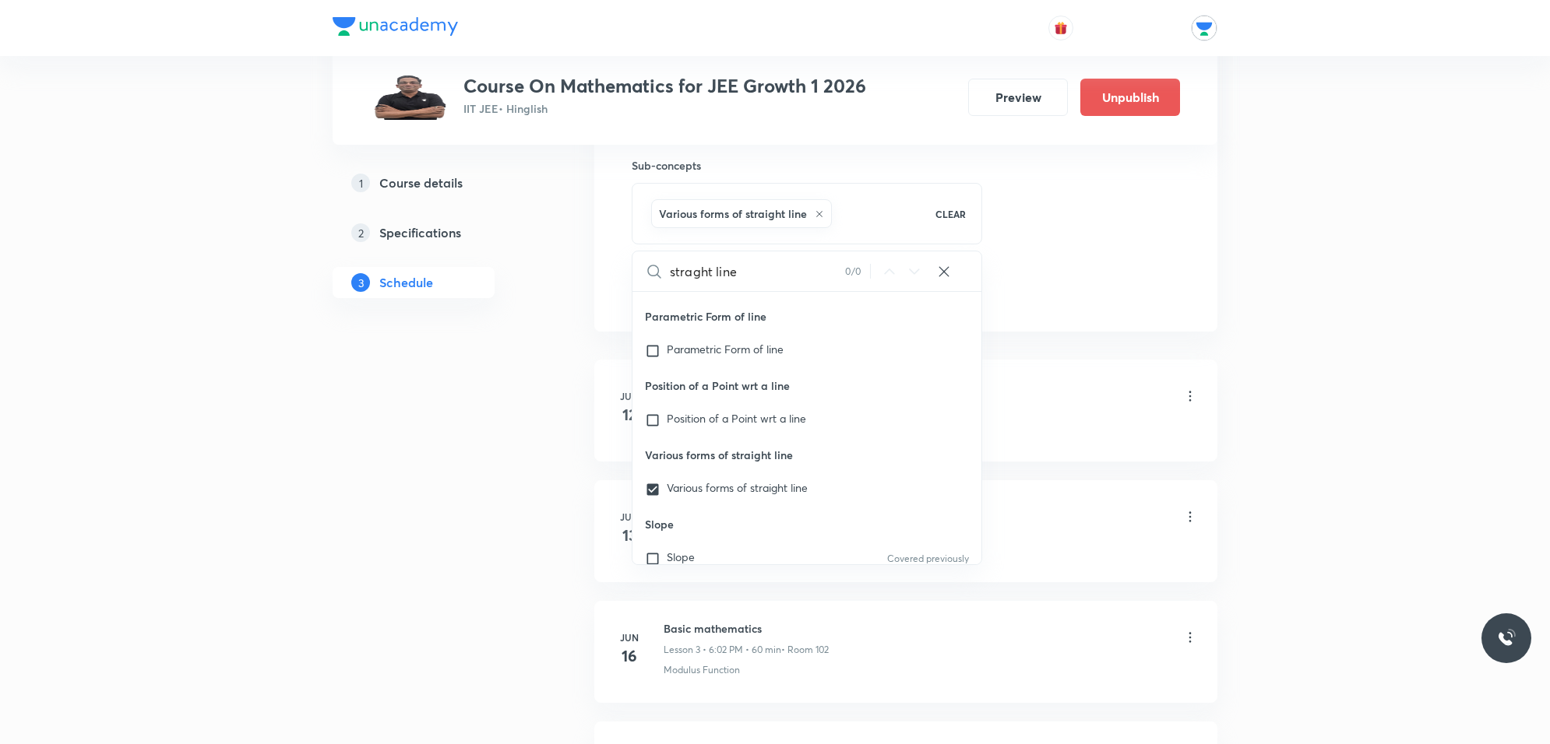
click at [1058, 421] on div "Logarithms Lesson 1 • 6:02 PM • 60 min • Room 102 Logarithmic Inequality" at bounding box center [930, 407] width 534 height 57
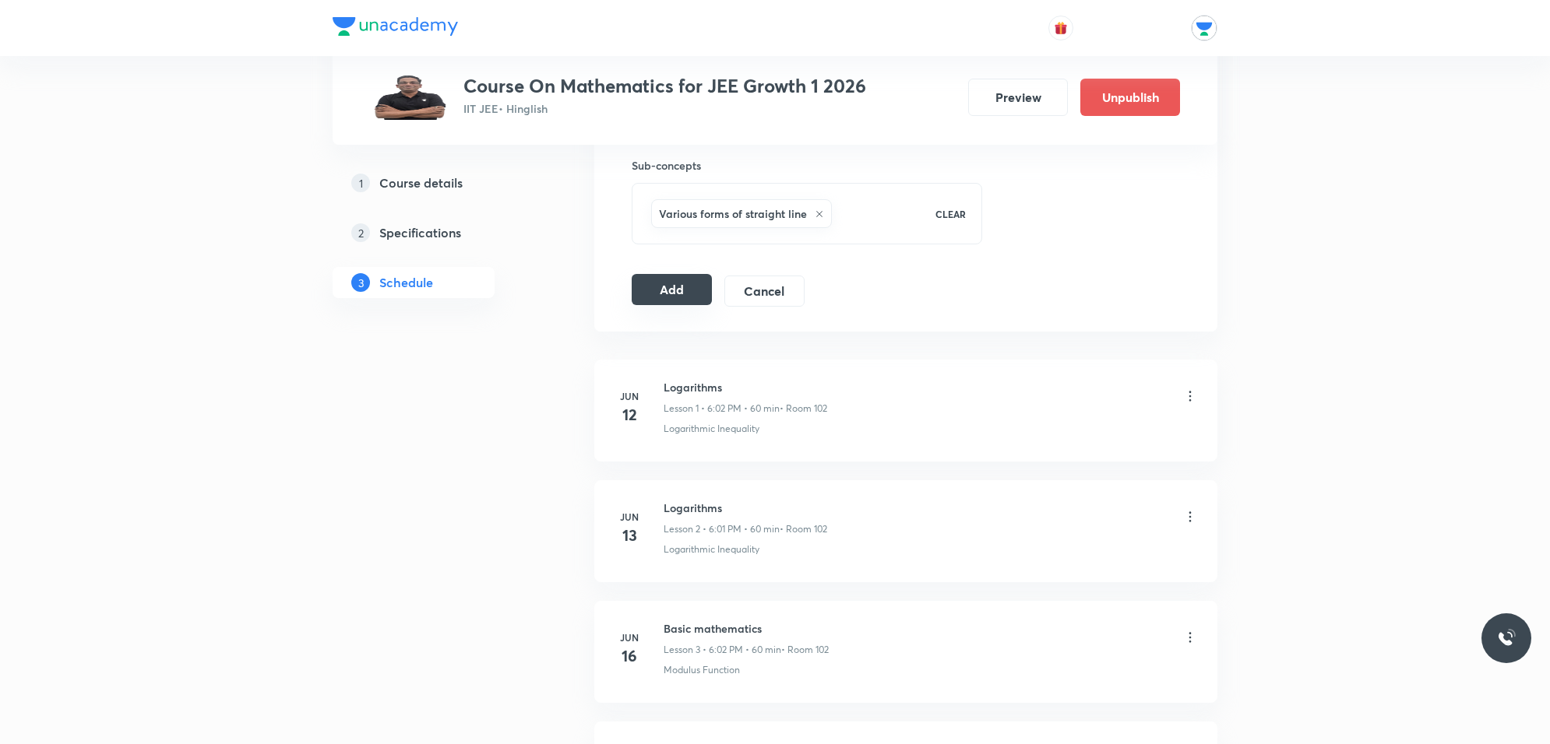
click at [662, 301] on button "Add" at bounding box center [672, 289] width 80 height 31
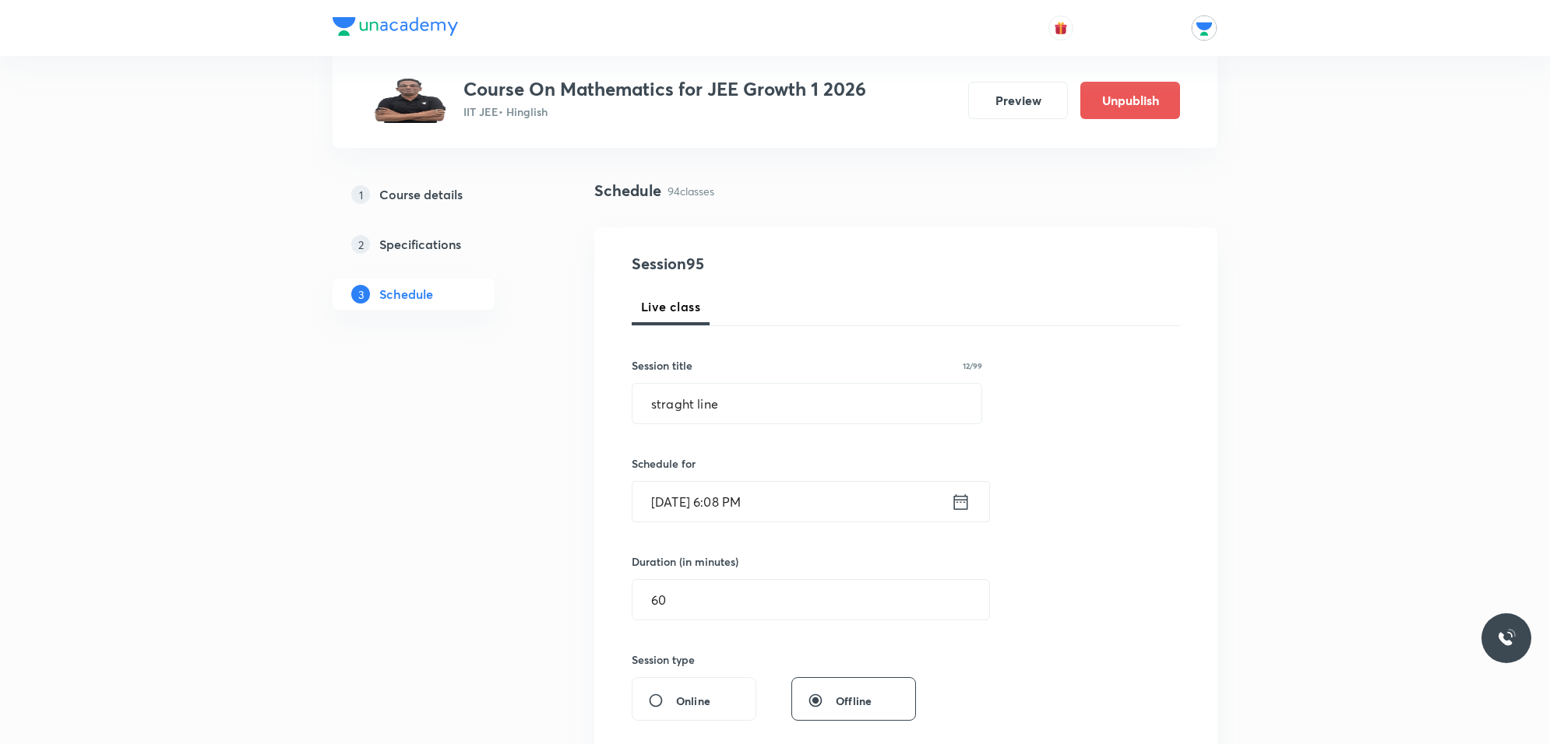
scroll to position [0, 0]
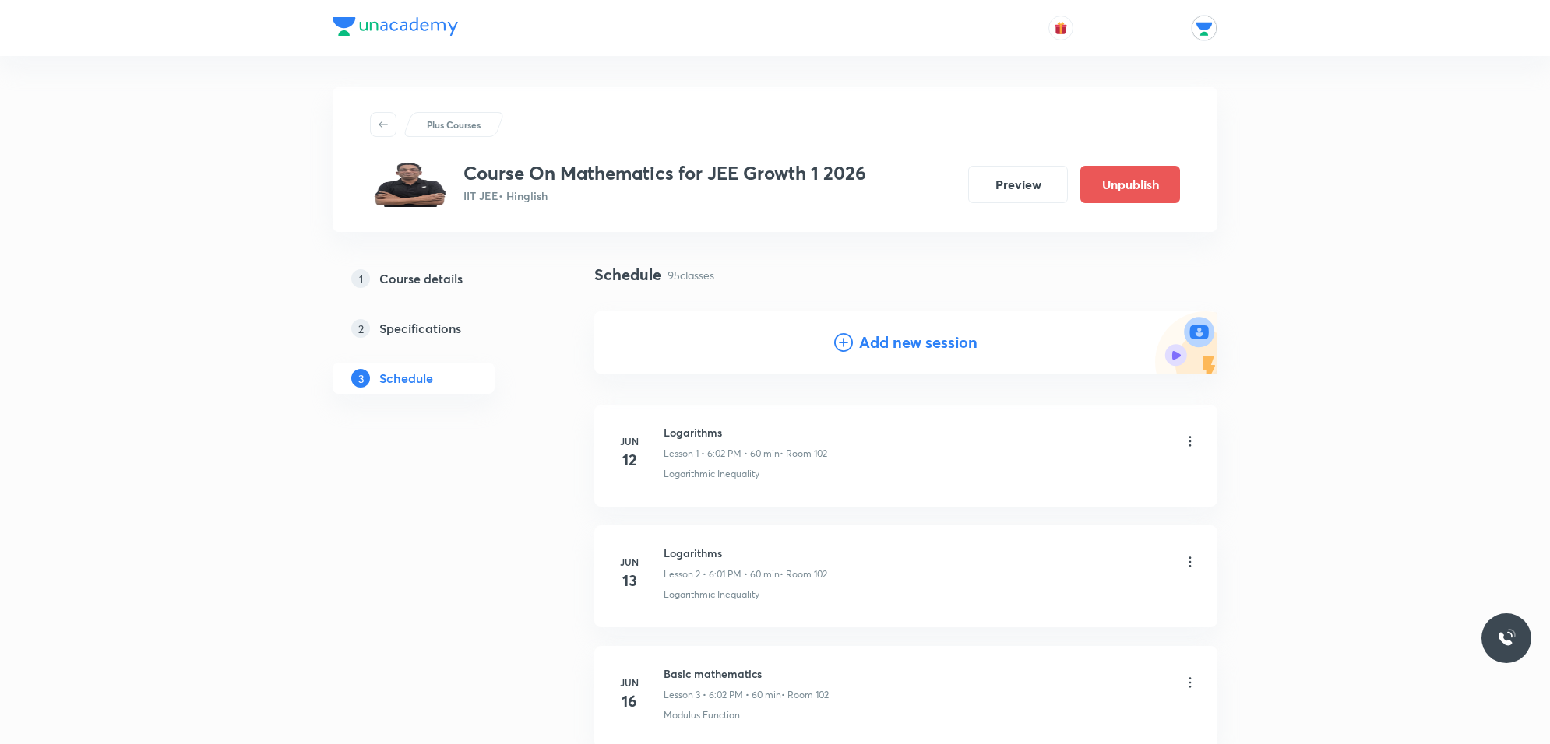
click at [900, 315] on div "Add new session" at bounding box center [905, 342] width 623 height 62
drag, startPoint x: 898, startPoint y: 347, endPoint x: 875, endPoint y: 351, distance: 23.7
click at [899, 347] on h4 "Add new session" at bounding box center [918, 342] width 118 height 23
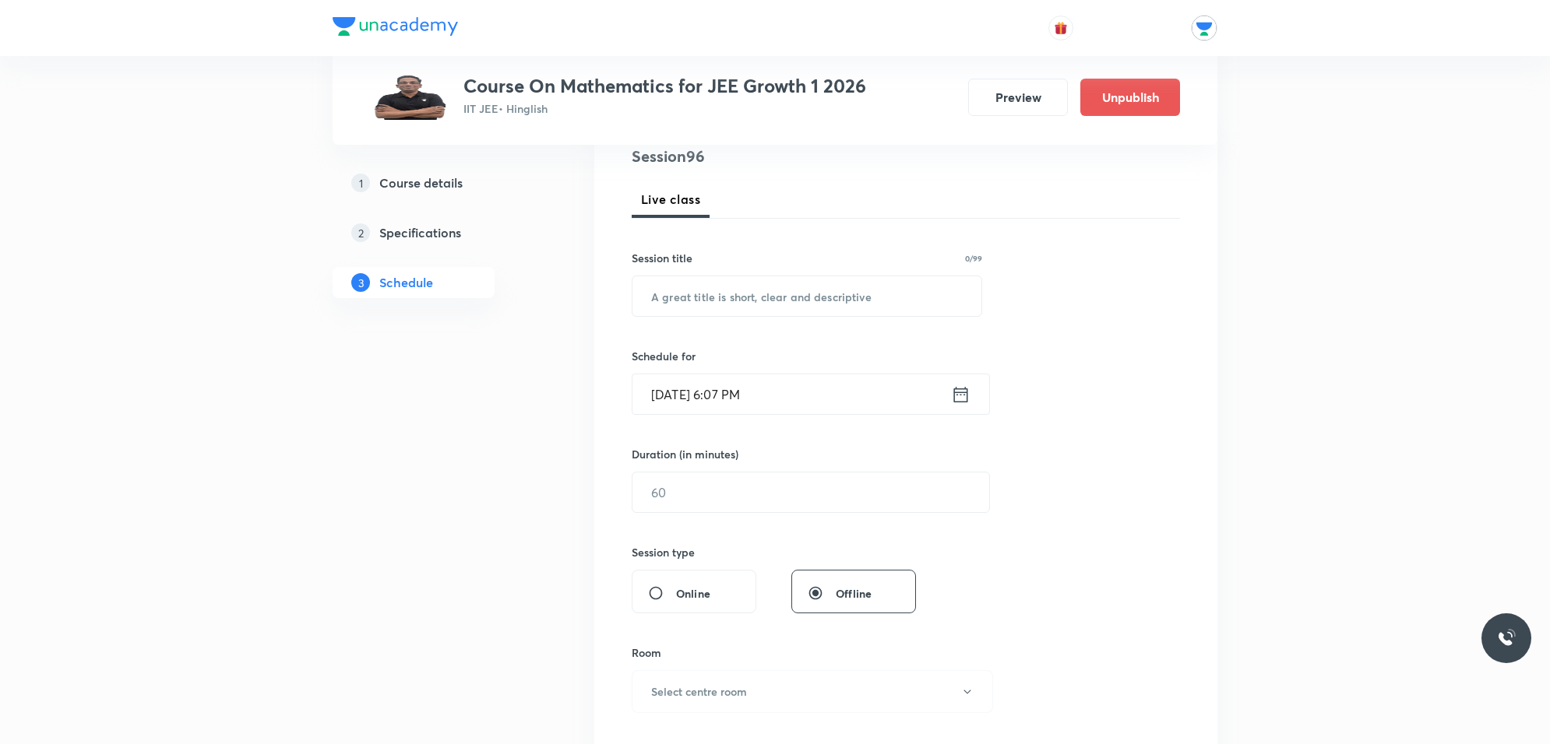
scroll to position [195, 0]
click at [742, 287] on input "text" at bounding box center [806, 293] width 349 height 40
paste input "straght line"
type input "straght line"
click at [818, 385] on input "[DATE] 6:07 PM" at bounding box center [791, 391] width 318 height 40
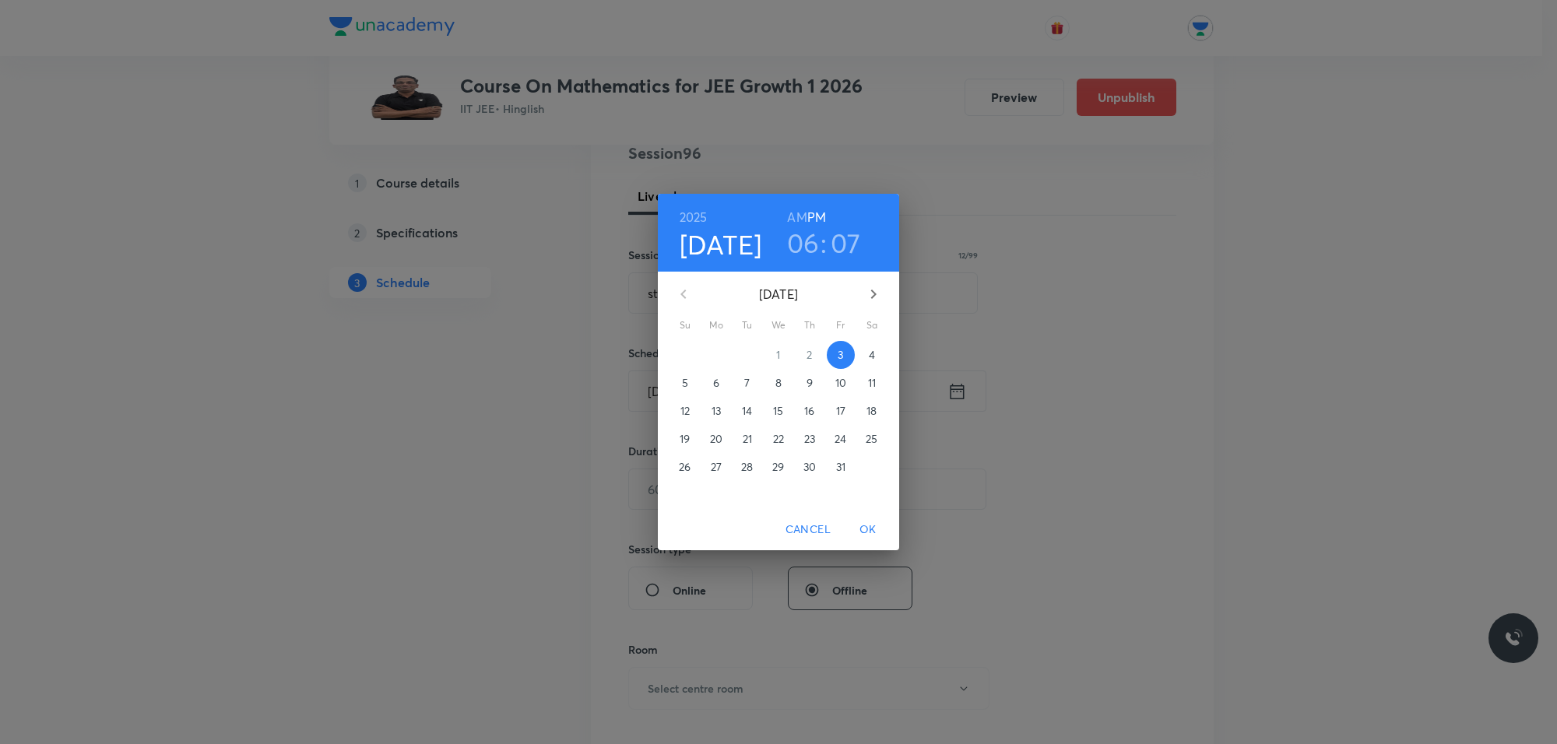
click at [811, 384] on p "9" at bounding box center [810, 383] width 6 height 16
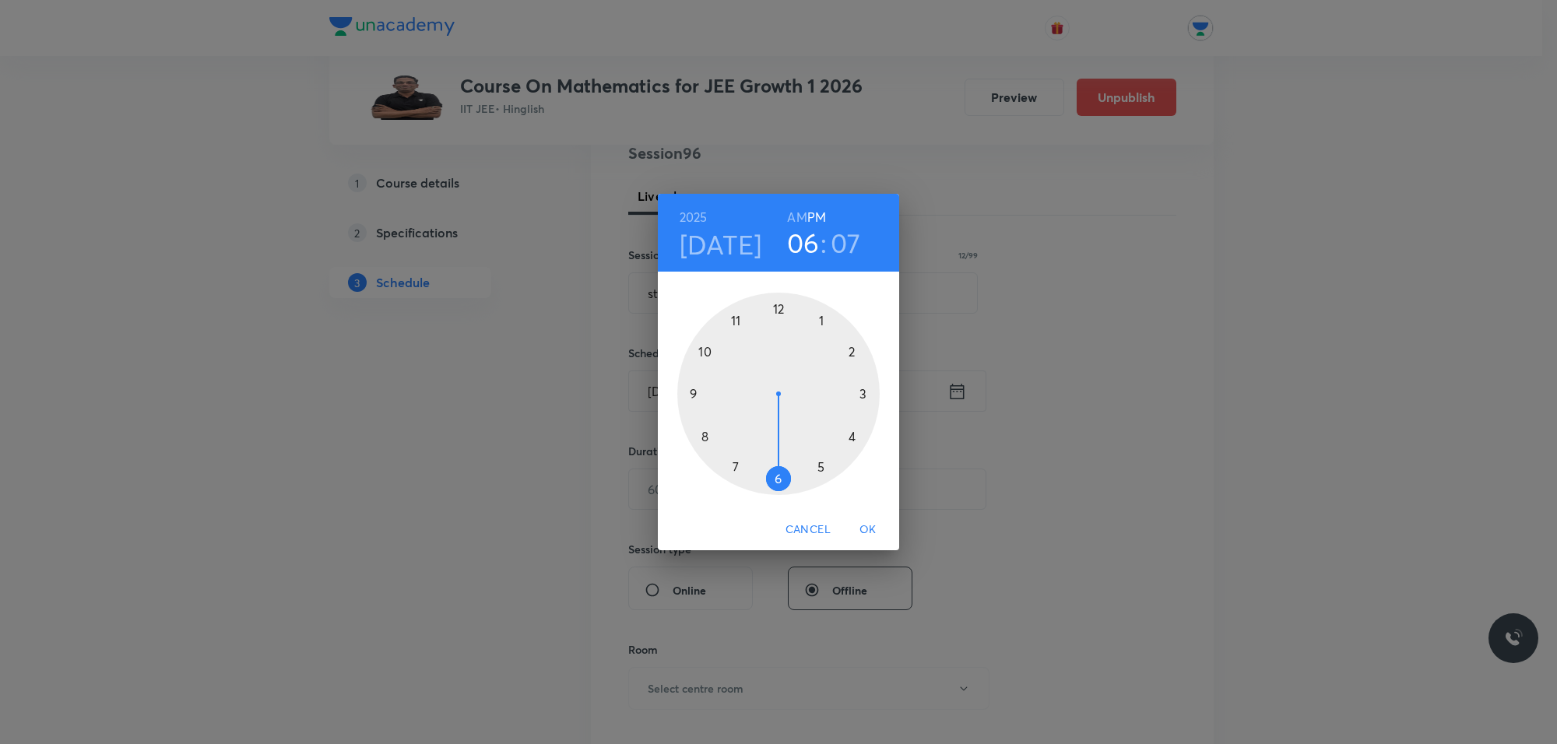
click at [772, 470] on div at bounding box center [778, 394] width 202 height 202
click at [834, 335] on div at bounding box center [778, 394] width 202 height 202
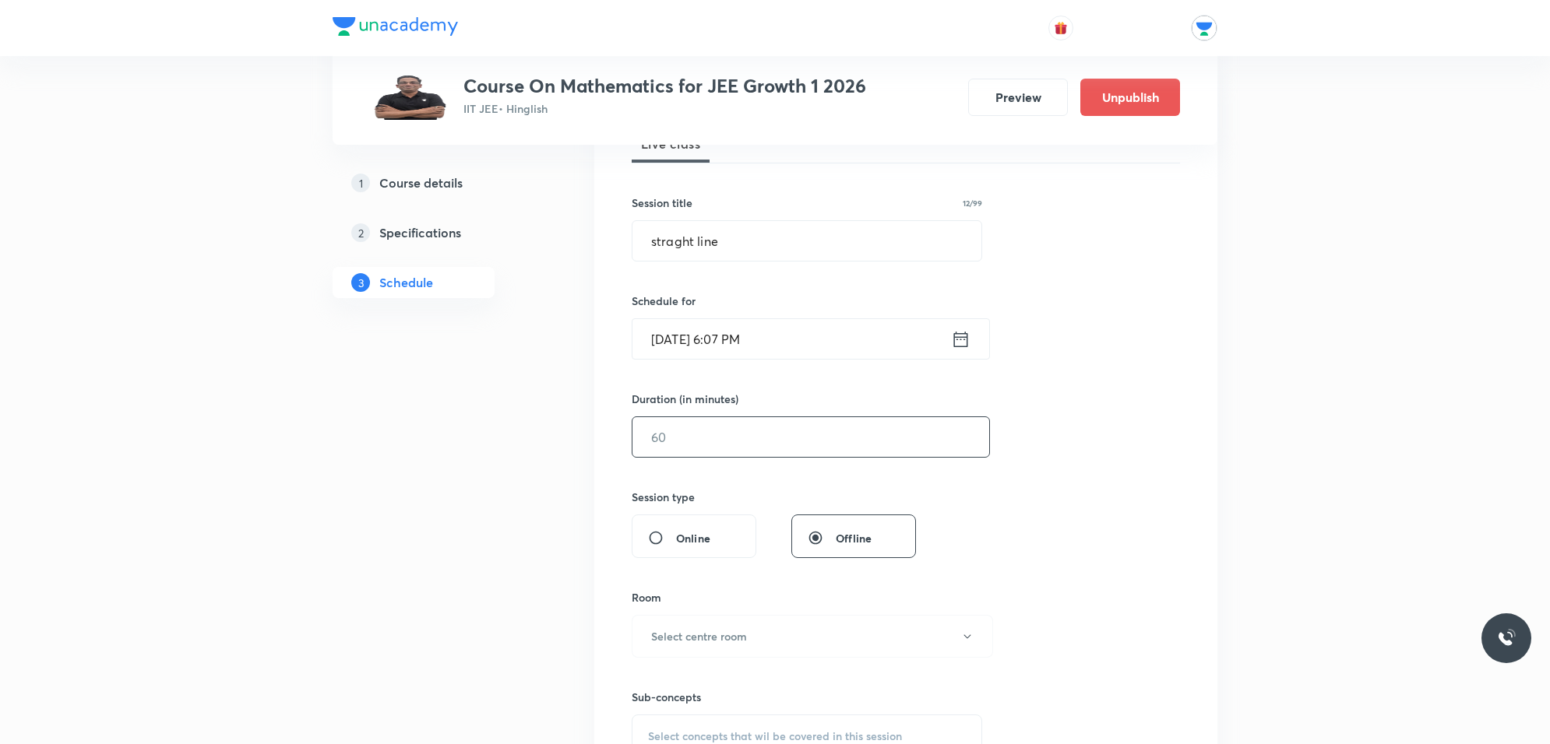
scroll to position [292, 0]
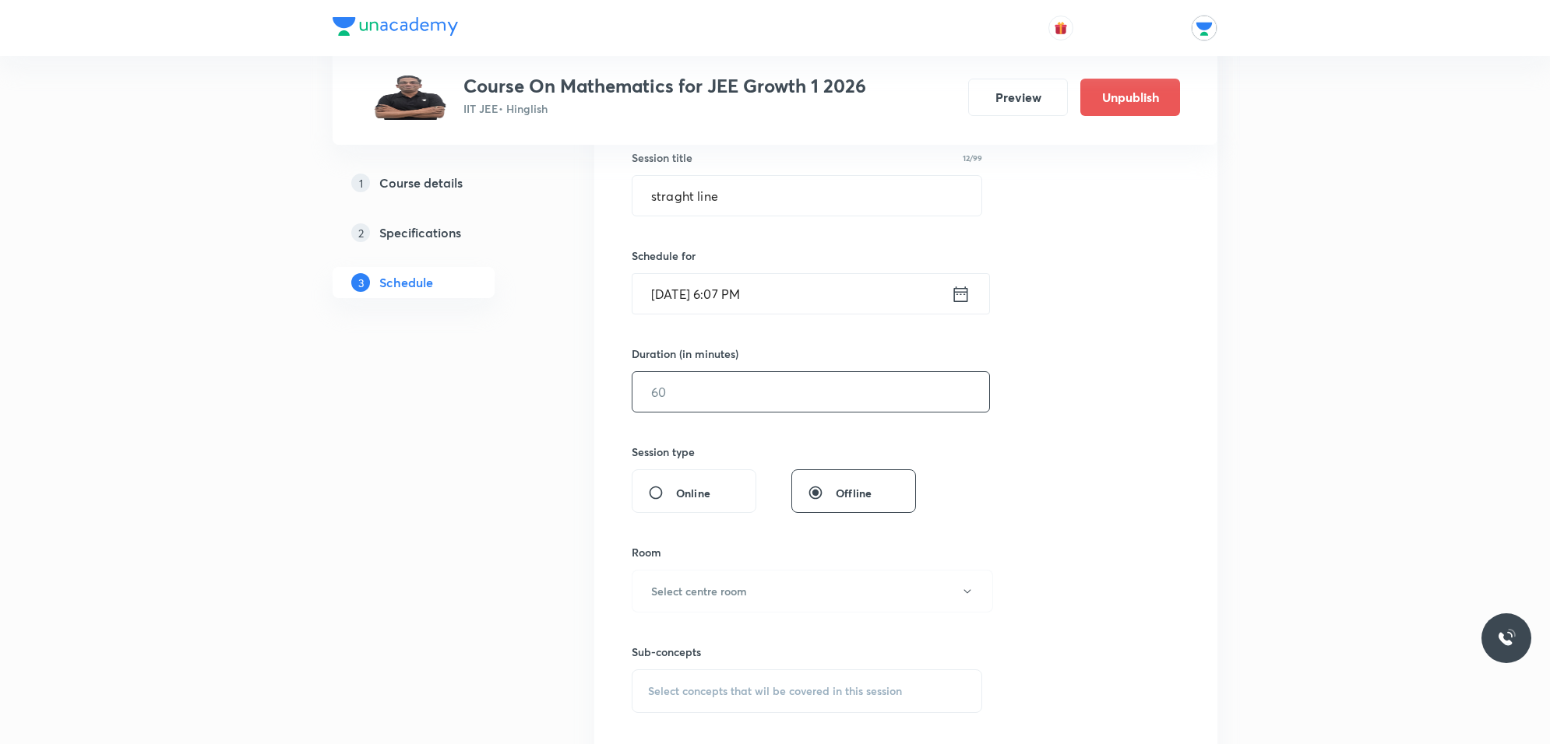
click at [713, 397] on input "text" at bounding box center [810, 392] width 357 height 40
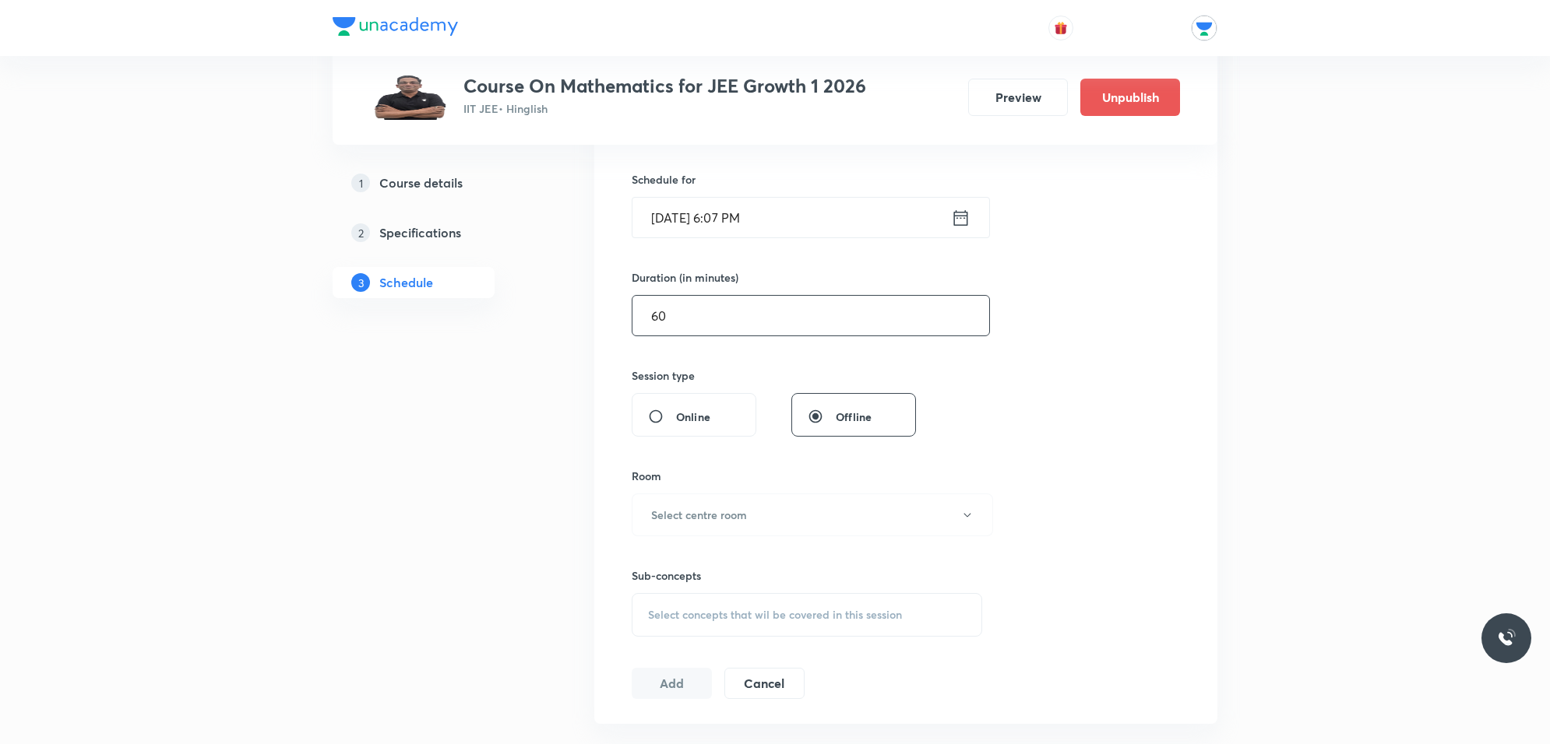
scroll to position [487, 0]
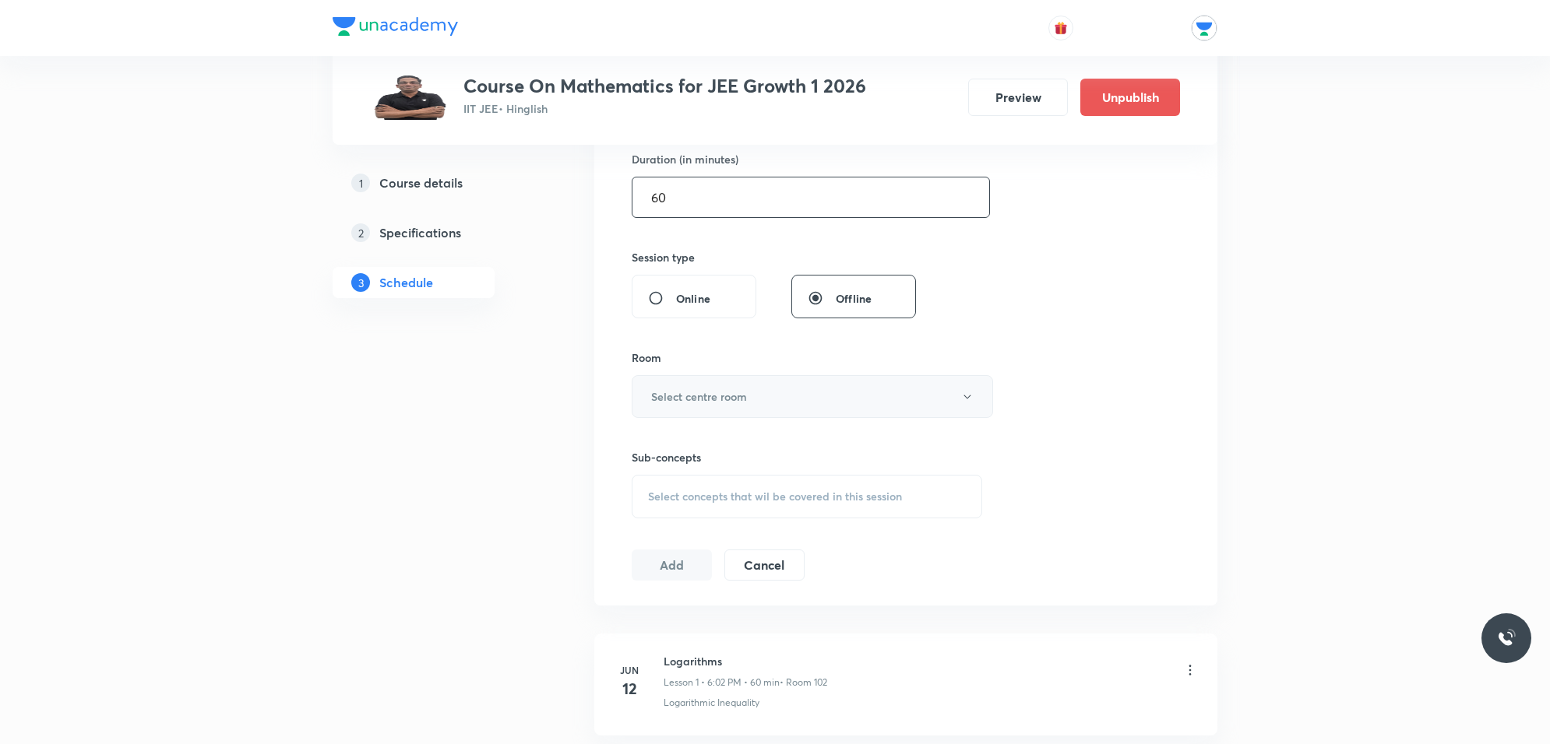
type input "60"
click at [744, 406] on button "Select centre room" at bounding box center [812, 396] width 361 height 43
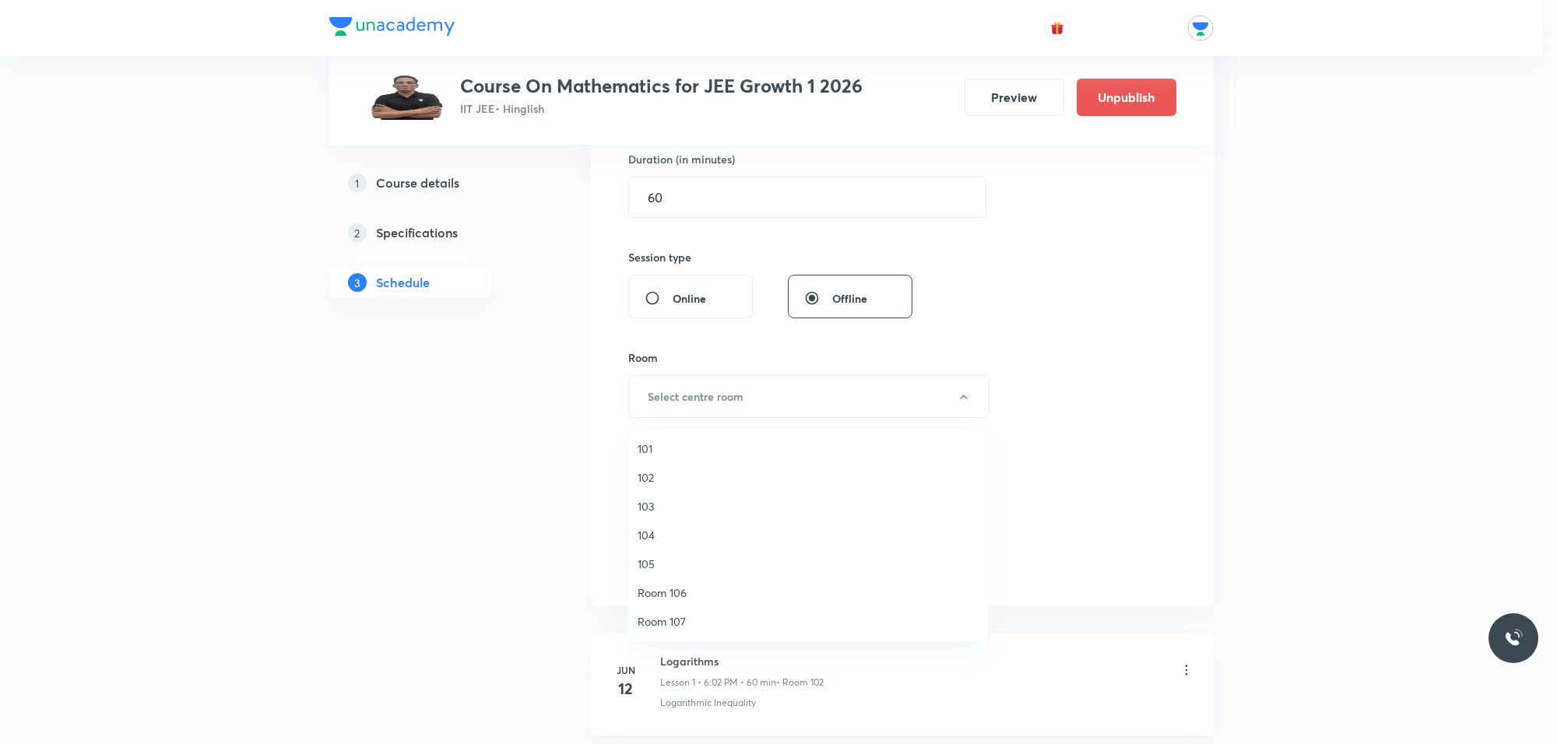
click at [662, 483] on span "102" at bounding box center [808, 478] width 341 height 16
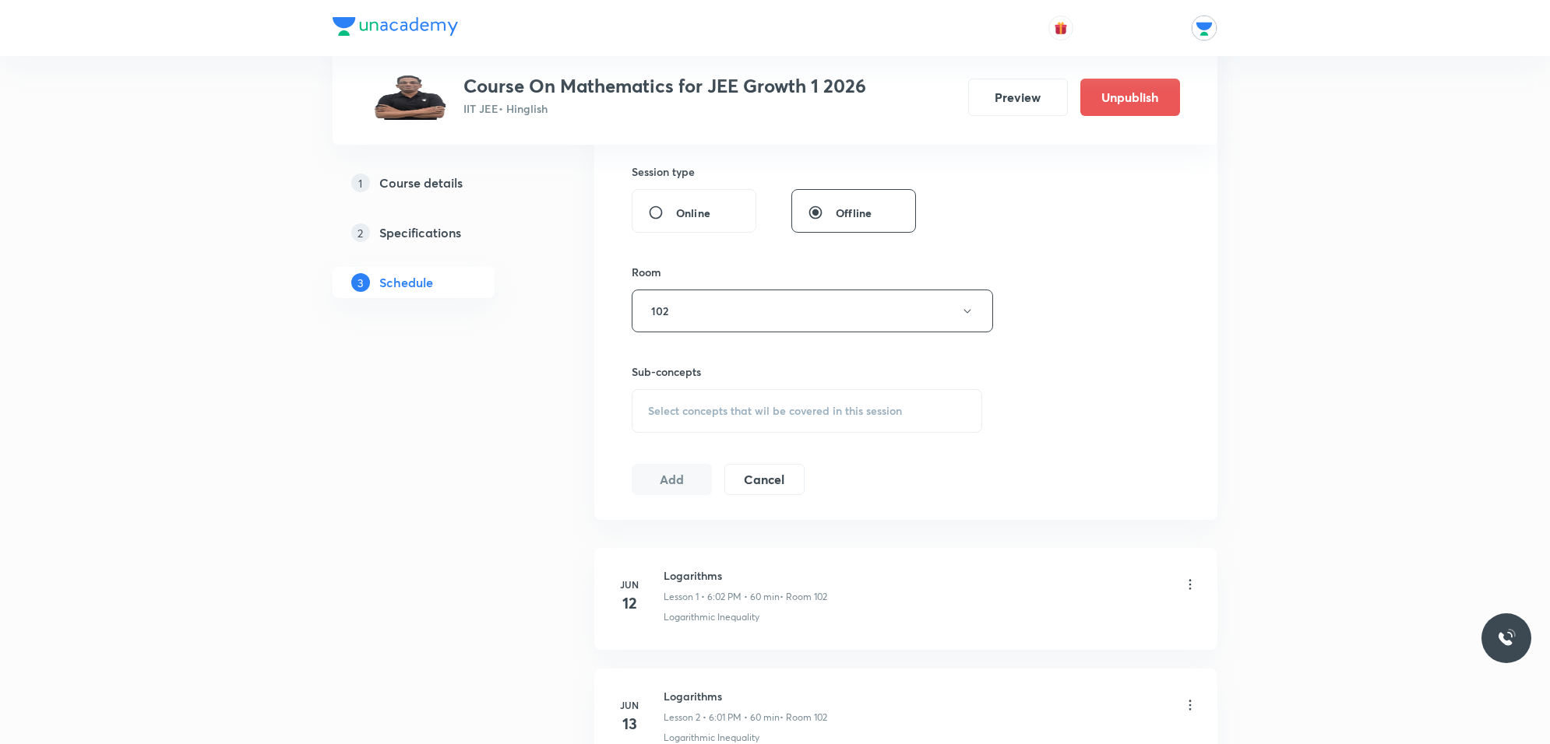
scroll to position [681, 0]
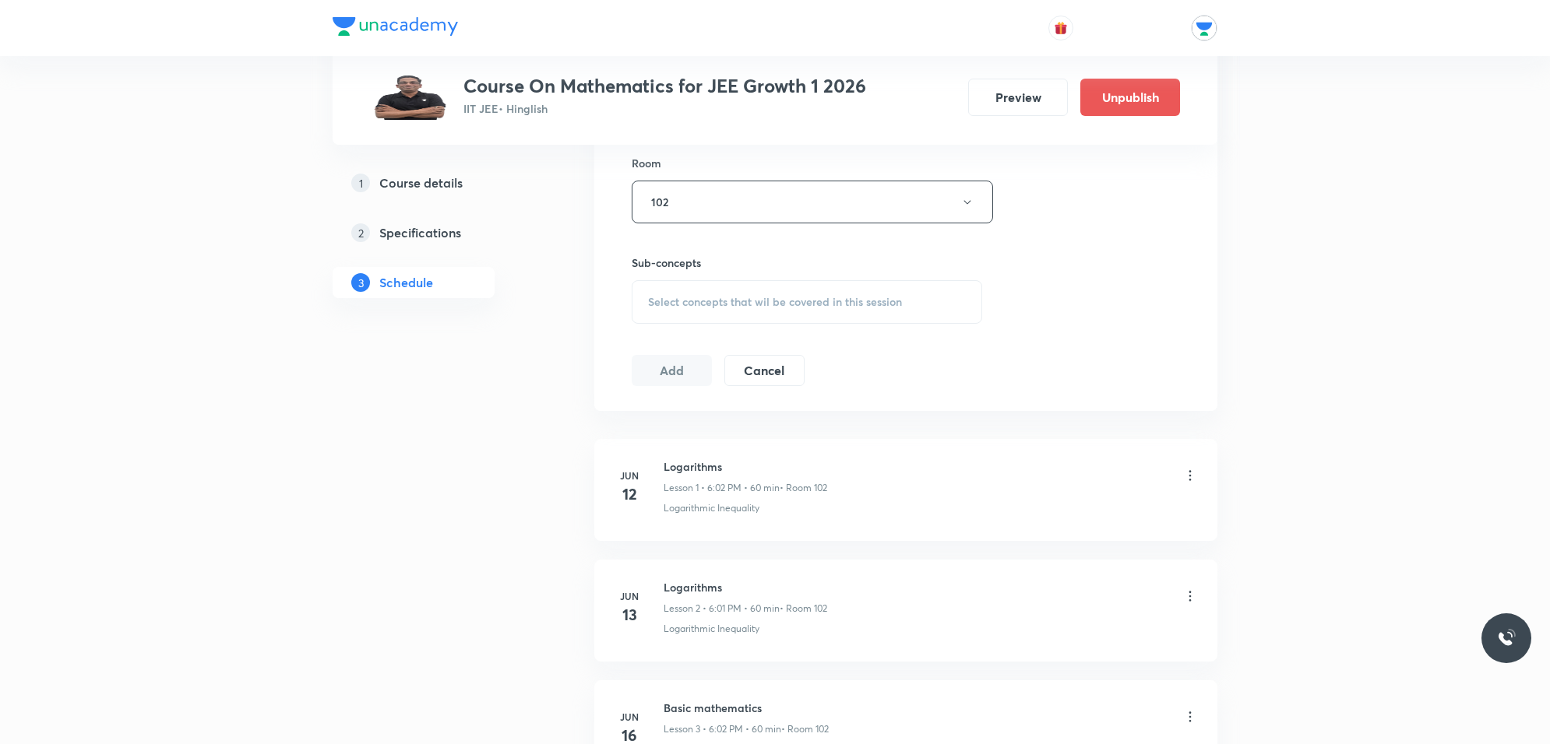
click at [741, 304] on span "Select concepts that wil be covered in this session" at bounding box center [775, 302] width 254 height 12
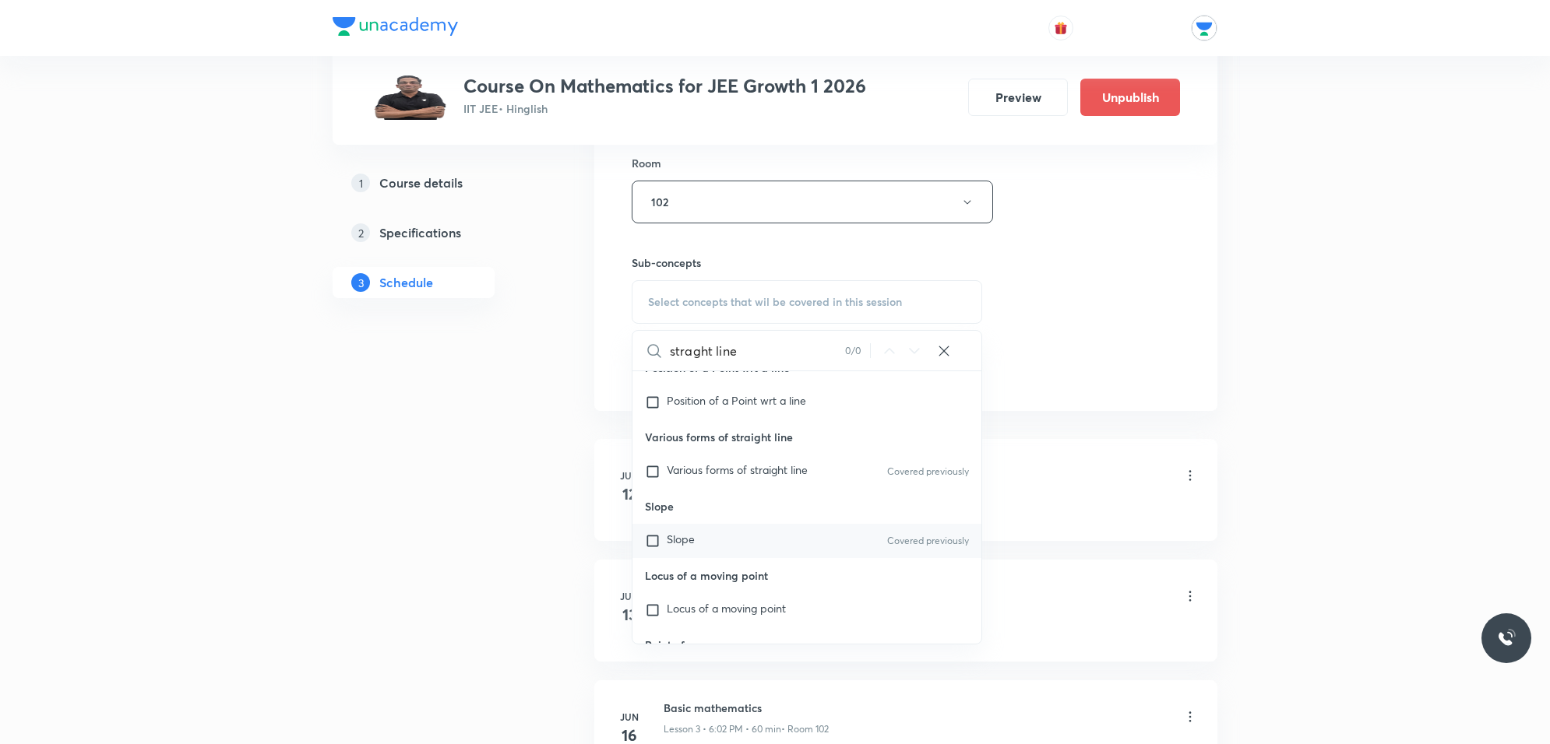
scroll to position [3504, 0]
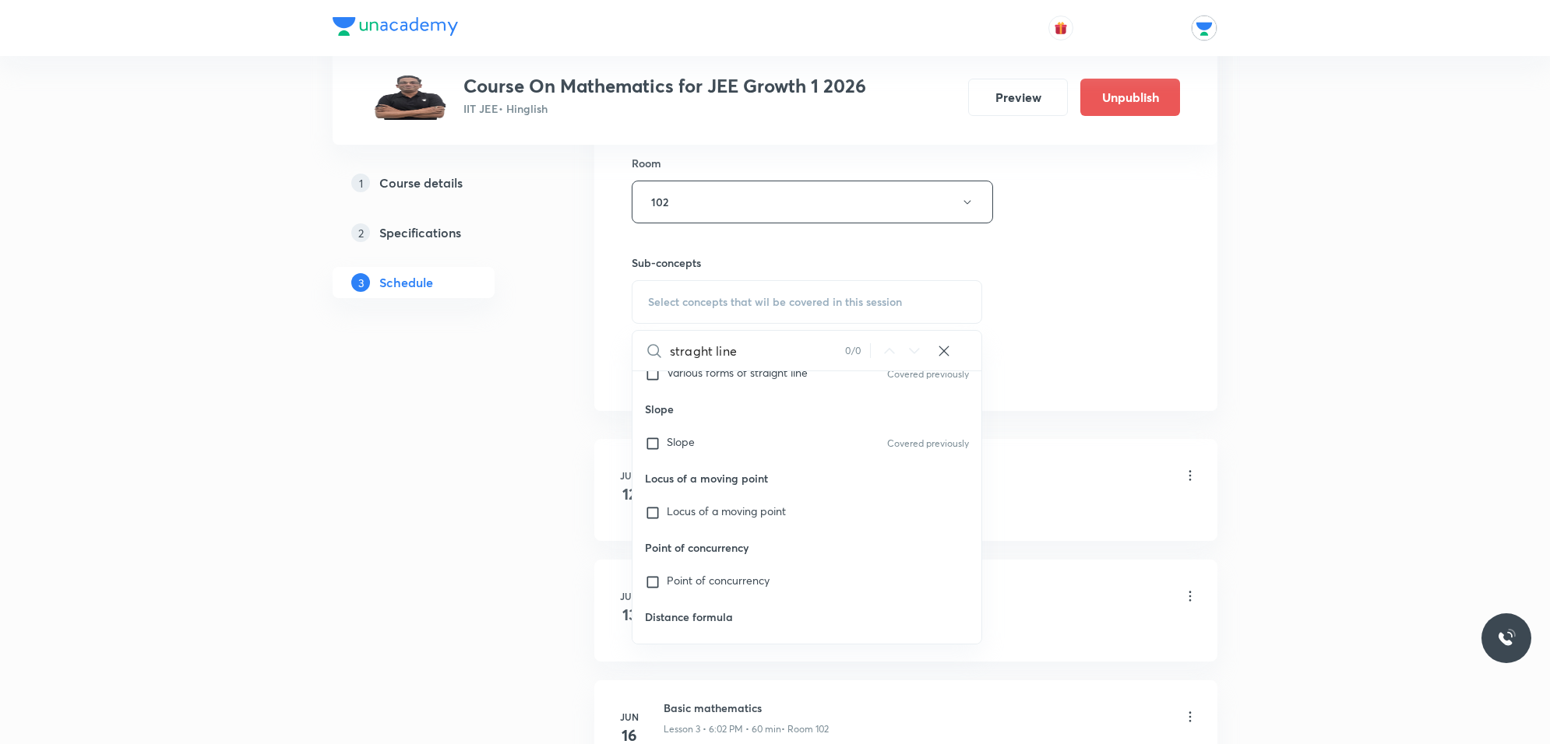
type input "straght line"
click at [660, 504] on div "Locus of a moving point" at bounding box center [806, 513] width 349 height 34
checkbox input "true"
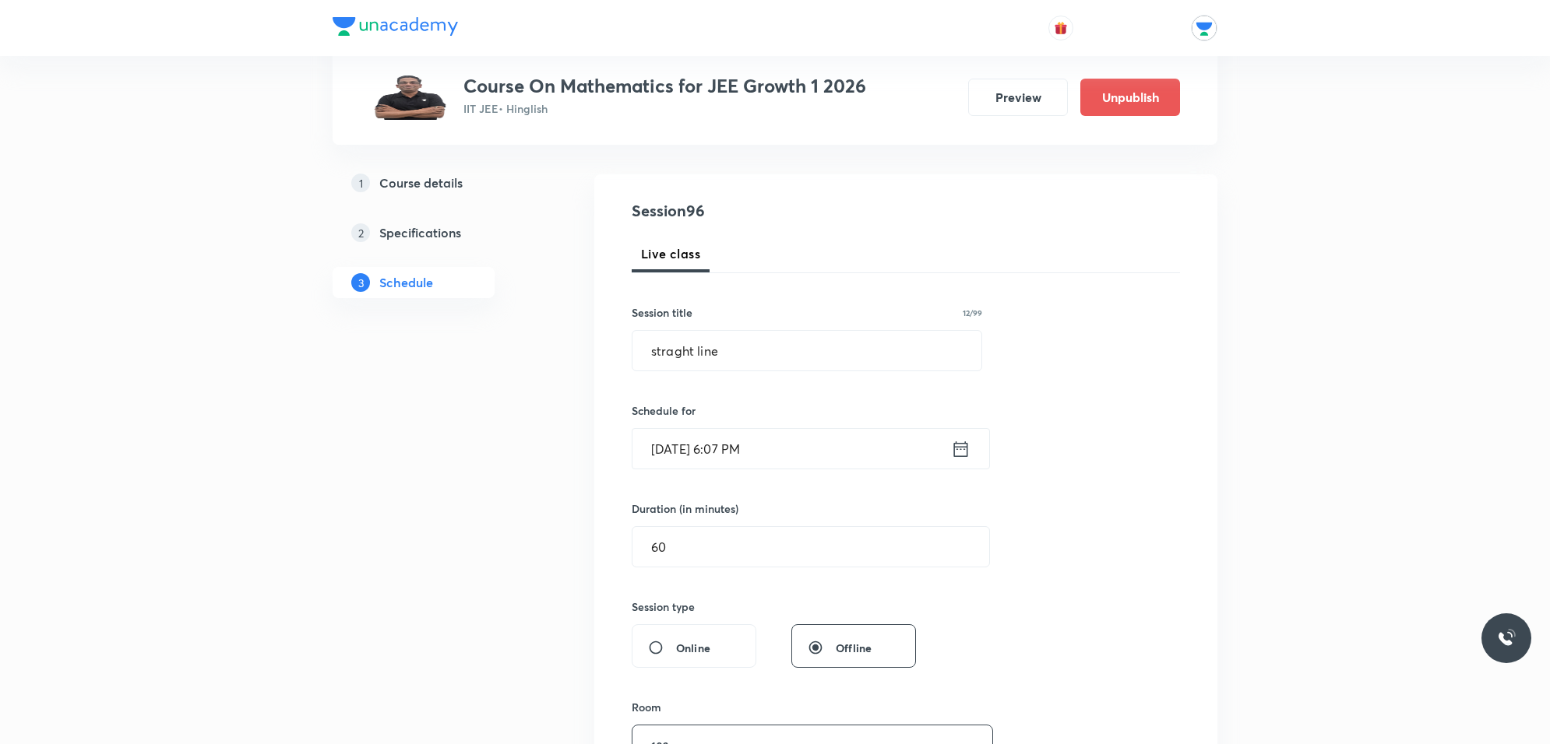
scroll to position [97, 0]
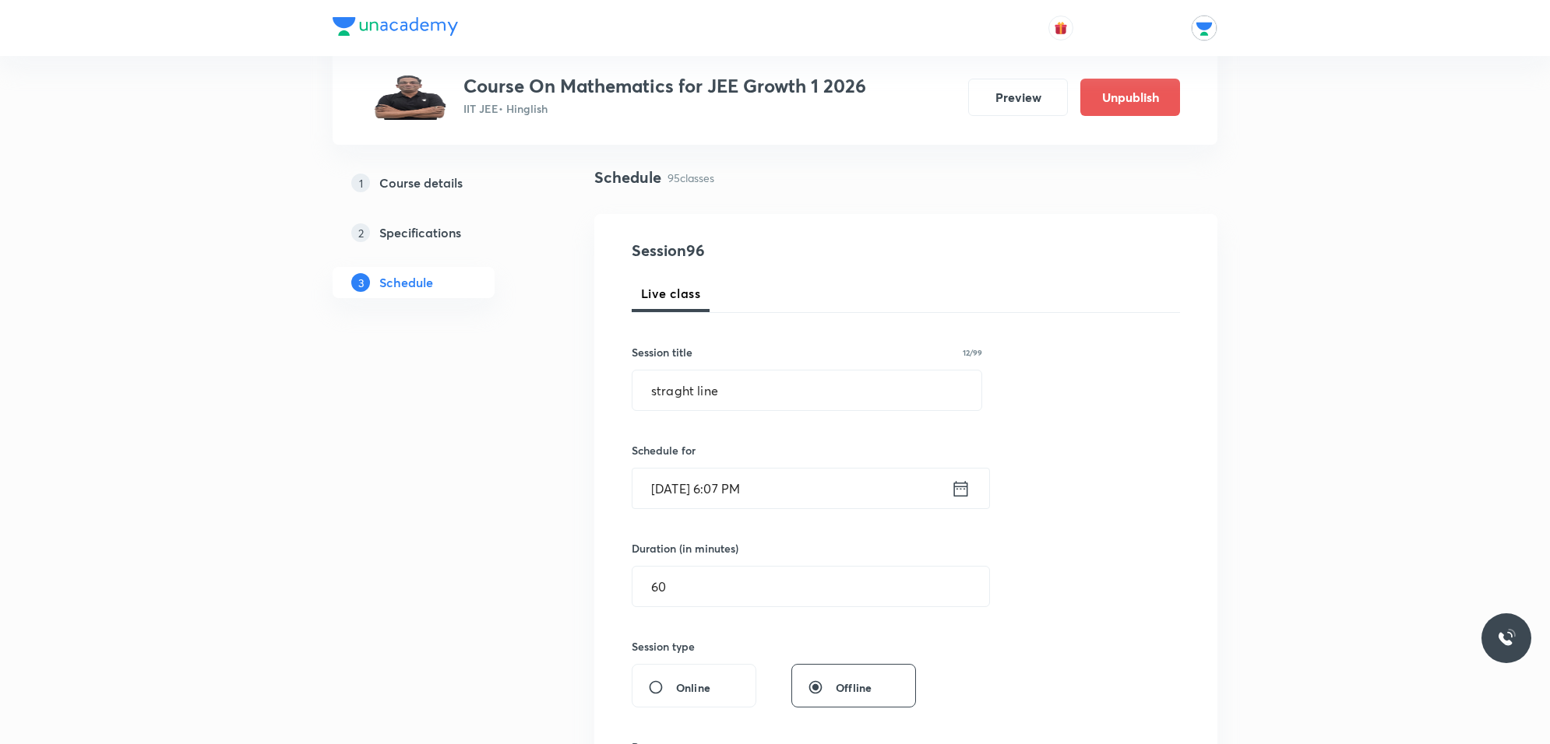
click at [1047, 496] on div "Session 96 Live class Session title 12/99 straght line ​ Schedule for [DATE] 6:…" at bounding box center [906, 613] width 548 height 749
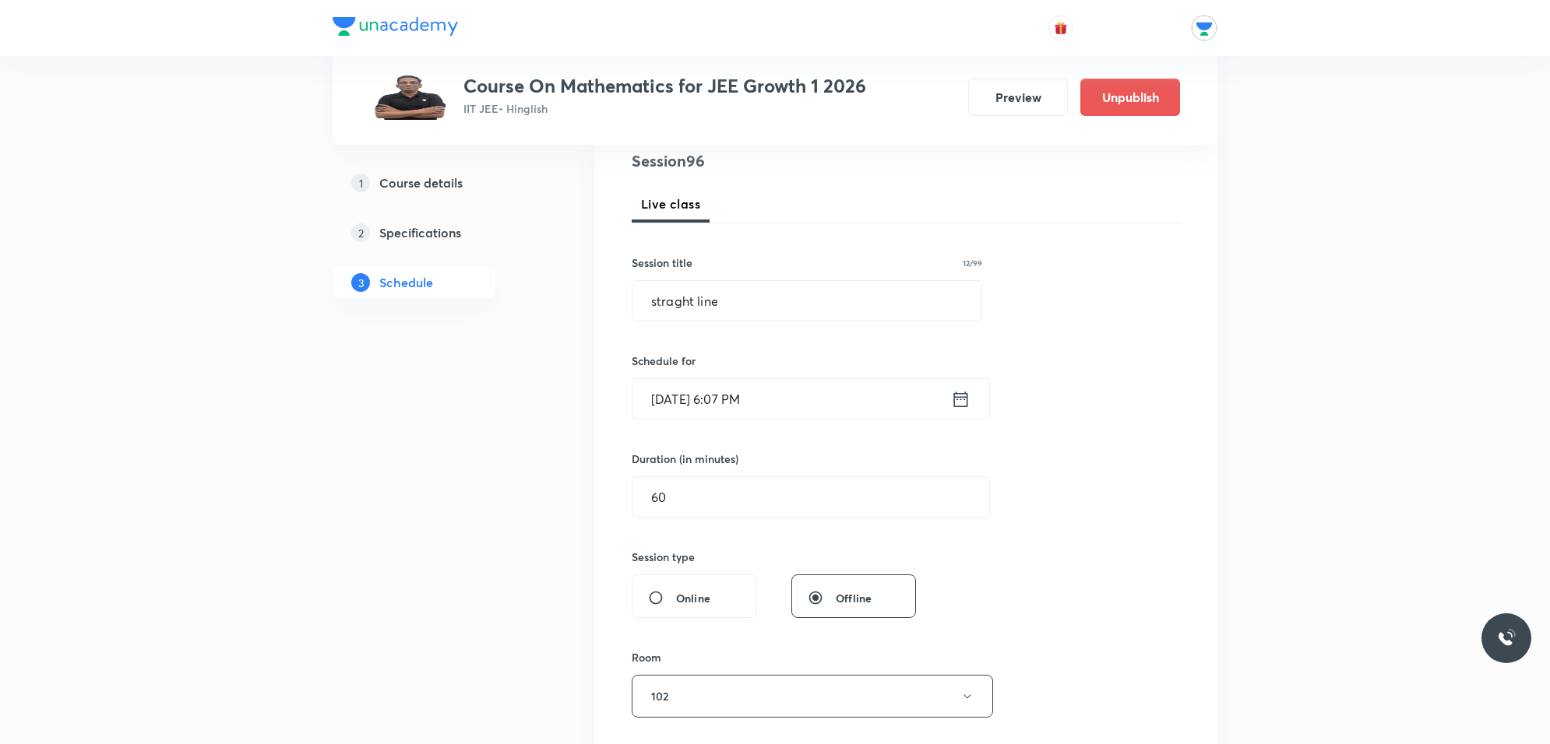
scroll to position [487, 0]
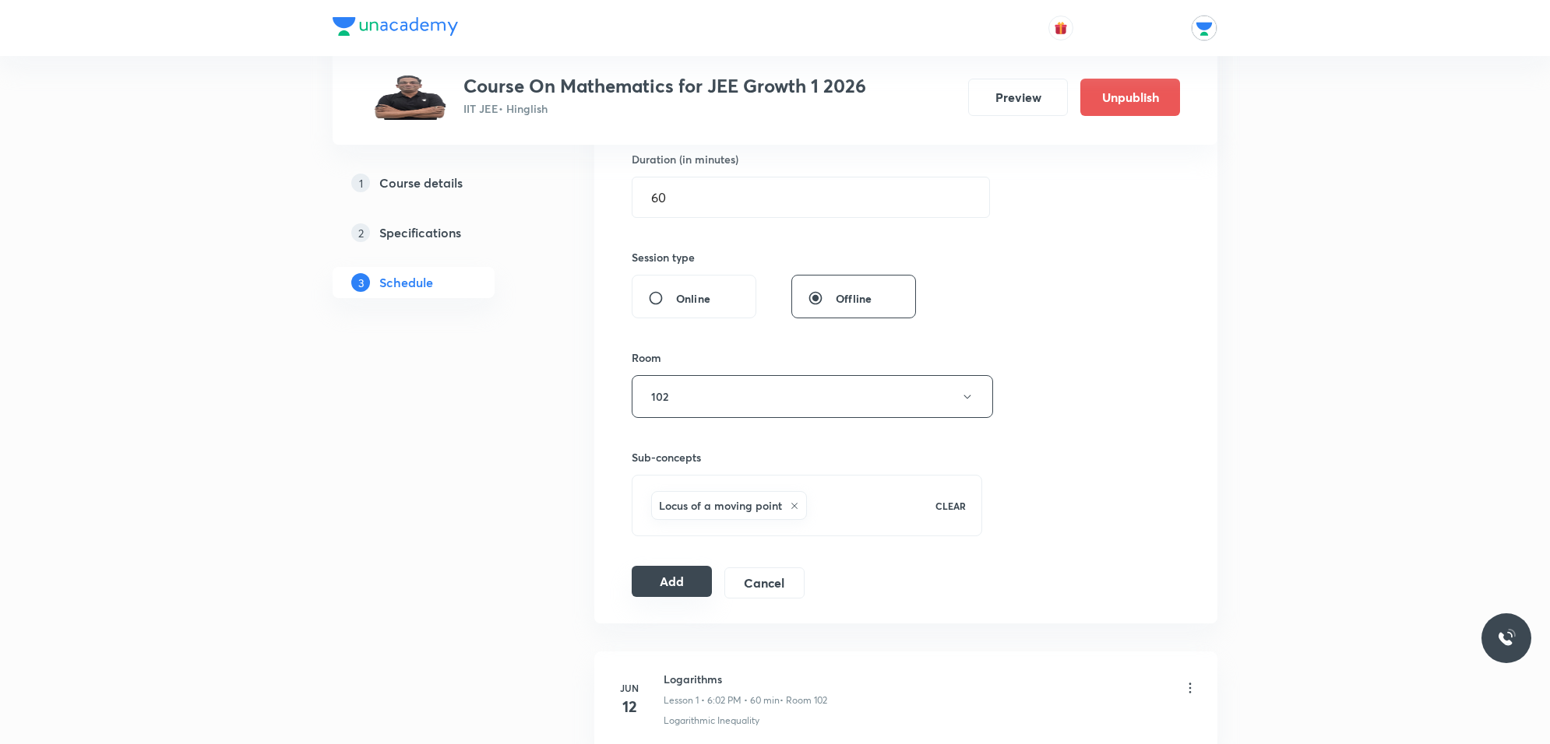
click at [693, 589] on button "Add" at bounding box center [672, 581] width 80 height 31
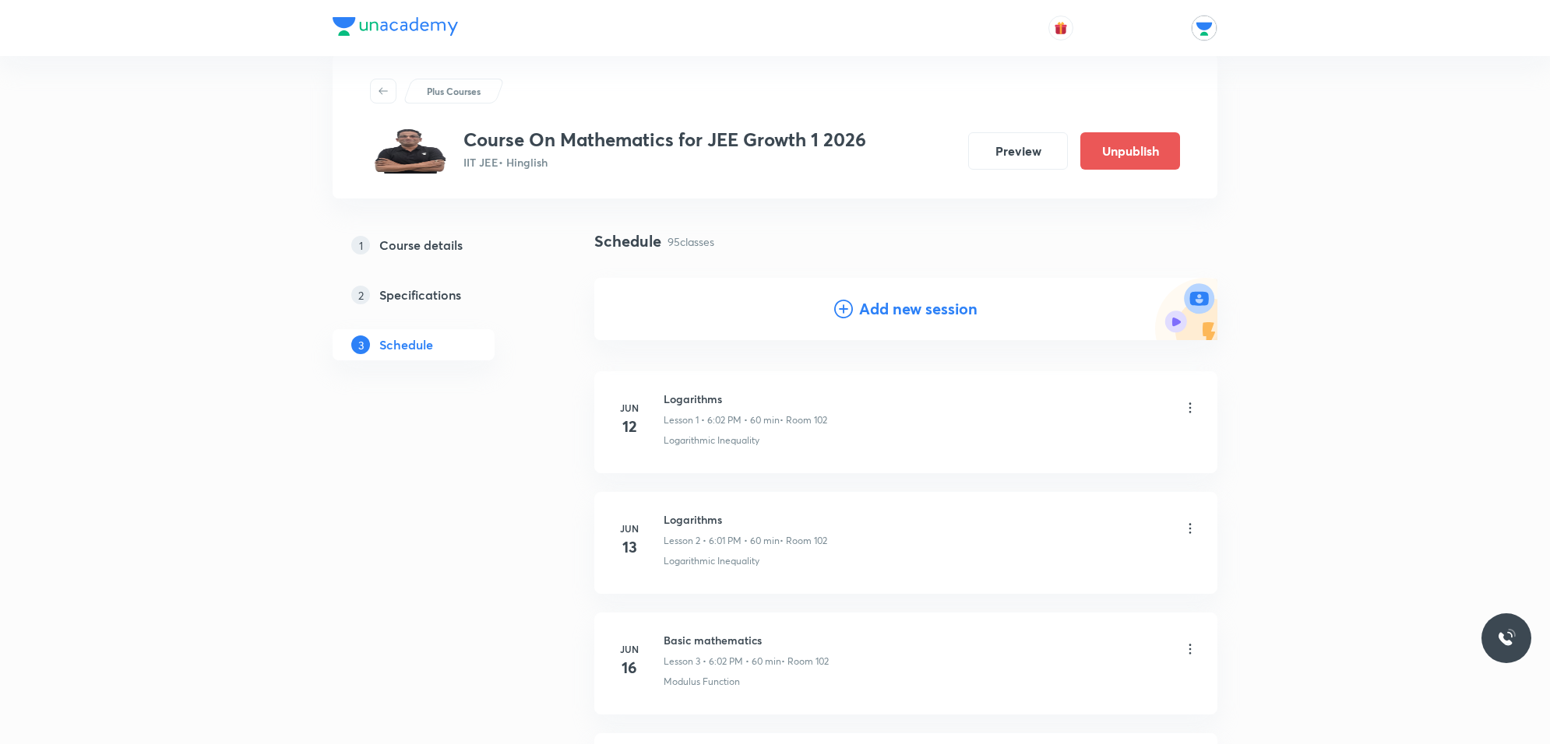
scroll to position [0, 0]
